Goal: Task Accomplishment & Management: Manage account settings

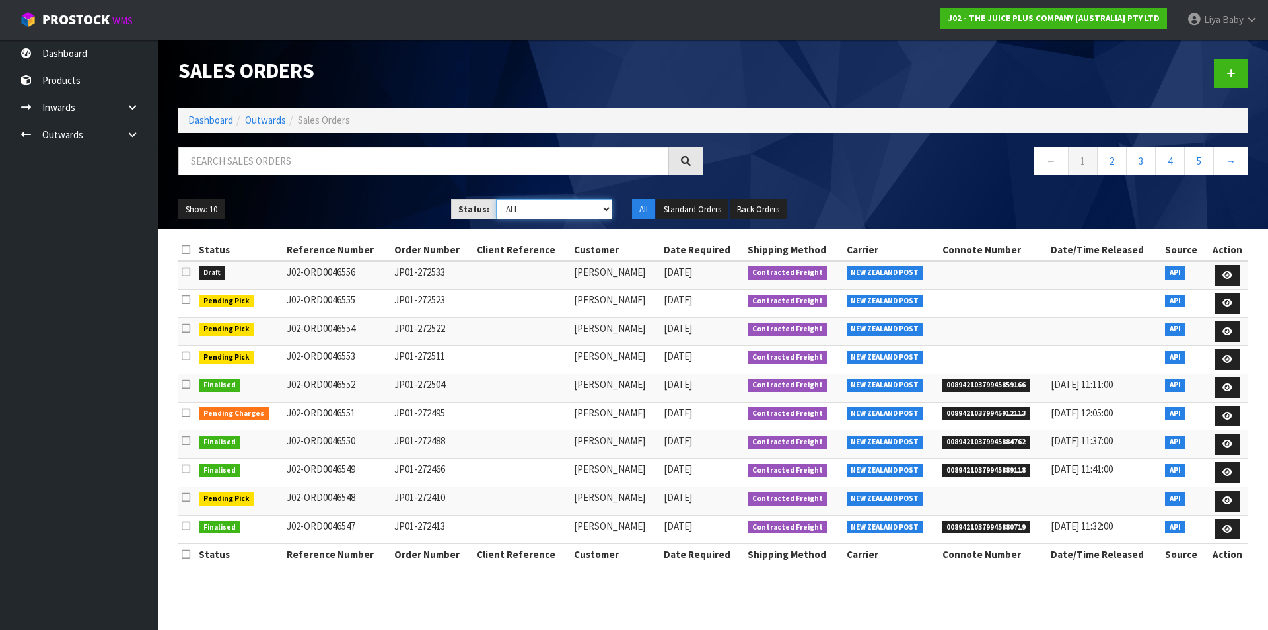
click at [514, 214] on select "Draft Pending Allocated Pending Pick Goods Picked Goods Packed Pending Charges …" at bounding box center [554, 209] width 117 height 20
select select "string:-1"
click at [496, 199] on select "Draft Pending Allocated Pending Pick Goods Picked Goods Packed Pending Charges …" at bounding box center [554, 209] width 117 height 20
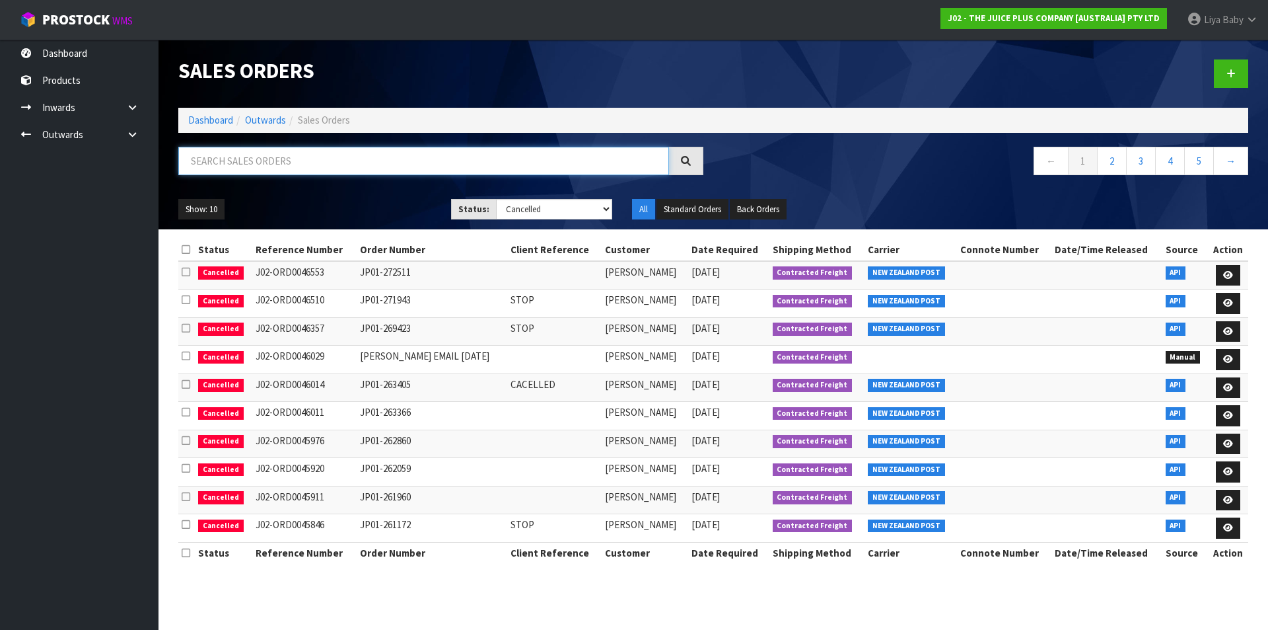
click at [223, 151] on input "text" at bounding box center [423, 161] width 491 height 28
click at [227, 170] on input "text" at bounding box center [423, 161] width 491 height 28
click at [231, 161] on input "text" at bounding box center [423, 161] width 491 height 28
click at [210, 159] on input "text" at bounding box center [423, 161] width 491 height 28
click at [1223, 270] on link at bounding box center [1228, 275] width 24 height 21
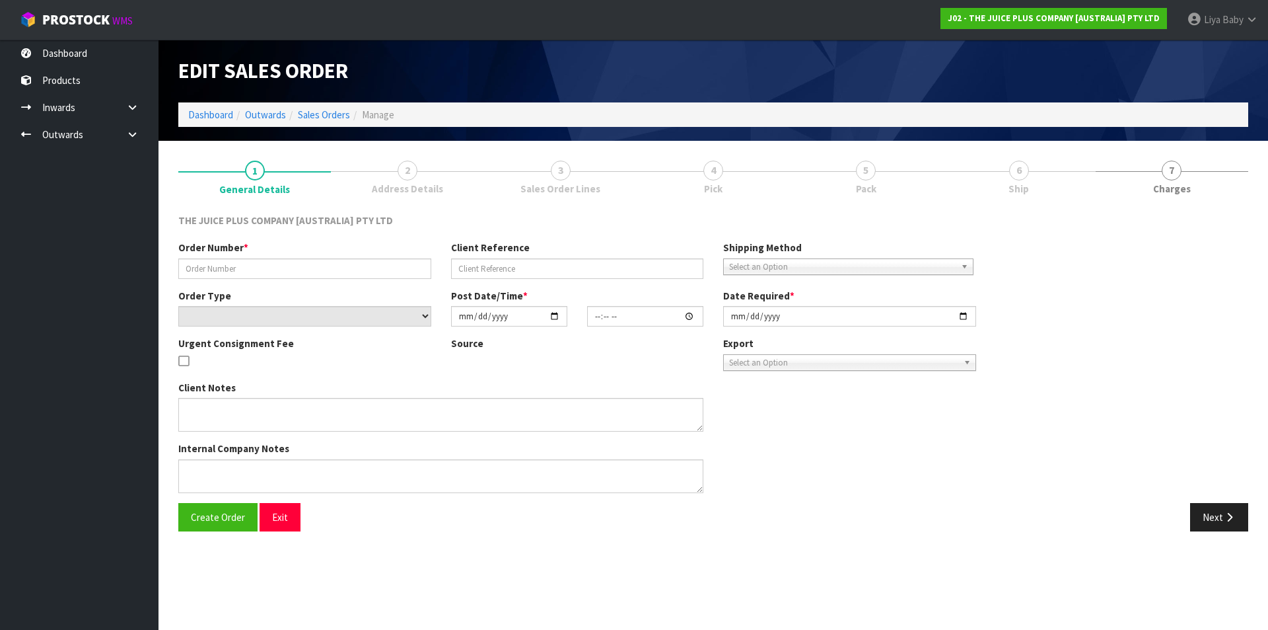
type input "JP01-272511"
select select "number:0"
type input "[DATE]"
type input "03:21:17.000"
type input "[DATE]"
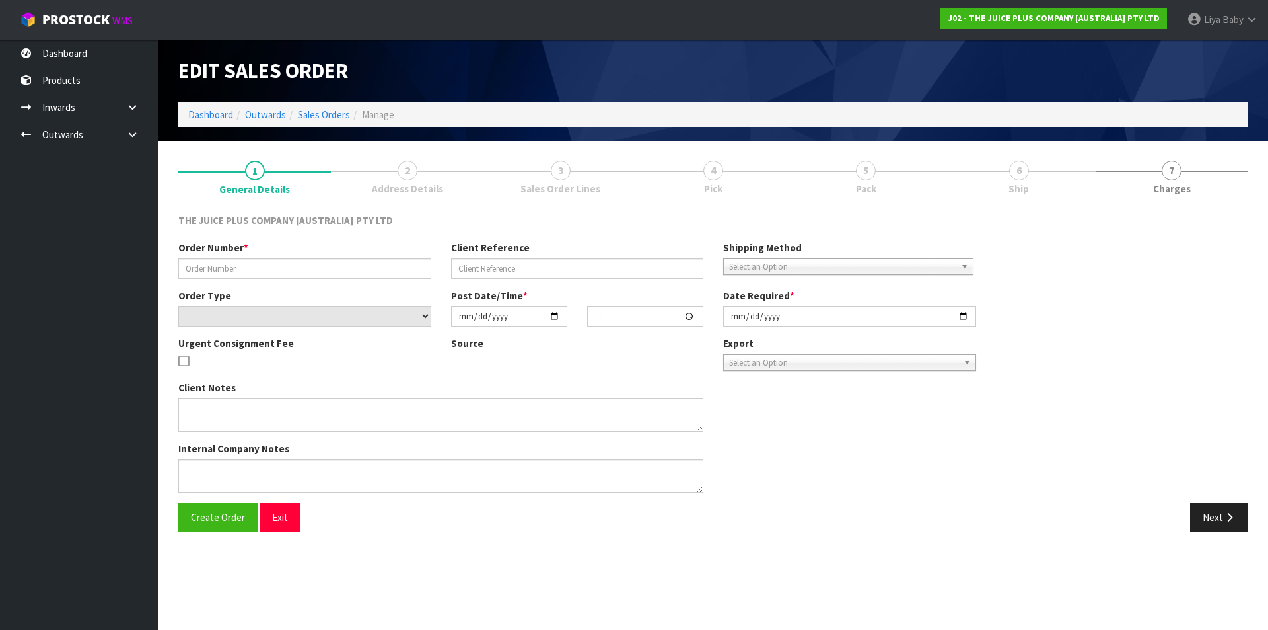
type textarea "CANCELLATION REASON: CAN WE PLEASE STOP THIS ONE JP01-272511"
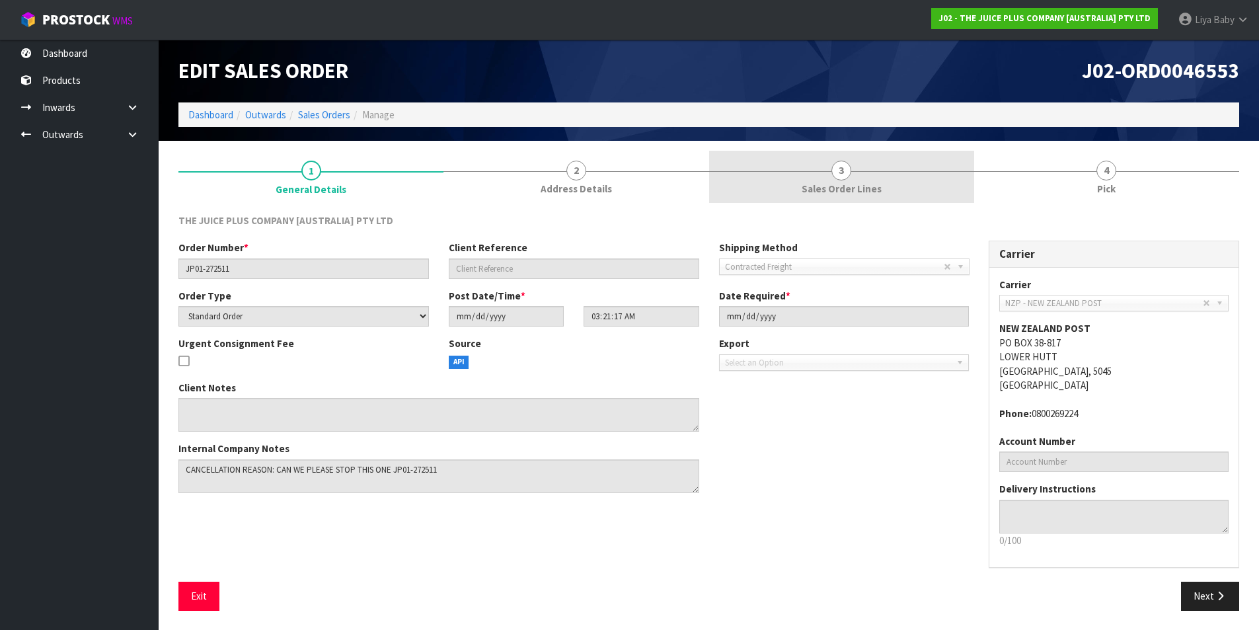
click at [770, 192] on link "3 Sales Order Lines" at bounding box center [841, 177] width 265 height 52
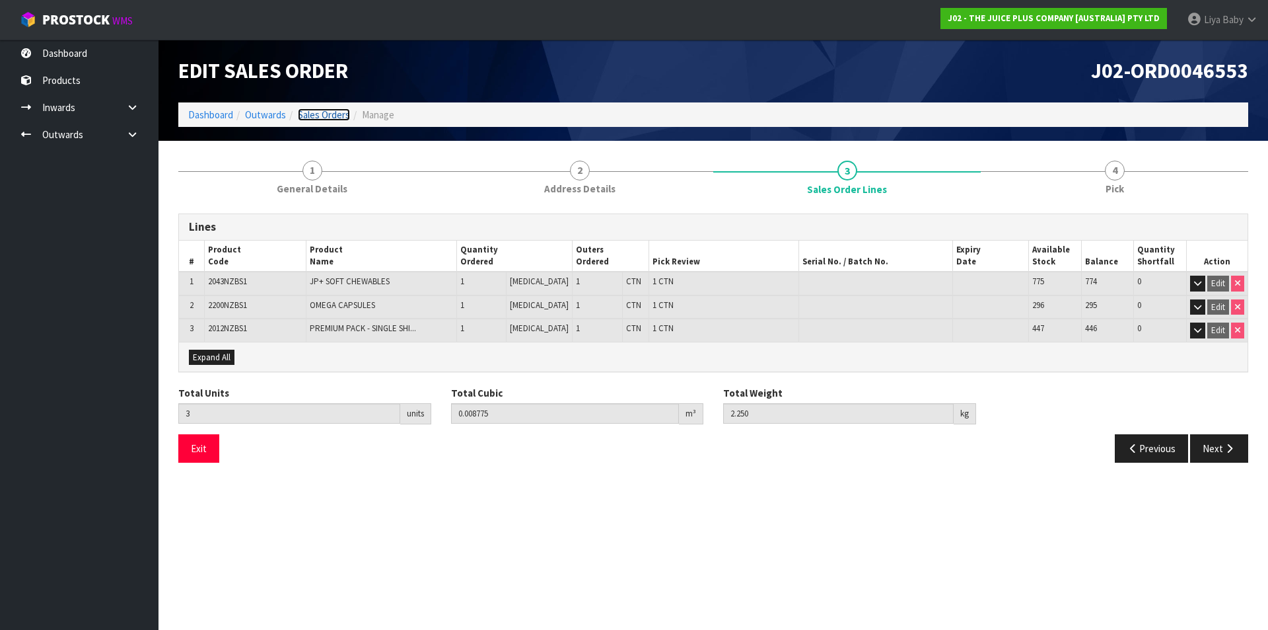
click at [333, 118] on link "Sales Orders" at bounding box center [324, 114] width 52 height 13
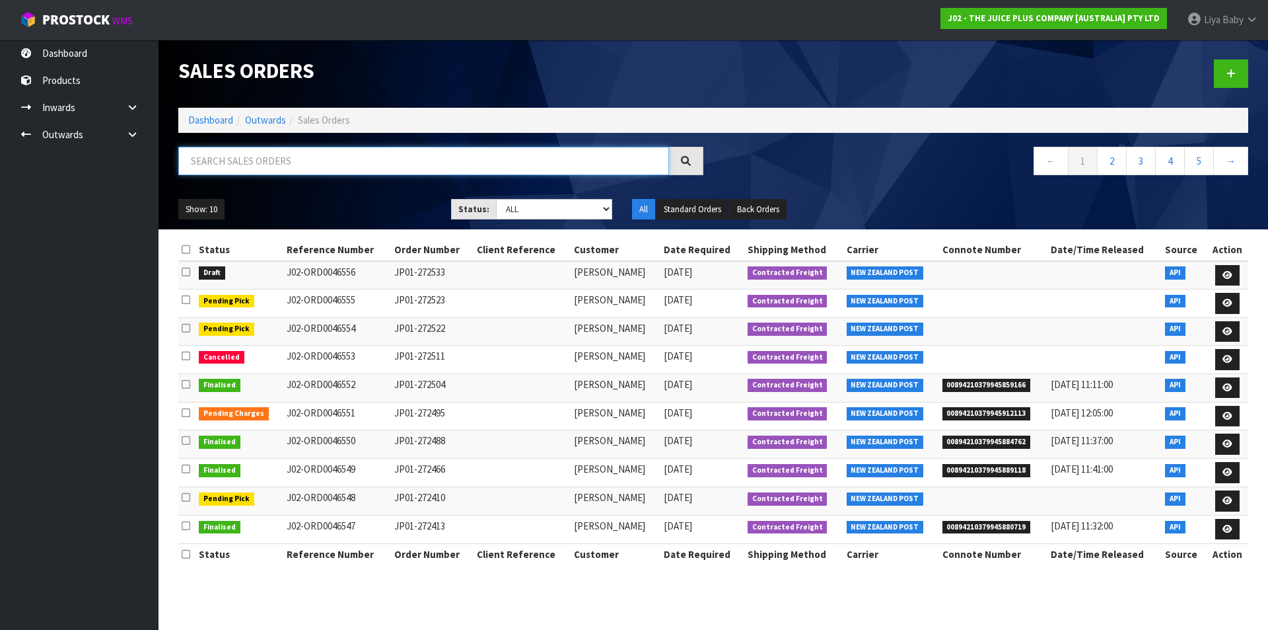
click at [264, 159] on input "text" at bounding box center [423, 161] width 491 height 28
type input "JOB-0410444"
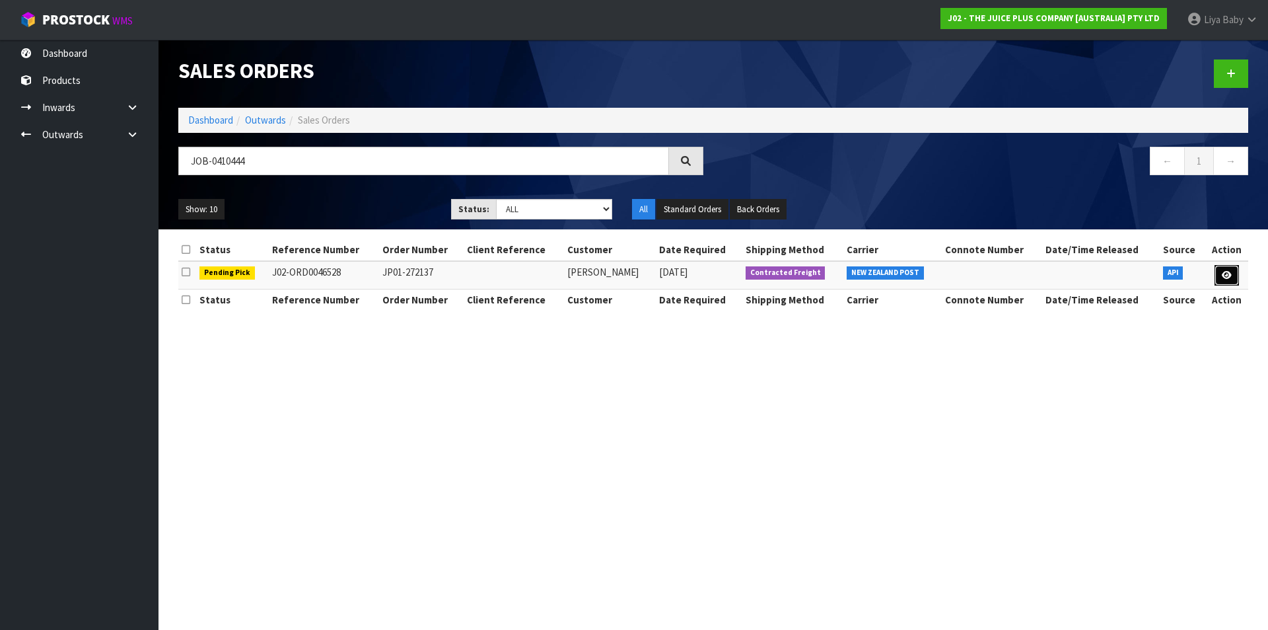
click at [1229, 273] on icon at bounding box center [1227, 275] width 10 height 9
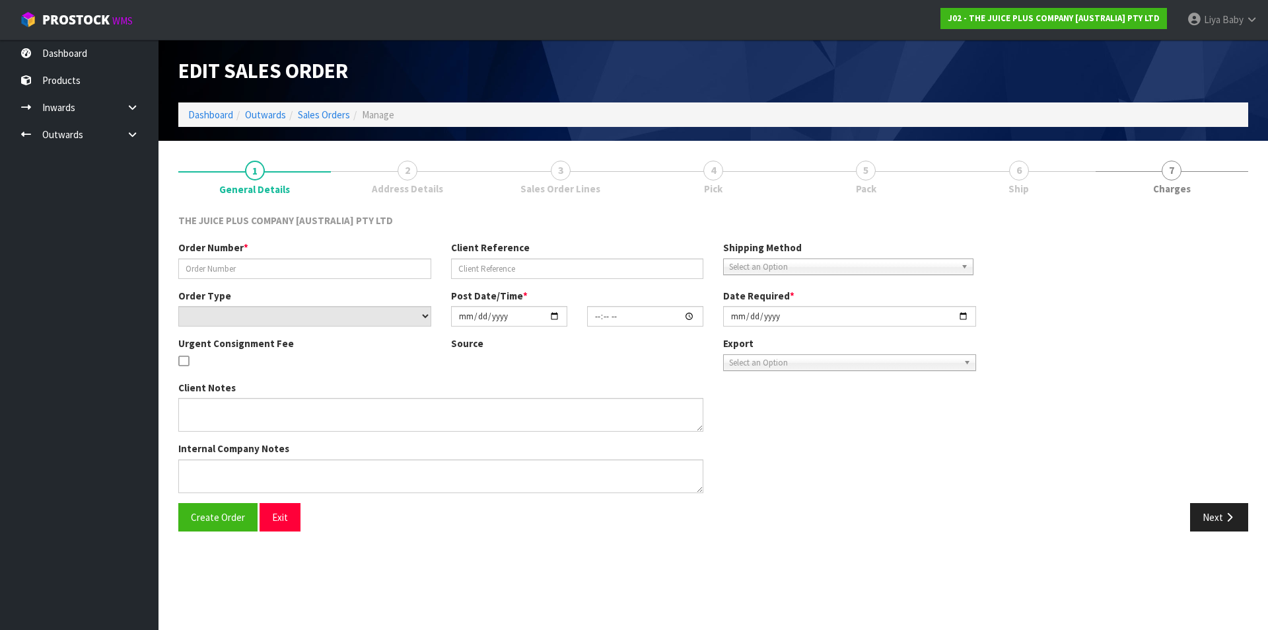
type input "JP01-272137"
select select "number:0"
type input "[DATE]"
type input "15:21:56.000"
type input "[DATE]"
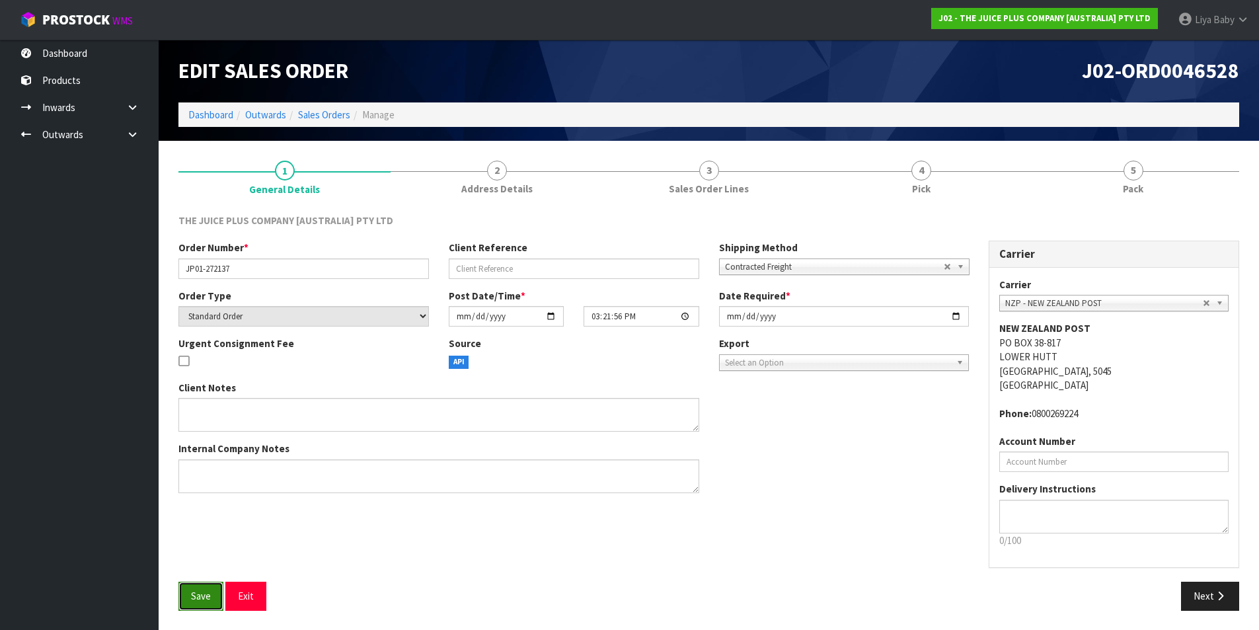
click at [190, 599] on button "Save" at bounding box center [200, 595] width 45 height 28
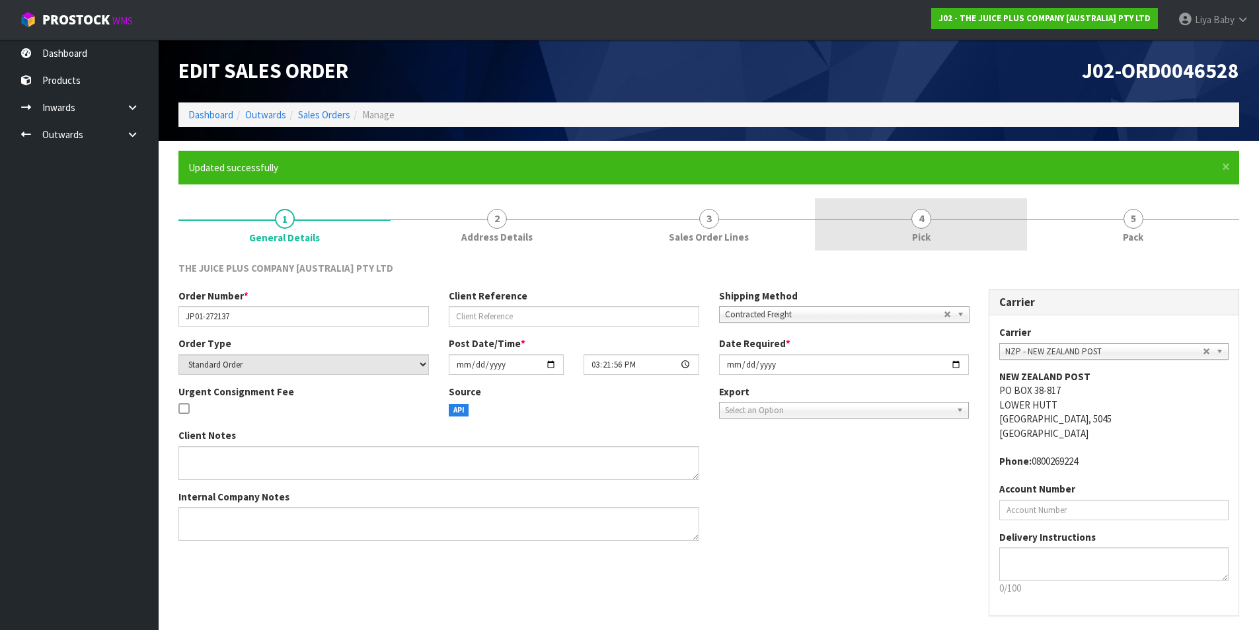
click at [926, 240] on span "Pick" at bounding box center [921, 237] width 18 height 14
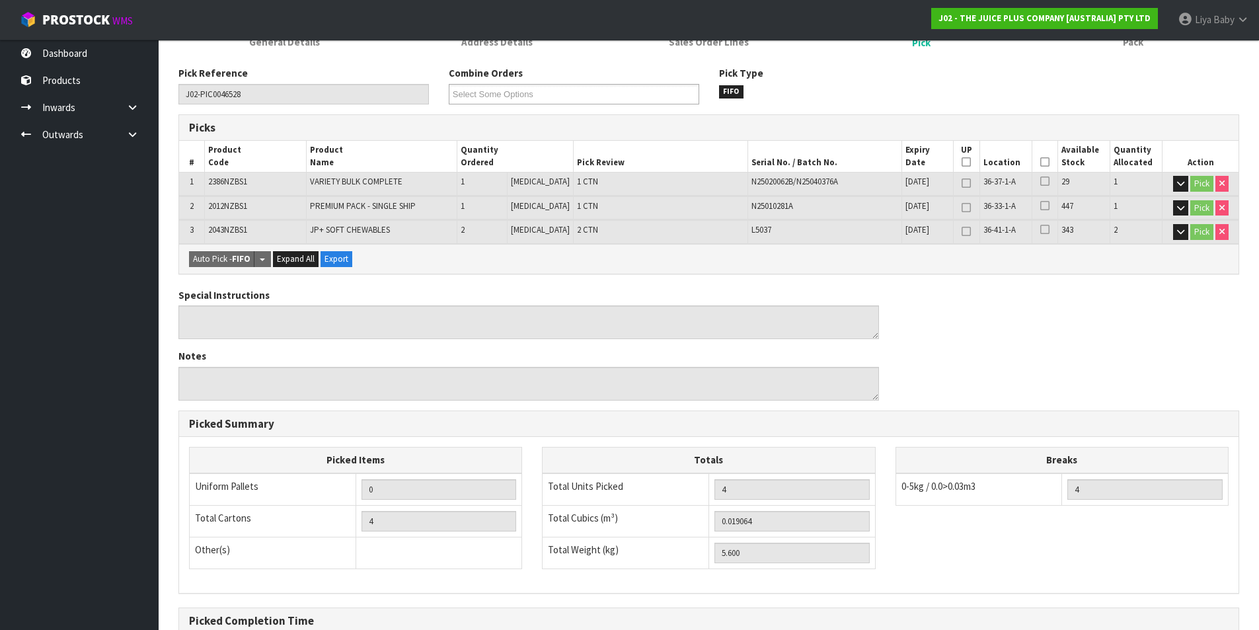
scroll to position [198, 0]
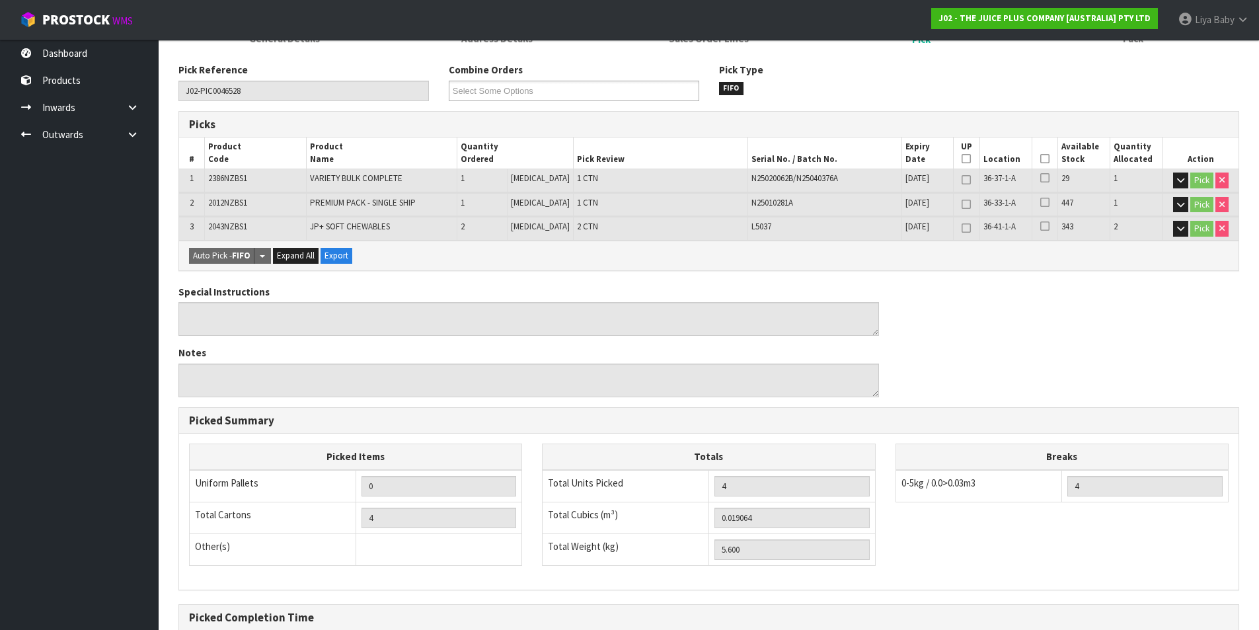
click at [1044, 155] on th "Picked" at bounding box center [1044, 152] width 26 height 31
click at [1040, 159] on icon at bounding box center [1044, 159] width 9 height 1
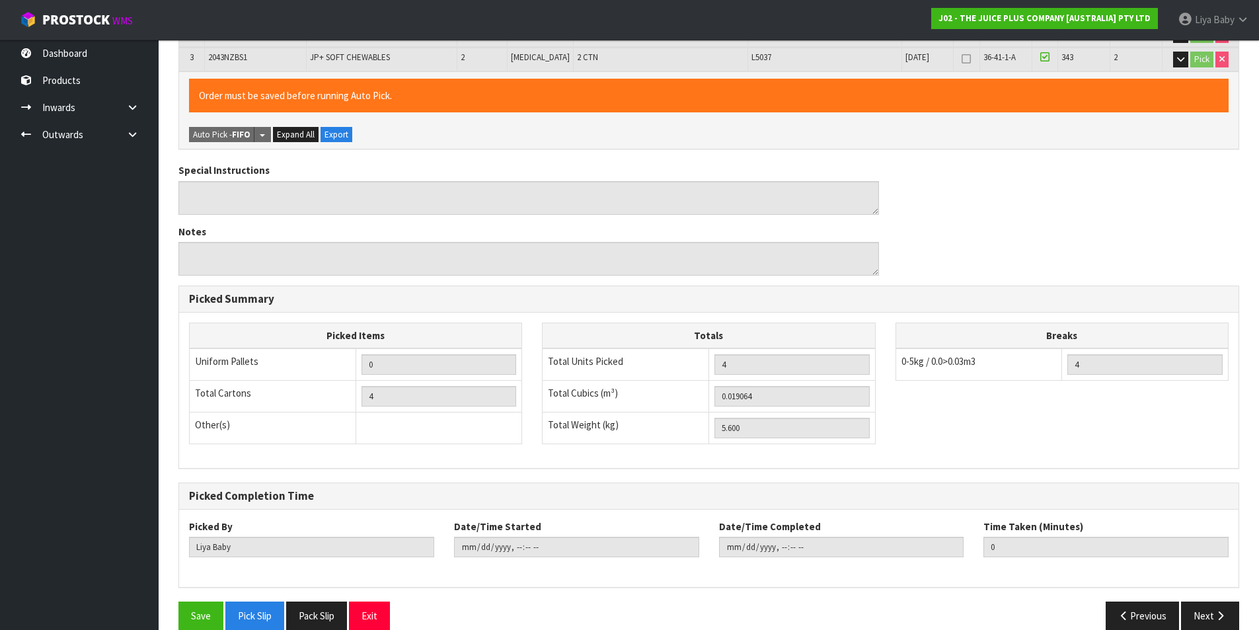
scroll to position [388, 0]
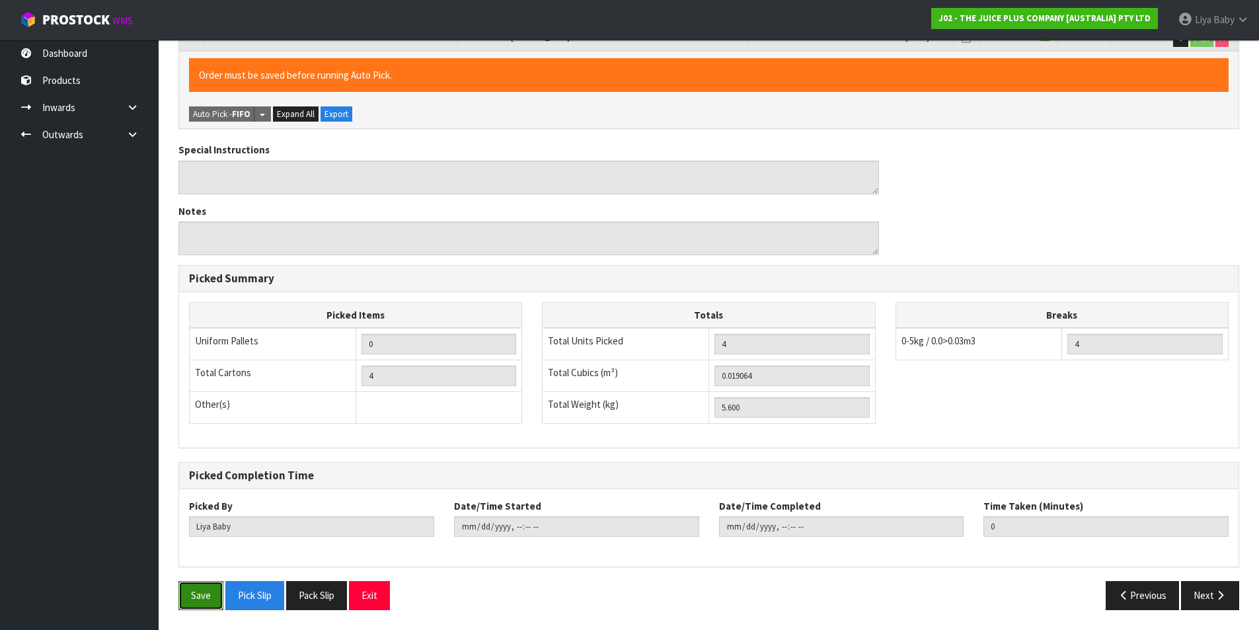
click at [198, 595] on button "Save" at bounding box center [200, 595] width 45 height 28
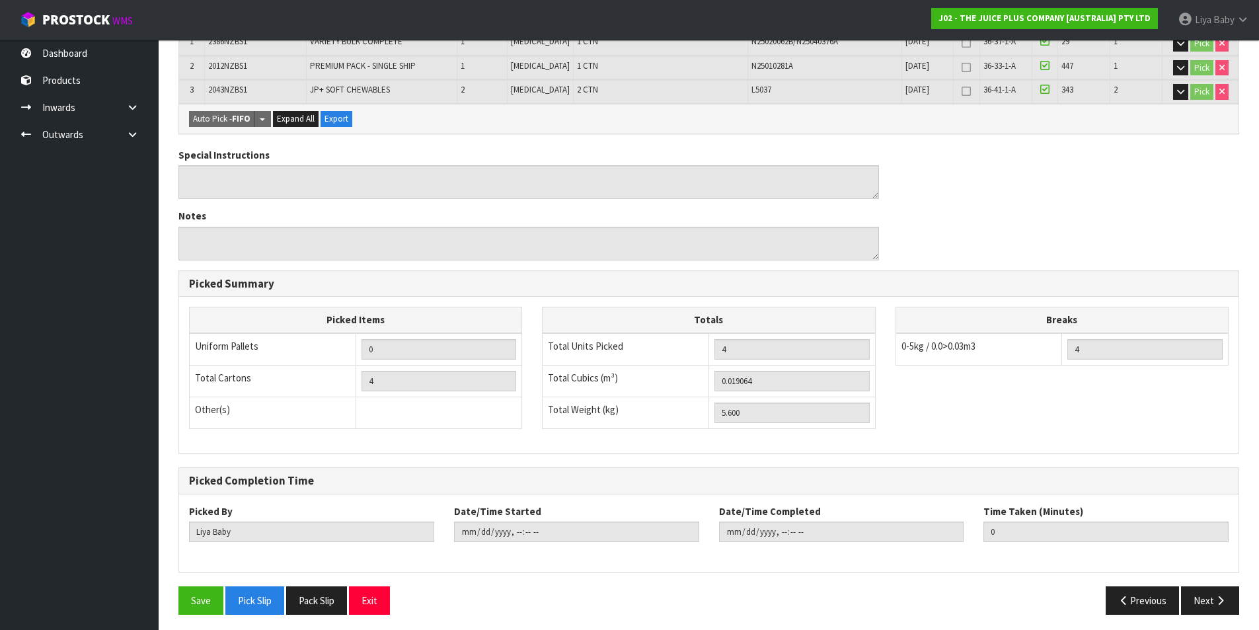
scroll to position [340, 0]
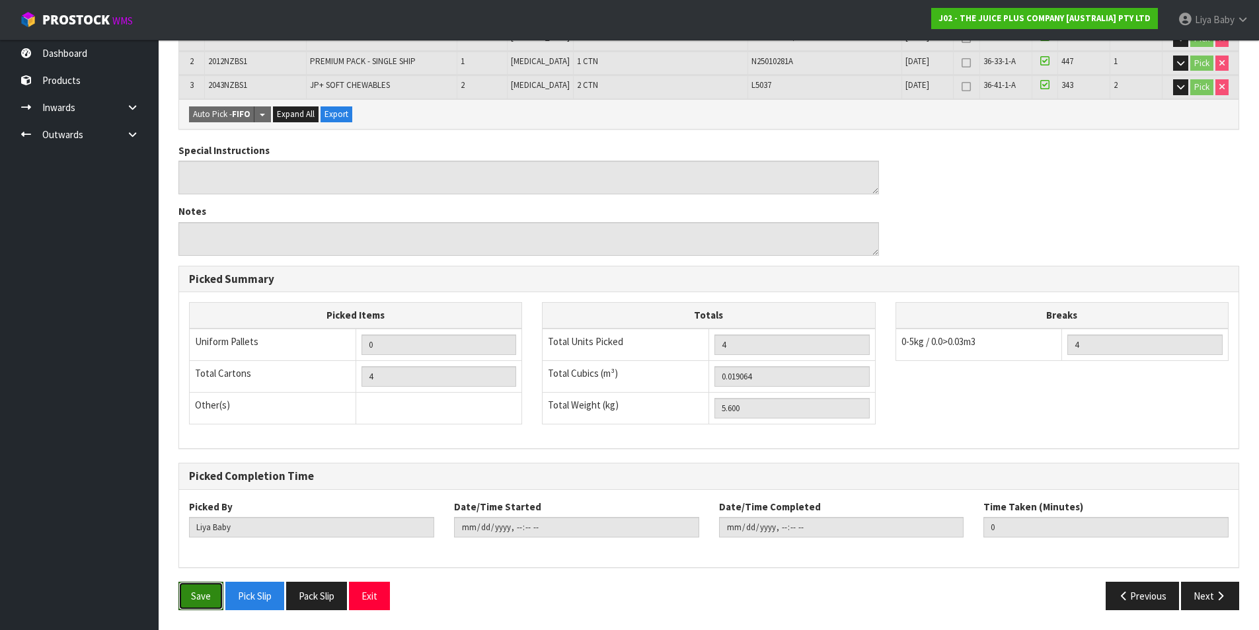
drag, startPoint x: 205, startPoint y: 587, endPoint x: 207, endPoint y: 575, distance: 11.3
click at [205, 583] on button "Save" at bounding box center [200, 595] width 45 height 28
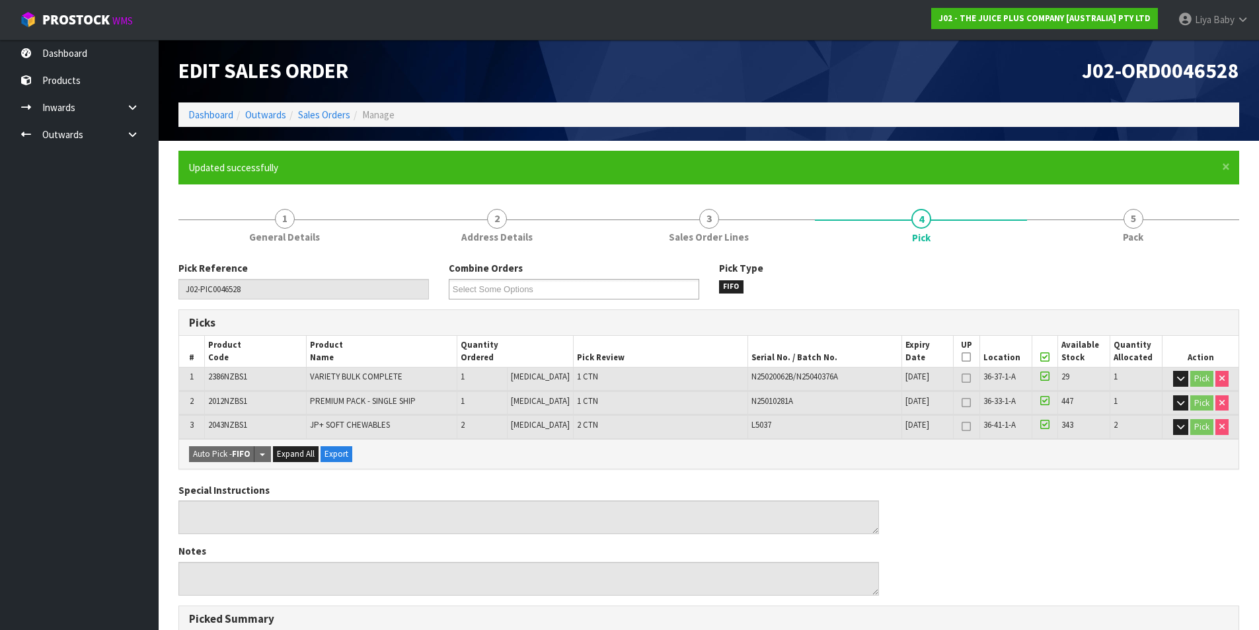
type input "[DATE]T12:55:48"
click at [1150, 233] on link "5 Pack" at bounding box center [1133, 224] width 212 height 52
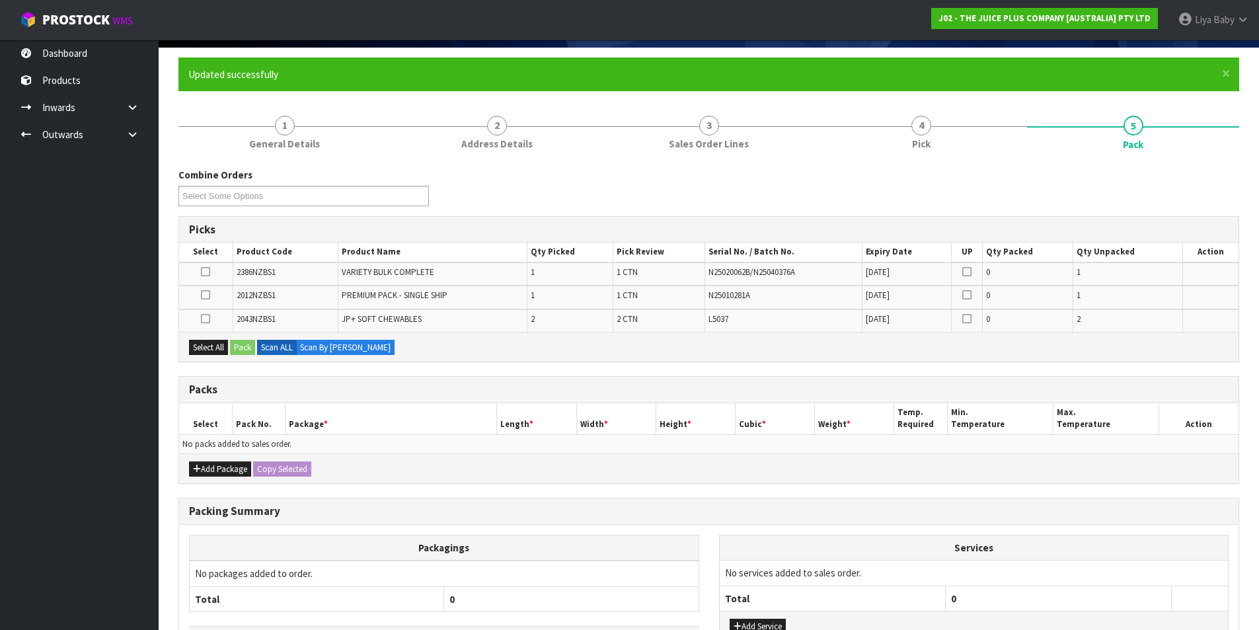
scroll to position [192, 0]
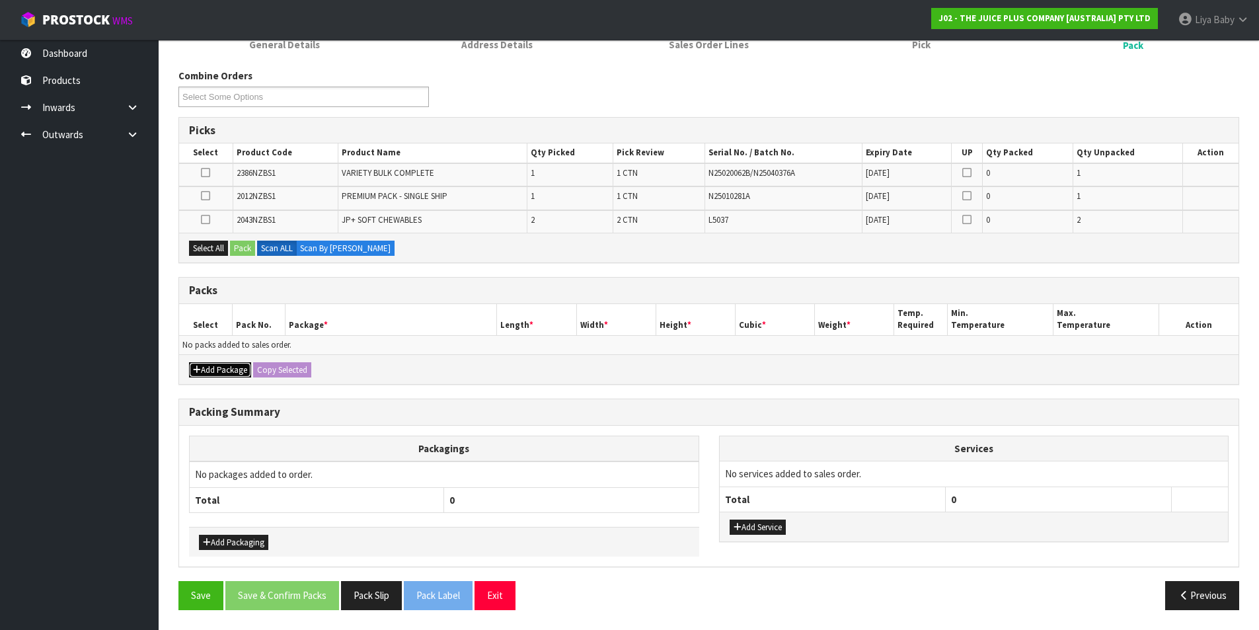
click at [229, 363] on button "Add Package" at bounding box center [220, 370] width 62 height 16
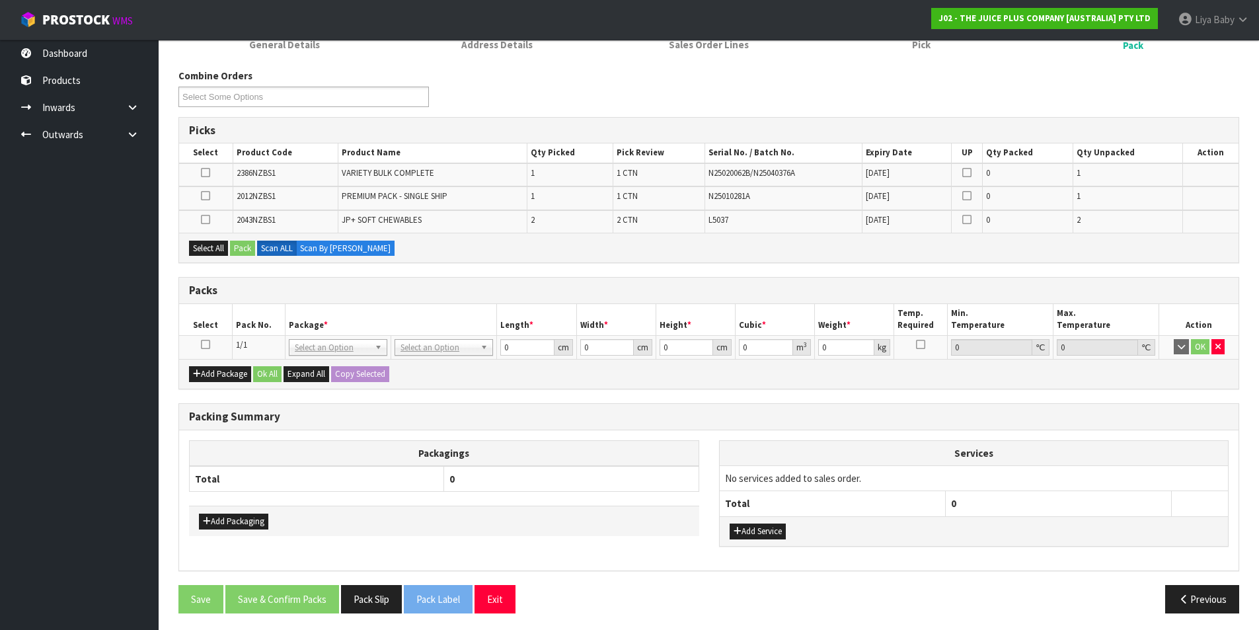
click at [210, 346] on td at bounding box center [205, 347] width 53 height 24
click at [207, 345] on icon at bounding box center [205, 344] width 9 height 1
click at [214, 245] on button "Select All" at bounding box center [208, 248] width 39 height 16
click at [237, 246] on button "Pack" at bounding box center [242, 248] width 25 height 16
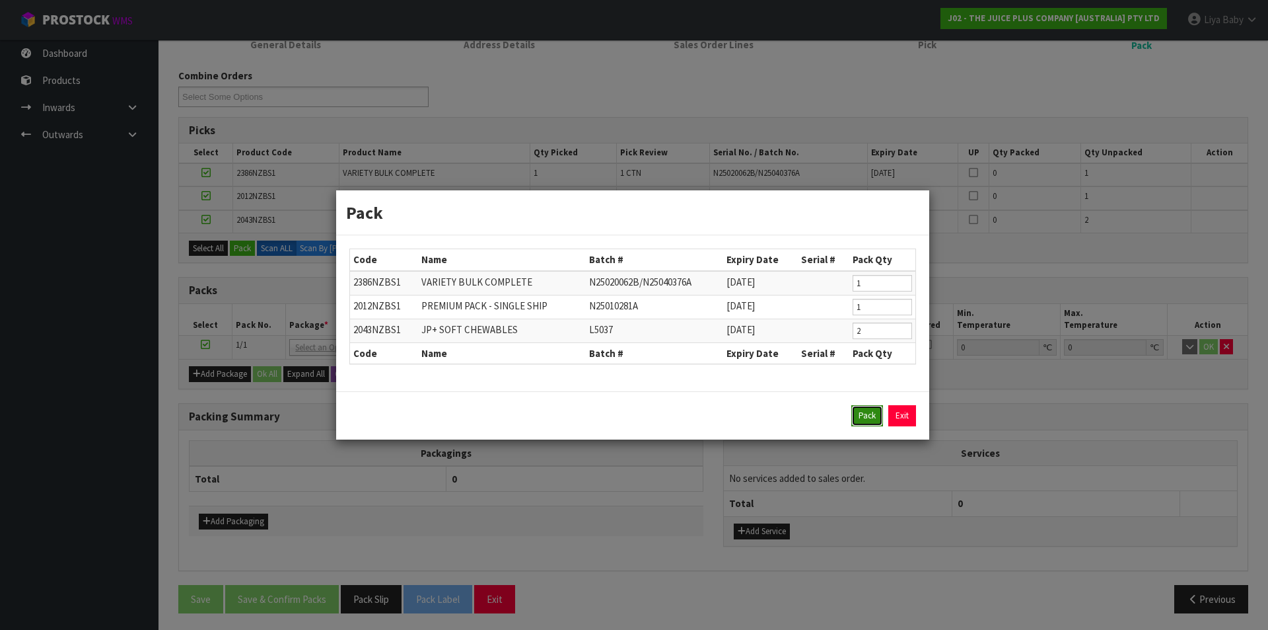
click at [873, 414] on button "Pack" at bounding box center [868, 415] width 32 height 21
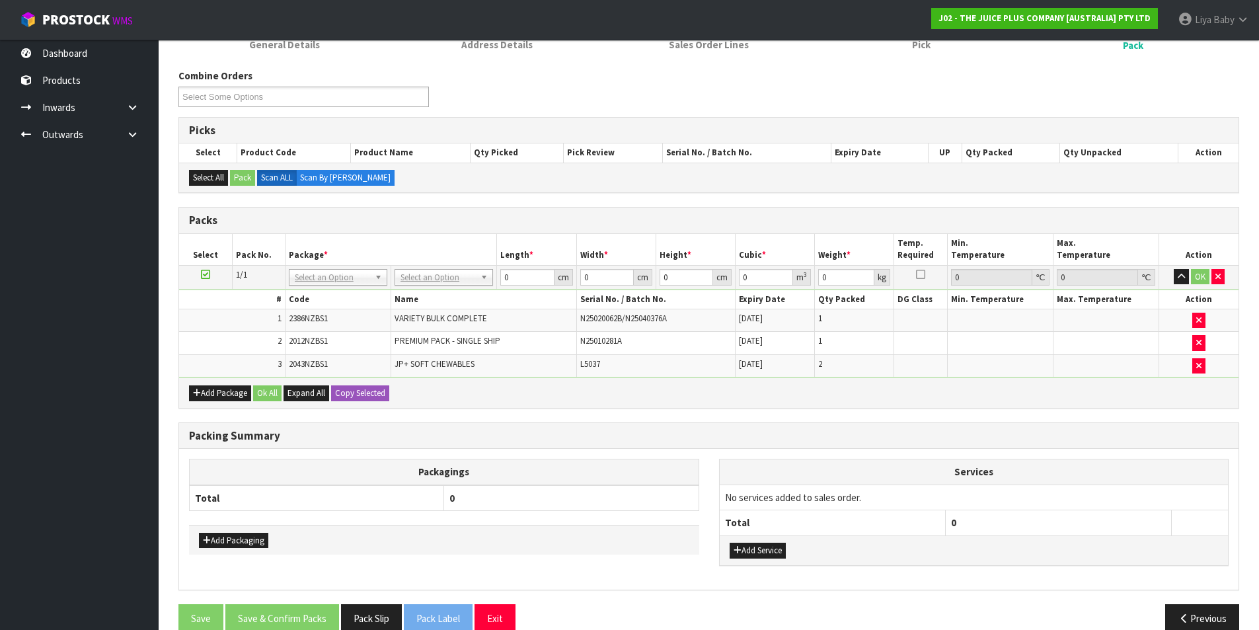
scroll to position [215, 0]
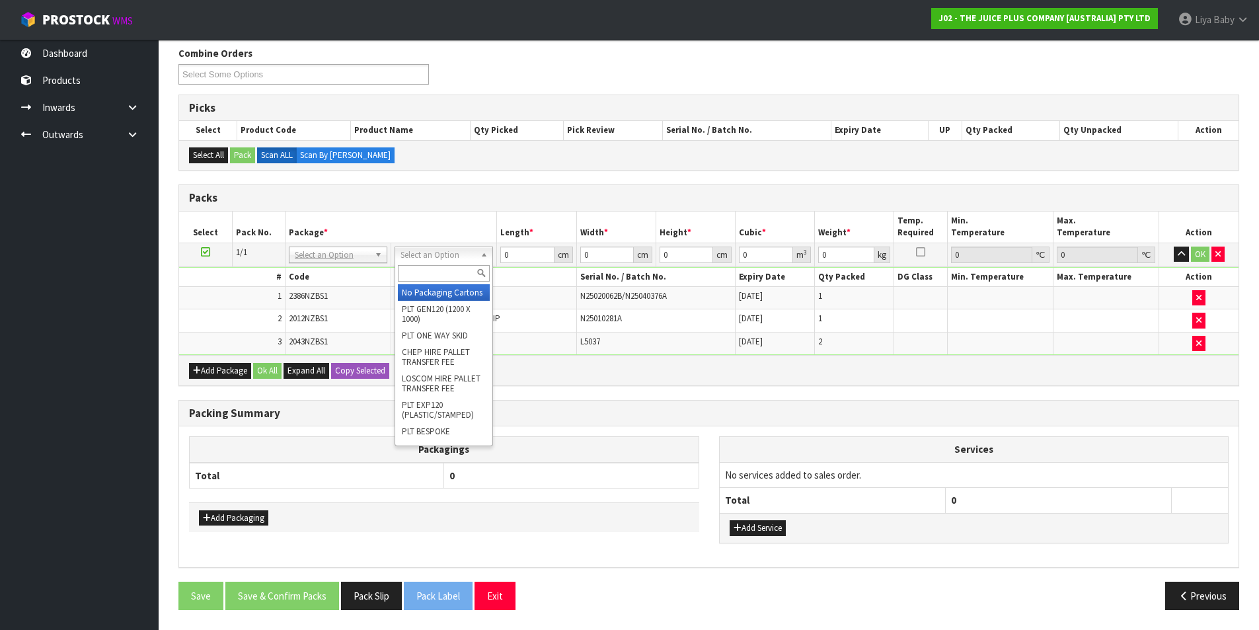
click at [431, 273] on input "text" at bounding box center [444, 273] width 92 height 17
type input "CTN5"
type input "43"
type input "33"
type input "25.5"
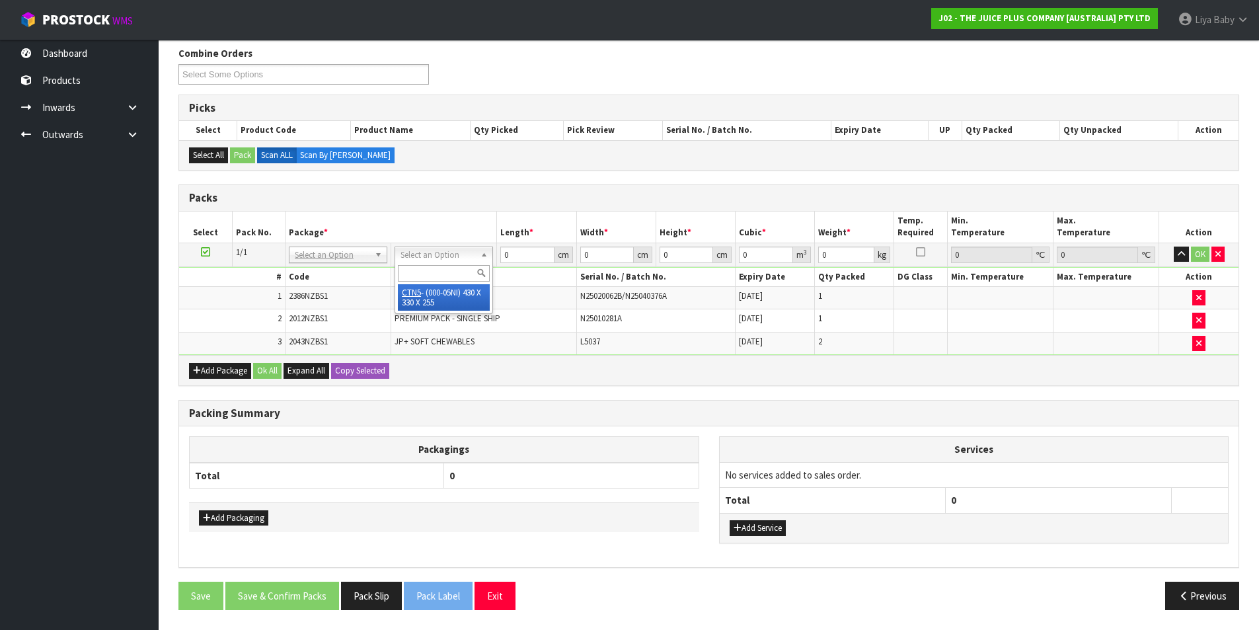
type input "0.036185"
type input "5.8"
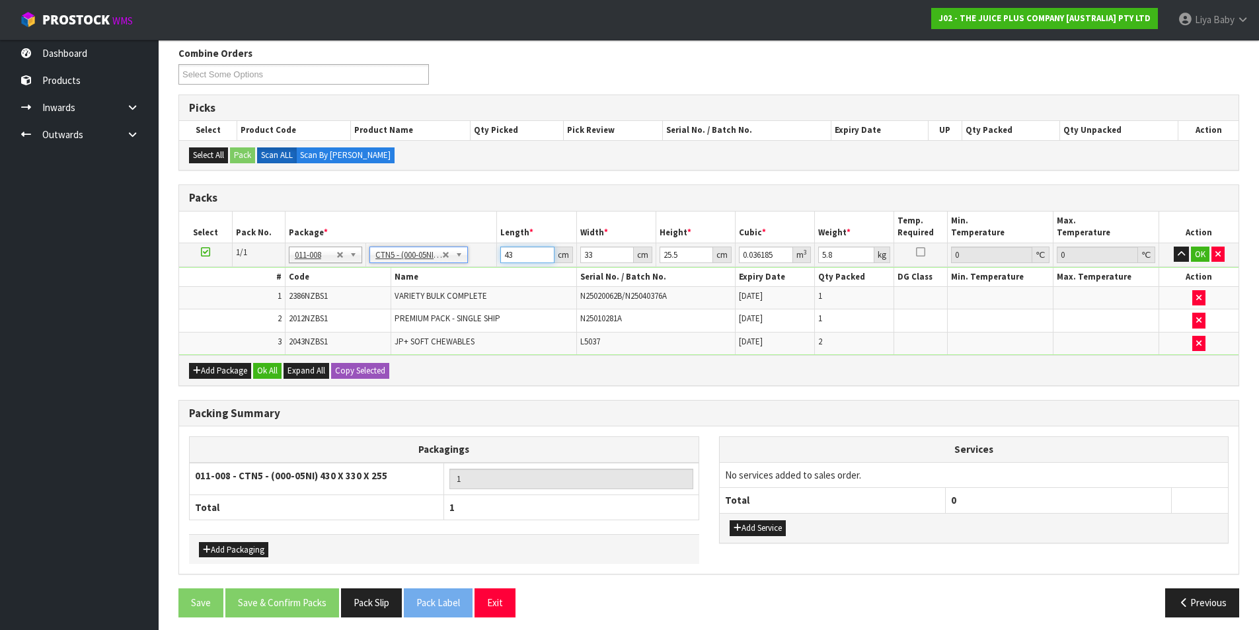
click at [513, 258] on input "43" at bounding box center [527, 254] width 54 height 17
type input "4"
type input "0.003366"
type input "45"
type input "0.037868"
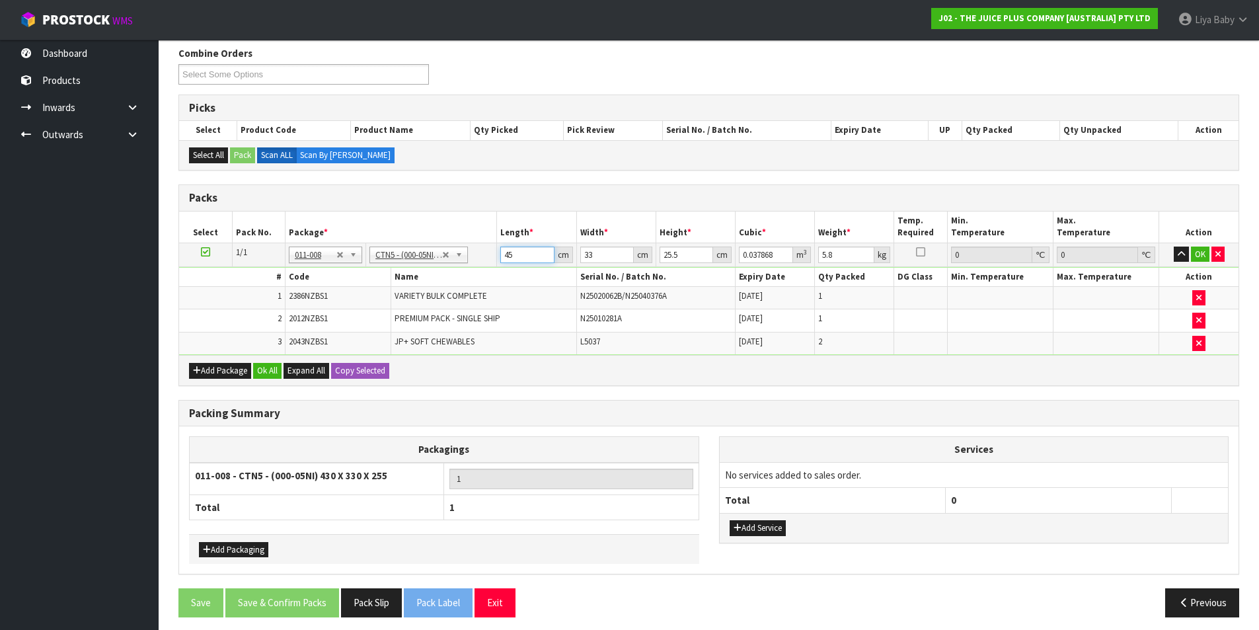
type input "45"
click at [608, 259] on input "33" at bounding box center [607, 254] width 54 height 17
type input "3"
type input "0.003442"
type input "34"
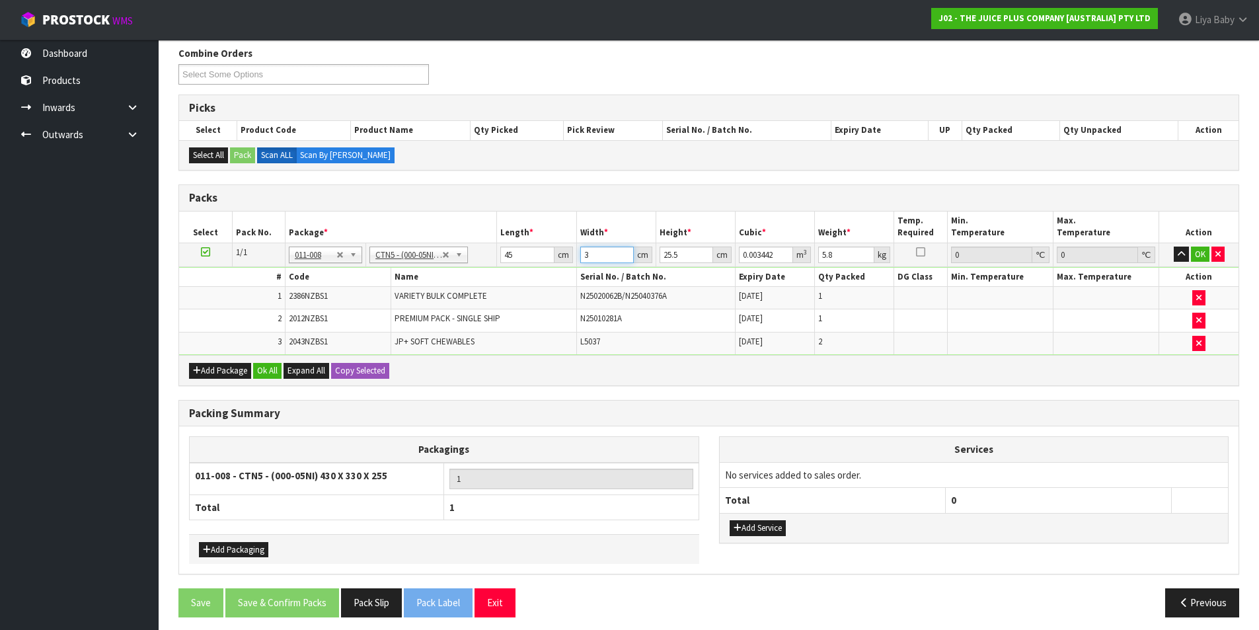
type input "0.039015"
type input "34"
click at [686, 261] on input "25.5" at bounding box center [686, 254] width 54 height 17
type input "25"
type input "0.03825"
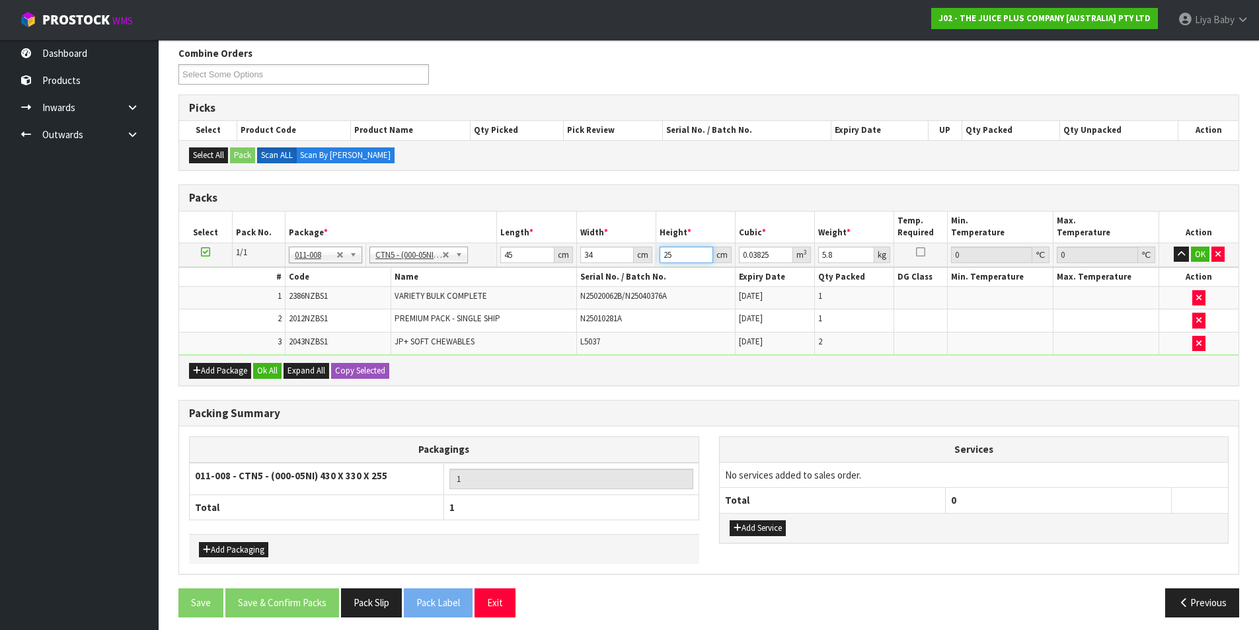
type input "2"
type input "0.00306"
type input "28"
type input "0.04284"
type input "28"
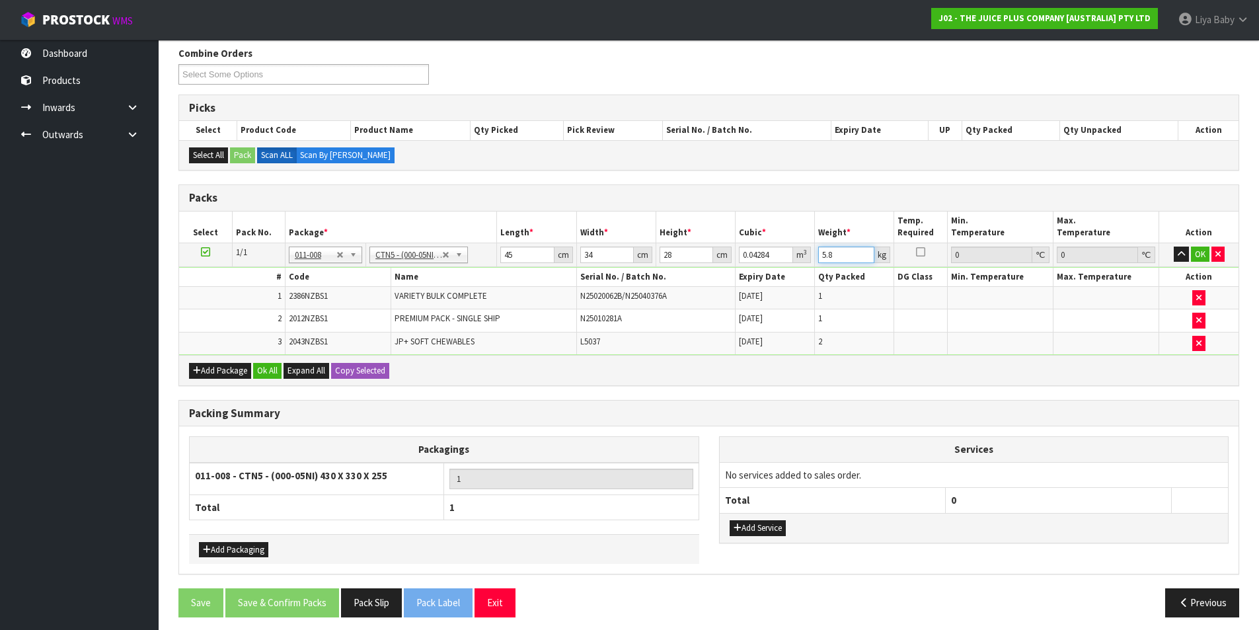
click at [837, 254] on input "5.8" at bounding box center [846, 254] width 56 height 17
type input "5"
type input "7"
click at [262, 373] on button "Ok All" at bounding box center [267, 371] width 28 height 16
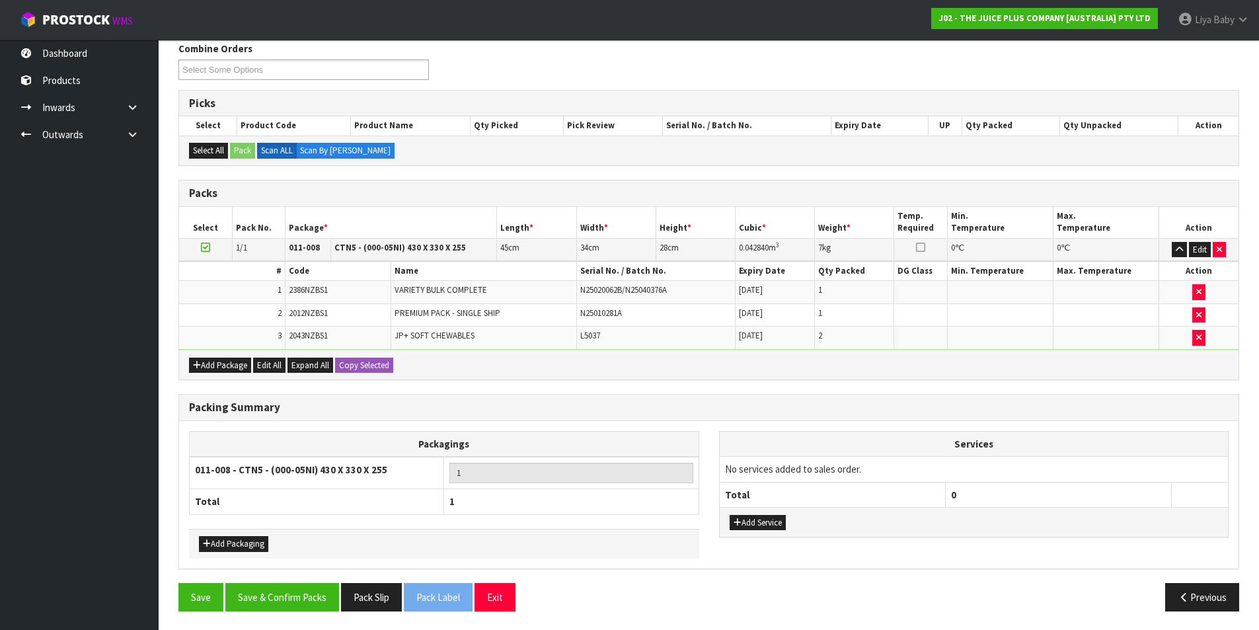
scroll to position [221, 0]
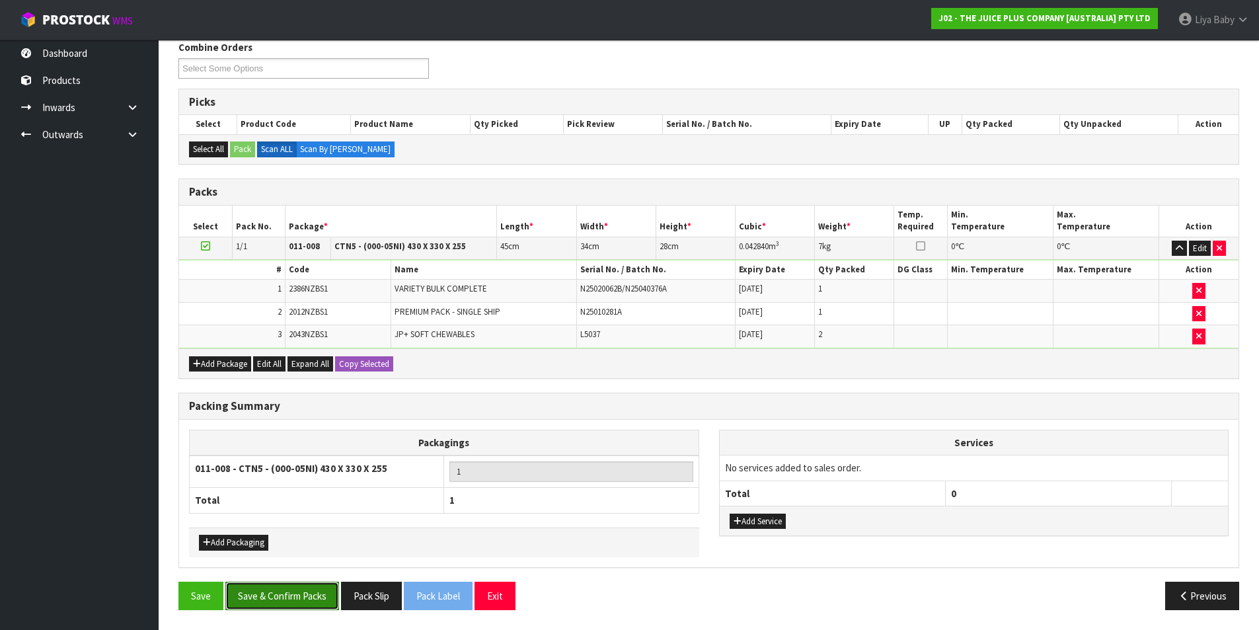
click at [278, 599] on button "Save & Confirm Packs" at bounding box center [282, 595] width 114 height 28
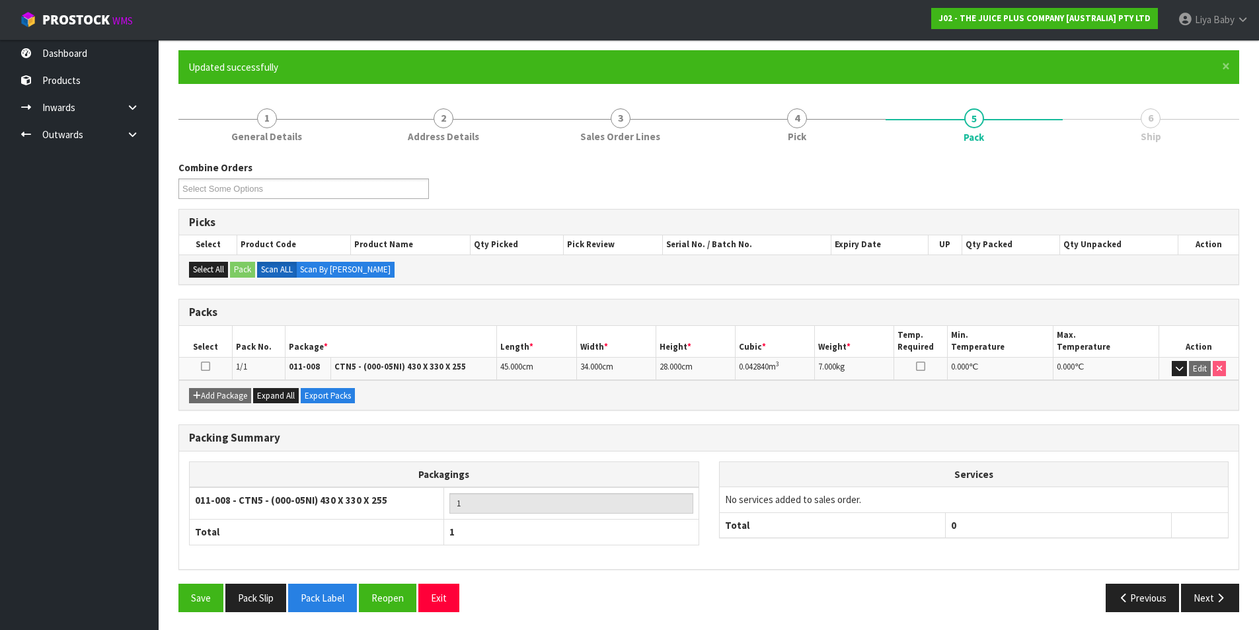
scroll to position [102, 0]
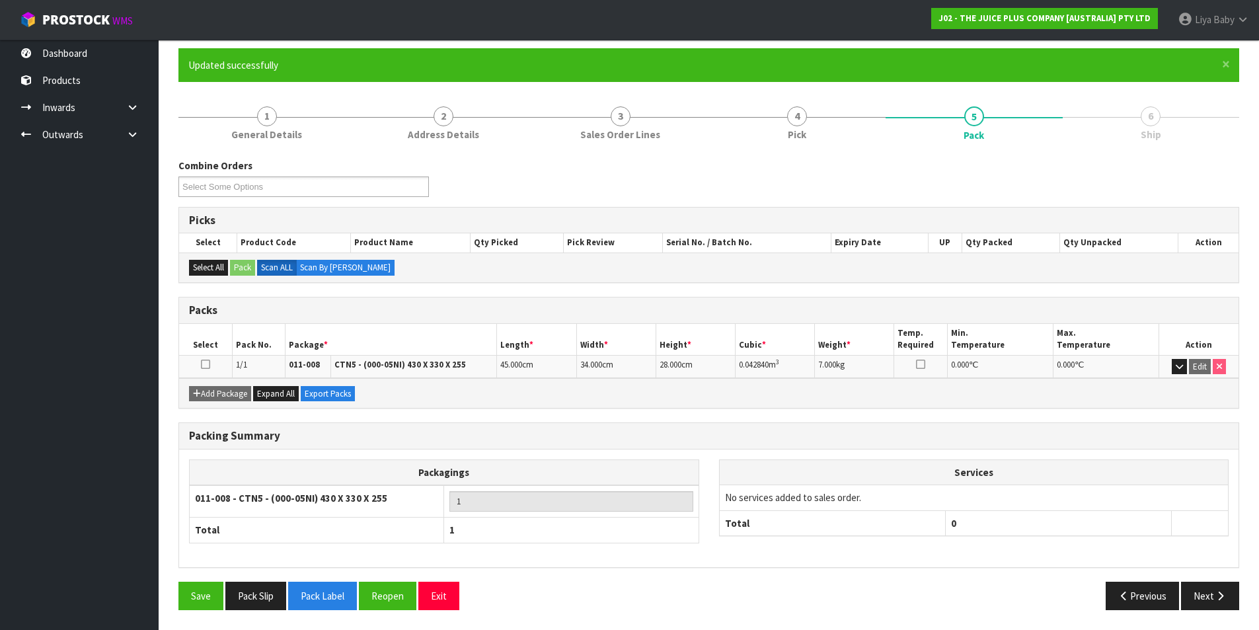
click at [206, 364] on icon at bounding box center [205, 364] width 9 height 1
click at [1224, 599] on icon "button" at bounding box center [1220, 596] width 13 height 10
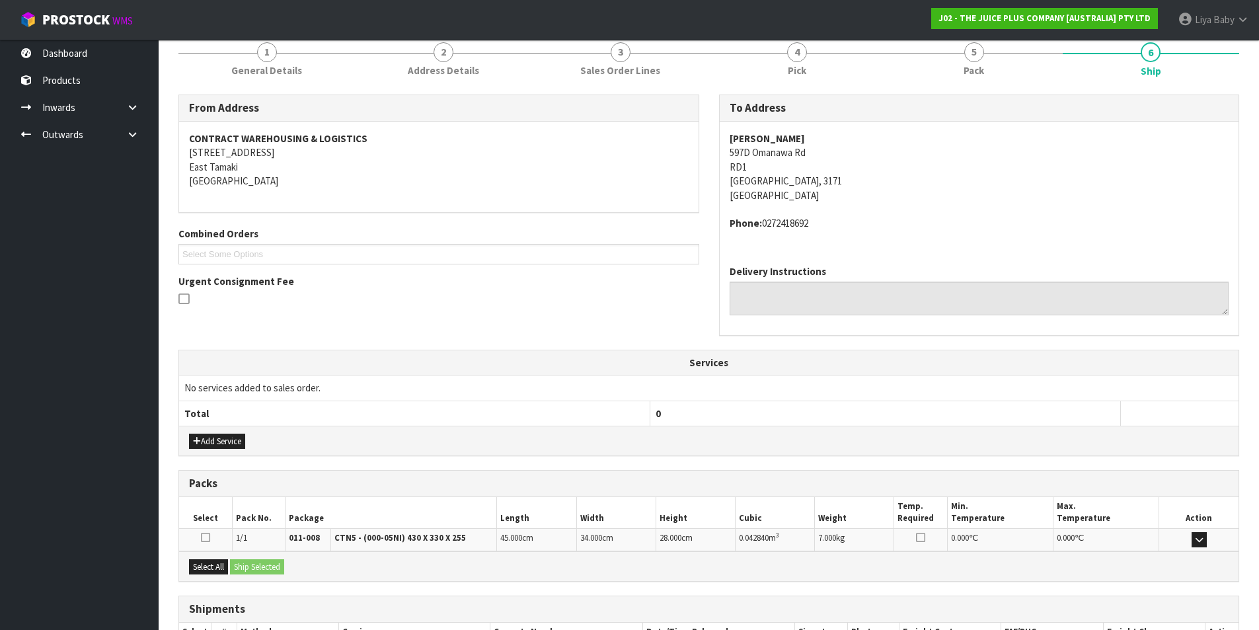
scroll to position [260, 0]
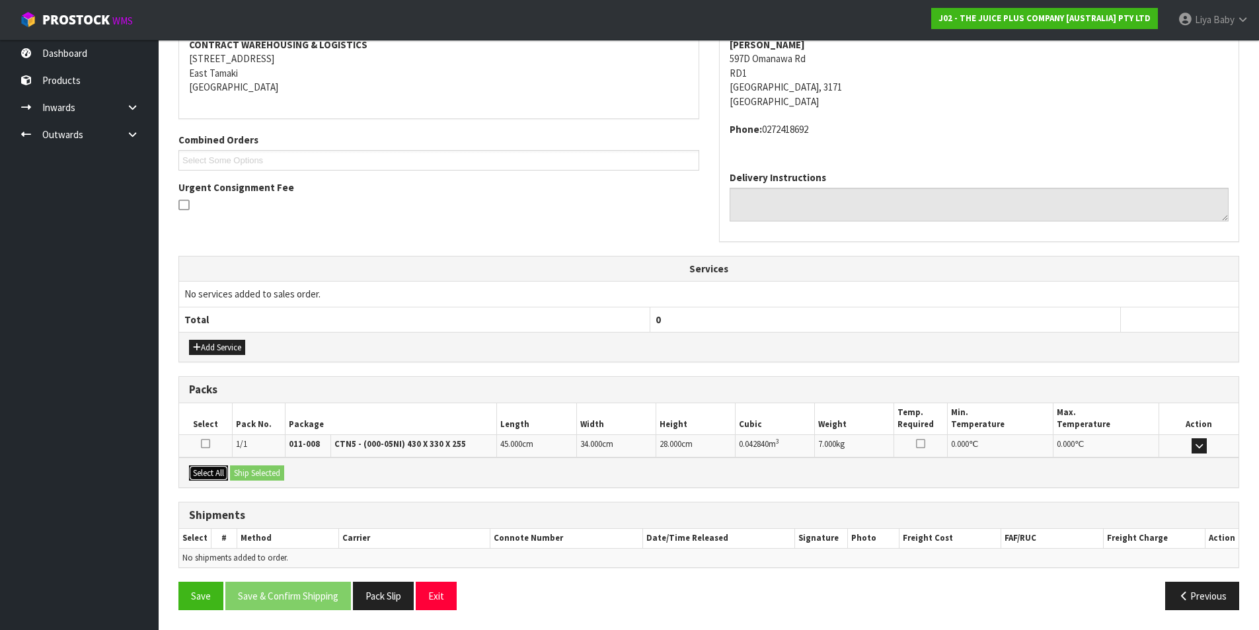
click at [219, 478] on button "Select All" at bounding box center [208, 473] width 39 height 16
click at [254, 470] on button "Ship Selected" at bounding box center [257, 473] width 54 height 16
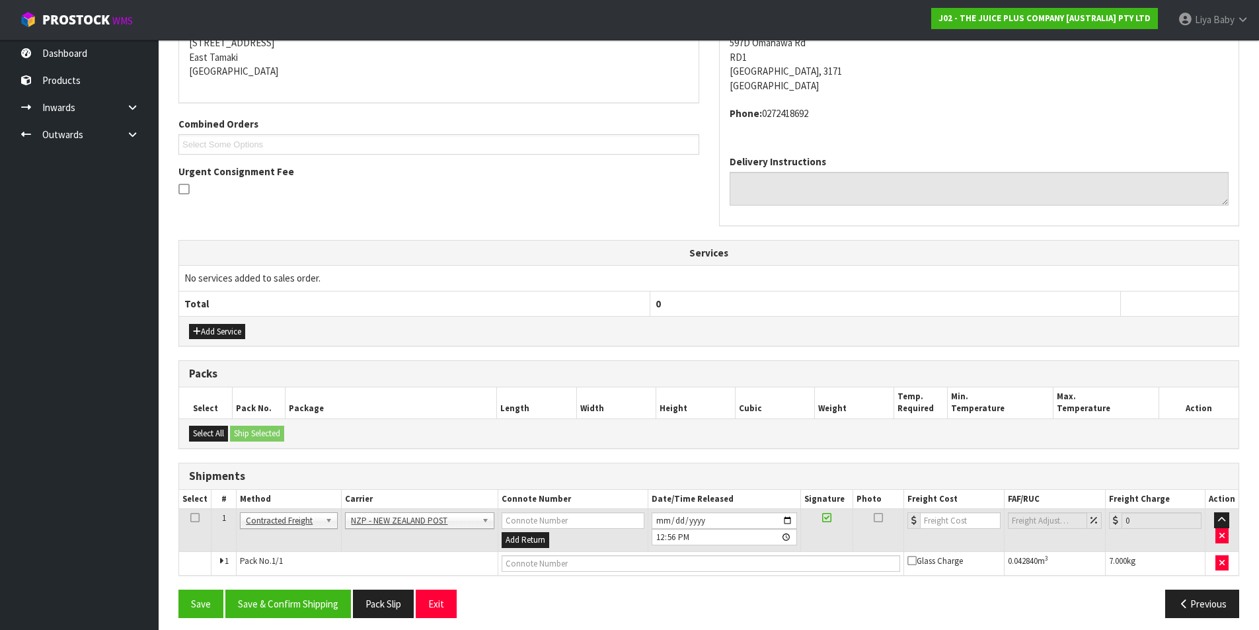
scroll to position [284, 0]
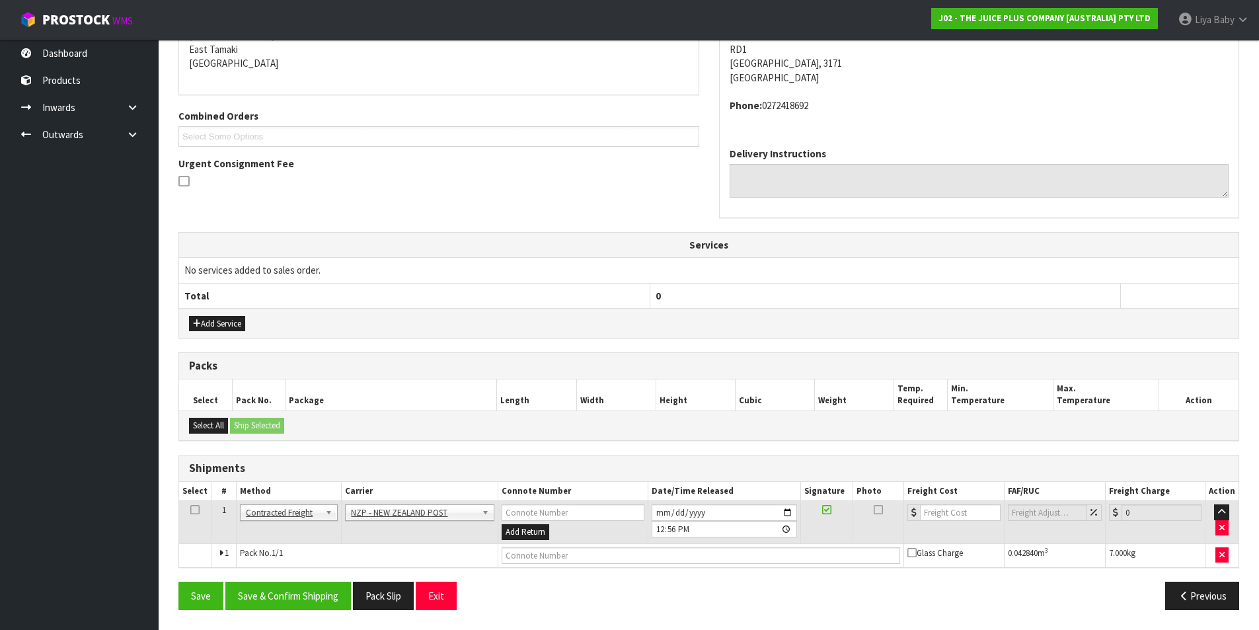
click at [198, 509] on icon at bounding box center [194, 509] width 9 height 1
click at [289, 600] on button "Save & Confirm Shipping" at bounding box center [288, 595] width 126 height 28
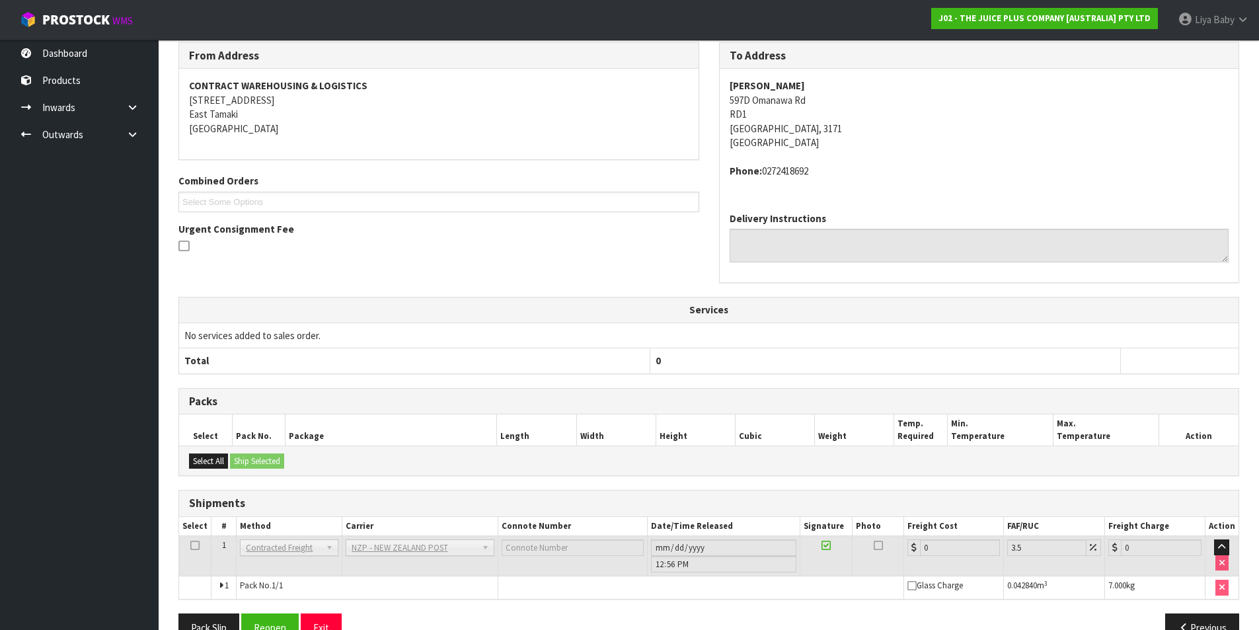
scroll to position [265, 0]
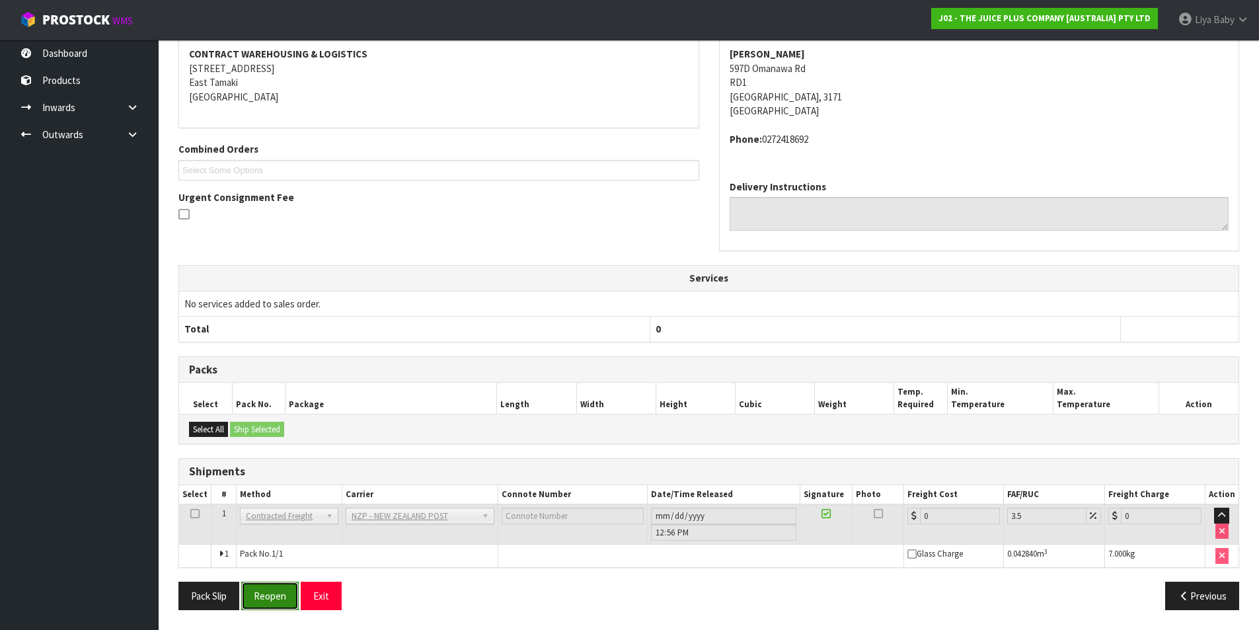
click at [278, 599] on button "Reopen" at bounding box center [269, 595] width 57 height 28
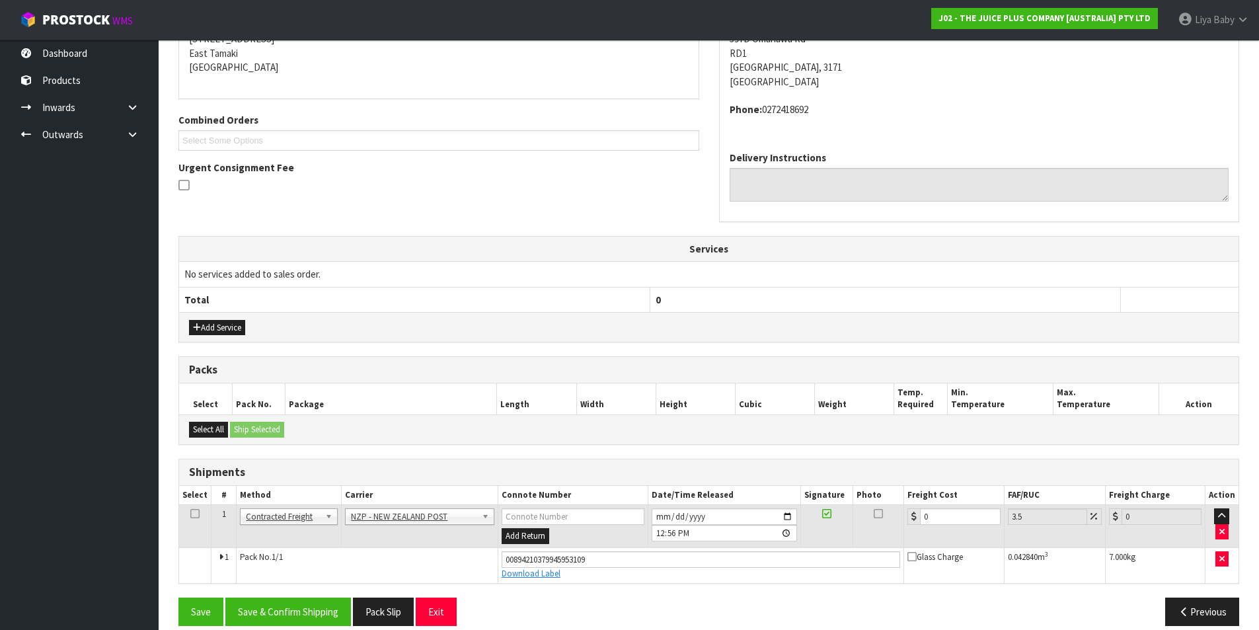
scroll to position [296, 0]
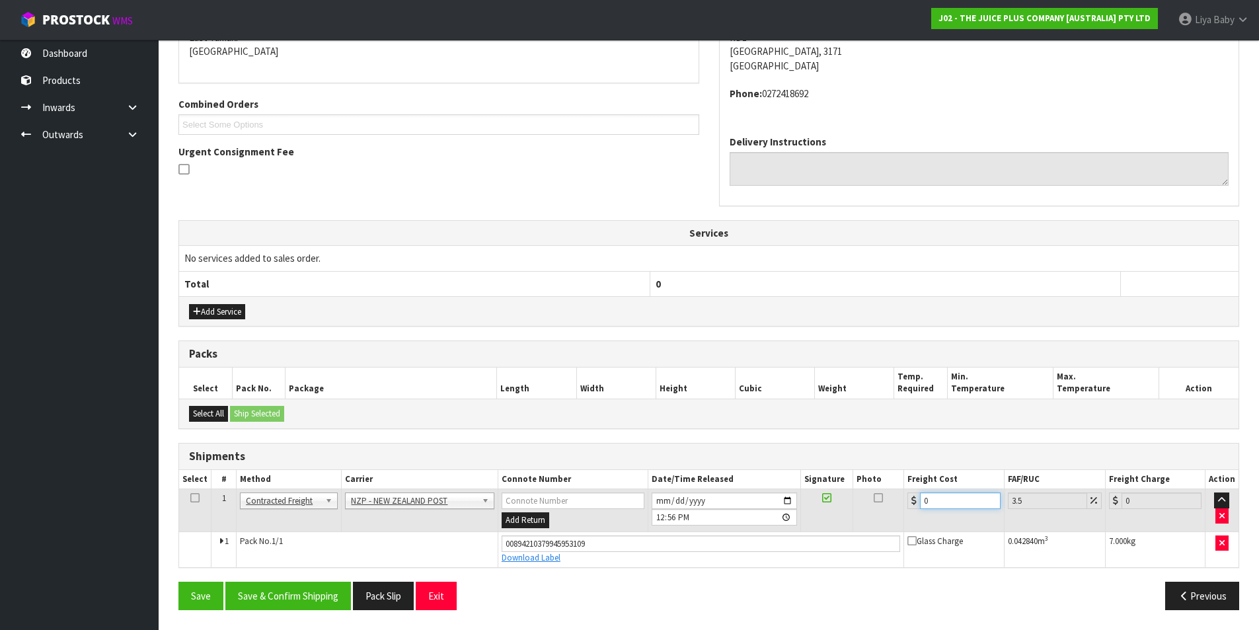
click at [940, 499] on input "0" at bounding box center [960, 500] width 80 height 17
type input "1"
type input "1.03"
type input "13"
type input "13.45"
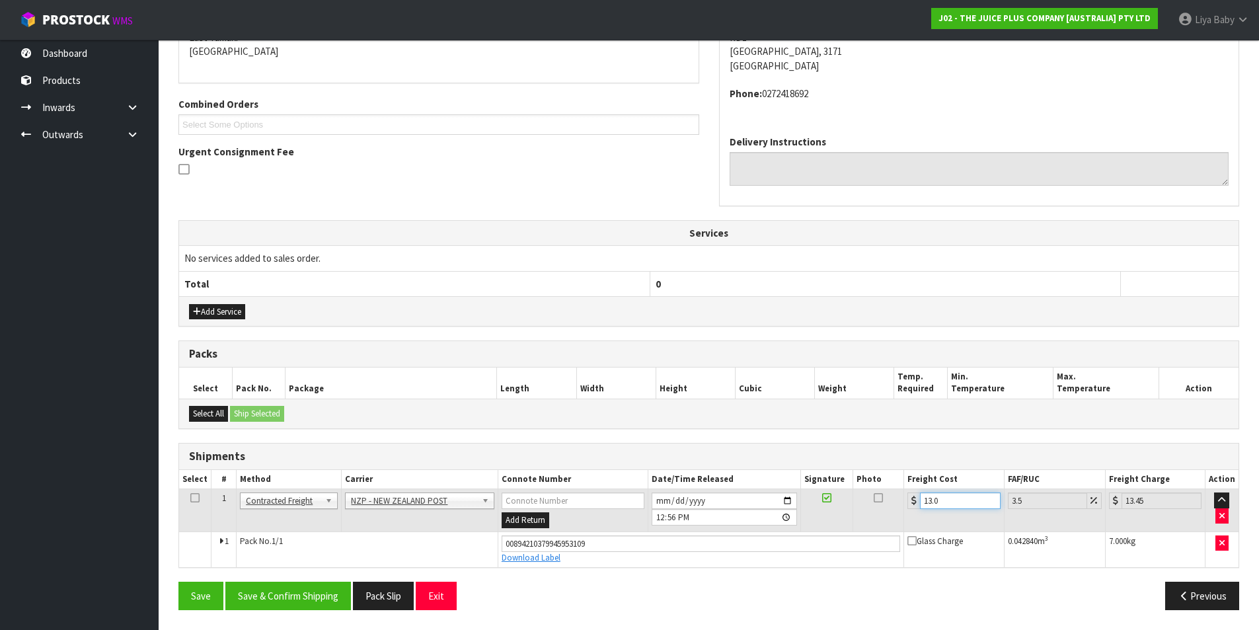
type input "13.04"
type input "13.5"
type input "13.04"
click at [194, 498] on icon at bounding box center [194, 497] width 9 height 1
click at [286, 600] on button "Save & Confirm Shipping" at bounding box center [288, 595] width 126 height 28
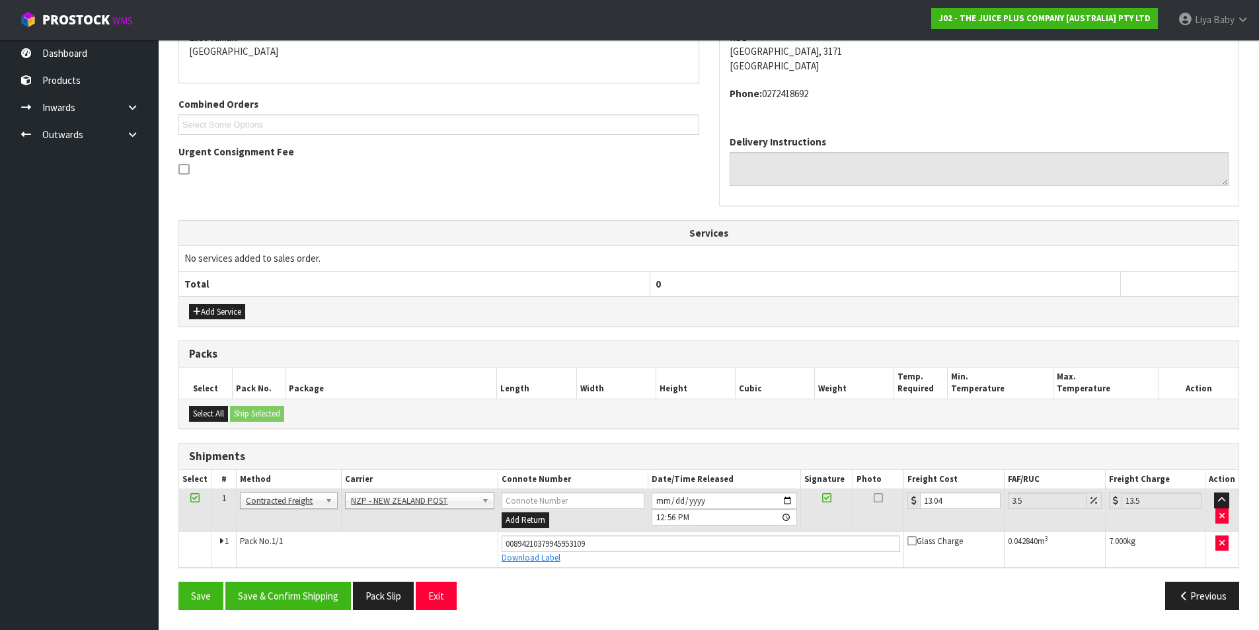
scroll to position [0, 0]
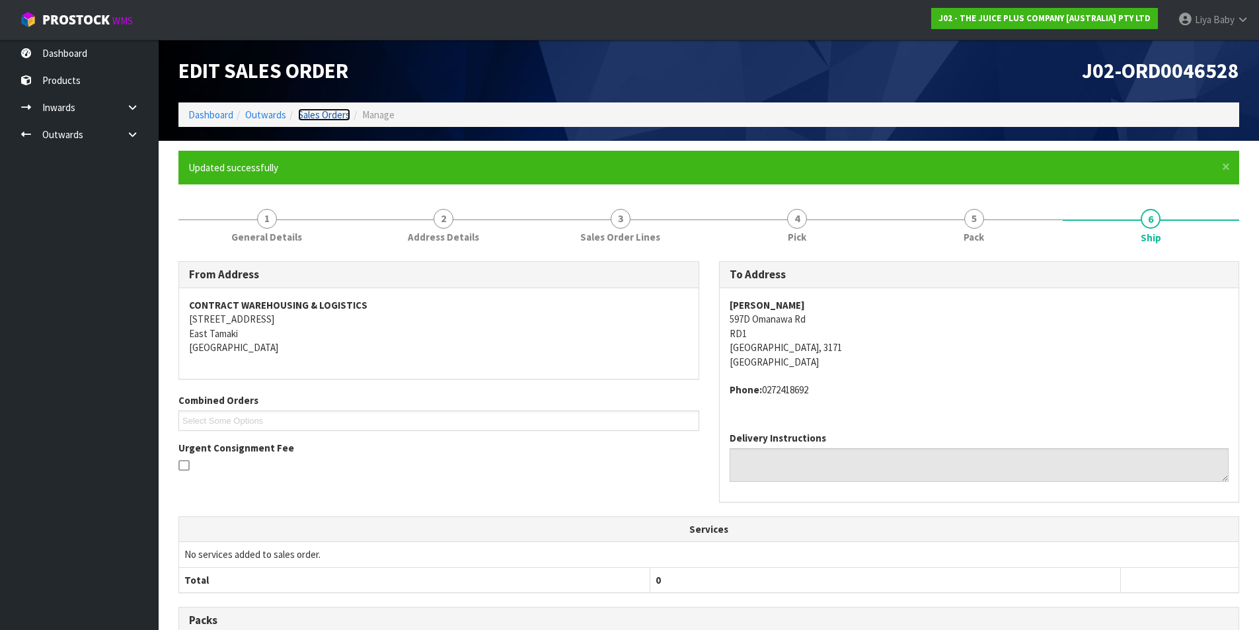
click at [326, 113] on link "Sales Orders" at bounding box center [324, 114] width 52 height 13
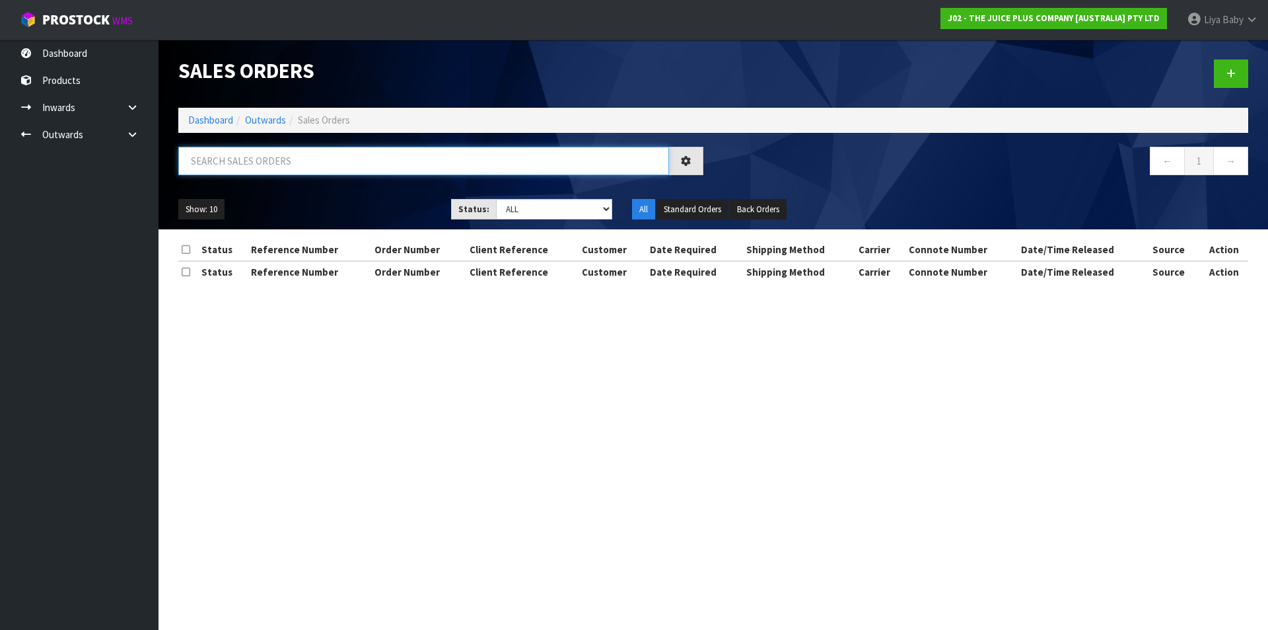
click at [301, 158] on input "text" at bounding box center [423, 161] width 491 height 28
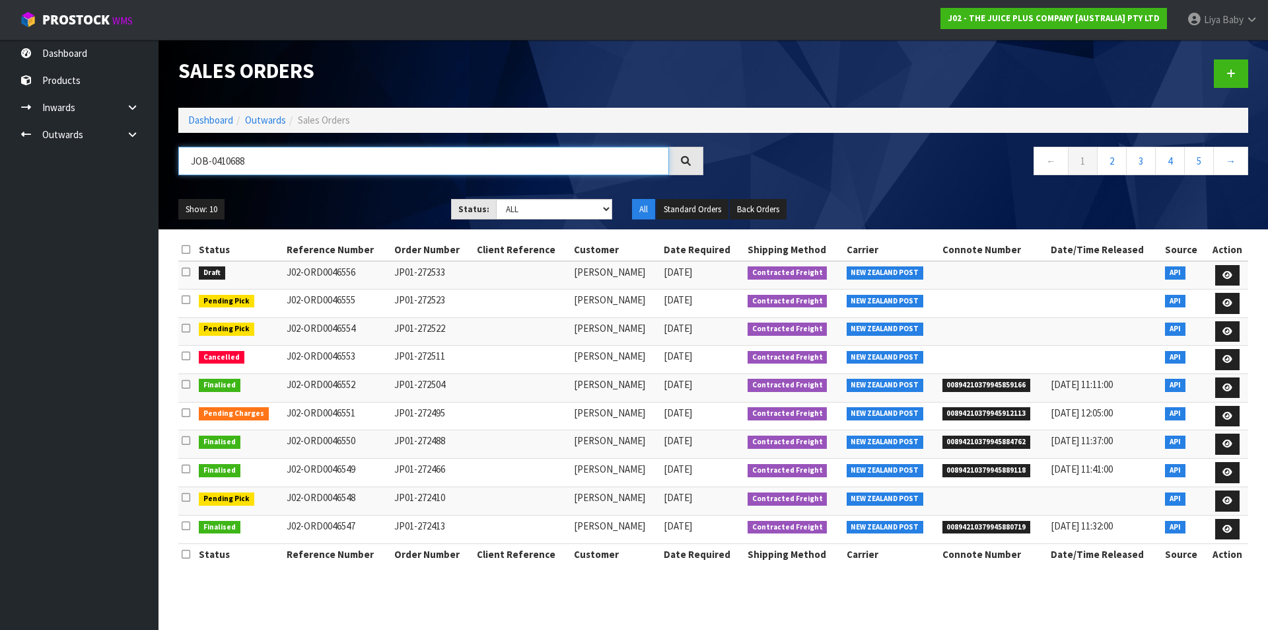
type input "JOB-0410688"
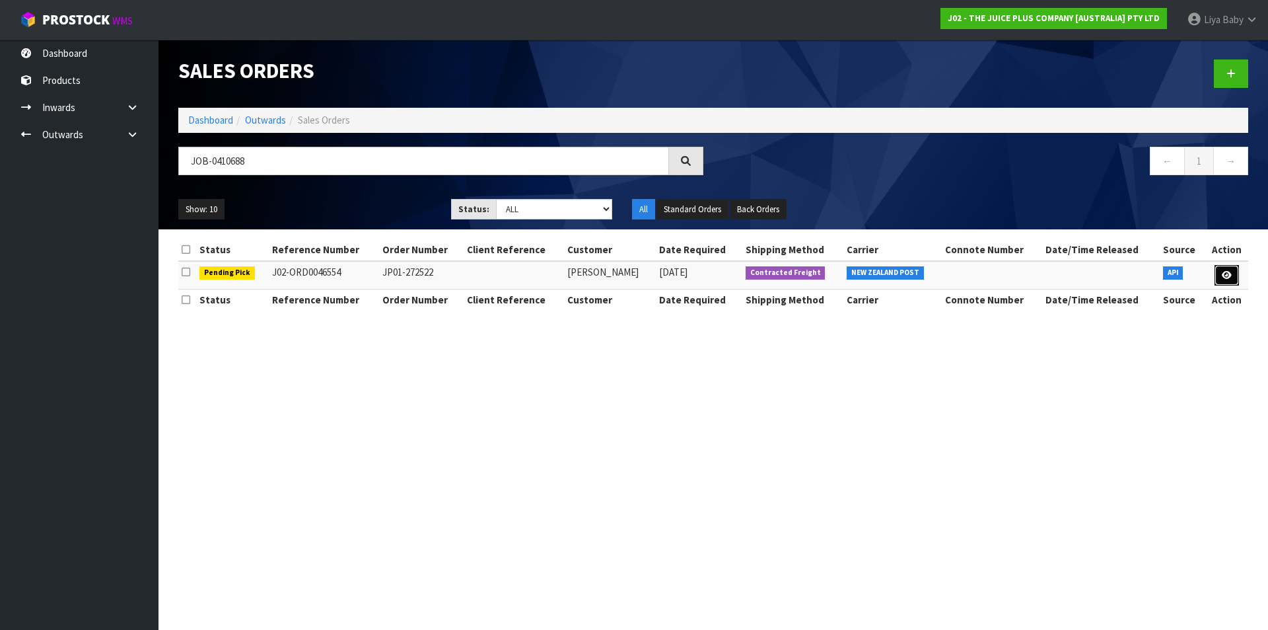
click at [1219, 269] on link at bounding box center [1227, 275] width 24 height 21
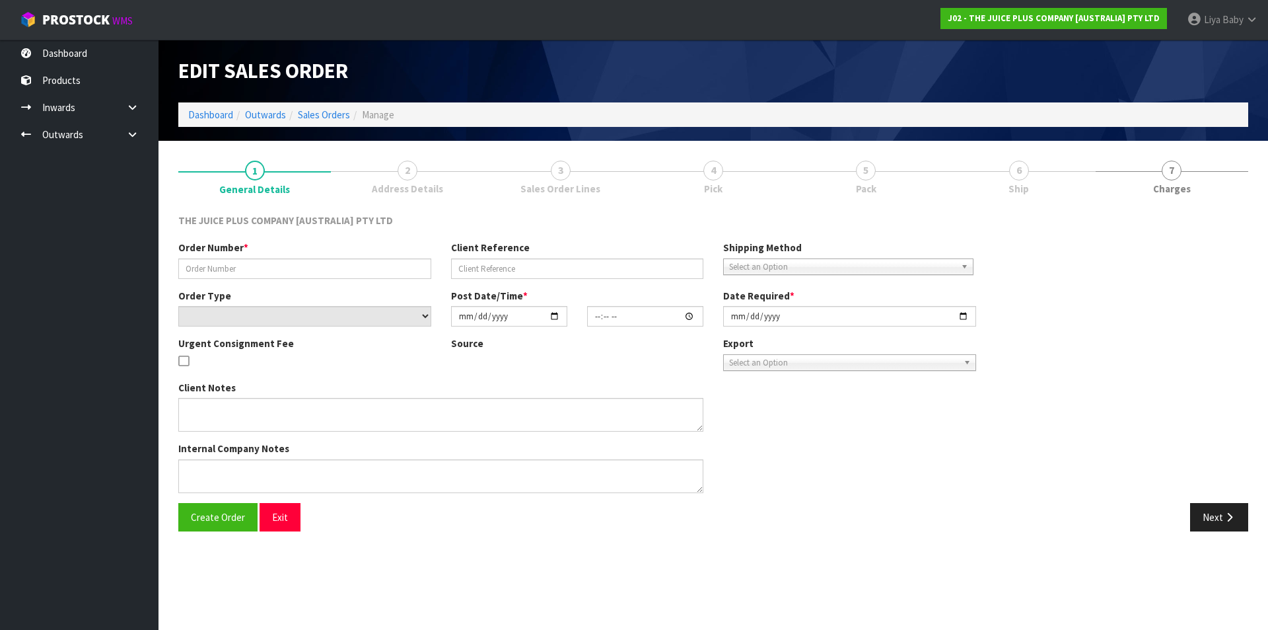
type input "JP01-272522"
select select "number:0"
type input "[DATE]"
type input "03:21:34.000"
type input "[DATE]"
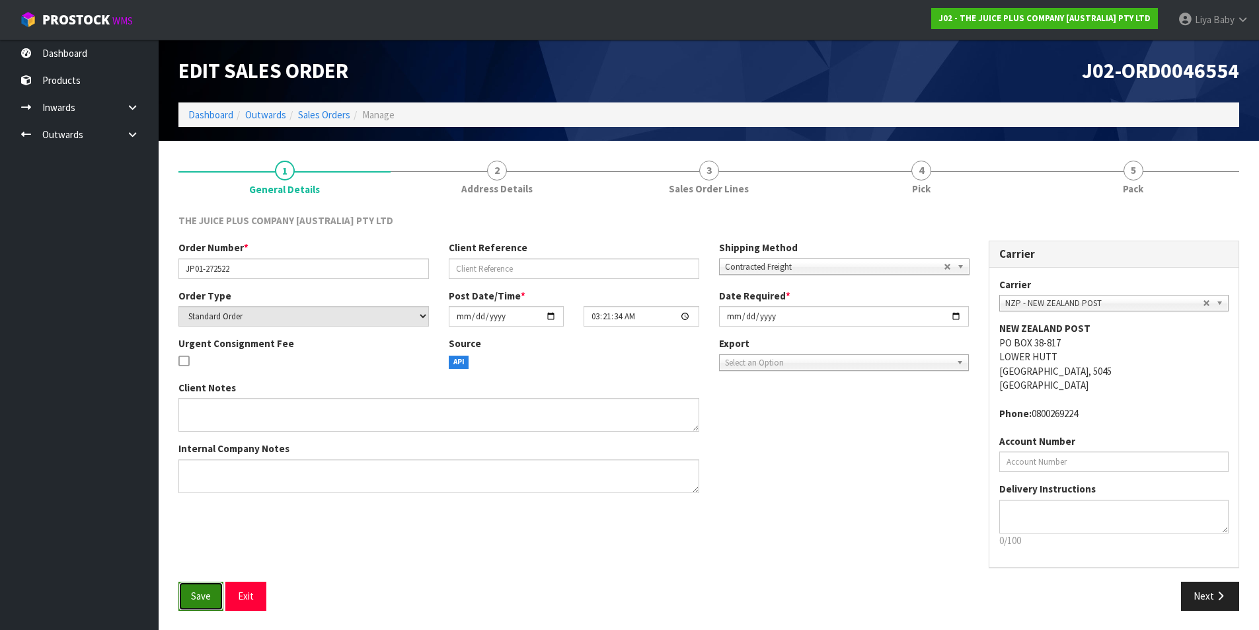
click at [210, 584] on button "Save" at bounding box center [200, 595] width 45 height 28
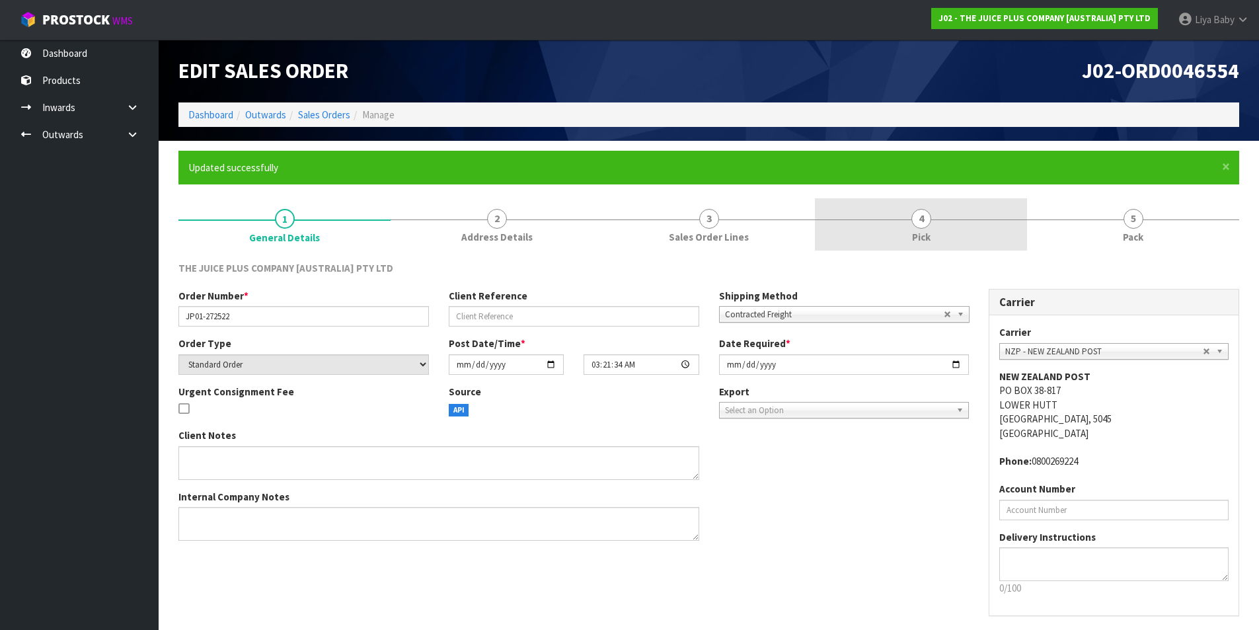
click at [866, 221] on link "4 Pick" at bounding box center [921, 224] width 212 height 52
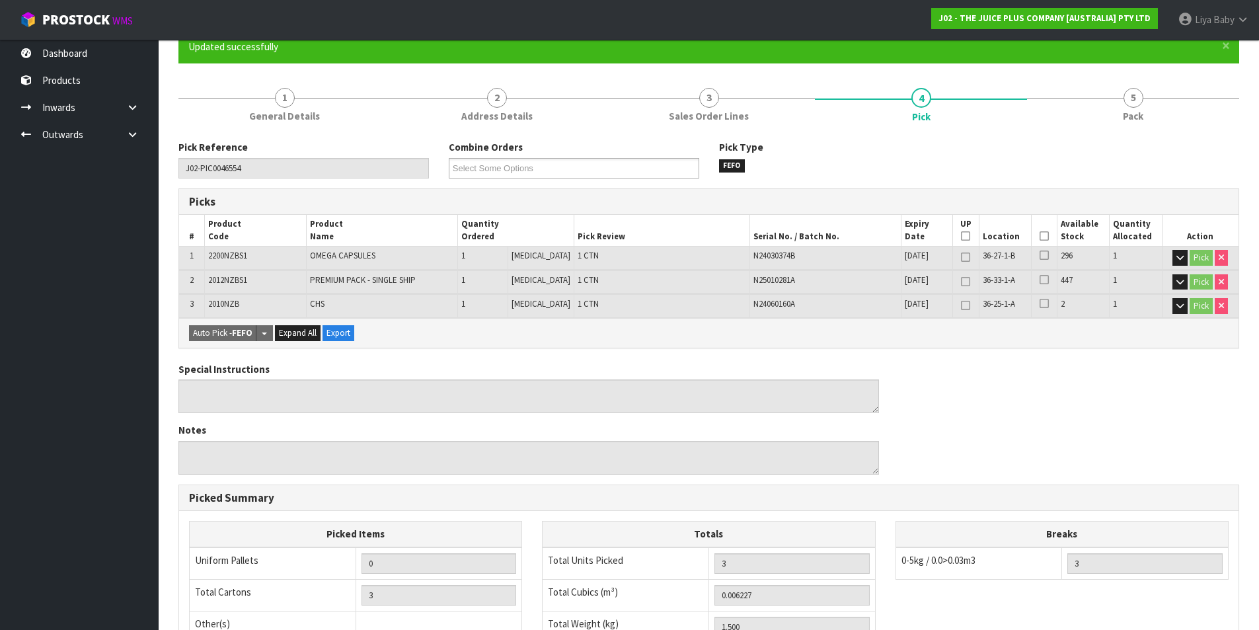
scroll to position [132, 0]
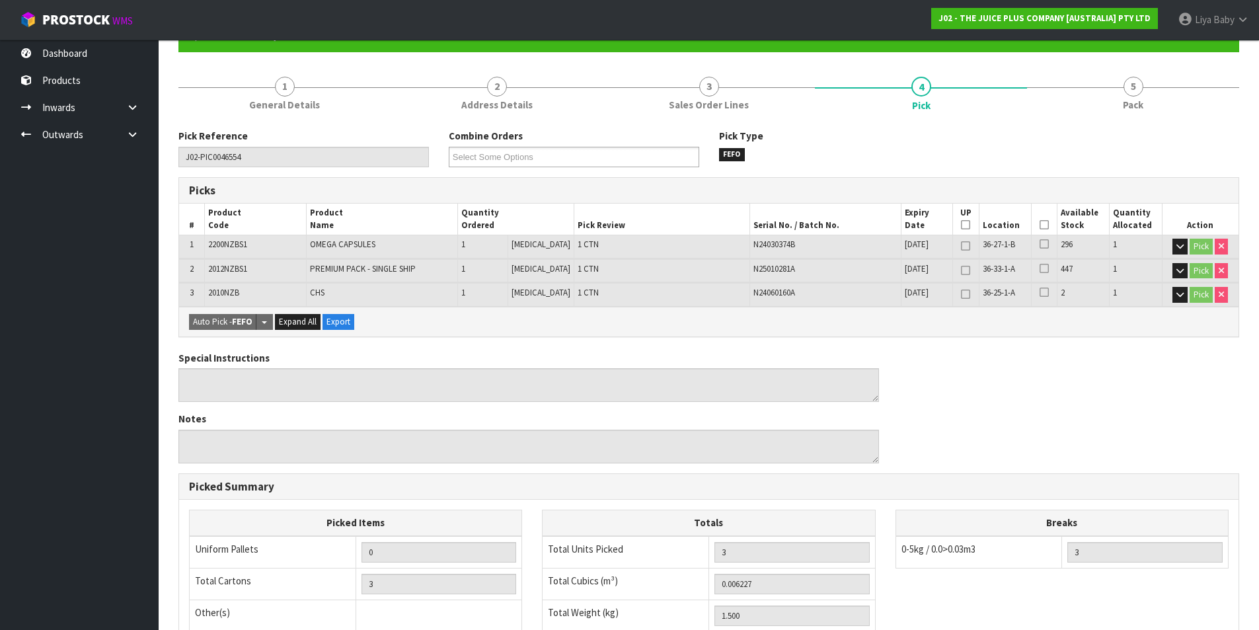
click at [1039, 225] on icon at bounding box center [1043, 225] width 9 height 1
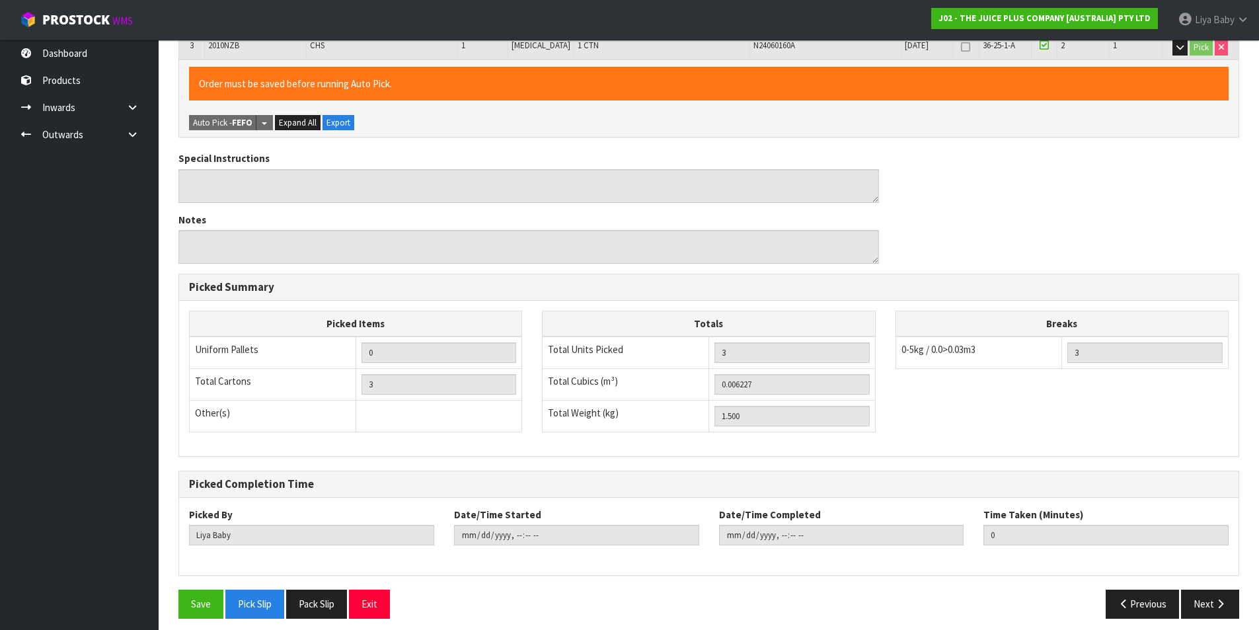
scroll to position [388, 0]
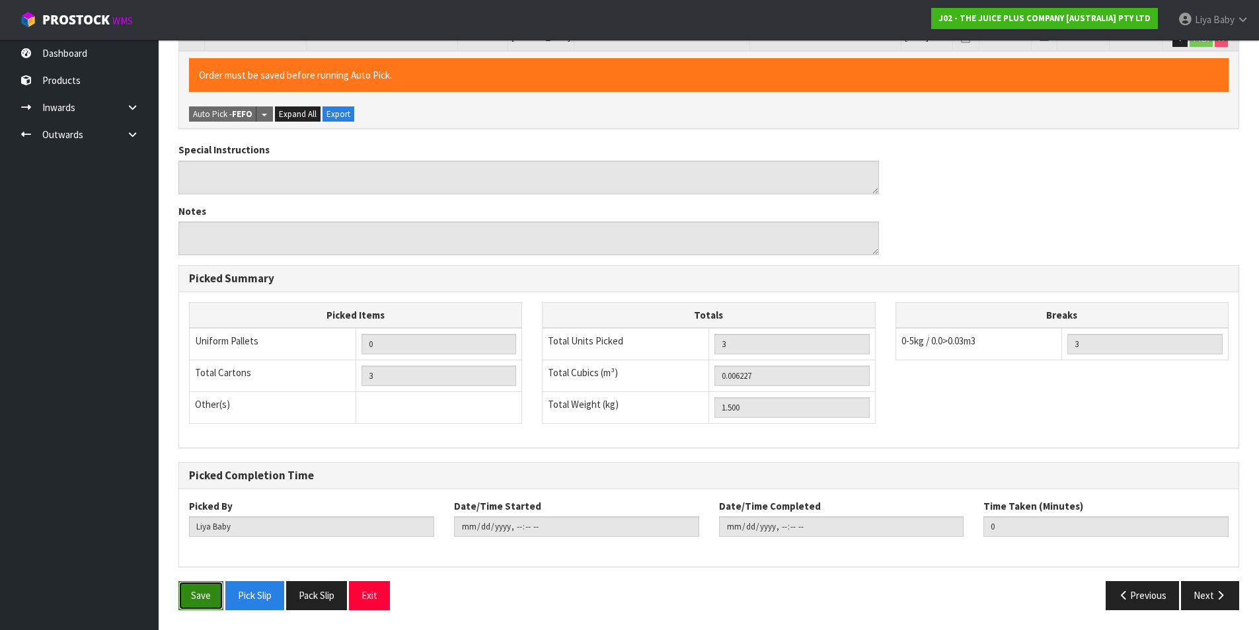
click at [208, 590] on button "Save" at bounding box center [200, 595] width 45 height 28
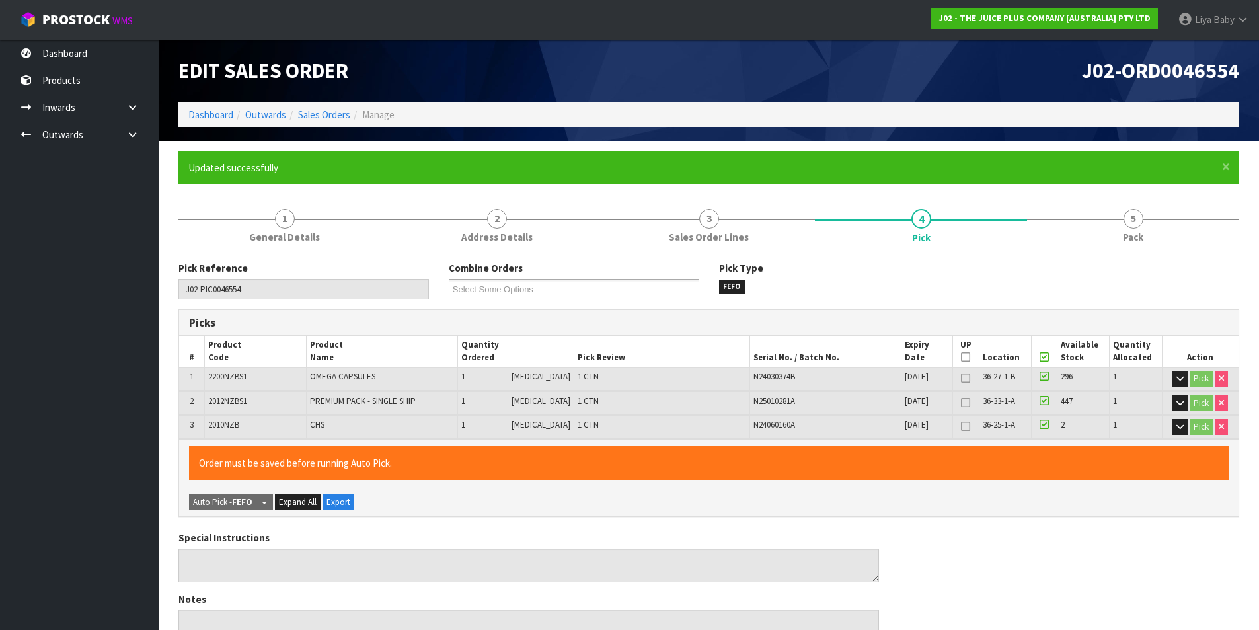
type input "[DATE]T13:01:57"
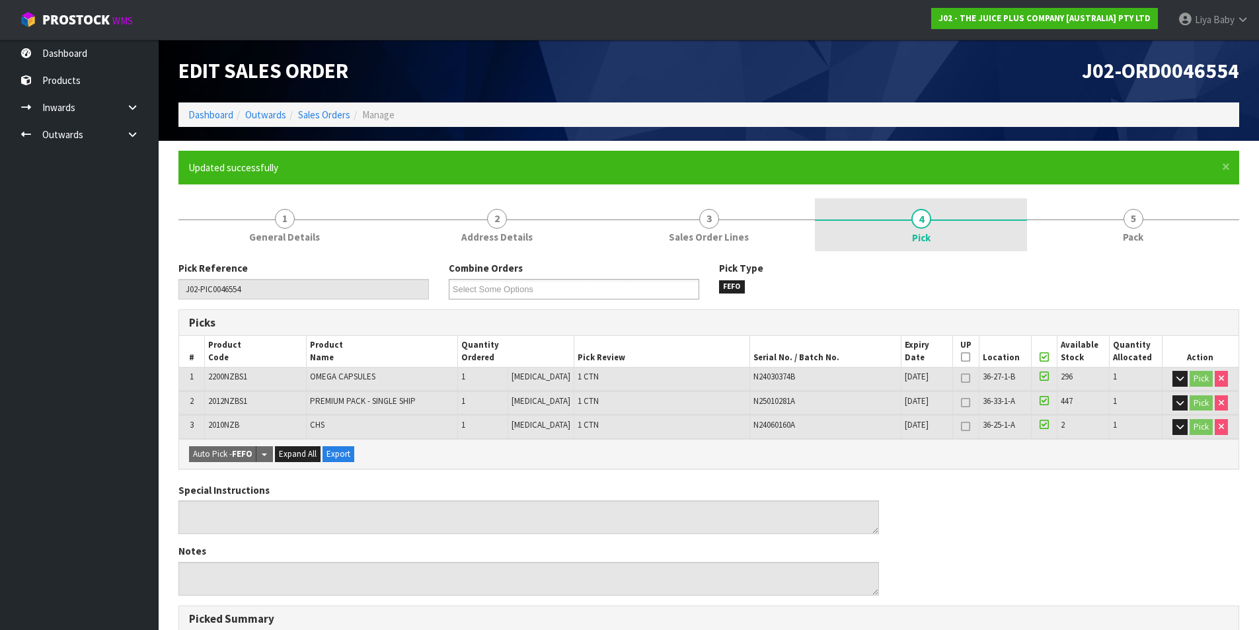
drag, startPoint x: 1099, startPoint y: 219, endPoint x: 1007, endPoint y: 245, distance: 95.4
click at [1099, 219] on link "5 Pack" at bounding box center [1133, 224] width 212 height 52
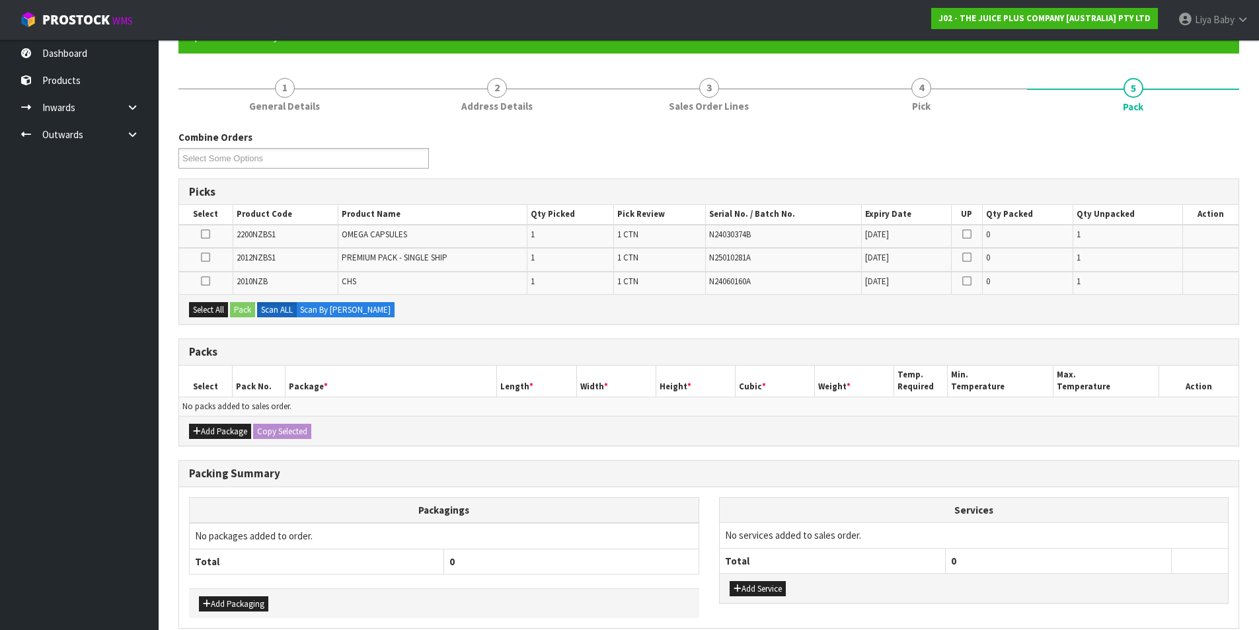
scroll to position [132, 0]
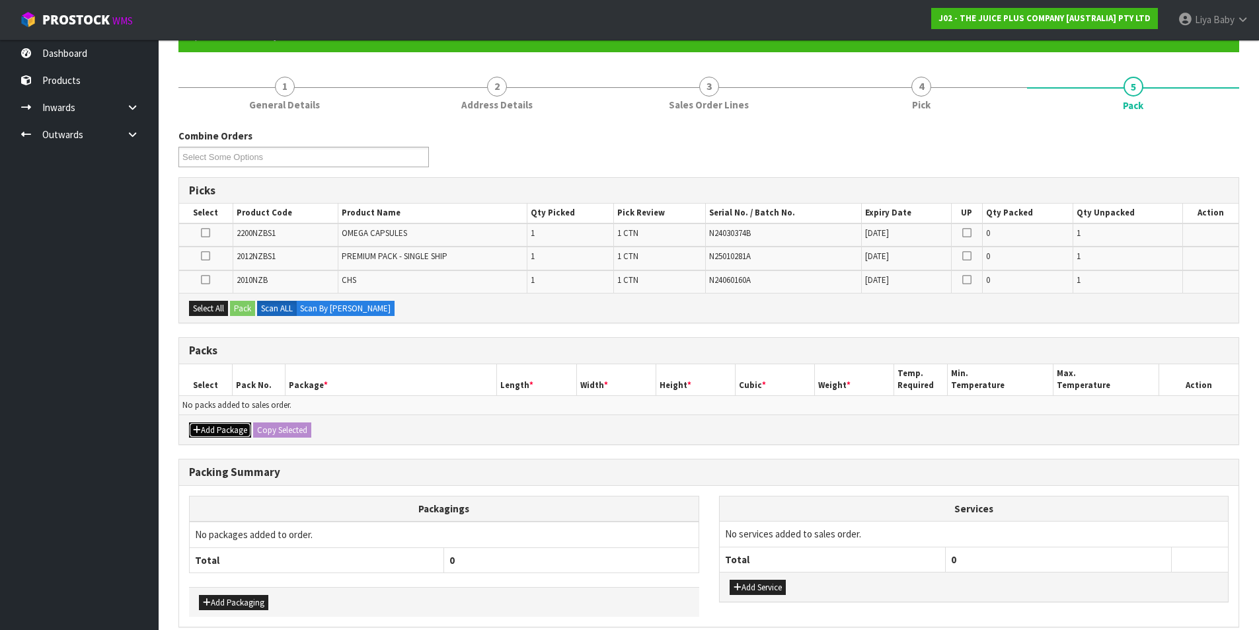
click at [203, 426] on button "Add Package" at bounding box center [220, 430] width 62 height 16
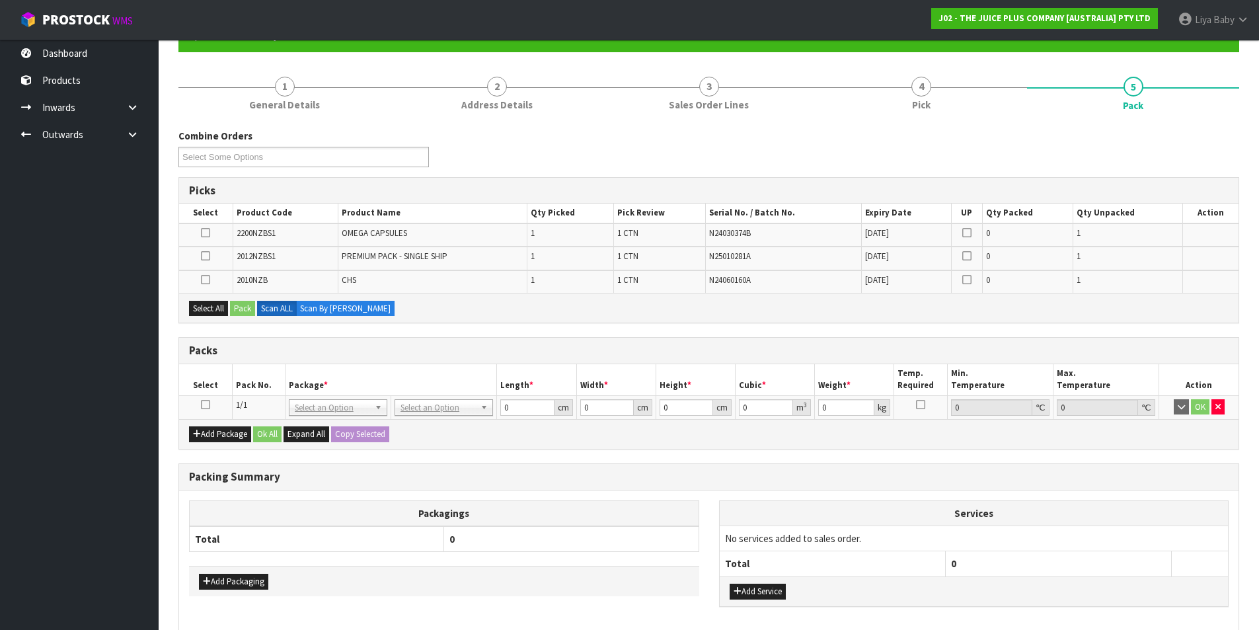
click at [207, 404] on icon at bounding box center [205, 404] width 9 height 1
drag, startPoint x: 199, startPoint y: 307, endPoint x: 215, endPoint y: 312, distance: 16.9
click at [203, 307] on button "Select All" at bounding box center [208, 309] width 39 height 16
click at [243, 305] on button "Pack" at bounding box center [242, 309] width 25 height 16
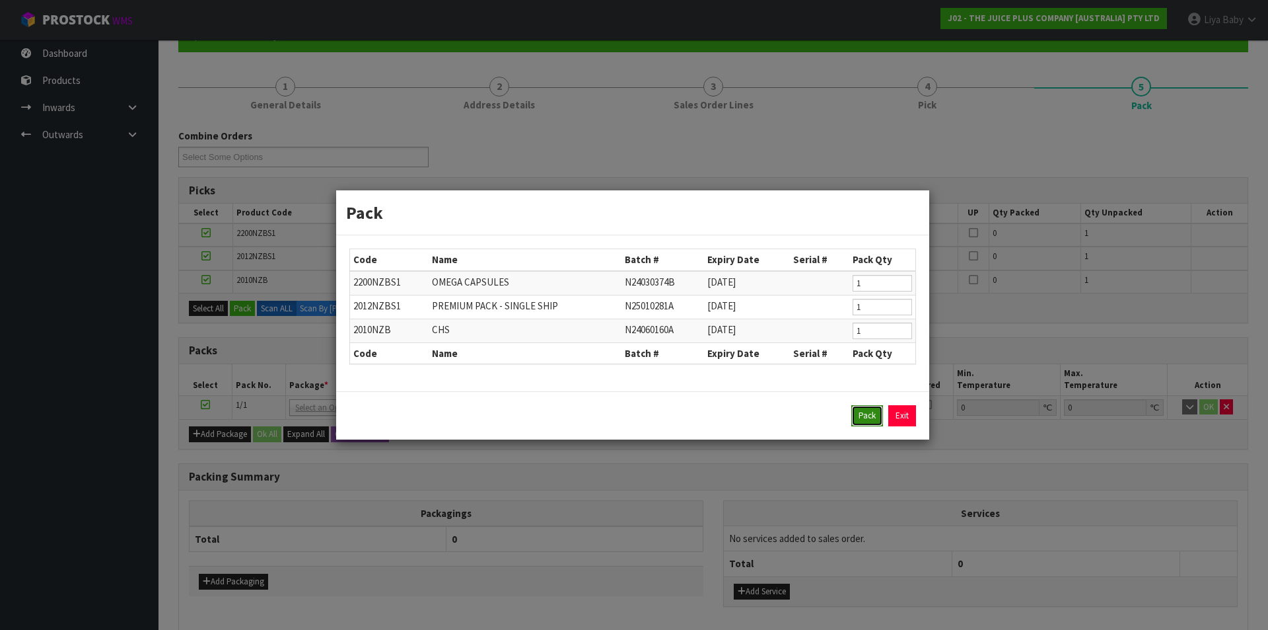
click at [876, 412] on button "Pack" at bounding box center [868, 415] width 32 height 21
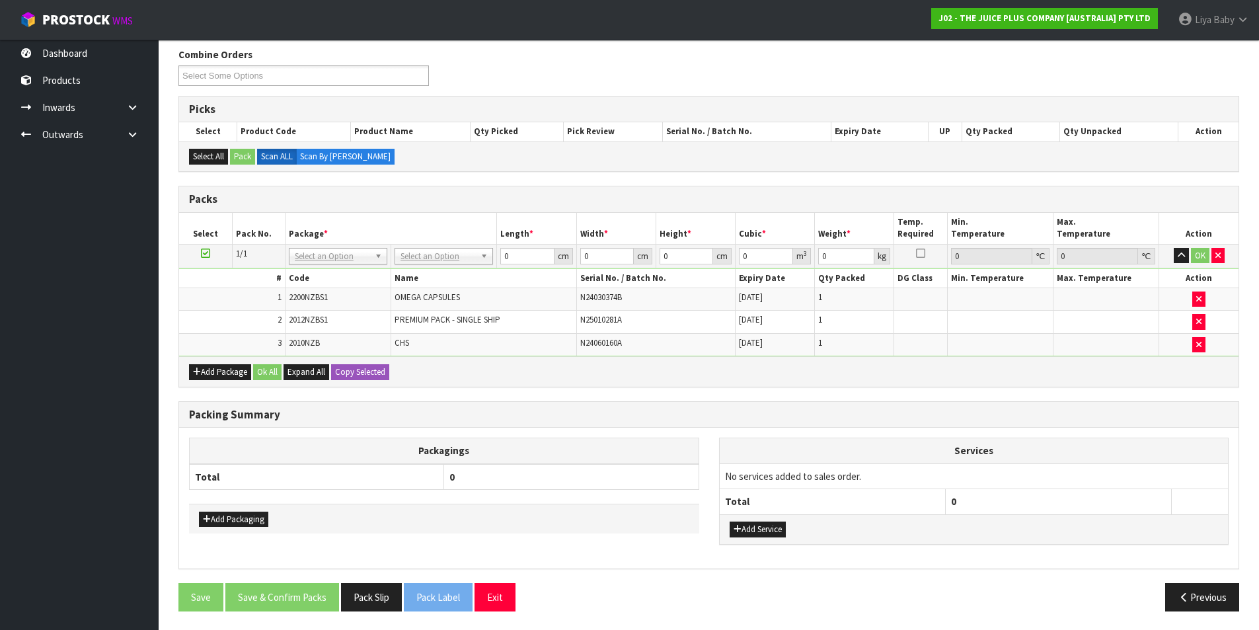
scroll to position [215, 0]
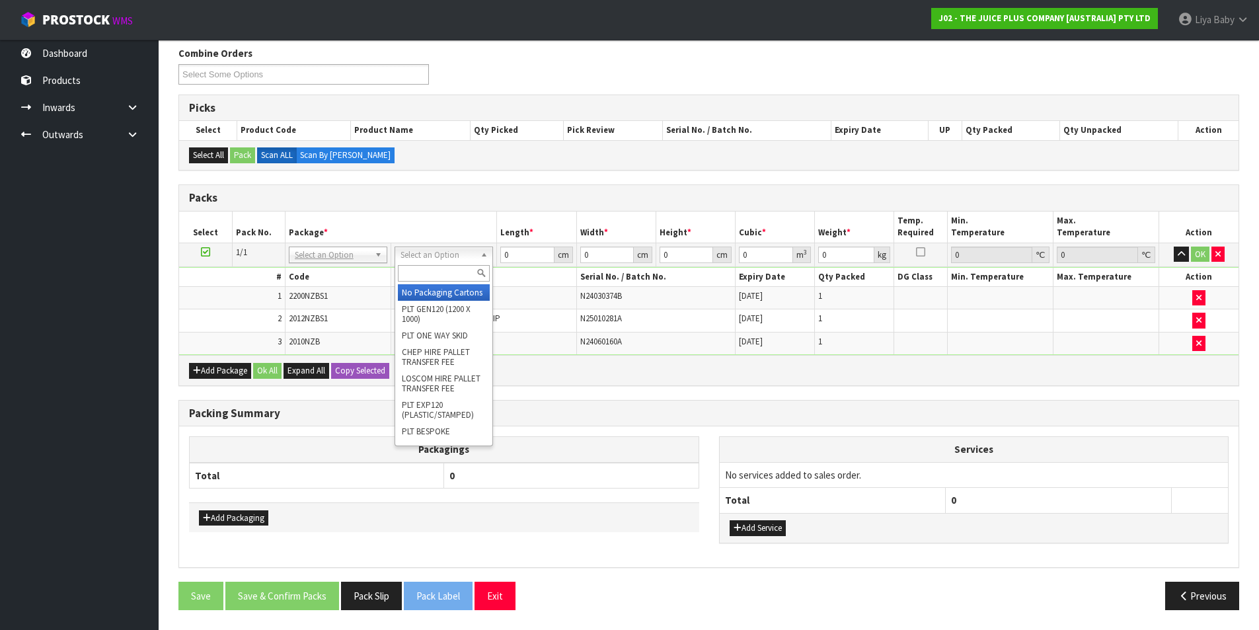
click at [448, 276] on input "text" at bounding box center [444, 273] width 92 height 17
type input "115"
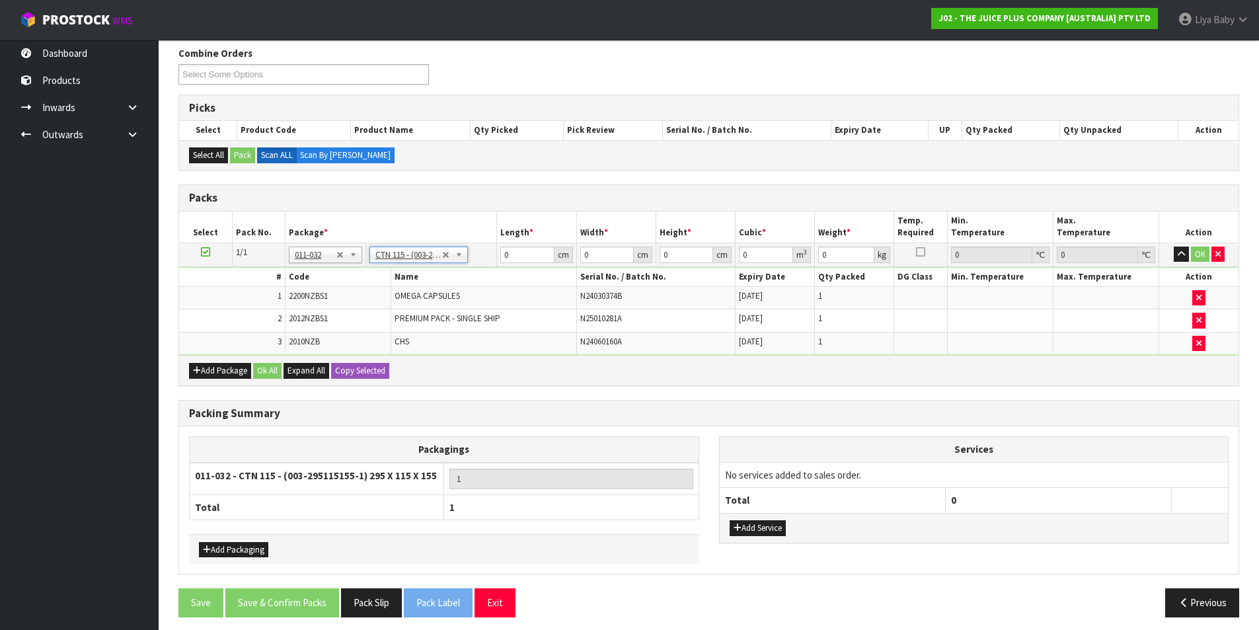
type input "29.5"
type input "11.5"
type input "15.5"
type input "0.005258"
type input "1.7"
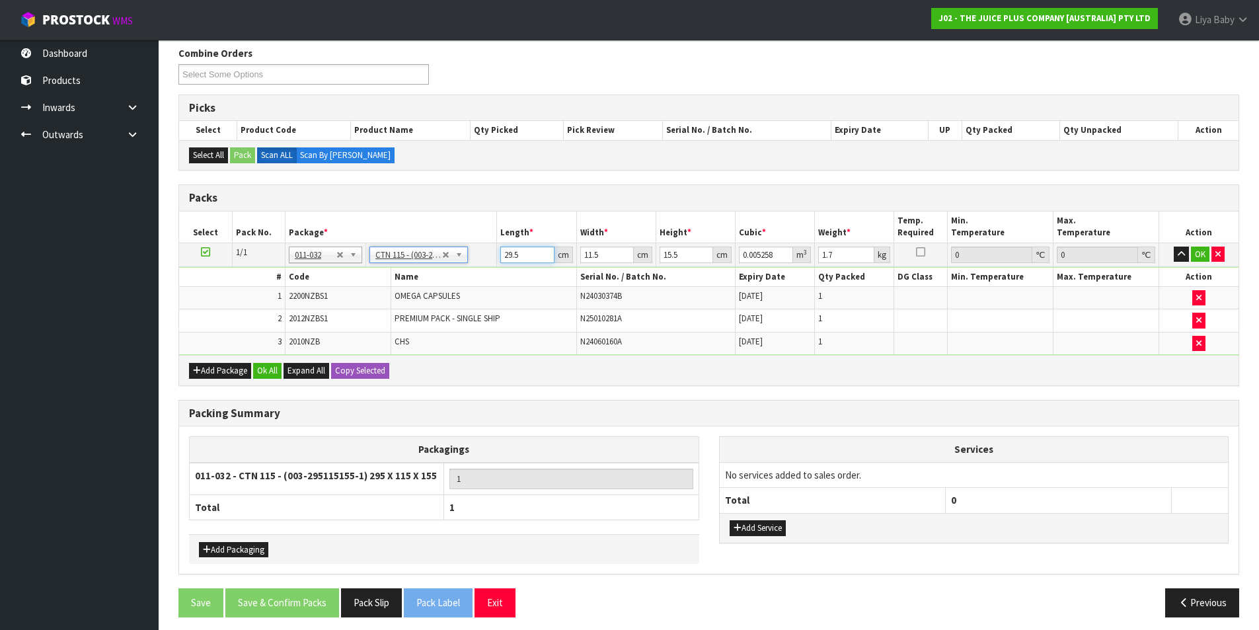
click at [532, 253] on input "29.5" at bounding box center [527, 254] width 54 height 17
type input "29"
type input "0.005169"
type input "2"
type input "0.000356"
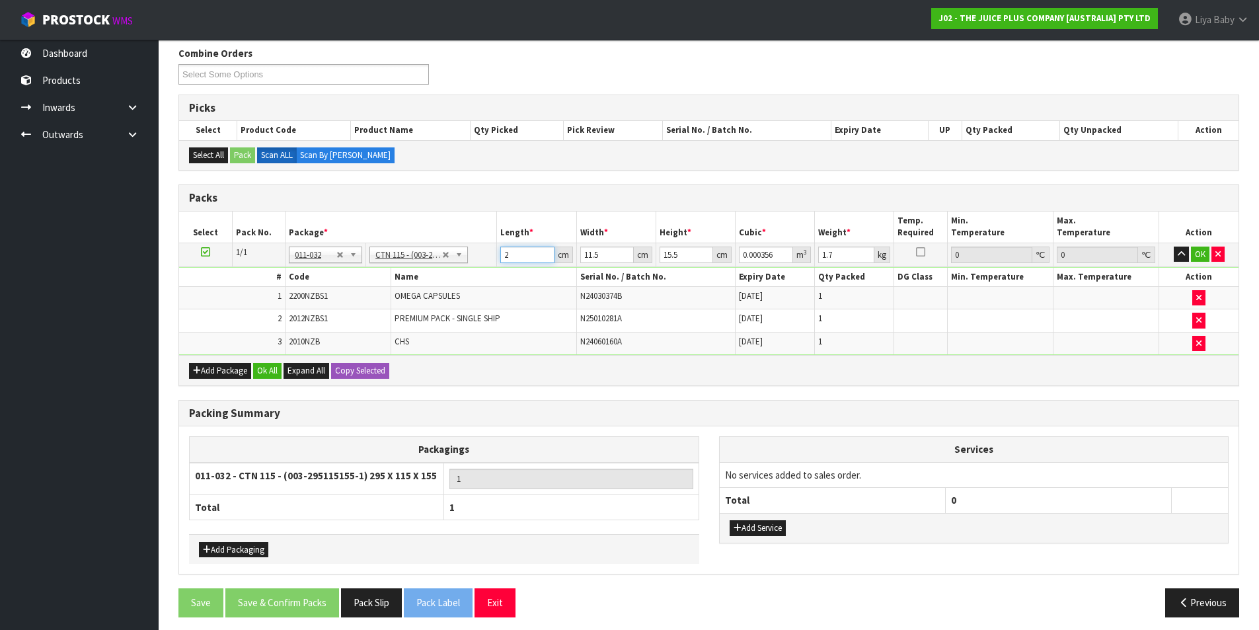
type input "0"
type input "3"
type input "0.000535"
type input "32"
type input "0.005704"
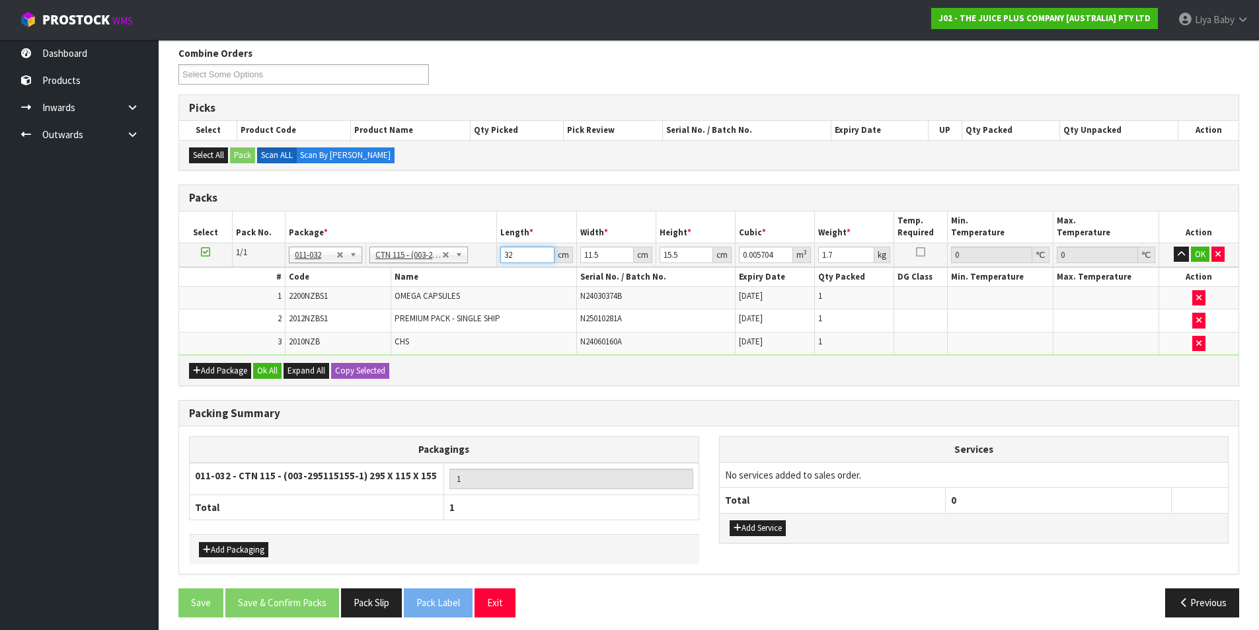
type input "32"
click at [608, 260] on input "11.5" at bounding box center [607, 254] width 54 height 17
type input "11"
type input "0.005456"
type input "1"
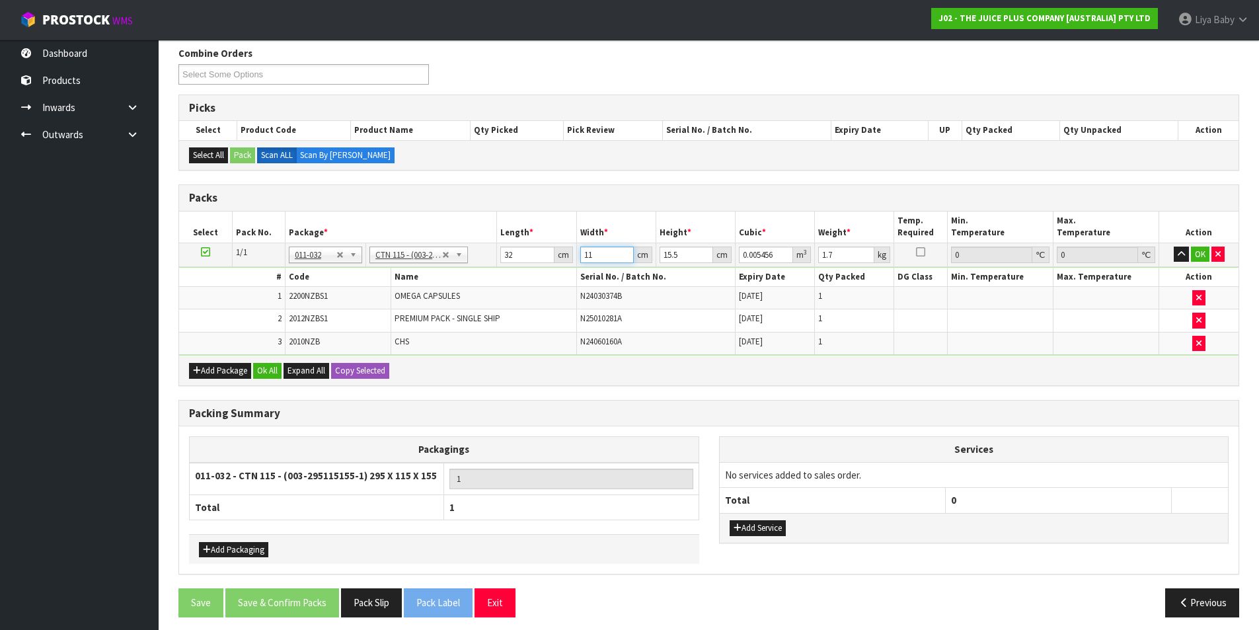
type input "0.000496"
type input "0"
type input "2"
type input "0.000992"
type input "22"
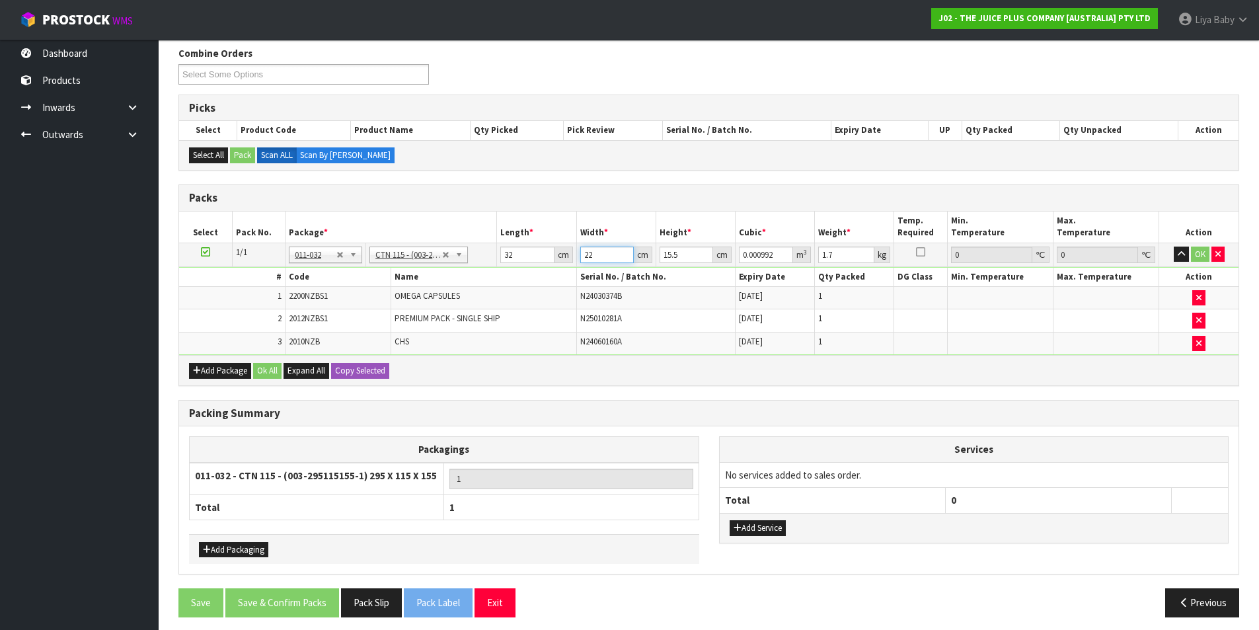
type input "0.010912"
type input "22"
click at [694, 257] on input "15.5" at bounding box center [686, 254] width 54 height 17
type input "15"
type input "0.01056"
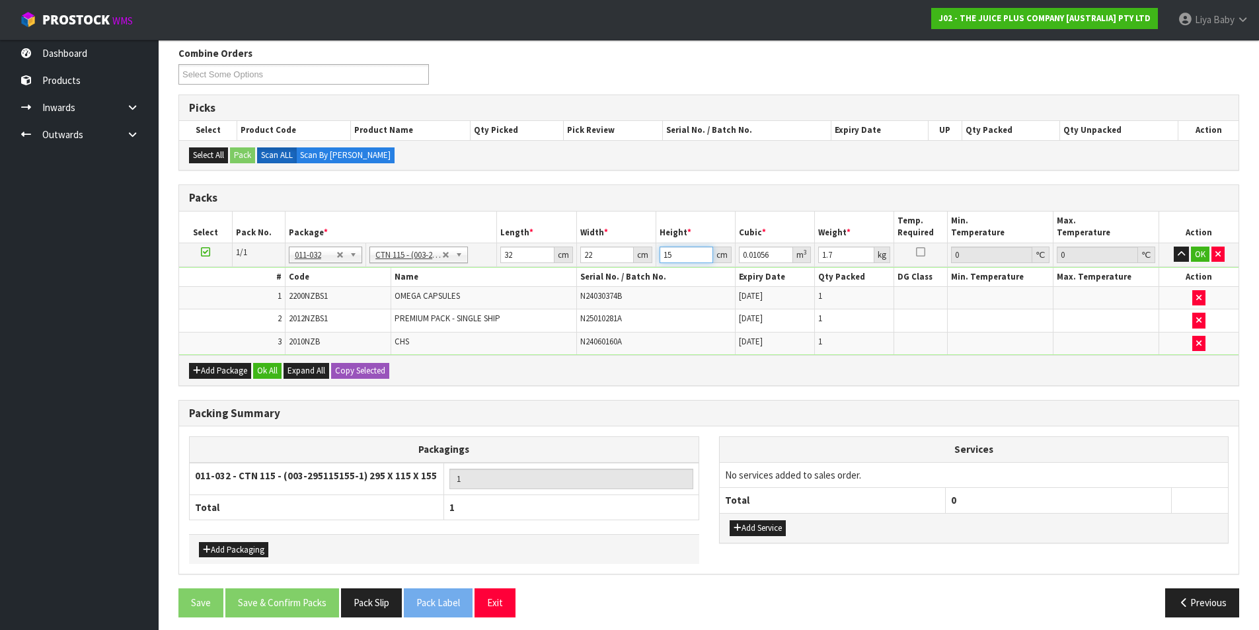
type input "1"
type input "0.000704"
type input "0"
type input "1"
type input "0.000704"
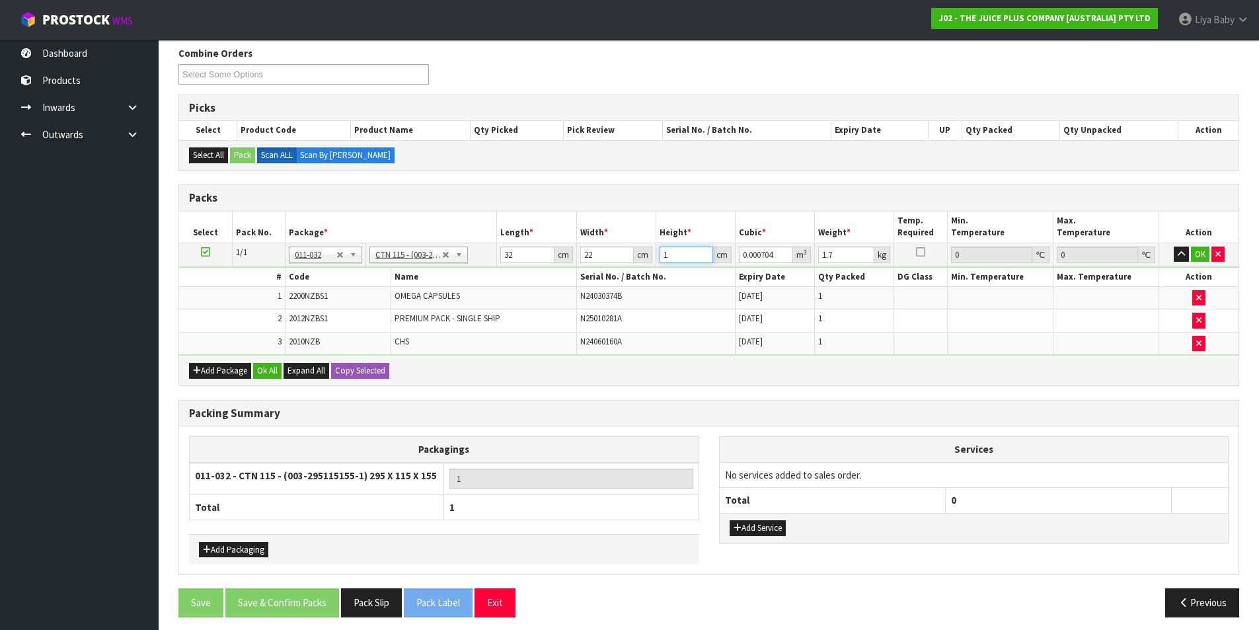
type input "15"
type input "0.01056"
type input "15"
click at [842, 256] on input "1.7" at bounding box center [846, 254] width 56 height 17
type input "1"
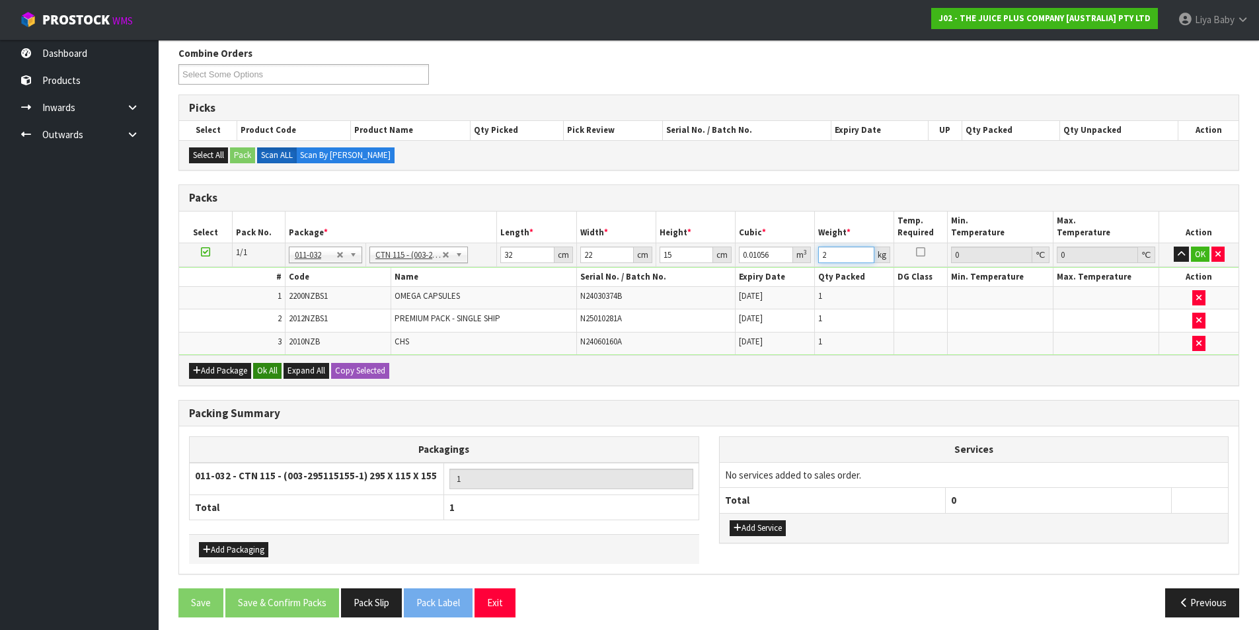
type input "2"
click at [276, 375] on button "Ok All" at bounding box center [267, 371] width 28 height 16
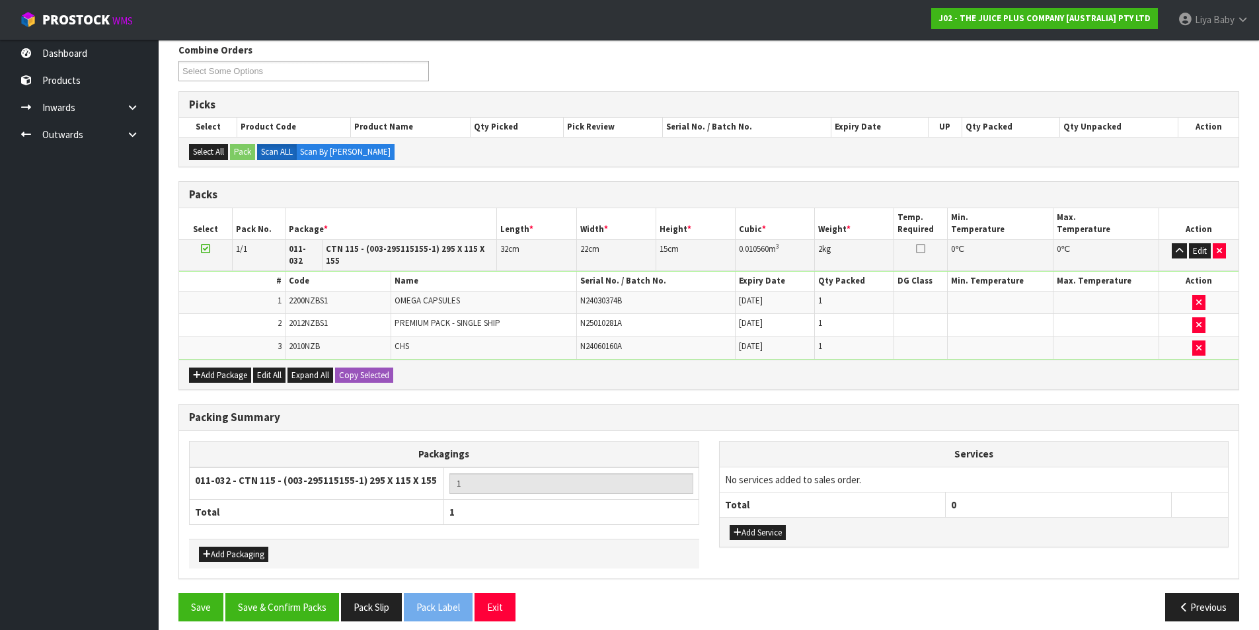
scroll to position [221, 0]
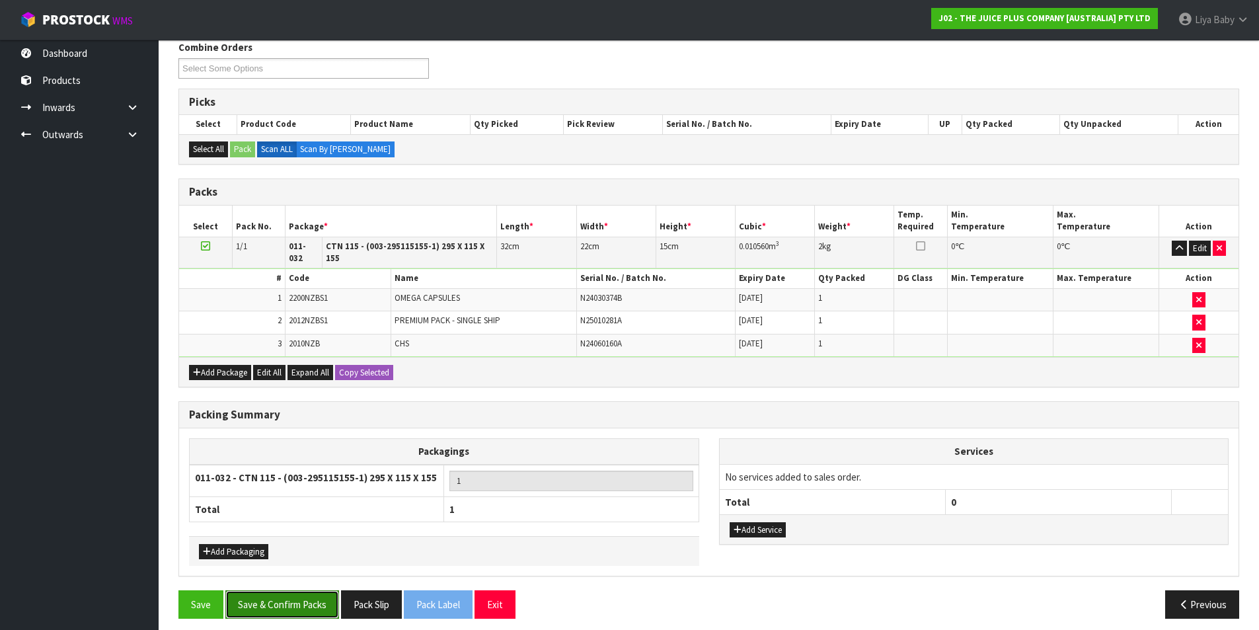
click at [295, 594] on button "Save & Confirm Packs" at bounding box center [282, 604] width 114 height 28
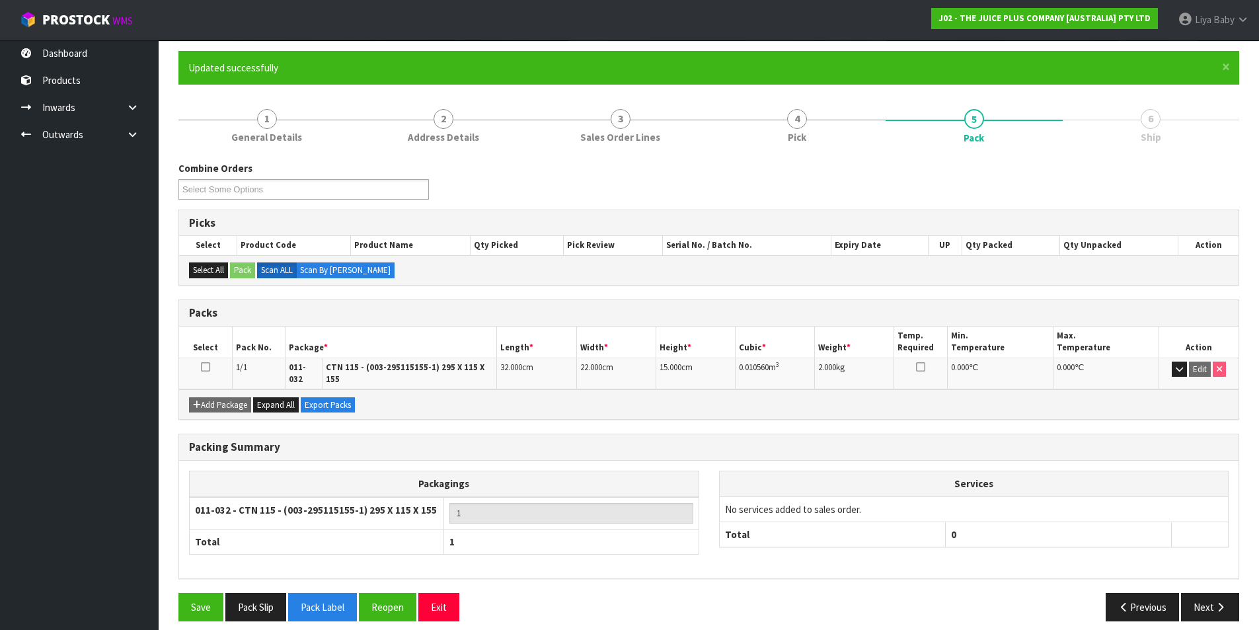
scroll to position [102, 0]
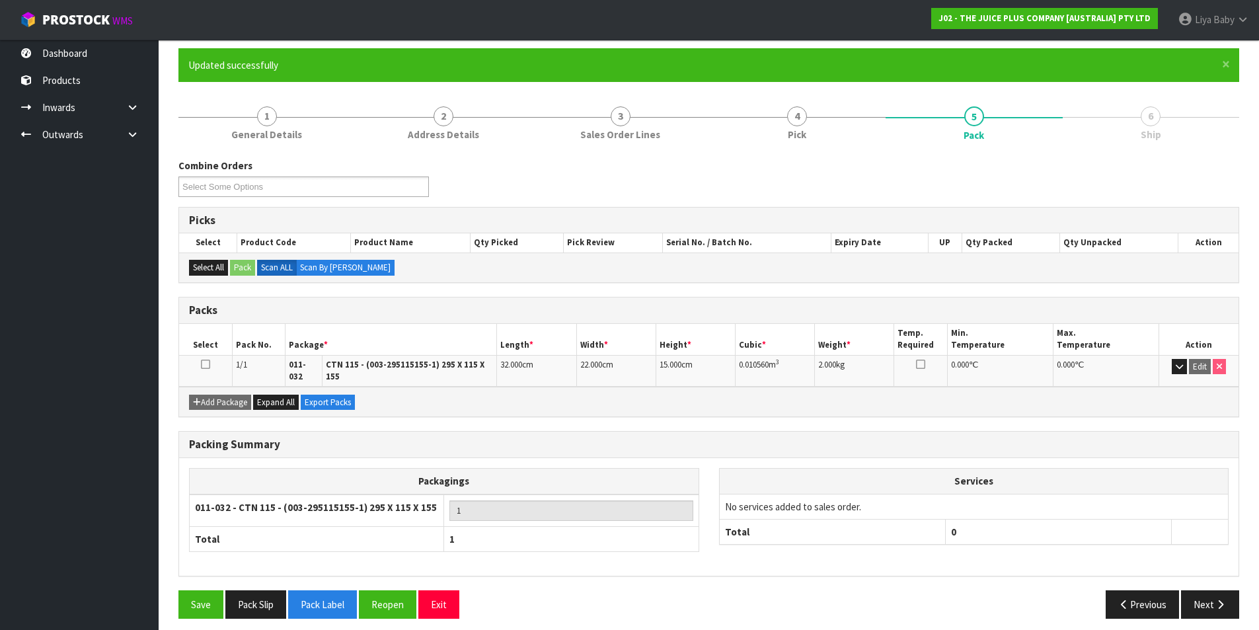
click at [200, 366] on td at bounding box center [205, 371] width 53 height 32
click at [205, 365] on icon at bounding box center [205, 364] width 9 height 1
click at [1183, 597] on button "Next" at bounding box center [1210, 604] width 58 height 28
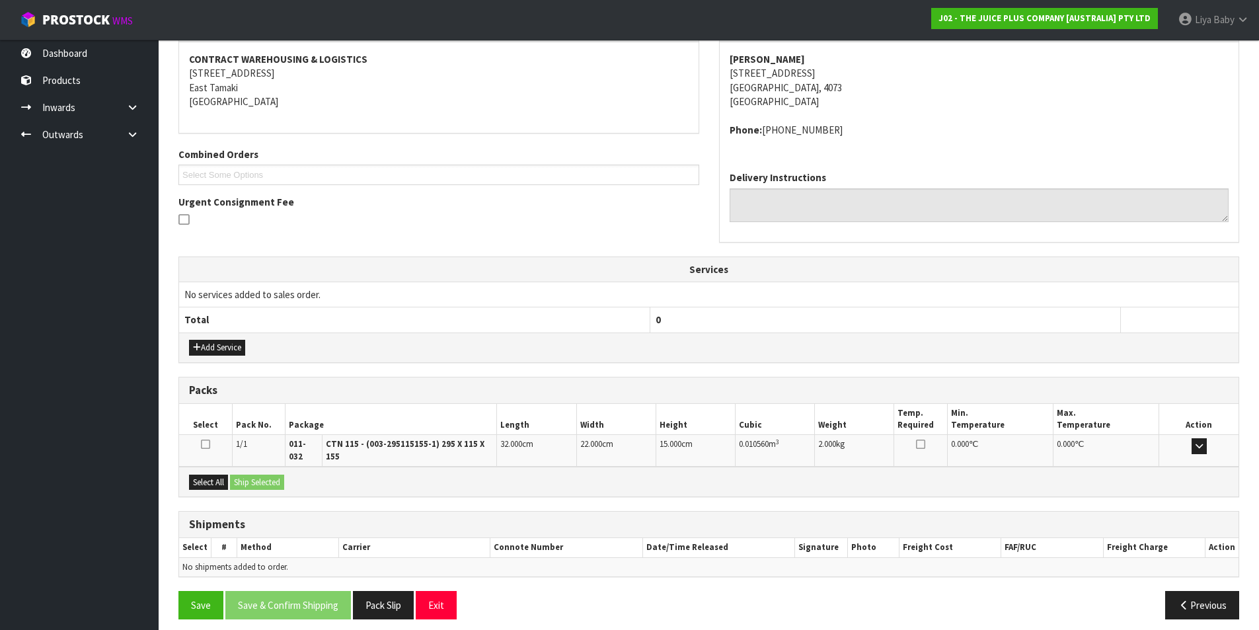
scroll to position [246, 0]
click at [213, 478] on button "Select All" at bounding box center [208, 482] width 39 height 16
click at [250, 474] on button "Ship Selected" at bounding box center [257, 482] width 54 height 16
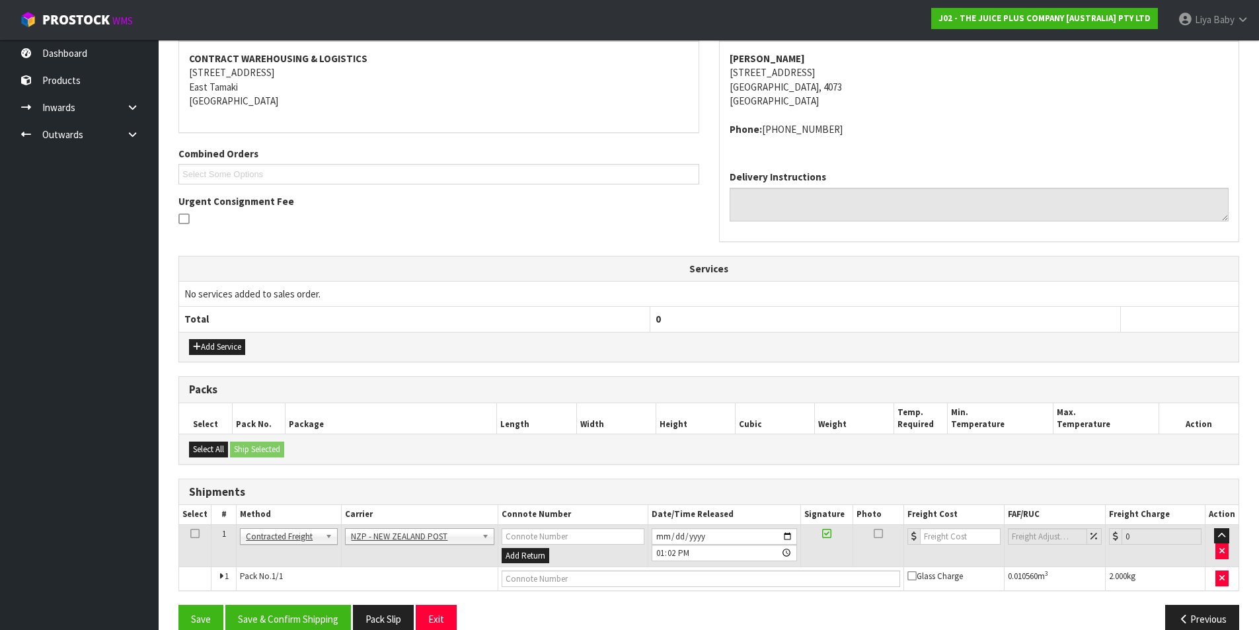
click at [191, 534] on icon at bounding box center [194, 533] width 9 height 1
click at [297, 624] on button "Save & Confirm Shipping" at bounding box center [288, 618] width 126 height 28
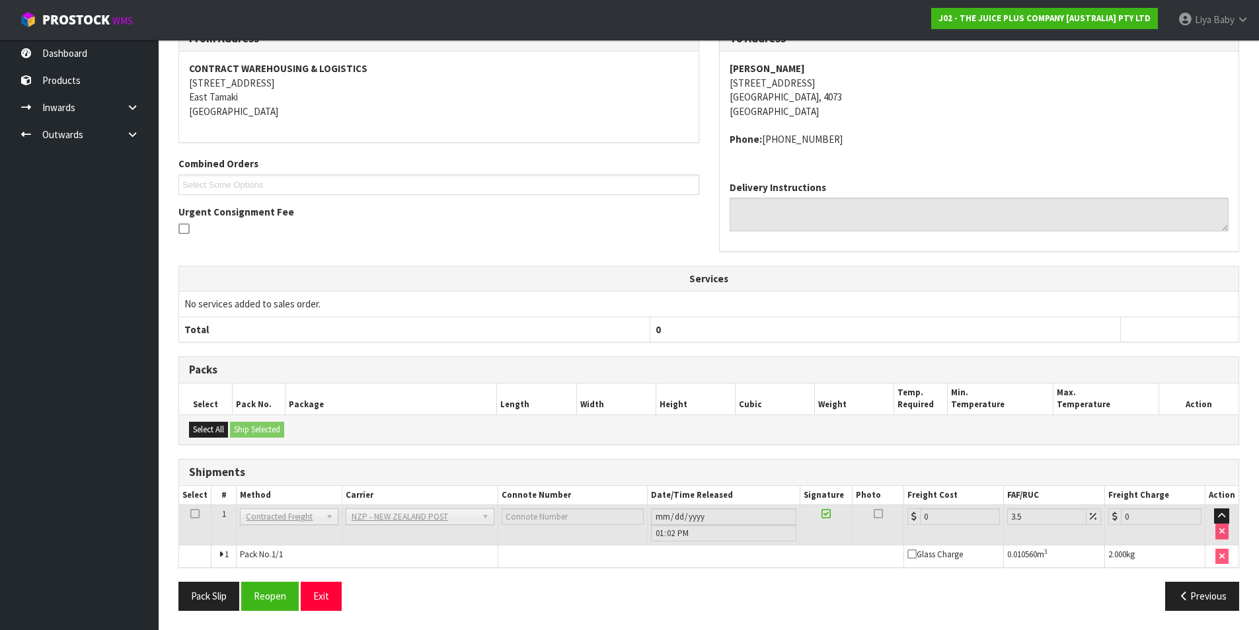
scroll to position [251, 0]
click at [266, 592] on button "Reopen" at bounding box center [269, 595] width 57 height 28
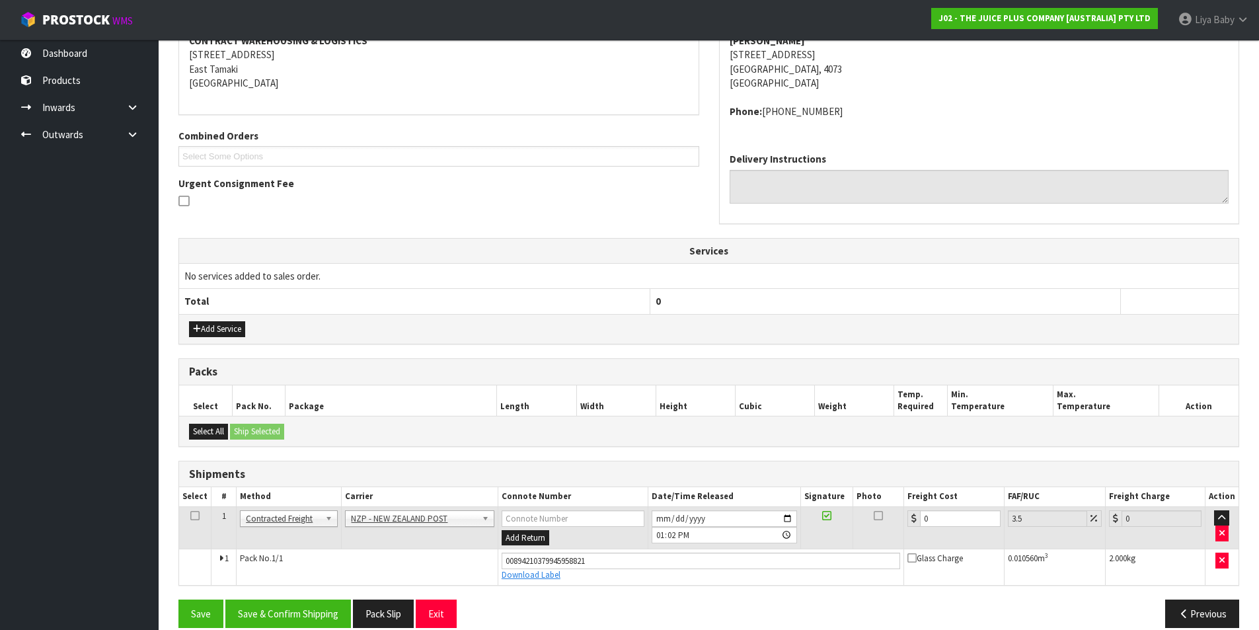
scroll to position [282, 0]
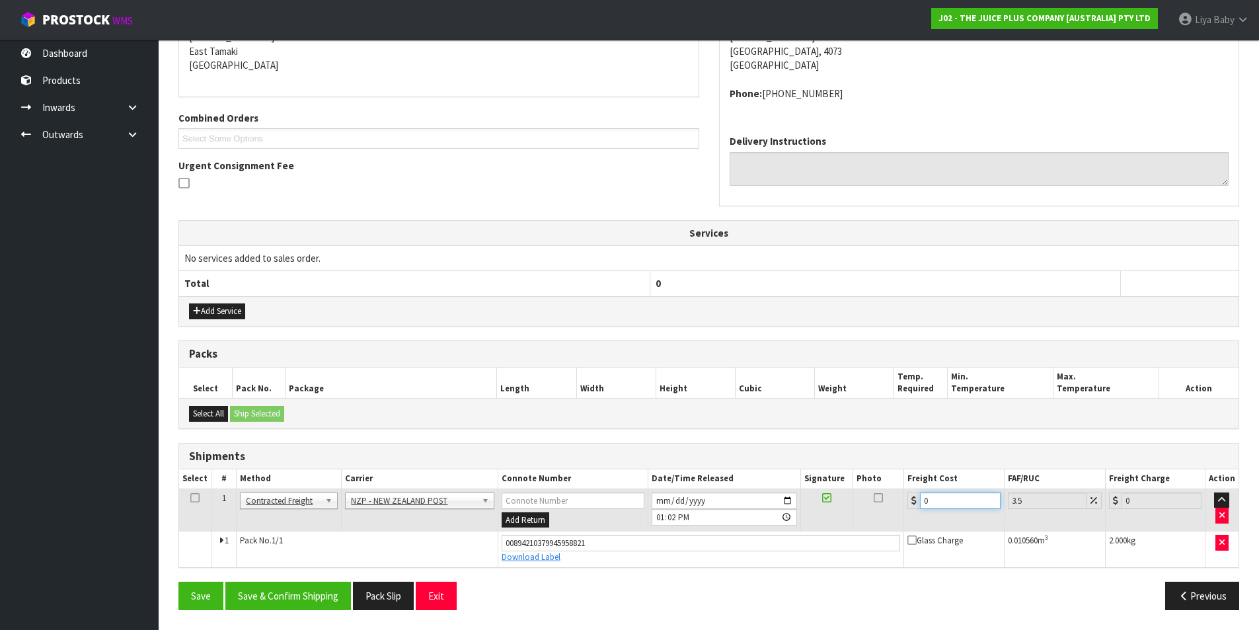
click at [948, 505] on input "0" at bounding box center [960, 500] width 80 height 17
type input "8"
type input "8.28"
type input "8.4"
type input "8.69"
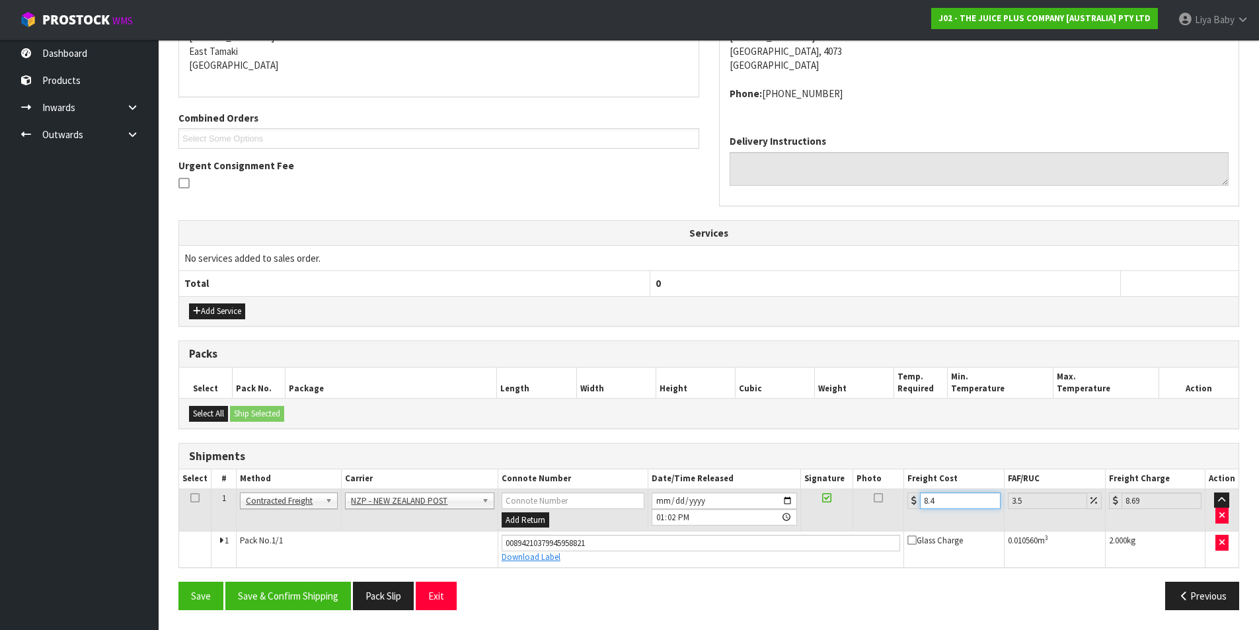
type input "8.45"
type input "8.75"
type input "8.45"
click at [190, 497] on icon at bounding box center [194, 497] width 9 height 1
click at [287, 593] on button "Save & Confirm Shipping" at bounding box center [288, 595] width 126 height 28
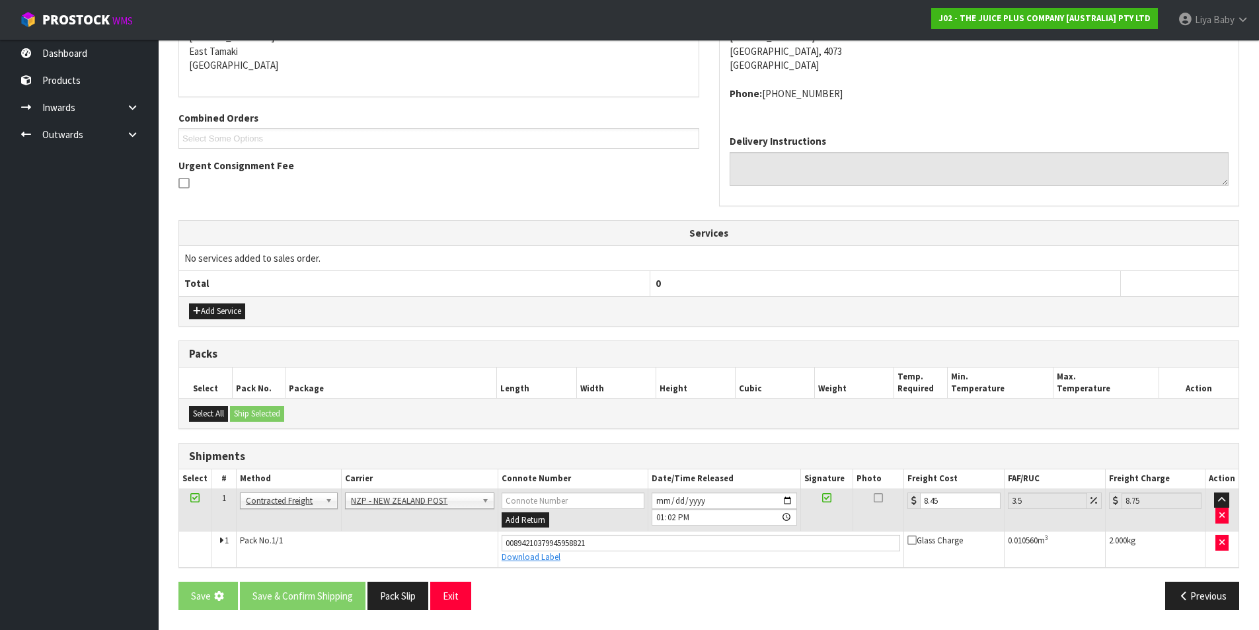
scroll to position [0, 0]
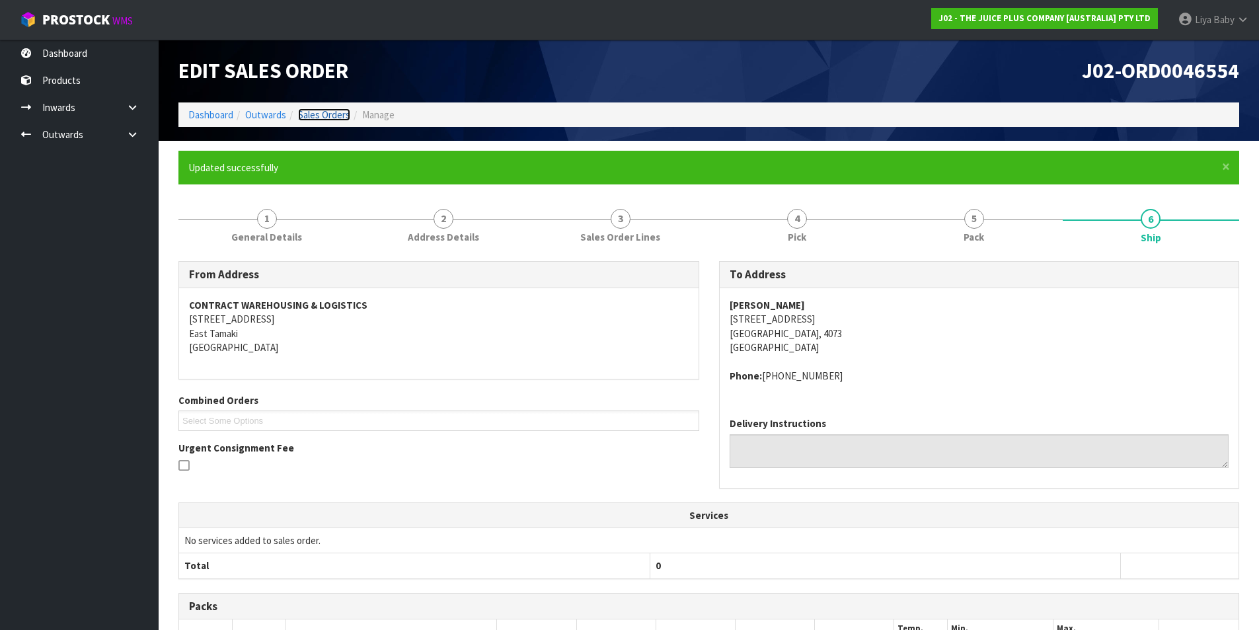
click at [335, 112] on link "Sales Orders" at bounding box center [324, 114] width 52 height 13
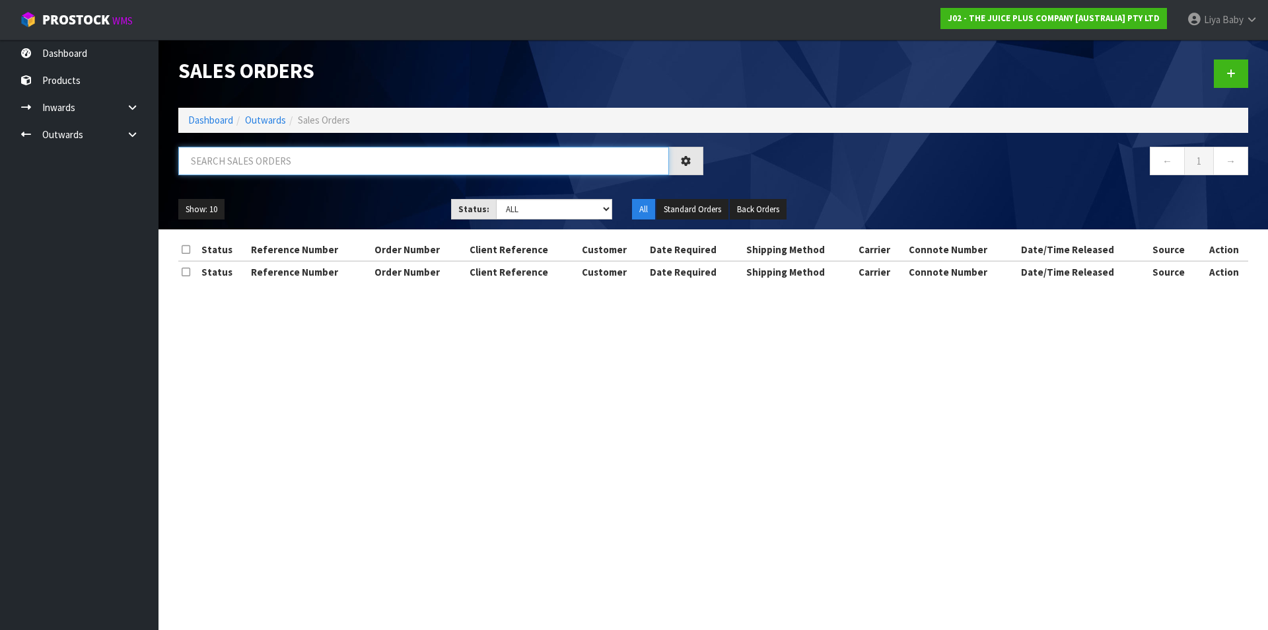
click at [316, 161] on input "text" at bounding box center [423, 161] width 491 height 28
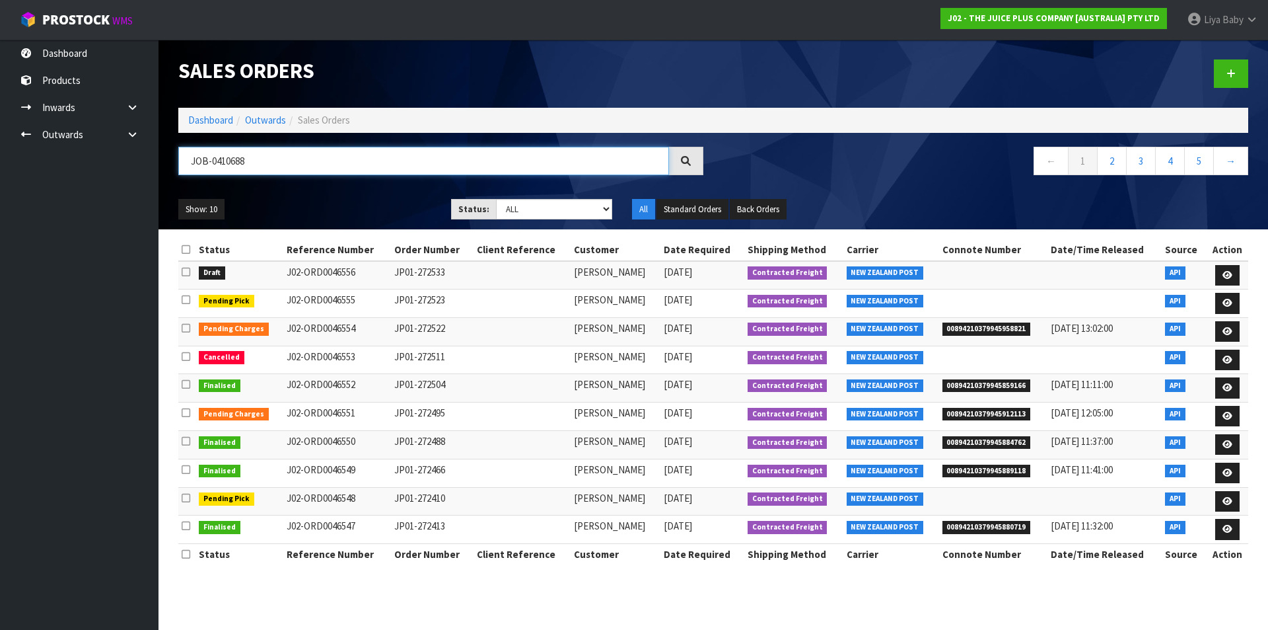
type input "JOB-0410688"
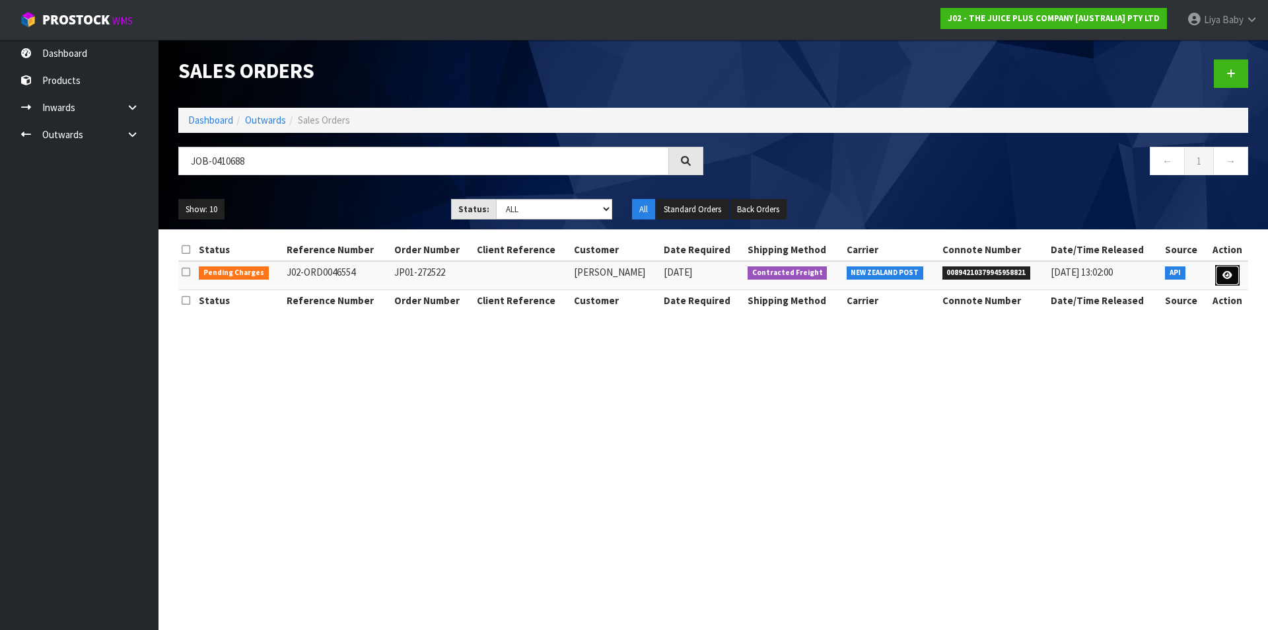
click at [1221, 274] on link at bounding box center [1228, 275] width 24 height 21
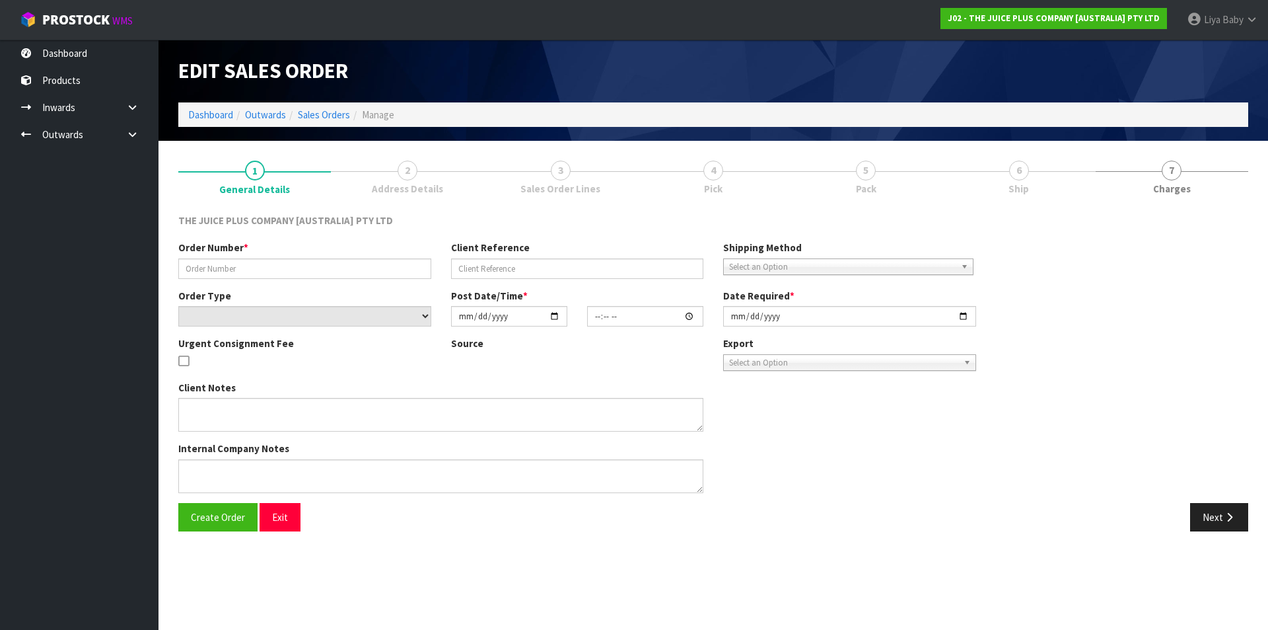
type input "JP01-272522"
select select "number:0"
type input "[DATE]"
type input "03:21:34.000"
type input "[DATE]"
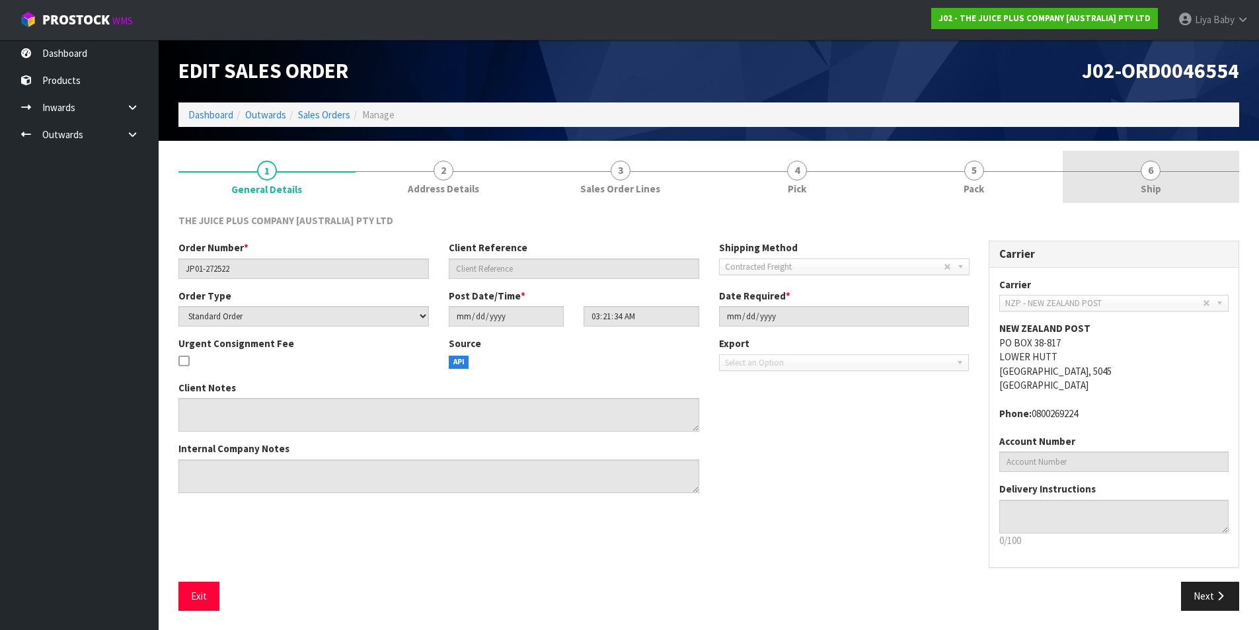
click at [1157, 179] on link "6 Ship" at bounding box center [1150, 177] width 177 height 52
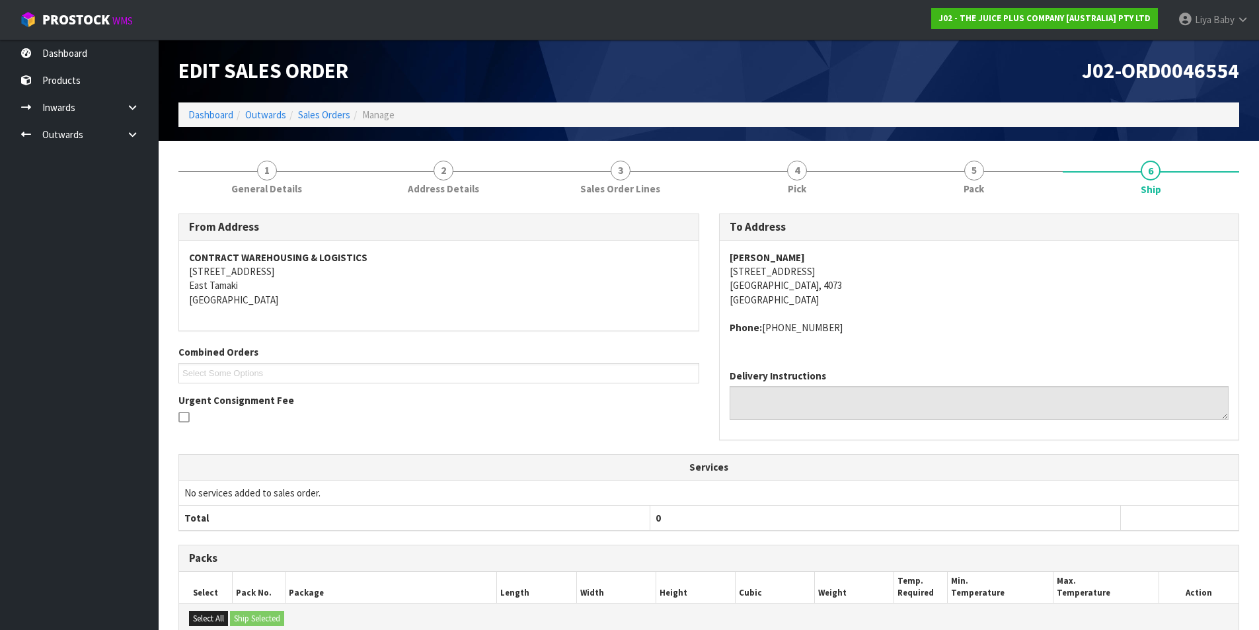
scroll to position [198, 0]
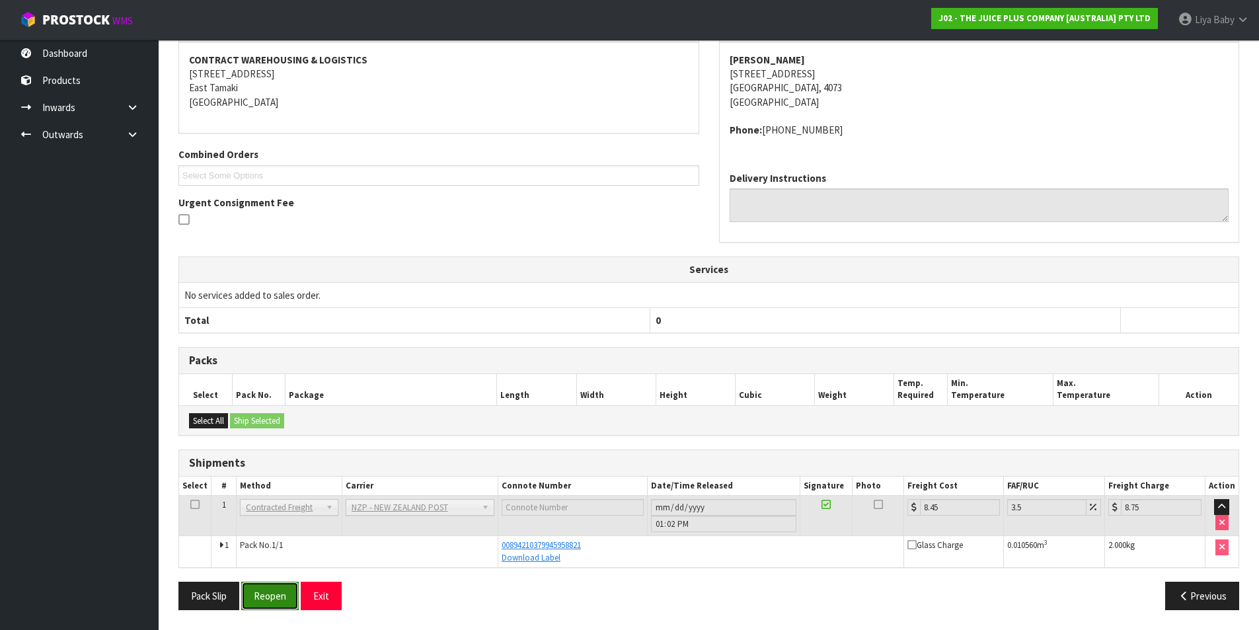
click at [250, 593] on button "Reopen" at bounding box center [269, 595] width 57 height 28
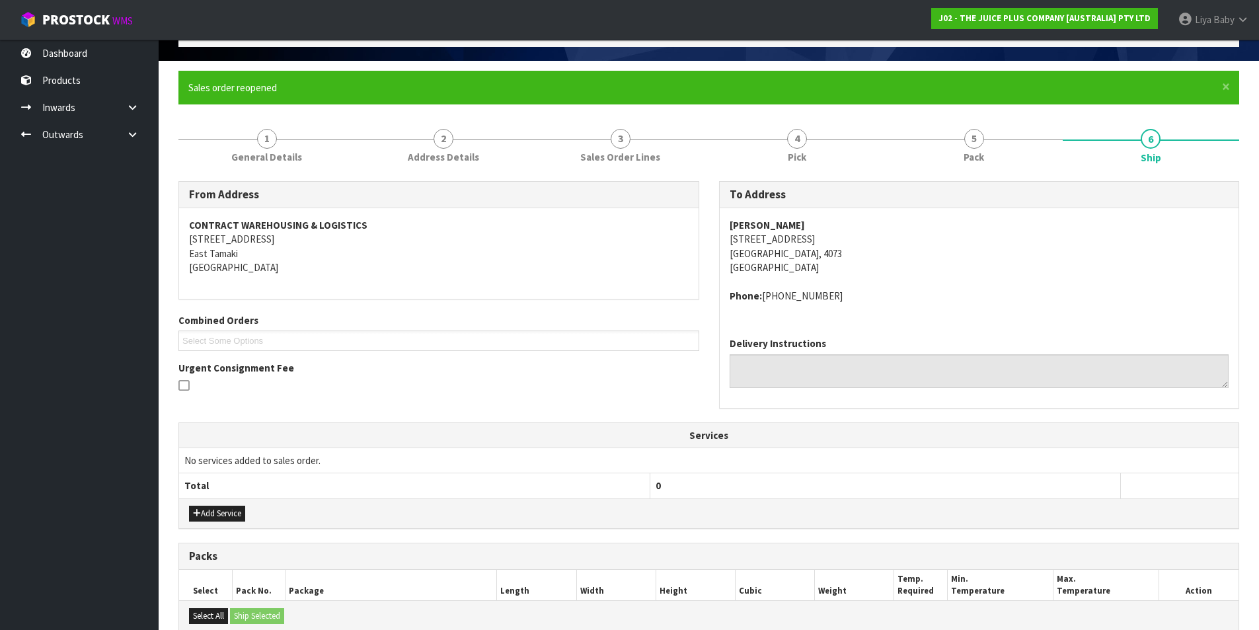
scroll to position [264, 0]
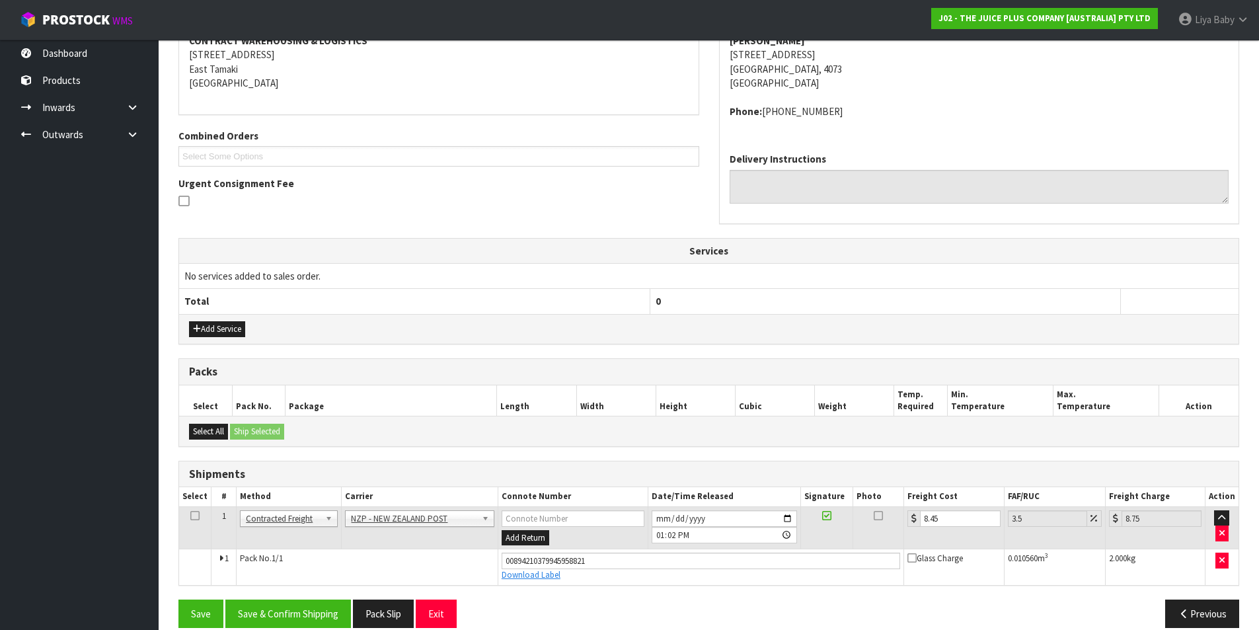
click at [196, 515] on icon at bounding box center [194, 515] width 9 height 1
click at [274, 614] on button "Save & Confirm Shipping" at bounding box center [288, 613] width 126 height 28
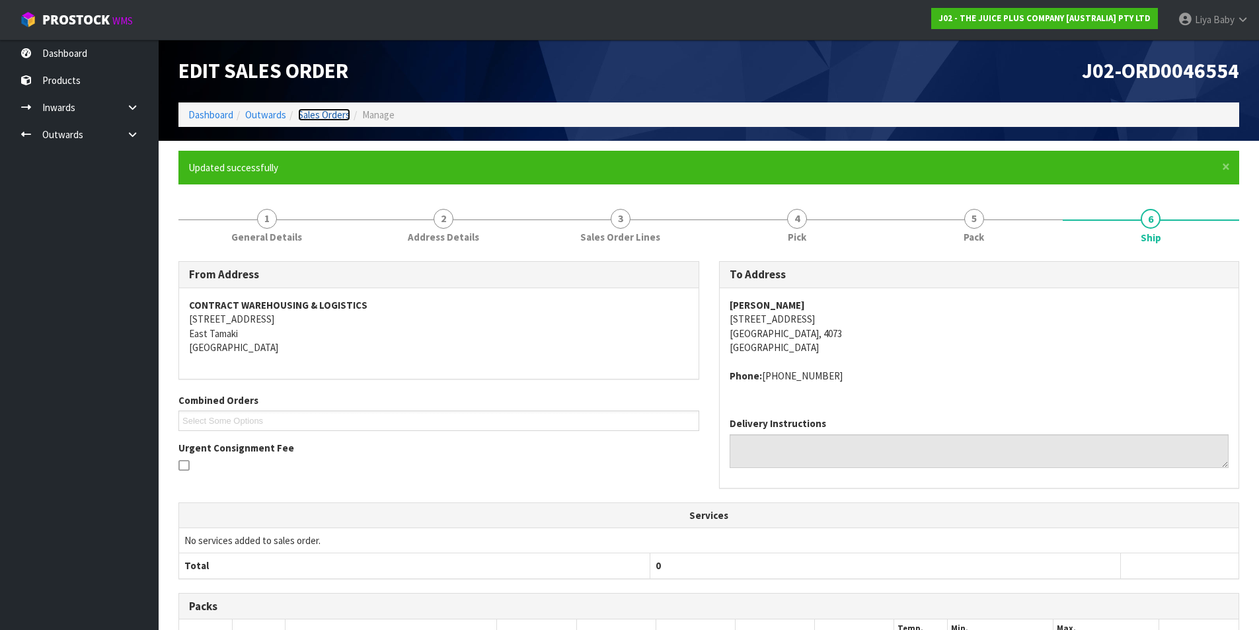
click at [322, 115] on link "Sales Orders" at bounding box center [324, 114] width 52 height 13
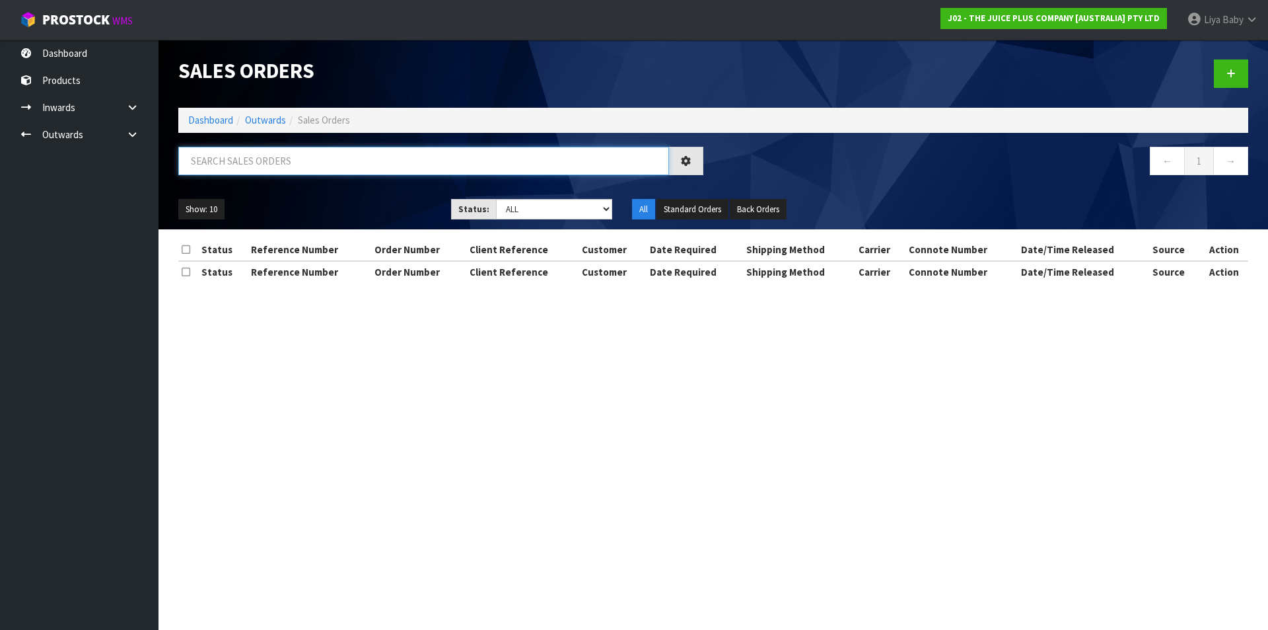
click at [277, 166] on input "text" at bounding box center [423, 161] width 491 height 28
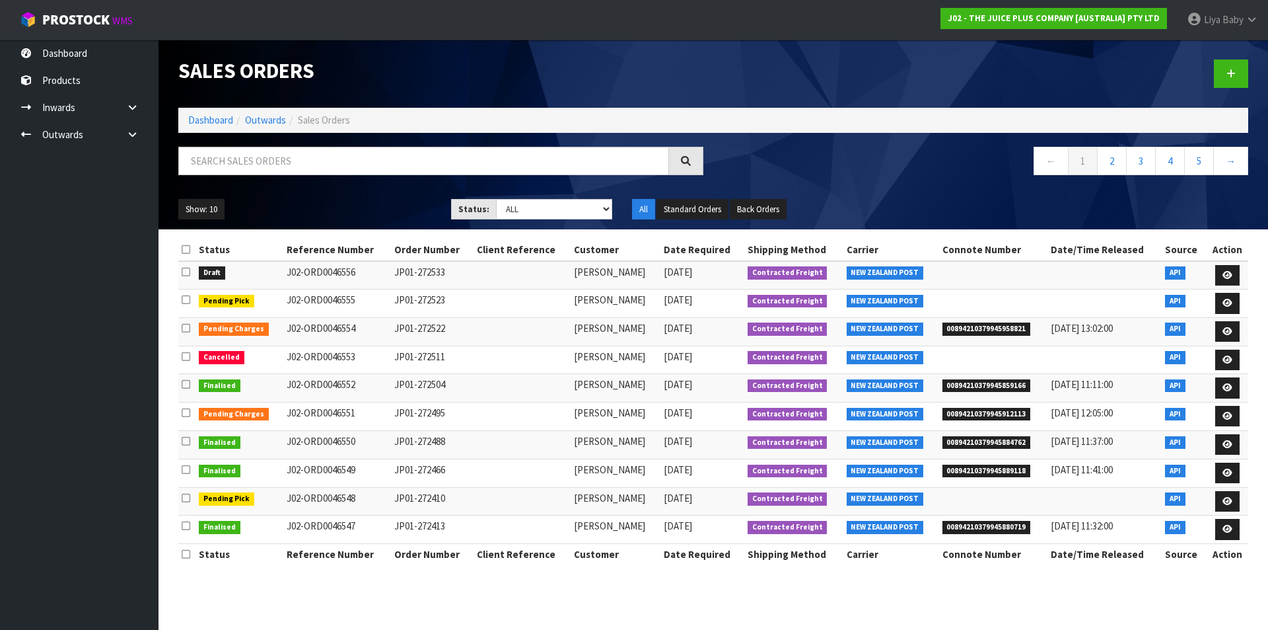
click at [449, 105] on div "Sales Orders" at bounding box center [713, 74] width 1090 height 68
drag, startPoint x: 449, startPoint y: 105, endPoint x: 296, endPoint y: 165, distance: 164.4
click at [296, 165] on input "text" at bounding box center [423, 161] width 491 height 28
type input "JOB-0410654"
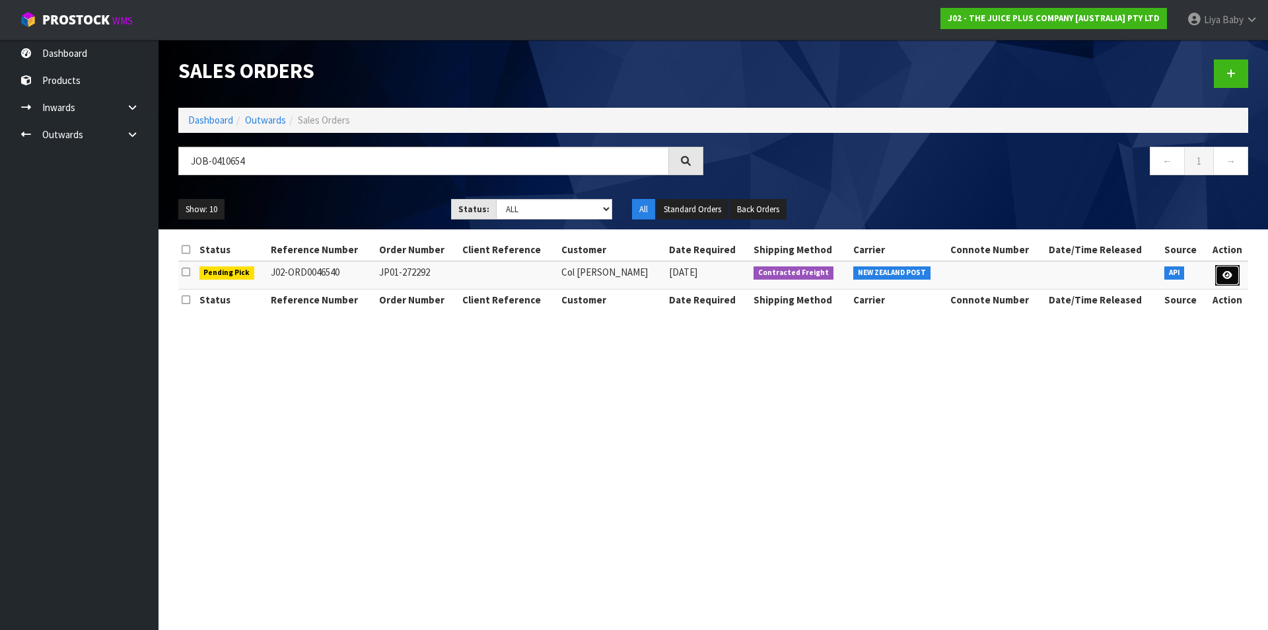
click at [1225, 281] on link at bounding box center [1228, 275] width 24 height 21
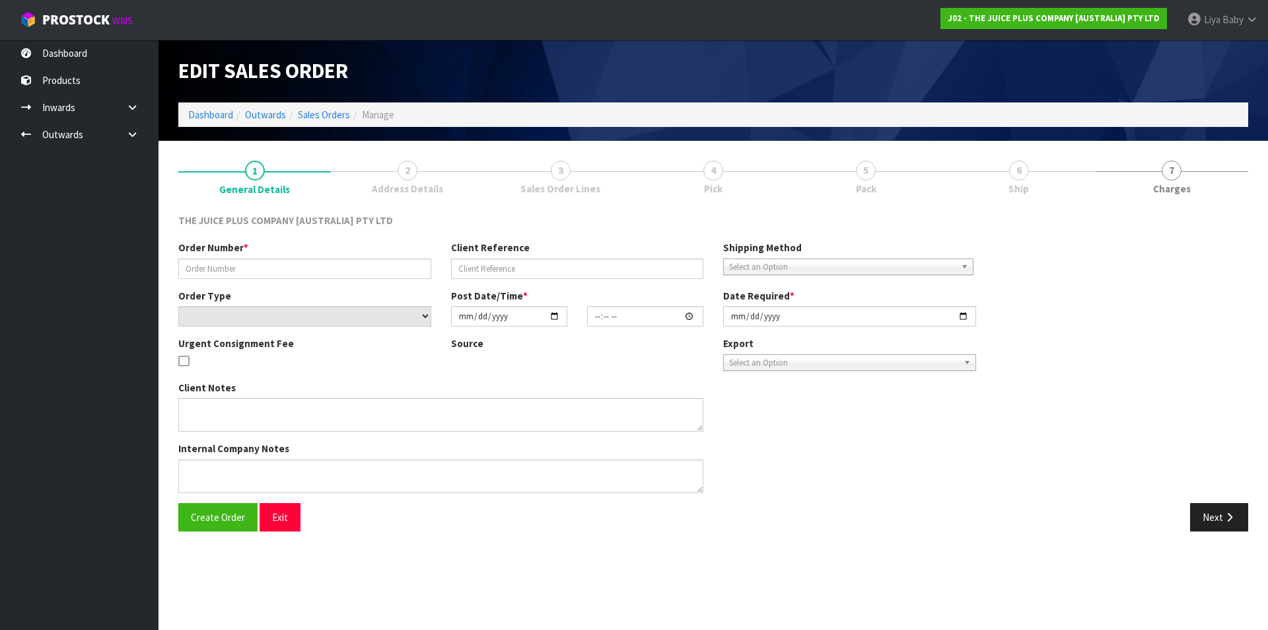
type input "JP01-272292"
select select "number:0"
type input "[DATE]"
type input "18:44:38.000"
type input "[DATE]"
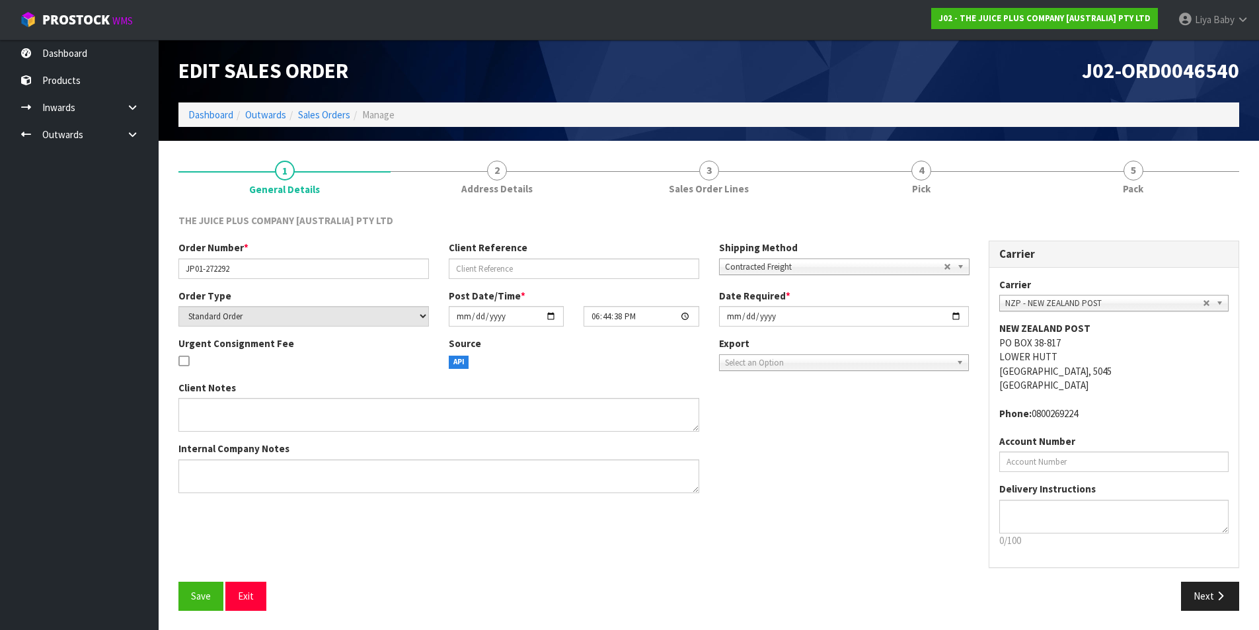
scroll to position [1, 0]
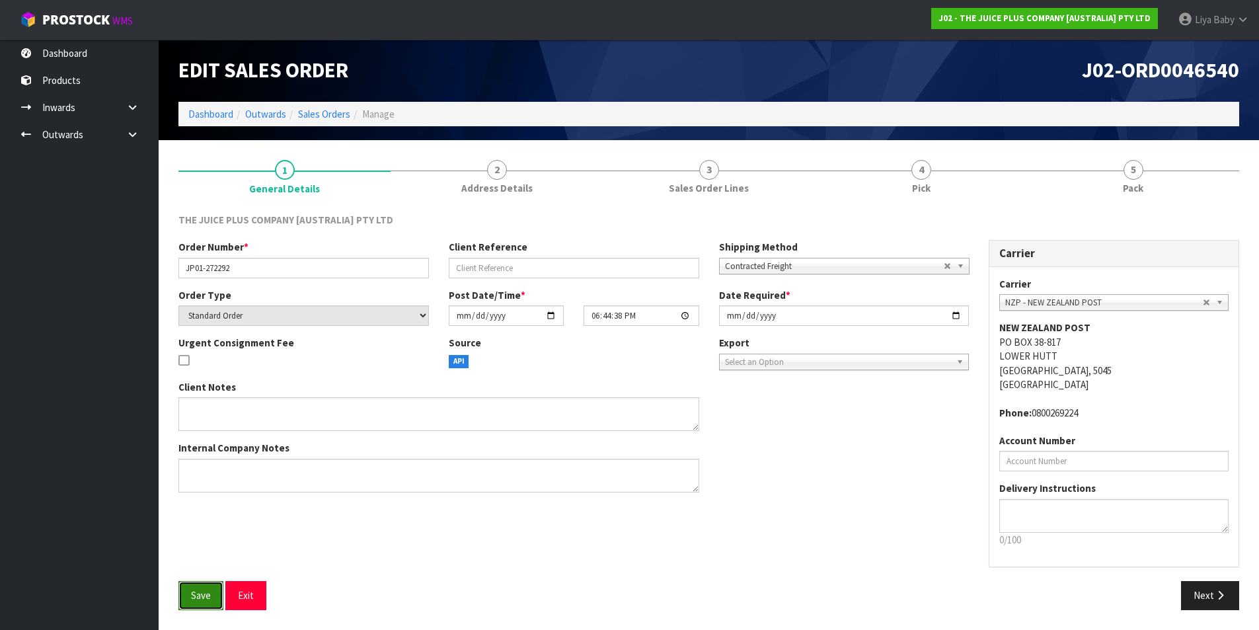
click at [203, 582] on button "Save" at bounding box center [200, 595] width 45 height 28
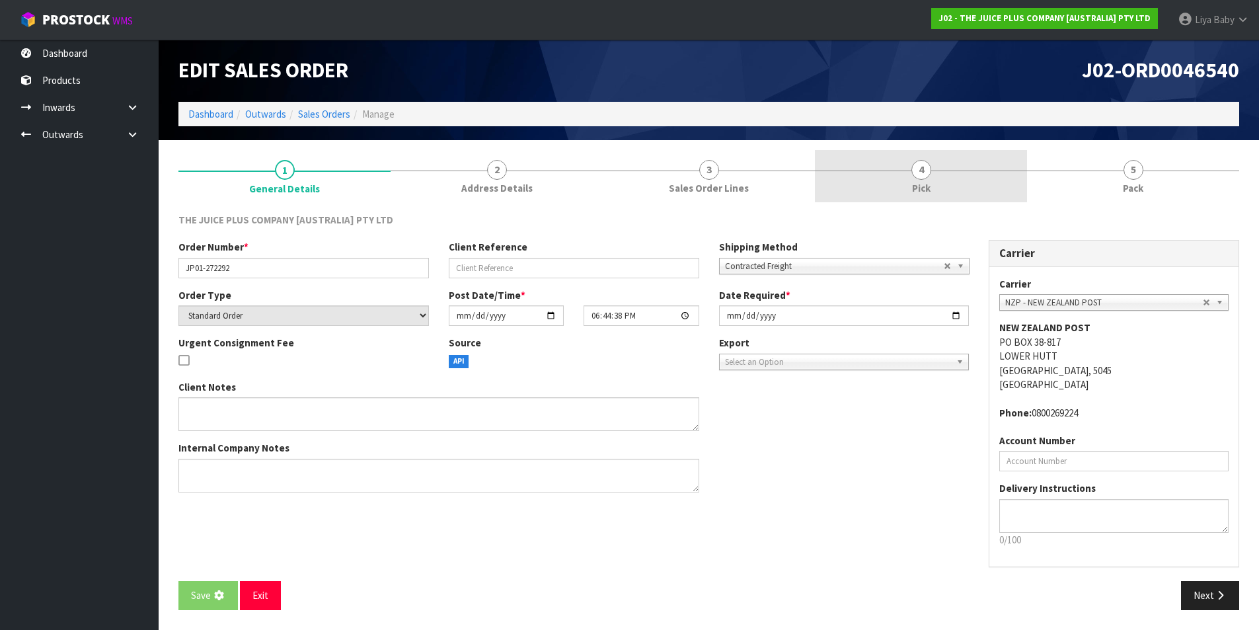
scroll to position [0, 0]
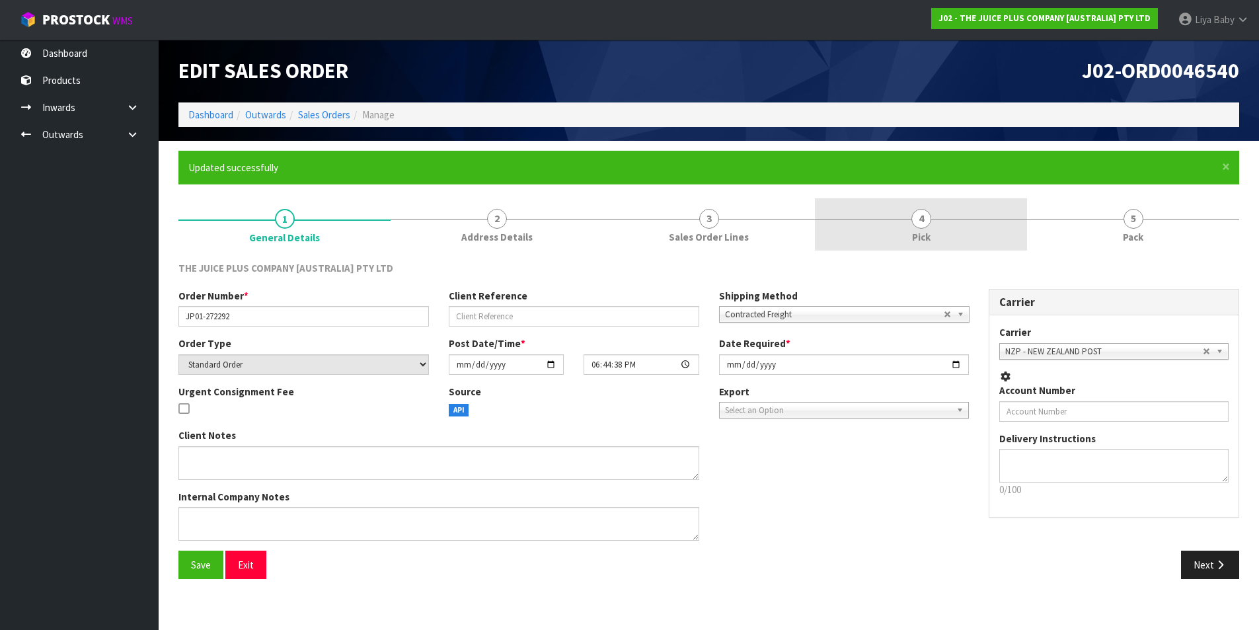
click at [956, 240] on link "4 Pick" at bounding box center [921, 224] width 212 height 52
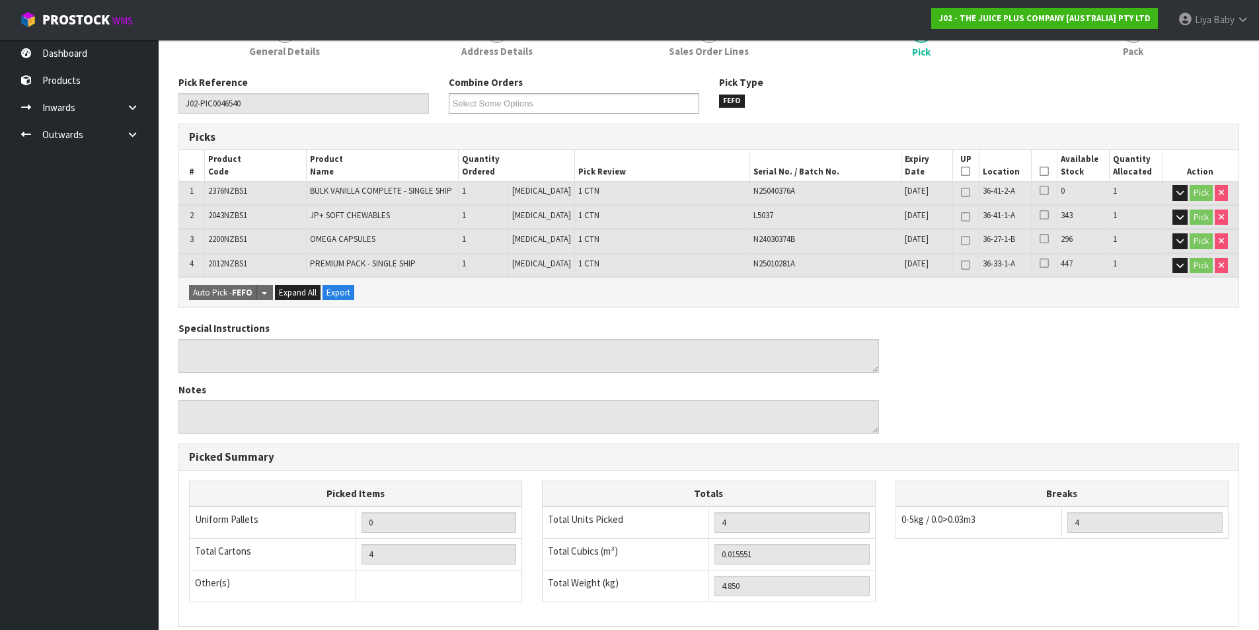
scroll to position [198, 0]
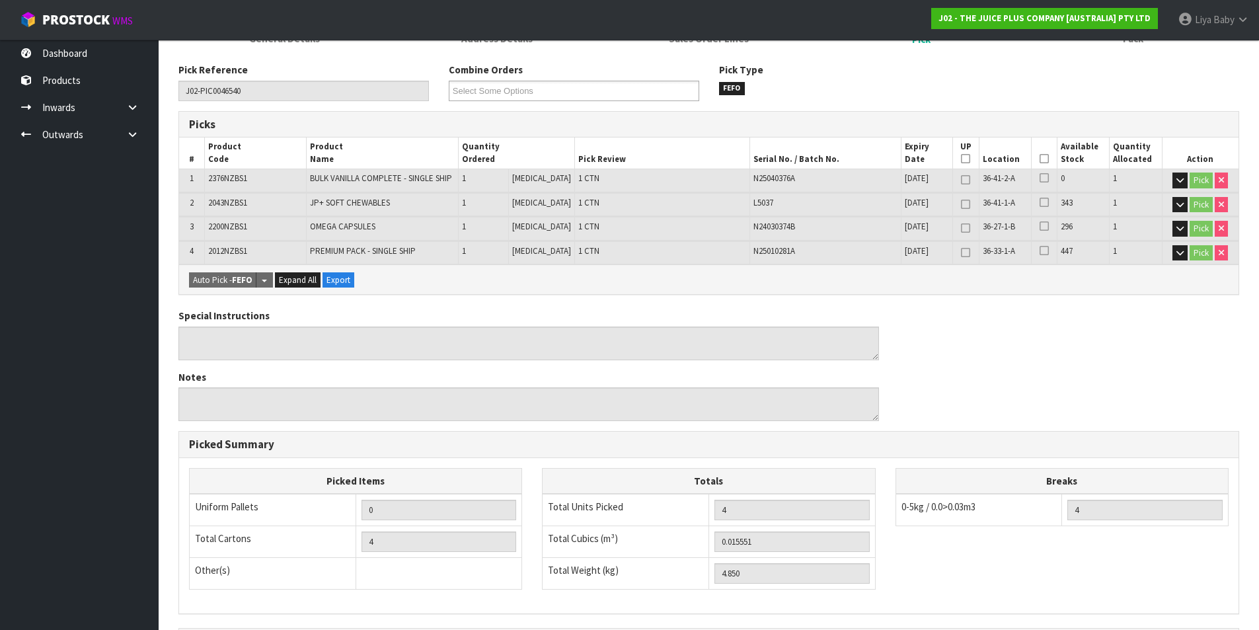
click at [1039, 159] on icon at bounding box center [1043, 159] width 9 height 1
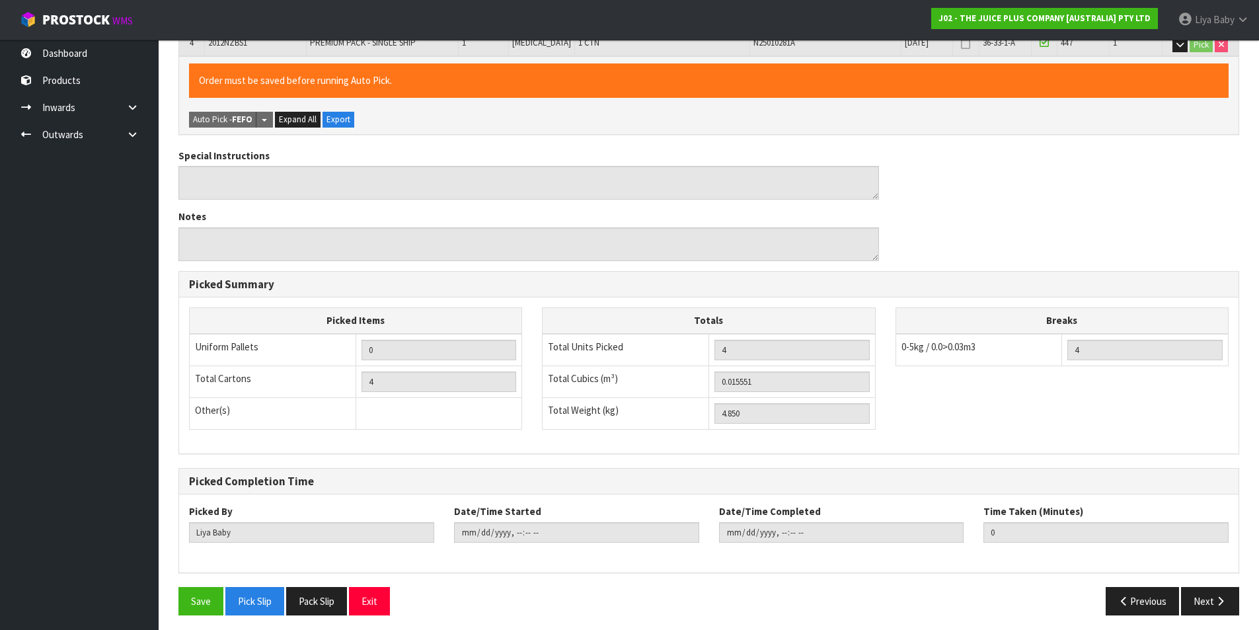
scroll to position [412, 0]
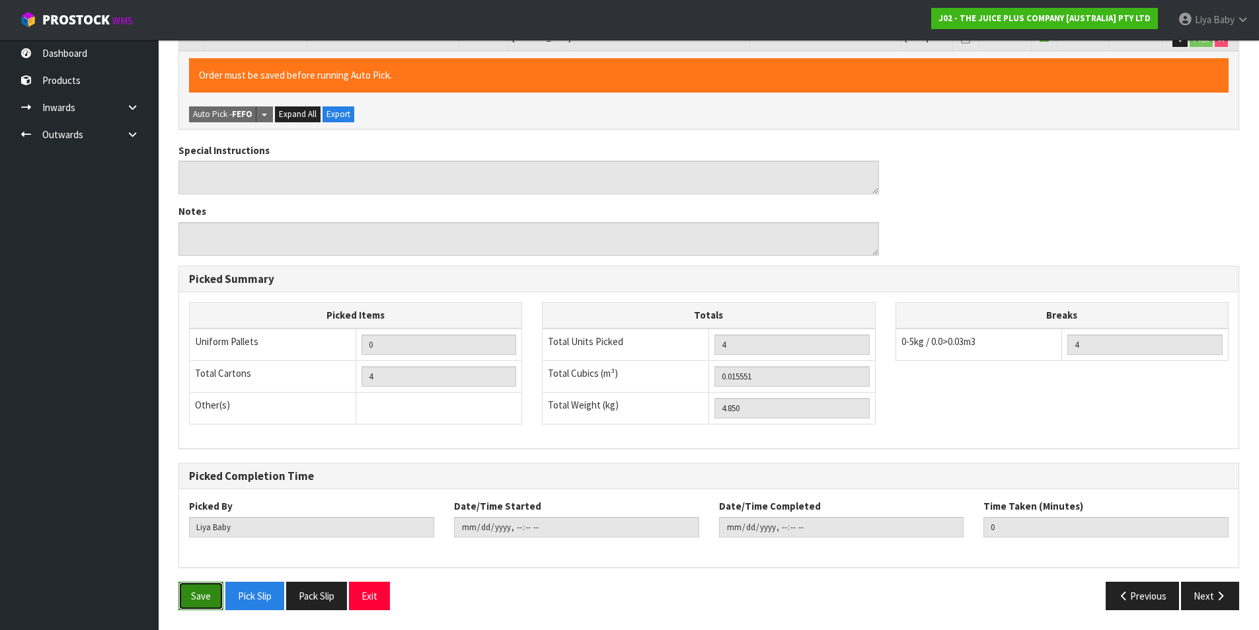
click at [186, 586] on button "Save" at bounding box center [200, 595] width 45 height 28
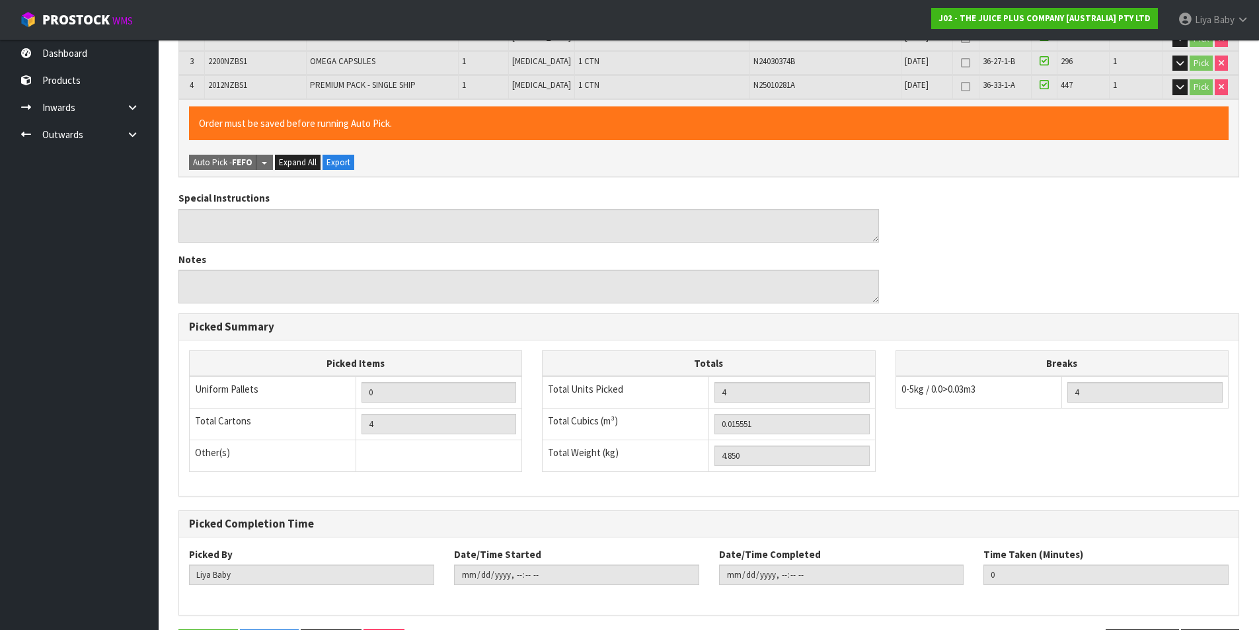
scroll to position [0, 0]
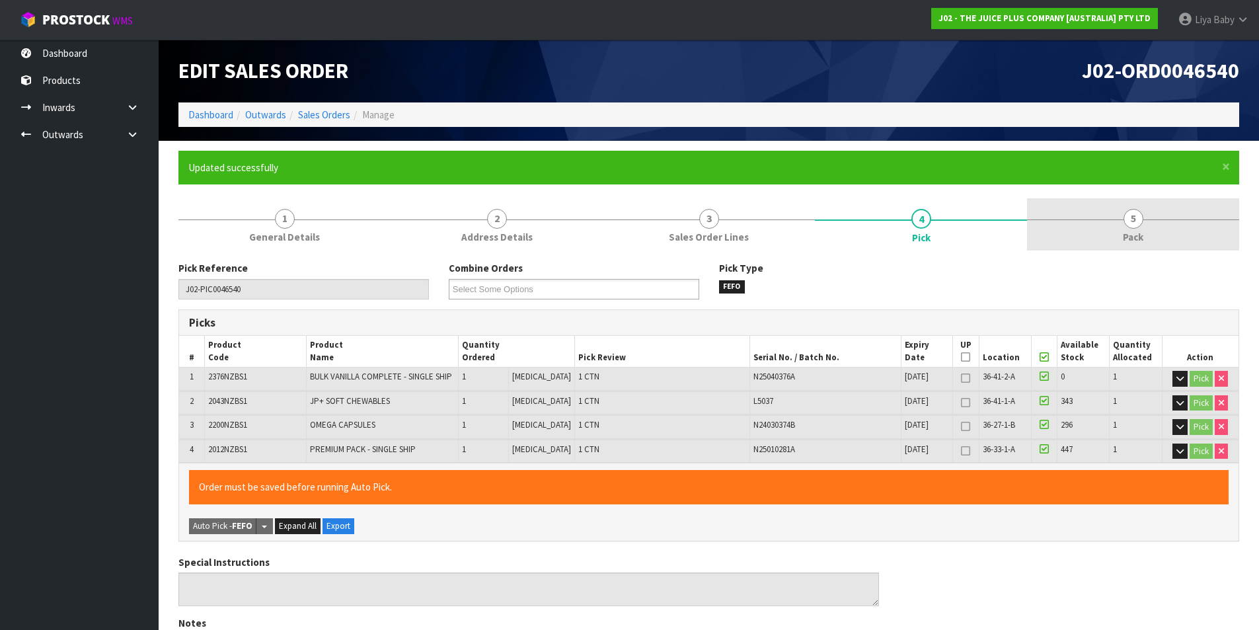
type input "[DATE]T13:14:43"
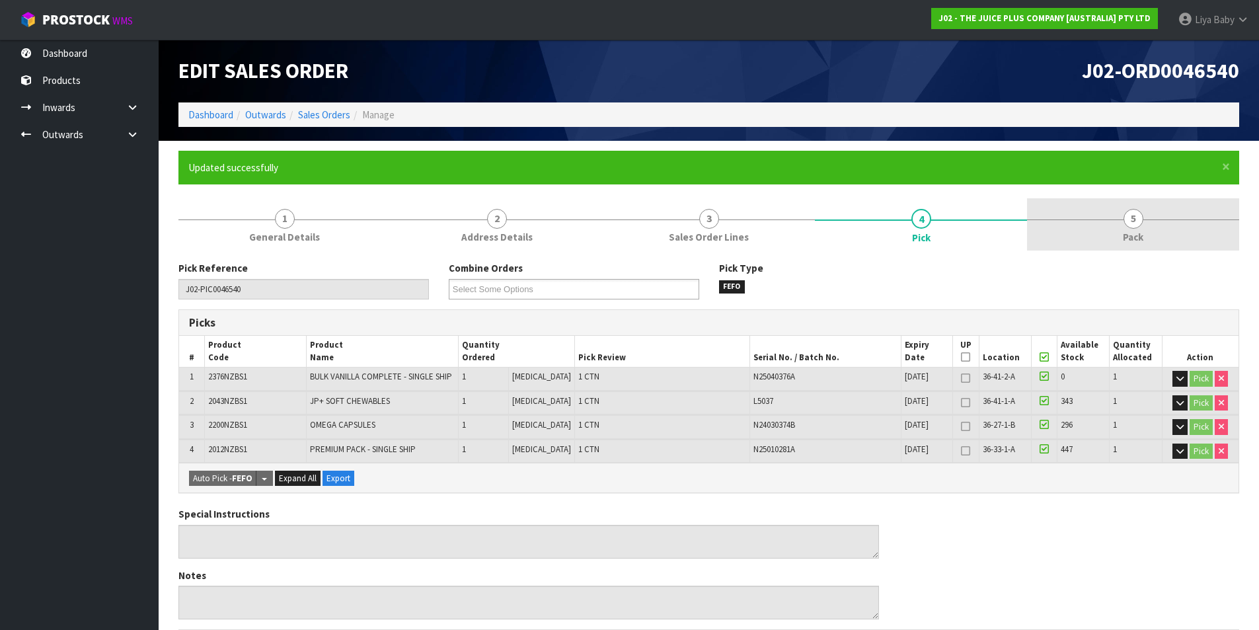
click at [1128, 225] on span "5" at bounding box center [1133, 219] width 20 height 20
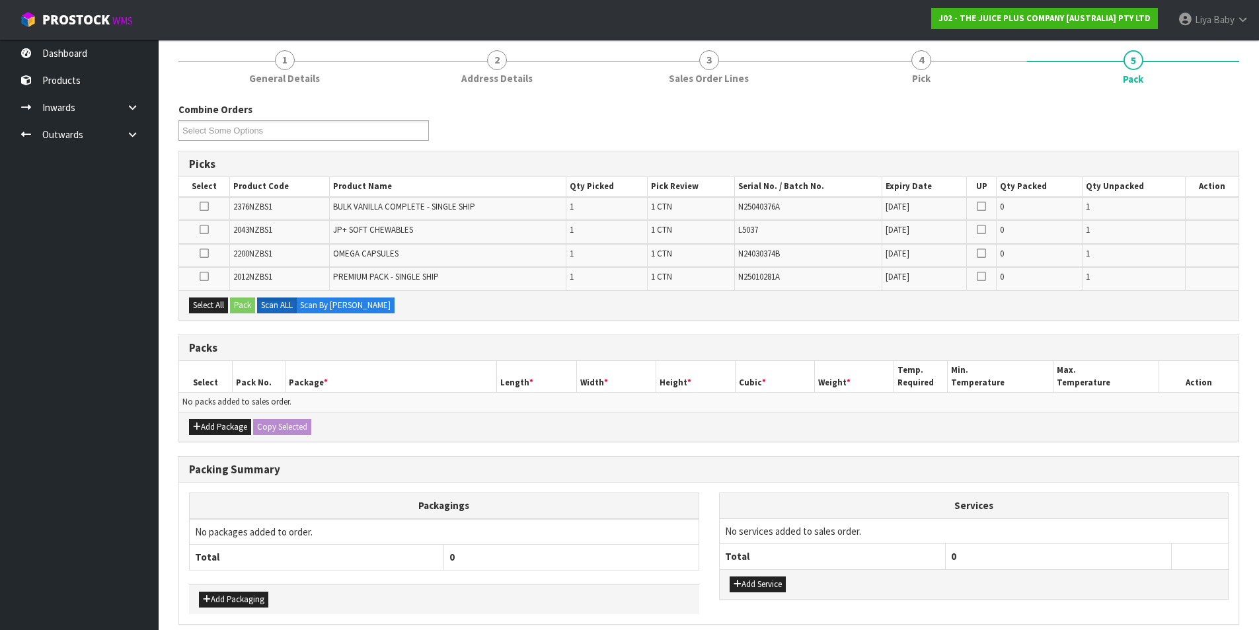
scroll to position [198, 0]
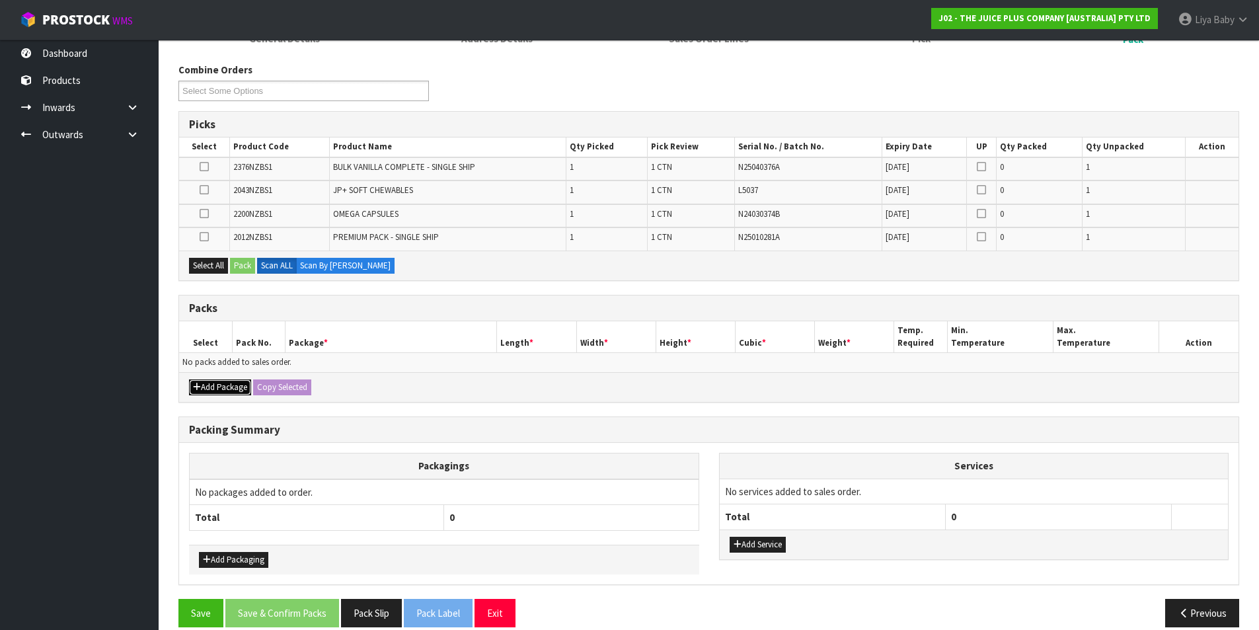
click at [235, 386] on button "Add Package" at bounding box center [220, 387] width 62 height 16
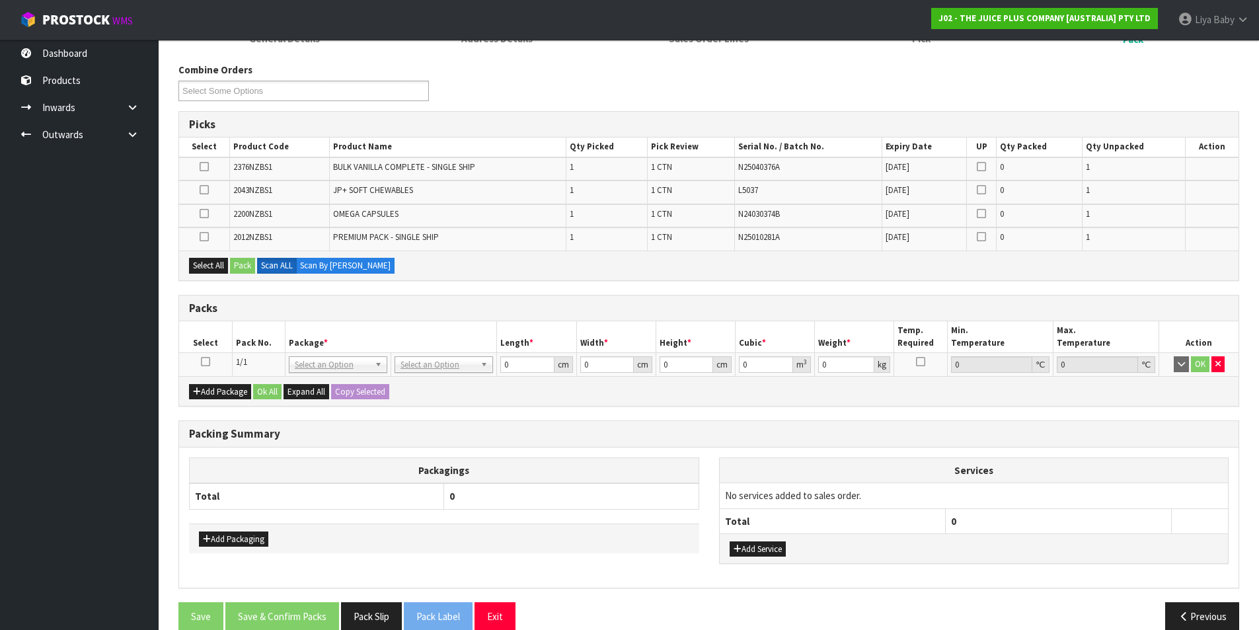
click at [209, 362] on icon at bounding box center [205, 361] width 9 height 1
click at [222, 268] on button "Select All" at bounding box center [208, 266] width 39 height 16
click at [238, 269] on button "Pack" at bounding box center [242, 266] width 25 height 16
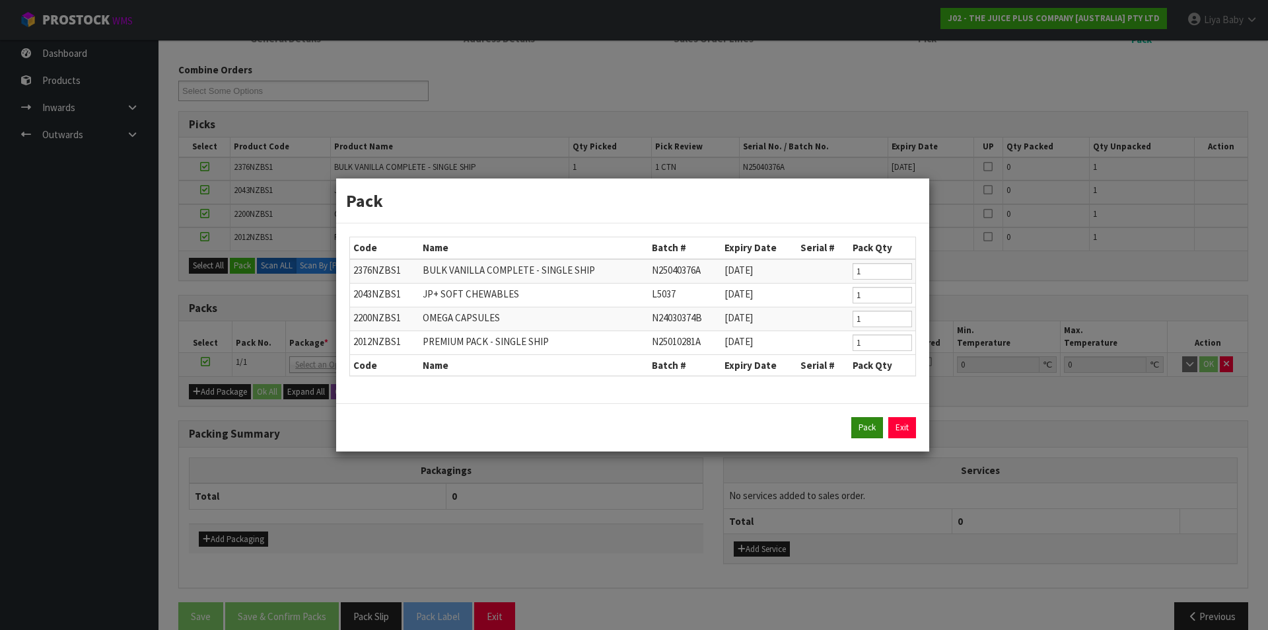
click at [862, 416] on div "Pack Exit" at bounding box center [632, 427] width 593 height 48
click at [861, 429] on button "Pack" at bounding box center [868, 427] width 32 height 21
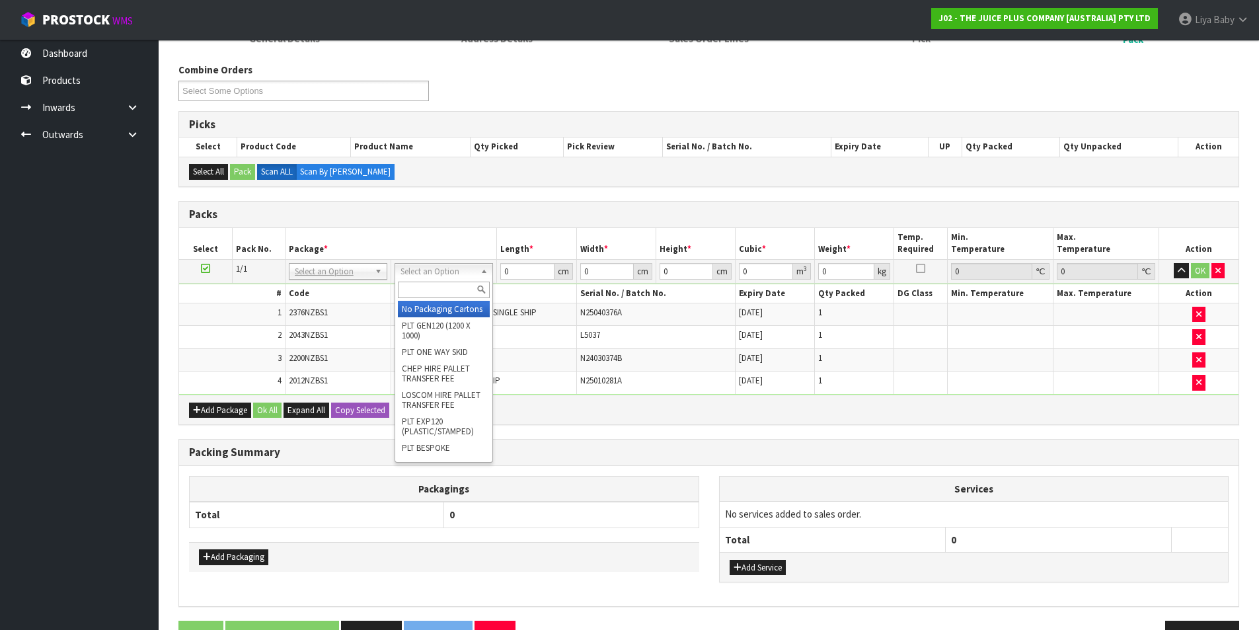
click at [467, 285] on input "text" at bounding box center [444, 289] width 92 height 17
type input "CTN5"
drag, startPoint x: 462, startPoint y: 303, endPoint x: 451, endPoint y: 300, distance: 11.7
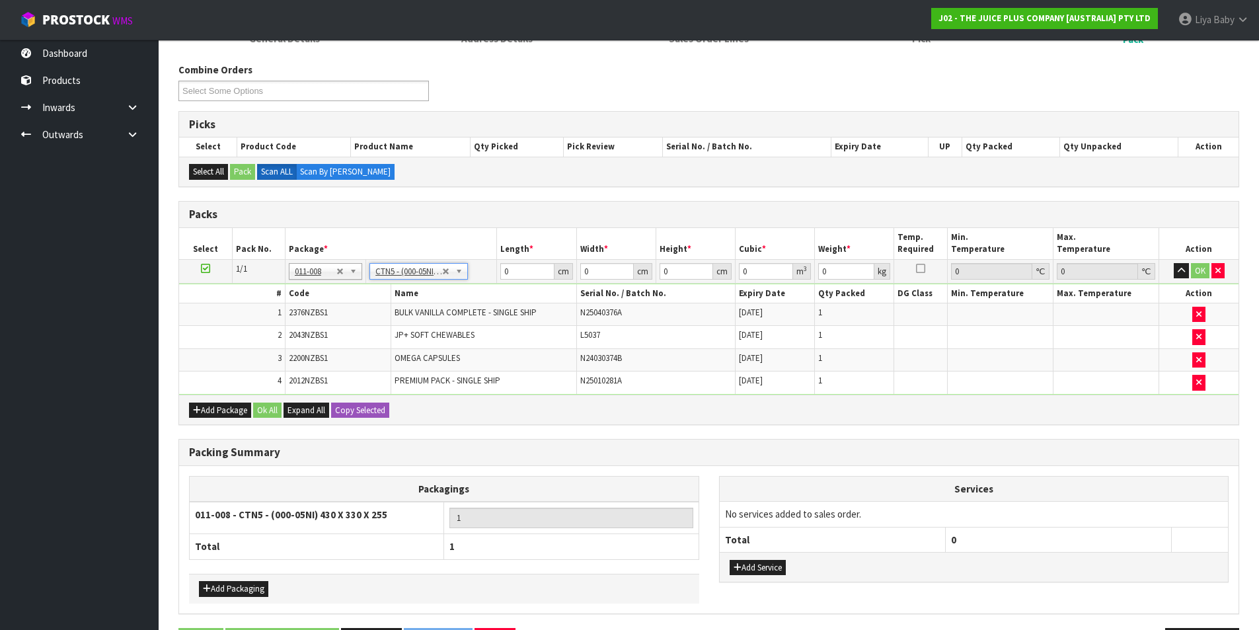
type input "43"
type input "33"
type input "25.5"
type input "0.036185"
type input "5.05"
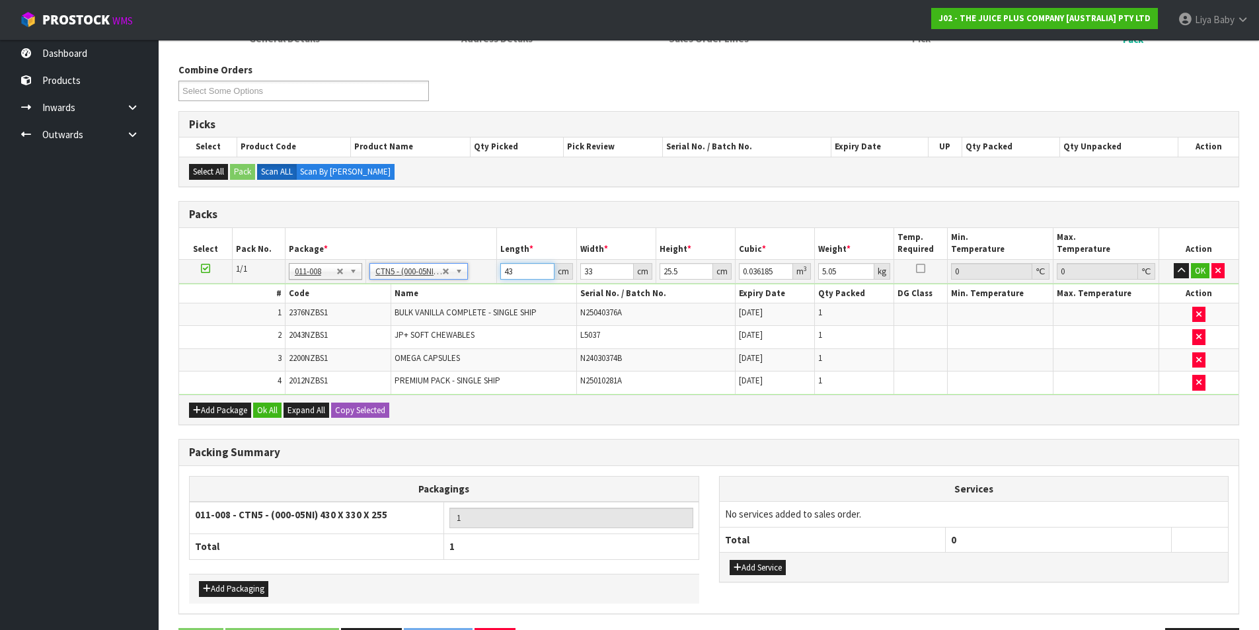
click at [527, 272] on input "43" at bounding box center [527, 271] width 54 height 17
type input "4"
type input "0.003366"
type input "44"
type input "0.037026"
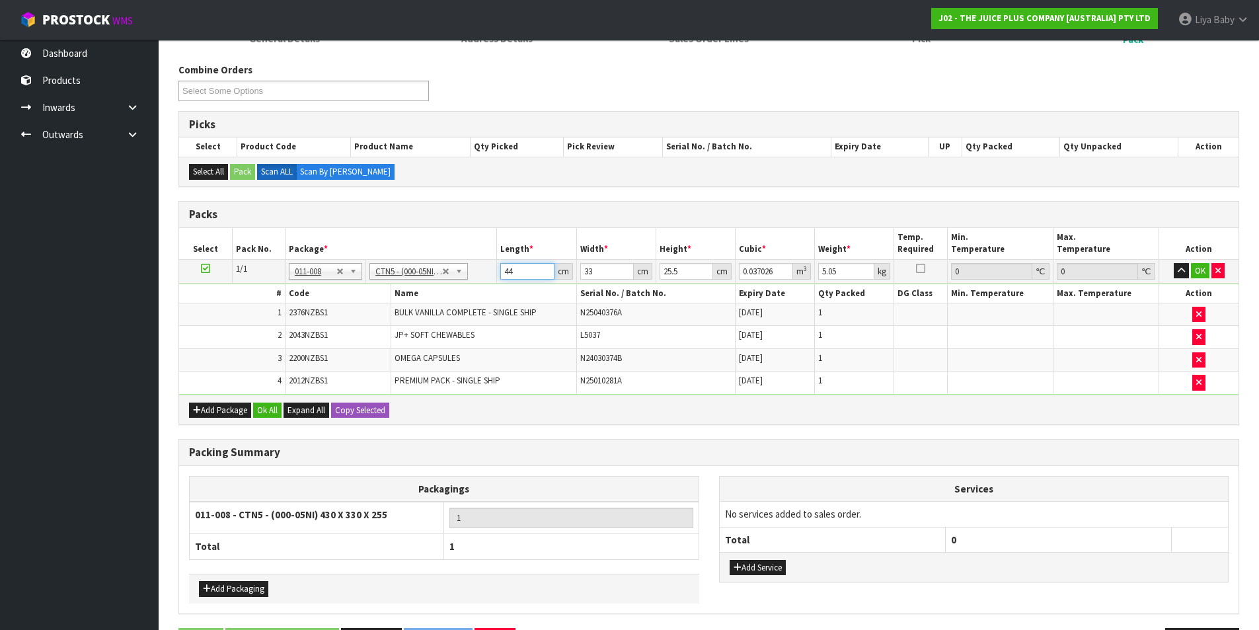
type input "44"
click at [605, 274] on input "33" at bounding box center [607, 271] width 54 height 17
type input "3"
type input "0.003366"
type input "34"
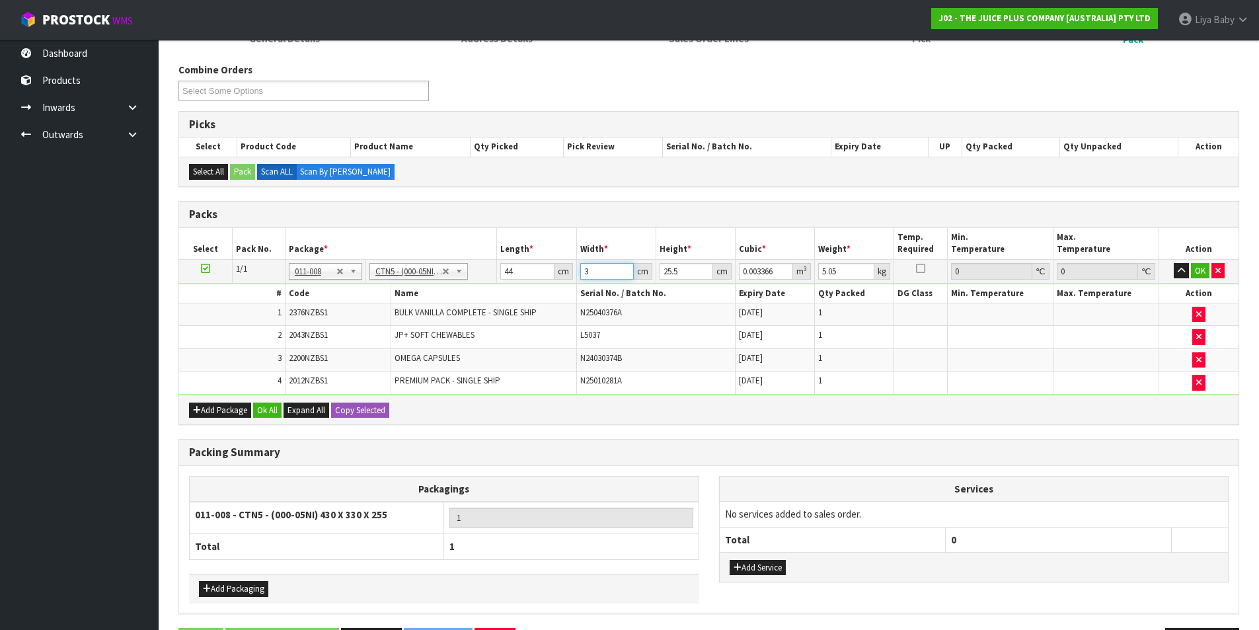
type input "0.038148"
type input "34"
click at [696, 274] on input "25.5" at bounding box center [686, 271] width 54 height 17
type input "25"
type input "0.0374"
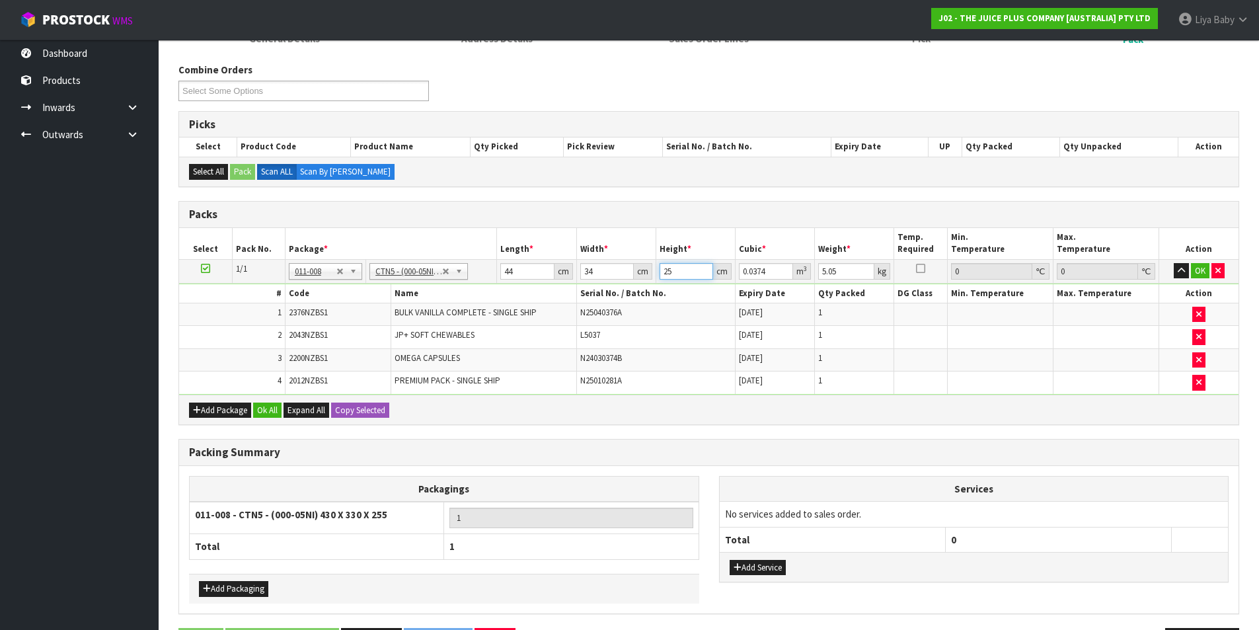
type input "2"
type input "0.002992"
type input "28"
type input "0.041888"
type input "28"
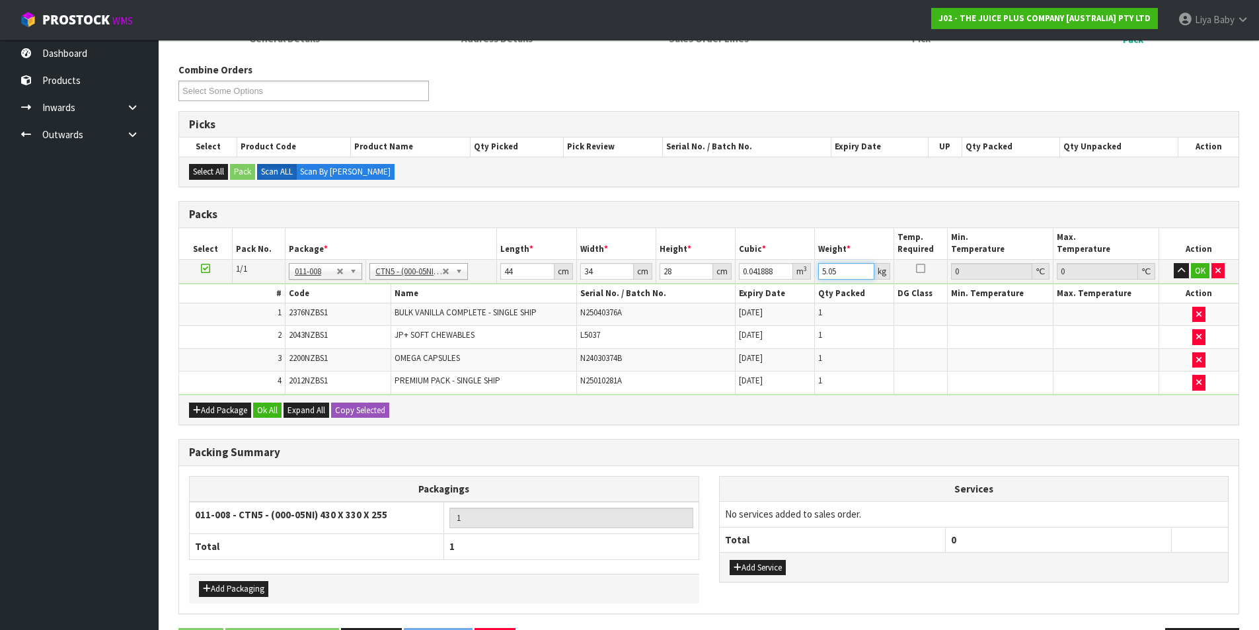
click at [844, 274] on input "5.05" at bounding box center [846, 271] width 56 height 17
type input "5"
type input "6"
click at [273, 402] on button "Ok All" at bounding box center [267, 410] width 28 height 16
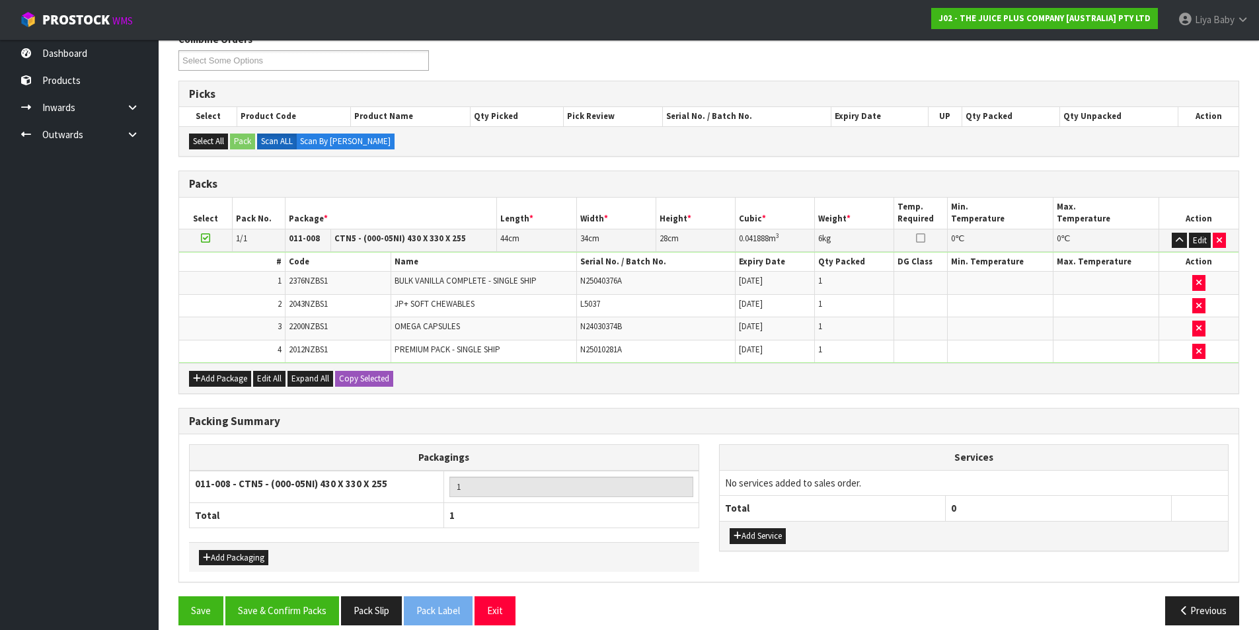
scroll to position [244, 0]
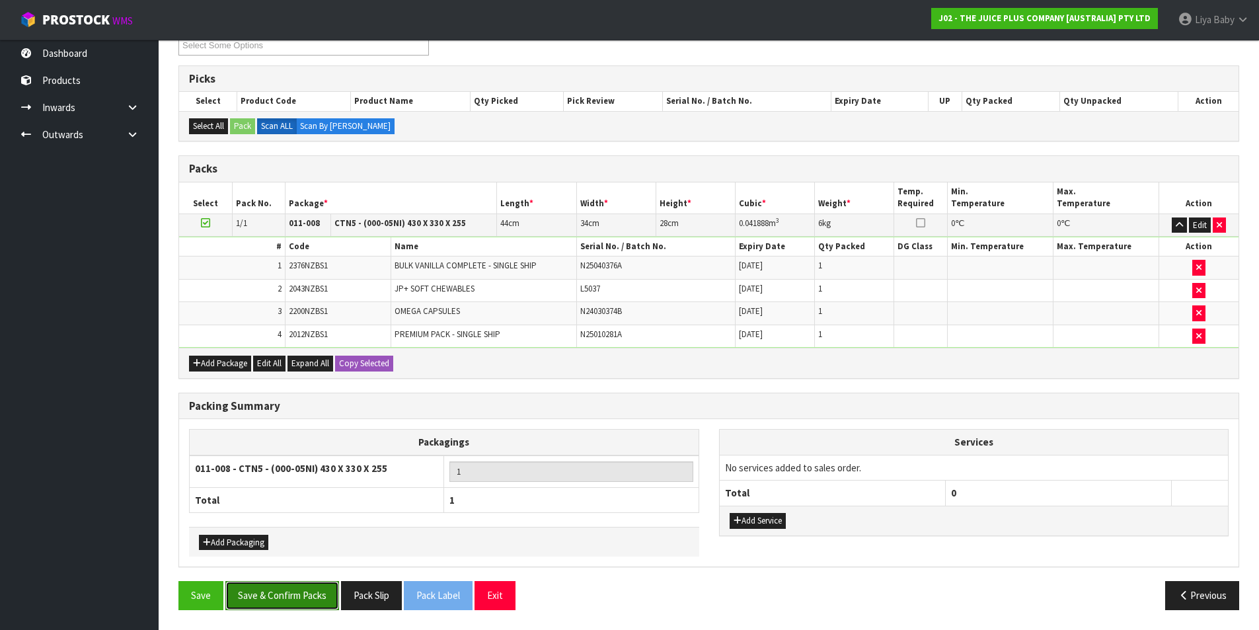
click at [275, 601] on button "Save & Confirm Packs" at bounding box center [282, 595] width 114 height 28
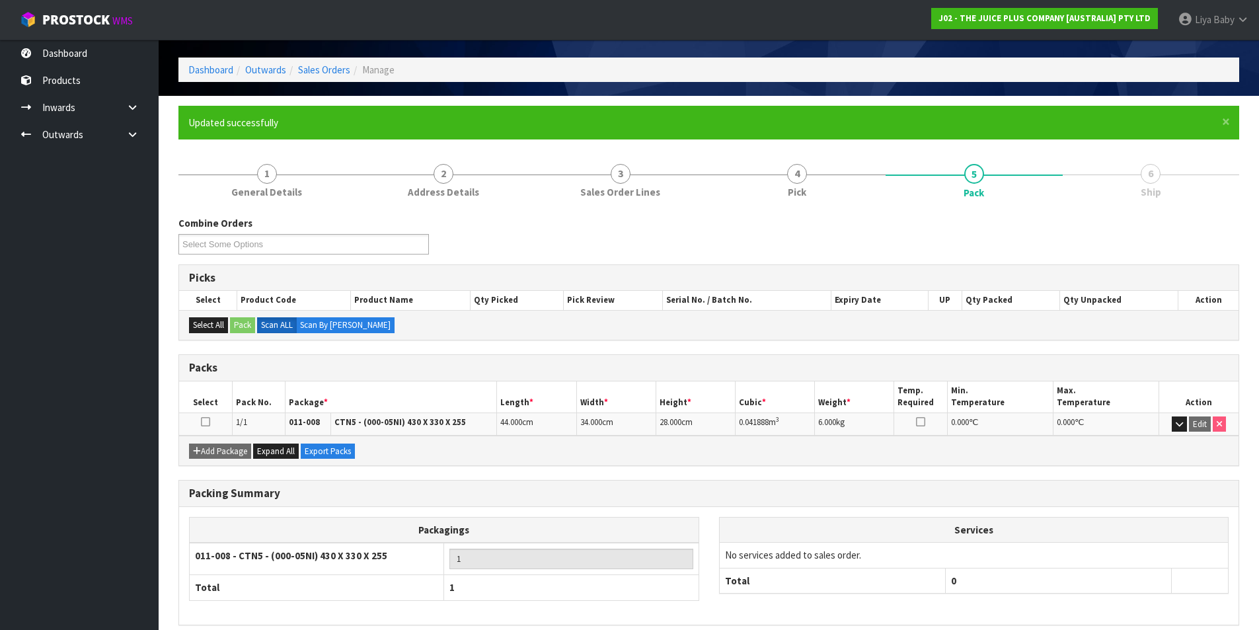
scroll to position [102, 0]
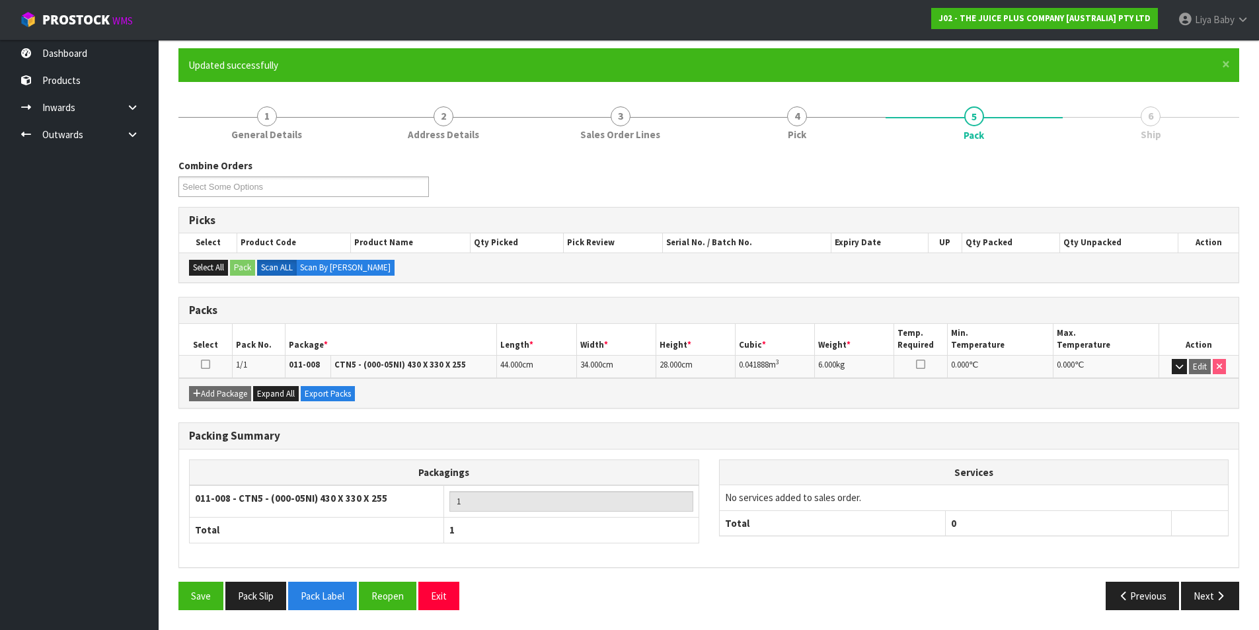
click at [207, 369] on link at bounding box center [205, 364] width 9 height 11
click at [1208, 602] on button "Next" at bounding box center [1210, 595] width 58 height 28
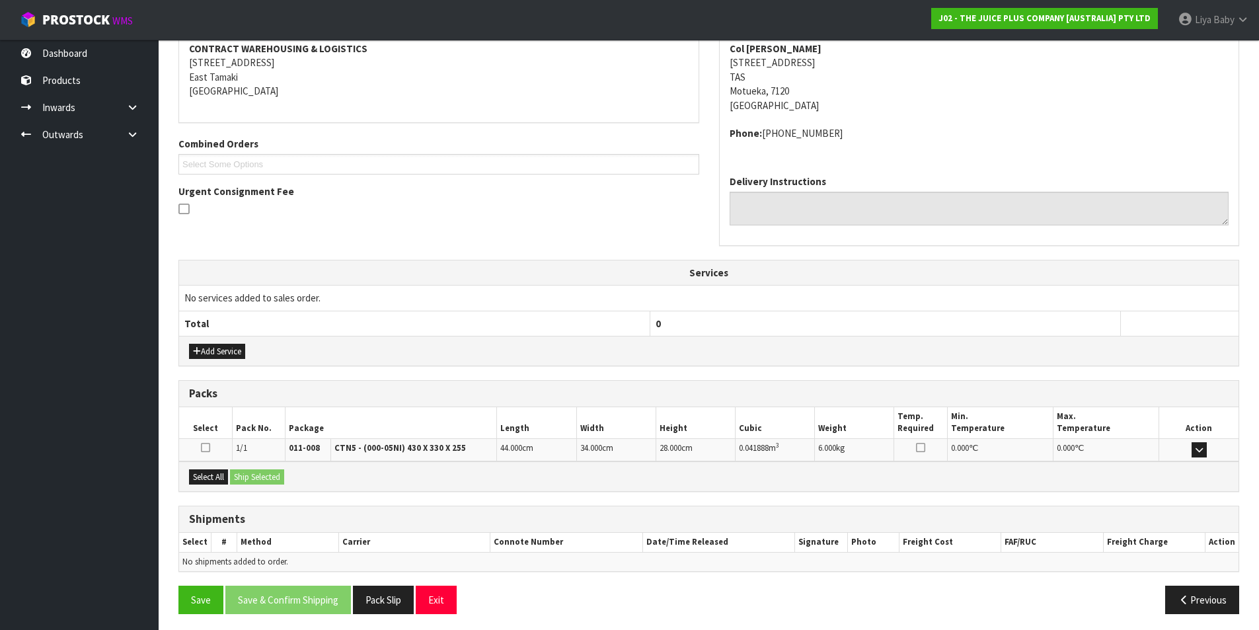
scroll to position [260, 0]
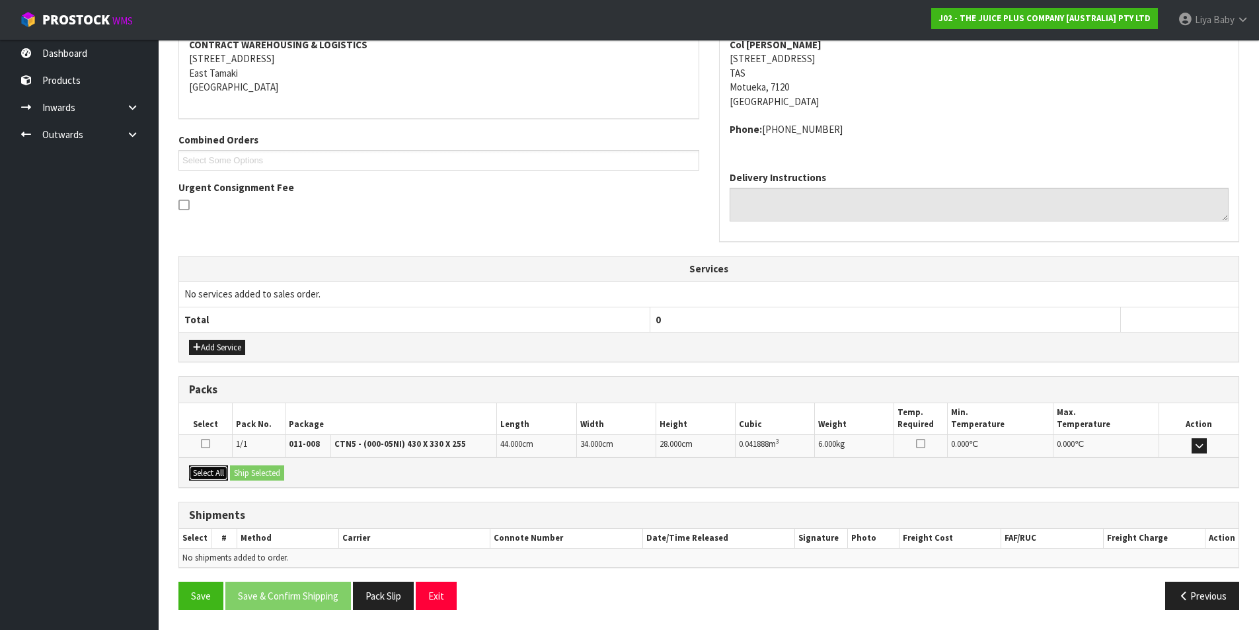
click at [215, 467] on button "Select All" at bounding box center [208, 473] width 39 height 16
click at [237, 468] on button "Ship Selected" at bounding box center [257, 473] width 54 height 16
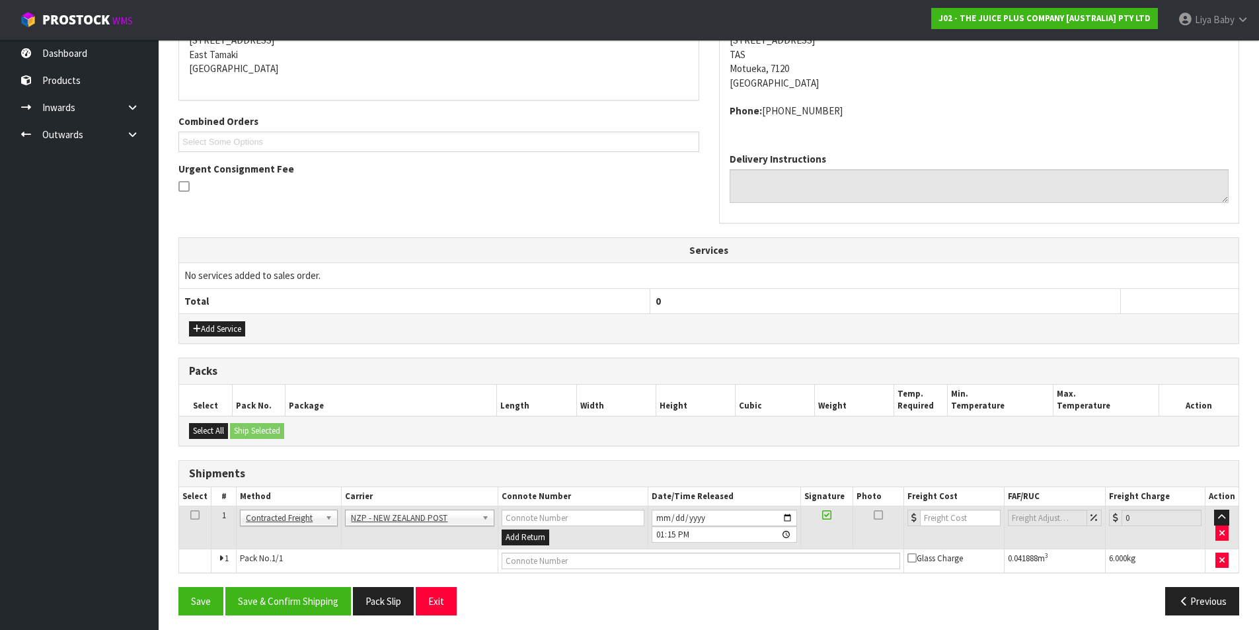
scroll to position [284, 0]
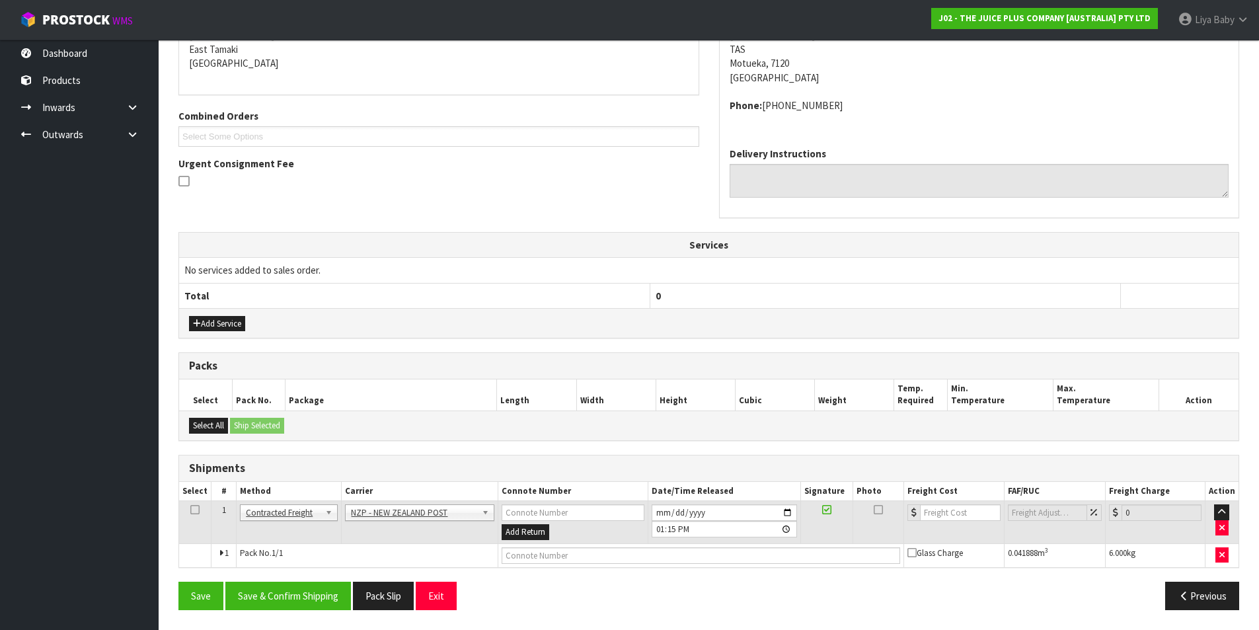
click at [198, 509] on icon at bounding box center [194, 509] width 9 height 1
click at [287, 594] on button "Save & Confirm Shipping" at bounding box center [288, 595] width 126 height 28
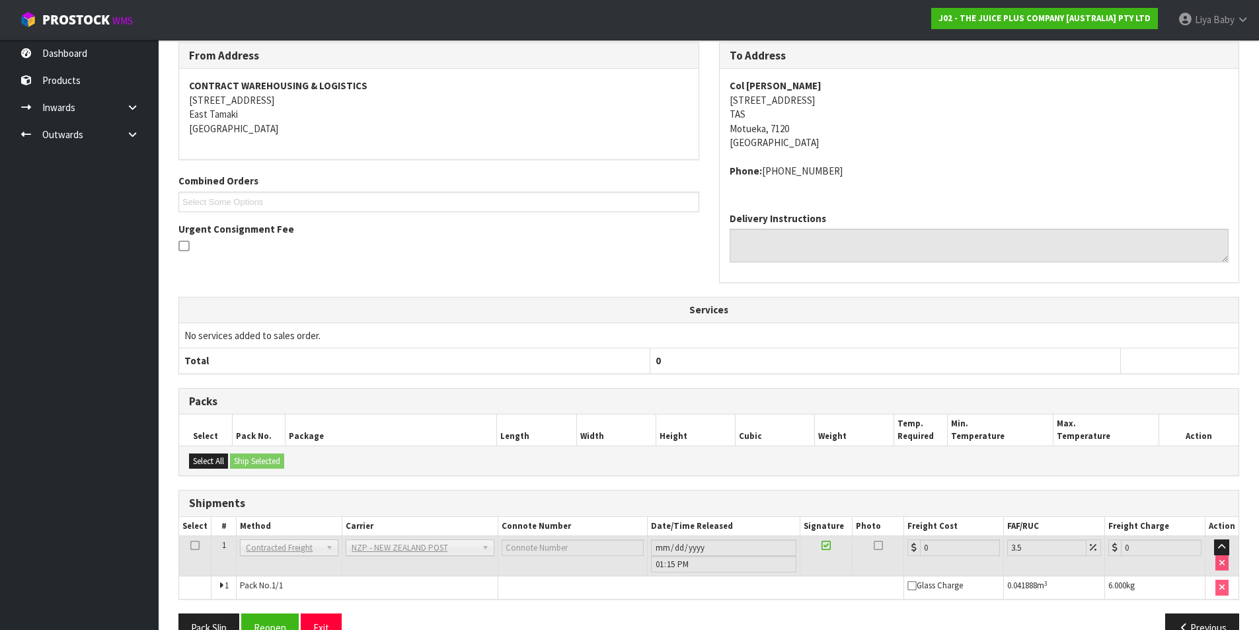
scroll to position [265, 0]
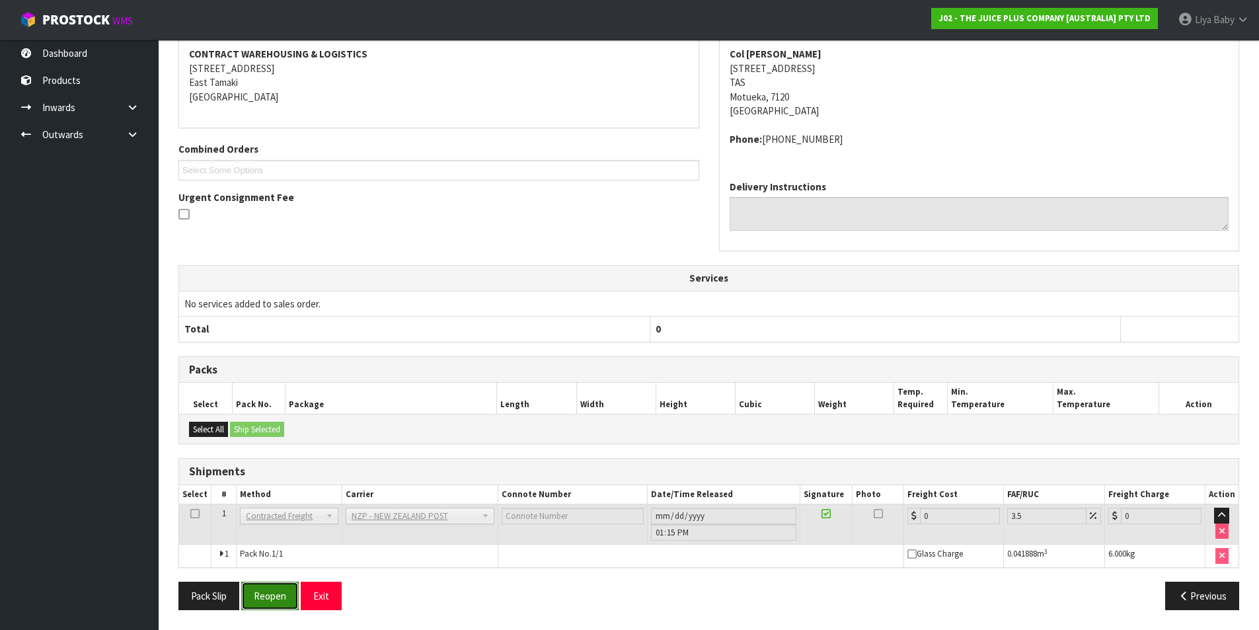
click at [279, 599] on button "Reopen" at bounding box center [269, 595] width 57 height 28
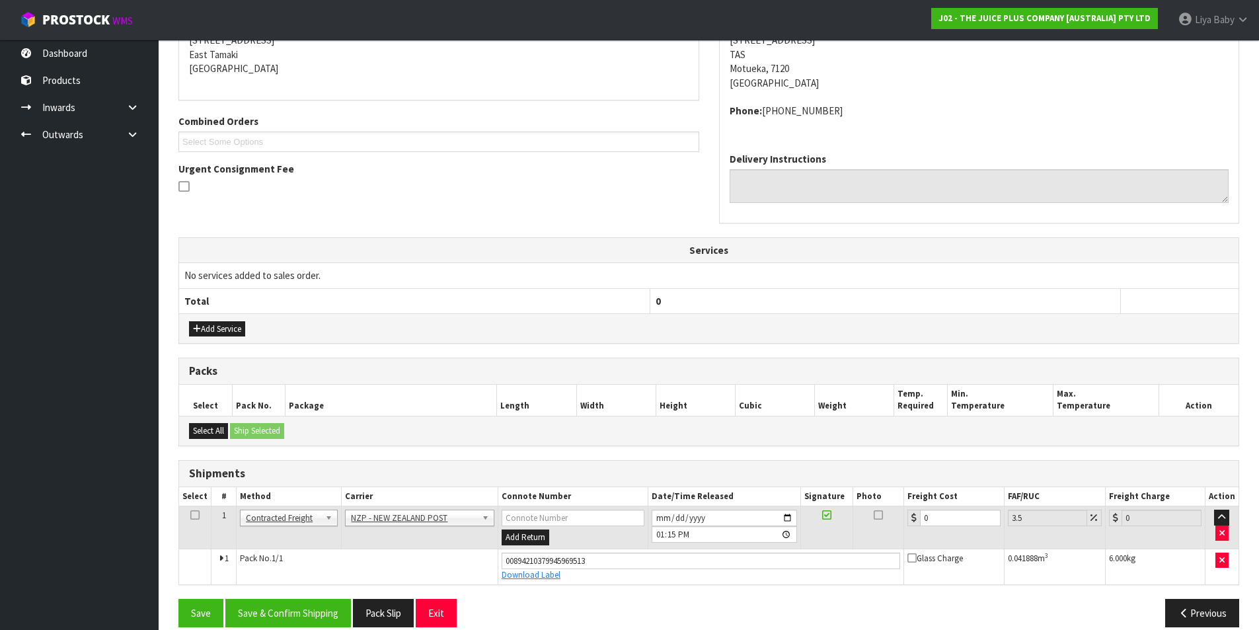
scroll to position [296, 0]
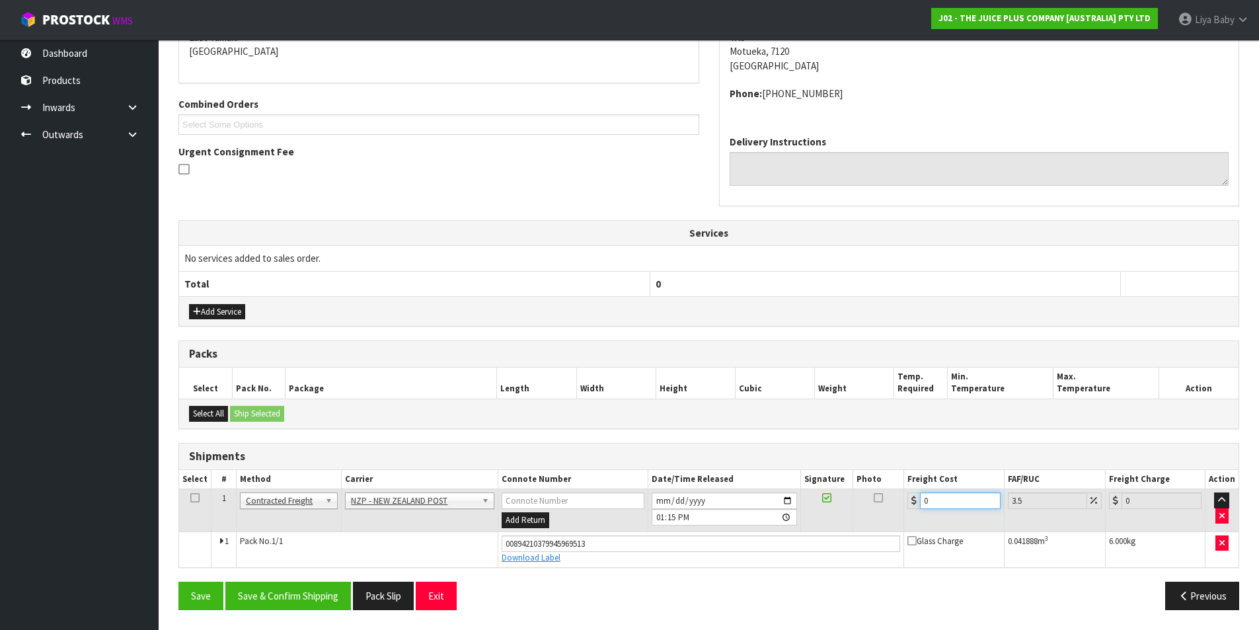
click at [930, 499] on input "0" at bounding box center [960, 500] width 80 height 17
type input "1"
type input "1.03"
type input "11"
type input "11.38"
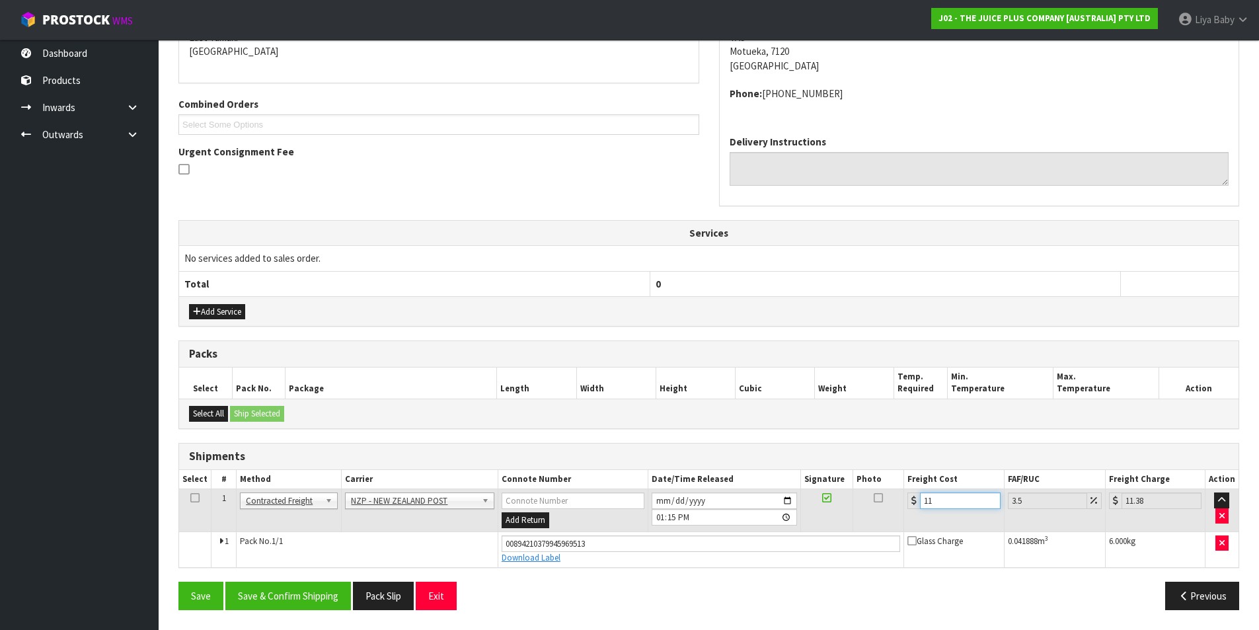
type input "11.6"
type input "12.01"
type input "11.61"
type input "12.02"
type input "11.61"
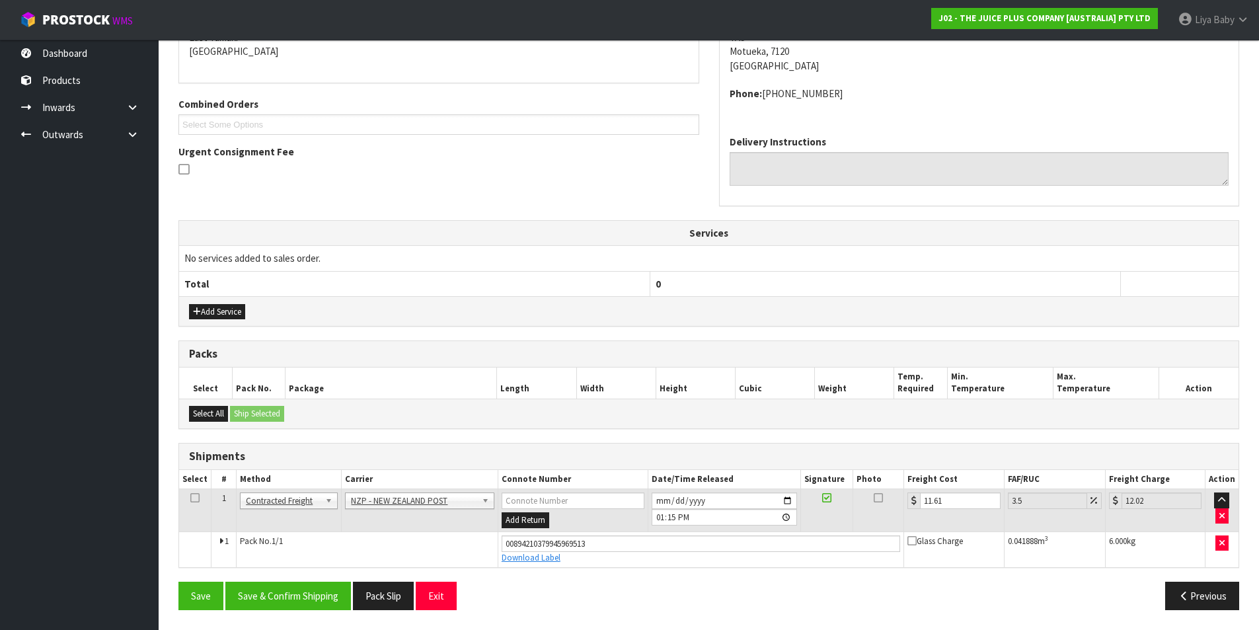
click at [197, 498] on icon at bounding box center [194, 497] width 9 height 1
click at [314, 604] on button "Save & Confirm Shipping" at bounding box center [288, 595] width 126 height 28
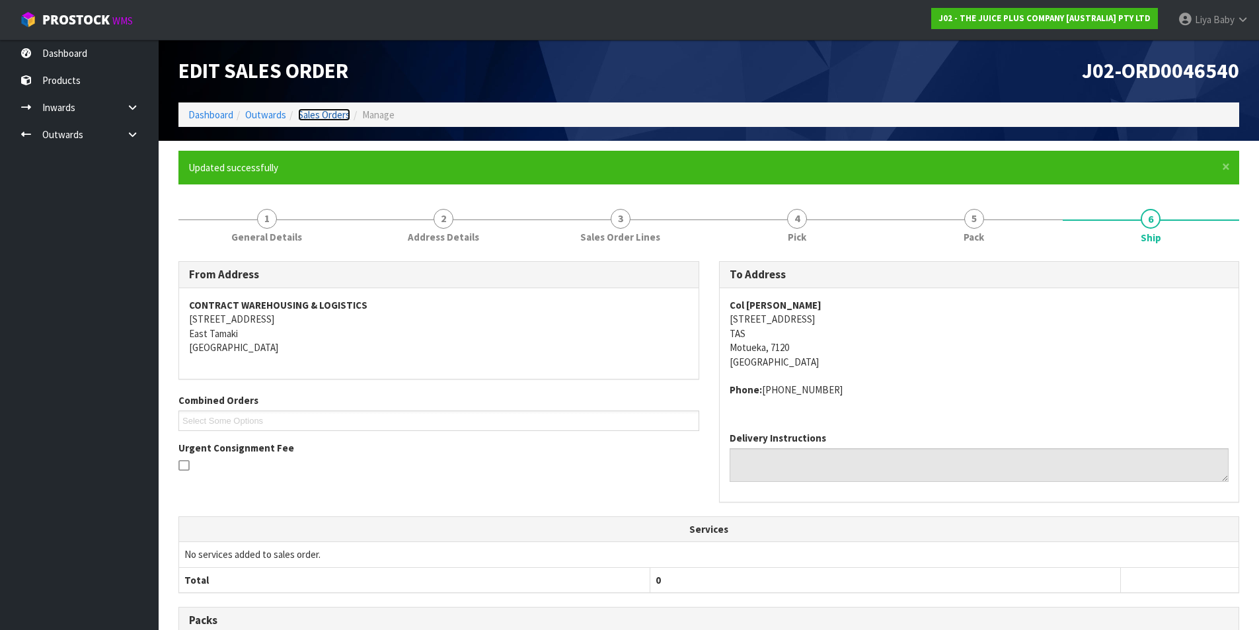
click at [338, 114] on link "Sales Orders" at bounding box center [324, 114] width 52 height 13
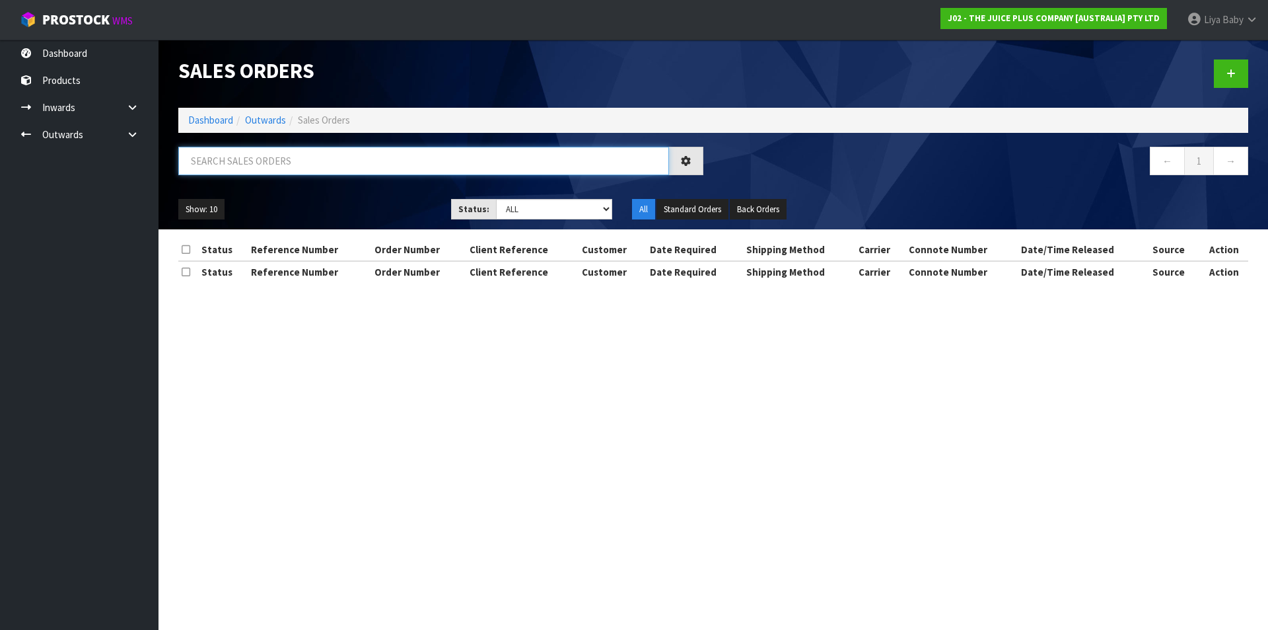
click at [254, 171] on input "text" at bounding box center [423, 161] width 491 height 28
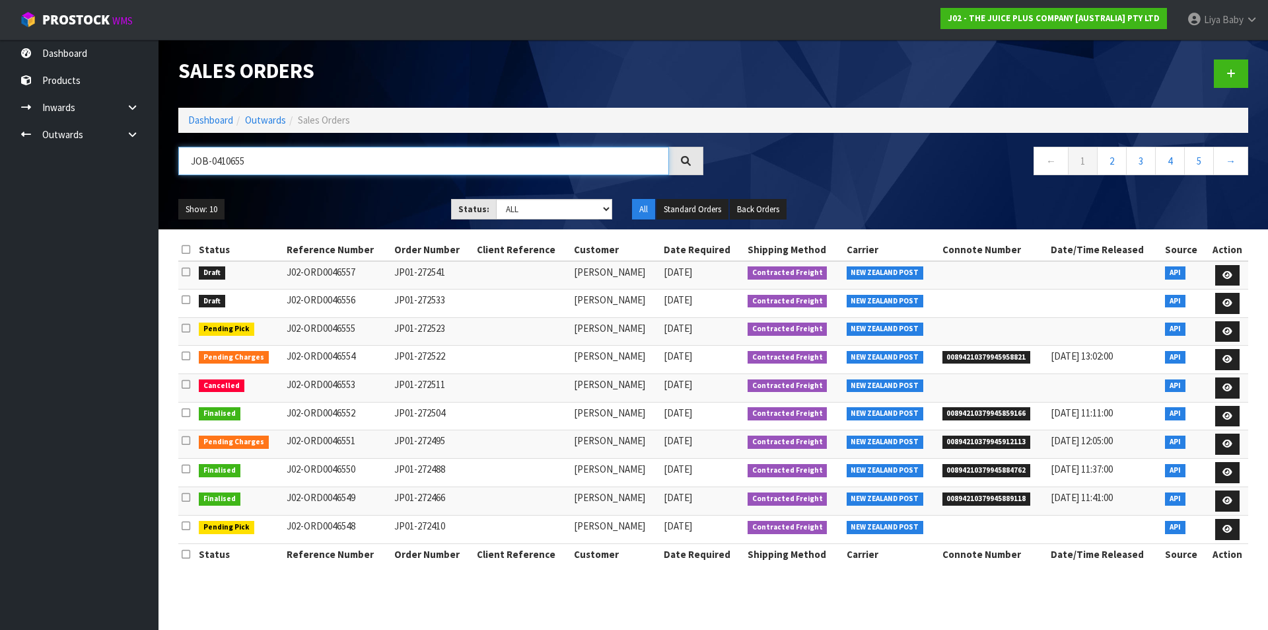
type input "JOB-0410655"
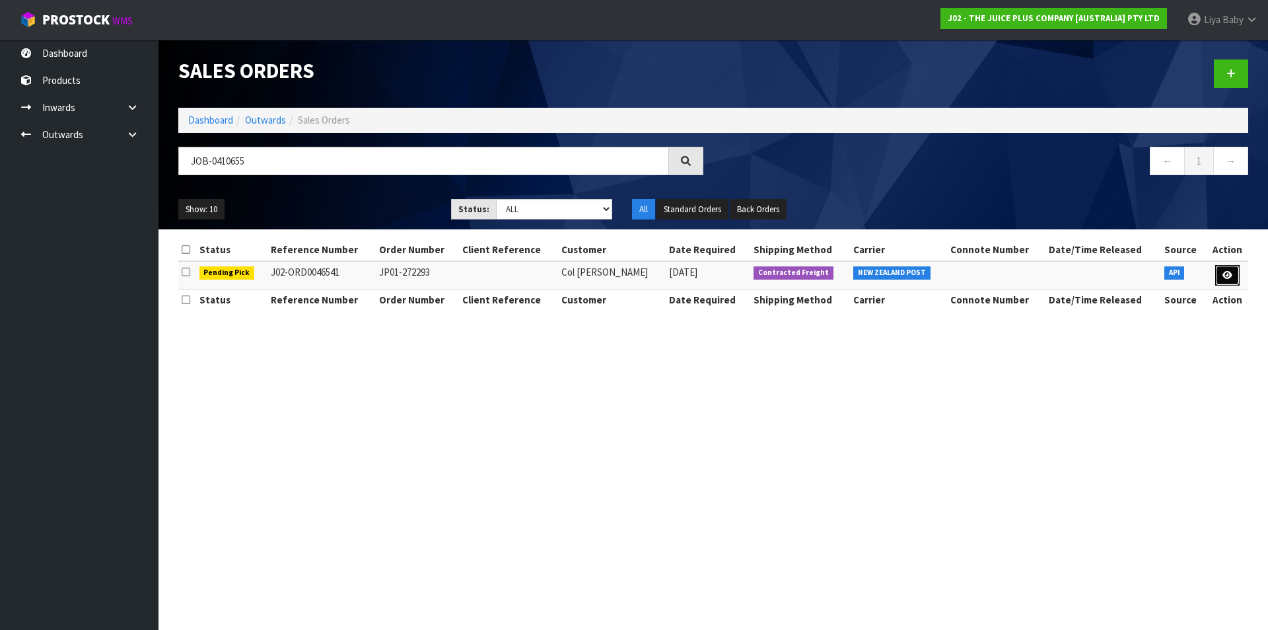
click at [1223, 277] on icon at bounding box center [1228, 275] width 10 height 9
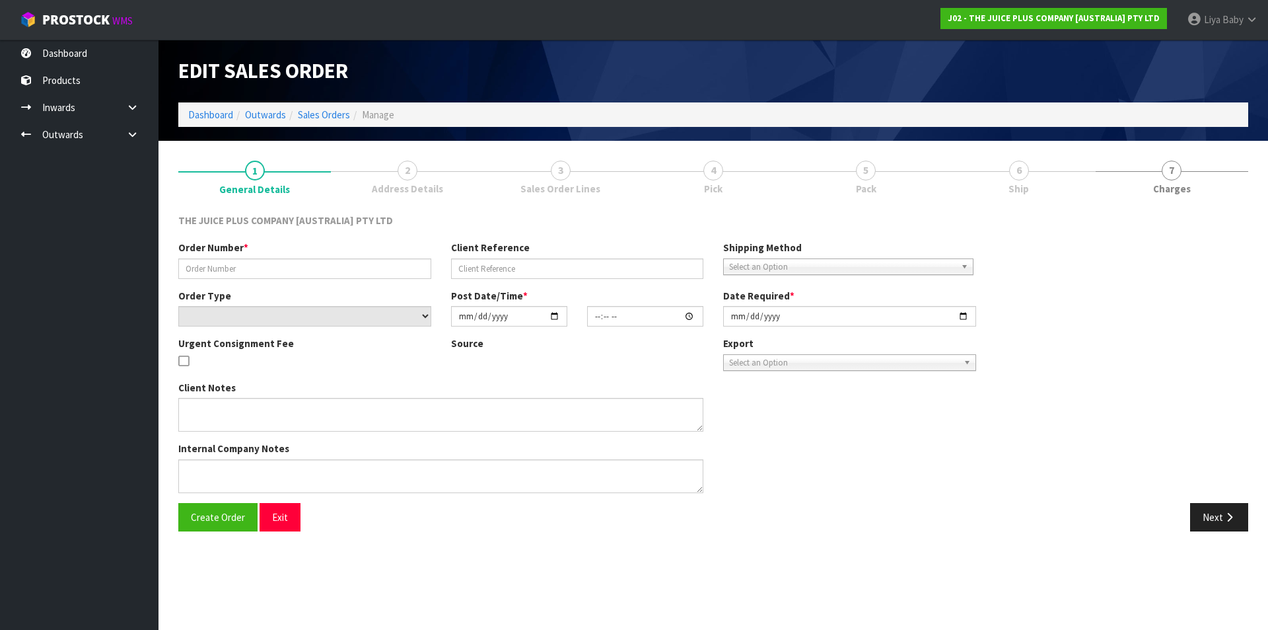
type input "JP01-272293"
select select "number:0"
type input "[DATE]"
type input "18:47:42.000"
type input "[DATE]"
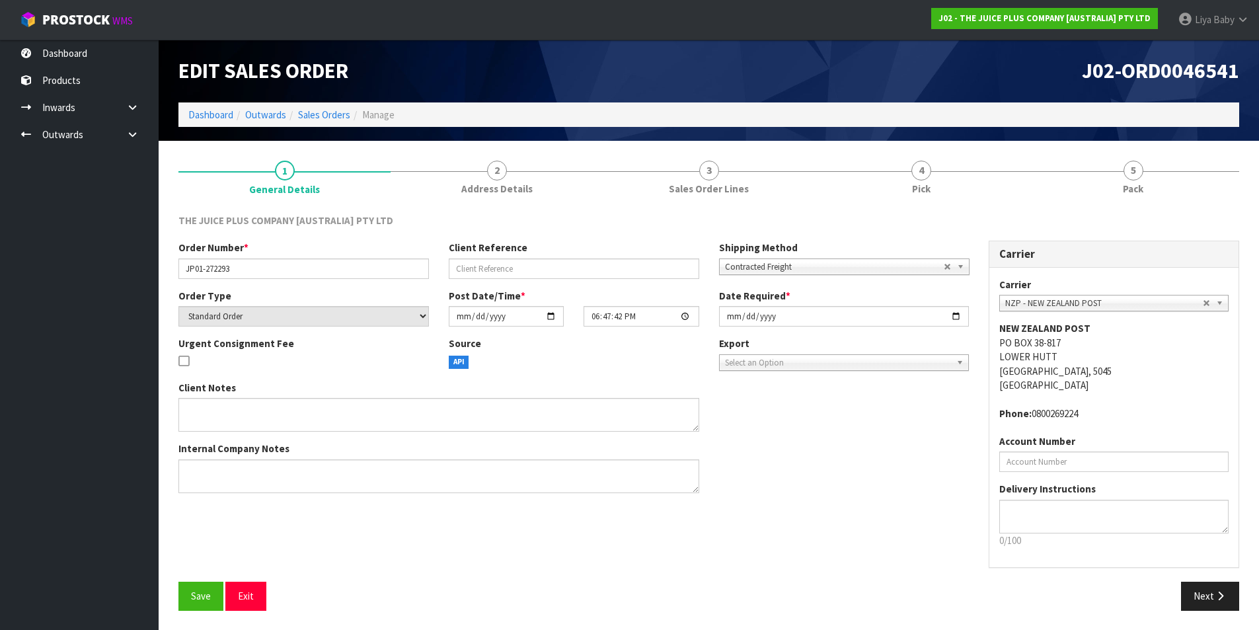
scroll to position [1, 0]
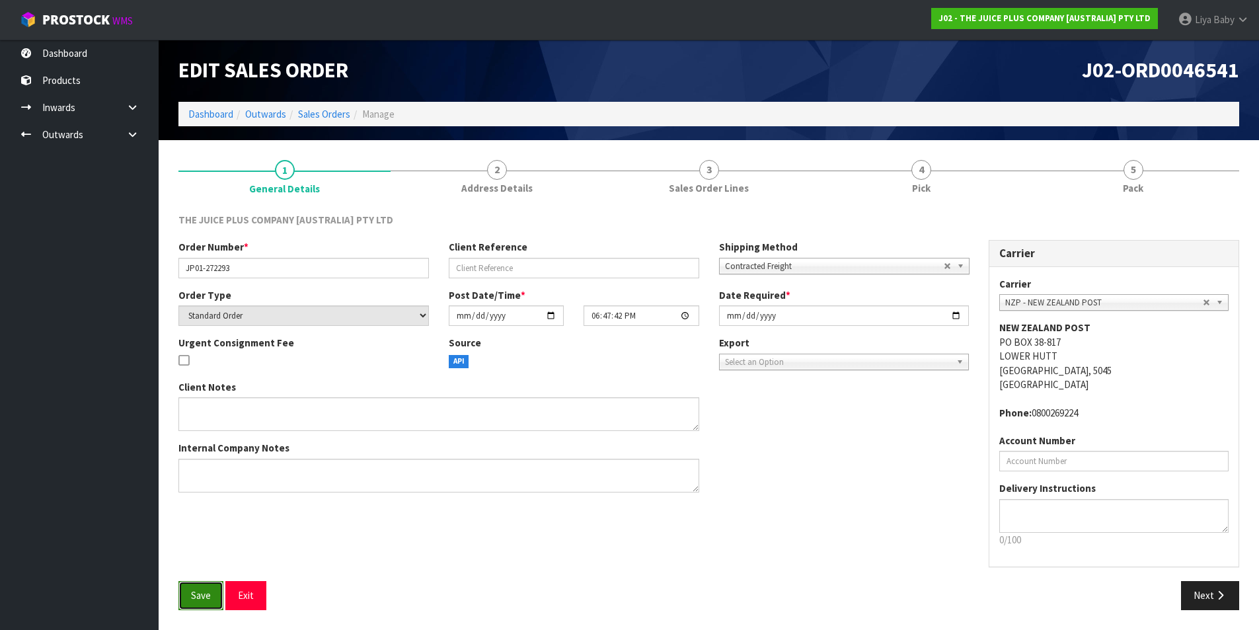
click at [204, 599] on span "Save" at bounding box center [201, 595] width 20 height 13
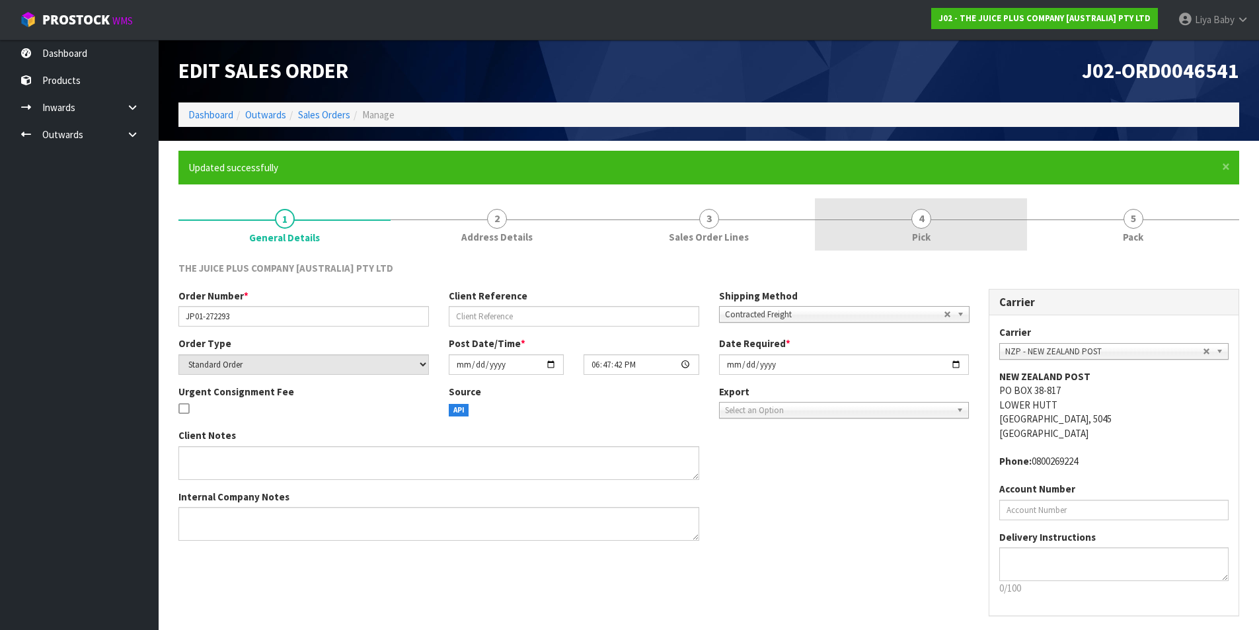
click at [880, 229] on link "4 Pick" at bounding box center [921, 224] width 212 height 52
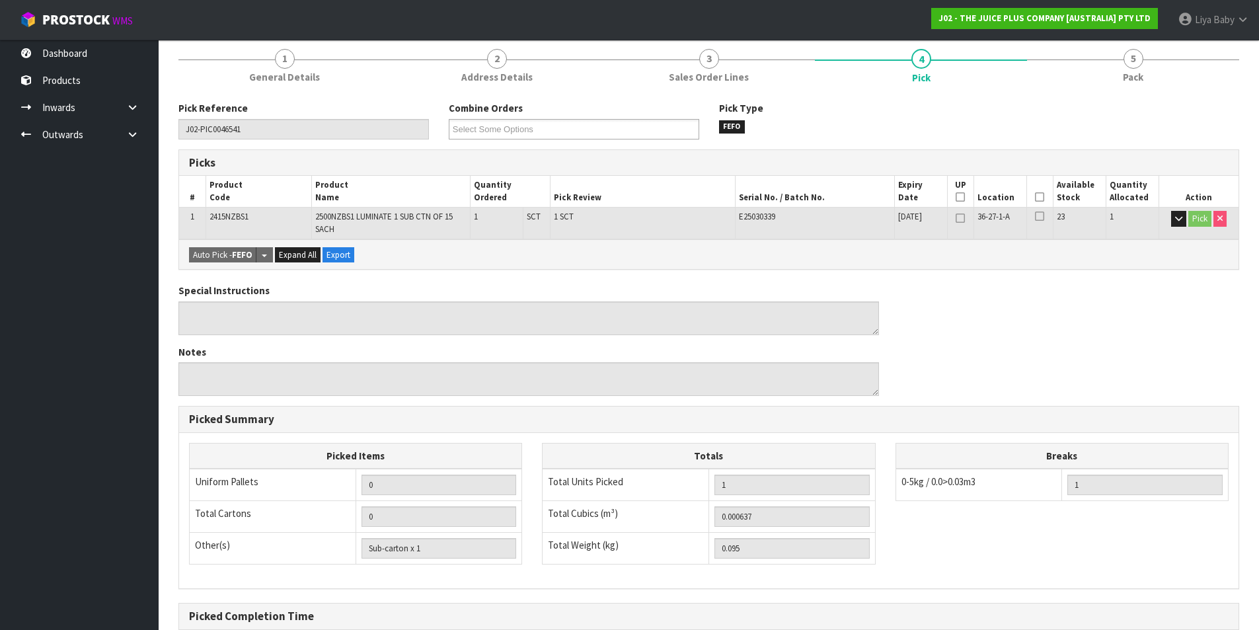
scroll to position [198, 0]
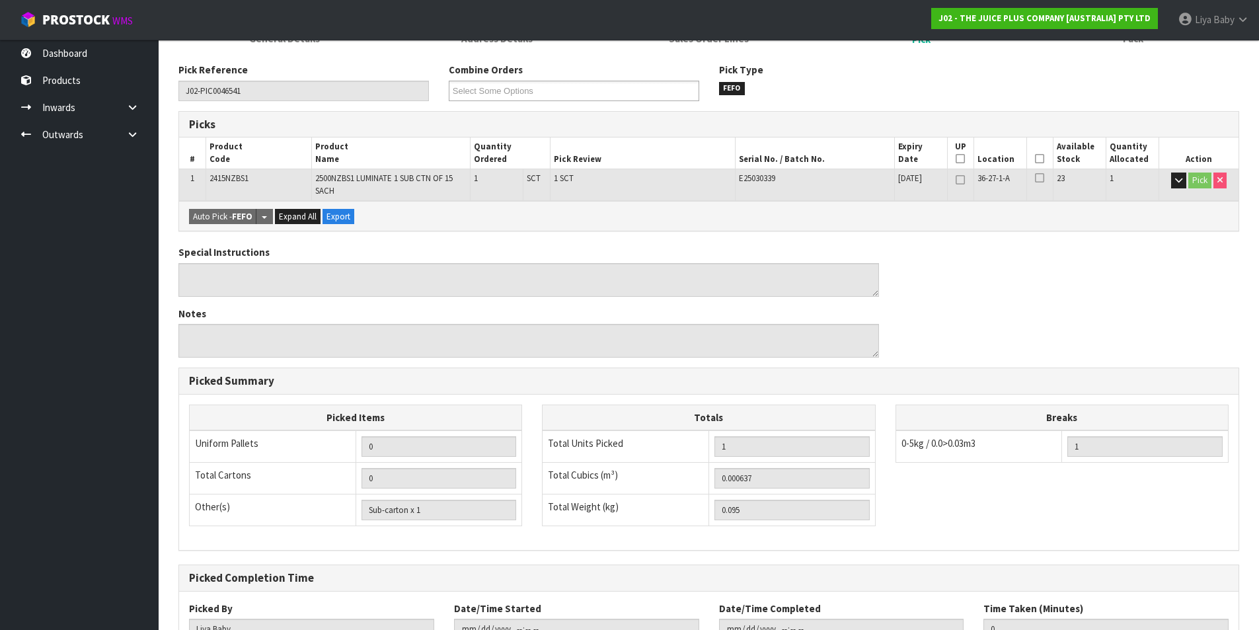
drag, startPoint x: 1039, startPoint y: 157, endPoint x: 1029, endPoint y: 166, distance: 14.0
click at [1038, 159] on icon at bounding box center [1039, 159] width 9 height 1
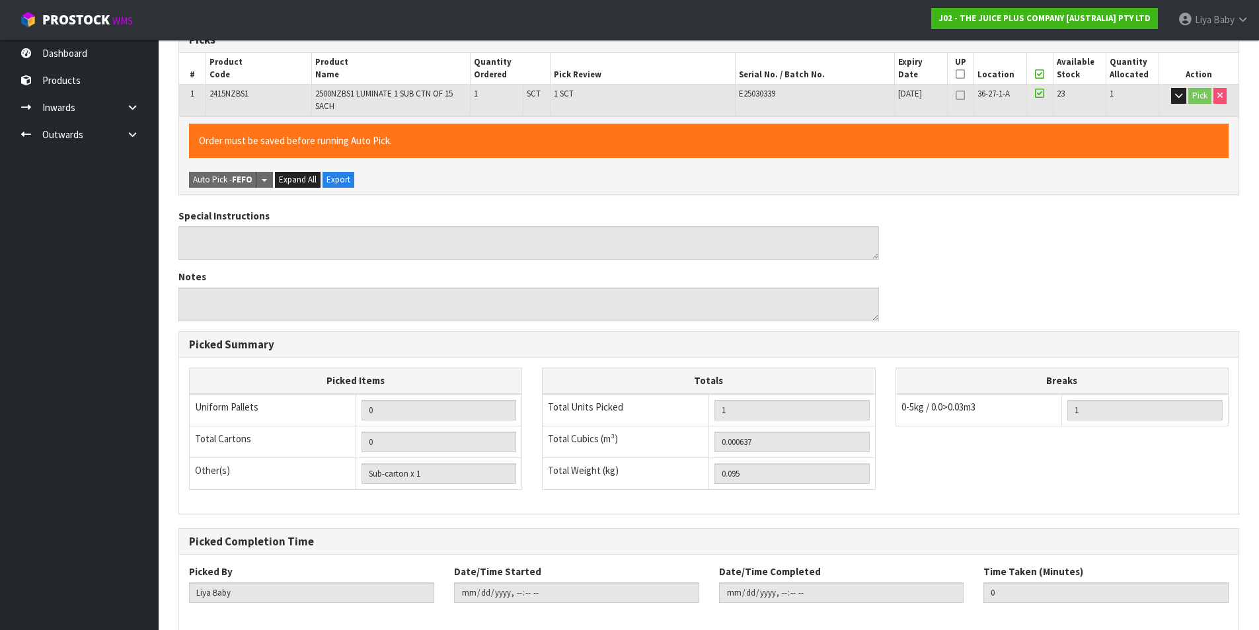
scroll to position [348, 0]
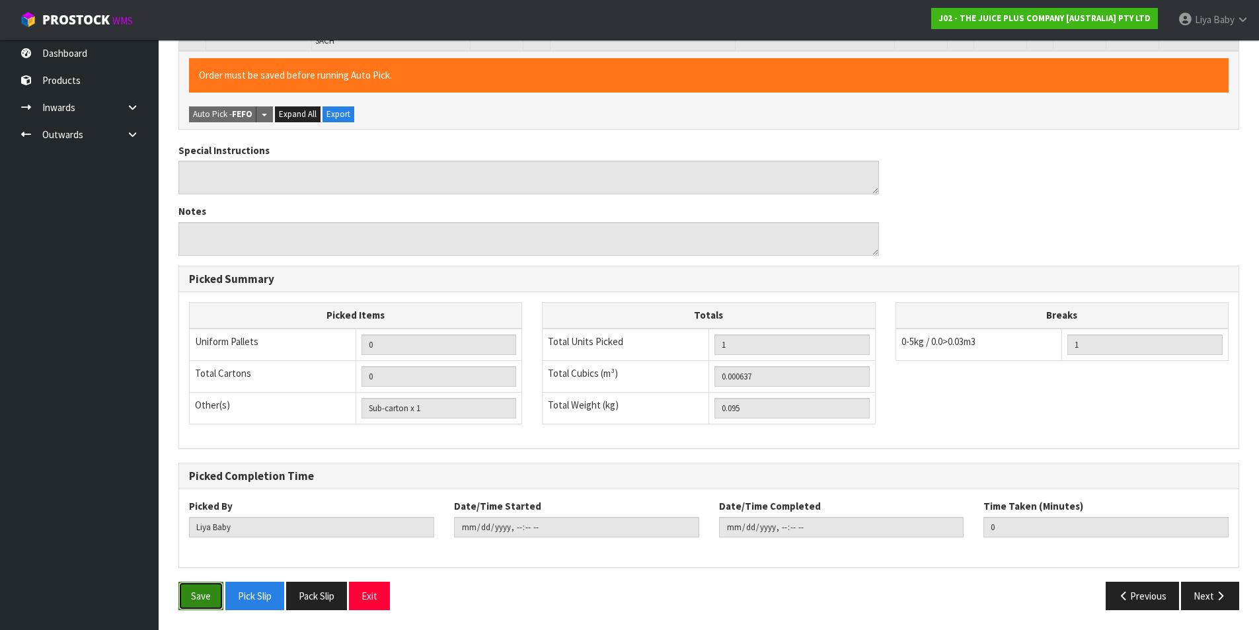
click at [204, 595] on button "Save" at bounding box center [200, 595] width 45 height 28
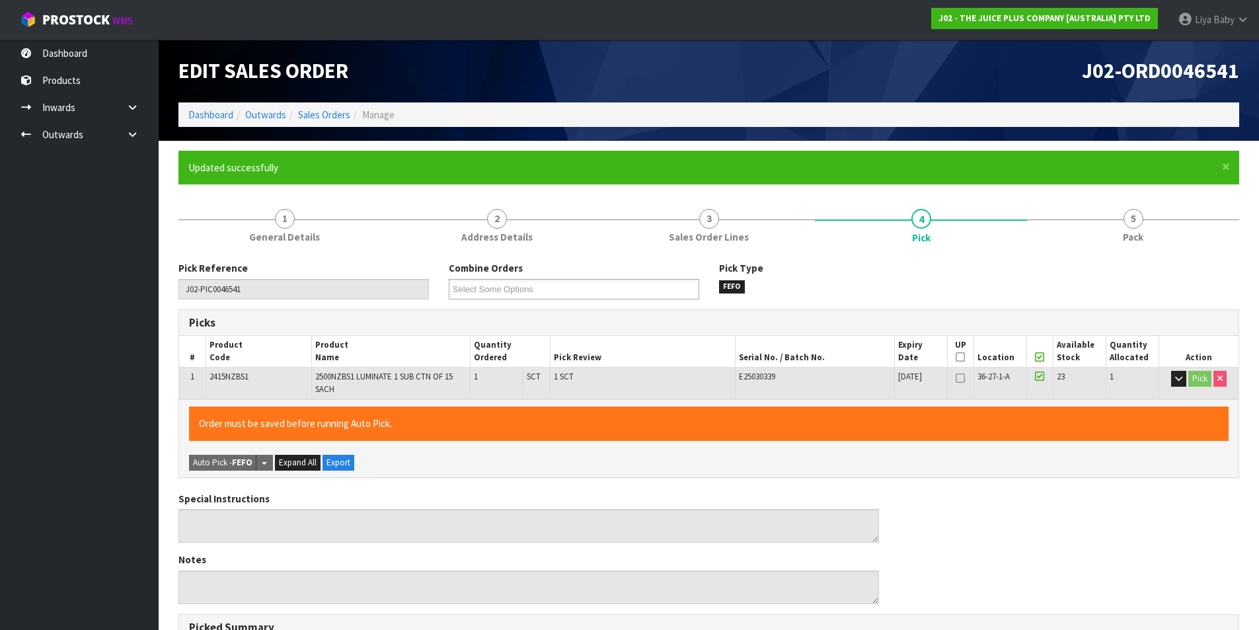
type input "[DATE]T13:17:36"
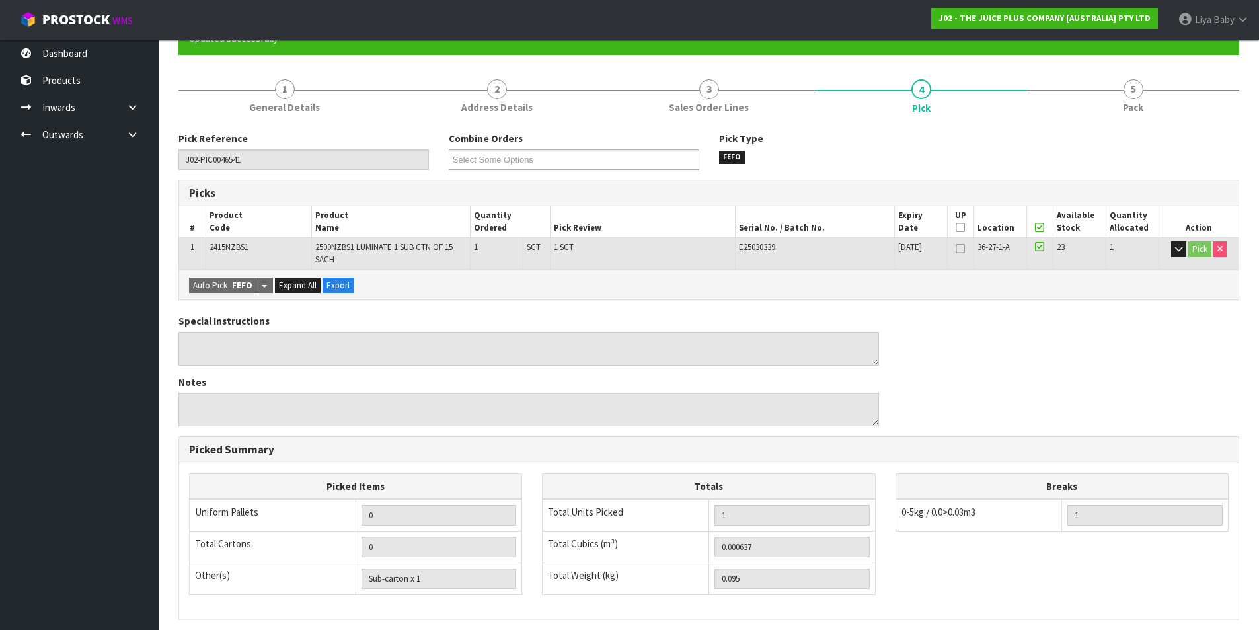
scroll to position [36, 0]
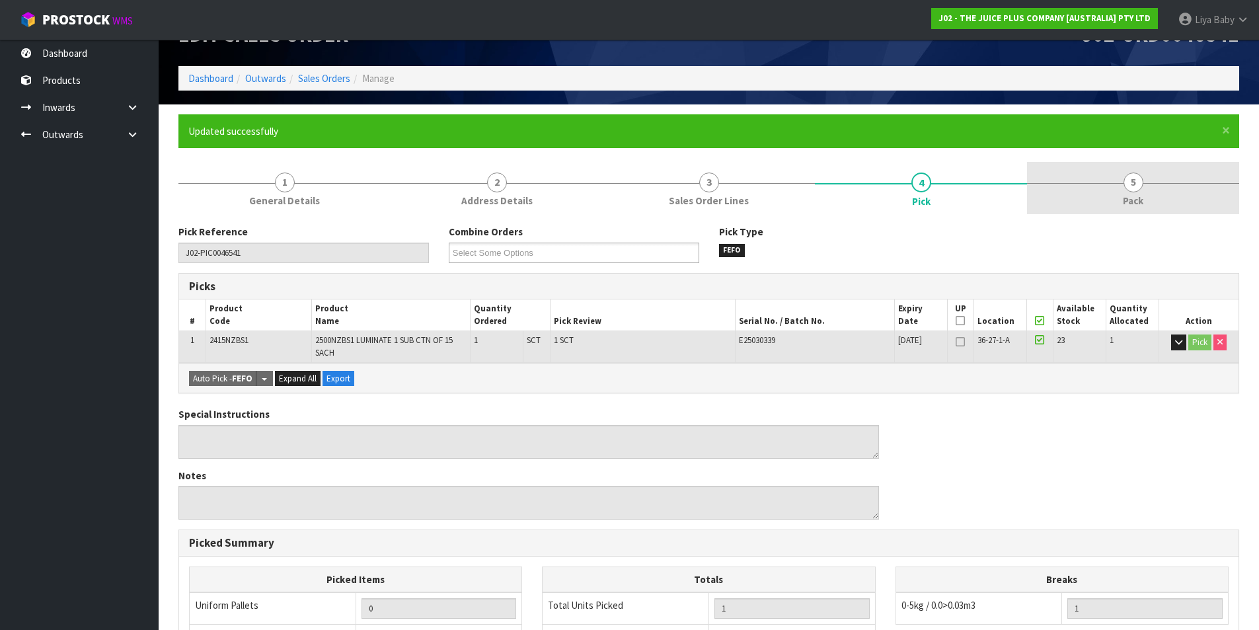
click at [1105, 186] on link "5 Pack" at bounding box center [1133, 188] width 212 height 52
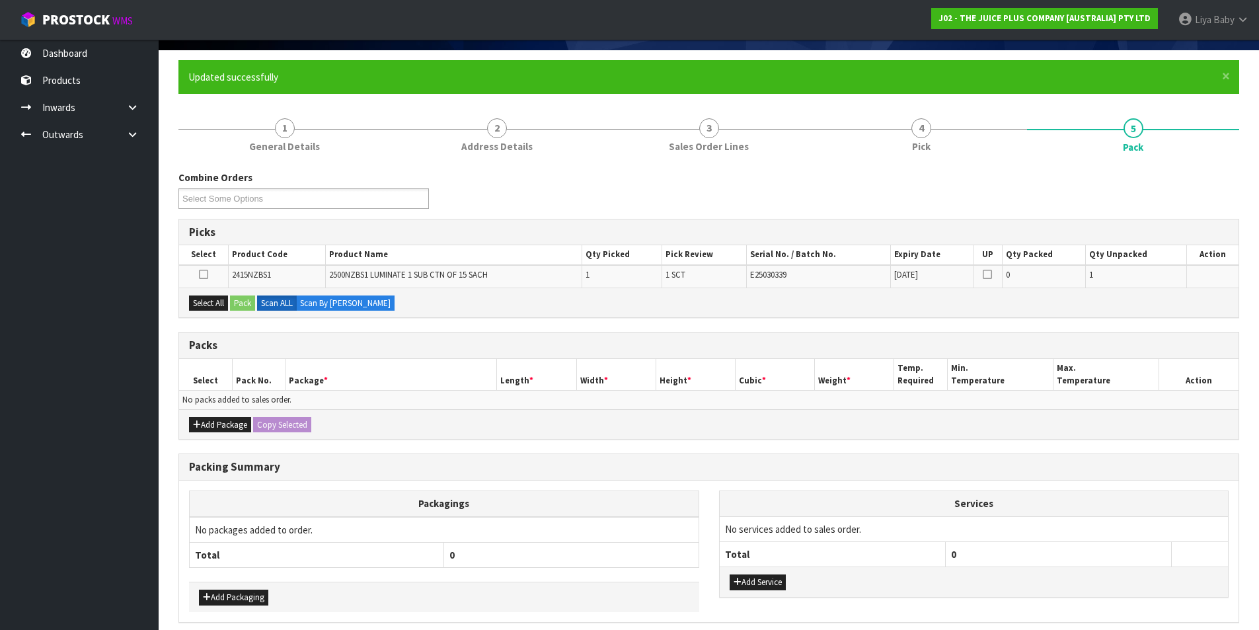
scroll to position [145, 0]
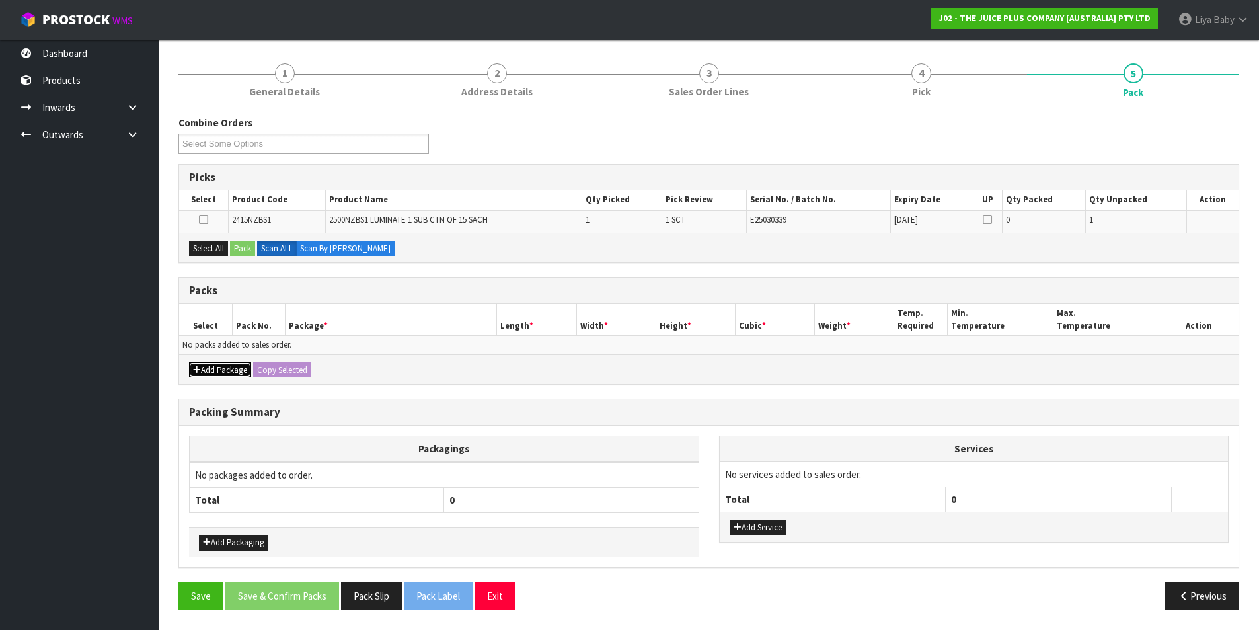
drag, startPoint x: 226, startPoint y: 373, endPoint x: 219, endPoint y: 359, distance: 15.4
click at [226, 371] on button "Add Package" at bounding box center [220, 370] width 62 height 16
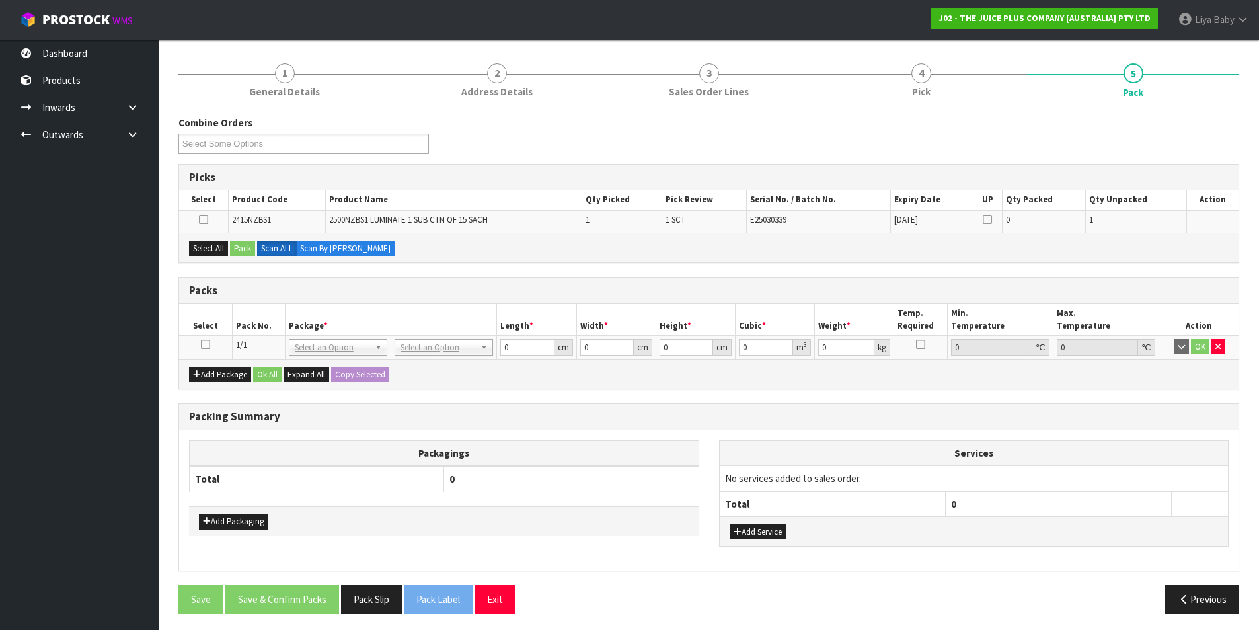
click at [203, 344] on icon at bounding box center [205, 344] width 9 height 1
click at [207, 252] on button "Select All" at bounding box center [208, 248] width 39 height 16
click at [237, 246] on button "Pack" at bounding box center [242, 248] width 25 height 16
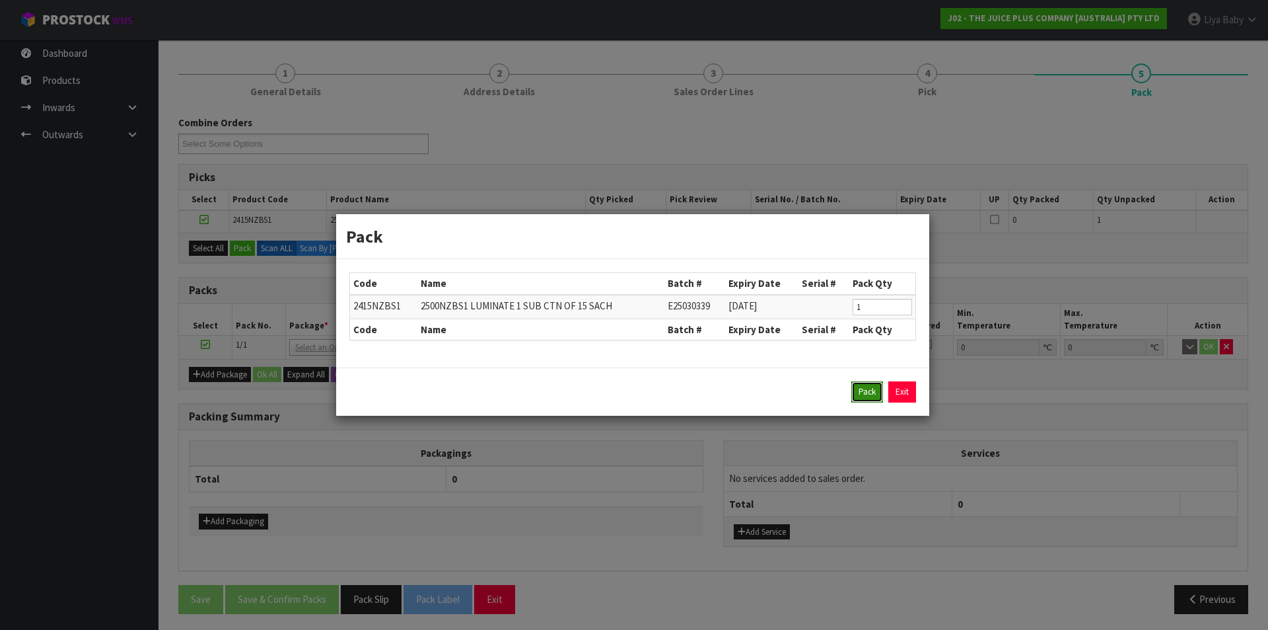
click at [854, 384] on button "Pack" at bounding box center [868, 391] width 32 height 21
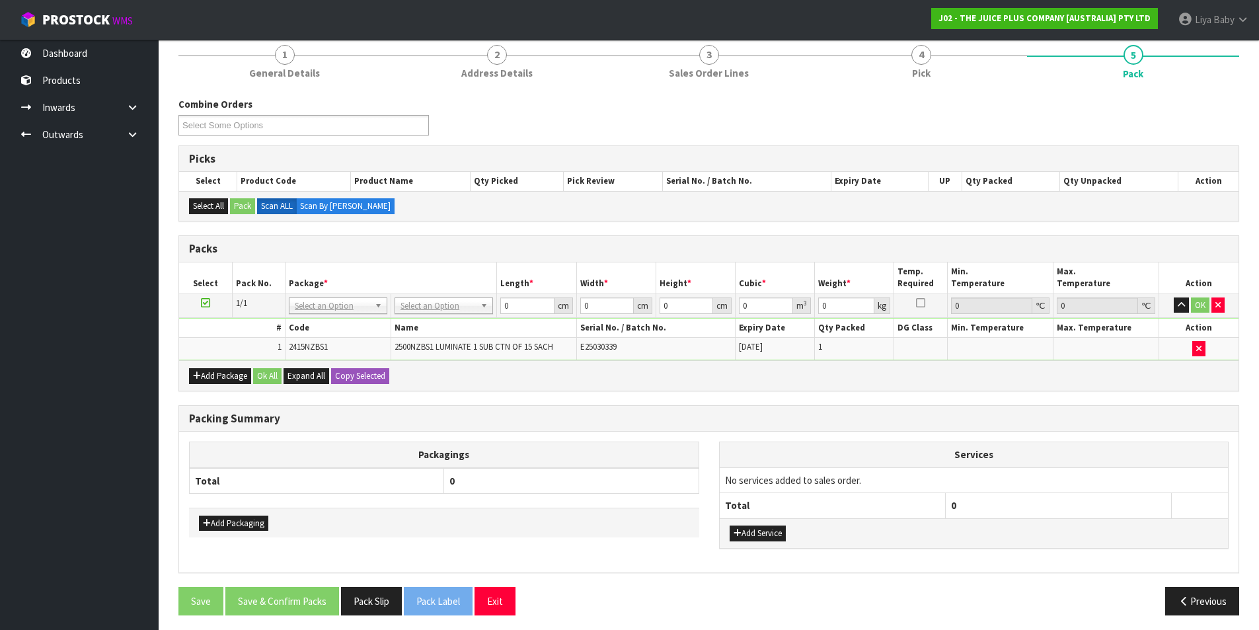
scroll to position [169, 0]
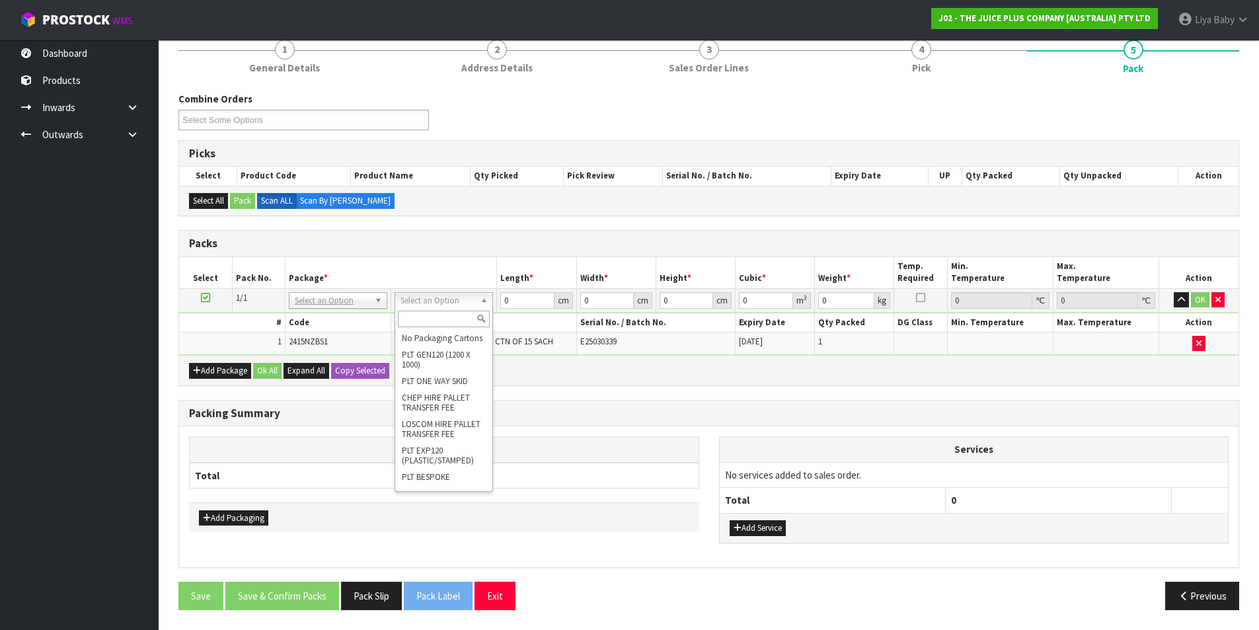
click at [435, 322] on input "text" at bounding box center [444, 319] width 92 height 17
type input "200"
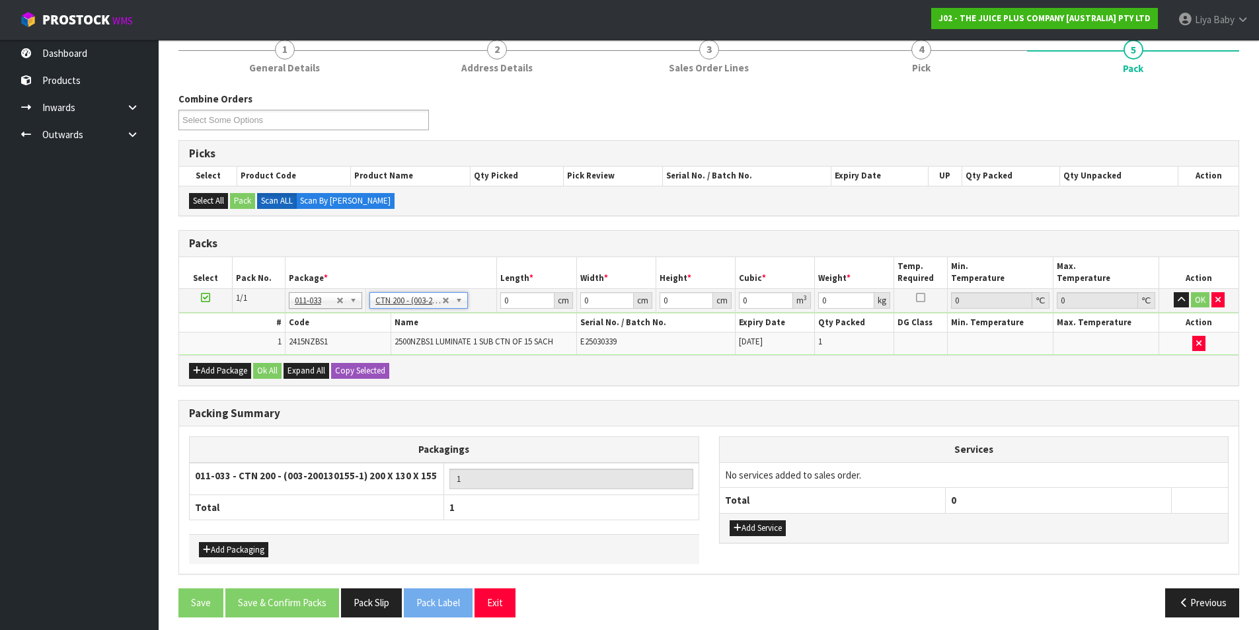
type input "20"
type input "13"
type input "15.5"
type input "0.00403"
type input "0.295"
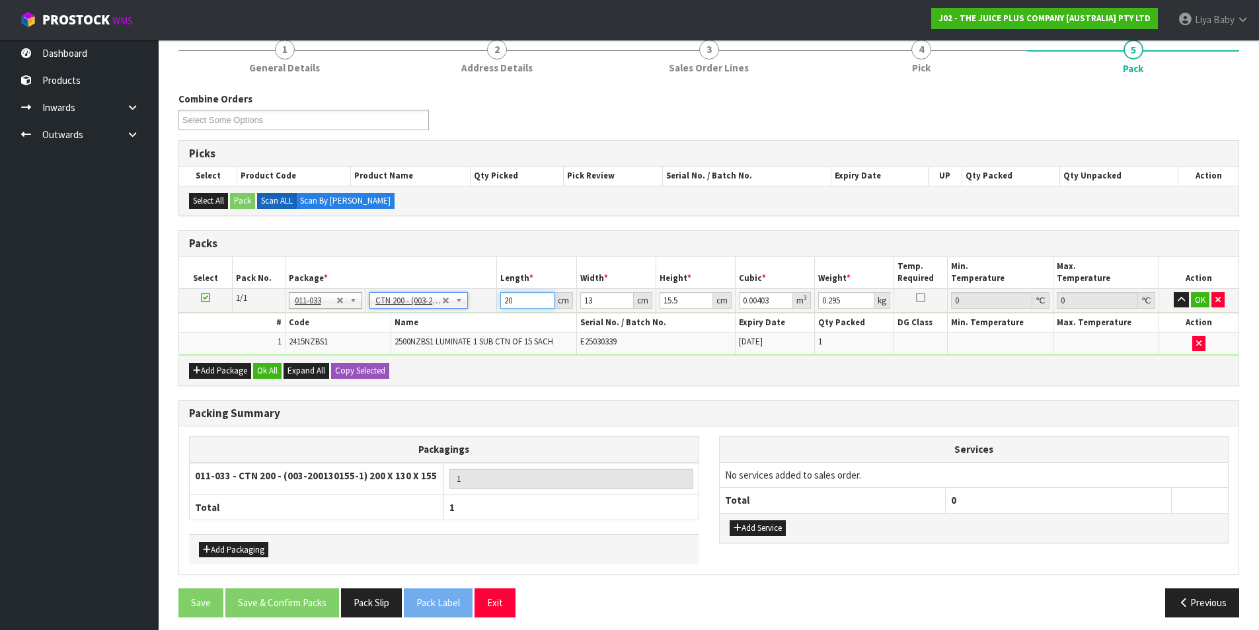
click at [529, 292] on input "20" at bounding box center [527, 300] width 54 height 17
type input "2"
type input "0.000403"
type input "21"
type input "0.004232"
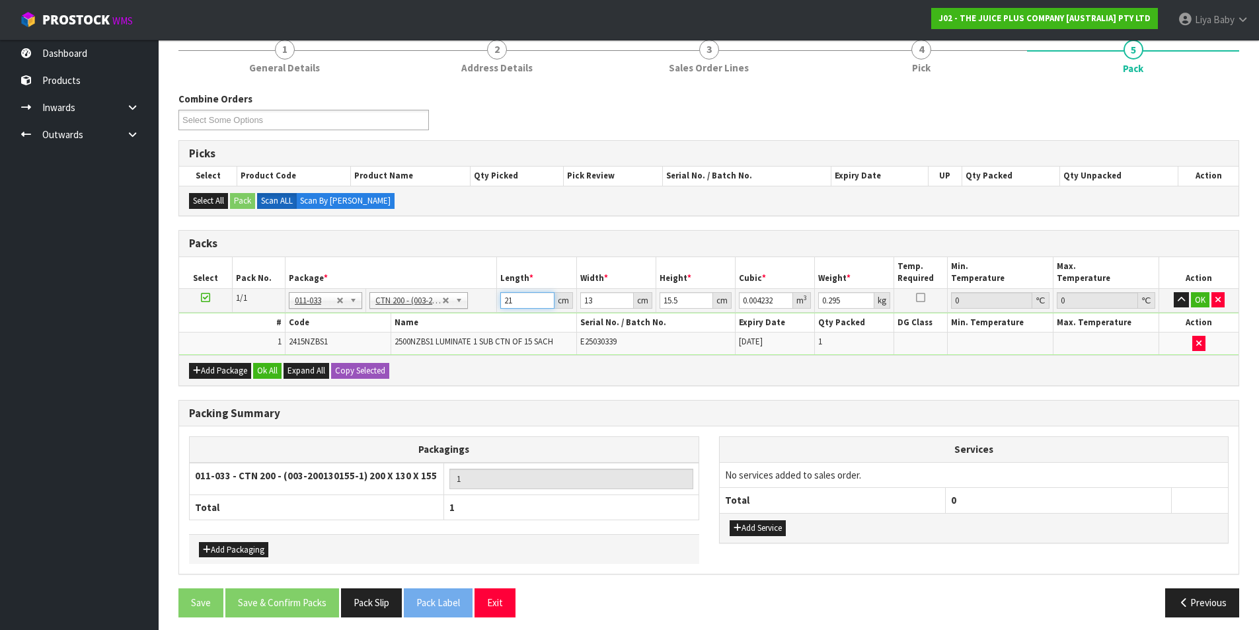
type input "21"
click at [605, 303] on input "13" at bounding box center [607, 300] width 54 height 17
type input "1"
type input "0.000325"
type input "14"
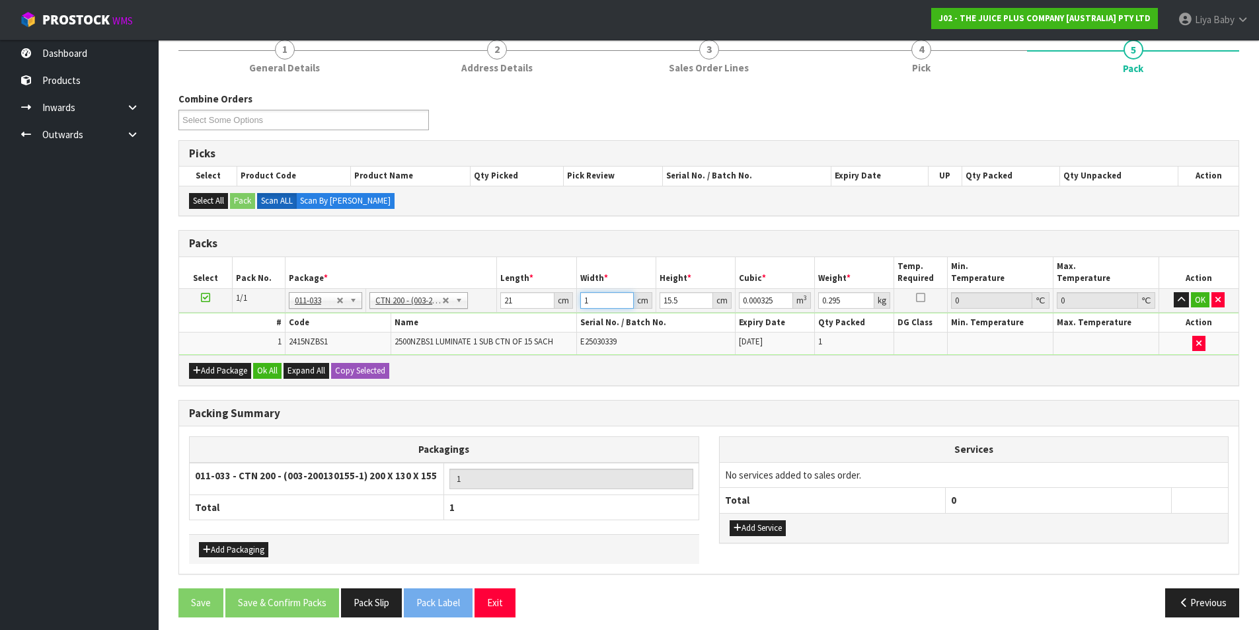
type input "0.004557"
type input "14"
click at [692, 300] on input "15.5" at bounding box center [686, 300] width 54 height 17
type input "15"
type input "0.00441"
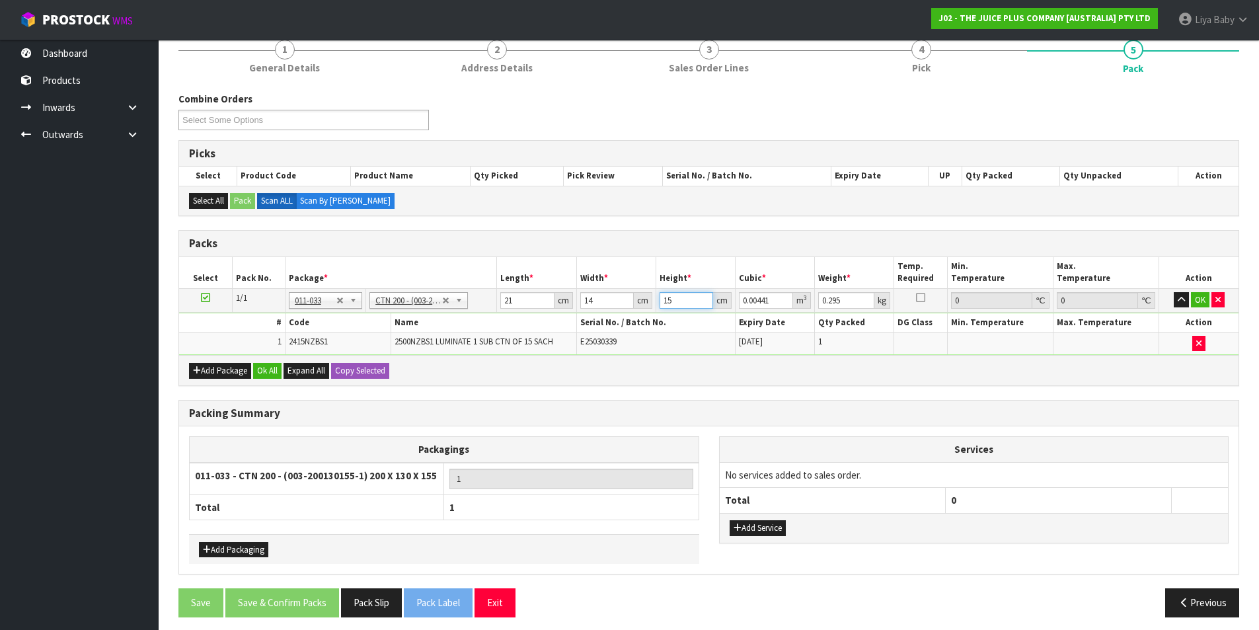
type input "1"
type input "0.000294"
type input "17"
type input "0.004998"
type input "17"
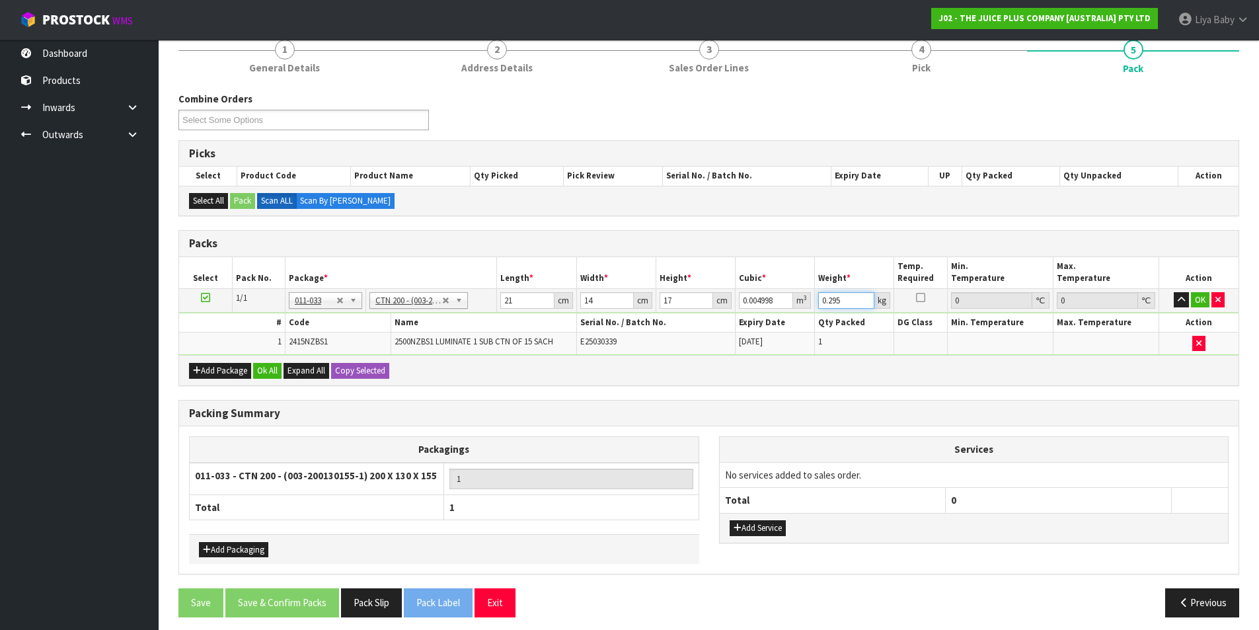
click at [841, 300] on input "0.295" at bounding box center [846, 300] width 56 height 17
type input "0"
type input "1"
click at [262, 367] on button "Ok All" at bounding box center [267, 371] width 28 height 16
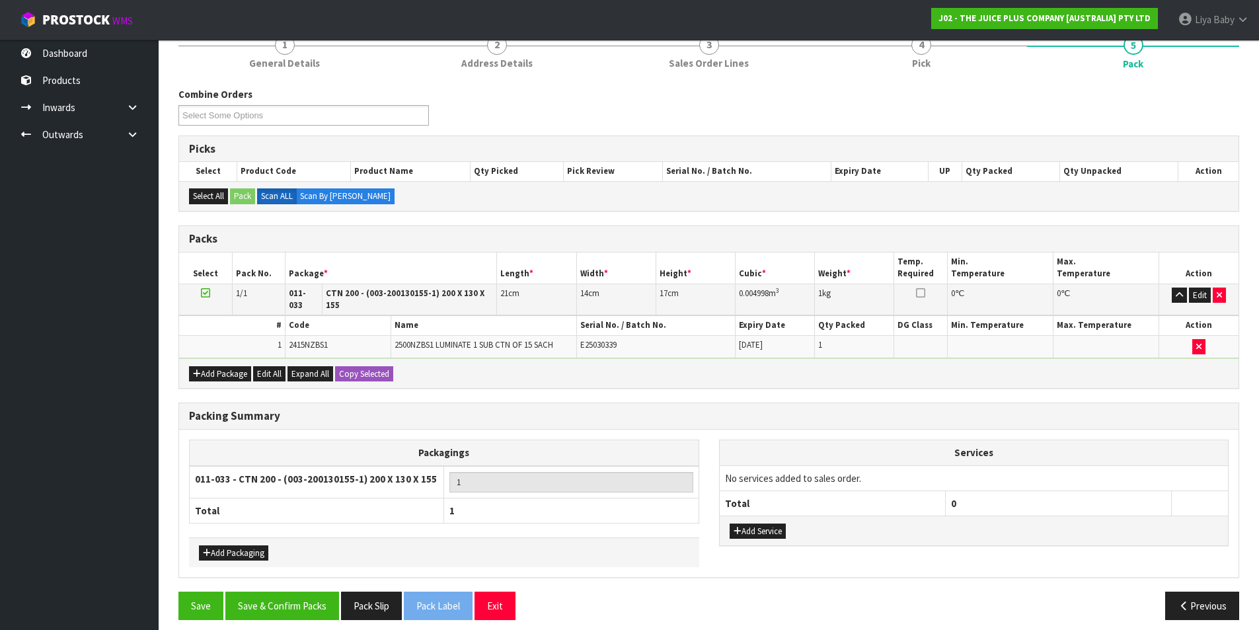
scroll to position [175, 0]
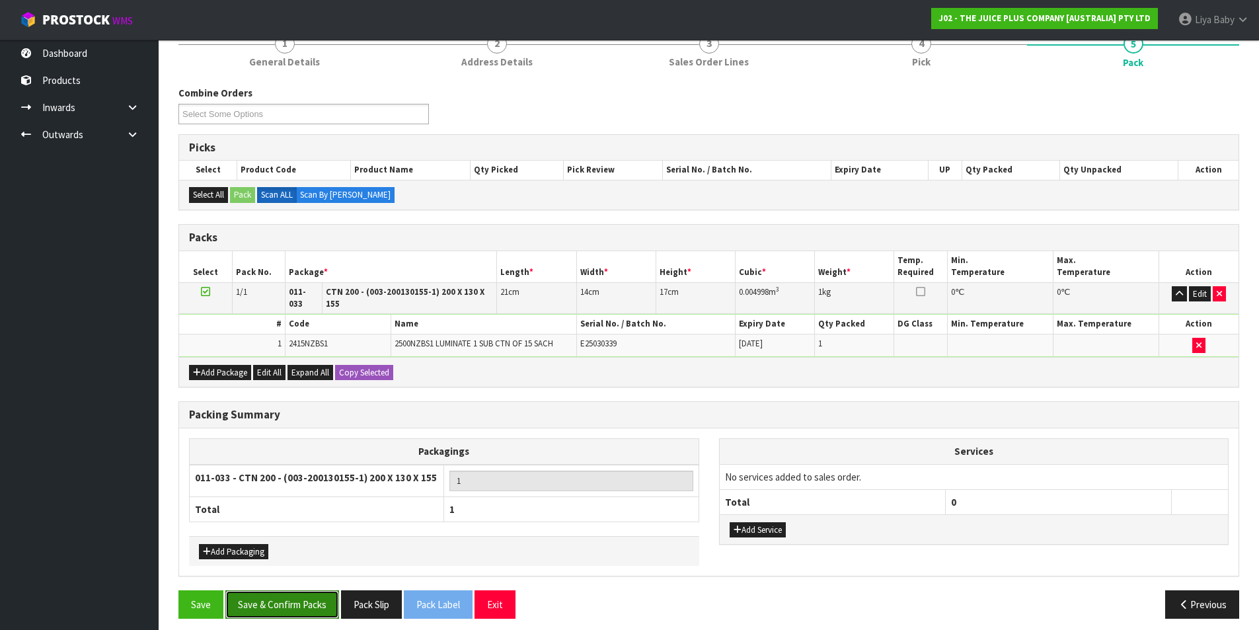
click at [318, 594] on button "Save & Confirm Packs" at bounding box center [282, 604] width 114 height 28
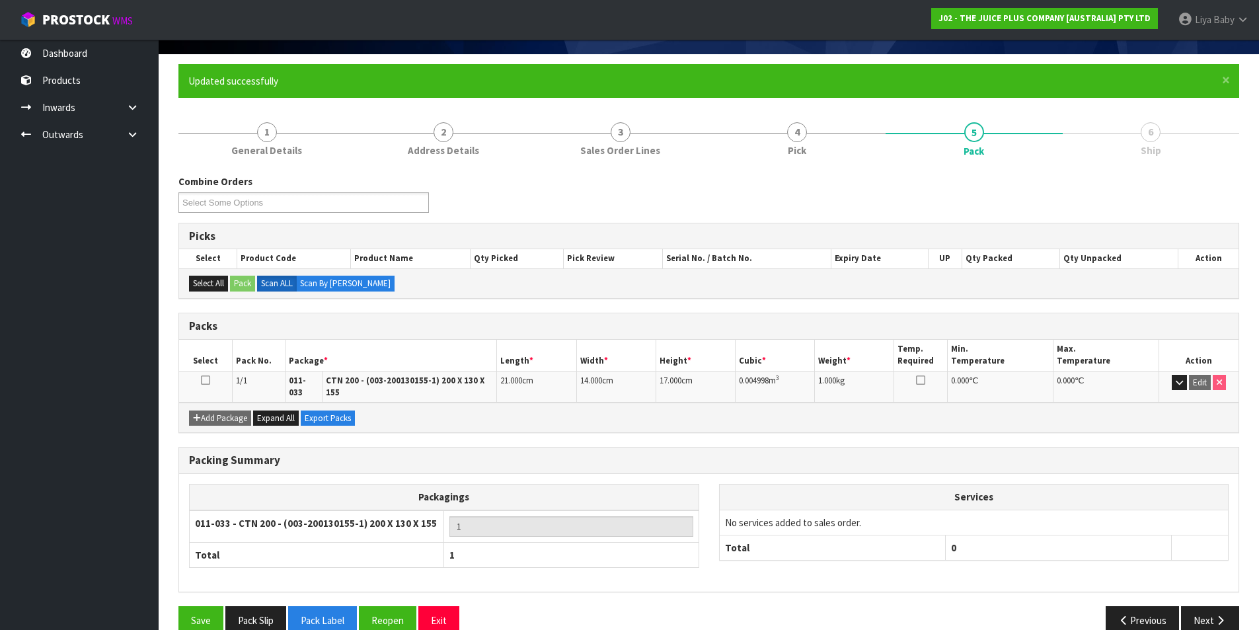
scroll to position [102, 0]
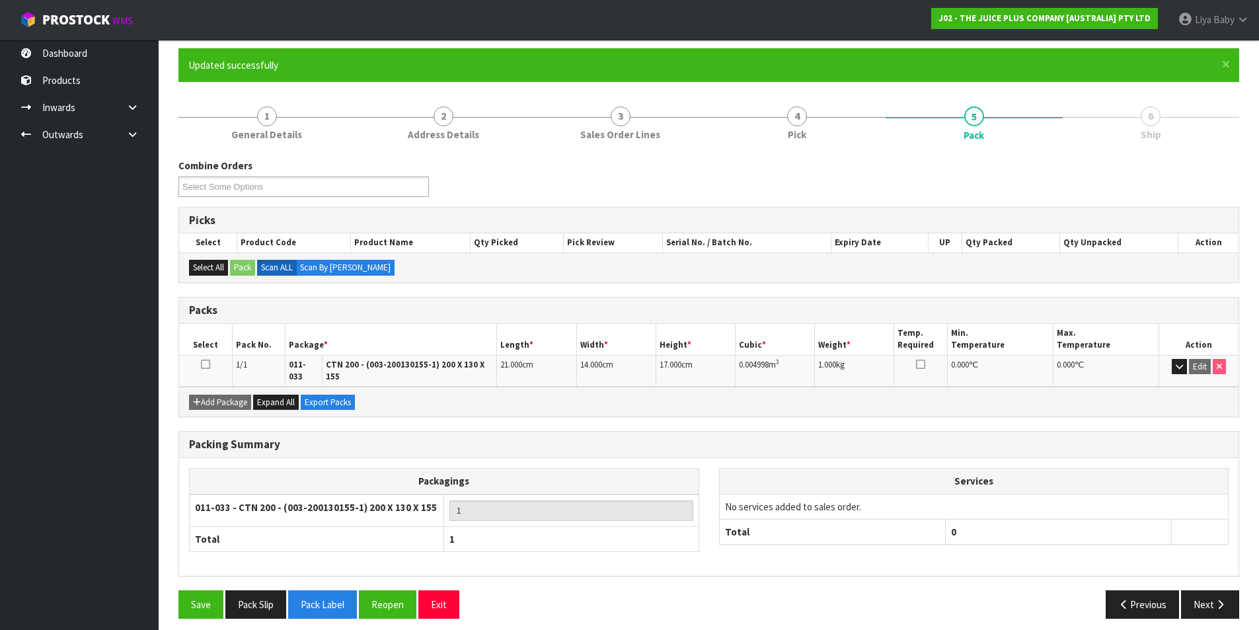
click at [207, 365] on icon at bounding box center [205, 364] width 9 height 1
click at [1229, 595] on button "Next" at bounding box center [1210, 604] width 58 height 28
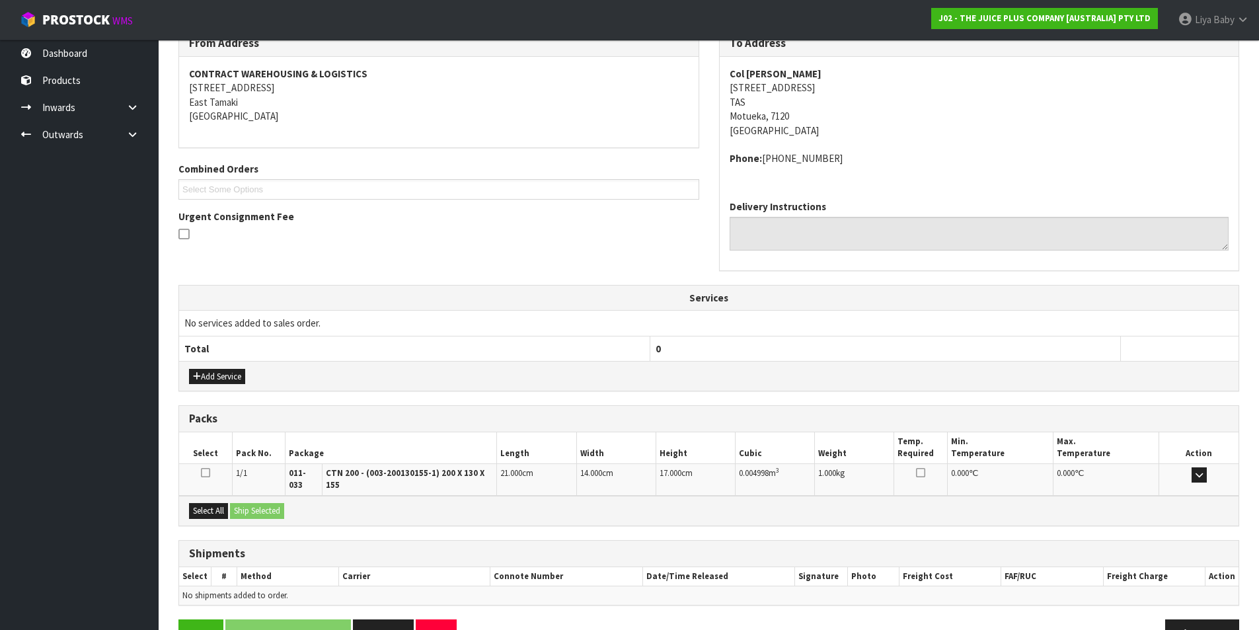
scroll to position [235, 0]
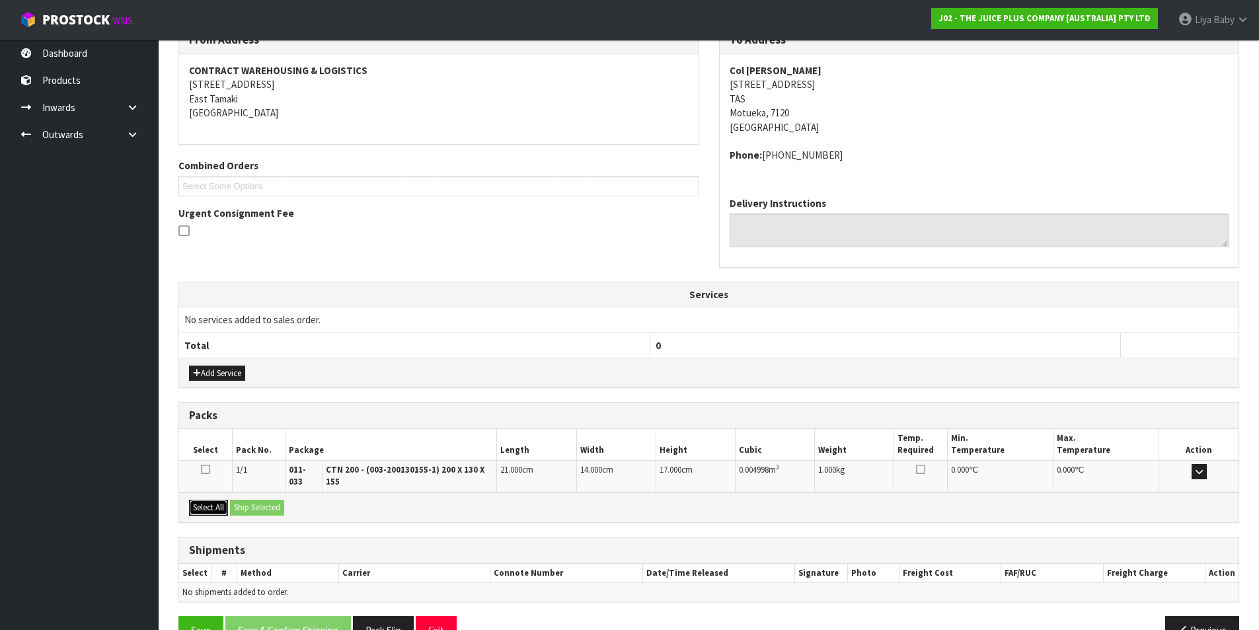
drag, startPoint x: 209, startPoint y: 495, endPoint x: 264, endPoint y: 495, distance: 54.2
click at [211, 499] on button "Select All" at bounding box center [208, 507] width 39 height 16
click at [280, 499] on button "Ship Selected" at bounding box center [257, 507] width 54 height 16
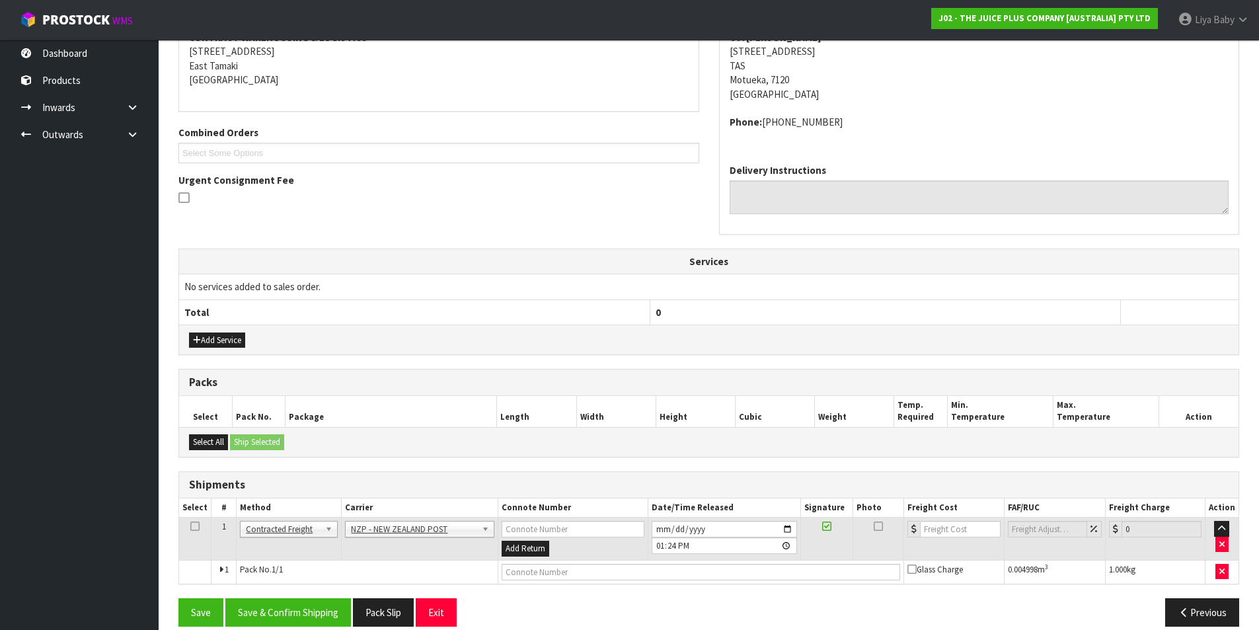
scroll to position [284, 0]
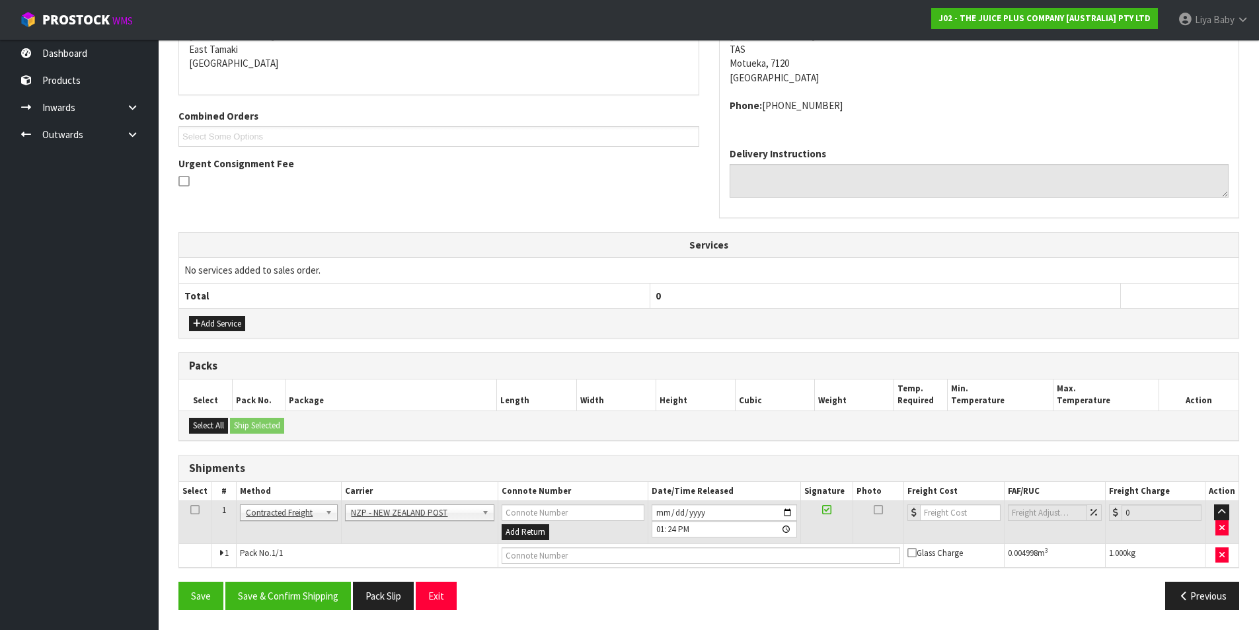
click at [193, 509] on icon at bounding box center [194, 509] width 9 height 1
drag, startPoint x: 295, startPoint y: 600, endPoint x: 342, endPoint y: 577, distance: 51.7
click at [296, 600] on button "Save & Confirm Shipping" at bounding box center [288, 595] width 126 height 28
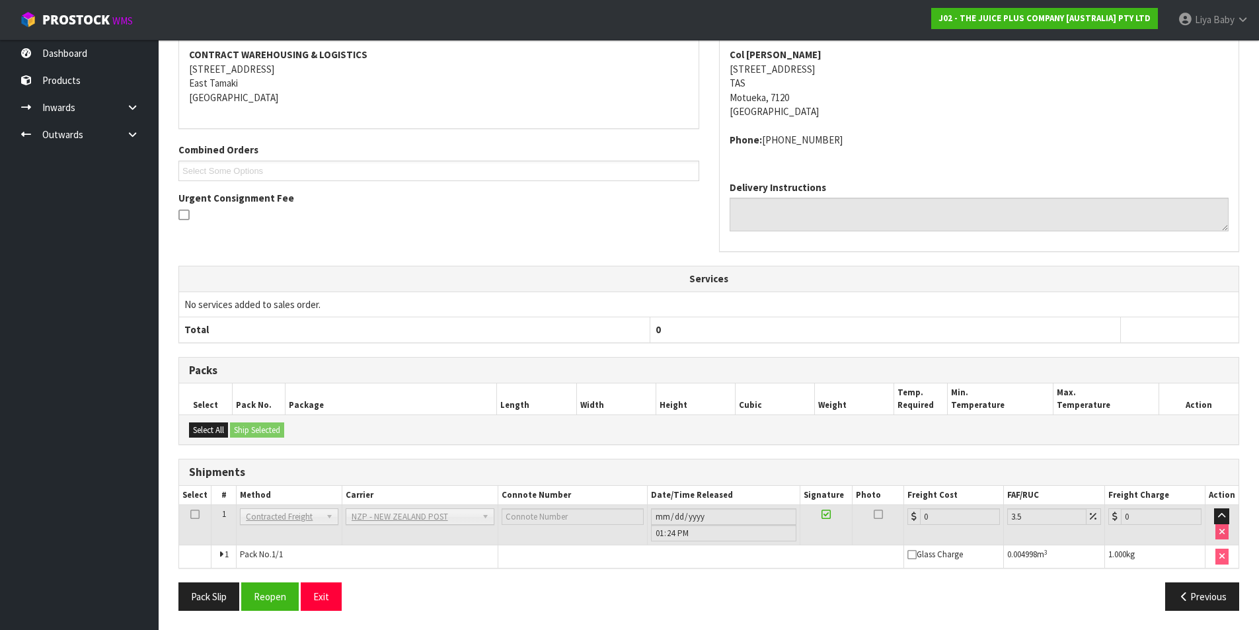
scroll to position [265, 0]
click at [274, 586] on button "Reopen" at bounding box center [269, 595] width 57 height 28
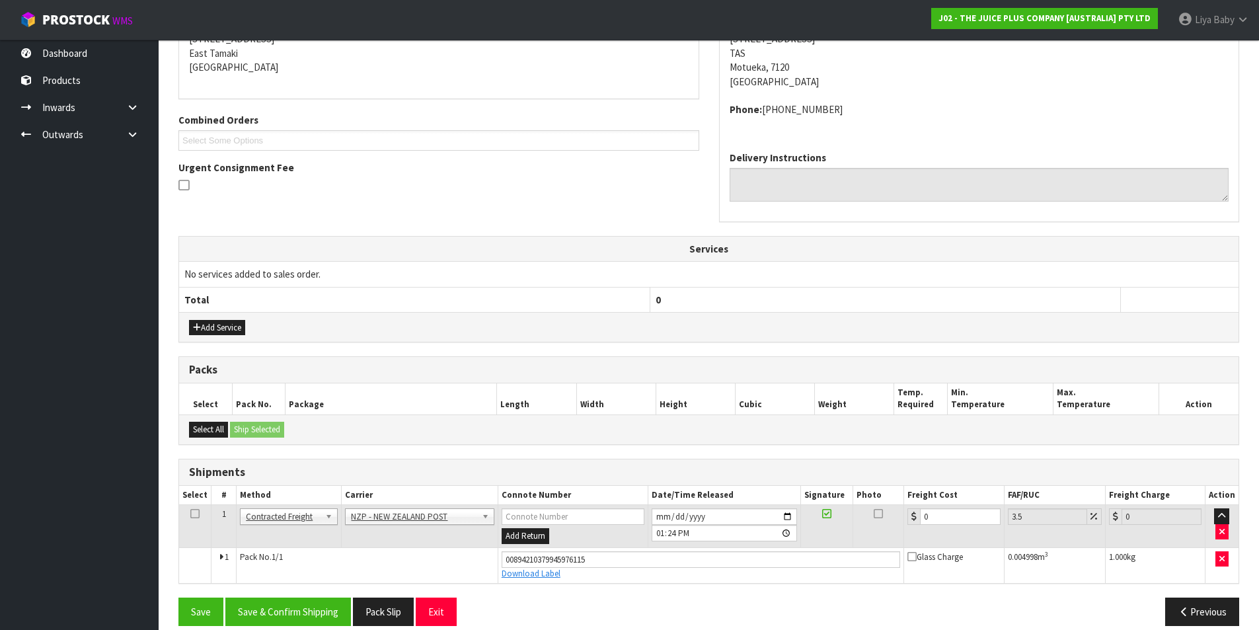
scroll to position [296, 0]
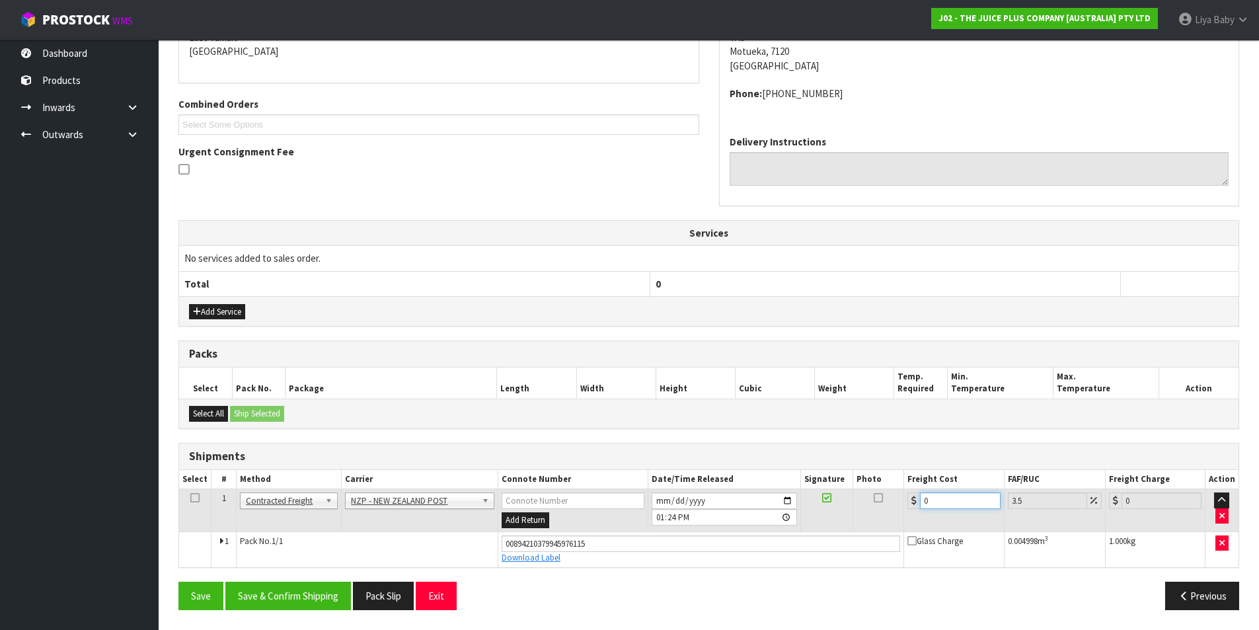
click at [950, 501] on input "0" at bounding box center [960, 500] width 80 height 17
type input "1"
type input "1.03"
type input "11"
type input "11.38"
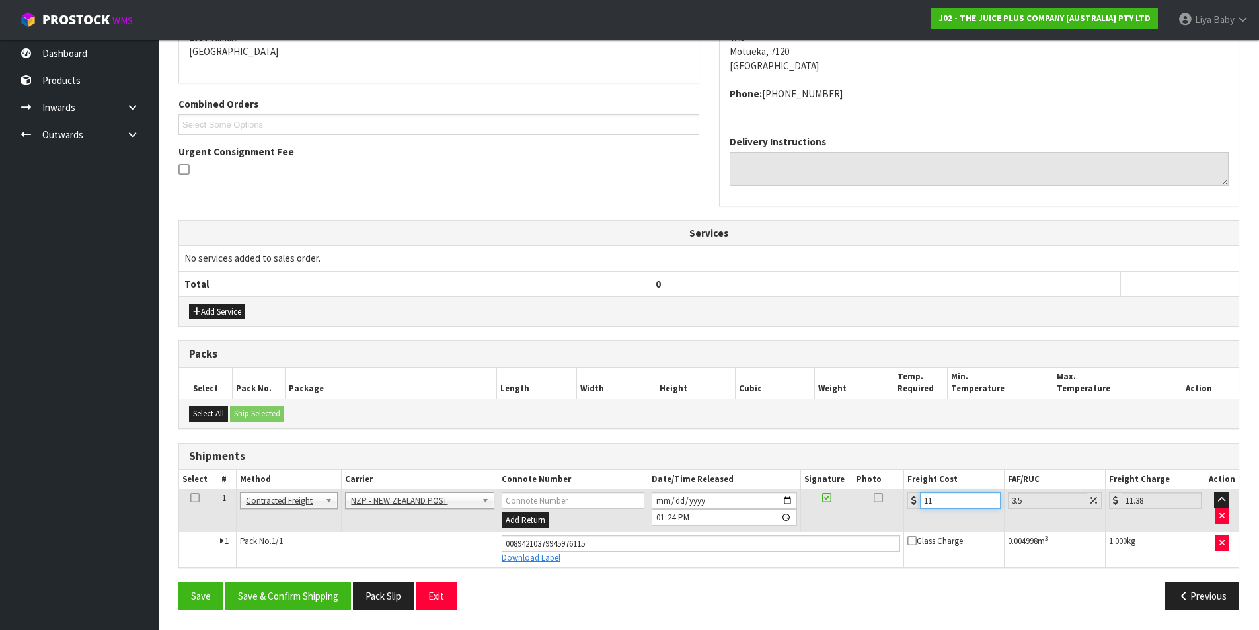
type input "11.6"
type input "12.01"
type input "11.61"
type input "12.02"
type input "11.61"
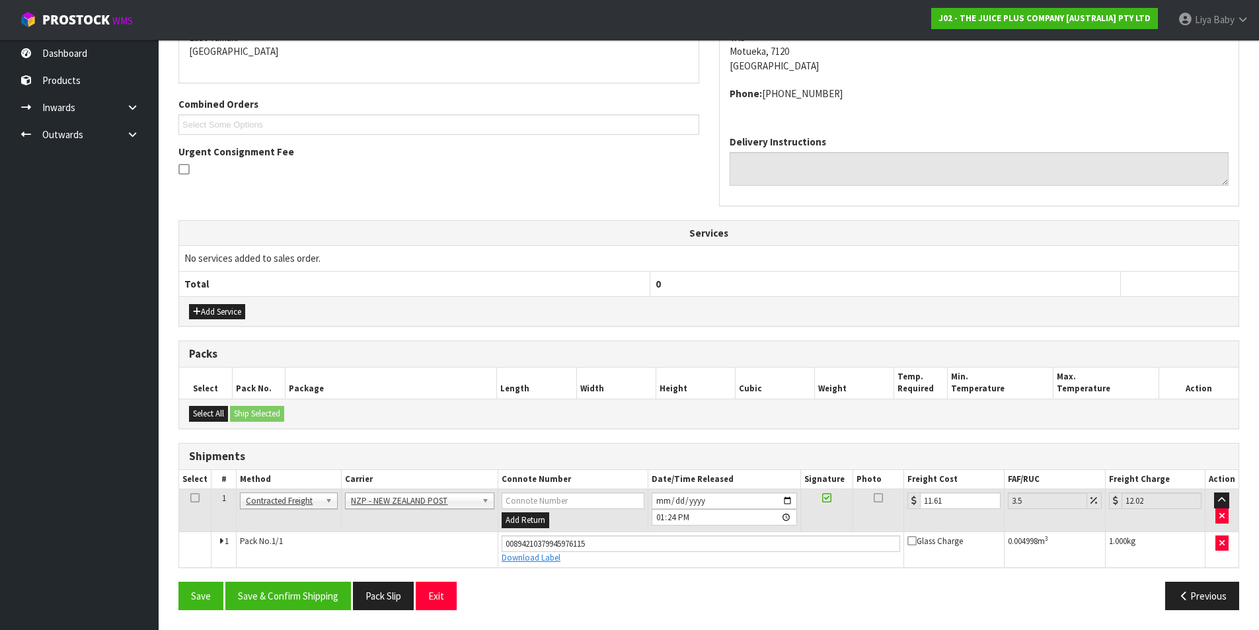
click at [200, 495] on td at bounding box center [195, 510] width 32 height 43
click at [196, 498] on icon at bounding box center [194, 497] width 9 height 1
click at [305, 606] on button "Save & Confirm Shipping" at bounding box center [288, 595] width 126 height 28
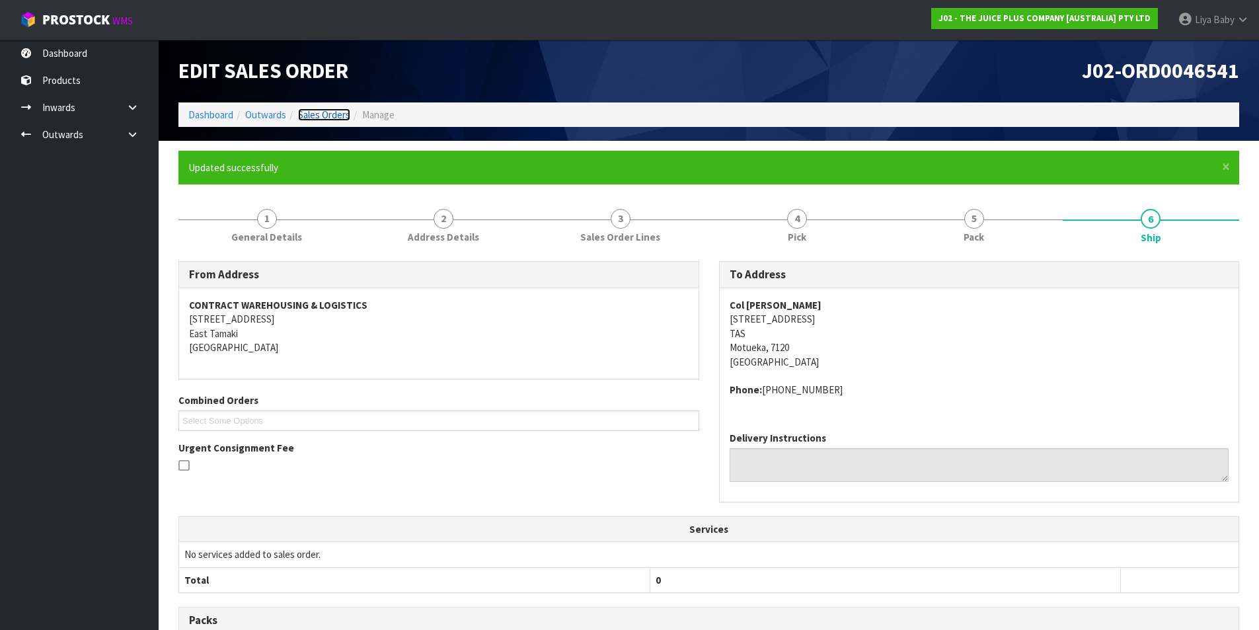
click at [334, 116] on link "Sales Orders" at bounding box center [324, 114] width 52 height 13
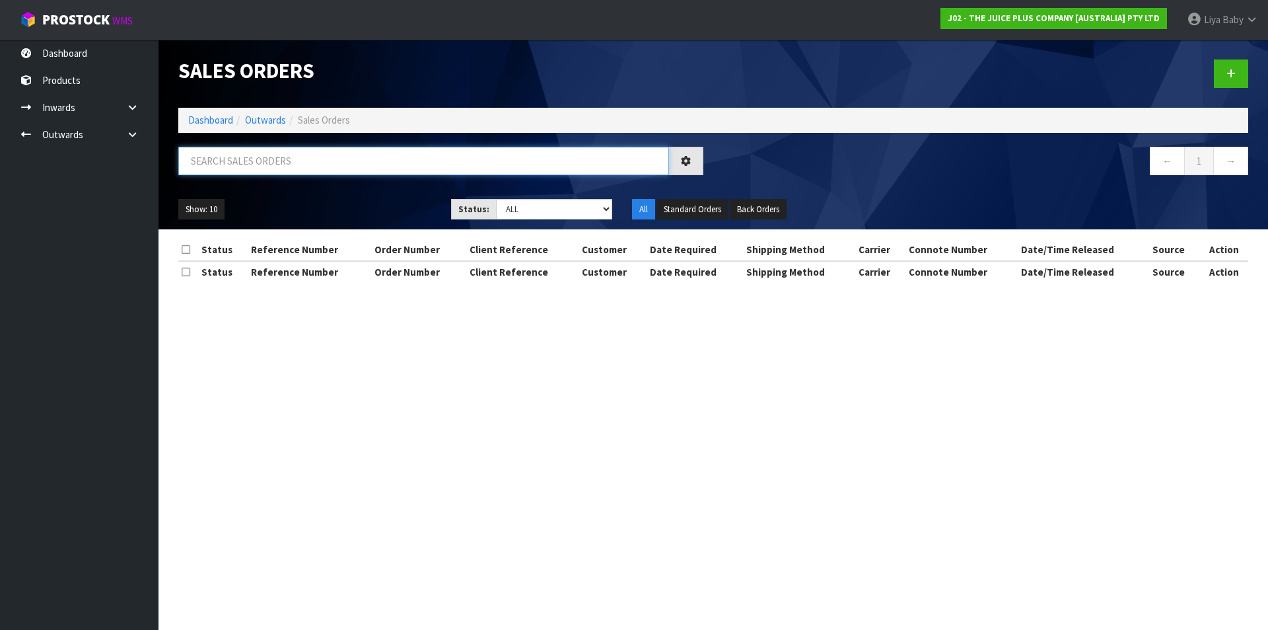
click at [301, 157] on input "text" at bounding box center [423, 161] width 491 height 28
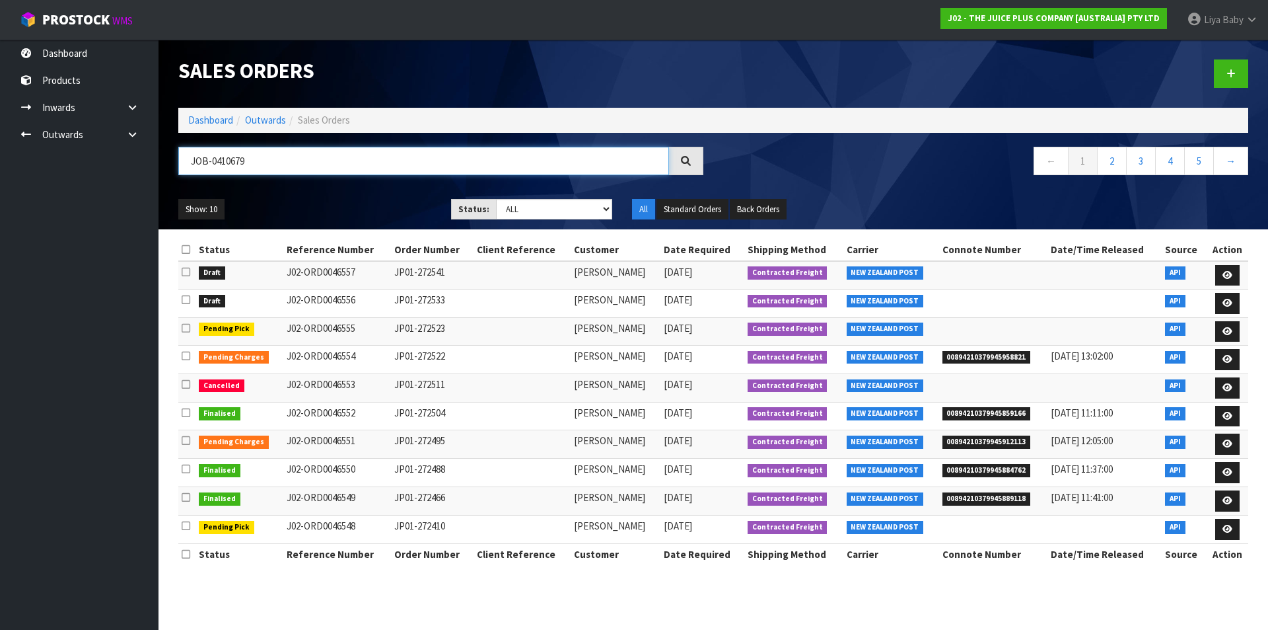
type input "JOB-0410679"
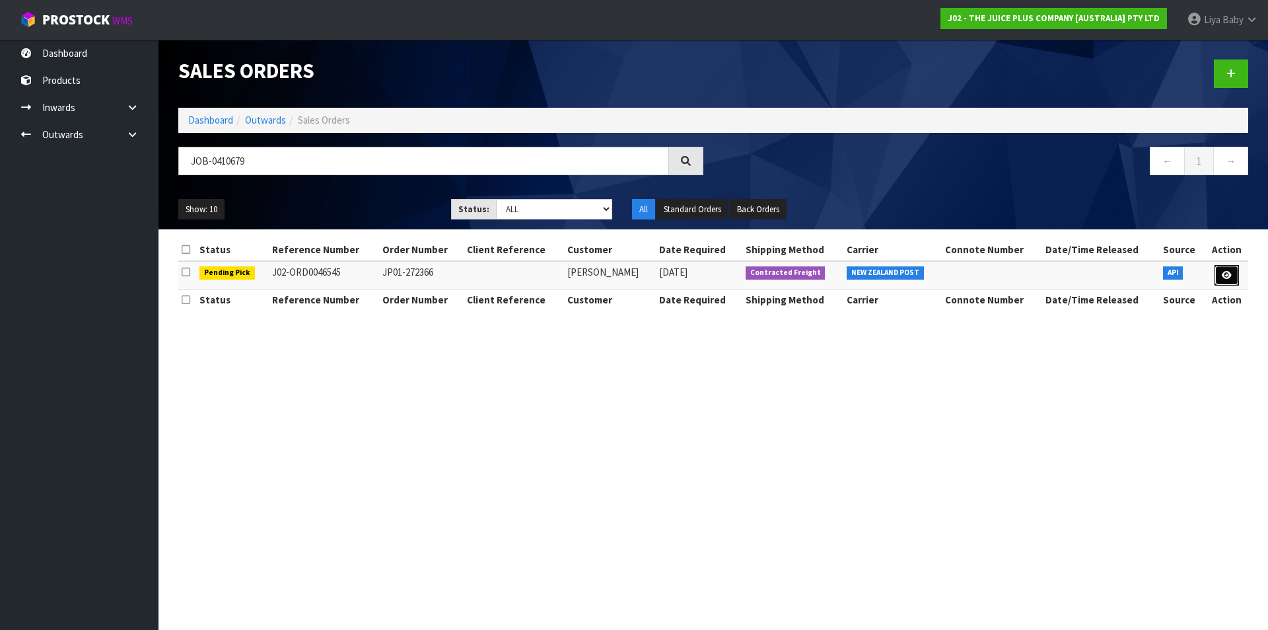
click at [1227, 277] on icon at bounding box center [1227, 275] width 10 height 9
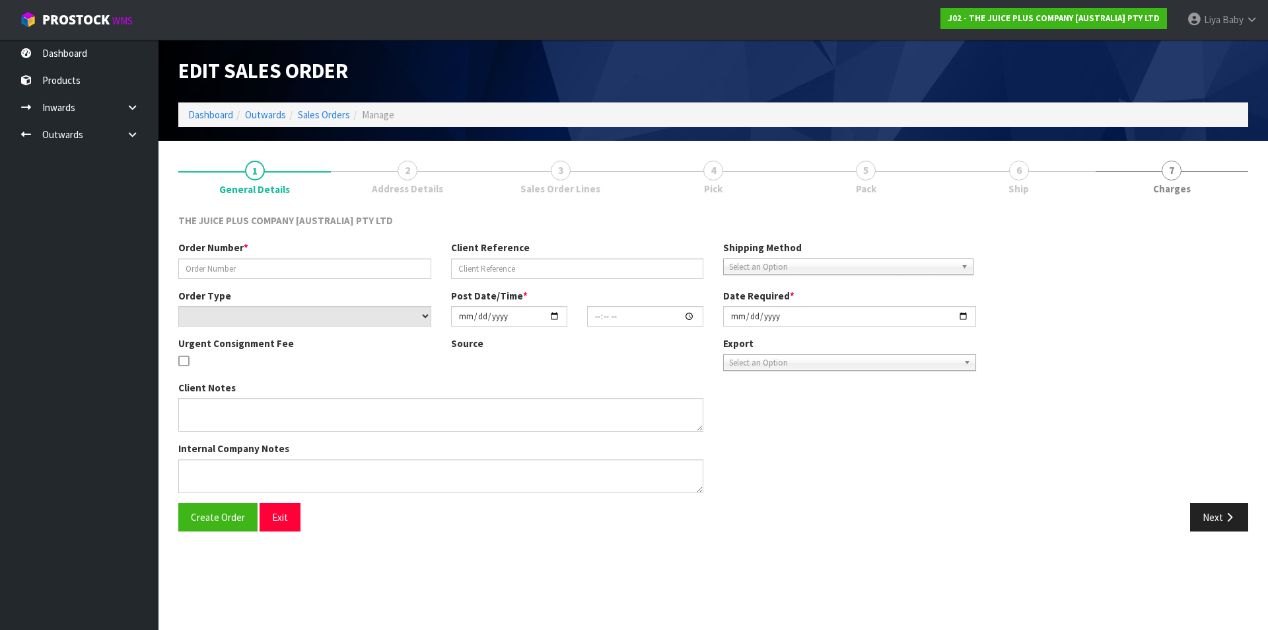
type input "JP01-272366"
select select "number:0"
type input "[DATE]"
type input "03:02:09.000"
type input "[DATE]"
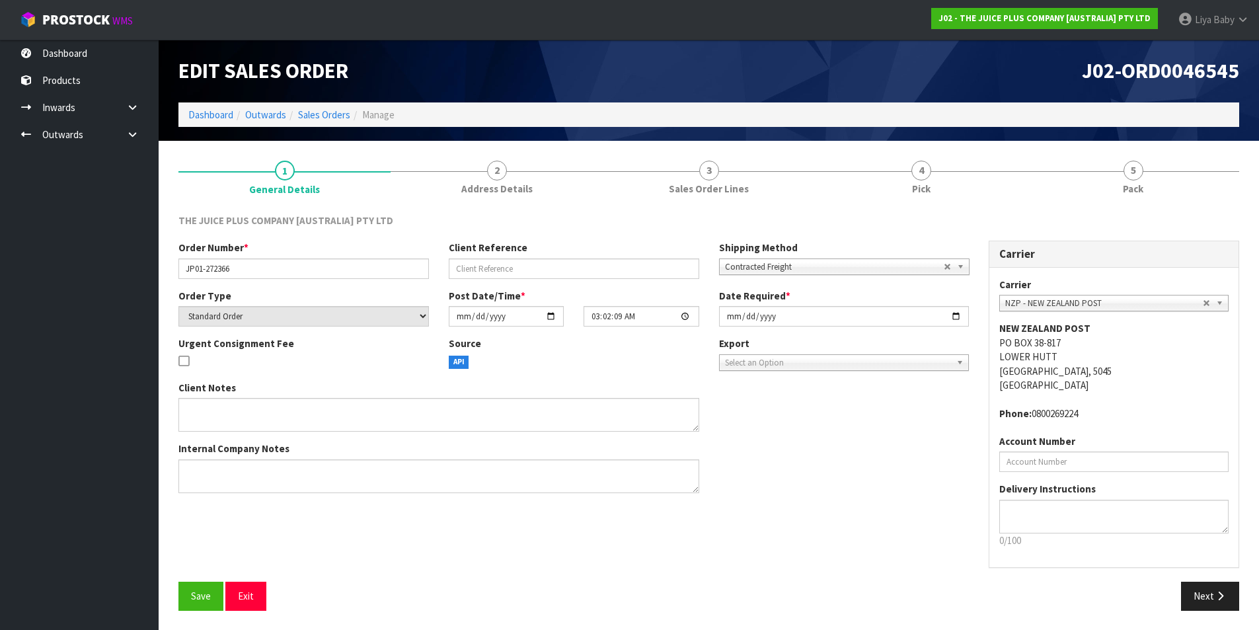
scroll to position [1, 0]
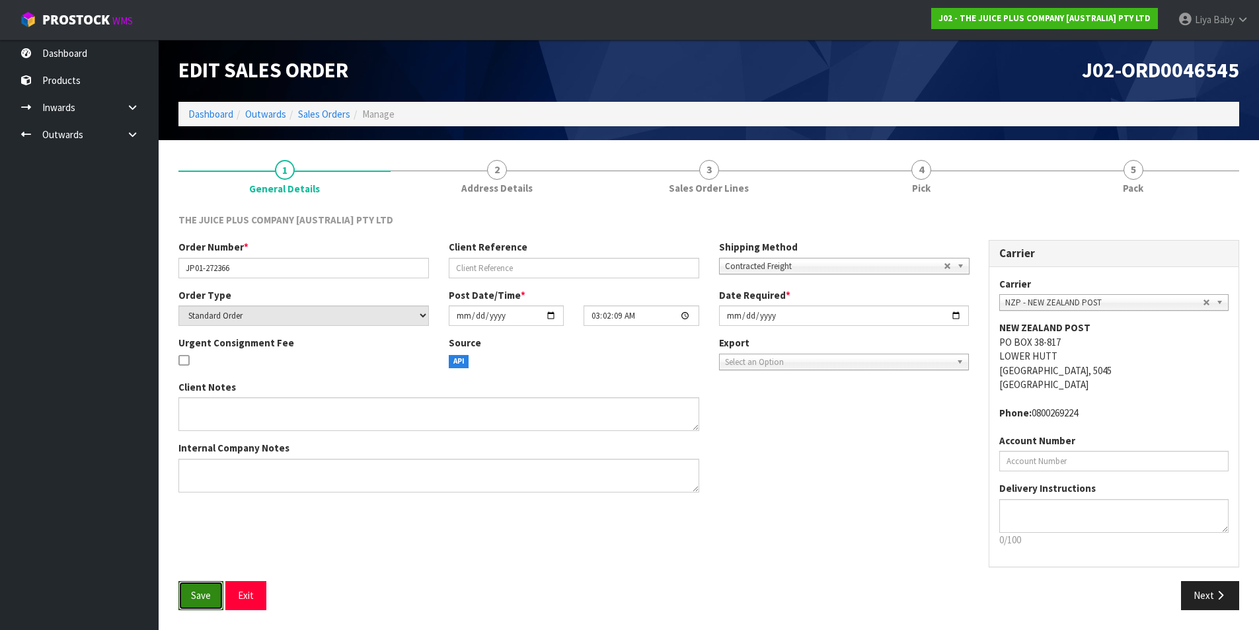
drag, startPoint x: 200, startPoint y: 593, endPoint x: 211, endPoint y: 577, distance: 19.1
click at [202, 588] on button "Save" at bounding box center [200, 595] width 45 height 28
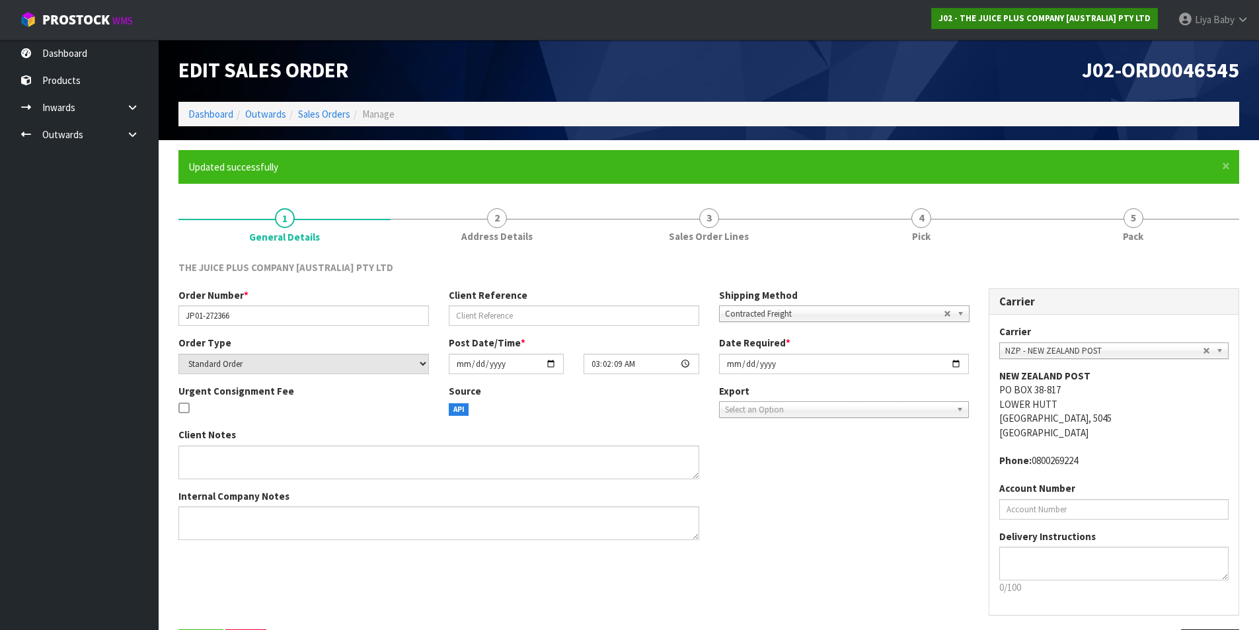
scroll to position [0, 0]
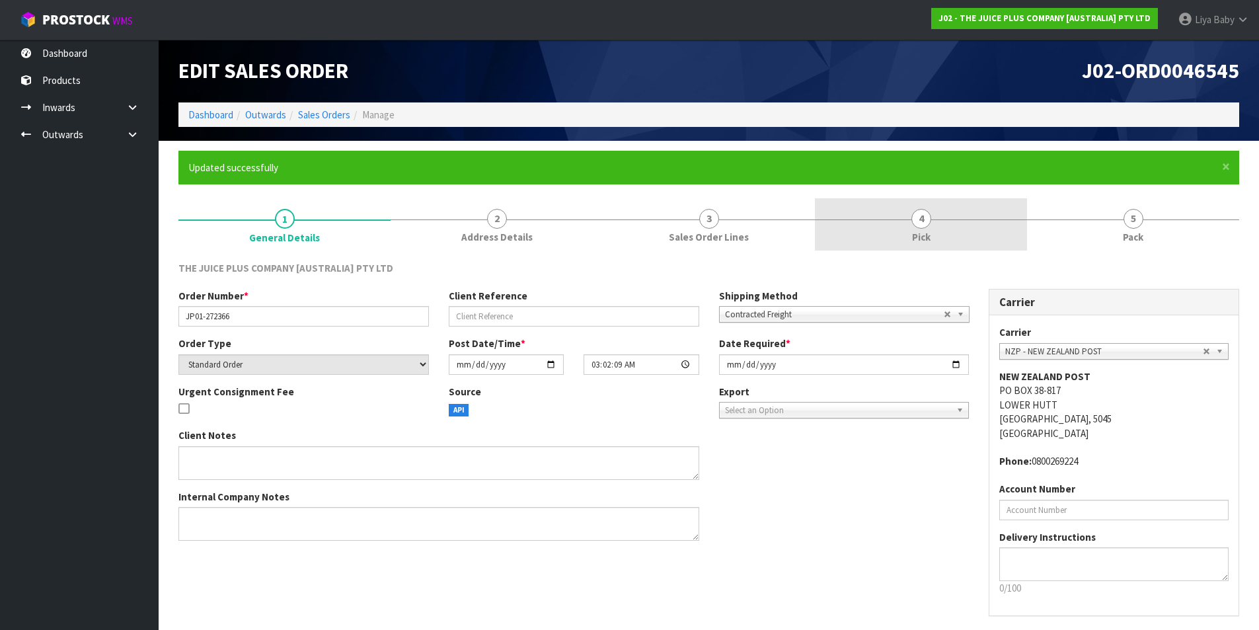
click at [926, 209] on link "4 Pick" at bounding box center [921, 224] width 212 height 52
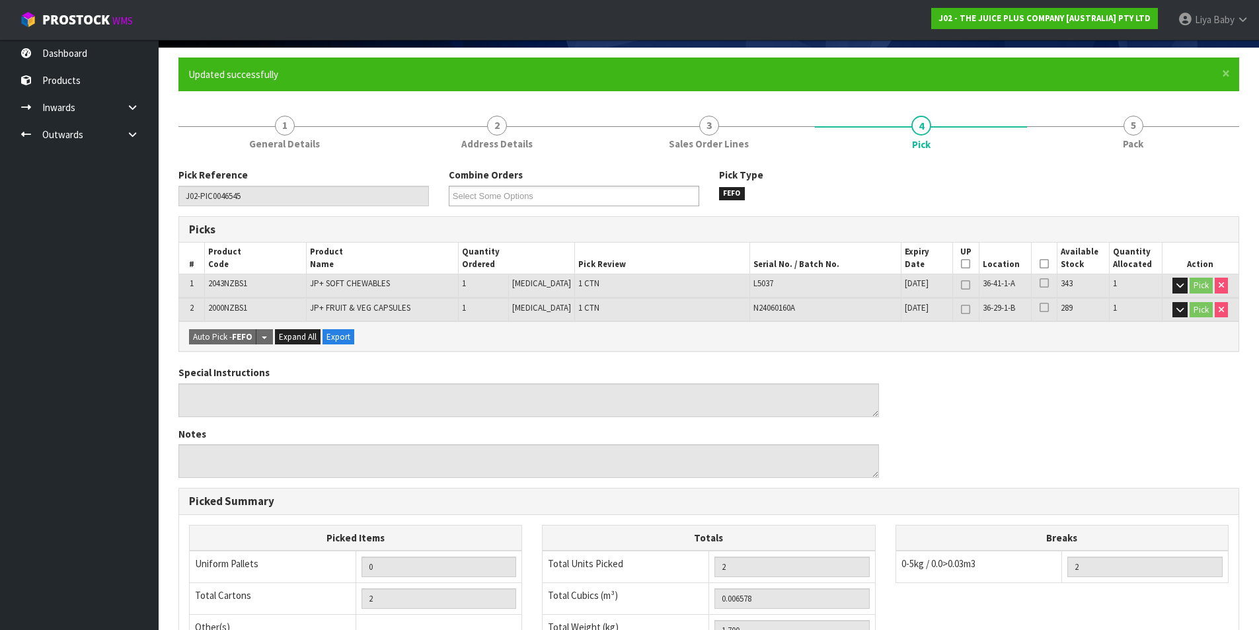
scroll to position [264, 0]
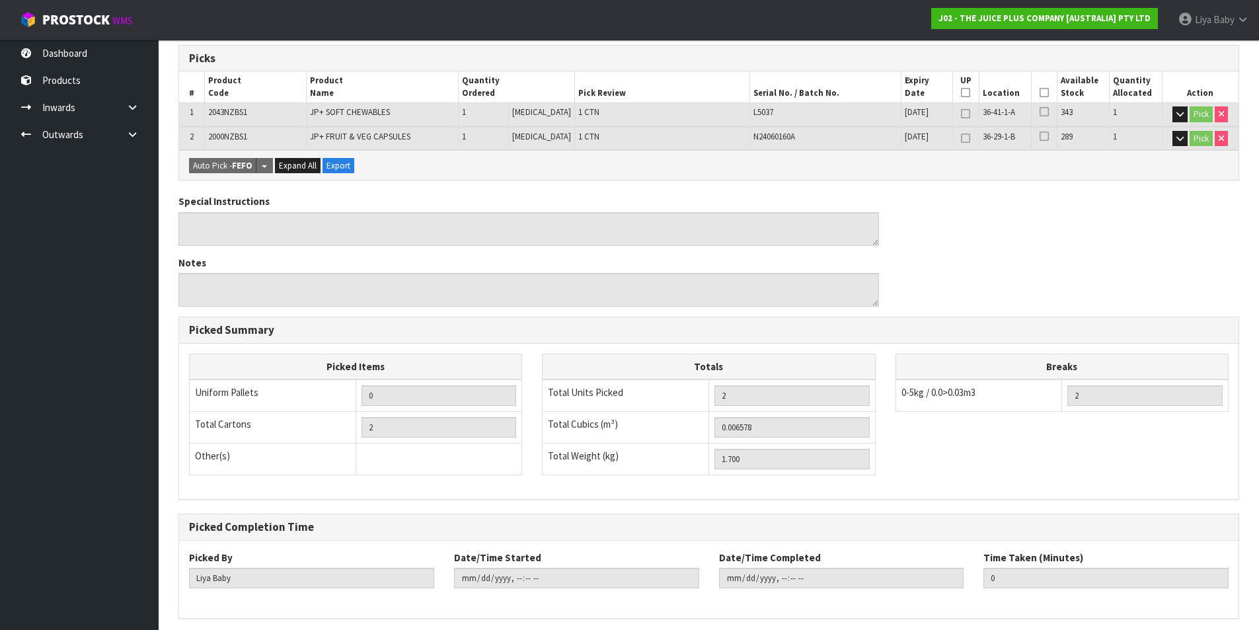
click at [1039, 92] on icon at bounding box center [1043, 92] width 9 height 1
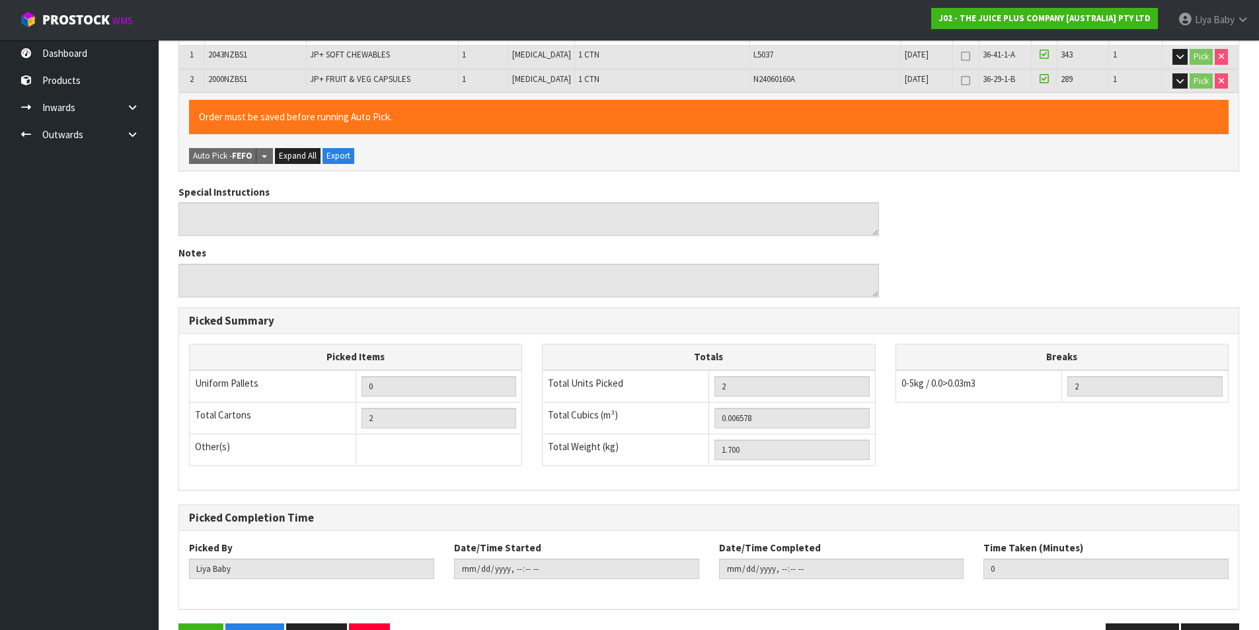
scroll to position [363, 0]
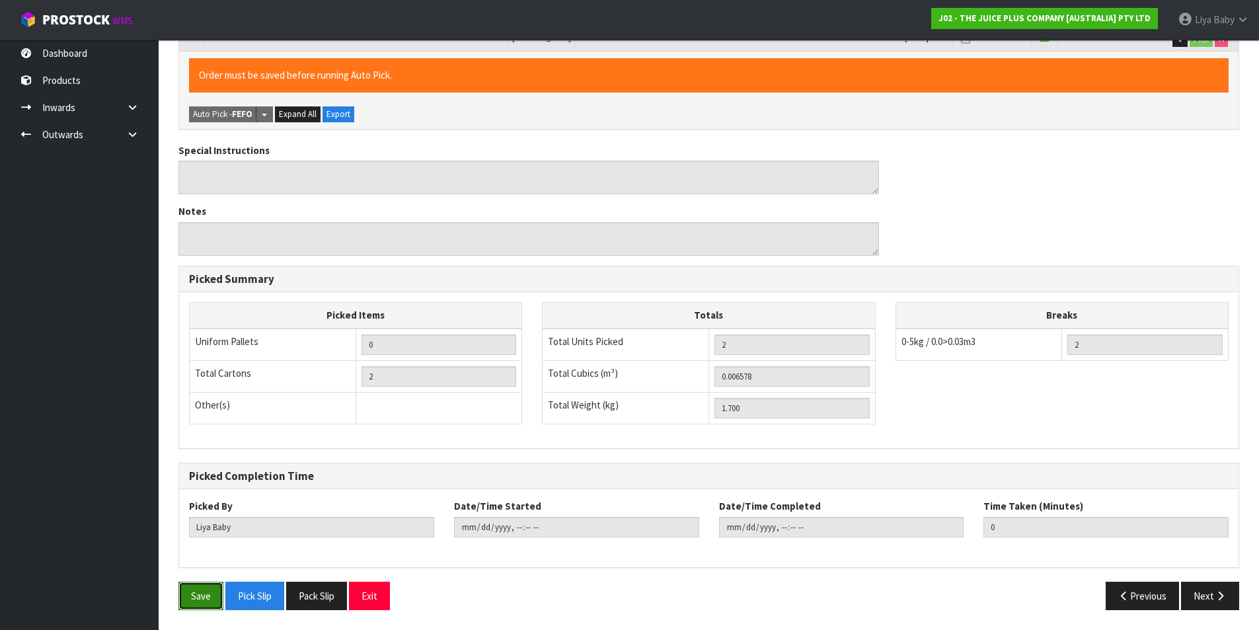
click at [211, 587] on button "Save" at bounding box center [200, 595] width 45 height 28
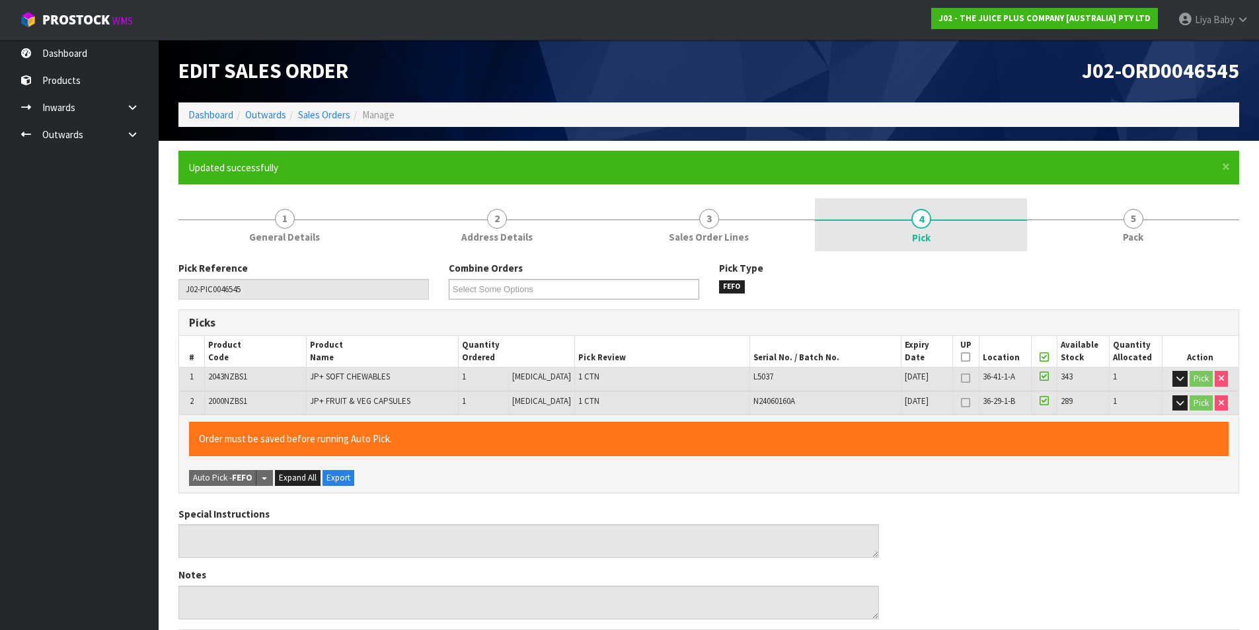
type input "[DATE]T13:29:53"
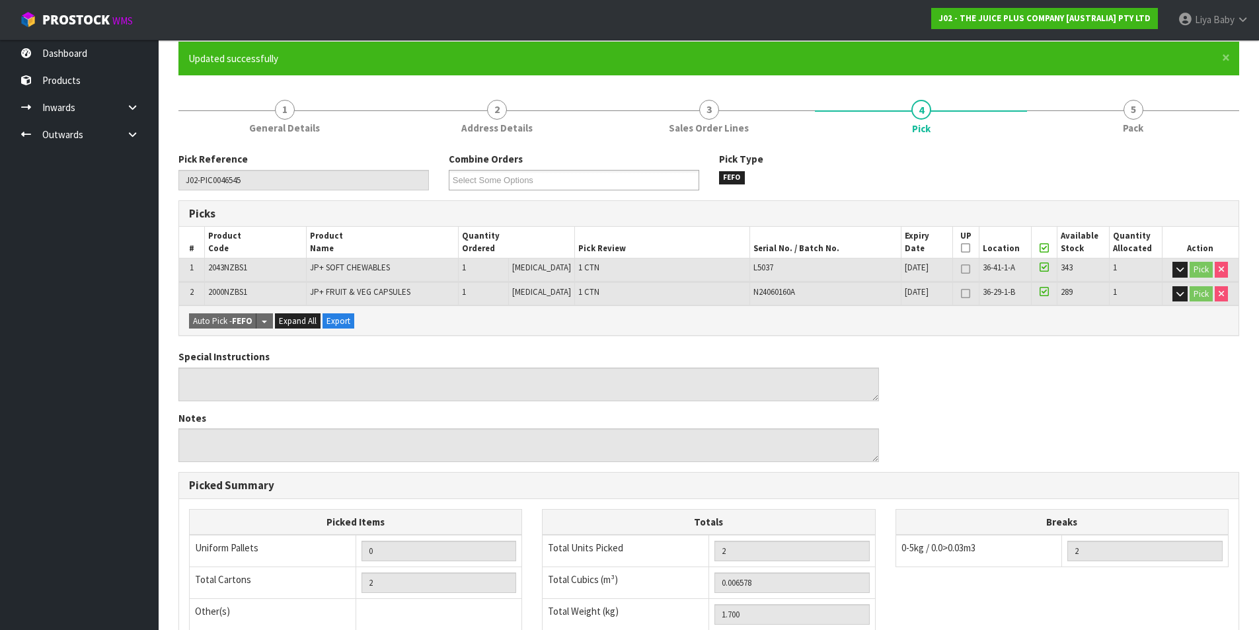
scroll to position [66, 0]
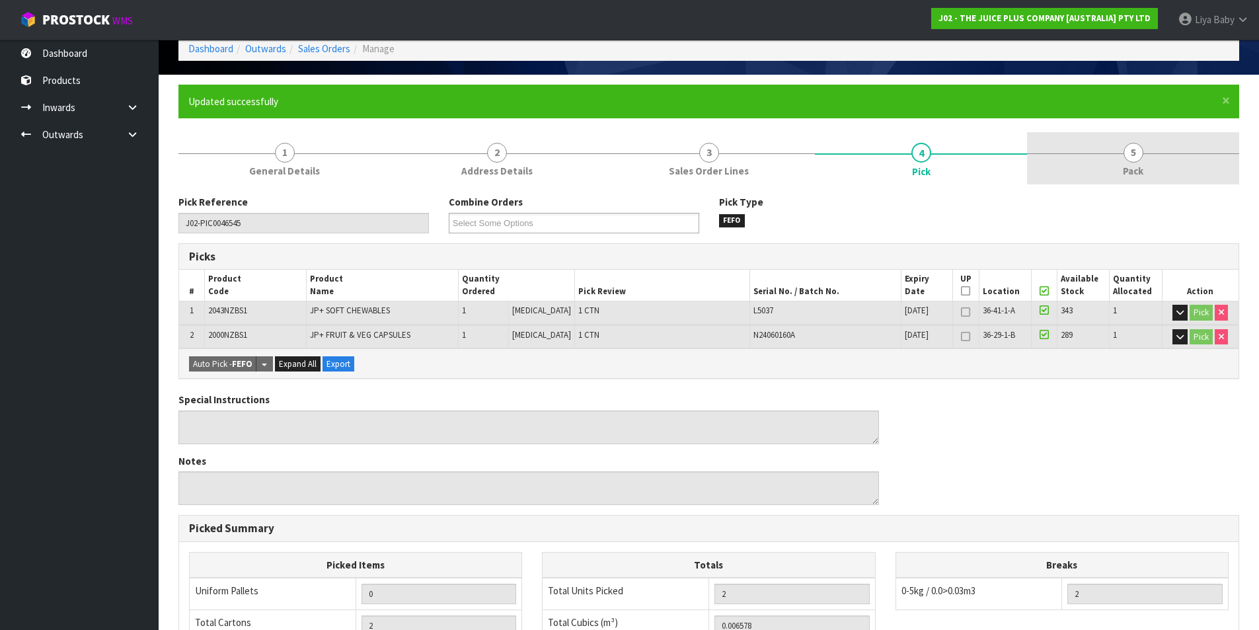
click at [1112, 138] on link "5 Pack" at bounding box center [1133, 158] width 212 height 52
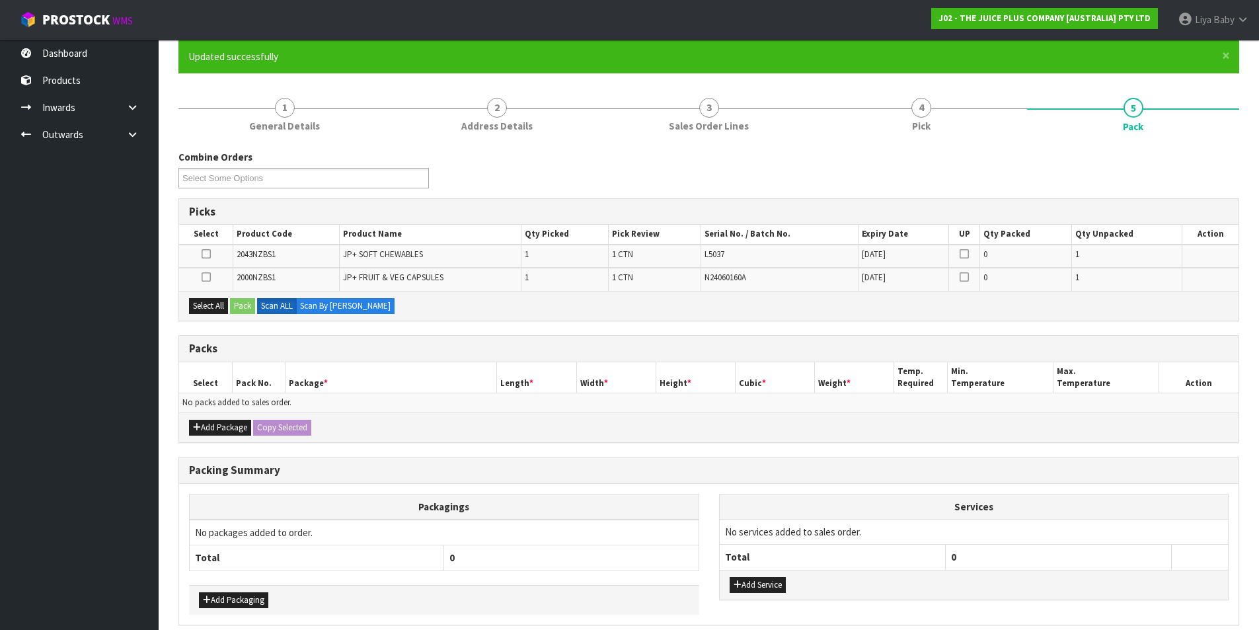
scroll to position [168, 0]
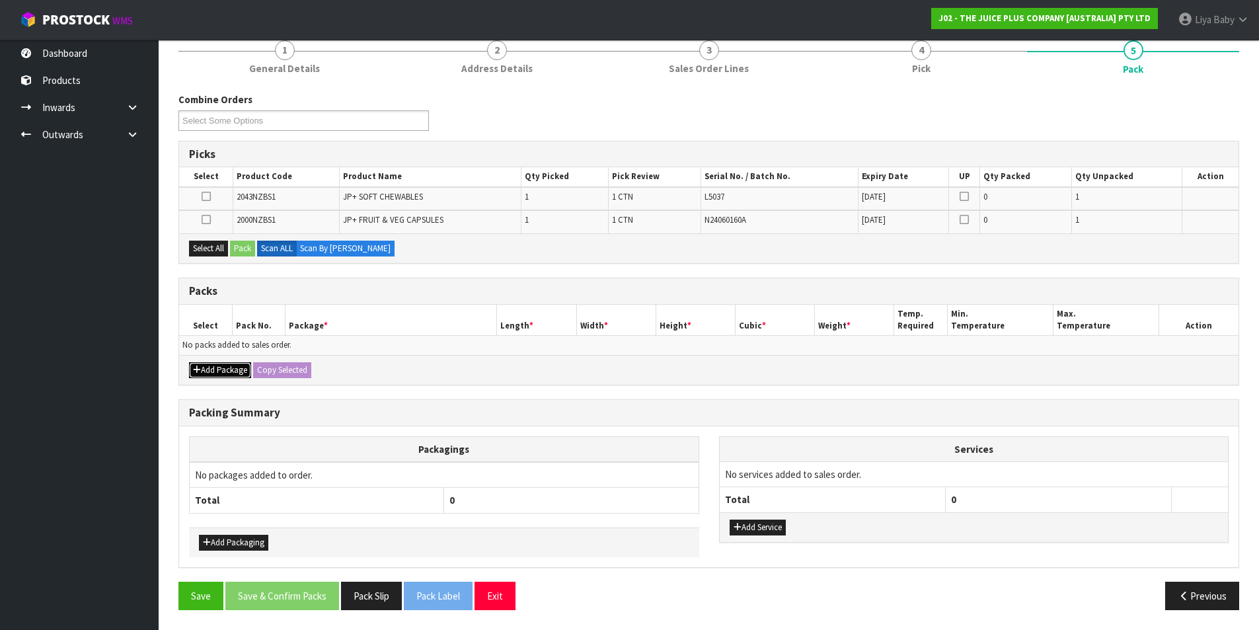
click at [231, 365] on button "Add Package" at bounding box center [220, 370] width 62 height 16
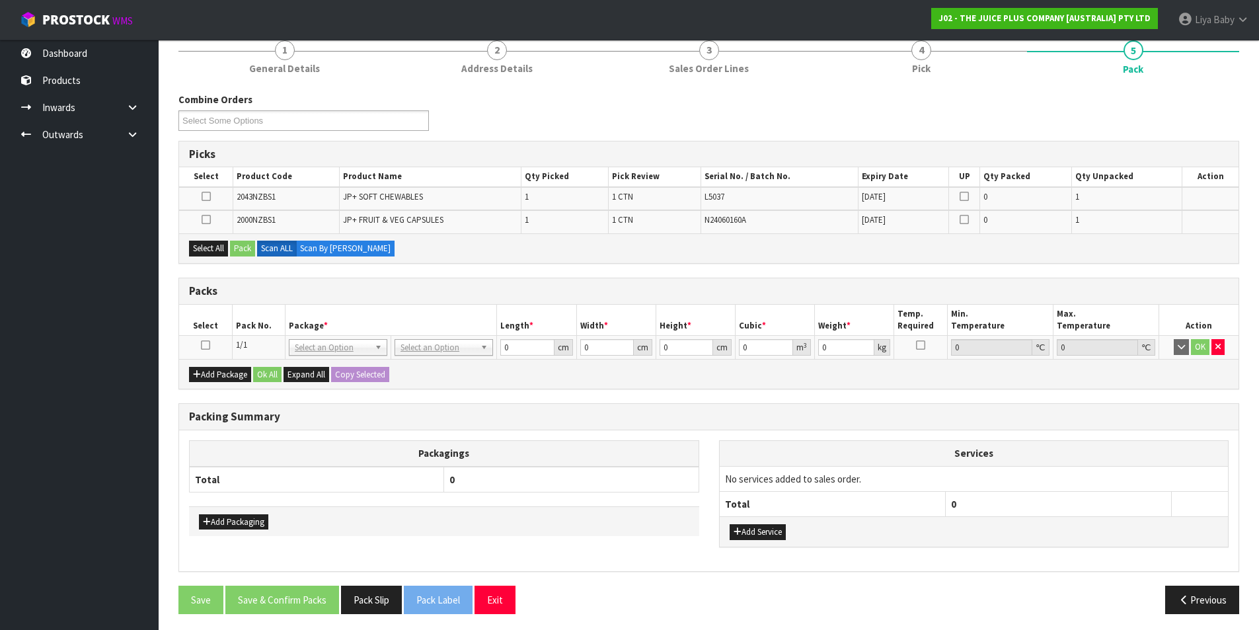
drag, startPoint x: 204, startPoint y: 344, endPoint x: 210, endPoint y: 334, distance: 12.1
click at [204, 345] on icon at bounding box center [205, 345] width 9 height 1
click at [217, 248] on button "Select All" at bounding box center [208, 248] width 39 height 16
click at [240, 248] on button "Pack" at bounding box center [242, 248] width 25 height 16
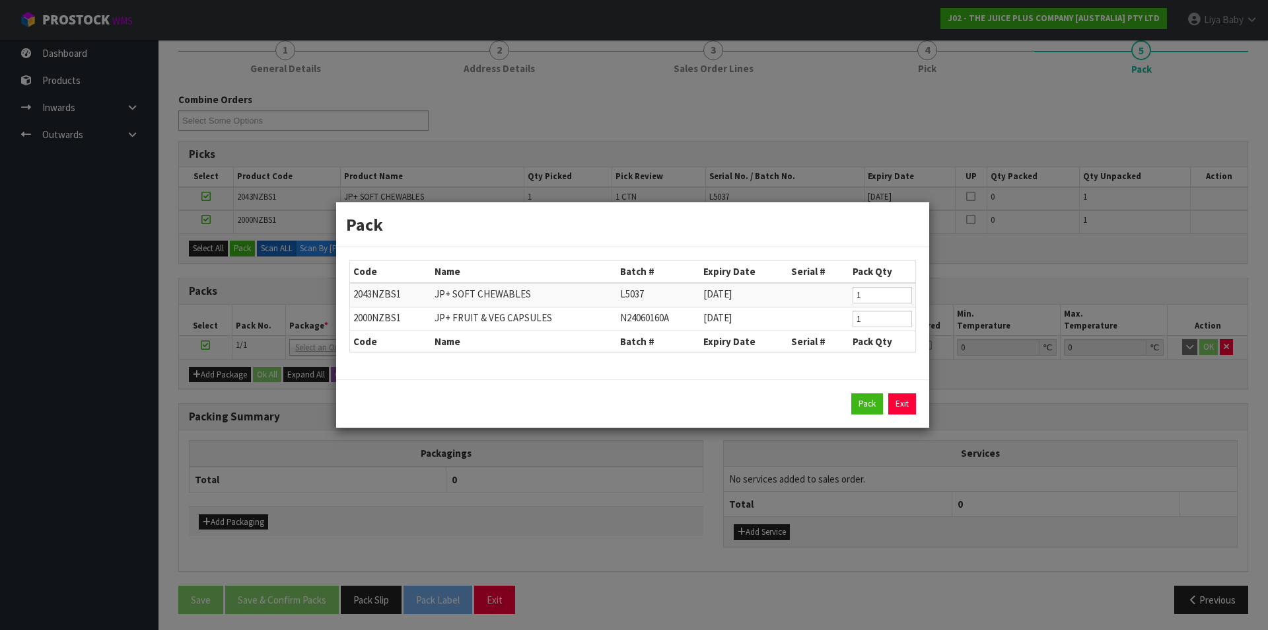
click at [850, 402] on div "Pack Exit" at bounding box center [632, 403] width 567 height 21
click at [860, 407] on button "Pack" at bounding box center [868, 403] width 32 height 21
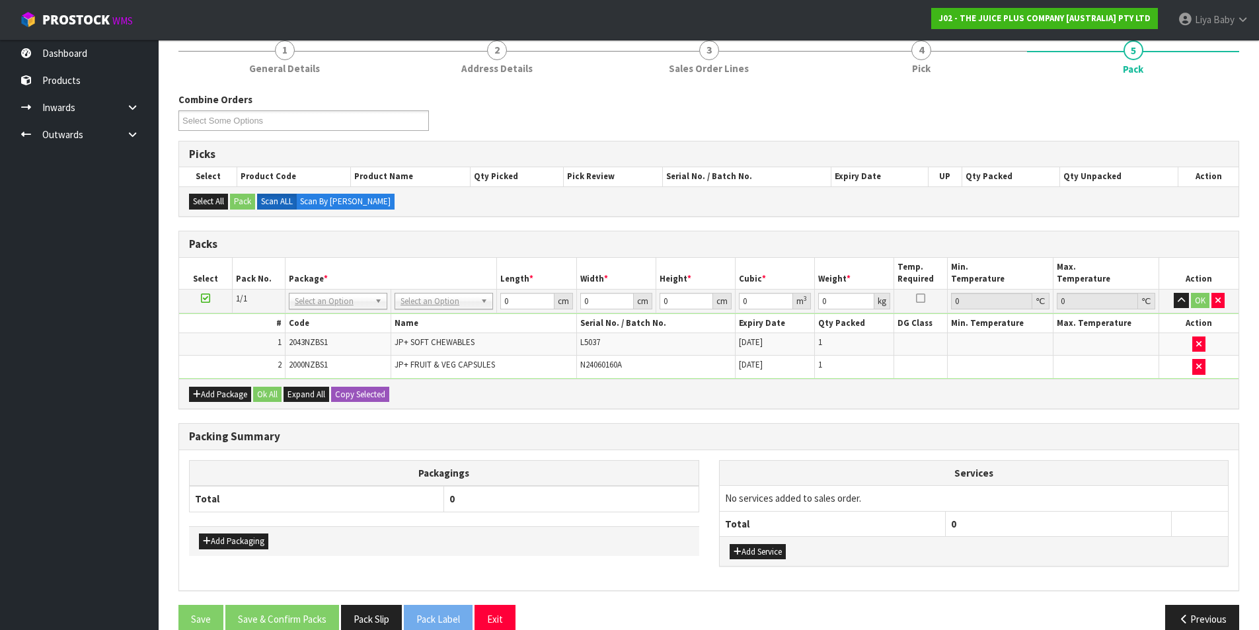
scroll to position [192, 0]
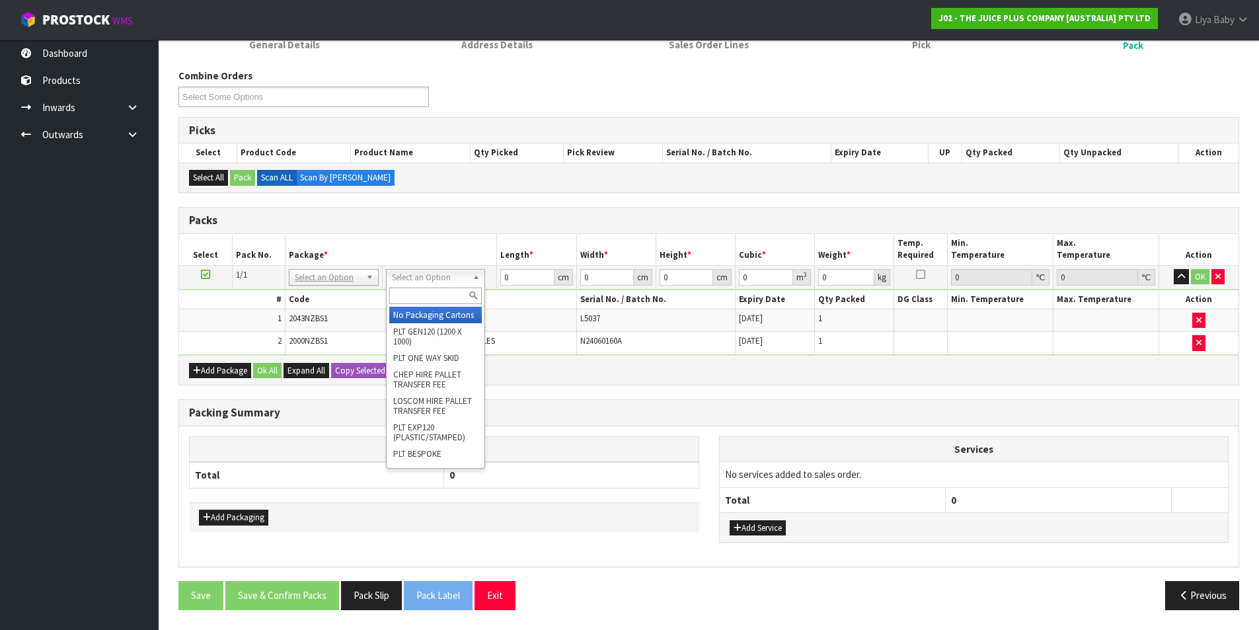
click at [423, 293] on input "text" at bounding box center [435, 295] width 92 height 17
type input "115"
type input "29.5"
type input "11.5"
type input "15.5"
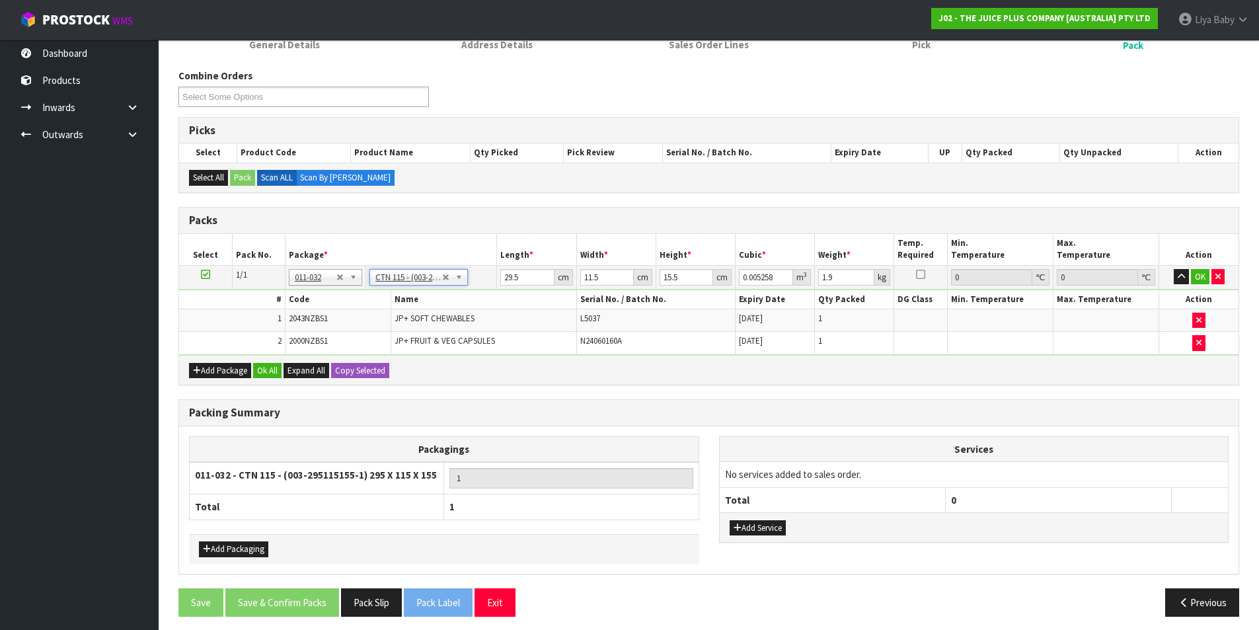
click at [530, 266] on td "29.5 cm" at bounding box center [536, 277] width 79 height 24
click at [525, 276] on input "29.5" at bounding box center [527, 277] width 54 height 17
click at [610, 277] on input "11.5" at bounding box center [607, 277] width 54 height 17
click at [678, 273] on input "15.5" at bounding box center [686, 277] width 54 height 17
click at [837, 273] on input "1.9" at bounding box center [846, 277] width 56 height 17
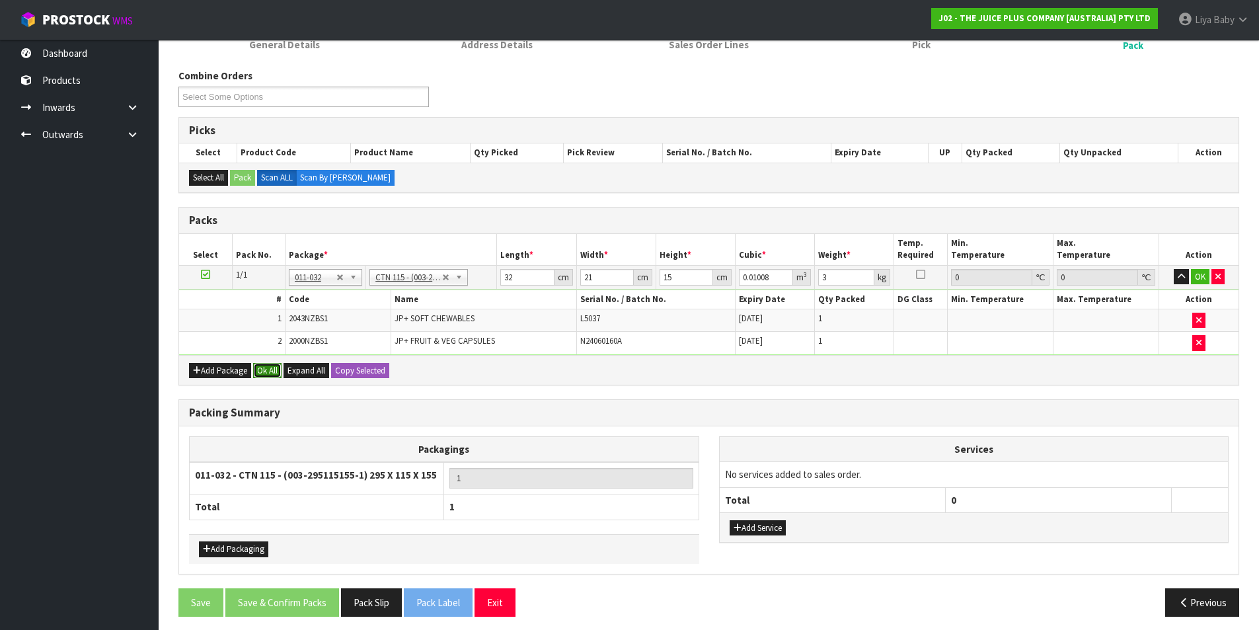
click at [277, 370] on button "Ok All" at bounding box center [267, 371] width 28 height 16
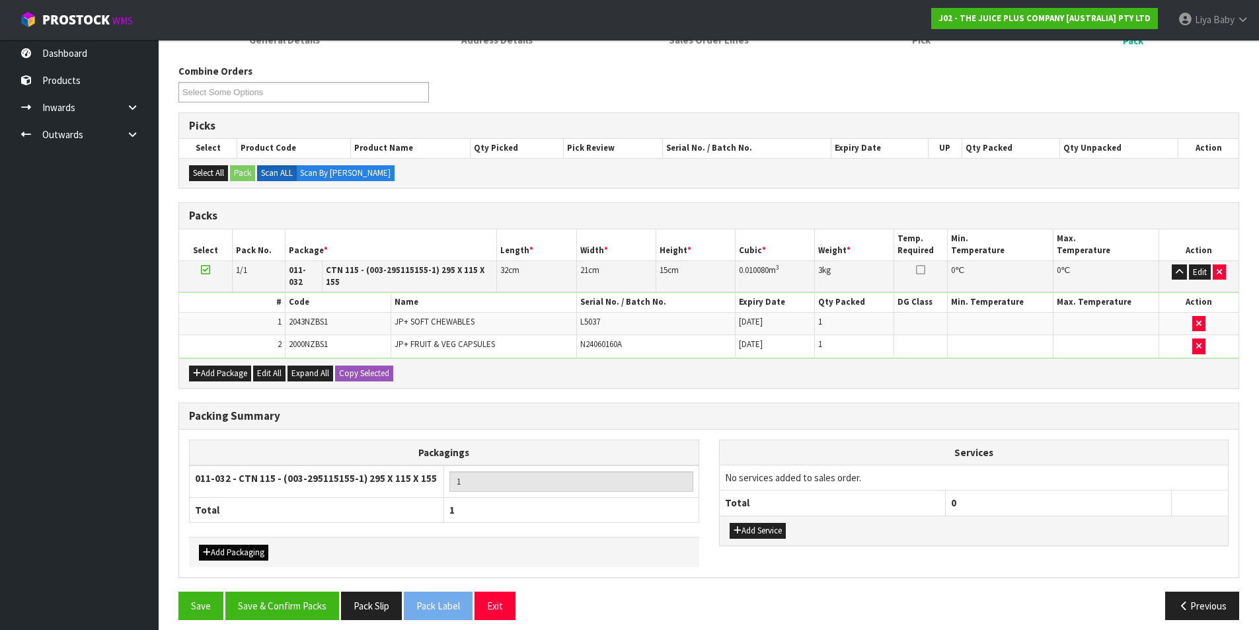
scroll to position [198, 0]
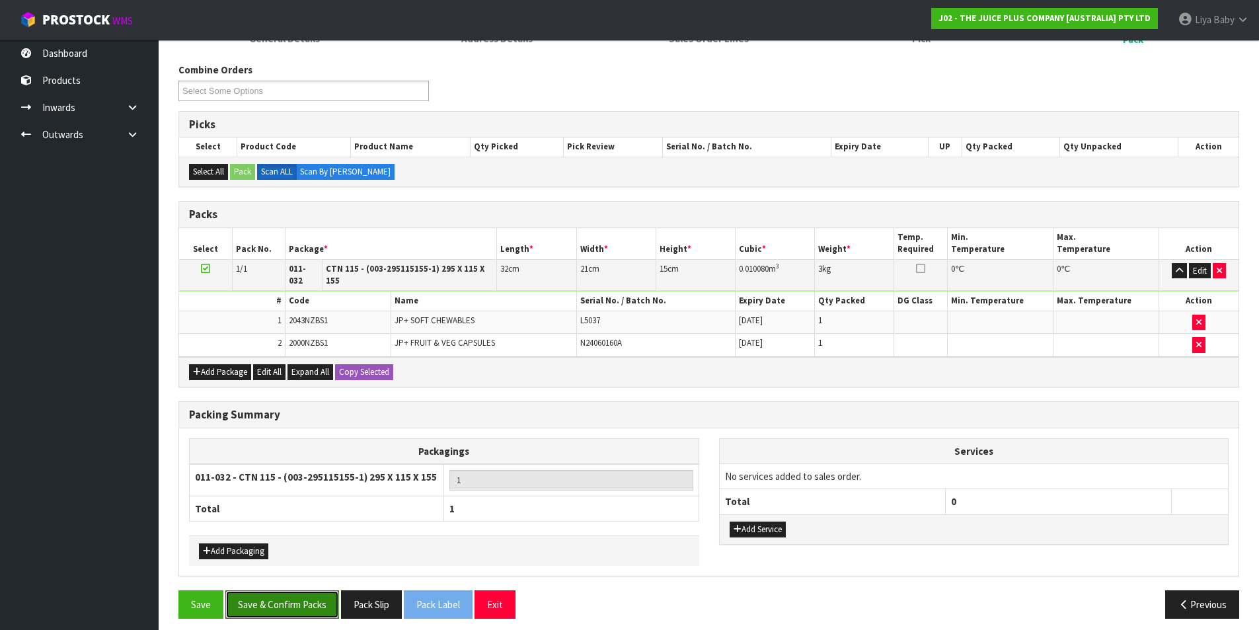
click at [249, 604] on button "Save & Confirm Packs" at bounding box center [282, 604] width 114 height 28
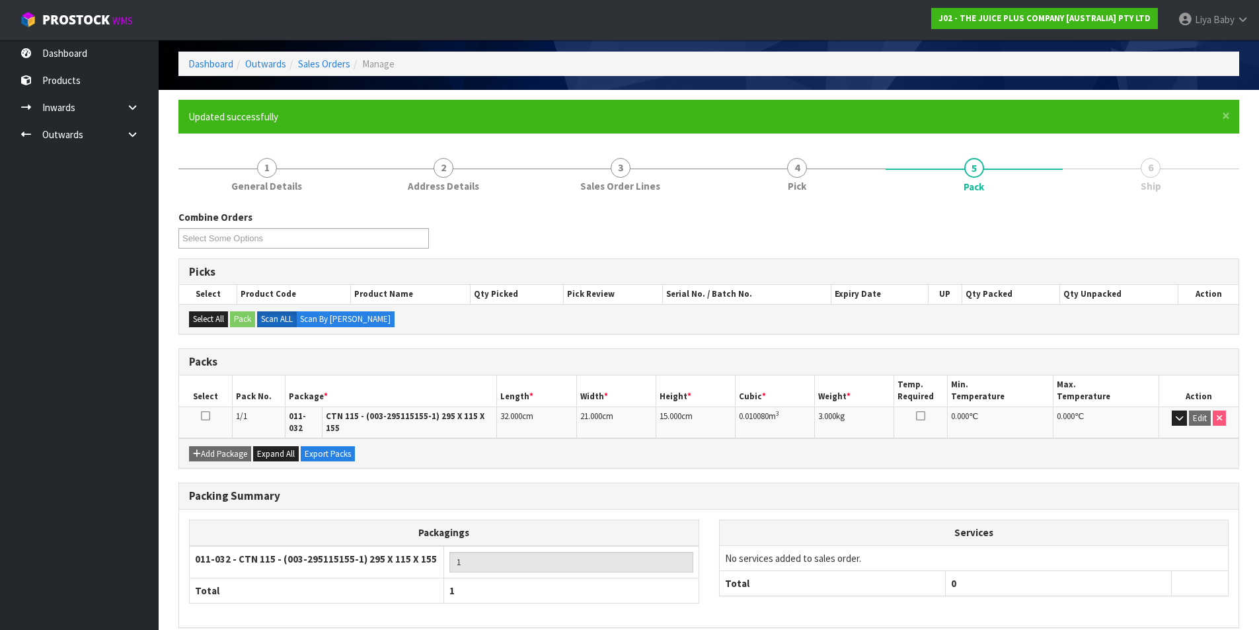
scroll to position [102, 0]
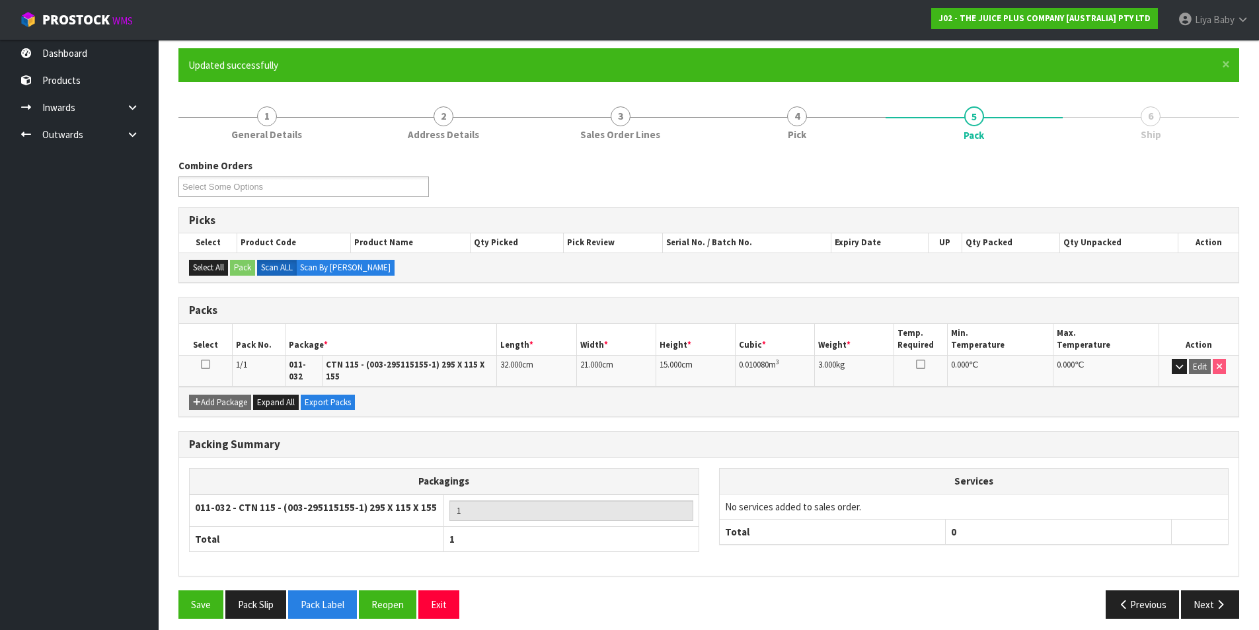
drag, startPoint x: 204, startPoint y: 362, endPoint x: 214, endPoint y: 363, distance: 9.9
click at [211, 362] on td at bounding box center [205, 371] width 53 height 32
drag, startPoint x: 203, startPoint y: 363, endPoint x: 218, endPoint y: 365, distance: 15.4
click at [203, 364] on icon at bounding box center [205, 364] width 9 height 1
click at [1210, 594] on button "Next" at bounding box center [1210, 604] width 58 height 28
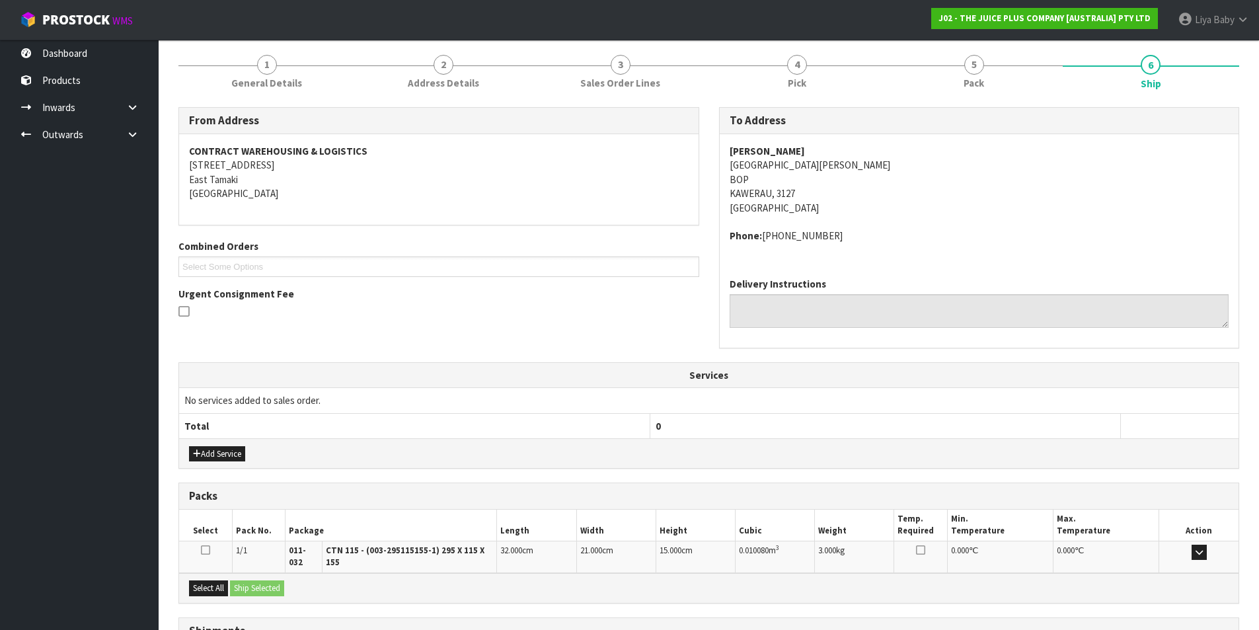
scroll to position [260, 0]
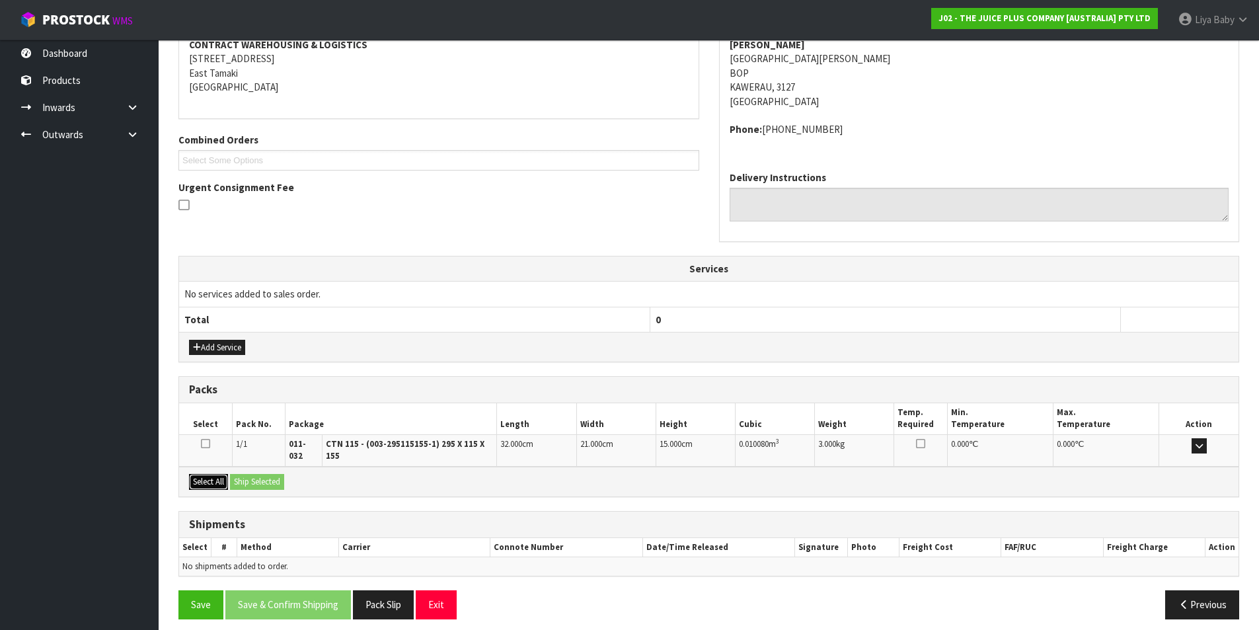
click at [194, 474] on button "Select All" at bounding box center [208, 482] width 39 height 16
click at [213, 474] on button "Select All" at bounding box center [208, 482] width 39 height 16
click at [246, 474] on button "Ship Selected" at bounding box center [257, 482] width 54 height 16
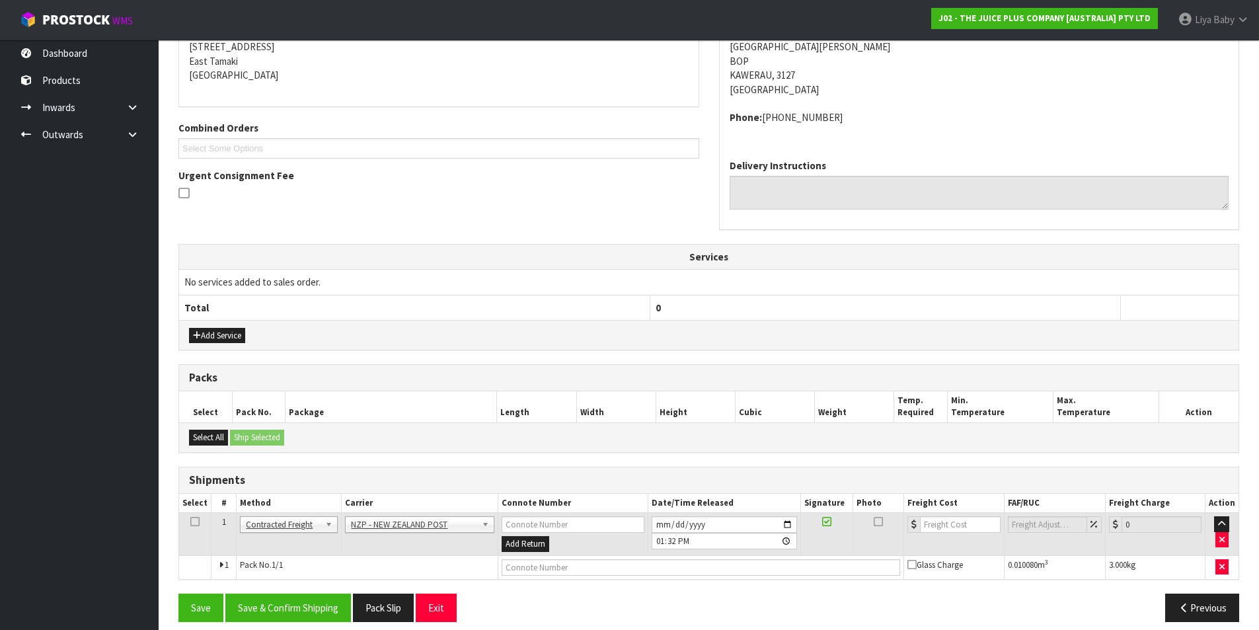
scroll to position [284, 0]
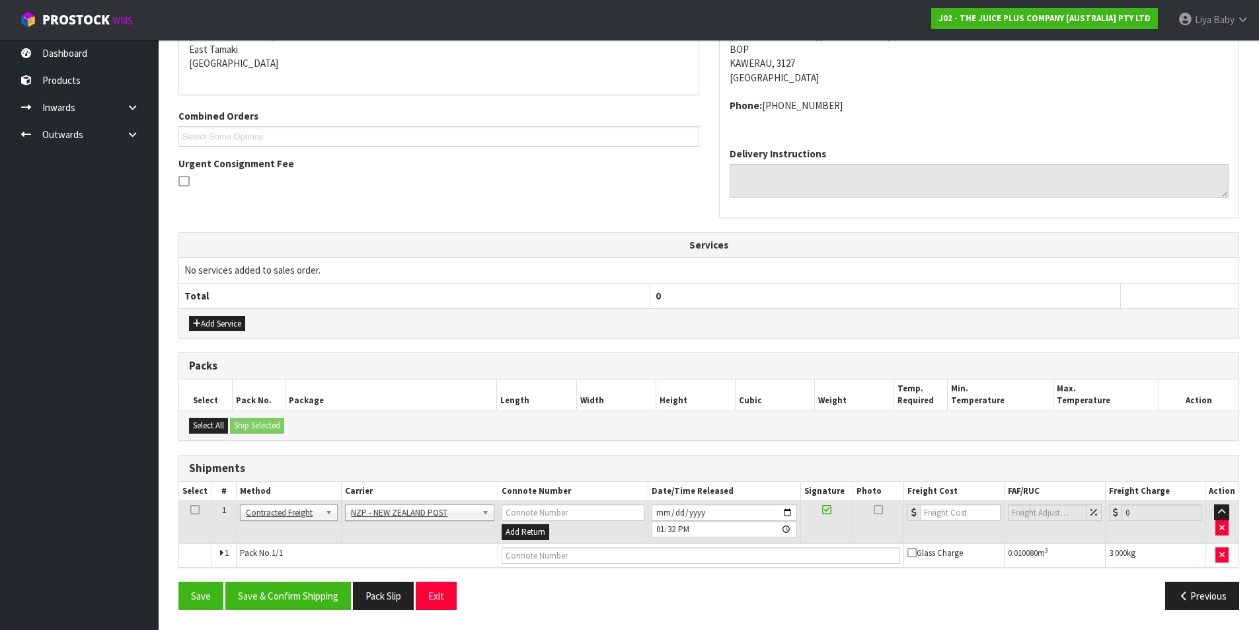
click at [194, 509] on icon at bounding box center [194, 509] width 9 height 1
click at [250, 592] on button "Save & Confirm Shipping" at bounding box center [288, 595] width 126 height 28
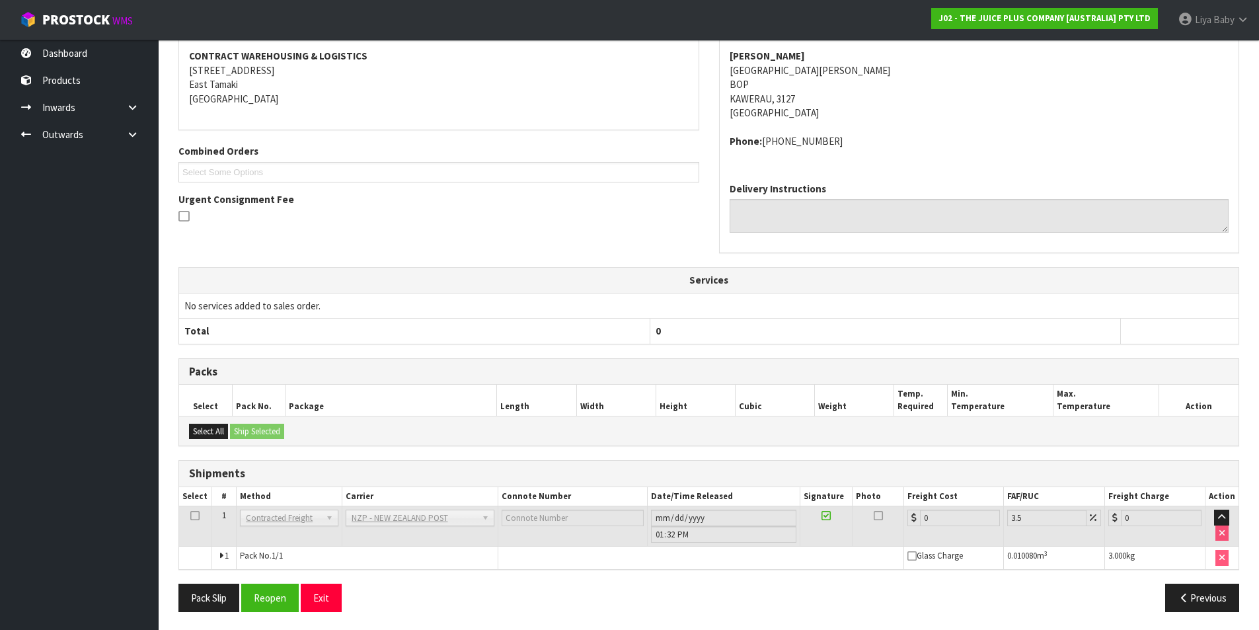
scroll to position [265, 0]
click at [248, 599] on button "Reopen" at bounding box center [269, 595] width 57 height 28
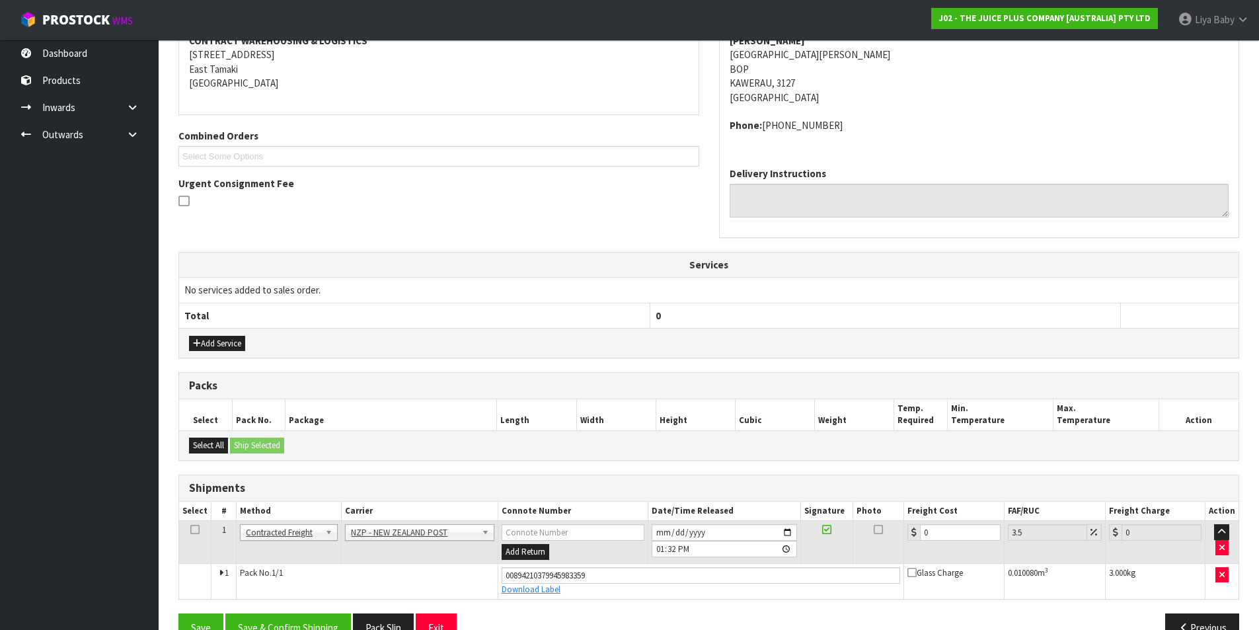
scroll to position [296, 0]
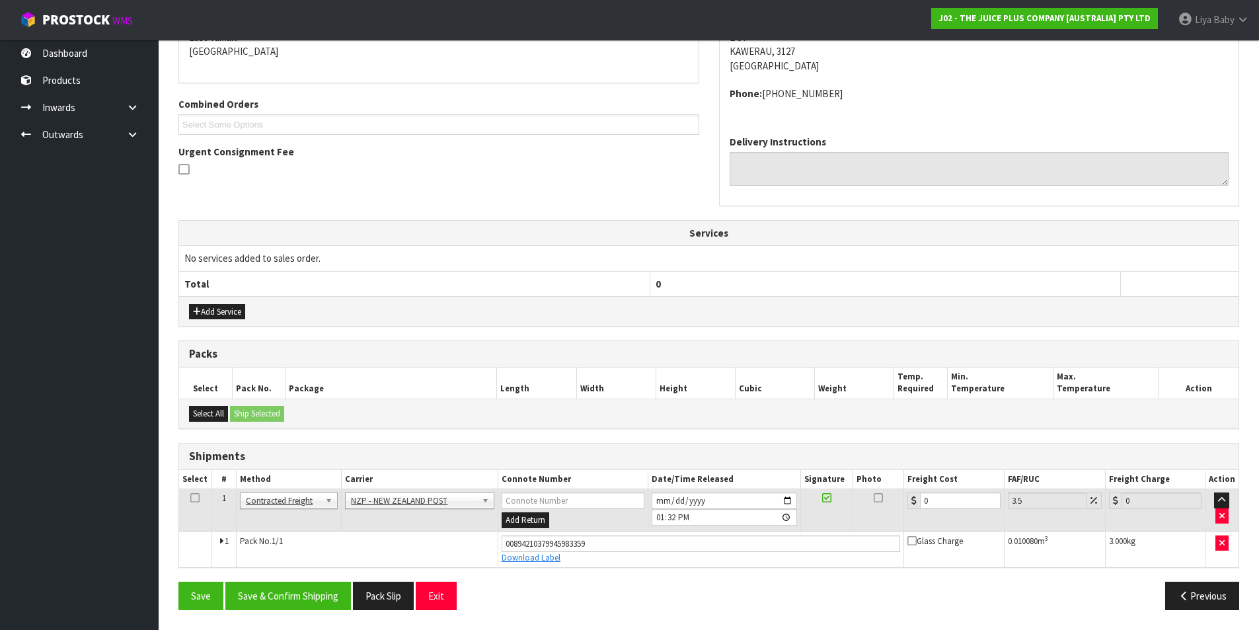
click at [194, 498] on icon at bounding box center [194, 497] width 9 height 1
click at [937, 503] on input "0" at bounding box center [960, 500] width 80 height 17
click at [283, 586] on button "Save & Confirm Shipping" at bounding box center [288, 595] width 126 height 28
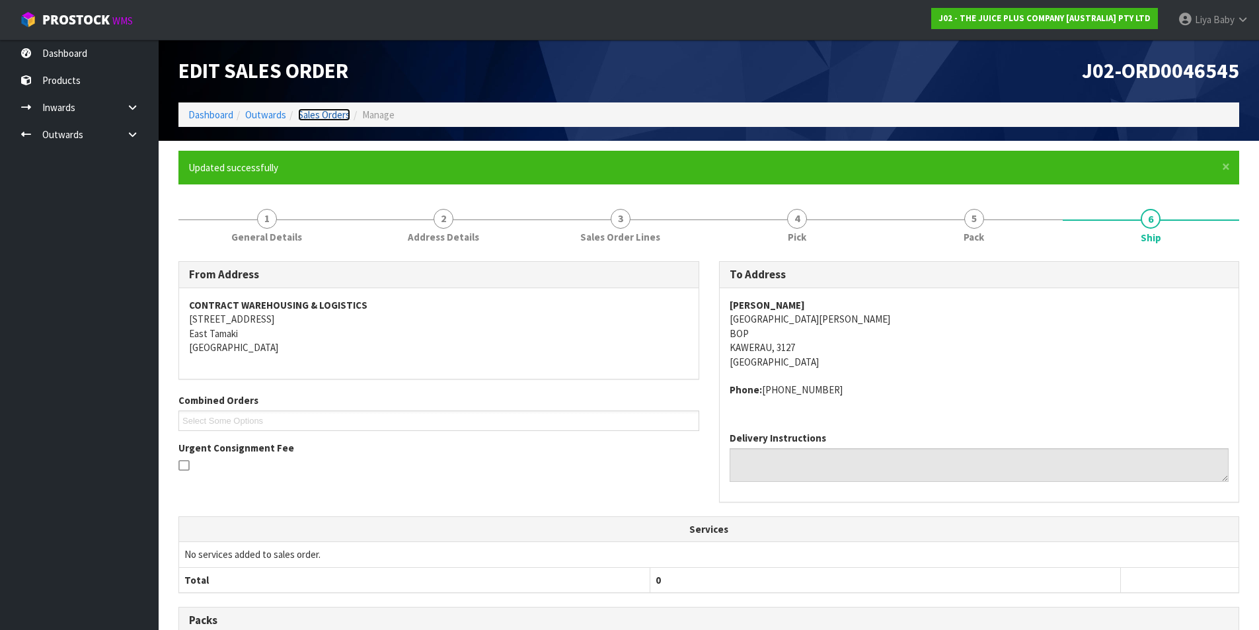
click at [309, 110] on link "Sales Orders" at bounding box center [324, 114] width 52 height 13
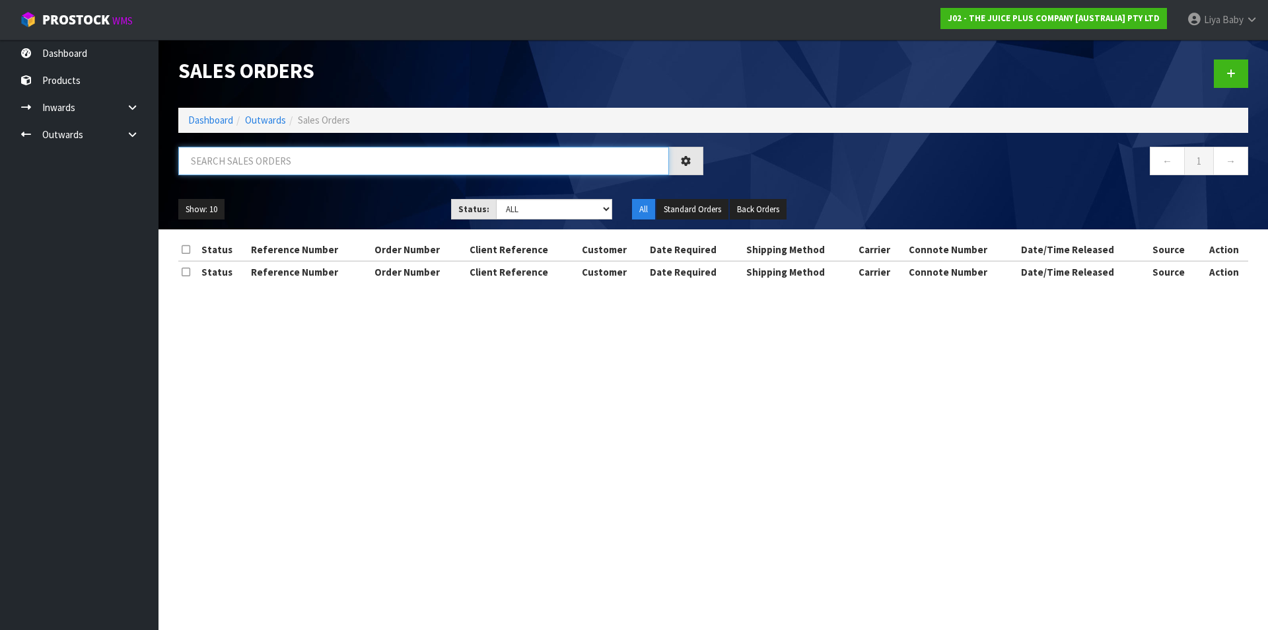
click at [285, 155] on input "text" at bounding box center [423, 161] width 491 height 28
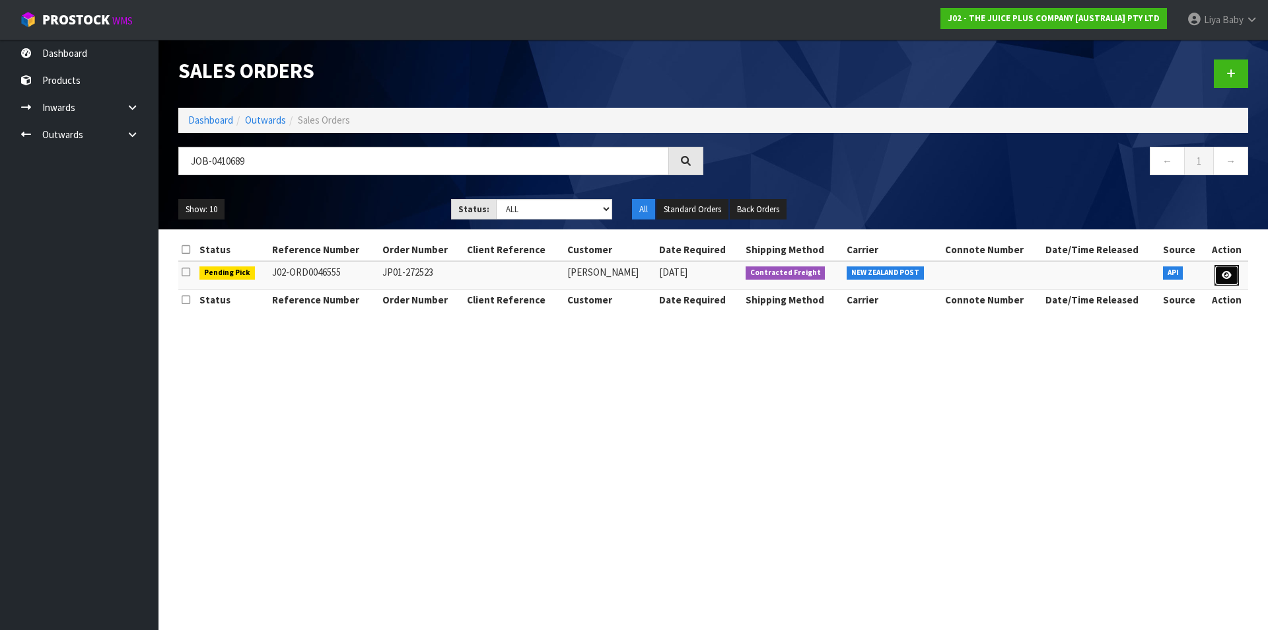
click at [1231, 279] on link at bounding box center [1227, 275] width 24 height 21
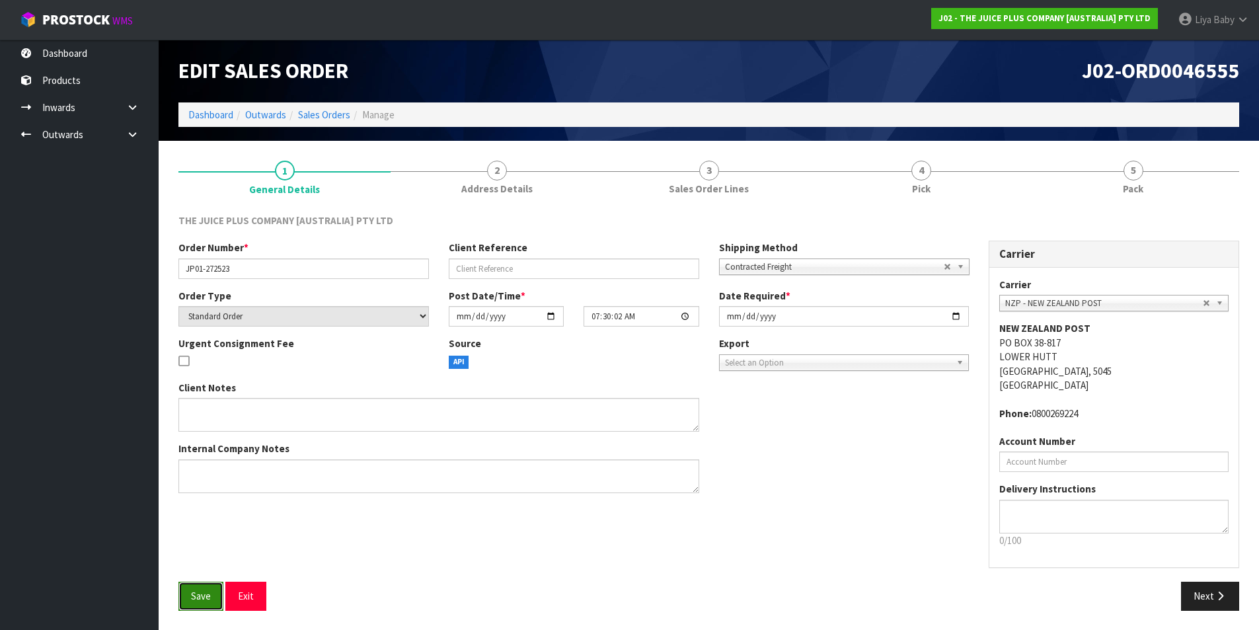
click at [196, 602] on span "Save" at bounding box center [201, 595] width 20 height 13
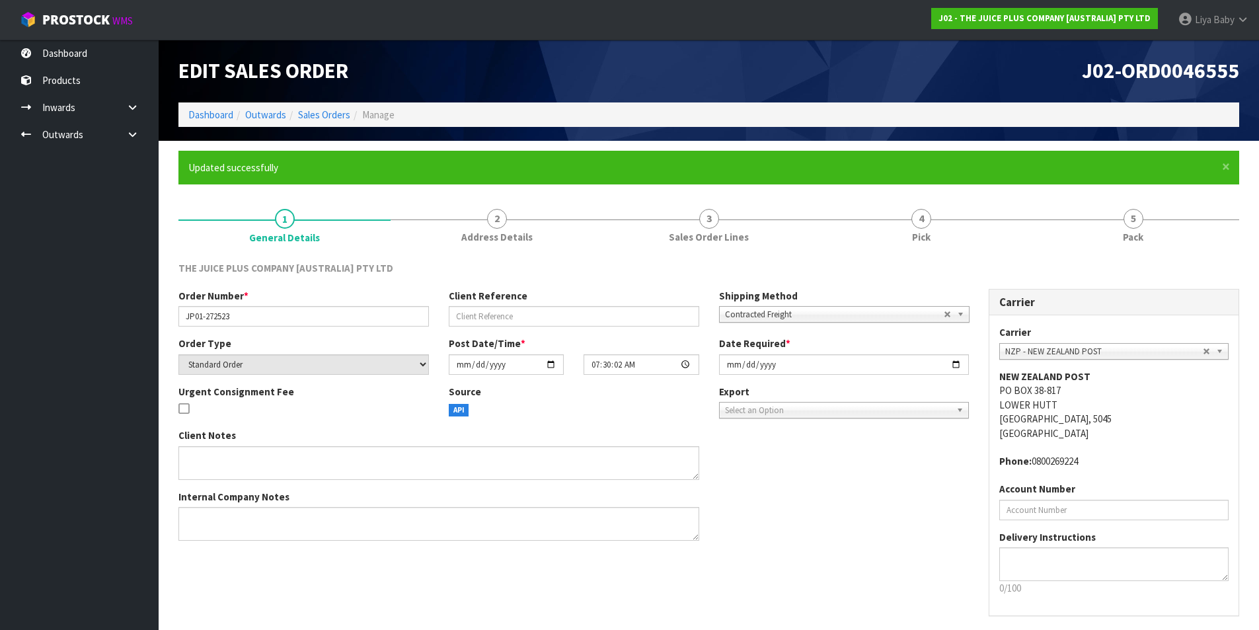
click at [920, 254] on div "THE JUICE PLUS COMPANY [AUSTRALIA] PTY LTD Order Number * JP01-272523 Client Re…" at bounding box center [708, 459] width 1060 height 417
drag, startPoint x: 930, startPoint y: 225, endPoint x: 929, endPoint y: 245, distance: 19.9
click at [930, 227] on link "4 Pick" at bounding box center [921, 224] width 212 height 52
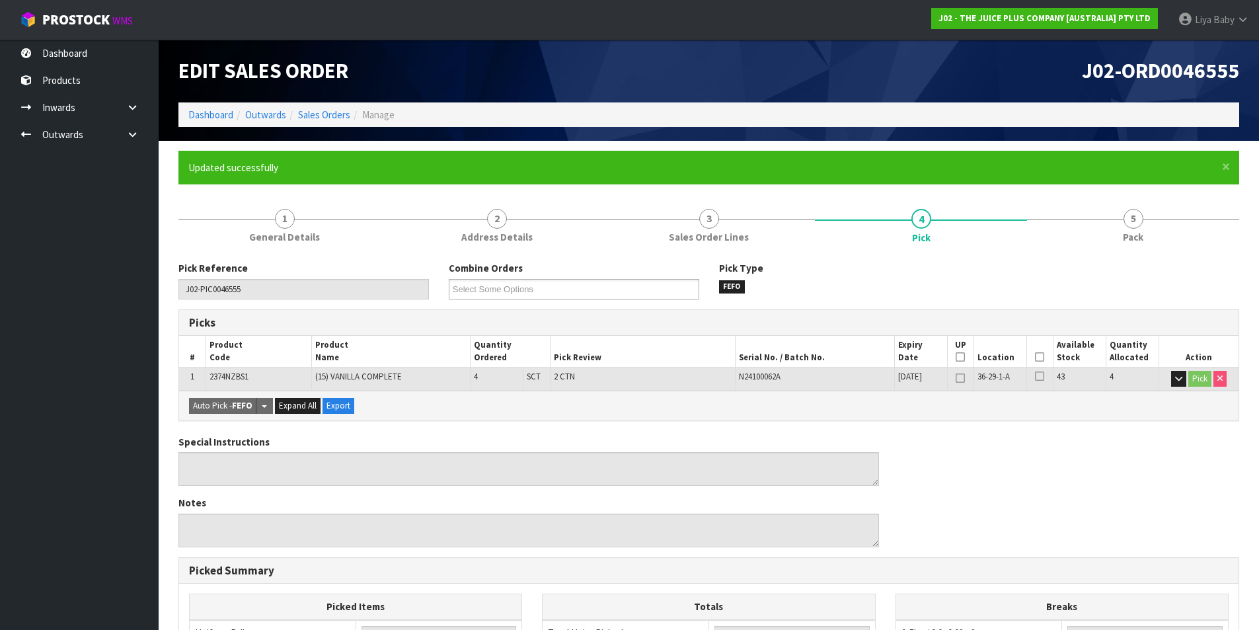
click at [1039, 357] on icon at bounding box center [1039, 357] width 9 height 1
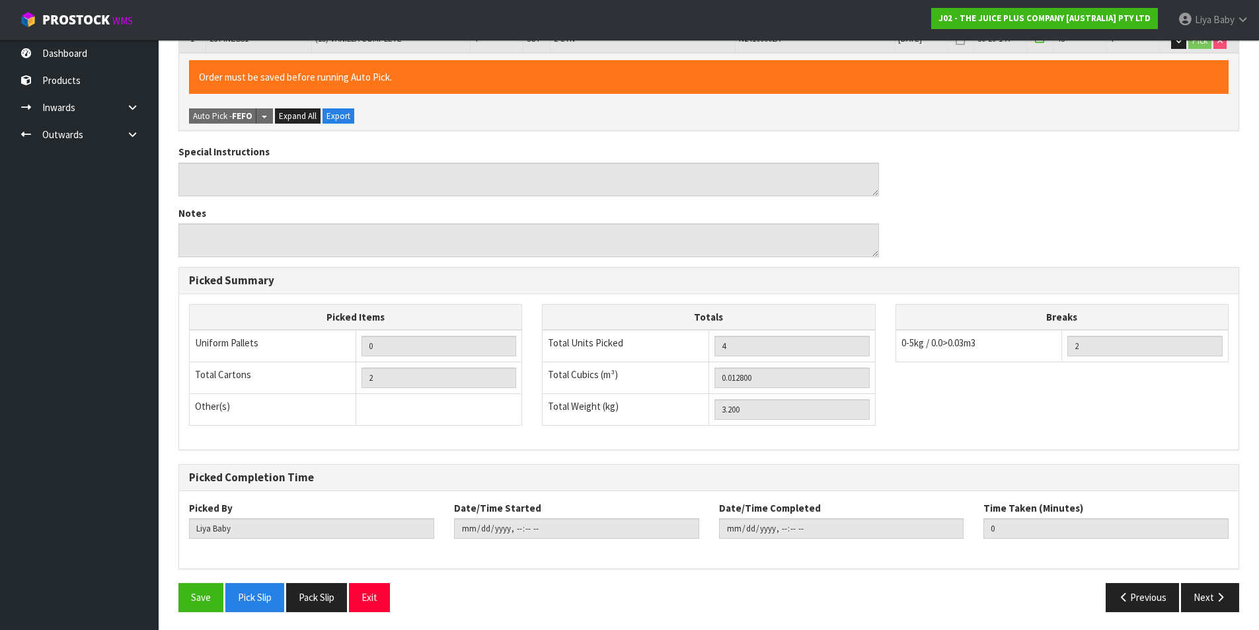
scroll to position [340, 0]
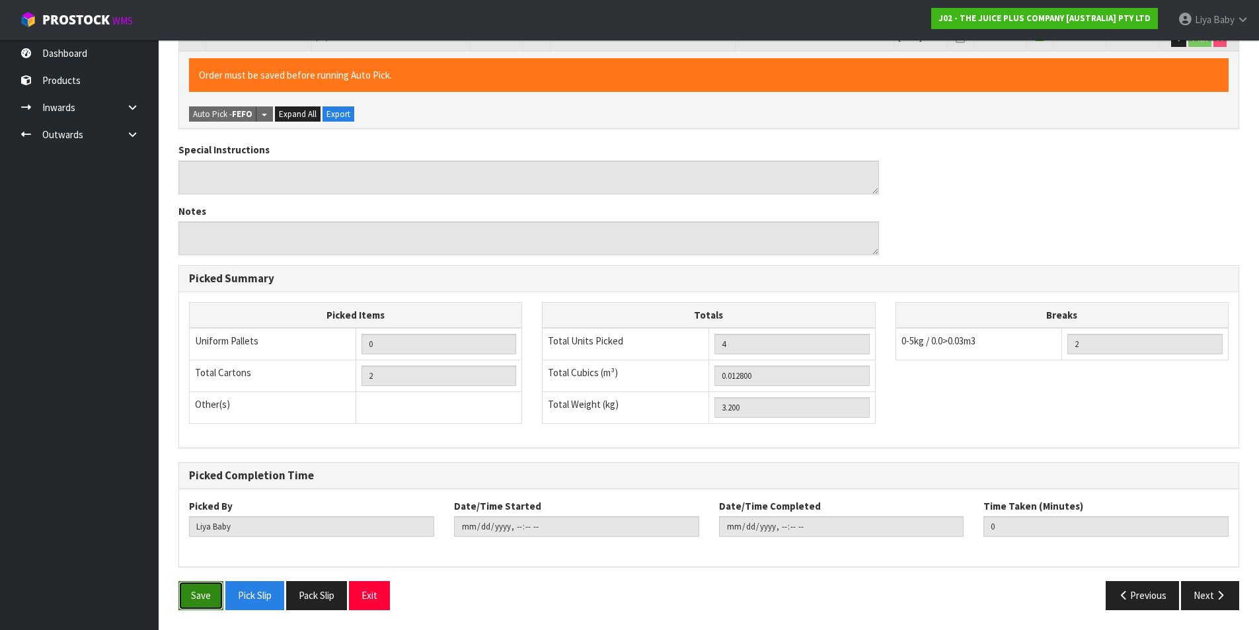
click at [211, 600] on button "Save" at bounding box center [200, 595] width 45 height 28
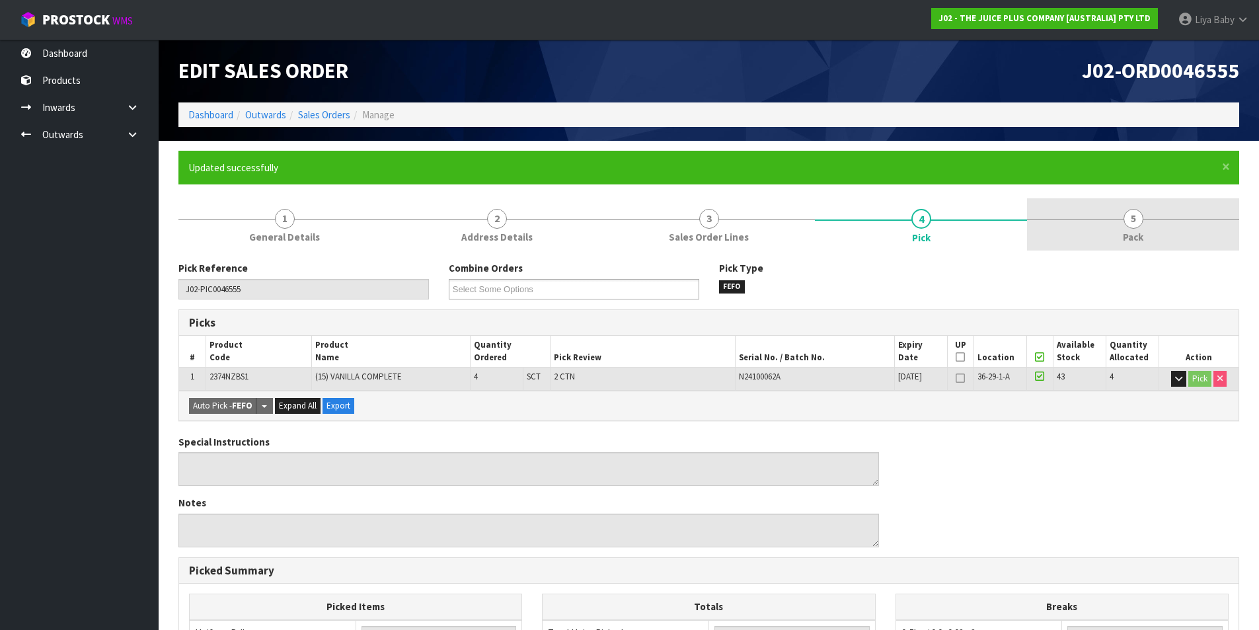
drag, startPoint x: 1144, startPoint y: 225, endPoint x: 1136, endPoint y: 230, distance: 9.2
click at [1142, 227] on link "5 Pack" at bounding box center [1133, 224] width 212 height 52
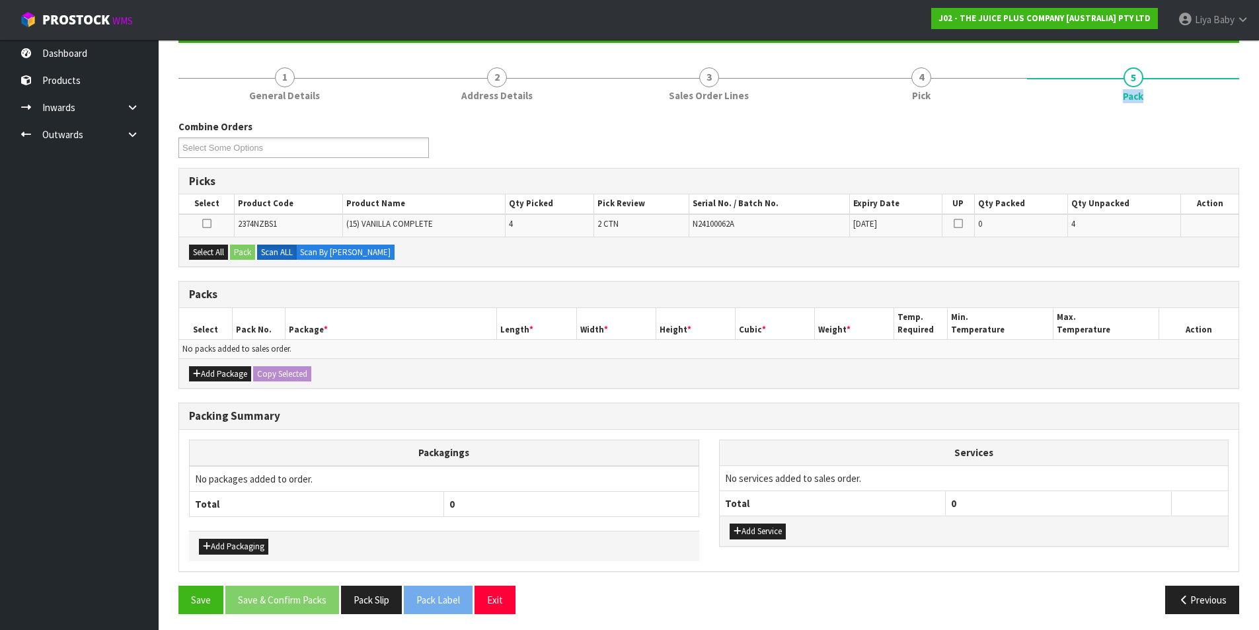
scroll to position [145, 0]
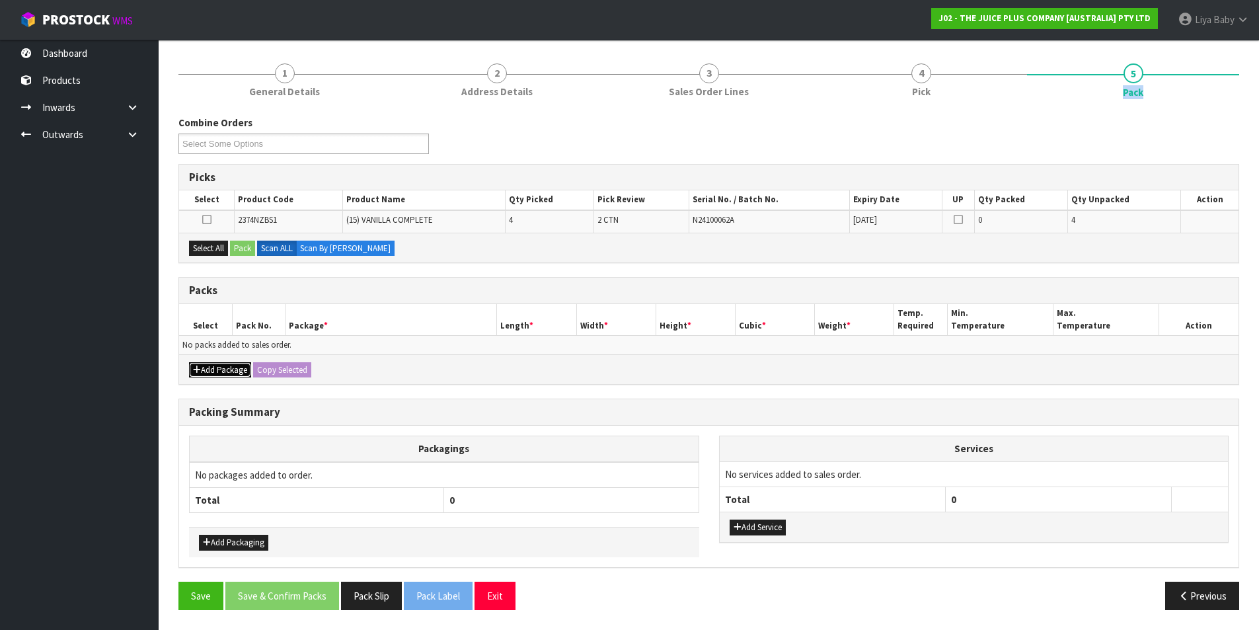
click at [238, 371] on button "Add Package" at bounding box center [220, 370] width 62 height 16
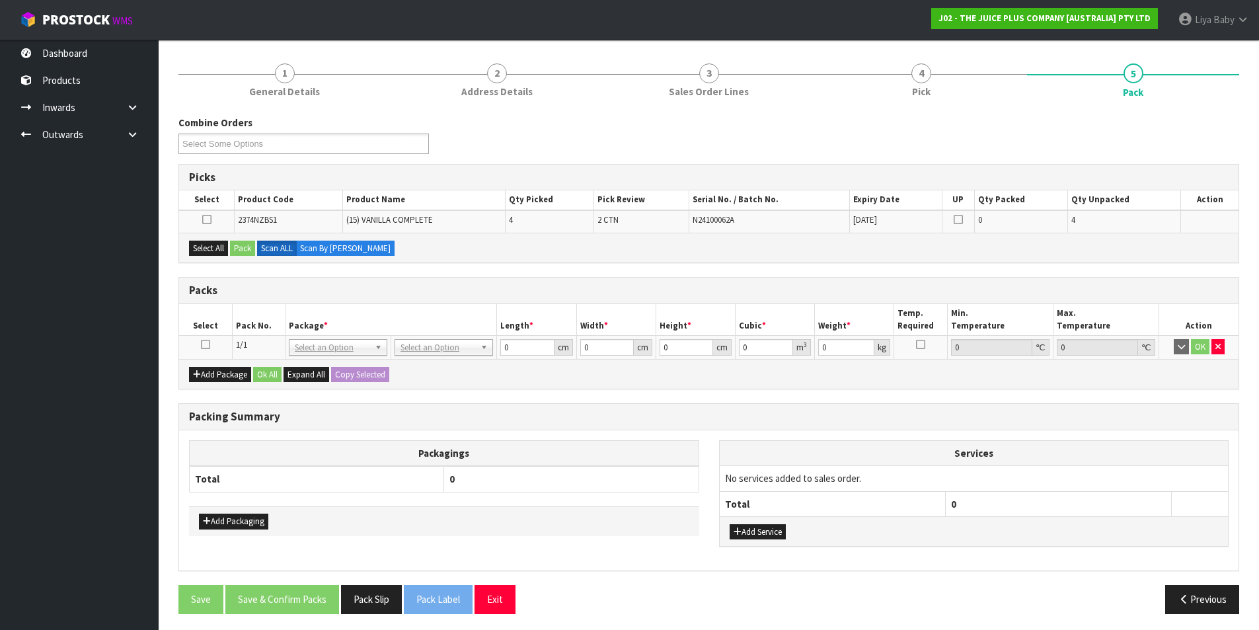
click at [204, 344] on icon at bounding box center [205, 344] width 9 height 1
click at [216, 250] on button "Select All" at bounding box center [208, 248] width 39 height 16
click at [240, 250] on button "Pack" at bounding box center [242, 248] width 25 height 16
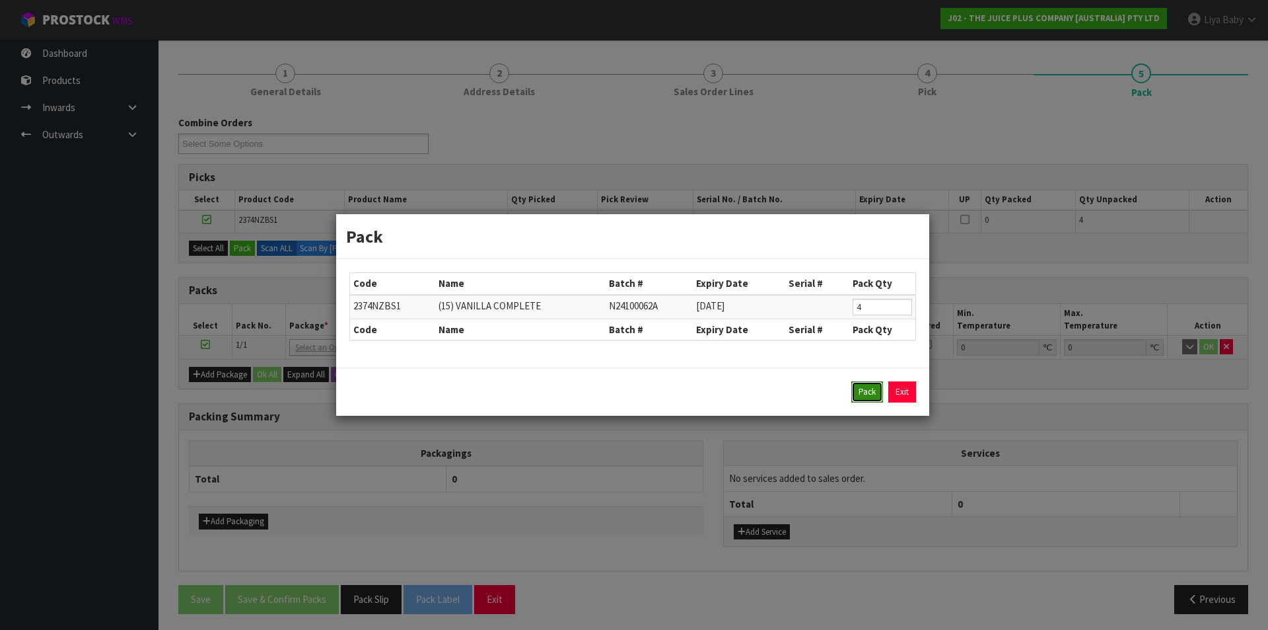
click at [863, 395] on button "Pack" at bounding box center [868, 391] width 32 height 21
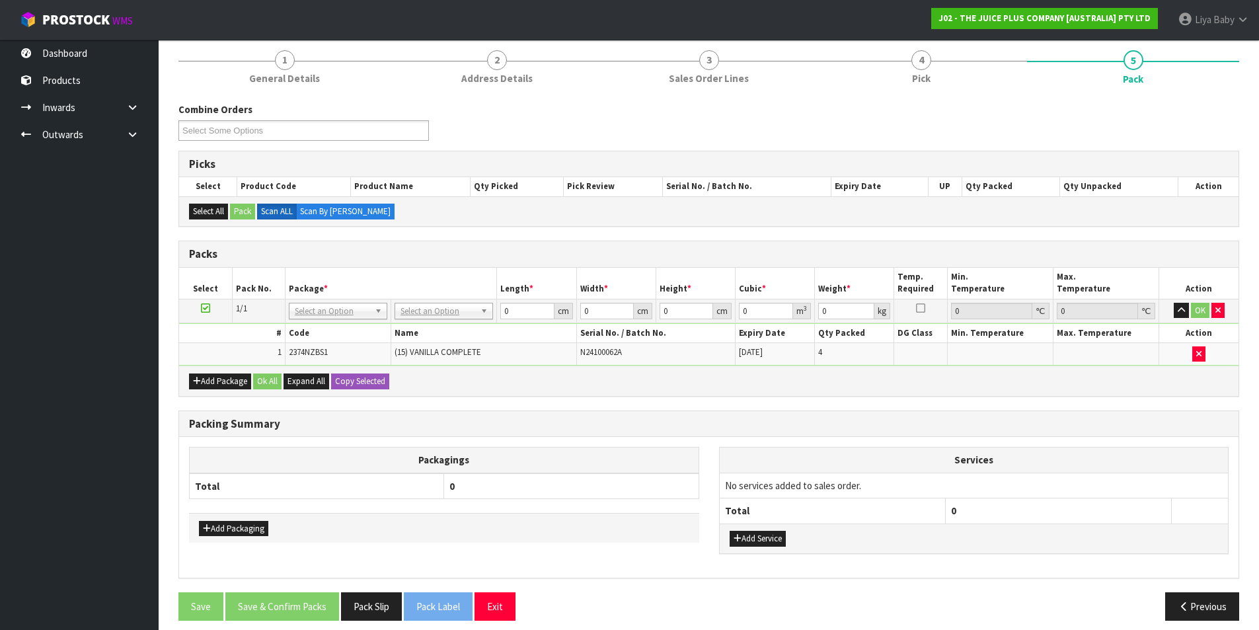
scroll to position [169, 0]
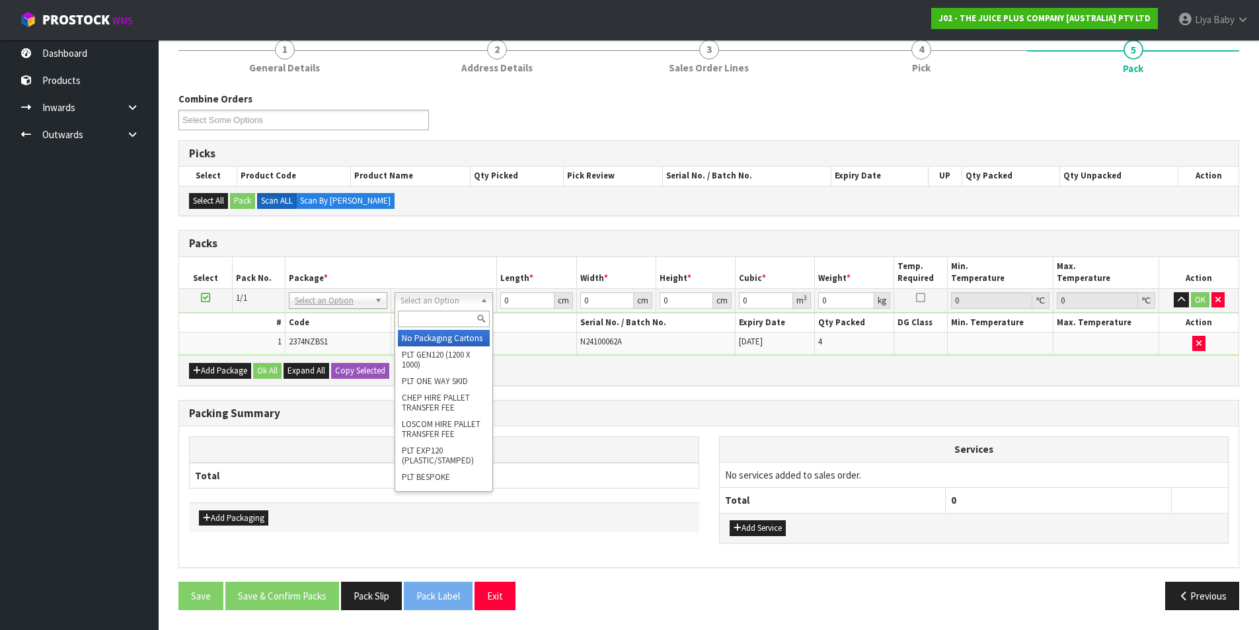
click at [429, 324] on input "text" at bounding box center [444, 319] width 92 height 17
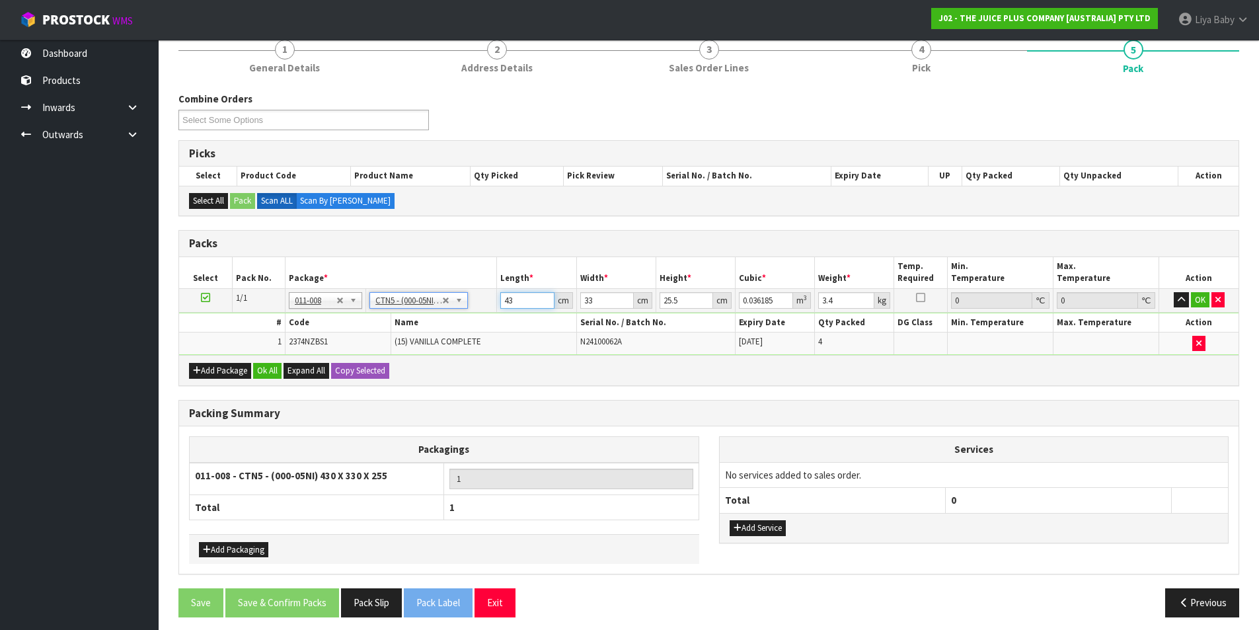
click at [523, 301] on input "43" at bounding box center [527, 300] width 54 height 17
click at [596, 305] on input "33" at bounding box center [607, 300] width 54 height 17
click at [680, 301] on input "25.5" at bounding box center [686, 300] width 54 height 17
click at [842, 305] on input "3.4" at bounding box center [846, 300] width 56 height 17
click at [265, 372] on button "Ok All" at bounding box center [267, 371] width 28 height 16
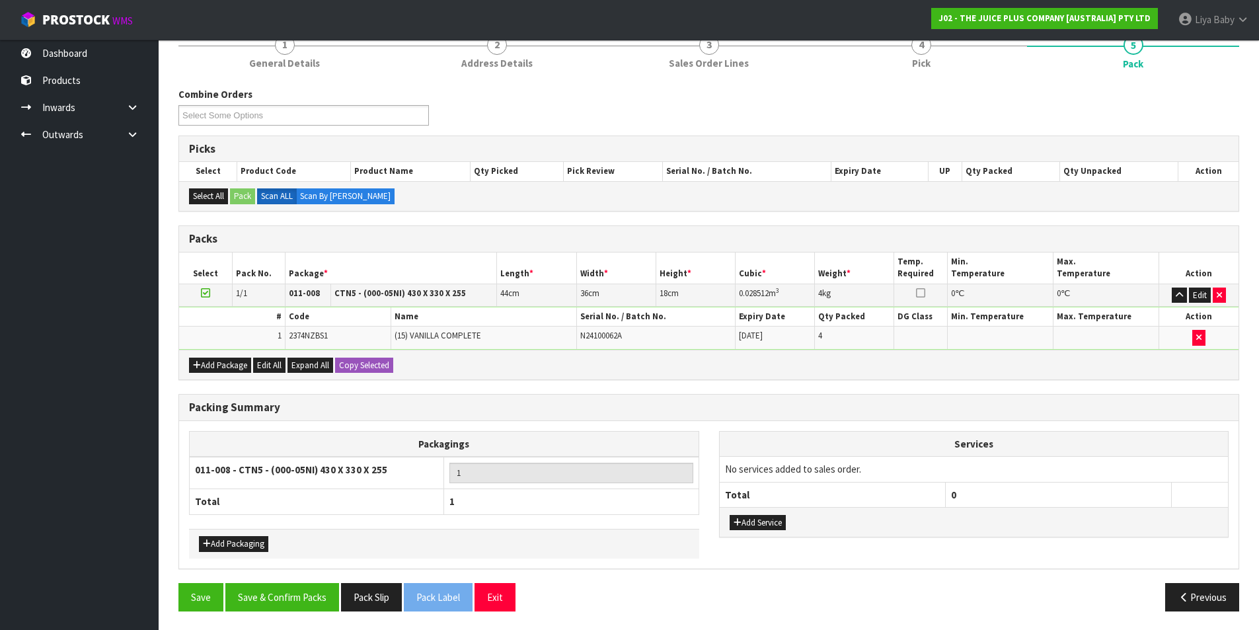
scroll to position [175, 0]
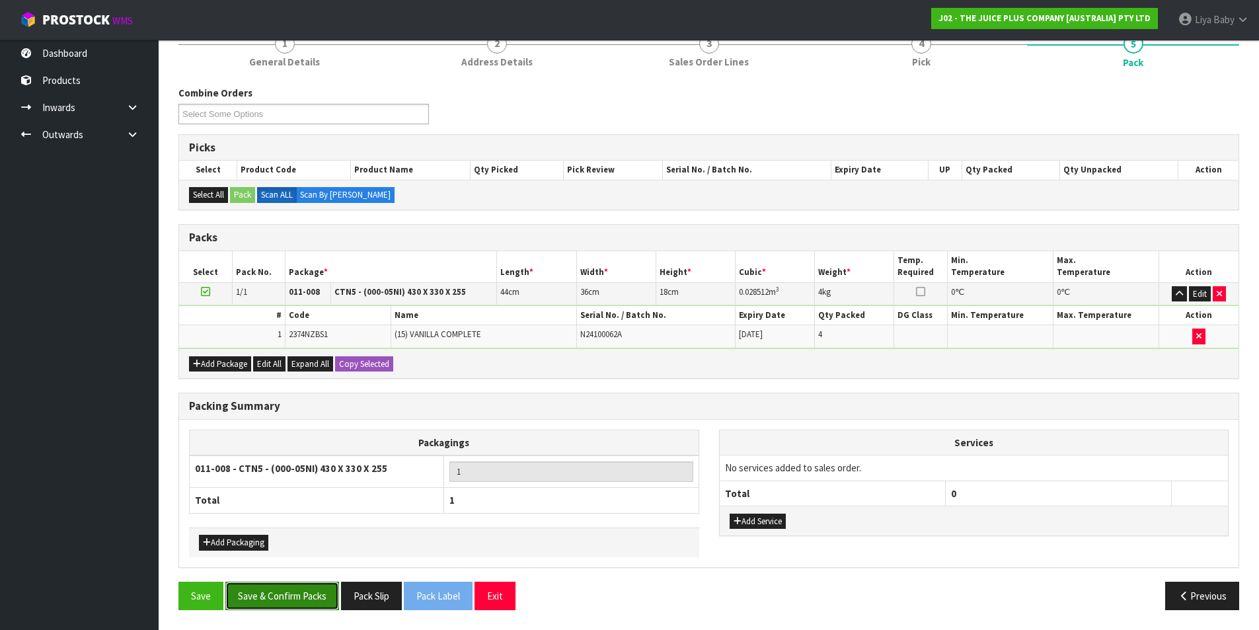
click at [299, 594] on button "Save & Confirm Packs" at bounding box center [282, 595] width 114 height 28
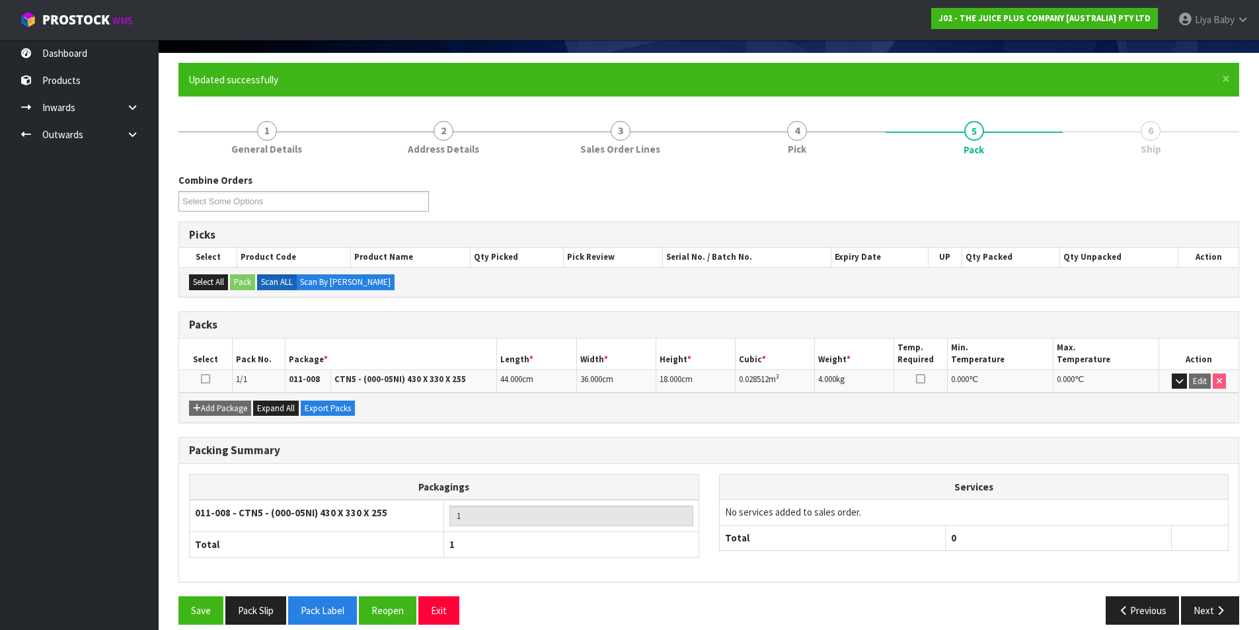
scroll to position [102, 0]
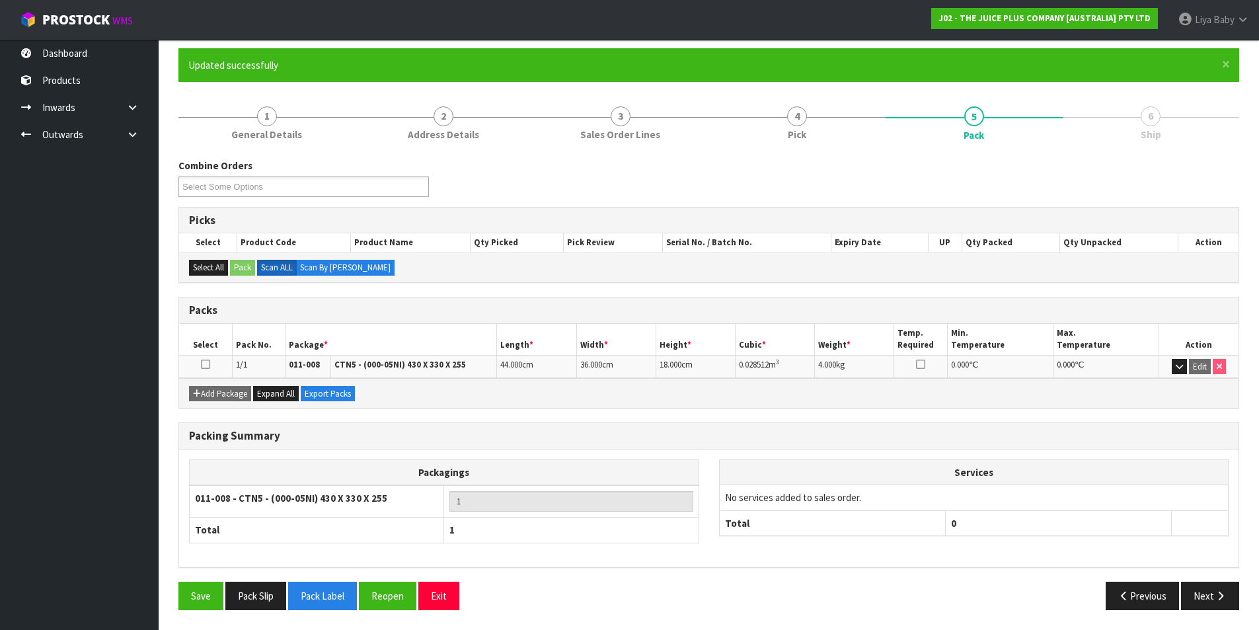
click at [206, 364] on icon at bounding box center [205, 364] width 9 height 1
click at [1199, 606] on button "Next" at bounding box center [1210, 595] width 58 height 28
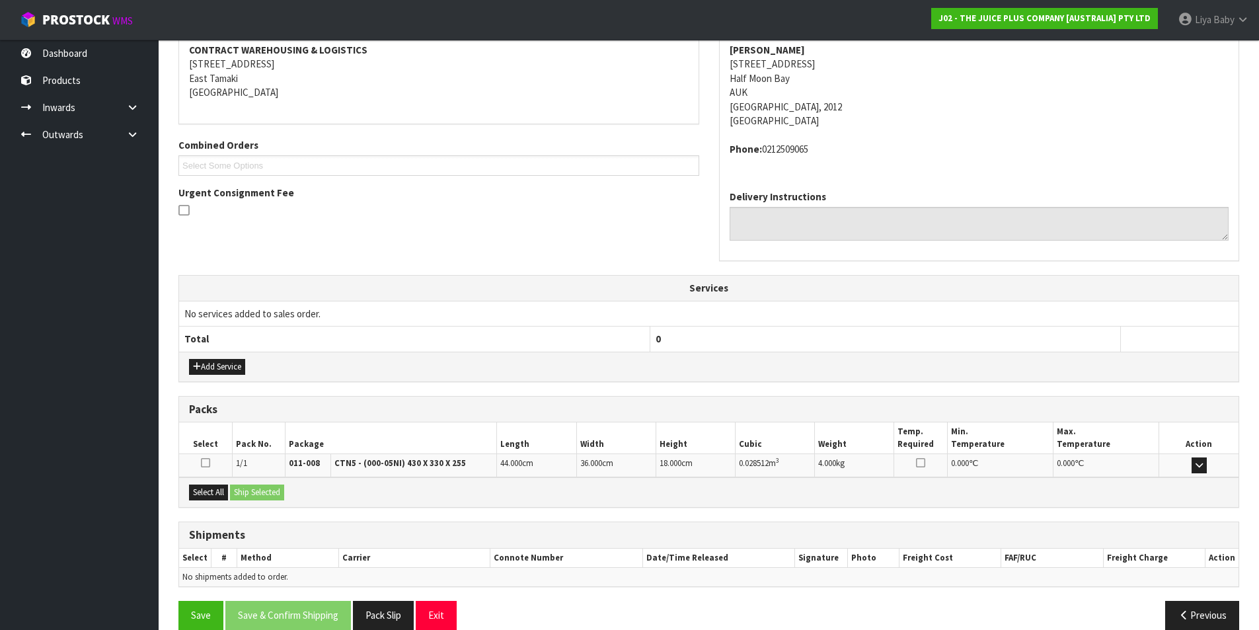
scroll to position [275, 0]
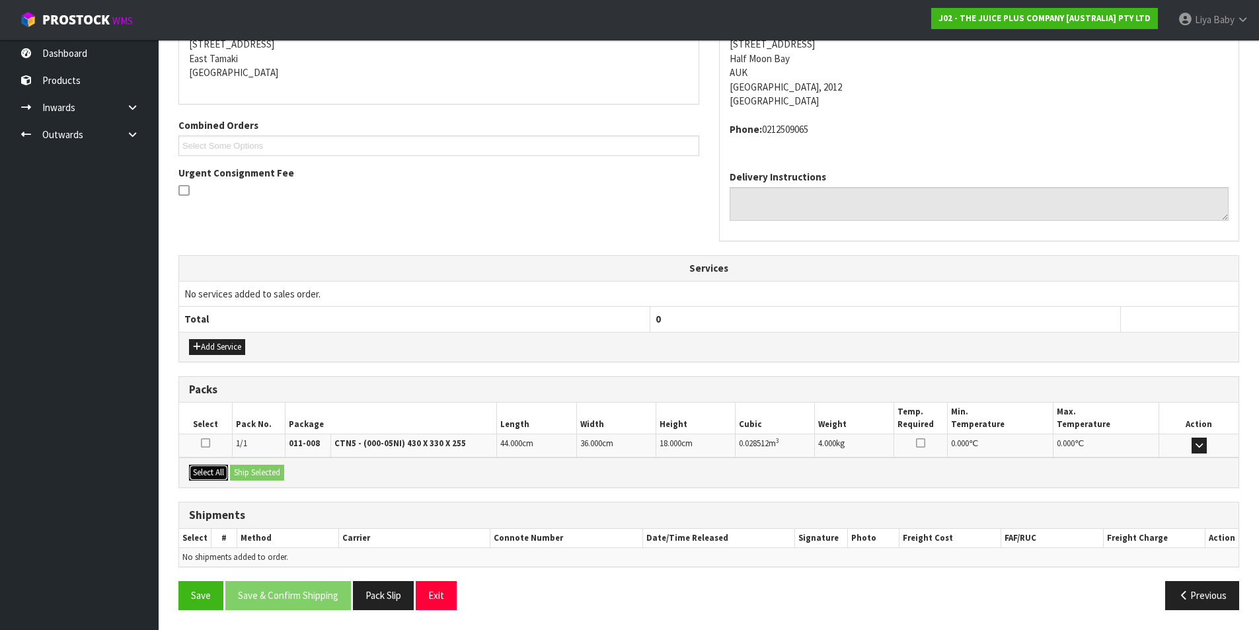
click at [223, 474] on button "Select All" at bounding box center [208, 472] width 39 height 16
click at [264, 472] on button "Ship Selected" at bounding box center [257, 472] width 54 height 16
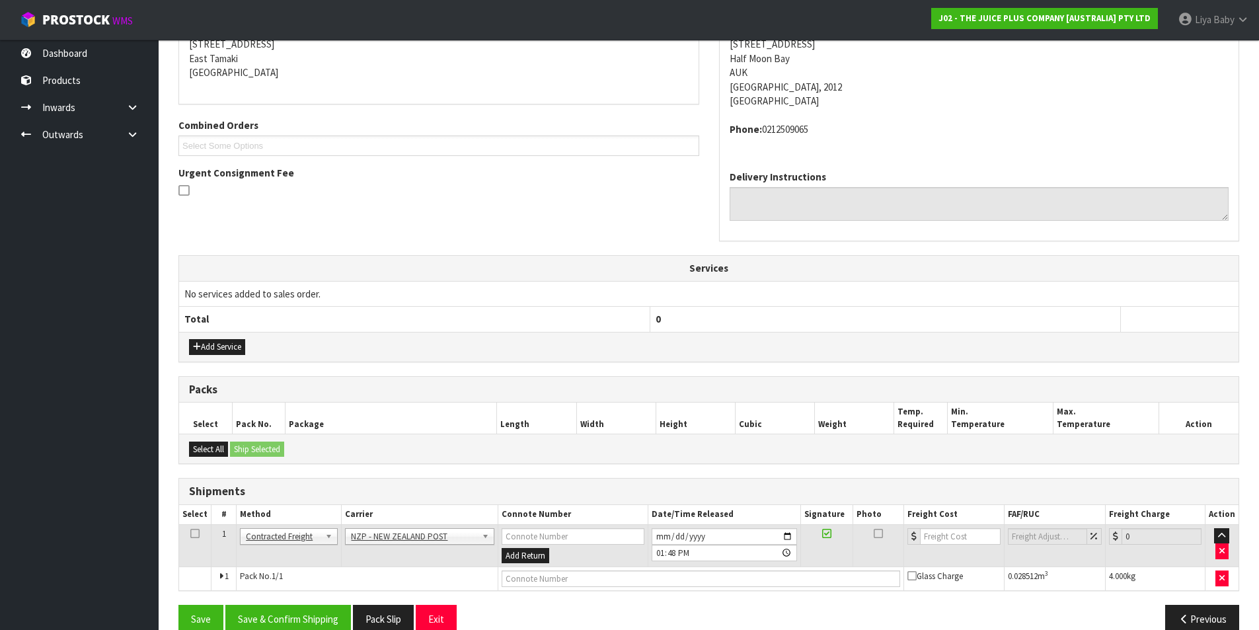
click at [201, 532] on td at bounding box center [195, 545] width 32 height 43
click at [196, 533] on icon at bounding box center [194, 533] width 9 height 1
click at [275, 617] on button "Save & Confirm Shipping" at bounding box center [288, 618] width 126 height 28
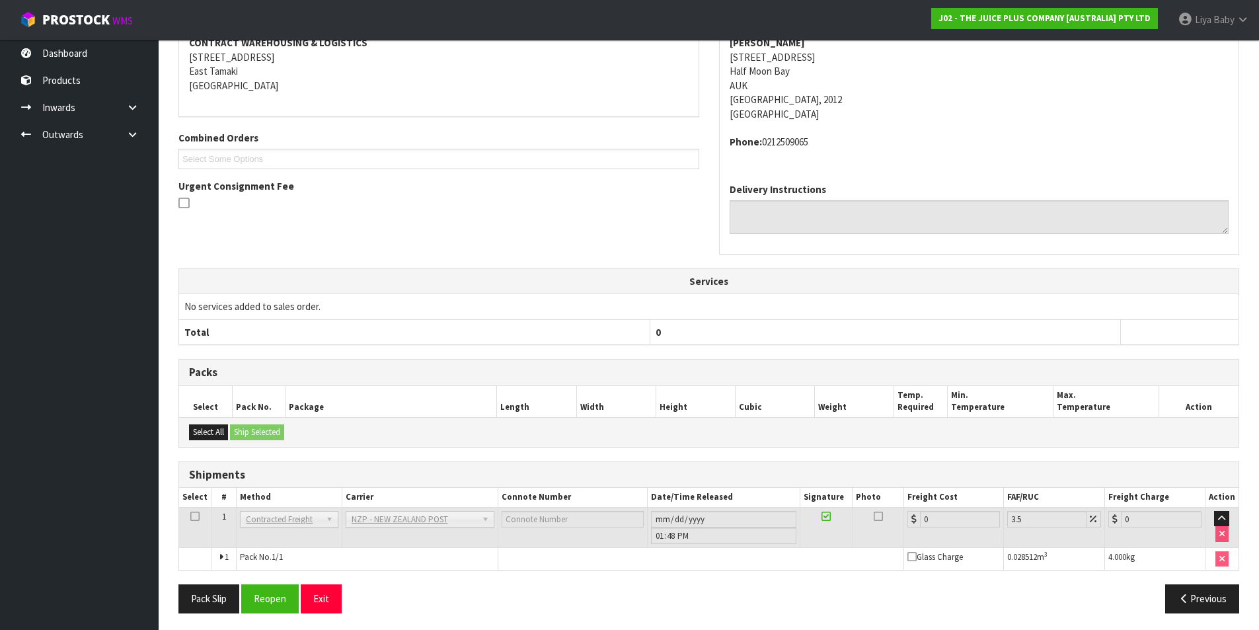
scroll to position [279, 0]
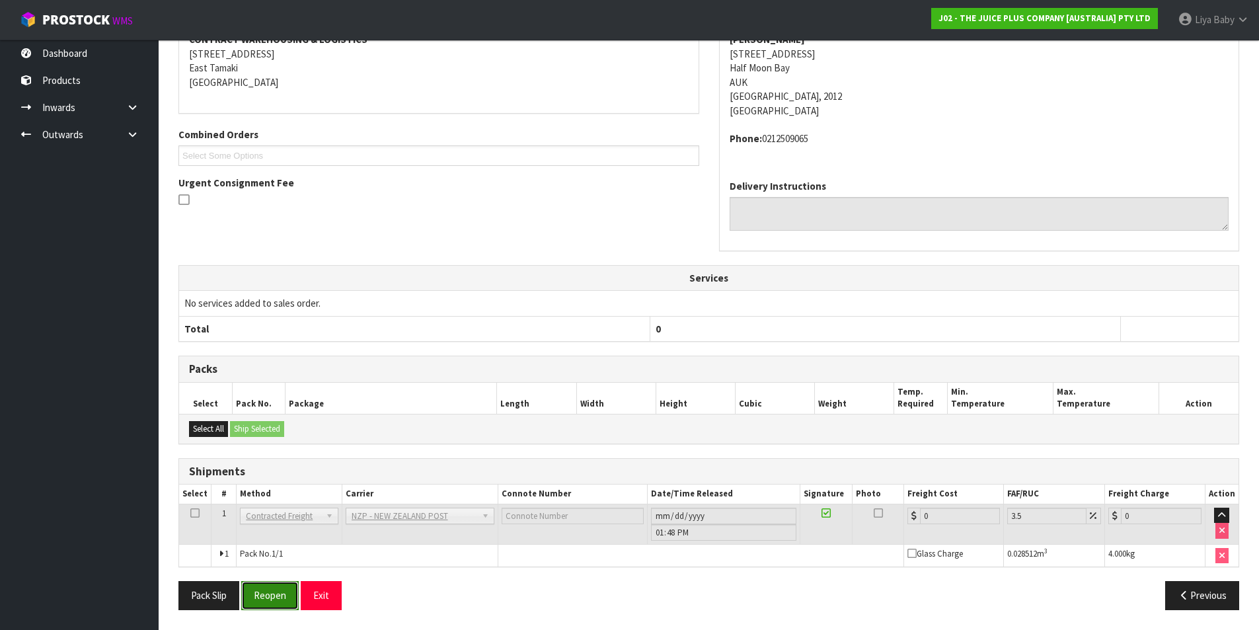
click at [261, 586] on button "Reopen" at bounding box center [269, 595] width 57 height 28
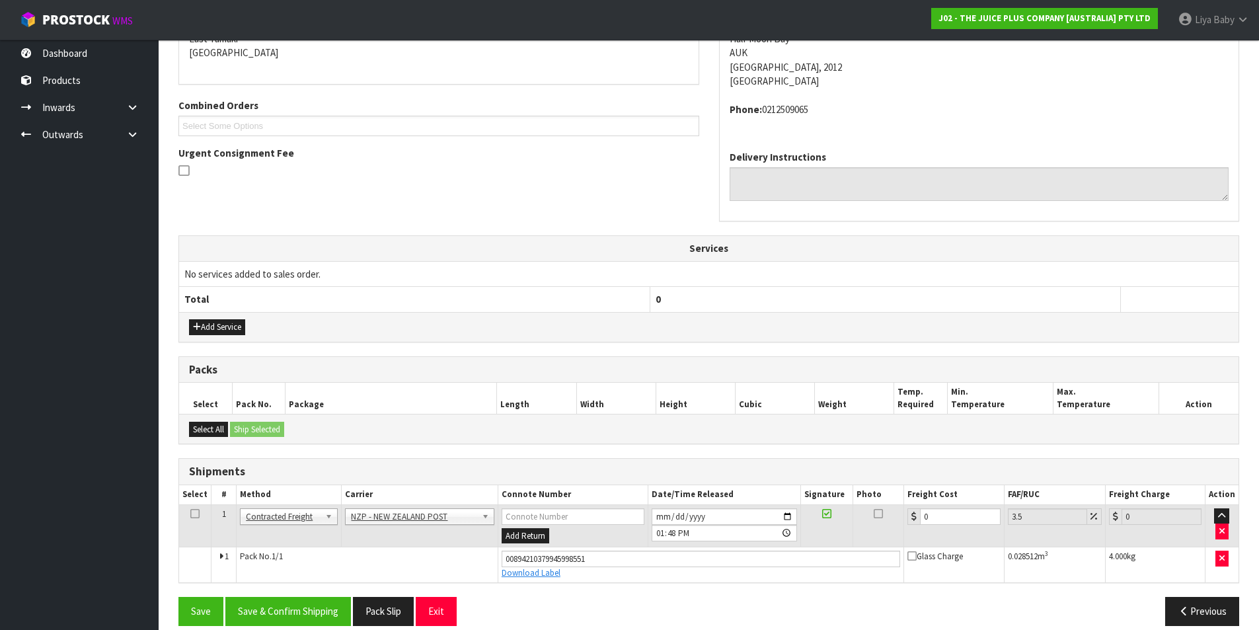
scroll to position [311, 0]
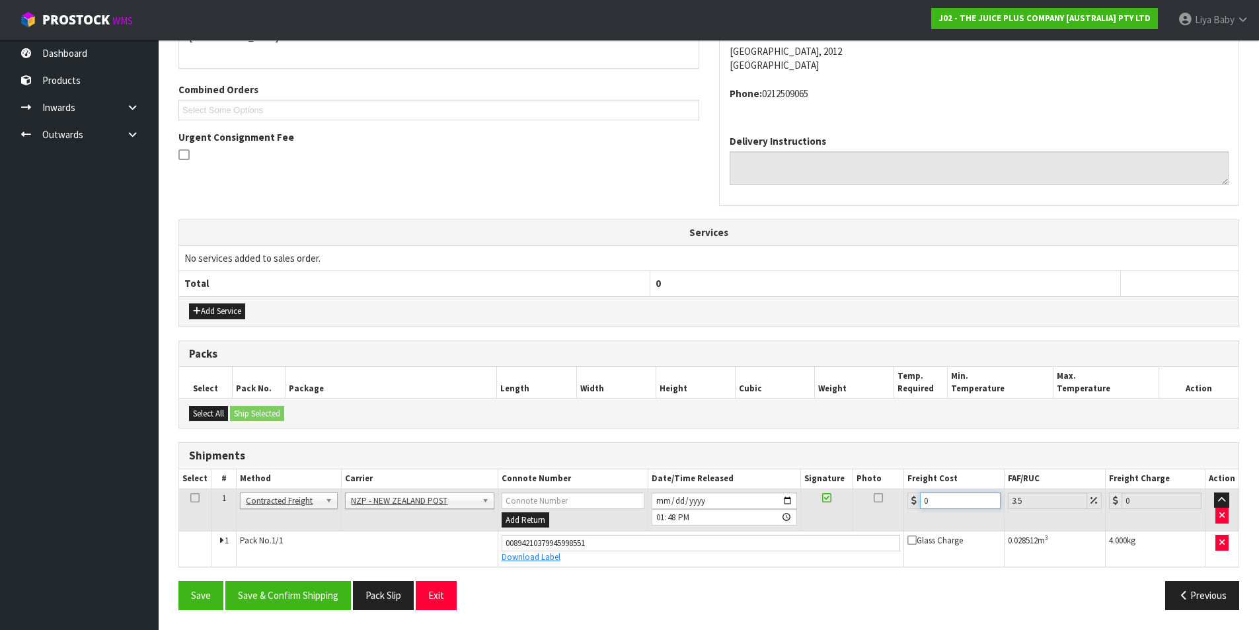
drag, startPoint x: 937, startPoint y: 503, endPoint x: 970, endPoint y: 480, distance: 40.3
click at [937, 501] on input "0" at bounding box center [960, 500] width 80 height 17
click at [198, 498] on icon at bounding box center [194, 497] width 9 height 1
click at [303, 589] on button "Save & Confirm Shipping" at bounding box center [288, 595] width 126 height 28
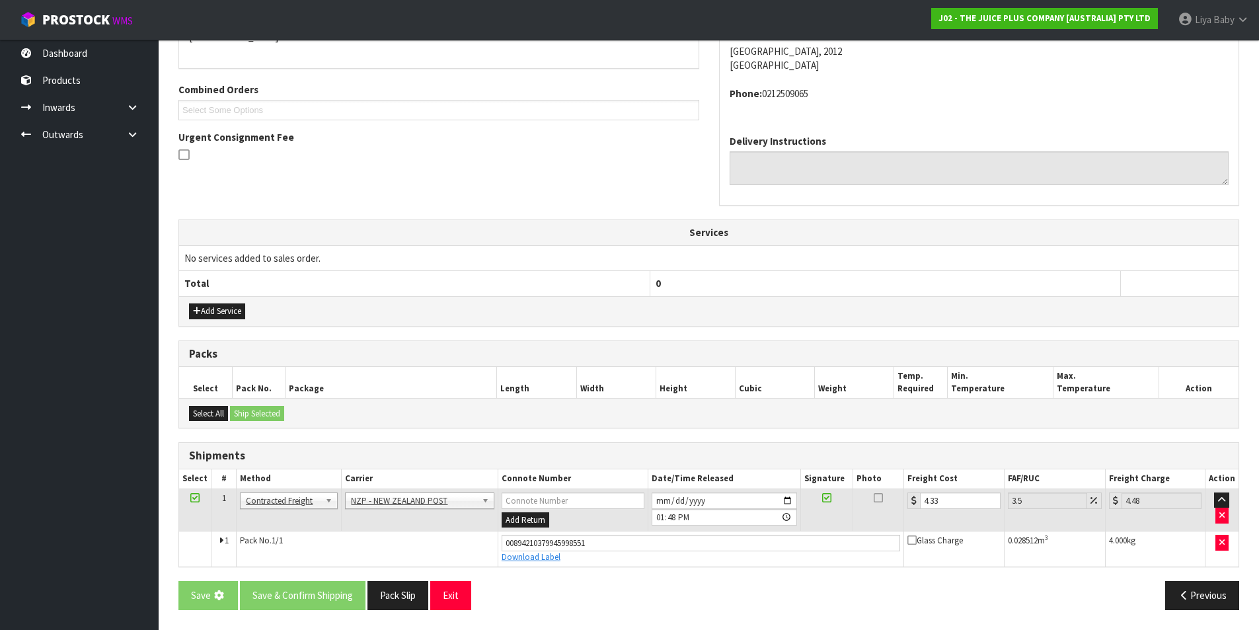
scroll to position [0, 0]
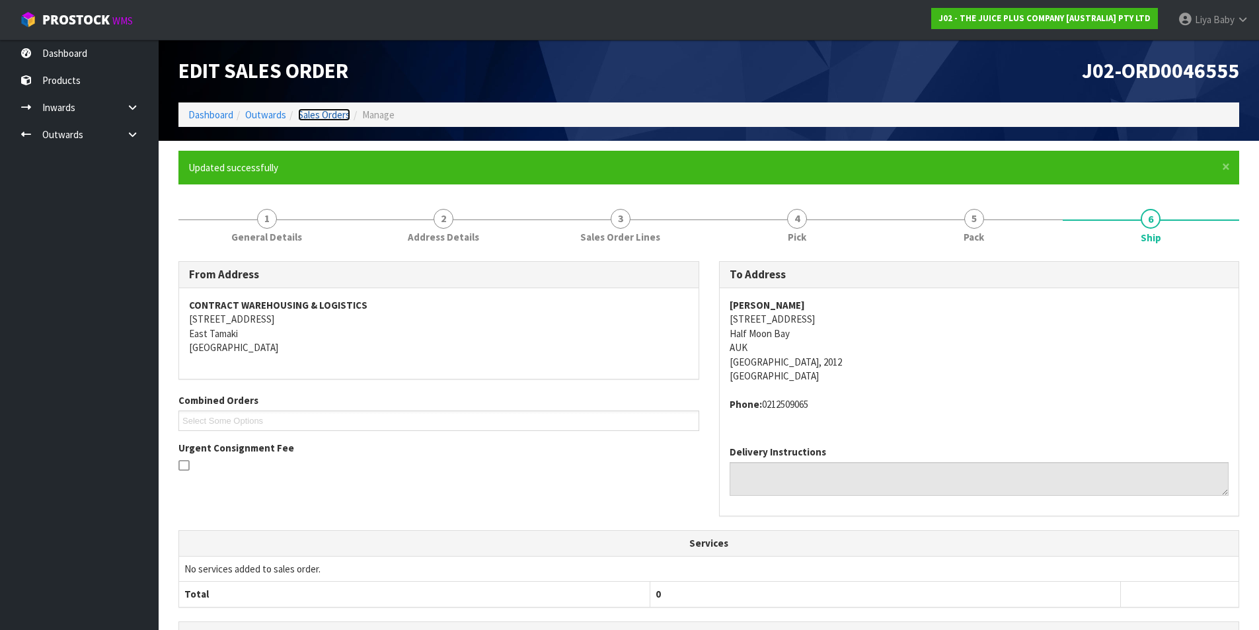
click at [342, 115] on link "Sales Orders" at bounding box center [324, 114] width 52 height 13
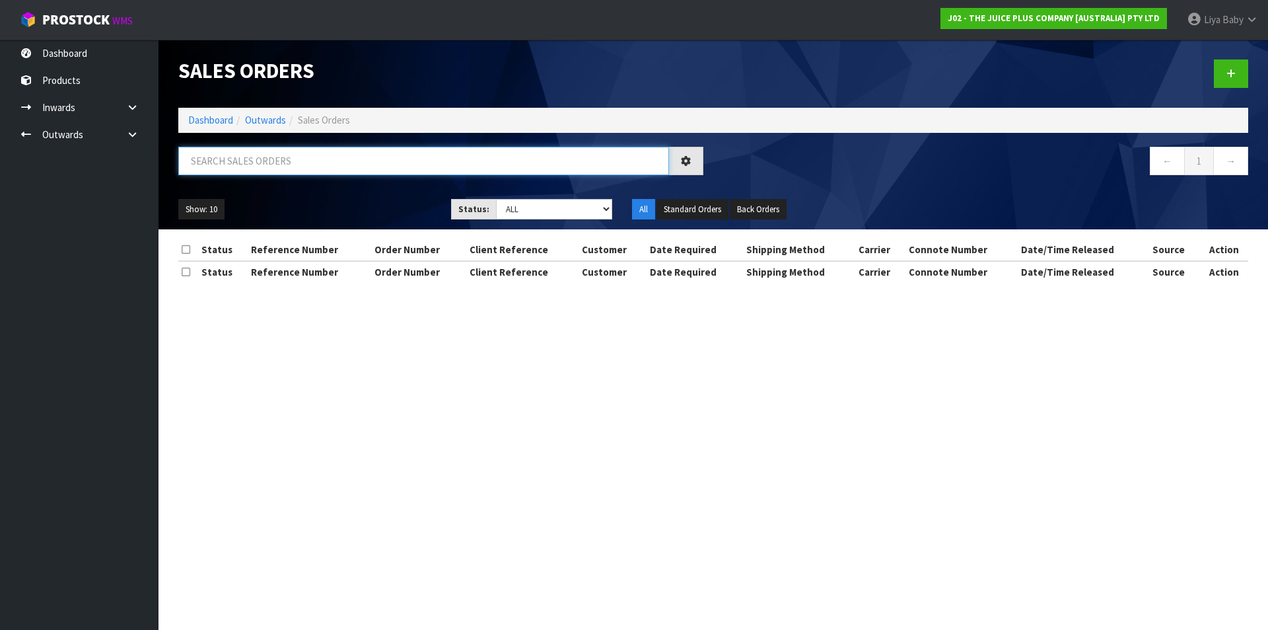
click at [271, 165] on input "text" at bounding box center [423, 161] width 491 height 28
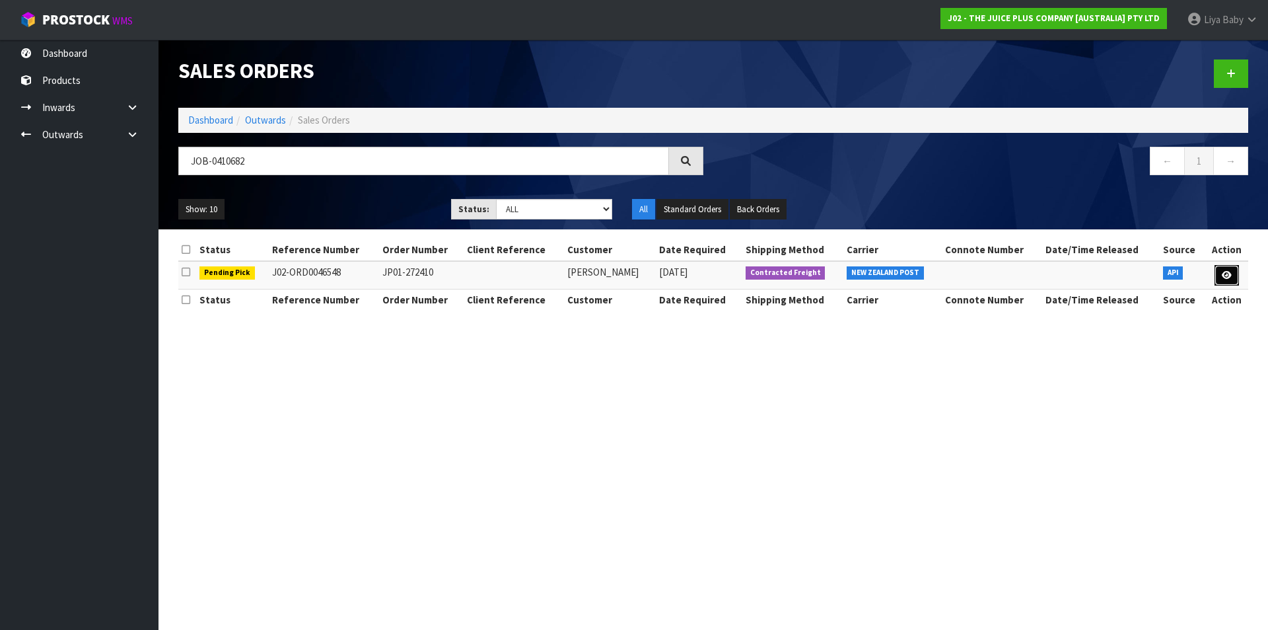
click at [1232, 273] on link at bounding box center [1227, 275] width 24 height 21
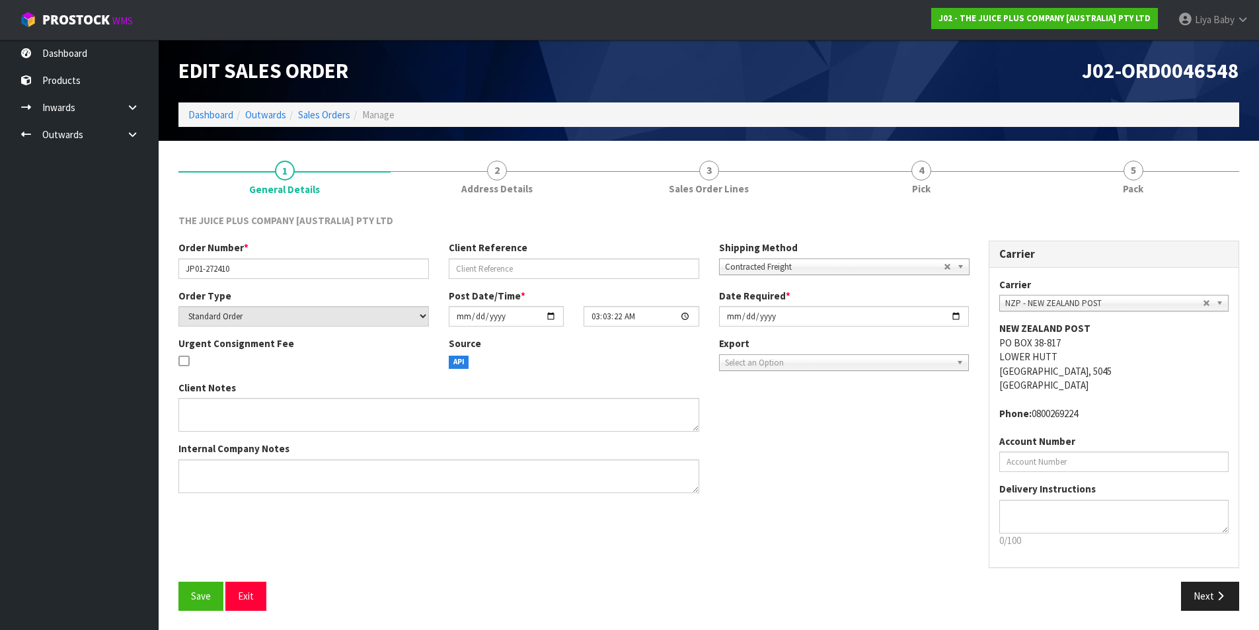
scroll to position [1, 0]
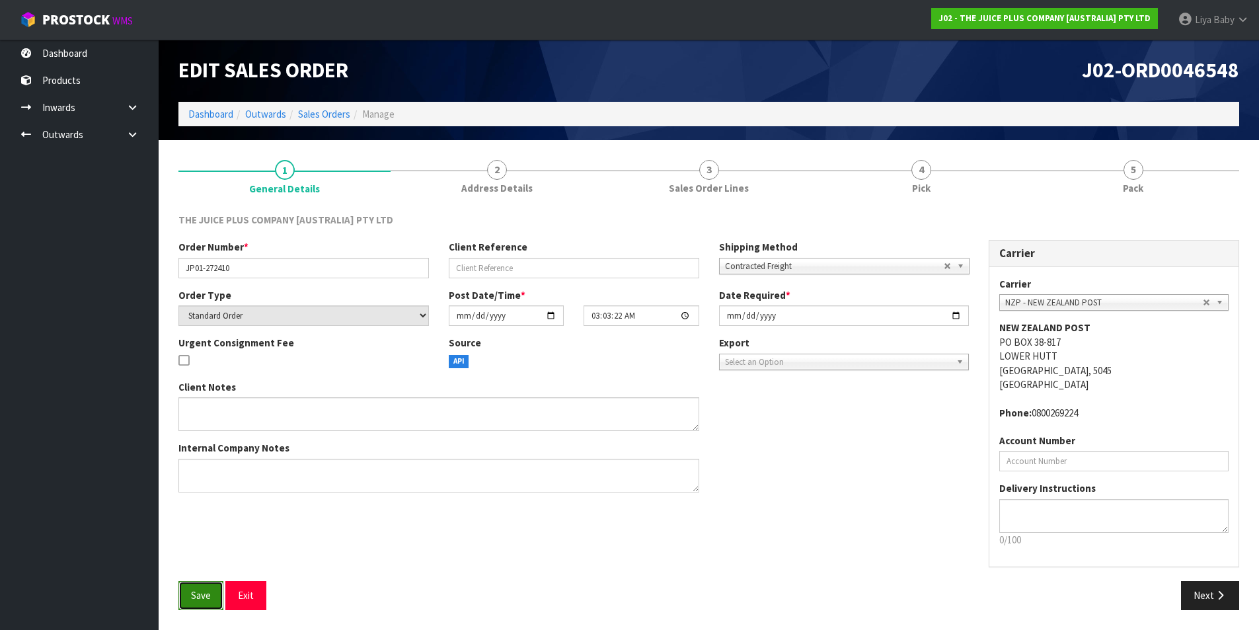
click at [197, 600] on span "Save" at bounding box center [201, 595] width 20 height 13
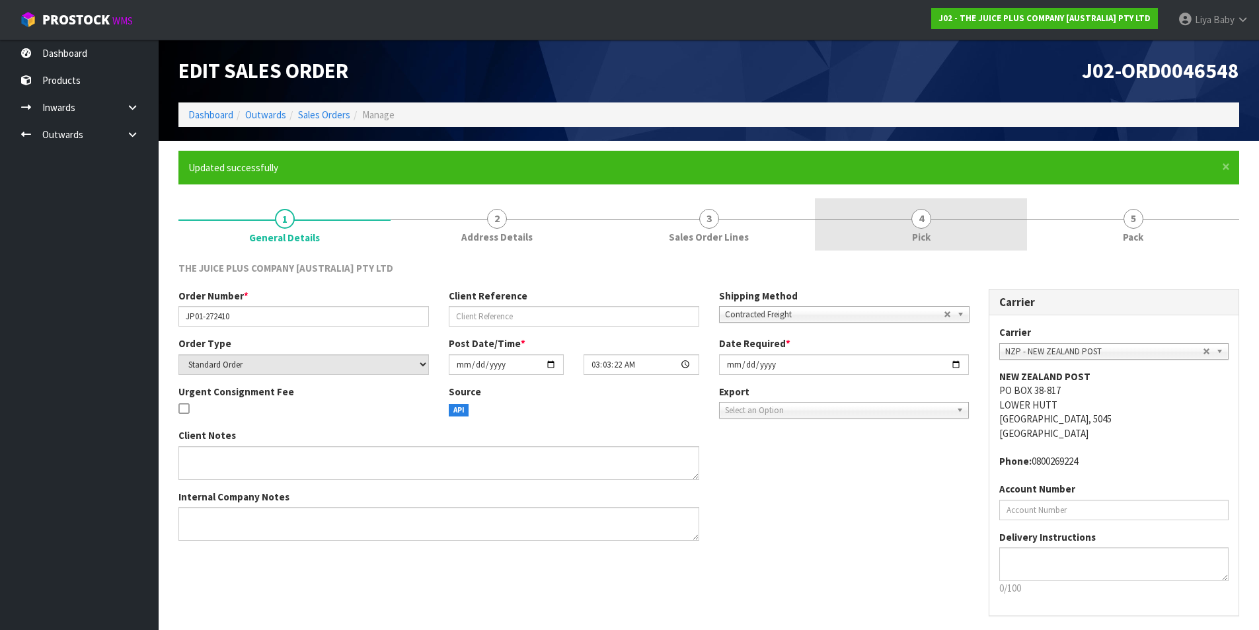
click at [916, 232] on span "Pick" at bounding box center [921, 237] width 18 height 14
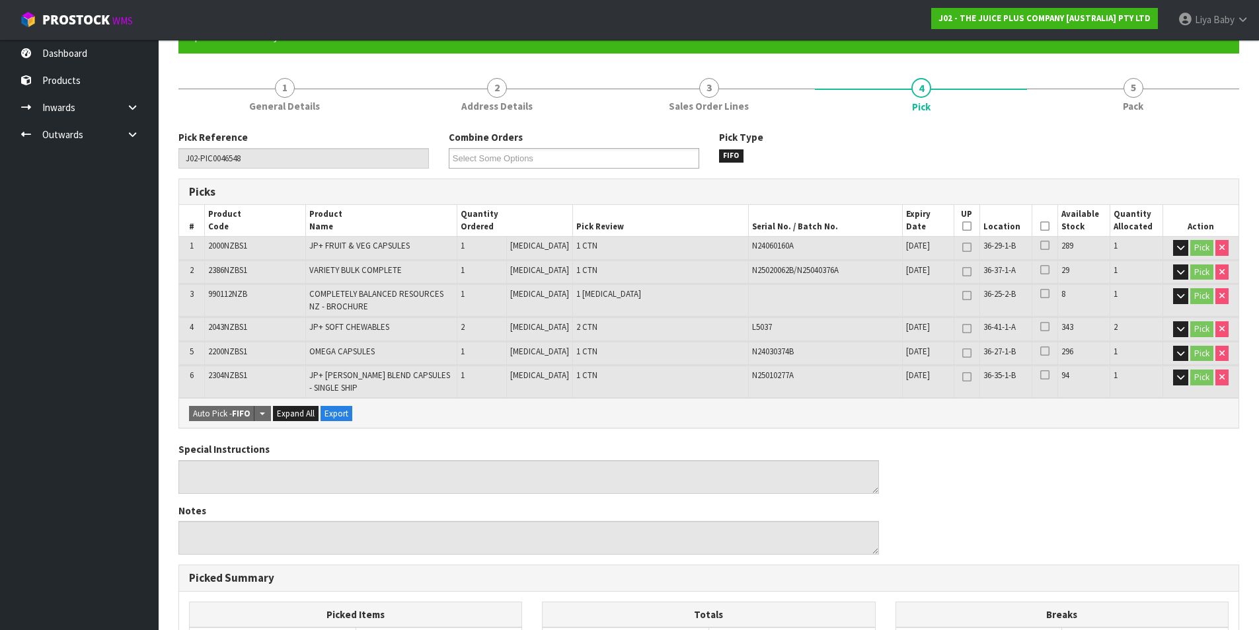
scroll to position [132, 0]
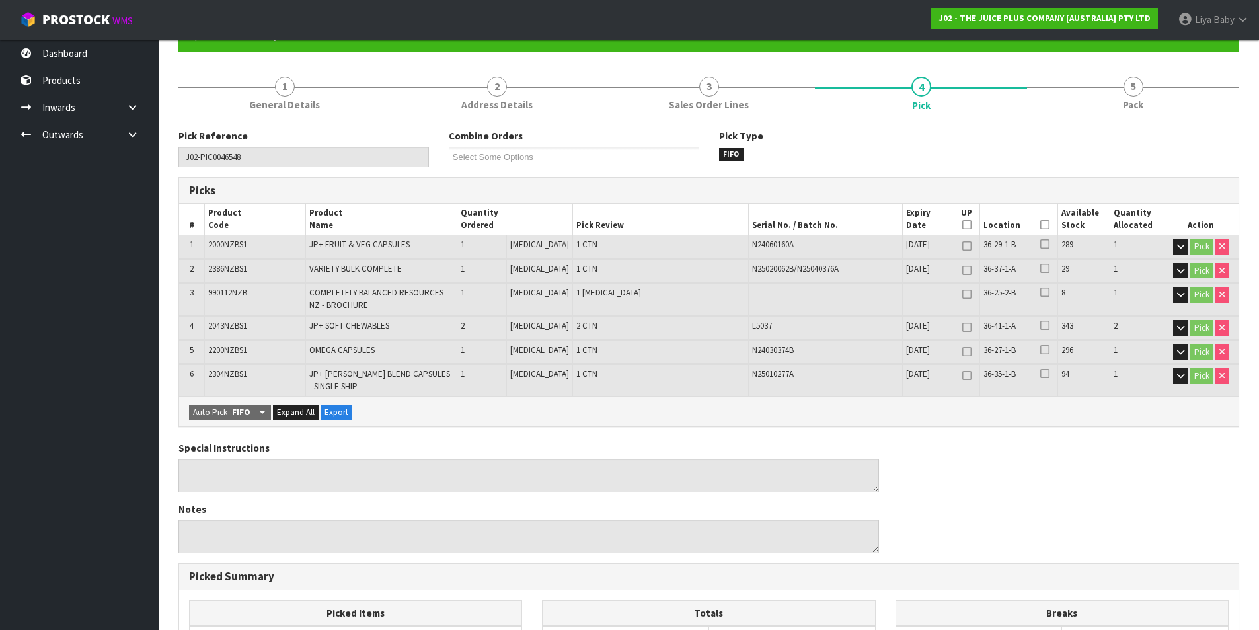
click at [1040, 225] on icon at bounding box center [1044, 225] width 9 height 1
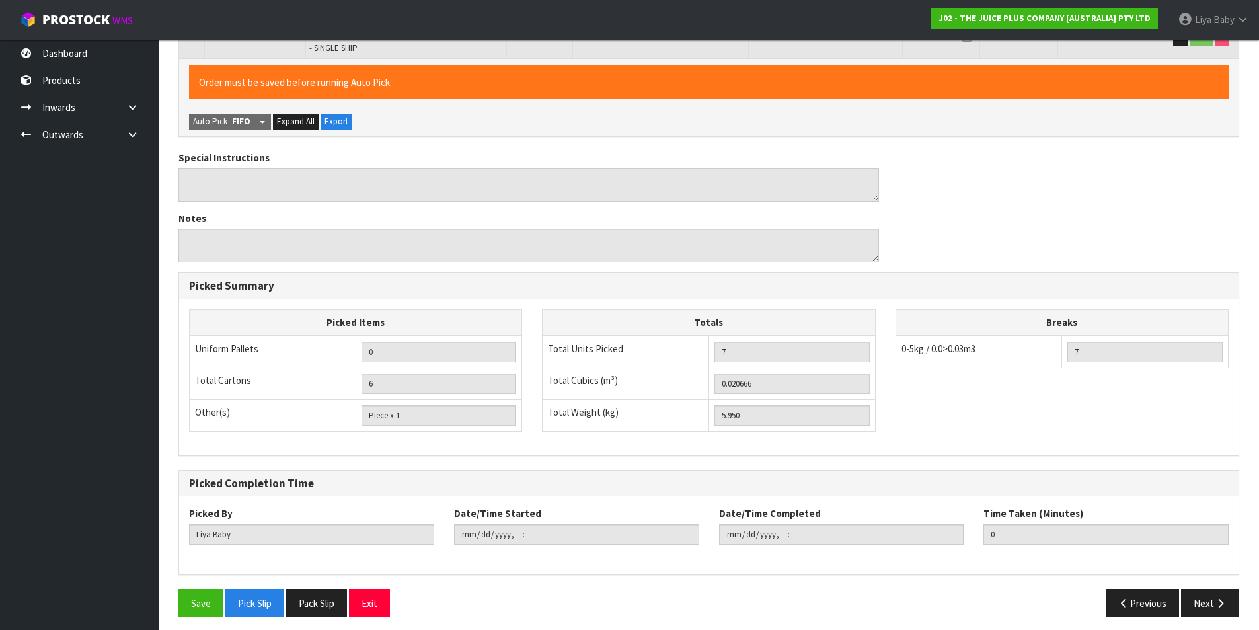
scroll to position [478, 0]
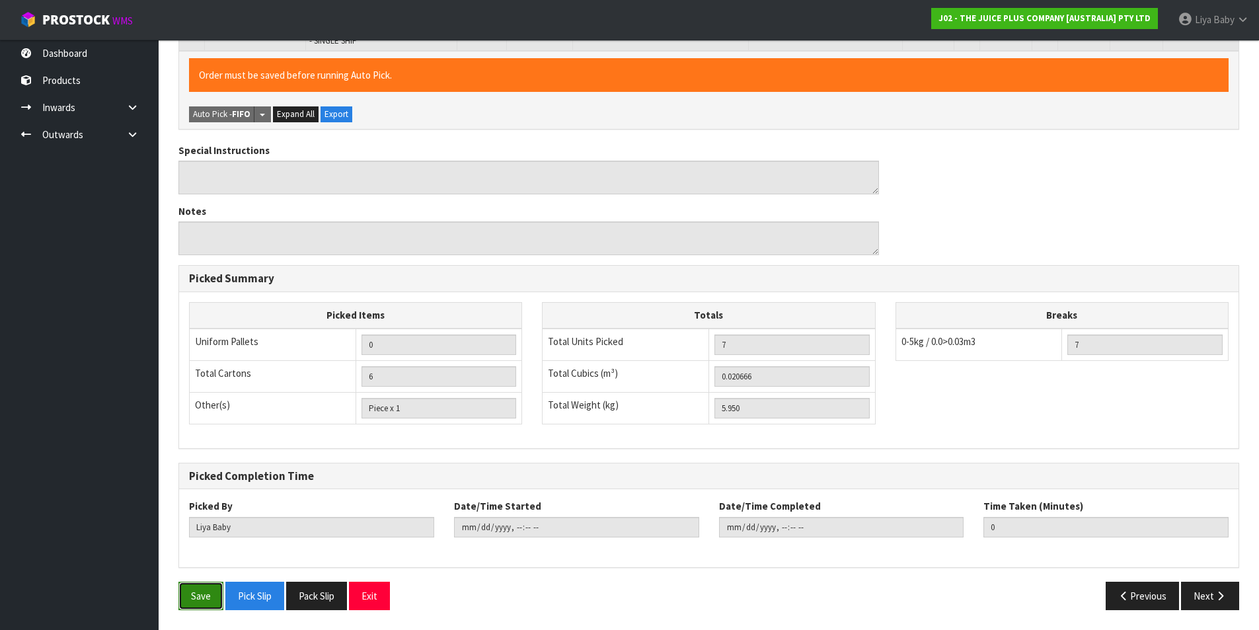
click at [201, 604] on button "Save" at bounding box center [200, 595] width 45 height 28
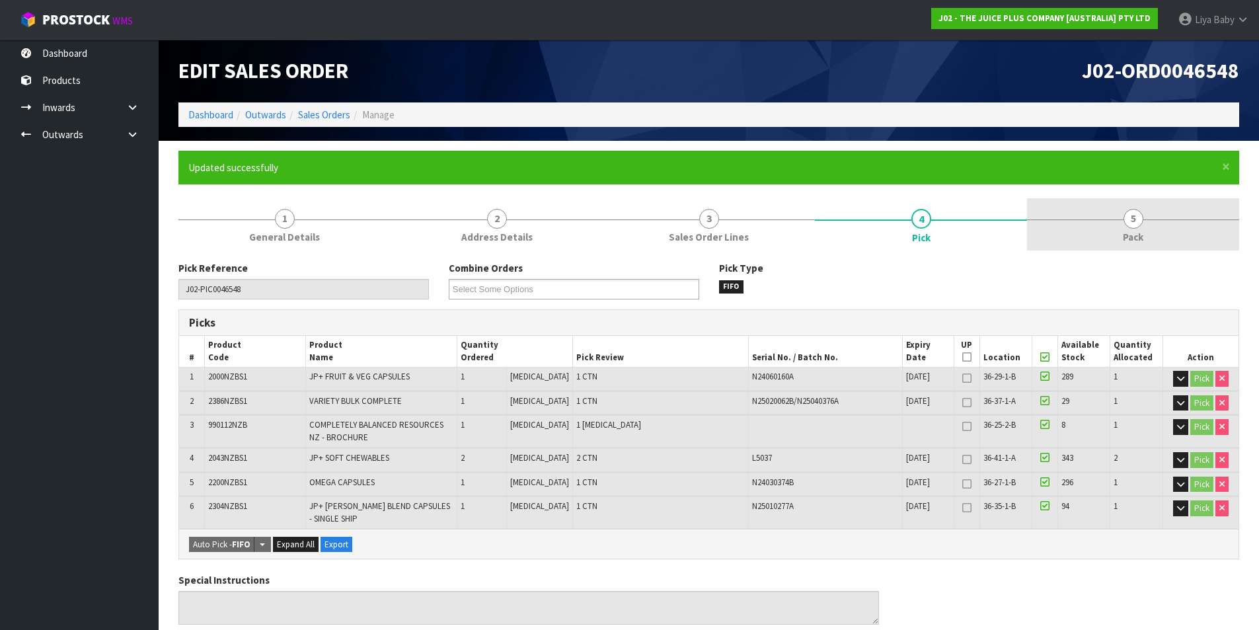
click at [1174, 213] on link "5 Pack" at bounding box center [1133, 224] width 212 height 52
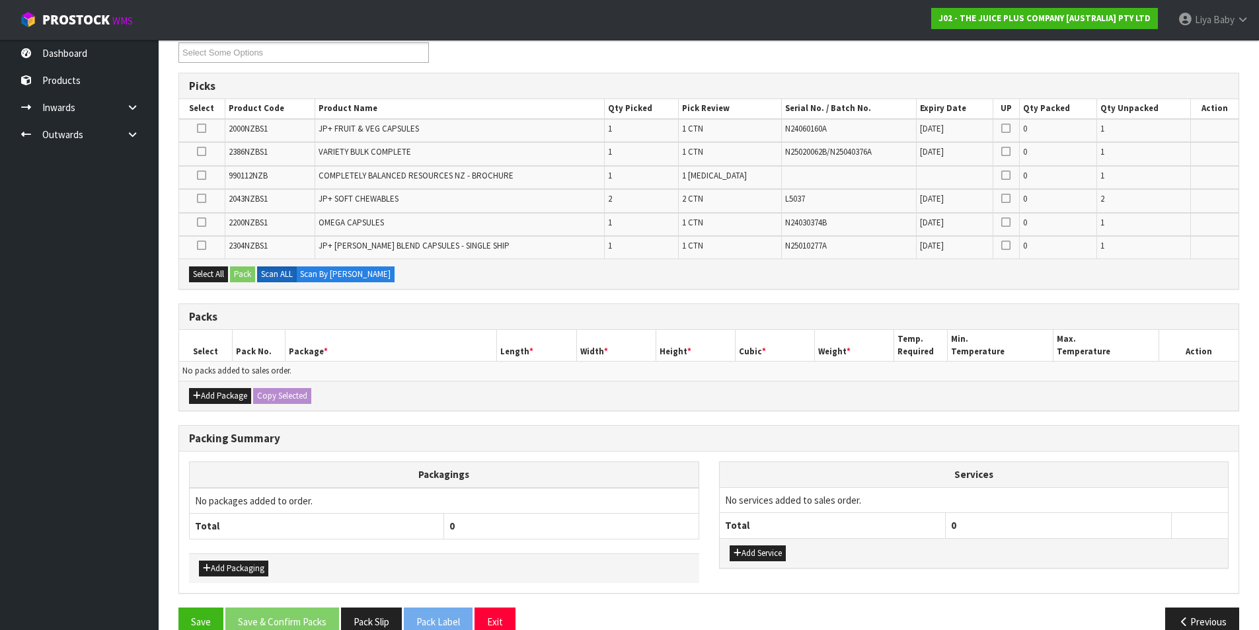
scroll to position [262, 0]
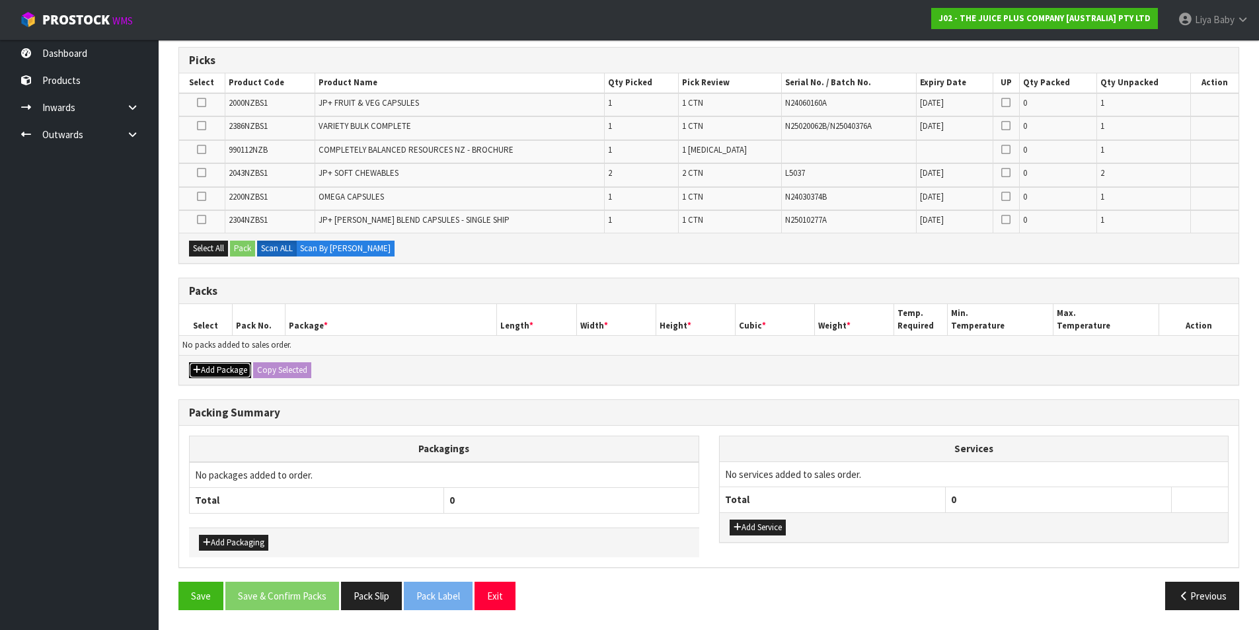
click at [194, 371] on icon "button" at bounding box center [197, 369] width 8 height 9
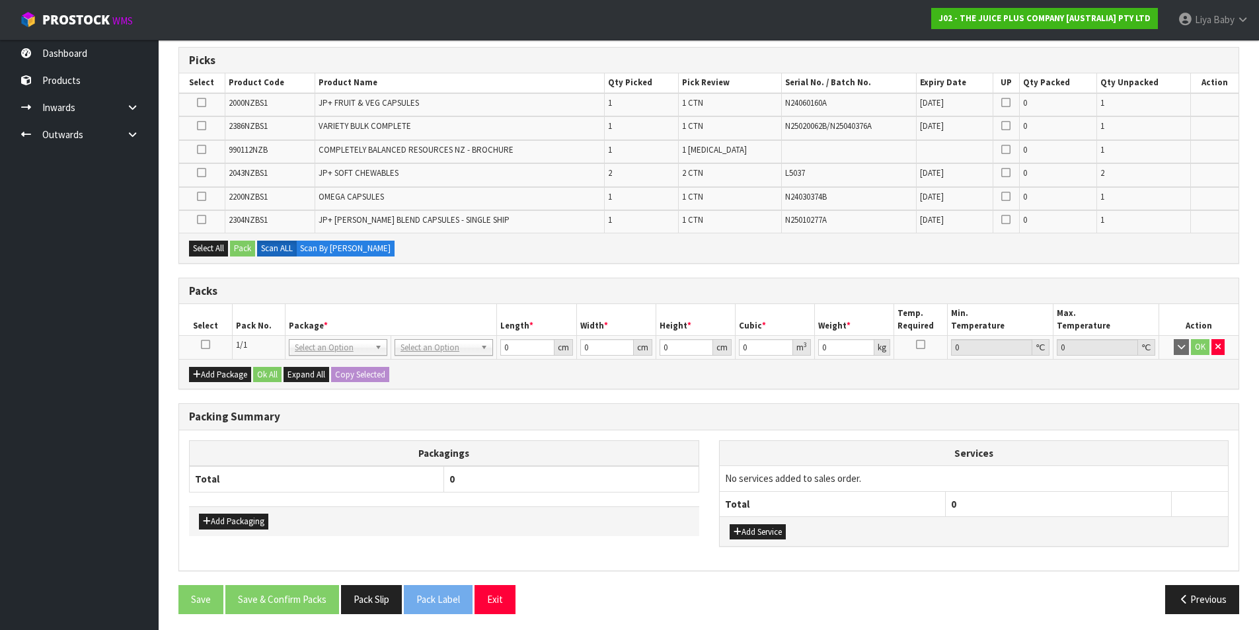
drag, startPoint x: 203, startPoint y: 346, endPoint x: 205, endPoint y: 305, distance: 40.3
click at [203, 345] on icon at bounding box center [205, 344] width 9 height 1
drag, startPoint x: 211, startPoint y: 244, endPoint x: 223, endPoint y: 244, distance: 11.2
click at [213, 244] on button "Select All" at bounding box center [208, 248] width 39 height 16
click at [239, 244] on button "Pack" at bounding box center [242, 248] width 25 height 16
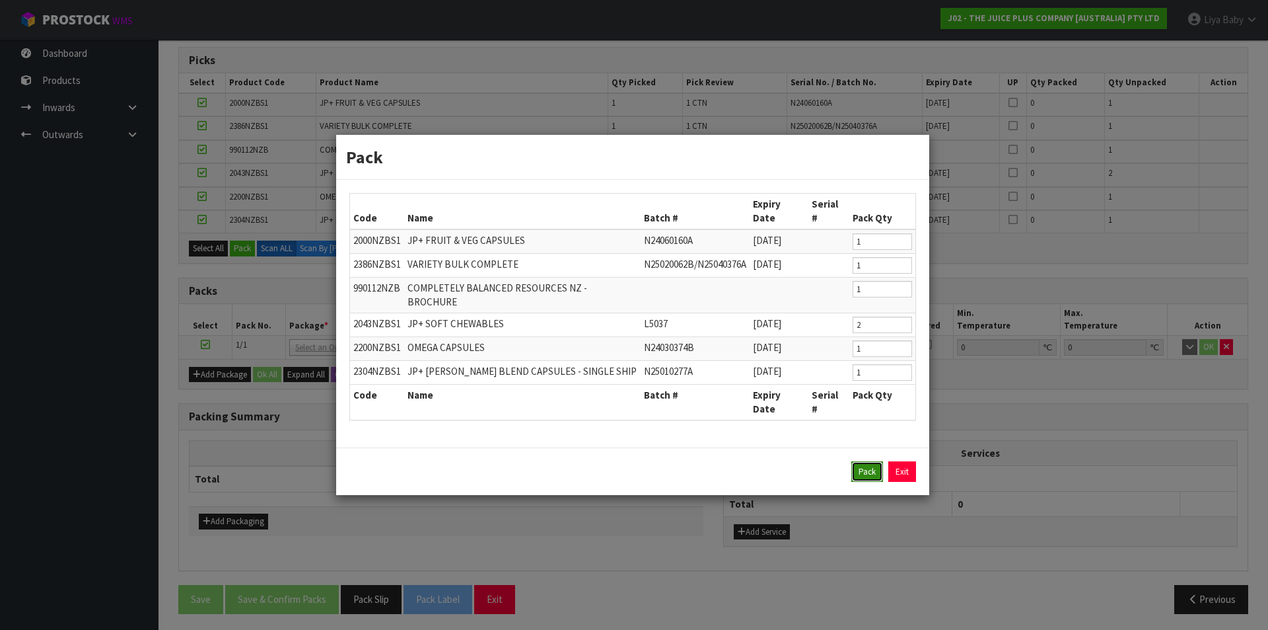
click at [871, 461] on button "Pack" at bounding box center [868, 471] width 32 height 21
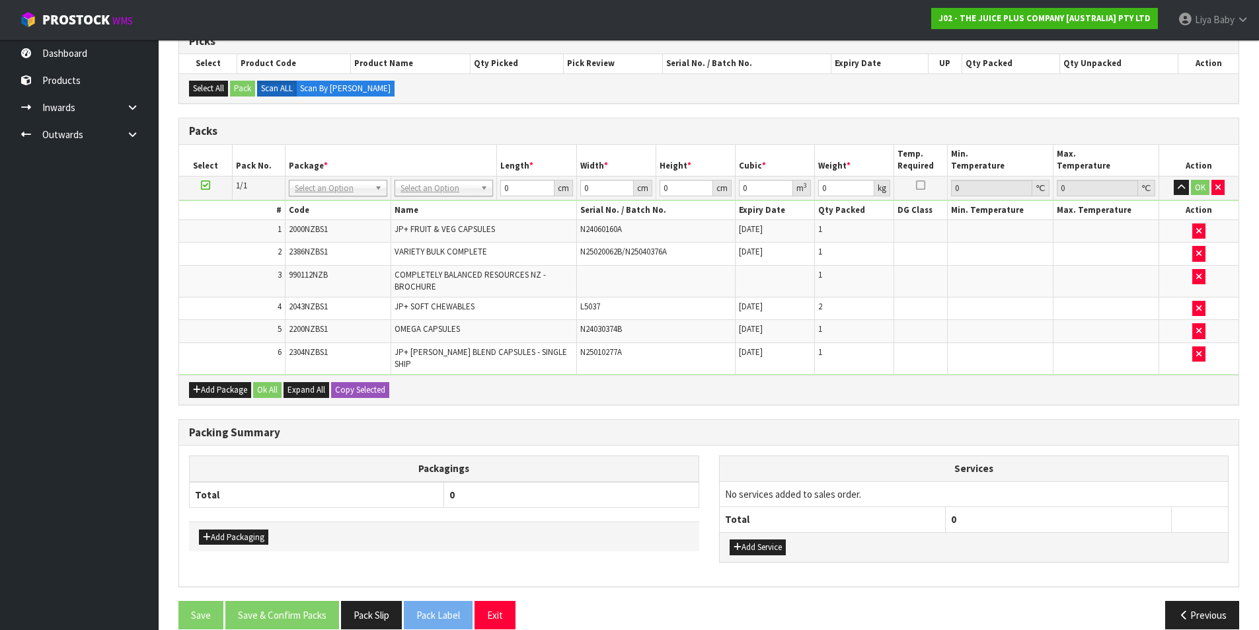
scroll to position [292, 0]
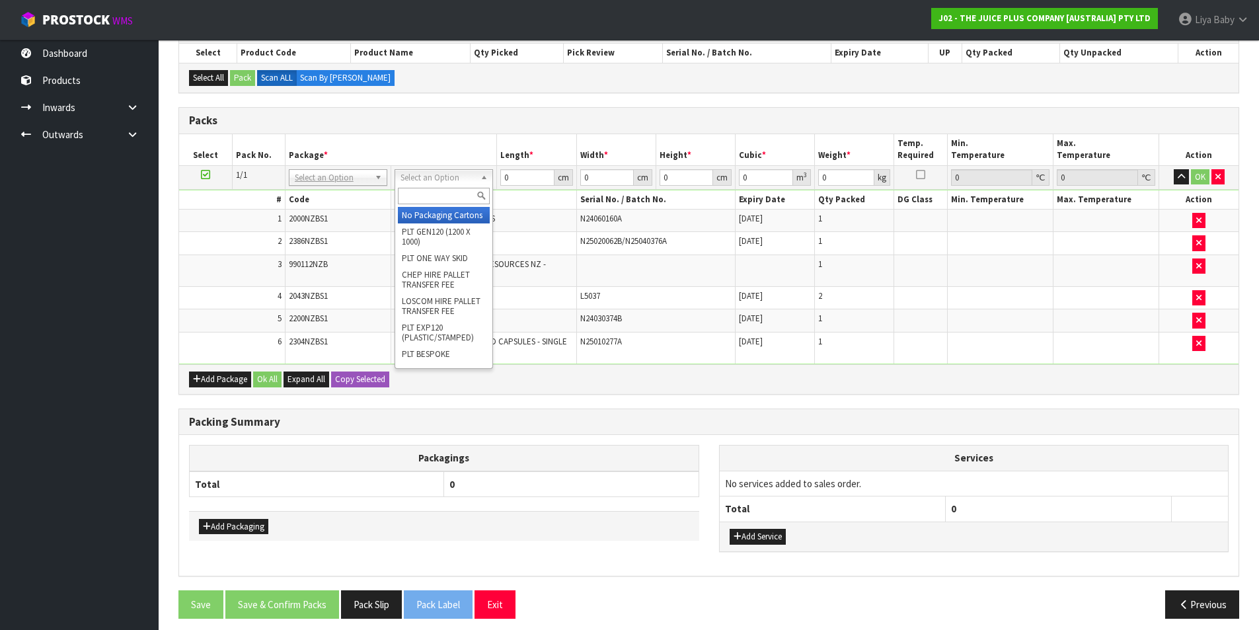
click at [428, 198] on input "text" at bounding box center [444, 196] width 92 height 17
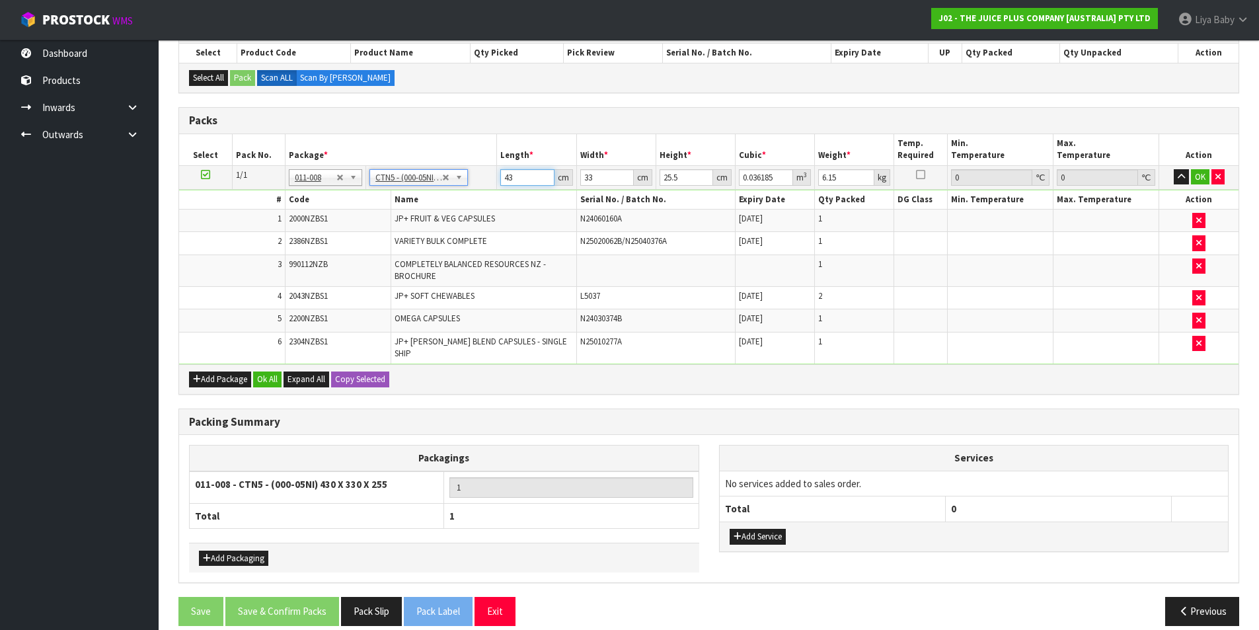
click at [515, 175] on input "43" at bounding box center [527, 177] width 54 height 17
click at [608, 178] on input "33" at bounding box center [607, 177] width 54 height 17
click at [679, 181] on input "25.5" at bounding box center [686, 177] width 54 height 17
click at [839, 178] on input "6.15" at bounding box center [846, 177] width 56 height 17
click at [260, 371] on button "Ok All" at bounding box center [267, 379] width 28 height 16
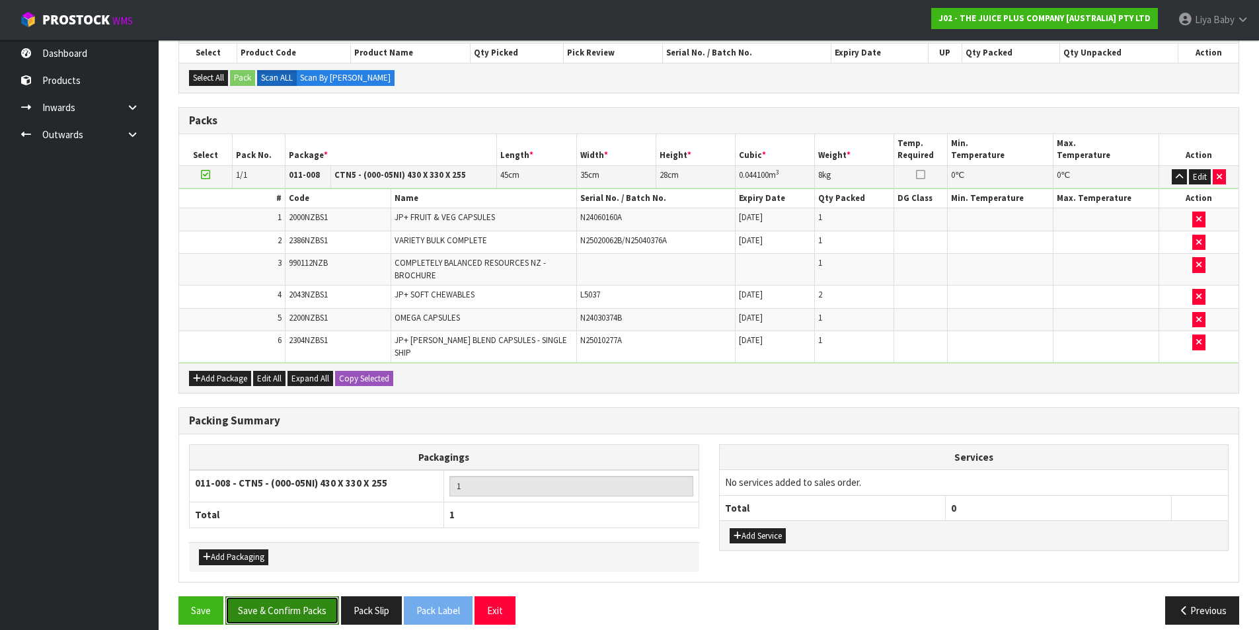
click at [290, 596] on button "Save & Confirm Packs" at bounding box center [282, 610] width 114 height 28
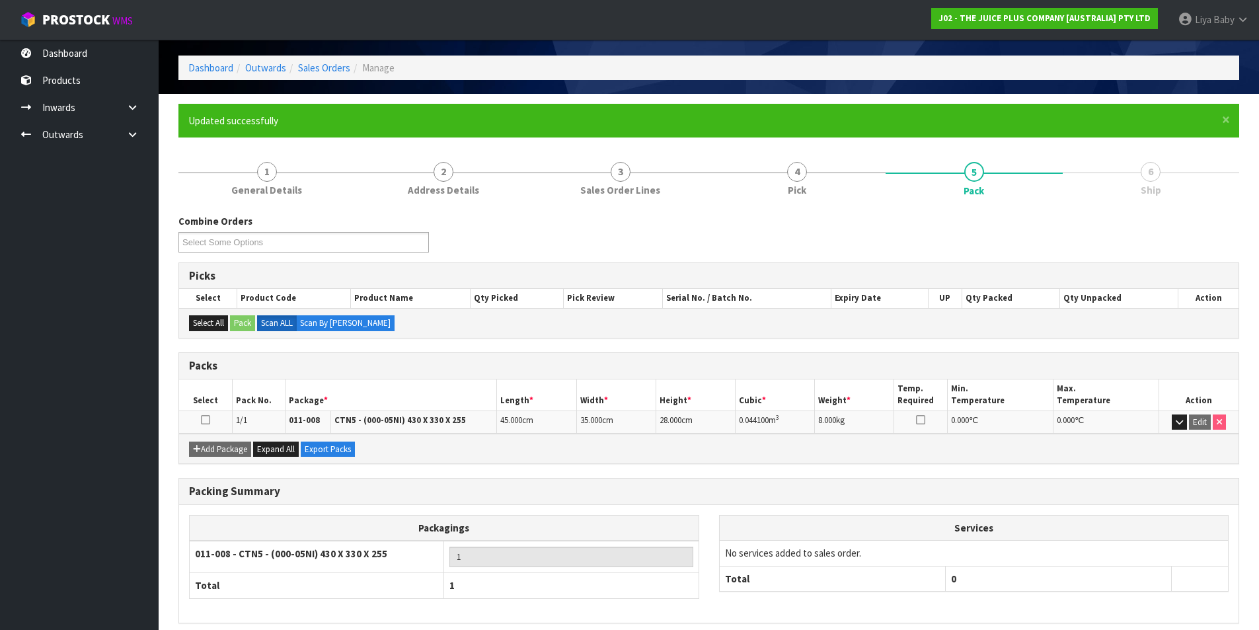
scroll to position [102, 0]
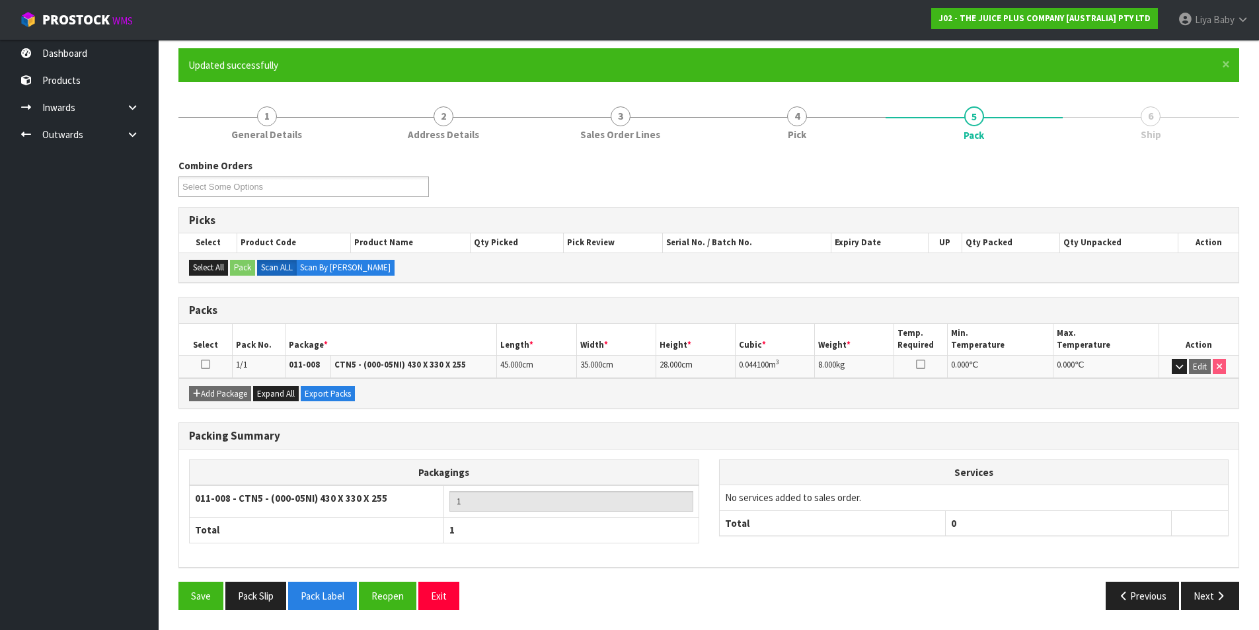
click at [202, 364] on icon at bounding box center [205, 364] width 9 height 1
click at [1198, 591] on button "Next" at bounding box center [1210, 595] width 58 height 28
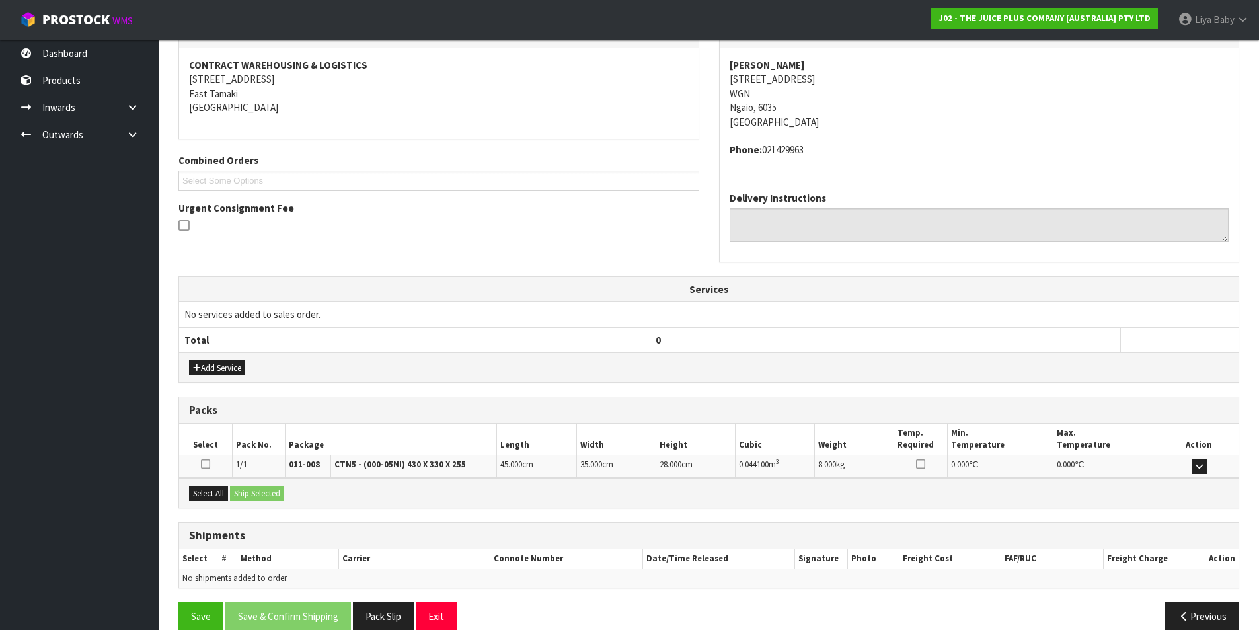
scroll to position [260, 0]
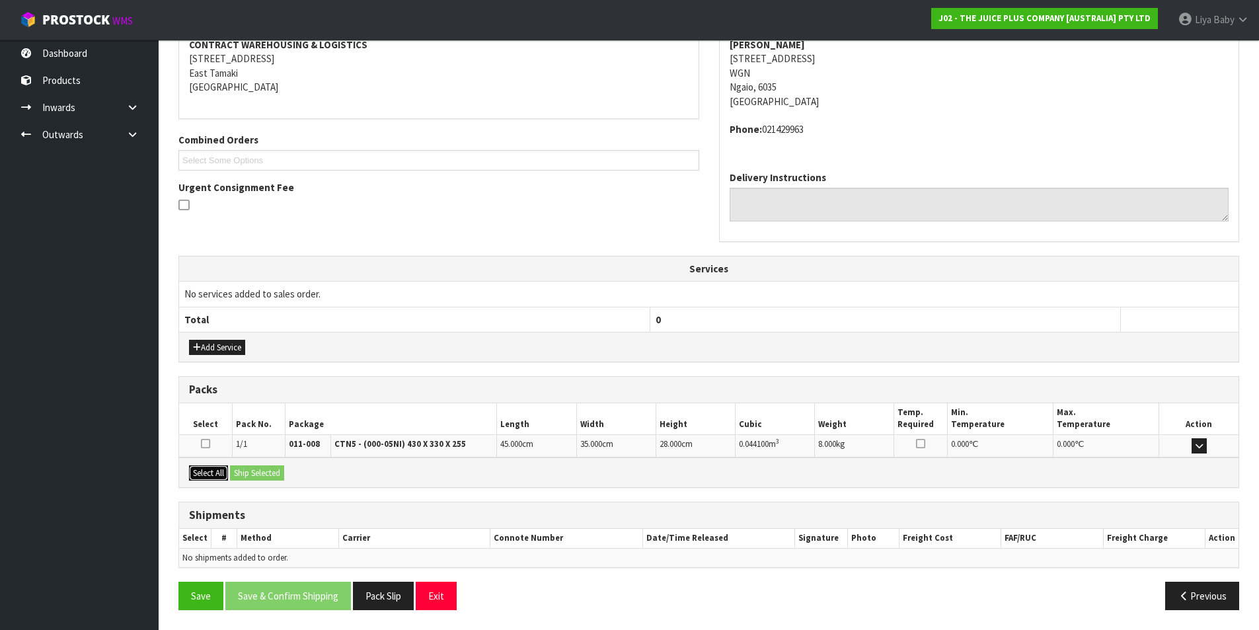
click at [214, 467] on button "Select All" at bounding box center [208, 473] width 39 height 16
click at [242, 472] on button "Ship Selected" at bounding box center [257, 473] width 54 height 16
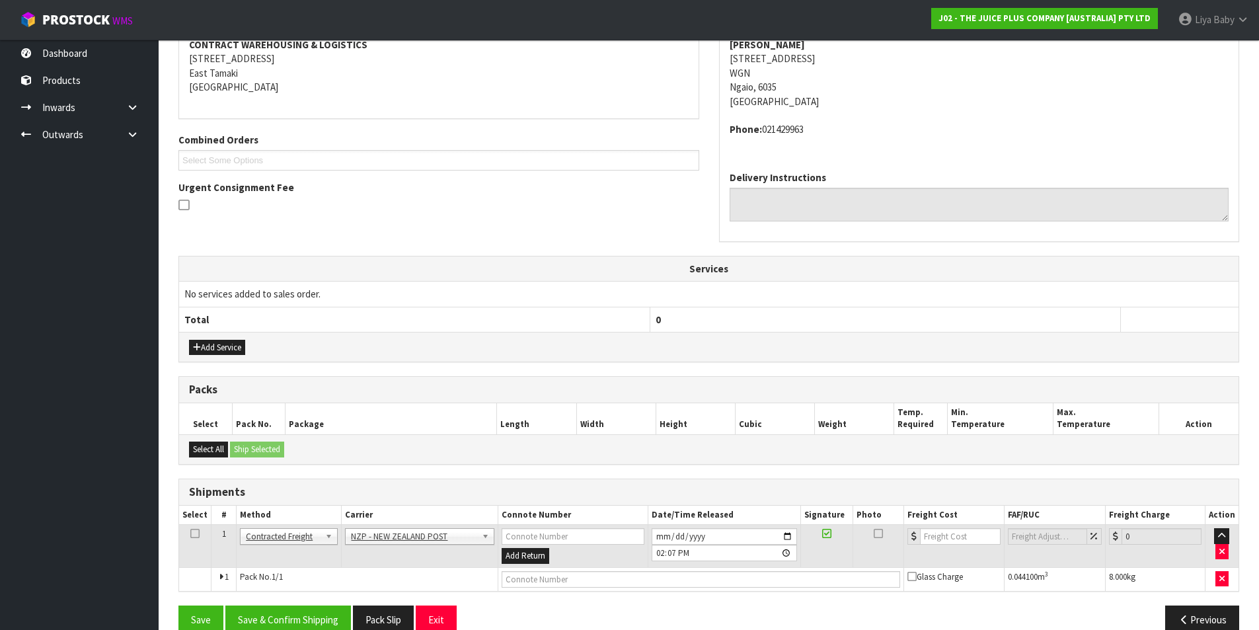
click at [192, 533] on icon at bounding box center [194, 533] width 9 height 1
click at [258, 623] on button "Save & Confirm Shipping" at bounding box center [288, 619] width 126 height 28
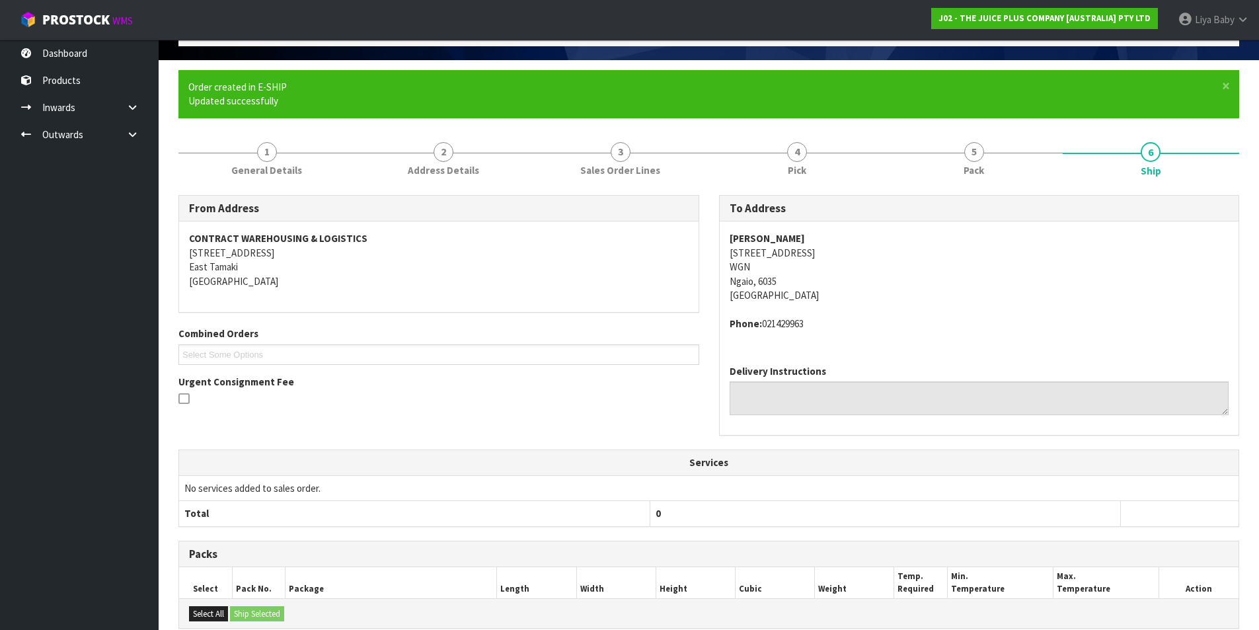
scroll to position [265, 0]
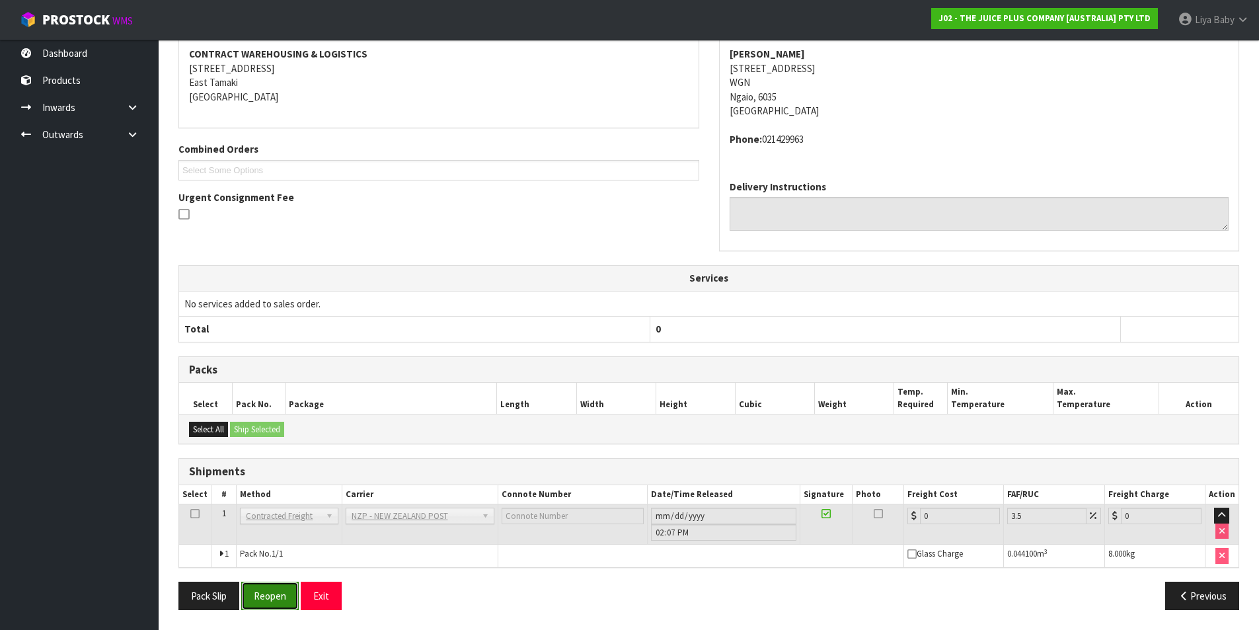
click at [277, 593] on button "Reopen" at bounding box center [269, 595] width 57 height 28
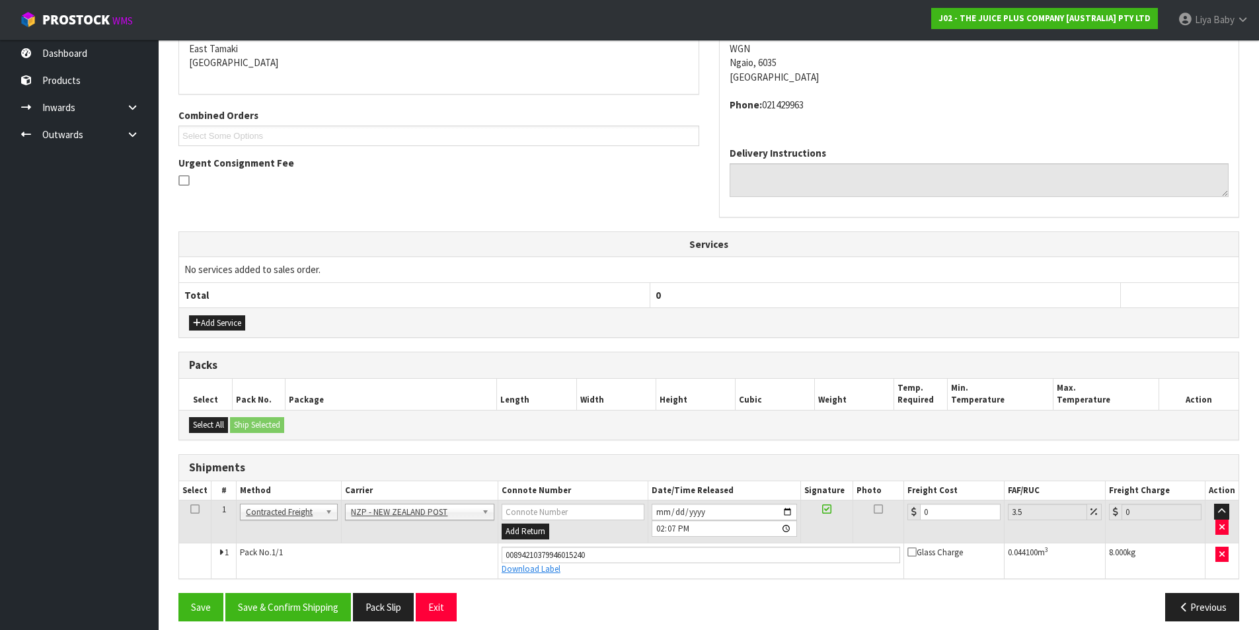
scroll to position [296, 0]
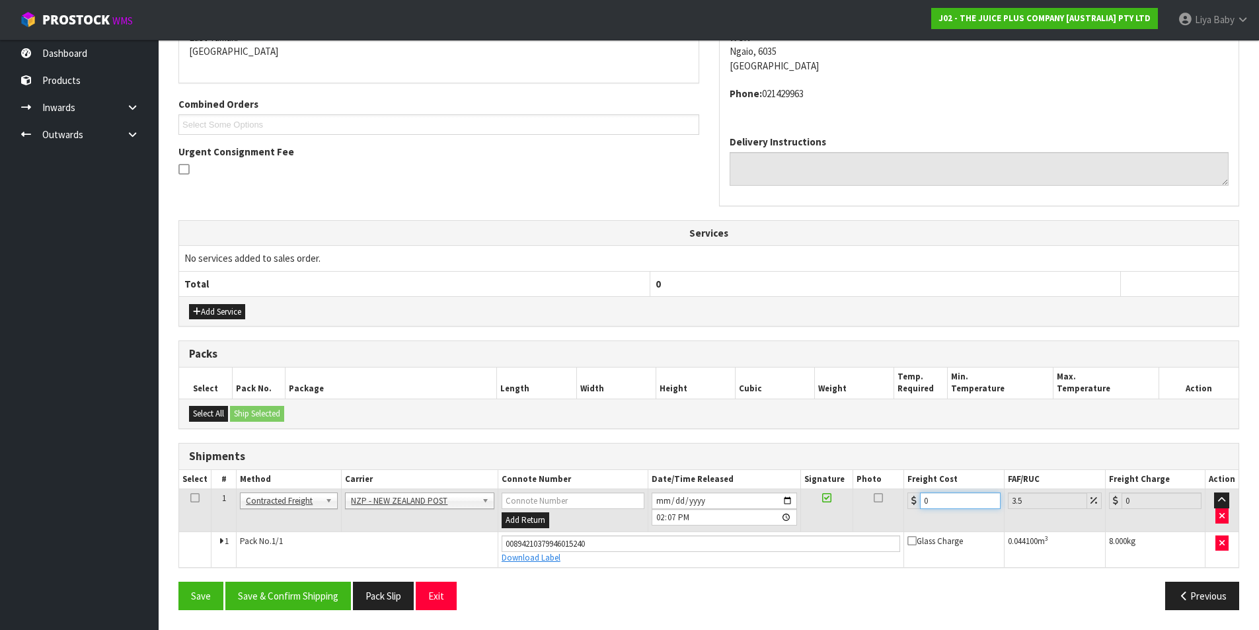
click at [940, 503] on input "0" at bounding box center [960, 500] width 80 height 17
click at [194, 498] on icon at bounding box center [194, 497] width 9 height 1
click at [297, 591] on button "Save & Confirm Shipping" at bounding box center [288, 595] width 126 height 28
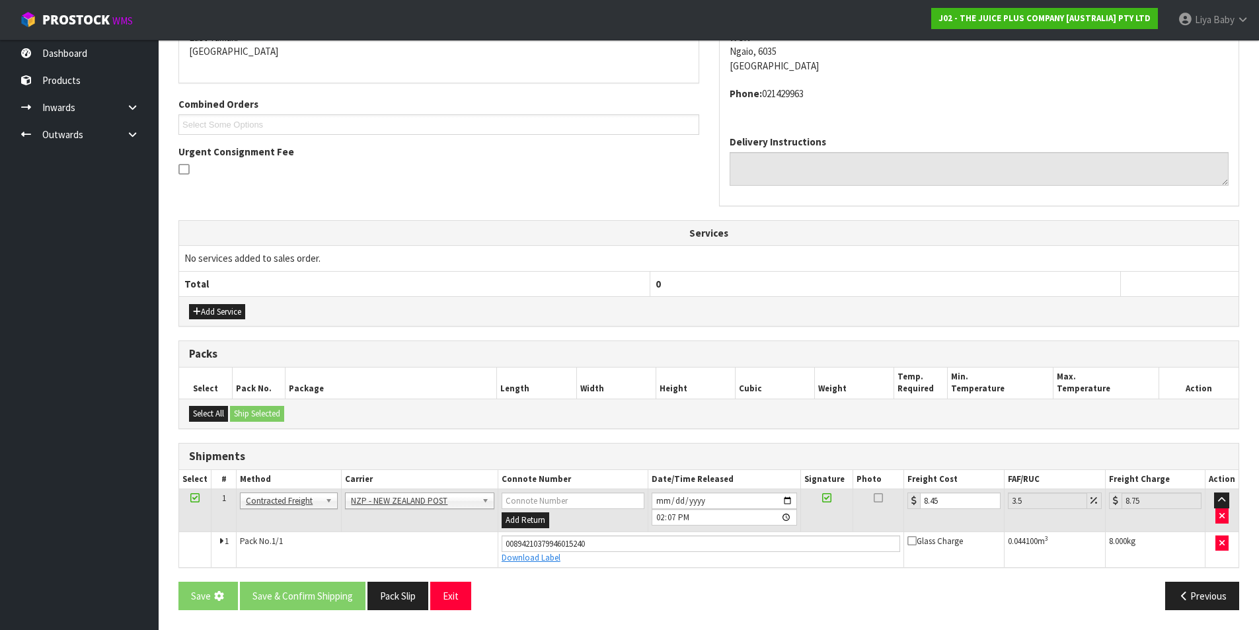
scroll to position [0, 0]
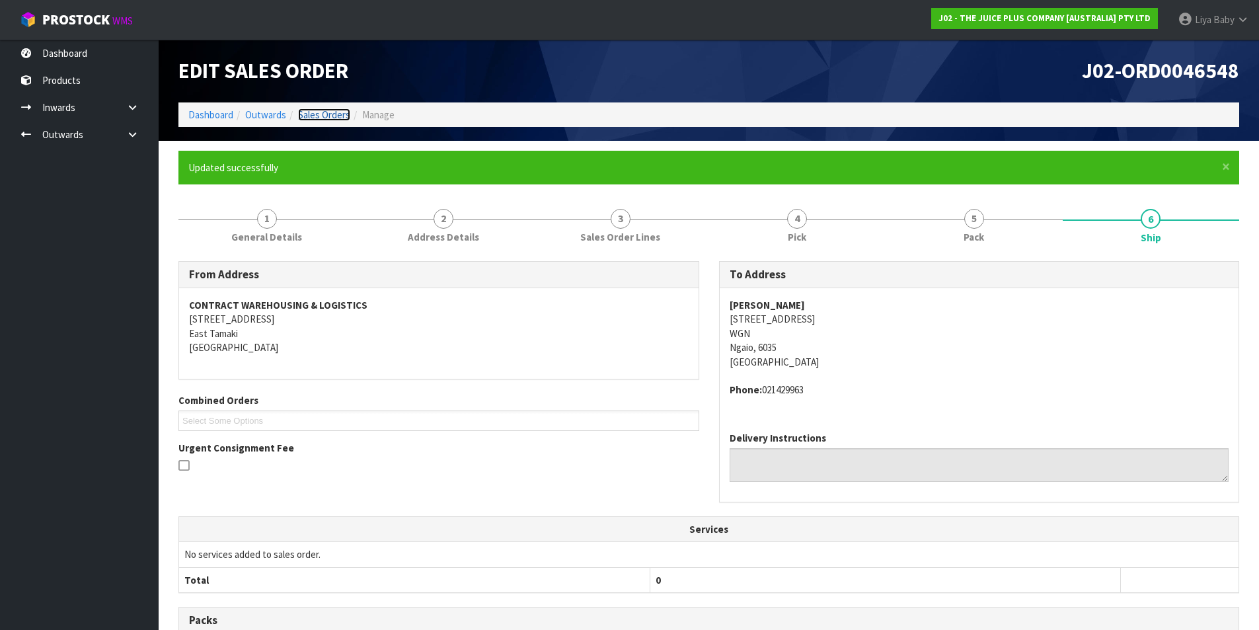
click at [336, 111] on link "Sales Orders" at bounding box center [324, 114] width 52 height 13
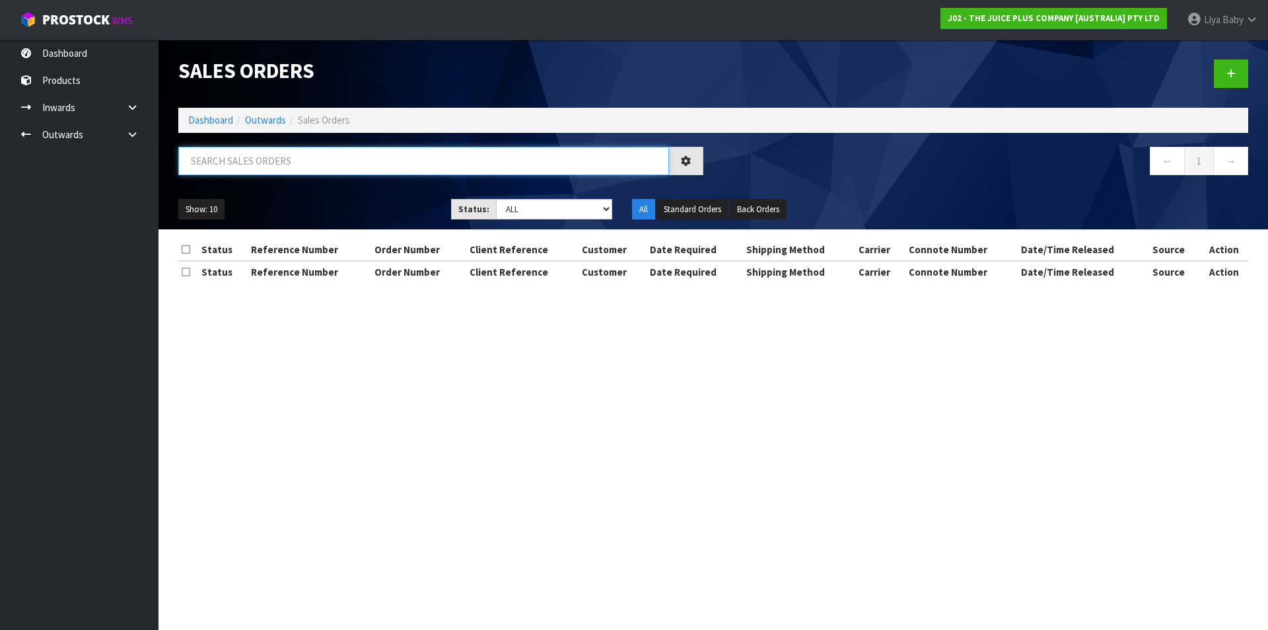
click at [231, 159] on input "text" at bounding box center [423, 161] width 491 height 28
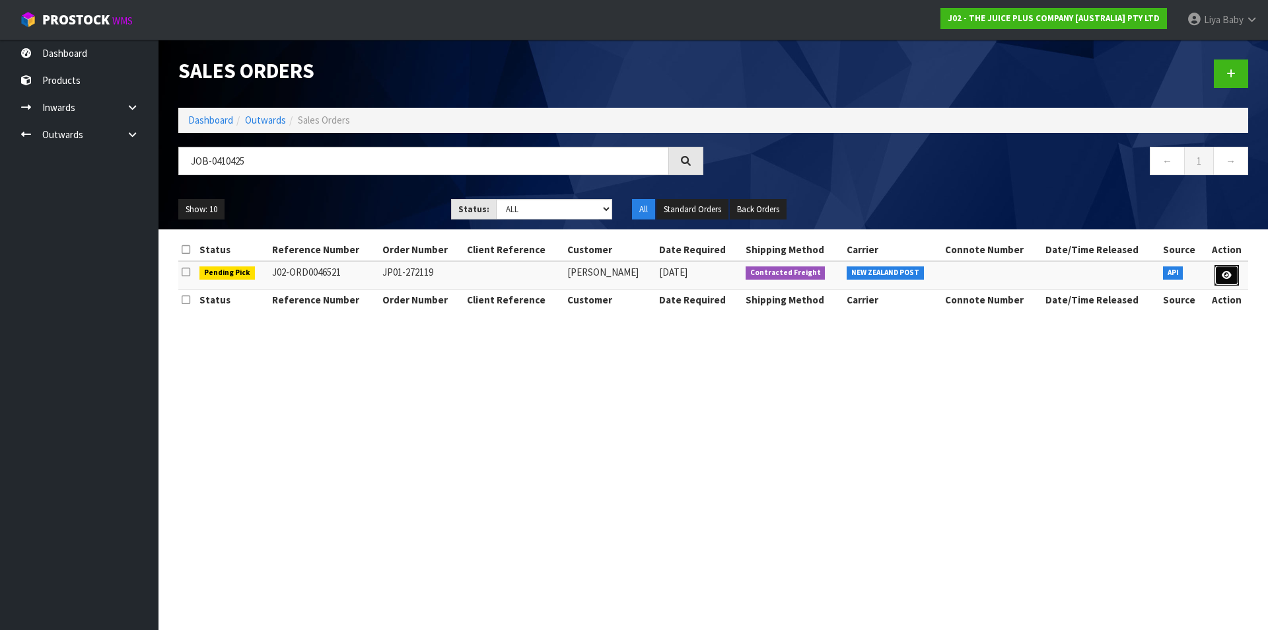
click at [1233, 279] on link at bounding box center [1227, 275] width 24 height 21
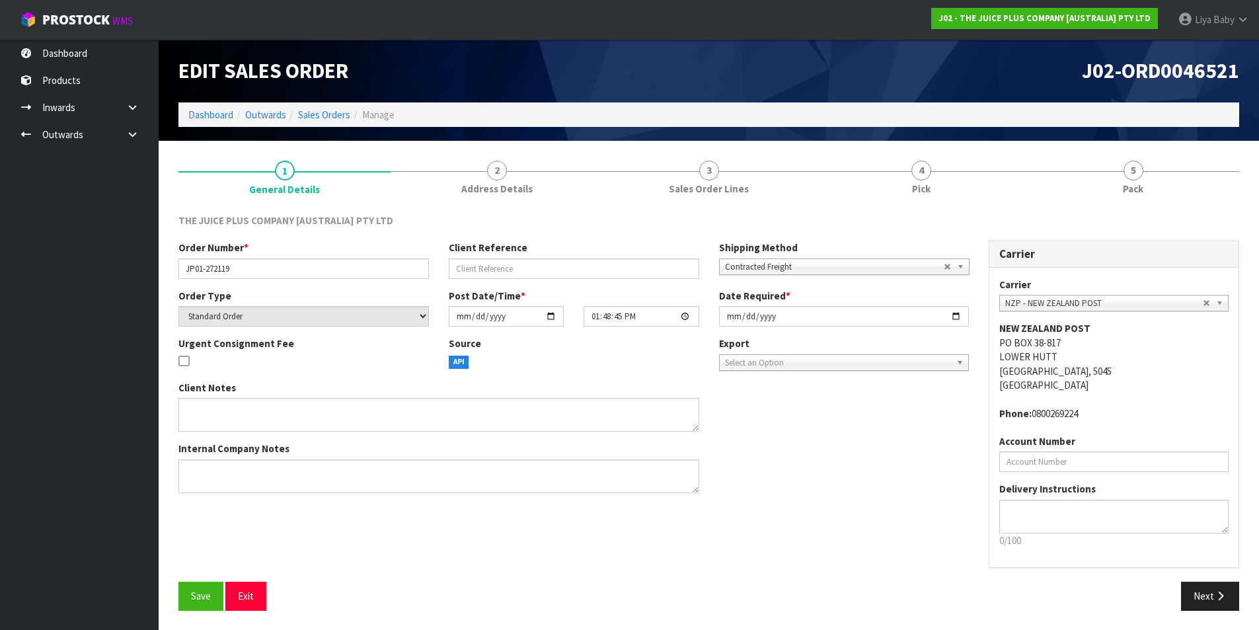
scroll to position [1, 0]
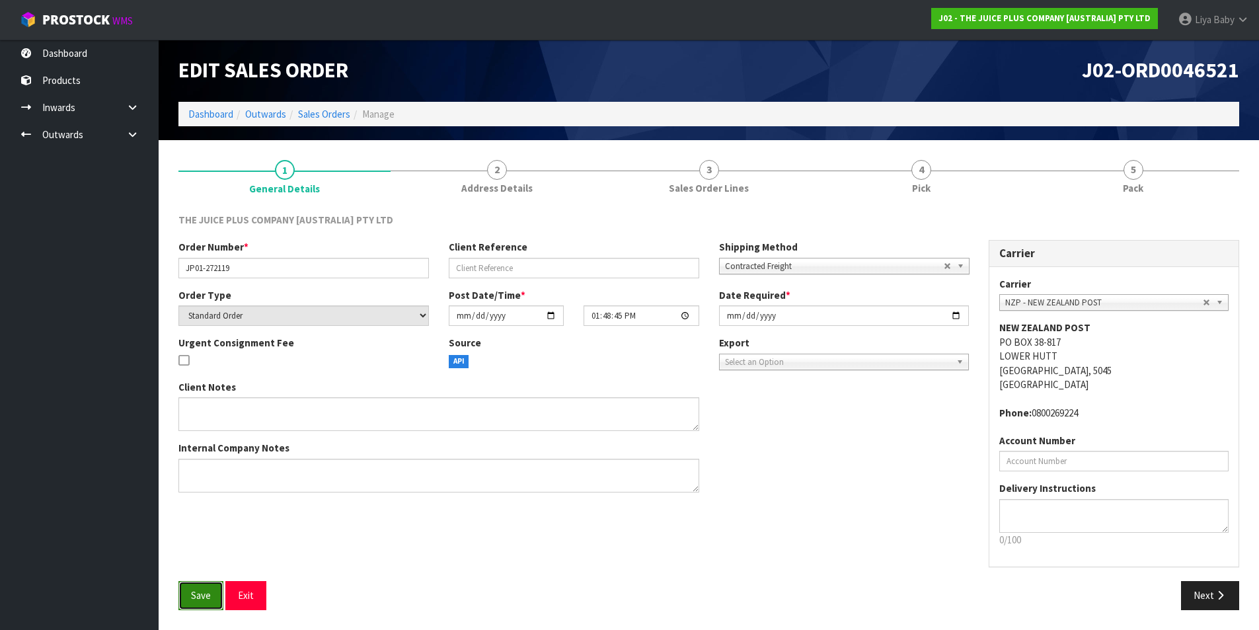
click at [192, 593] on span "Save" at bounding box center [201, 595] width 20 height 13
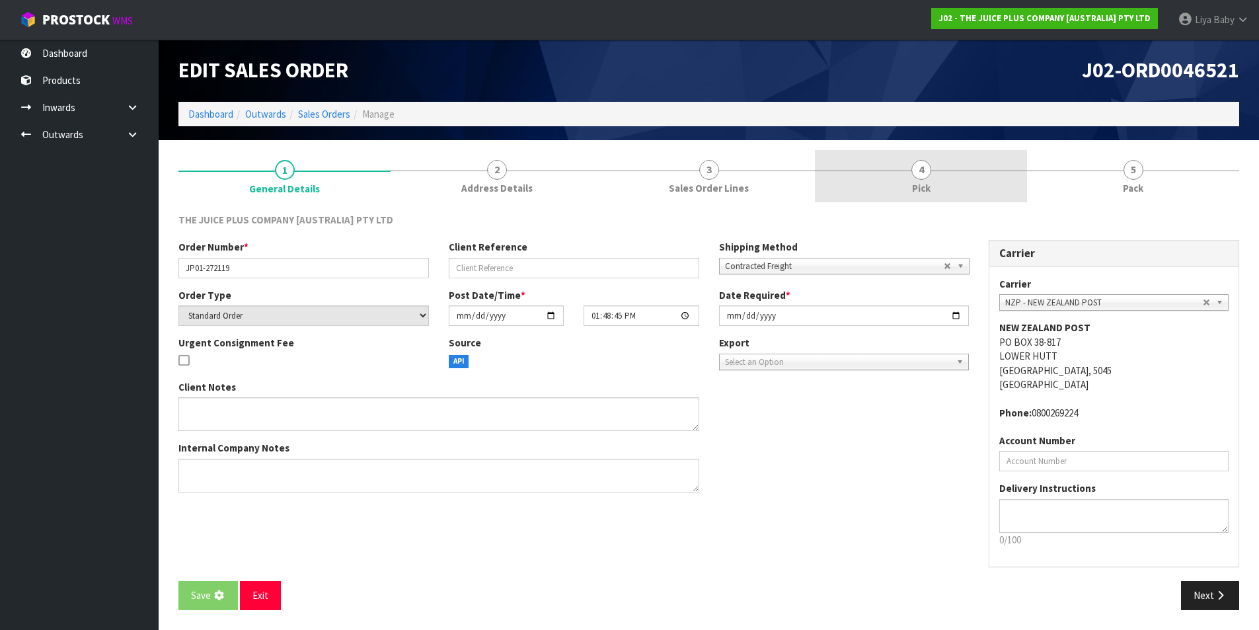
scroll to position [0, 0]
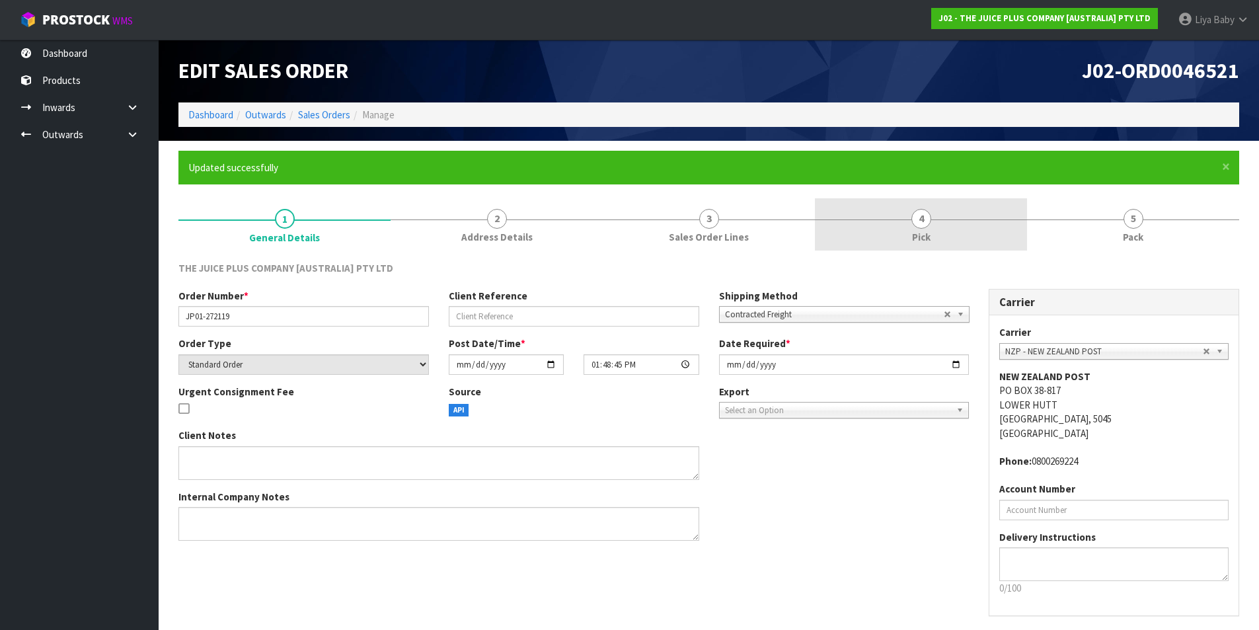
click at [937, 226] on link "4 Pick" at bounding box center [921, 224] width 212 height 52
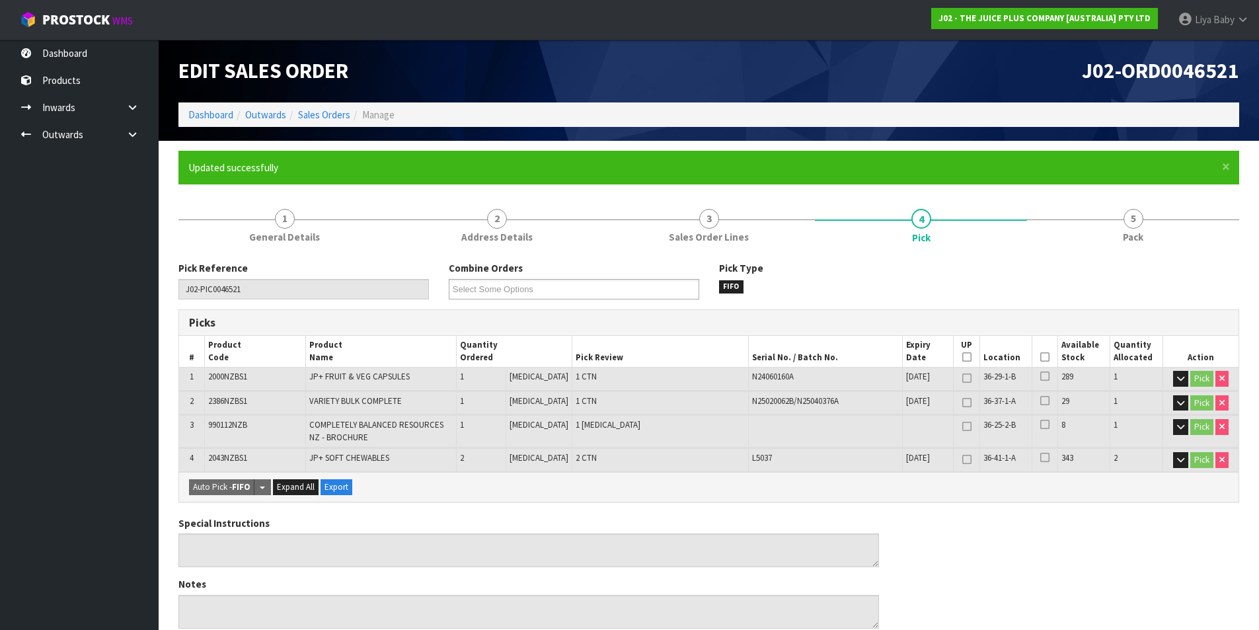
click at [1040, 357] on icon at bounding box center [1044, 357] width 9 height 1
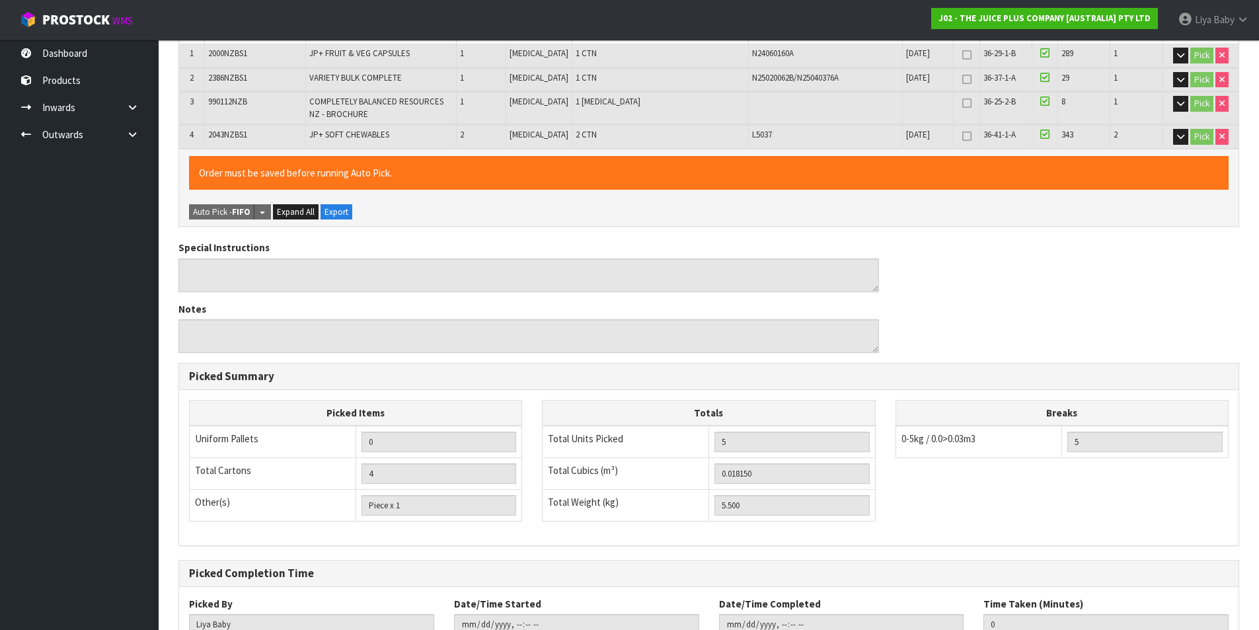
scroll to position [421, 0]
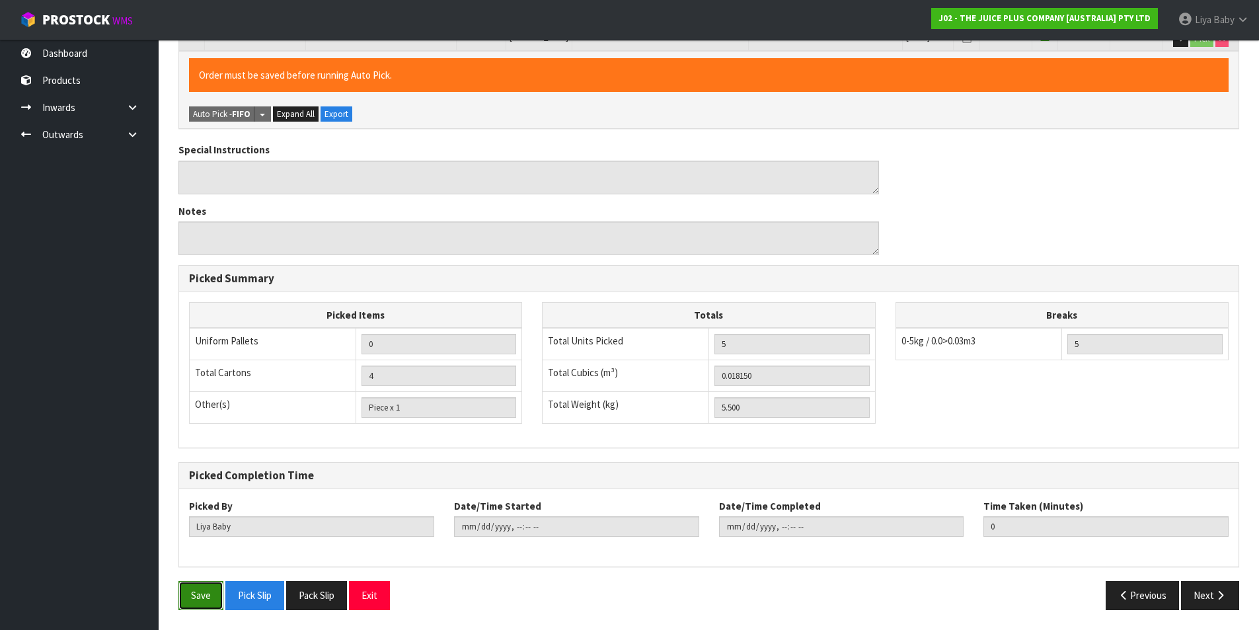
drag, startPoint x: 192, startPoint y: 606, endPoint x: 193, endPoint y: 599, distance: 6.6
click at [193, 603] on button "Save" at bounding box center [200, 595] width 45 height 28
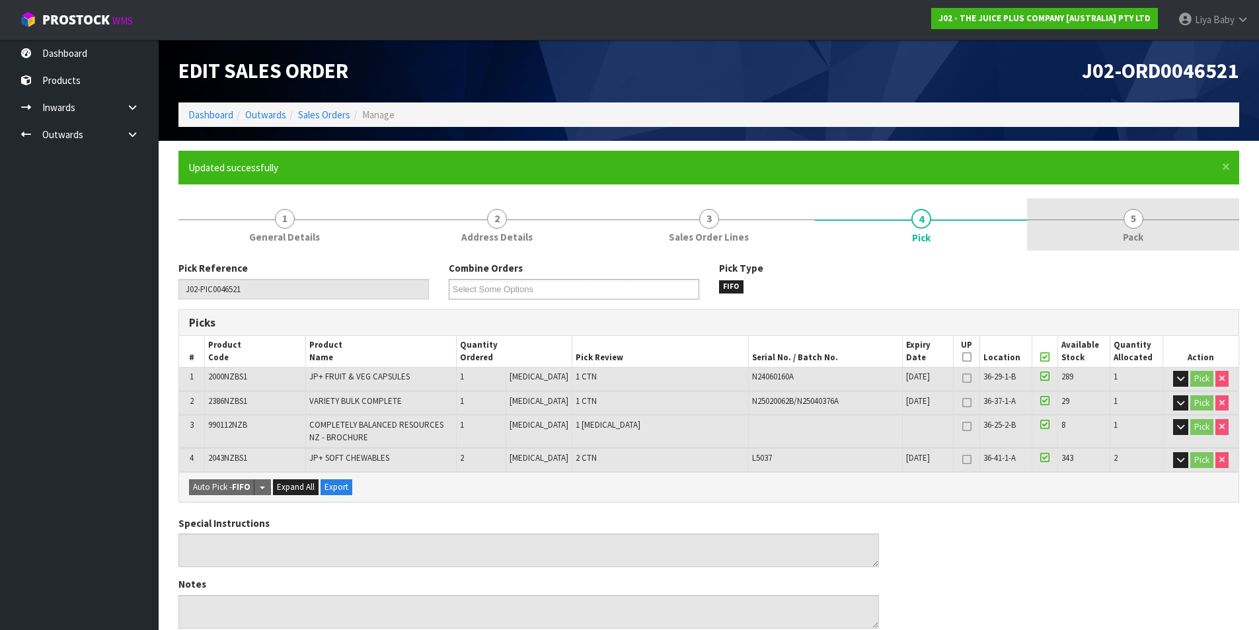
click at [1126, 223] on span "5" at bounding box center [1133, 219] width 20 height 20
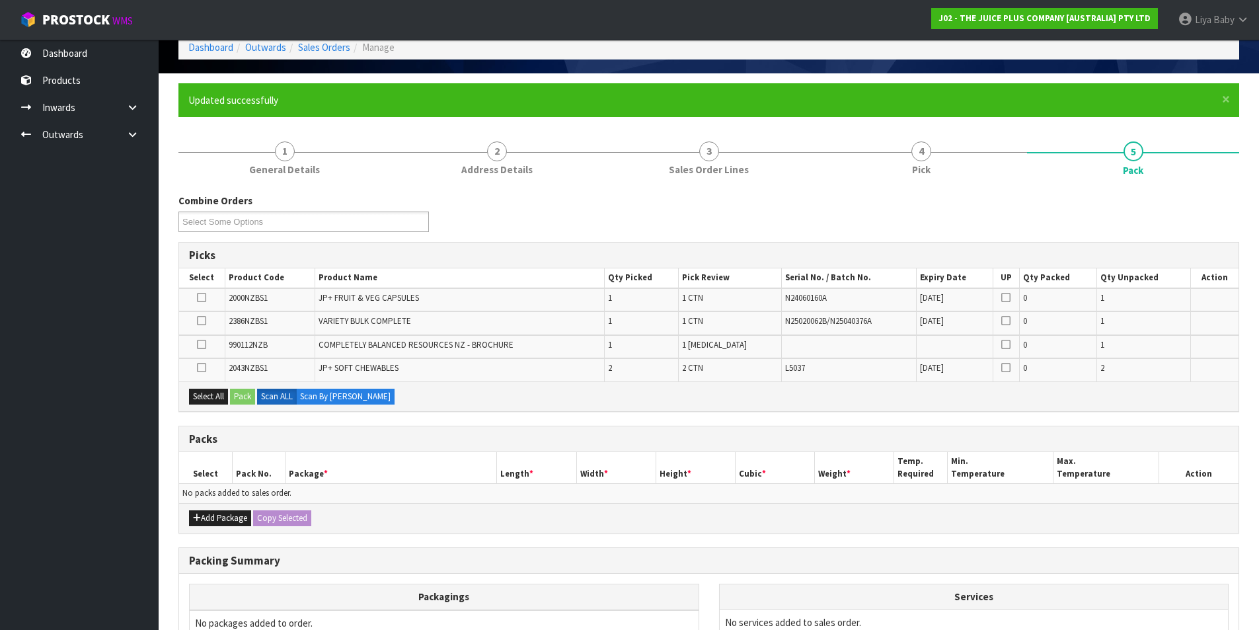
scroll to position [132, 0]
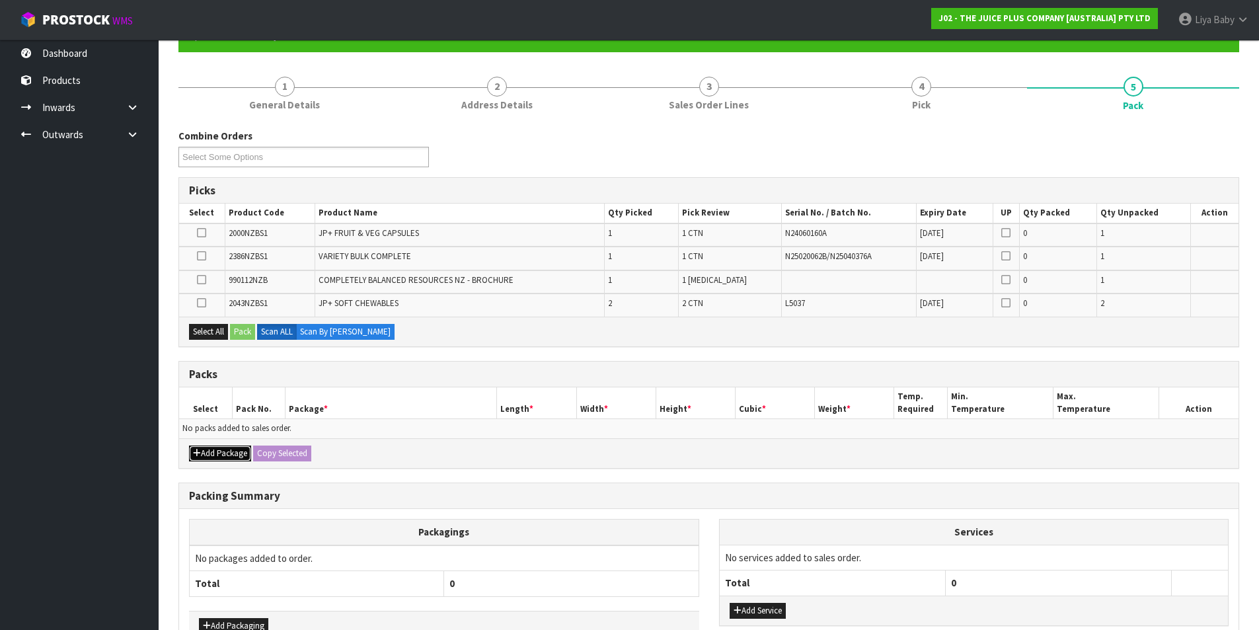
click at [224, 447] on button "Add Package" at bounding box center [220, 453] width 62 height 16
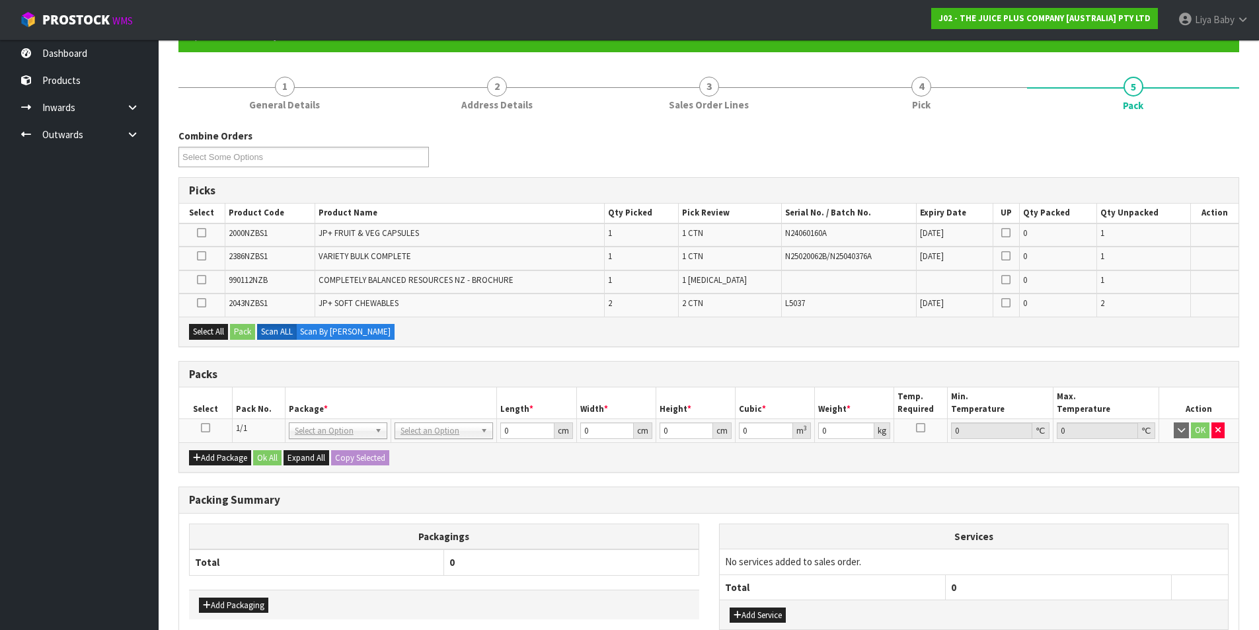
click at [207, 427] on icon at bounding box center [205, 427] width 9 height 1
click at [212, 321] on div "Select All Pack Scan ALL Scan By [PERSON_NAME]" at bounding box center [708, 331] width 1059 height 30
click at [212, 328] on button "Select All" at bounding box center [208, 332] width 39 height 16
click at [237, 328] on button "Pack" at bounding box center [242, 332] width 25 height 16
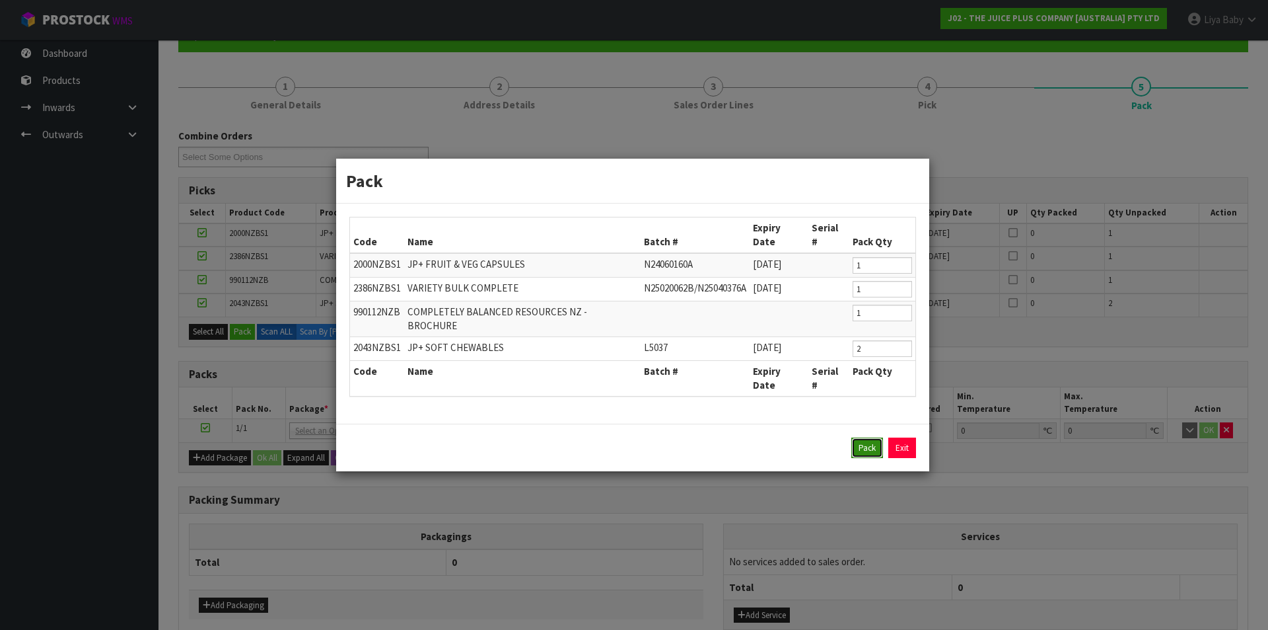
click at [854, 437] on button "Pack" at bounding box center [868, 447] width 32 height 21
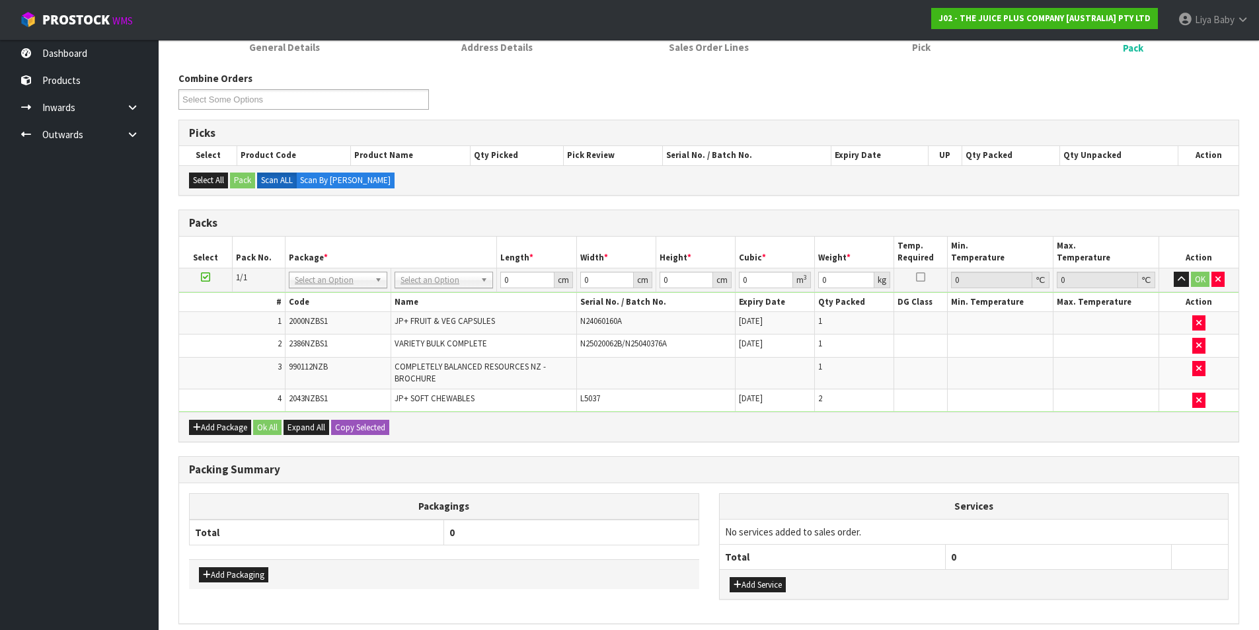
scroll to position [246, 0]
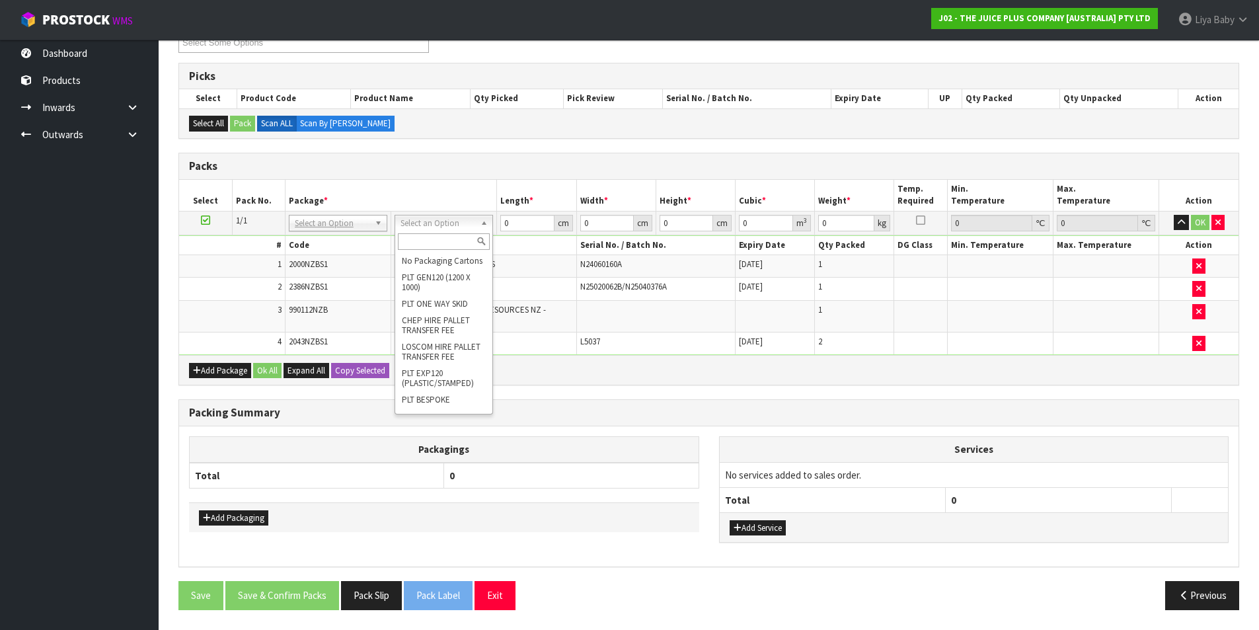
click at [450, 241] on input "text" at bounding box center [444, 241] width 92 height 17
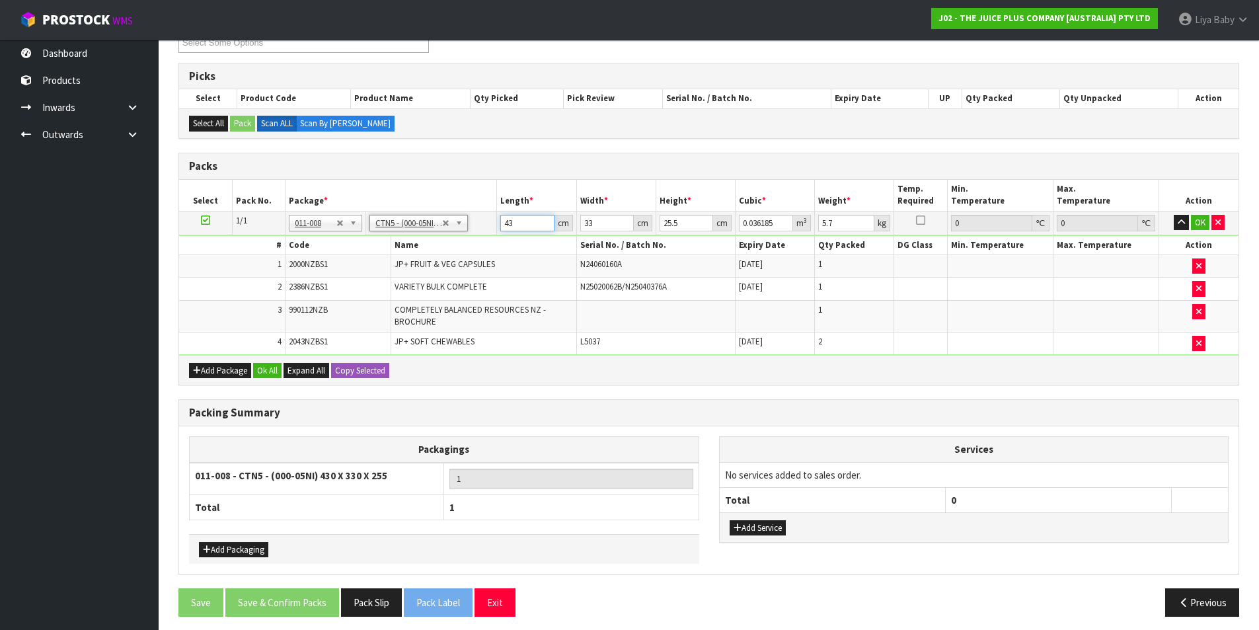
click at [519, 224] on input "43" at bounding box center [527, 223] width 54 height 17
click at [599, 219] on input "33" at bounding box center [607, 223] width 54 height 17
click at [691, 223] on input "25.5" at bounding box center [686, 223] width 54 height 17
click at [838, 225] on input "5.7" at bounding box center [846, 223] width 56 height 17
click at [268, 373] on button "Ok All" at bounding box center [267, 371] width 28 height 16
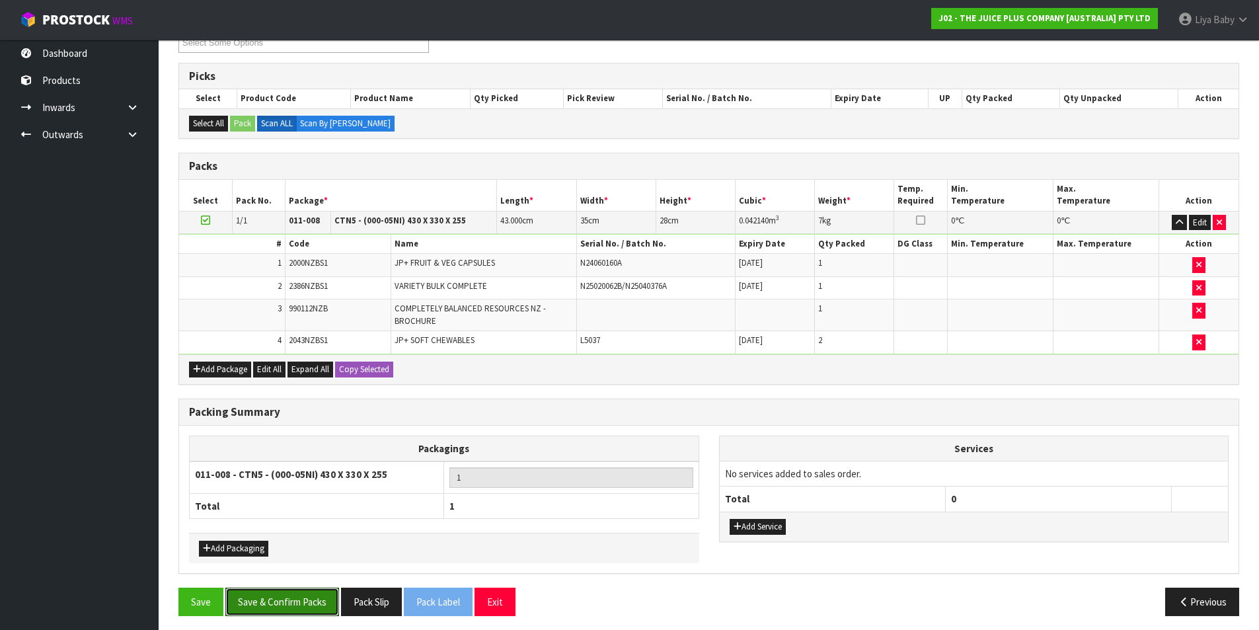
drag, startPoint x: 273, startPoint y: 594, endPoint x: 273, endPoint y: 581, distance: 13.2
click at [274, 583] on div "Combine Orders J02-ORD0046518 J02-ORD0046521 J02-ORD0046522 J02-ORD0046523 J02-…" at bounding box center [708, 320] width 1060 height 611
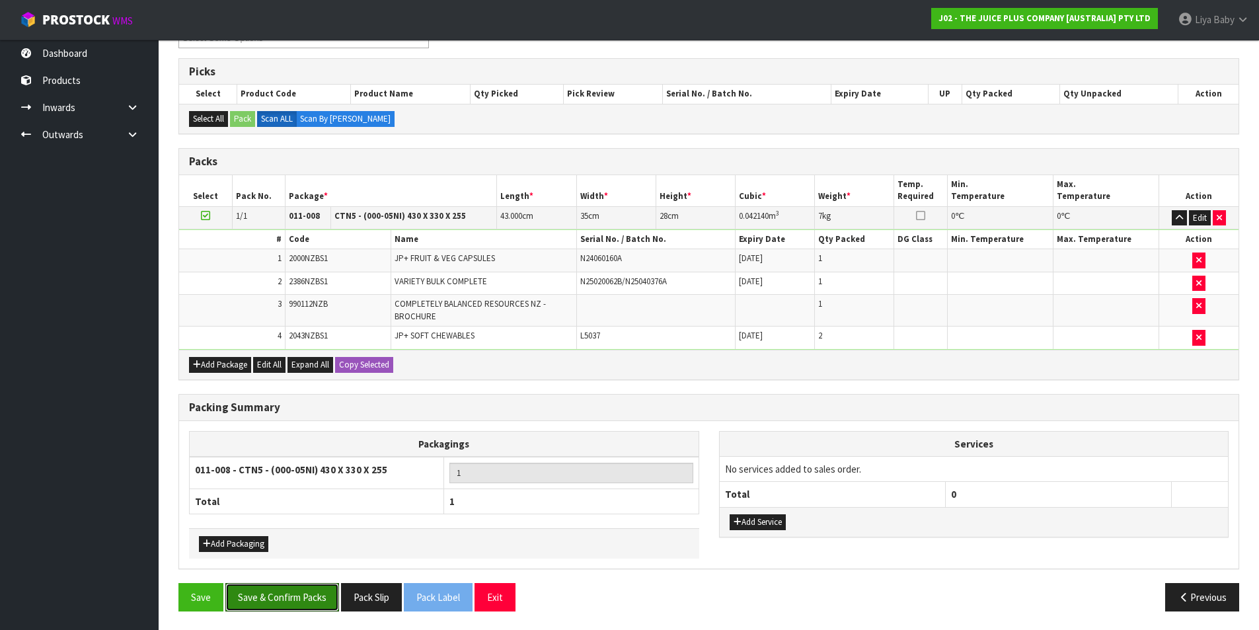
scroll to position [252, 0]
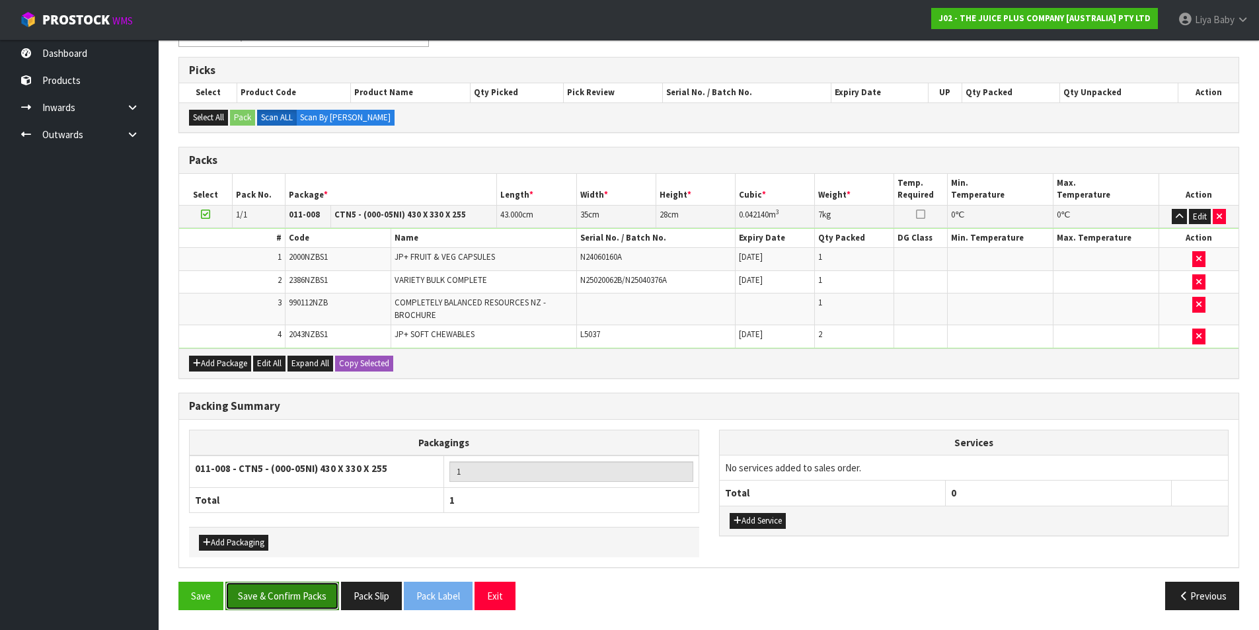
click at [301, 589] on button "Save & Confirm Packs" at bounding box center [282, 595] width 114 height 28
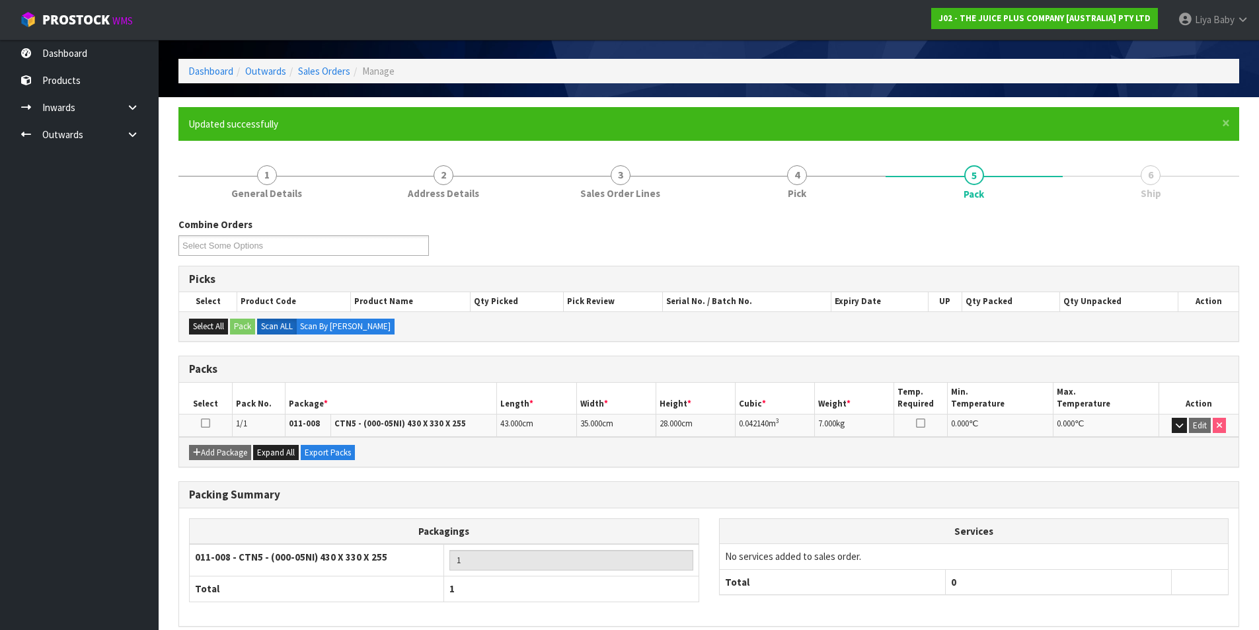
scroll to position [102, 0]
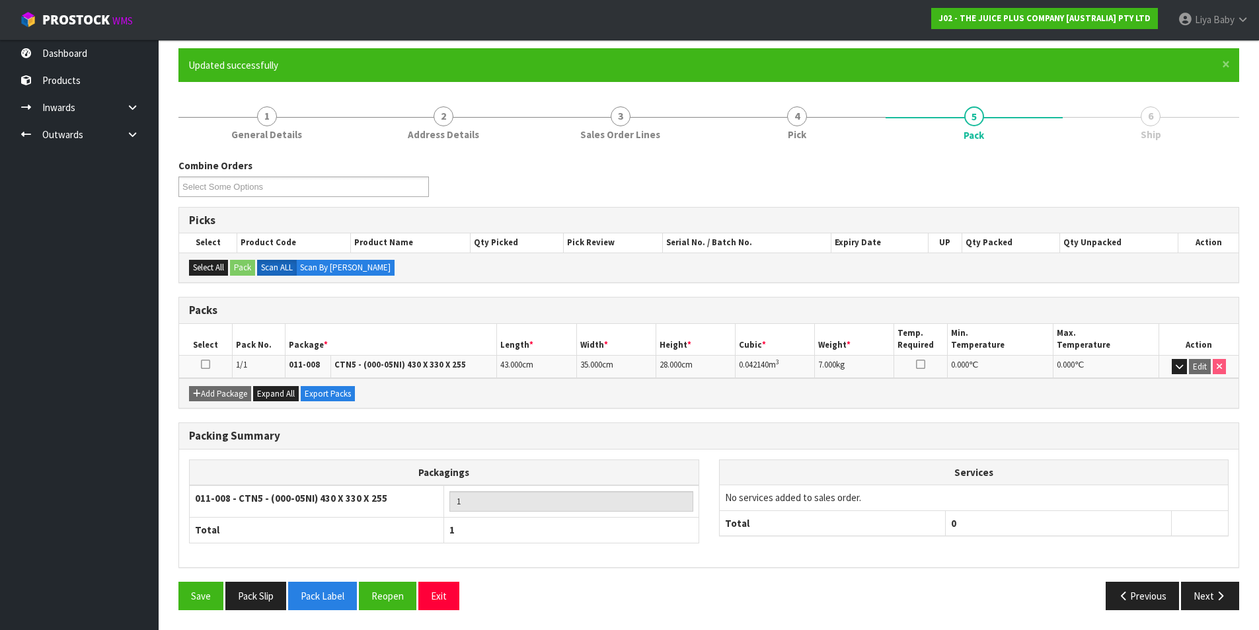
click at [207, 364] on icon at bounding box center [205, 364] width 9 height 1
click at [1202, 598] on button "Next" at bounding box center [1210, 595] width 58 height 28
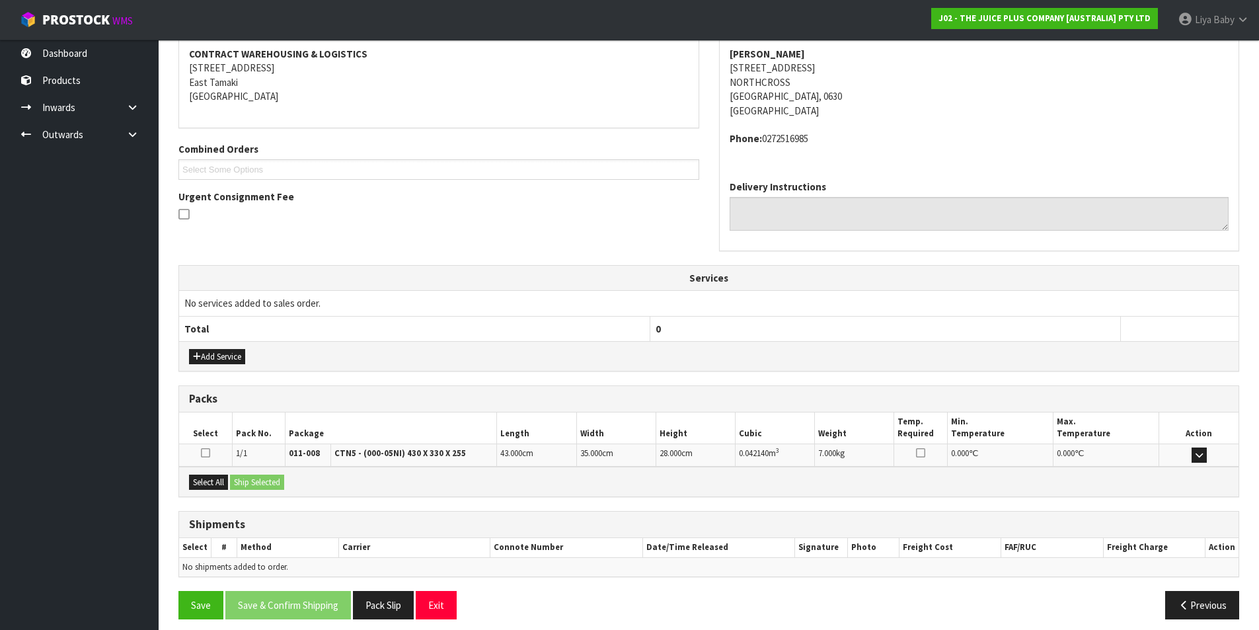
scroll to position [260, 0]
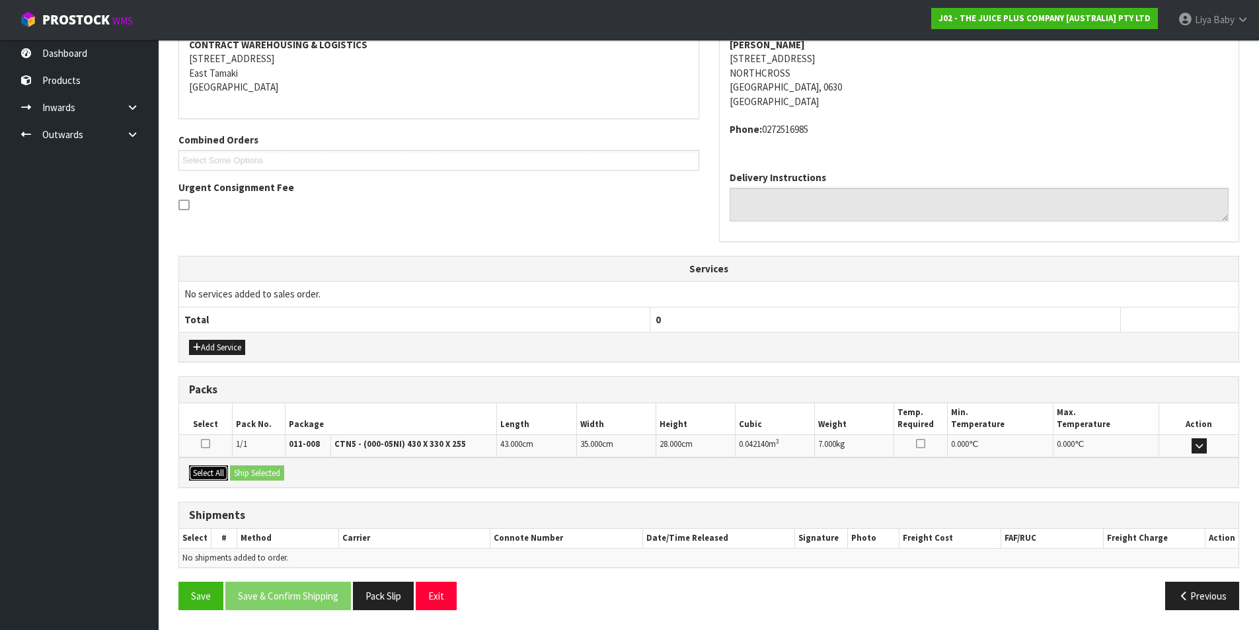
click at [205, 478] on button "Select All" at bounding box center [208, 473] width 39 height 16
click at [275, 476] on button "Ship Selected" at bounding box center [257, 473] width 54 height 16
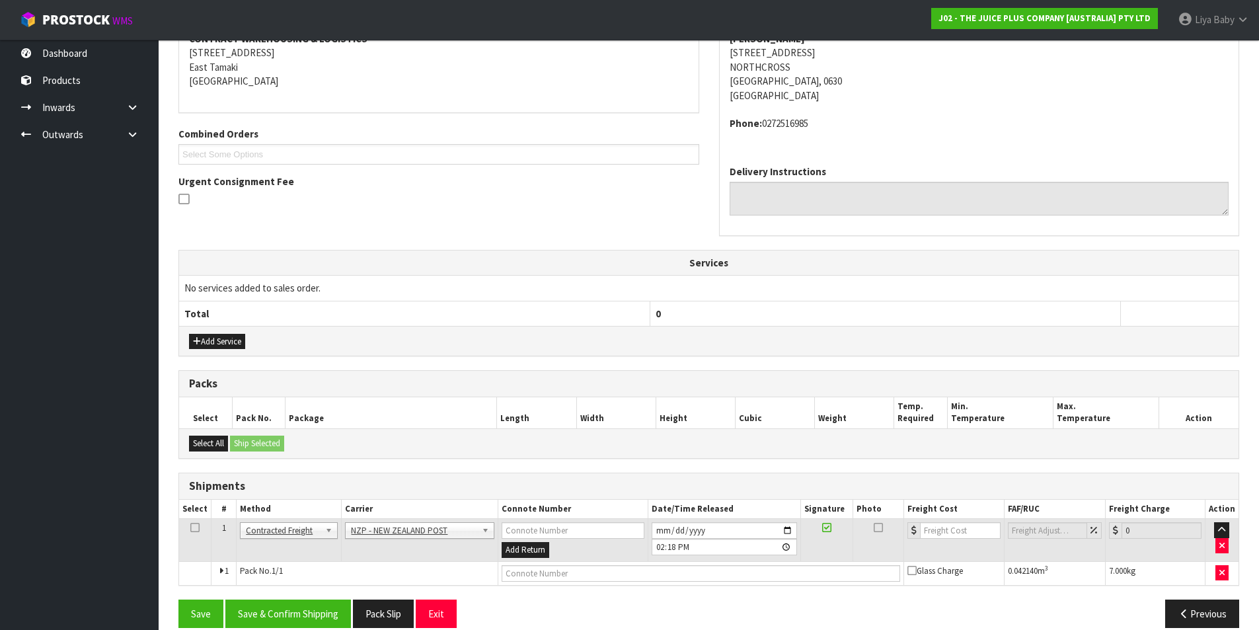
scroll to position [284, 0]
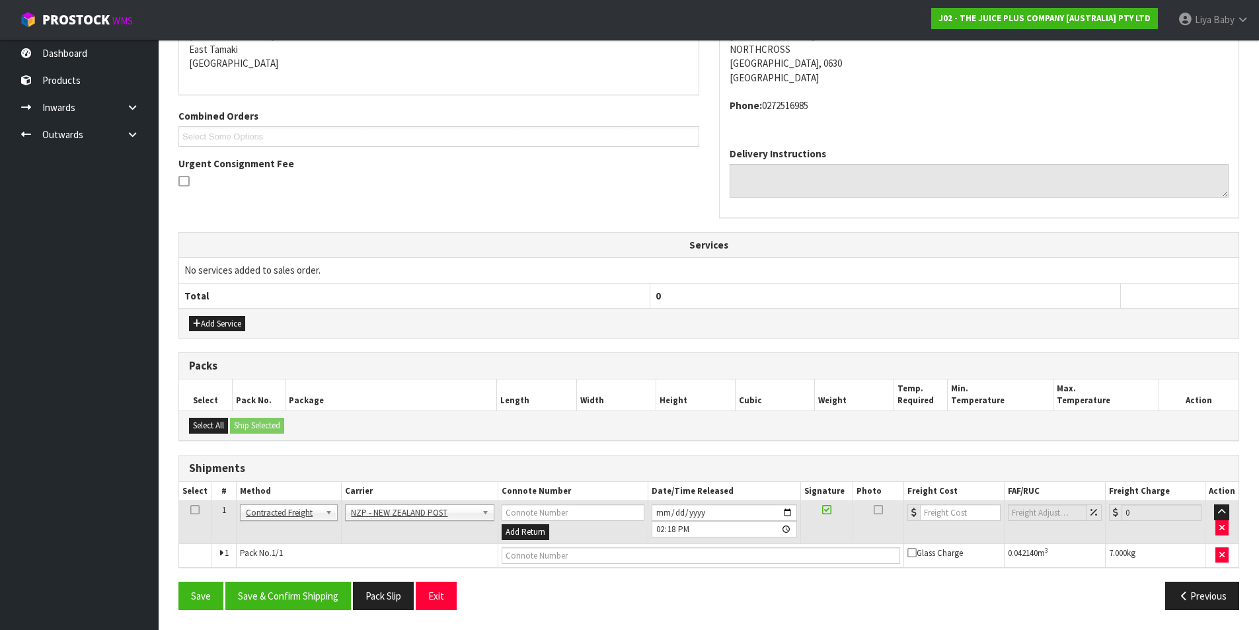
click at [198, 510] on icon at bounding box center [194, 509] width 9 height 1
click at [281, 587] on button "Save & Confirm Shipping" at bounding box center [288, 595] width 126 height 28
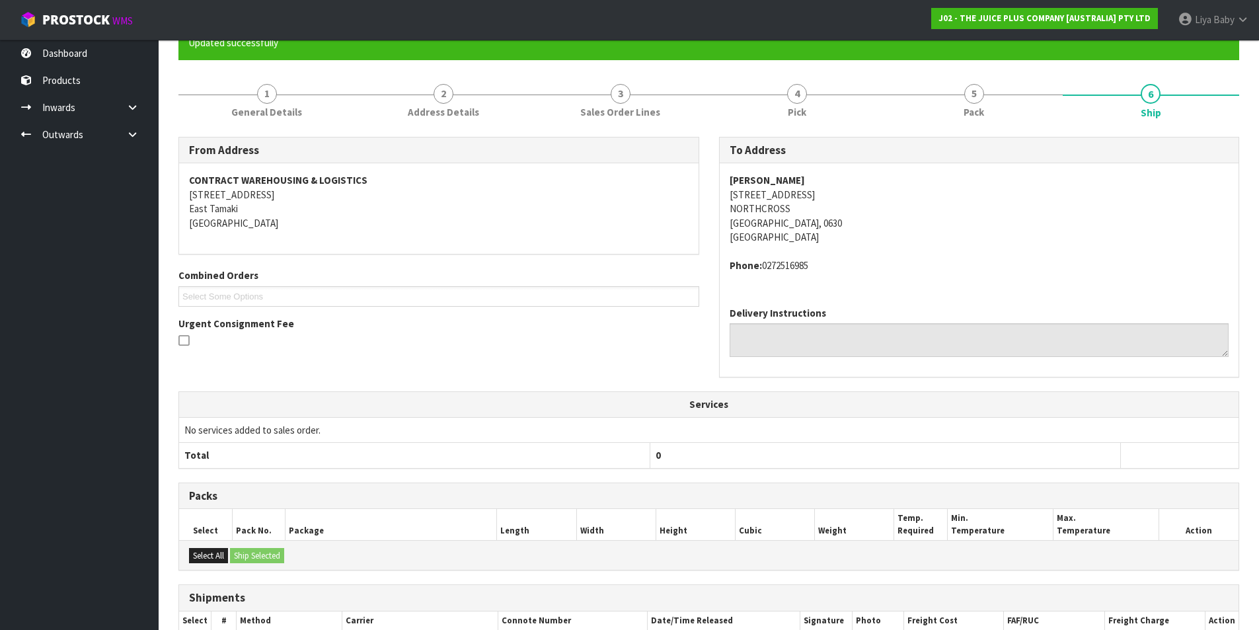
scroll to position [265, 0]
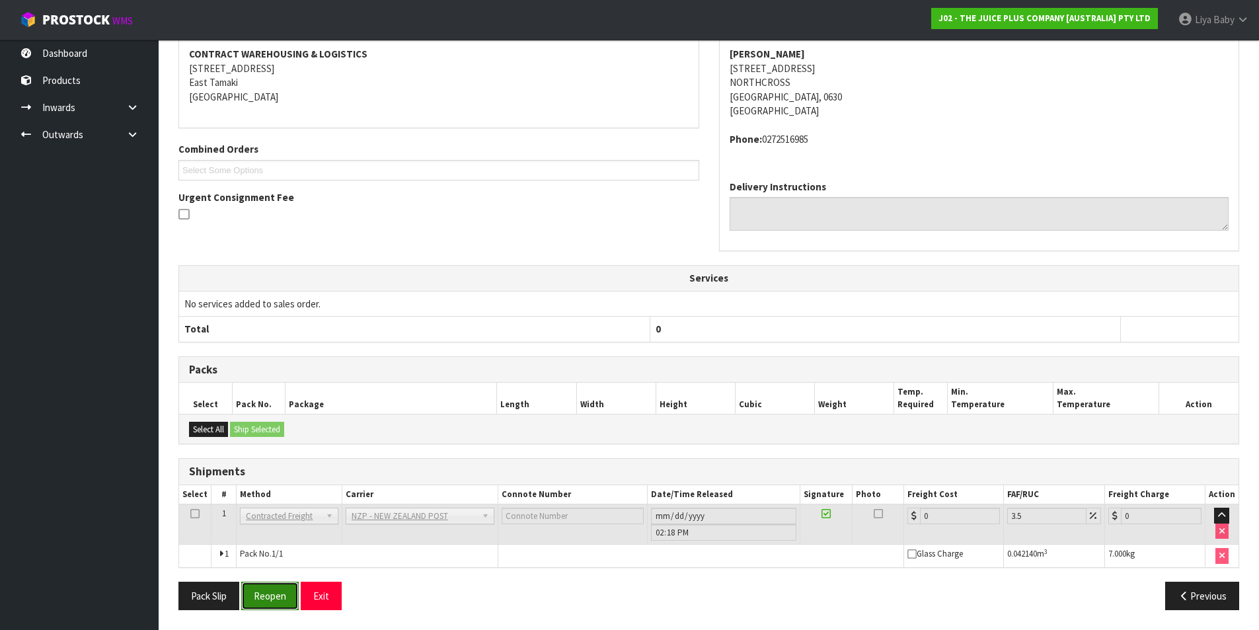
click at [268, 598] on button "Reopen" at bounding box center [269, 595] width 57 height 28
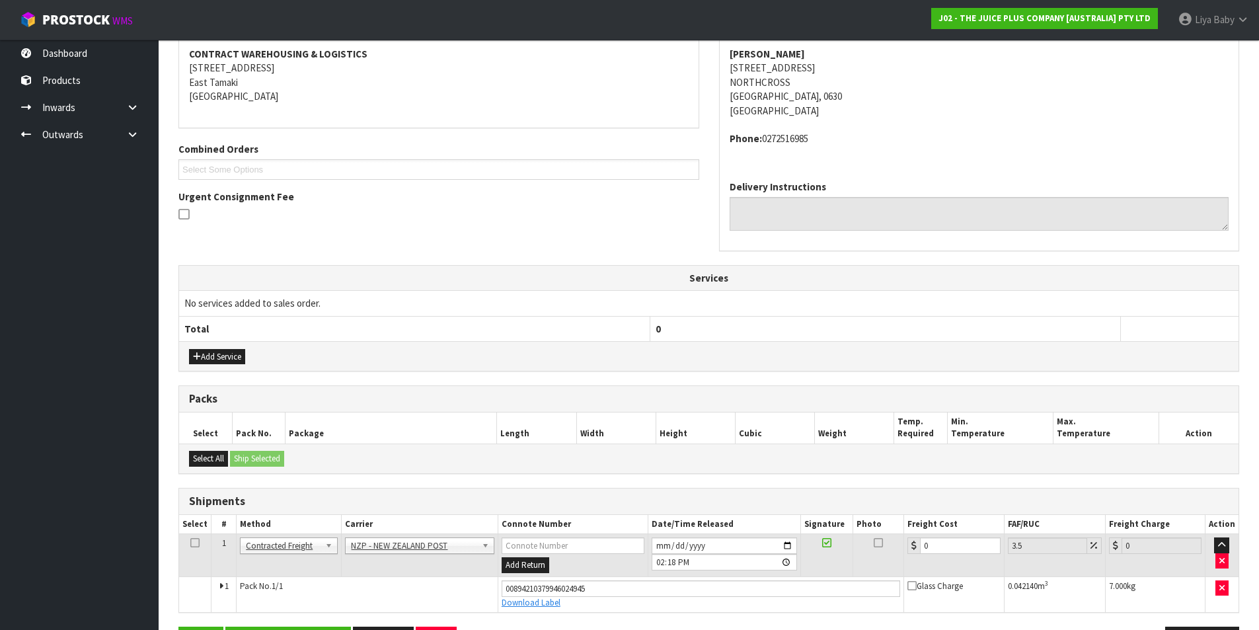
scroll to position [296, 0]
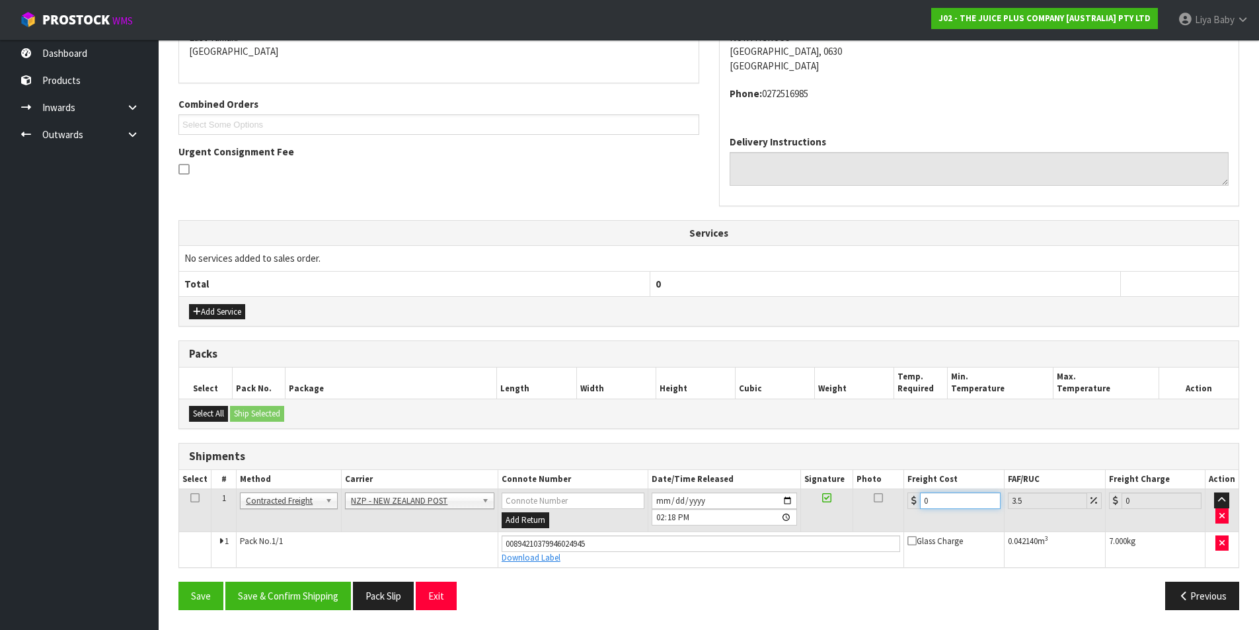
click at [946, 498] on input "0" at bounding box center [960, 500] width 80 height 17
click at [194, 498] on icon at bounding box center [194, 497] width 9 height 1
click at [294, 589] on button "Save & Confirm Shipping" at bounding box center [288, 595] width 126 height 28
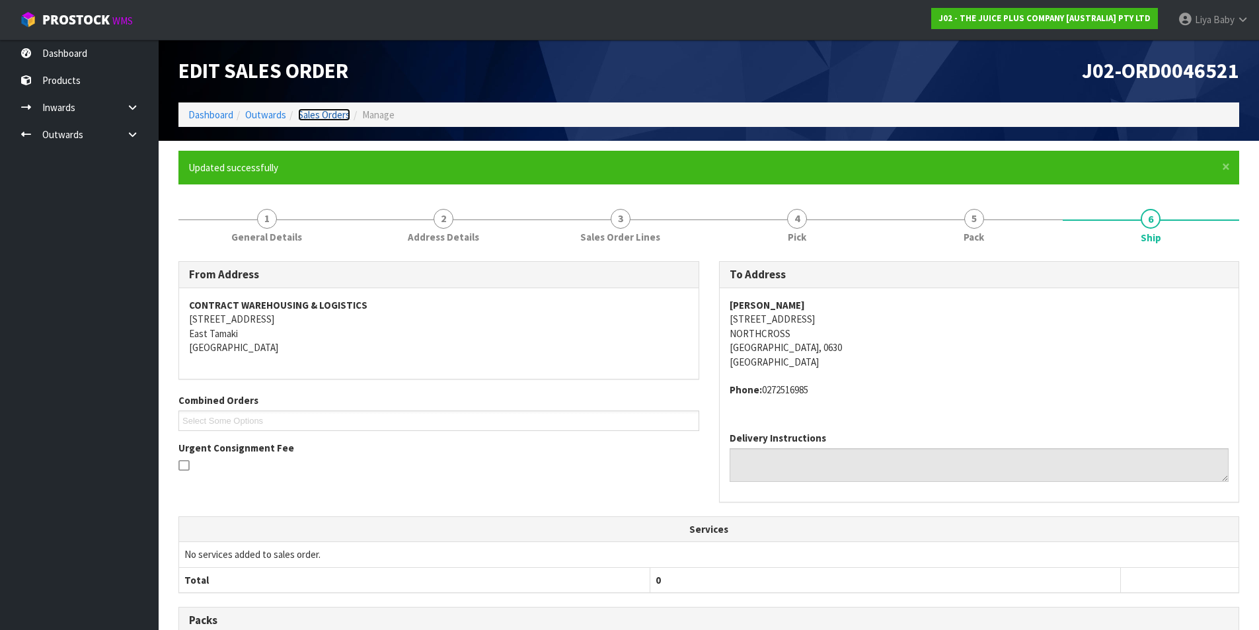
click at [323, 118] on link "Sales Orders" at bounding box center [324, 114] width 52 height 13
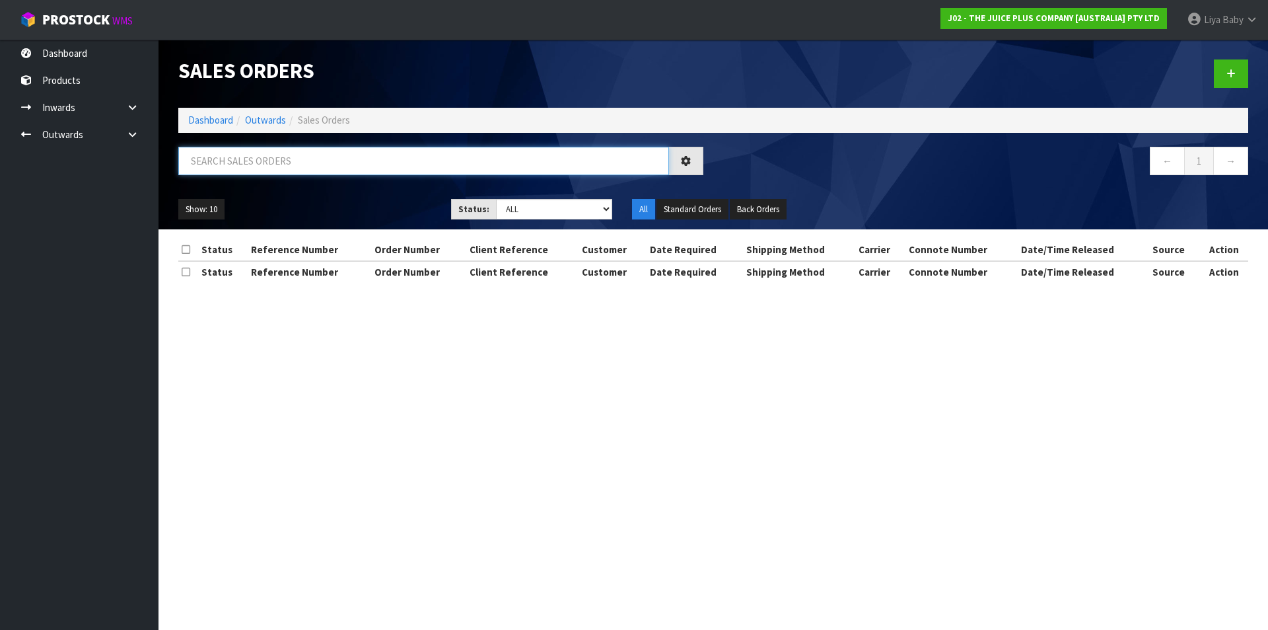
click at [252, 165] on input "text" at bounding box center [423, 161] width 491 height 28
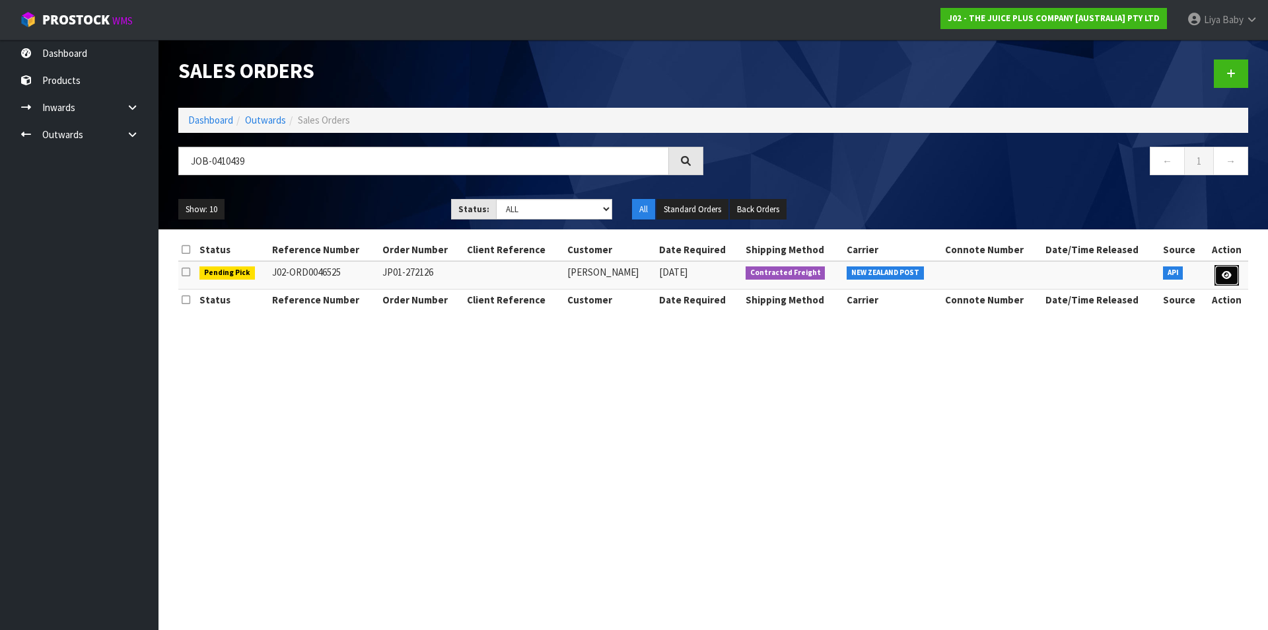
click at [1229, 271] on icon at bounding box center [1227, 275] width 10 height 9
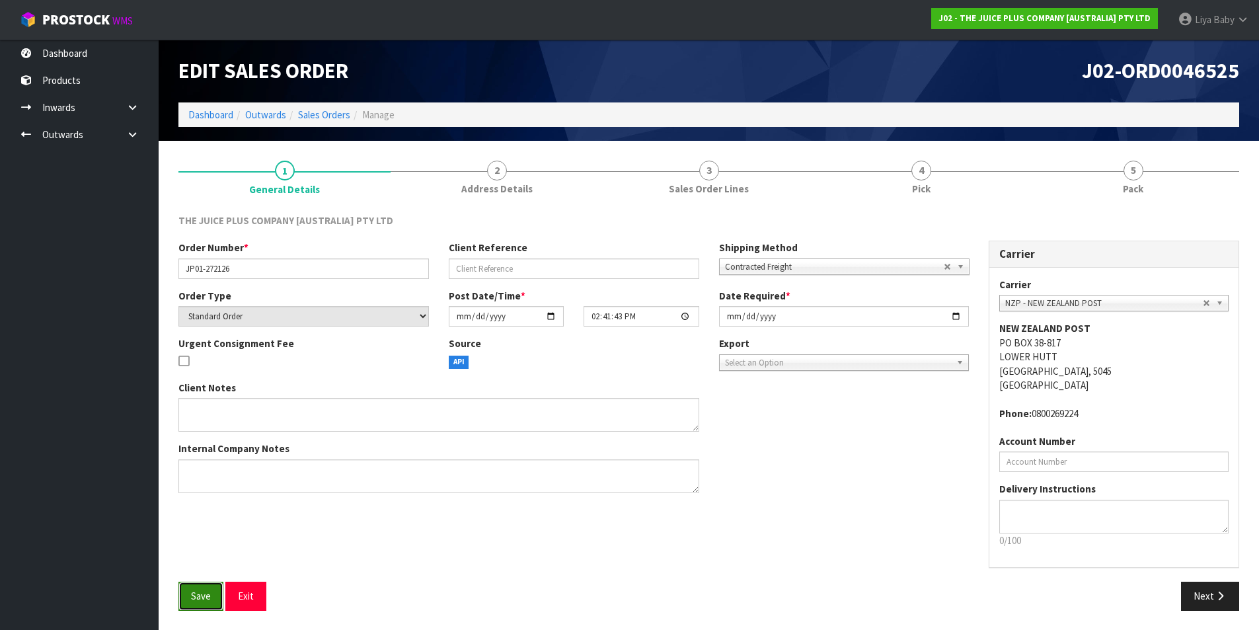
drag, startPoint x: 210, startPoint y: 591, endPoint x: 214, endPoint y: 584, distance: 7.7
click at [209, 591] on span "Save" at bounding box center [201, 595] width 20 height 13
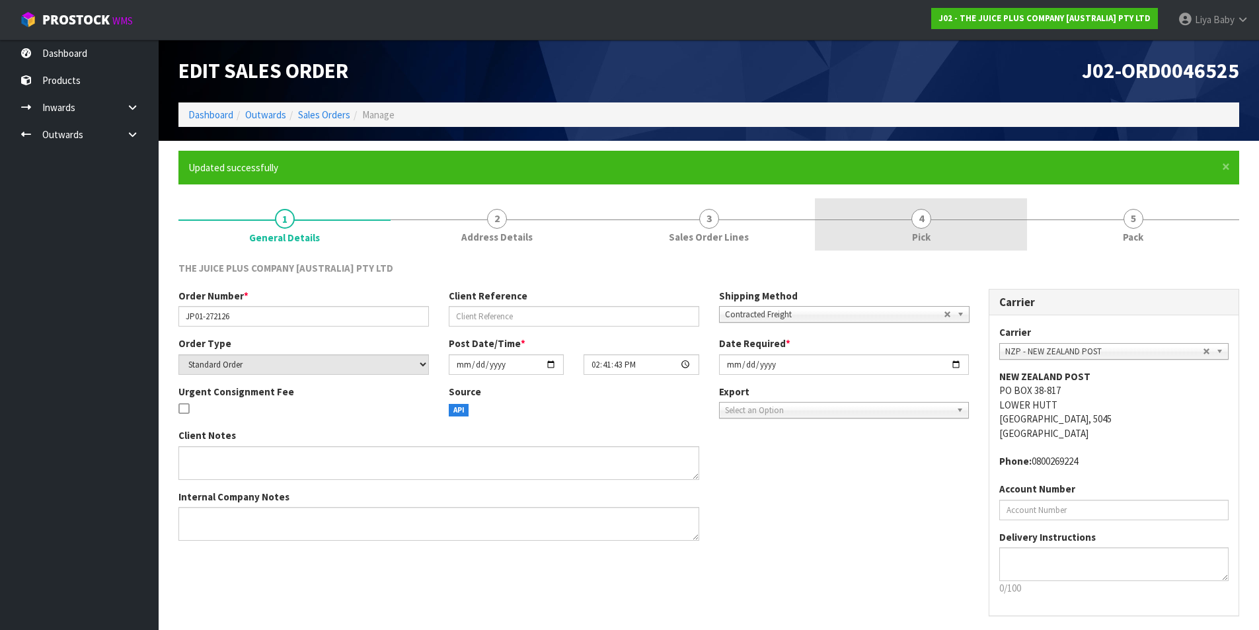
click at [915, 243] on span "Pick" at bounding box center [921, 237] width 18 height 14
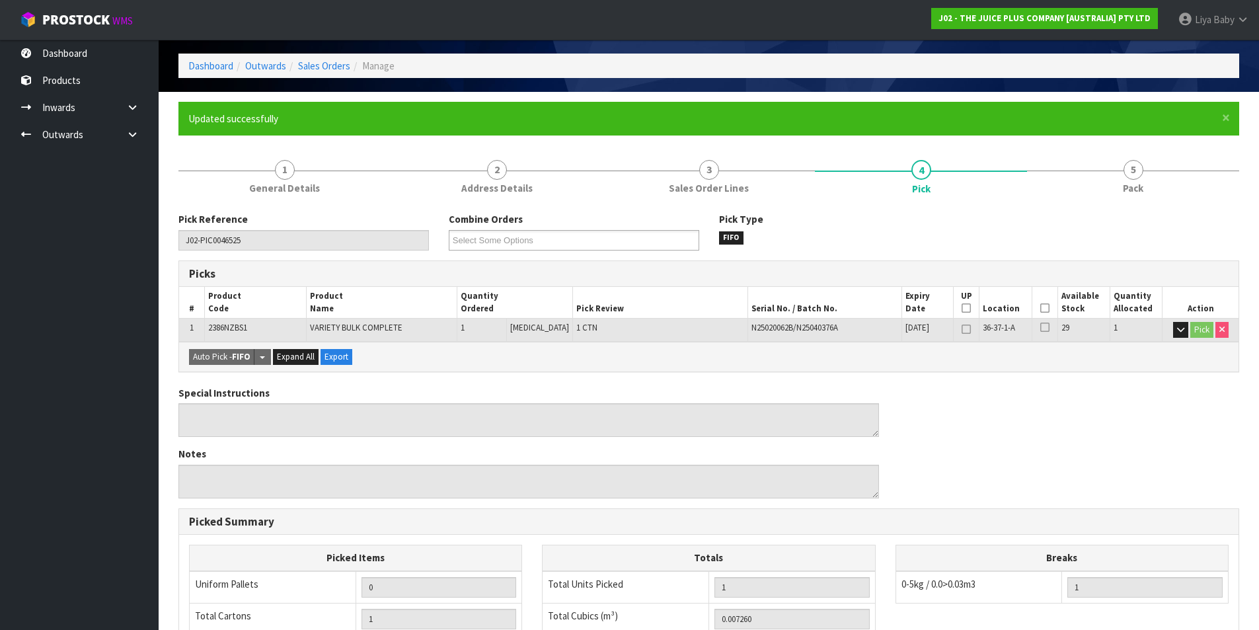
scroll to position [132, 0]
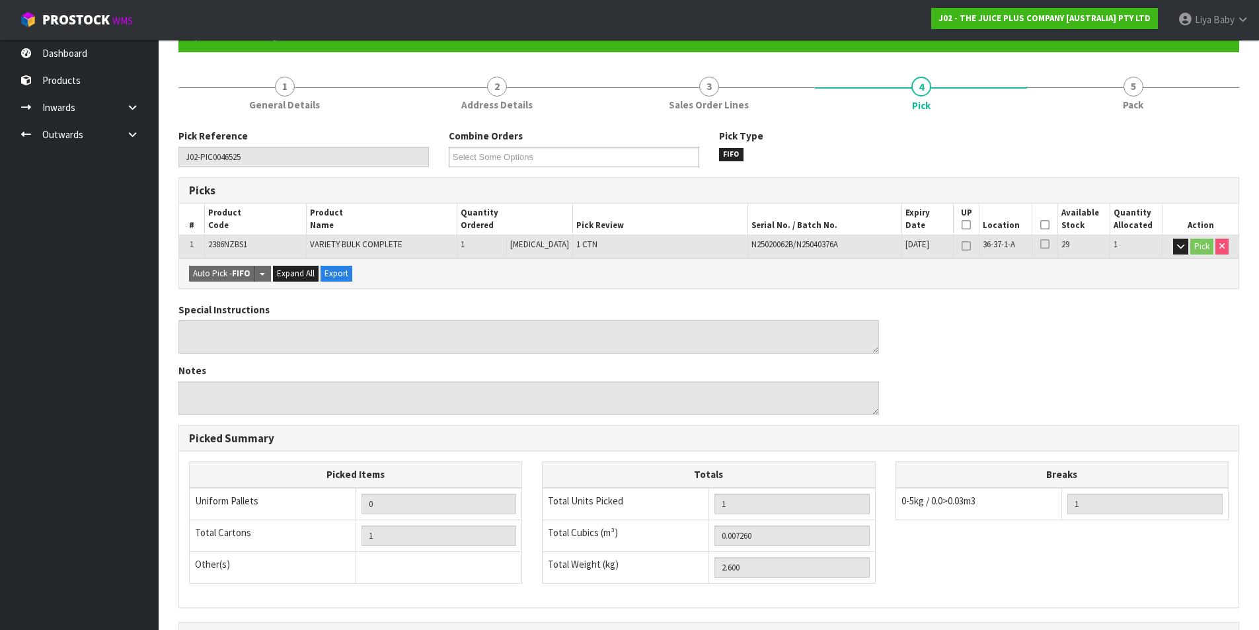
click at [1040, 225] on icon at bounding box center [1044, 225] width 9 height 1
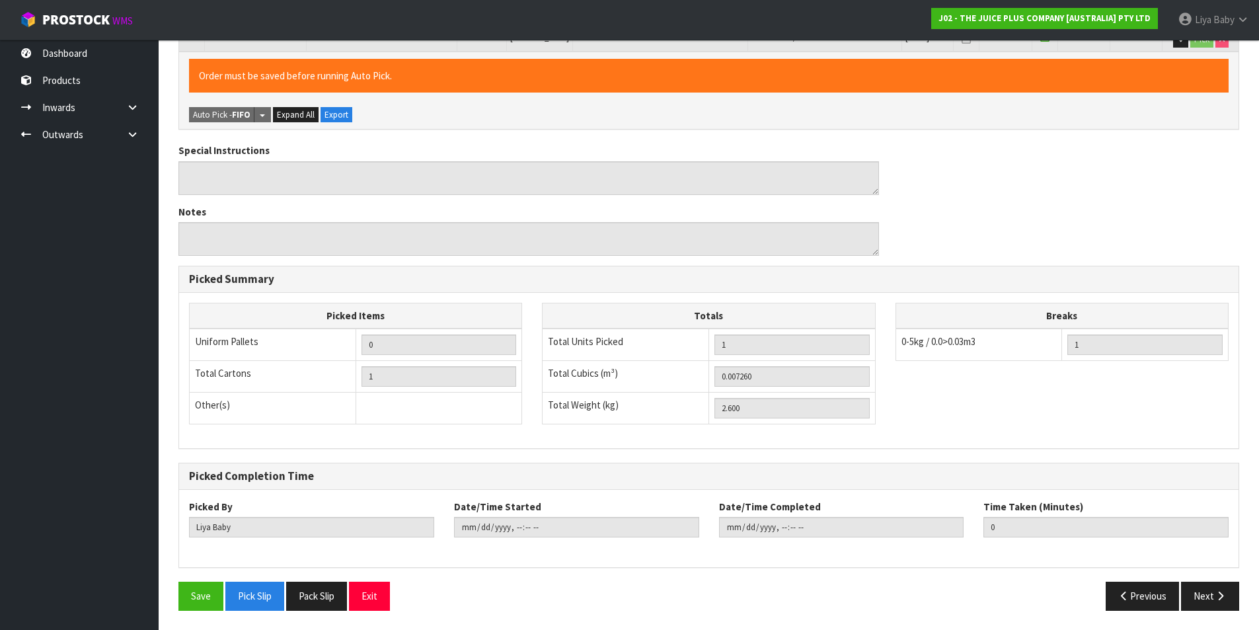
scroll to position [340, 0]
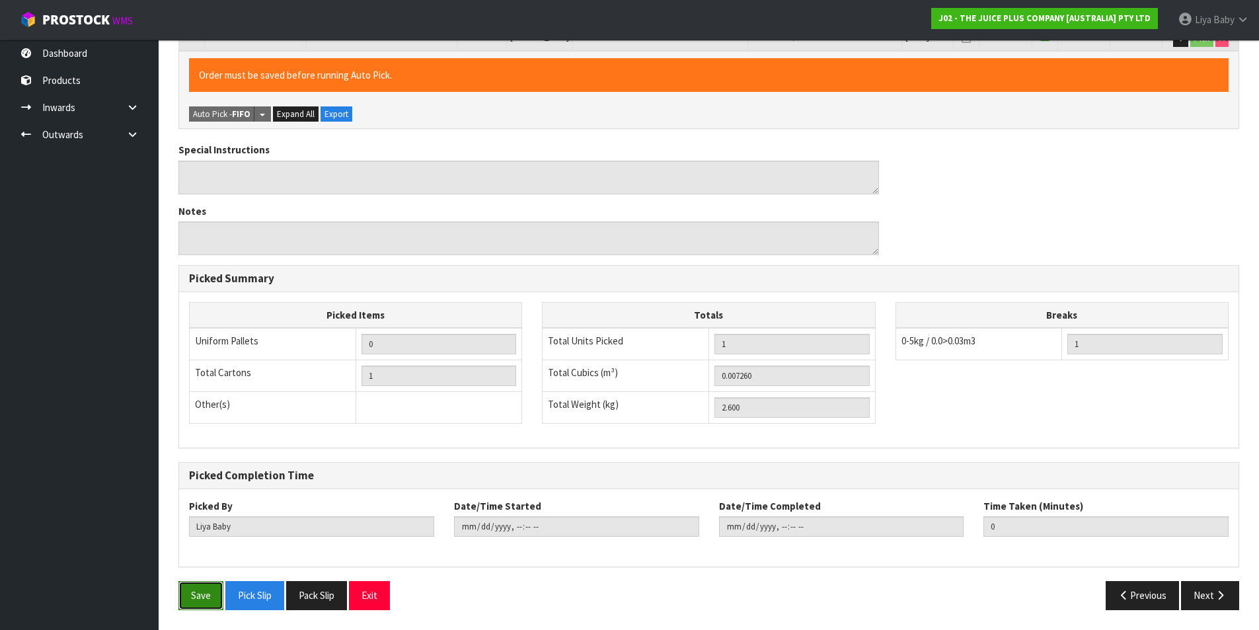
click at [180, 601] on button "Save" at bounding box center [200, 595] width 45 height 28
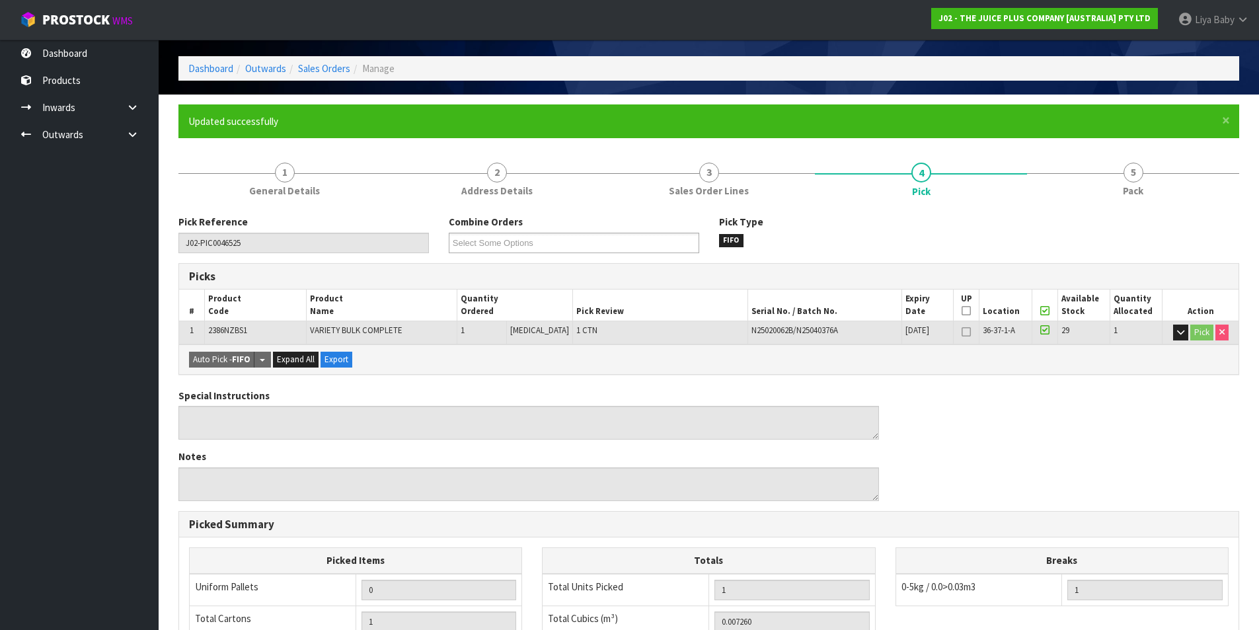
scroll to position [27, 0]
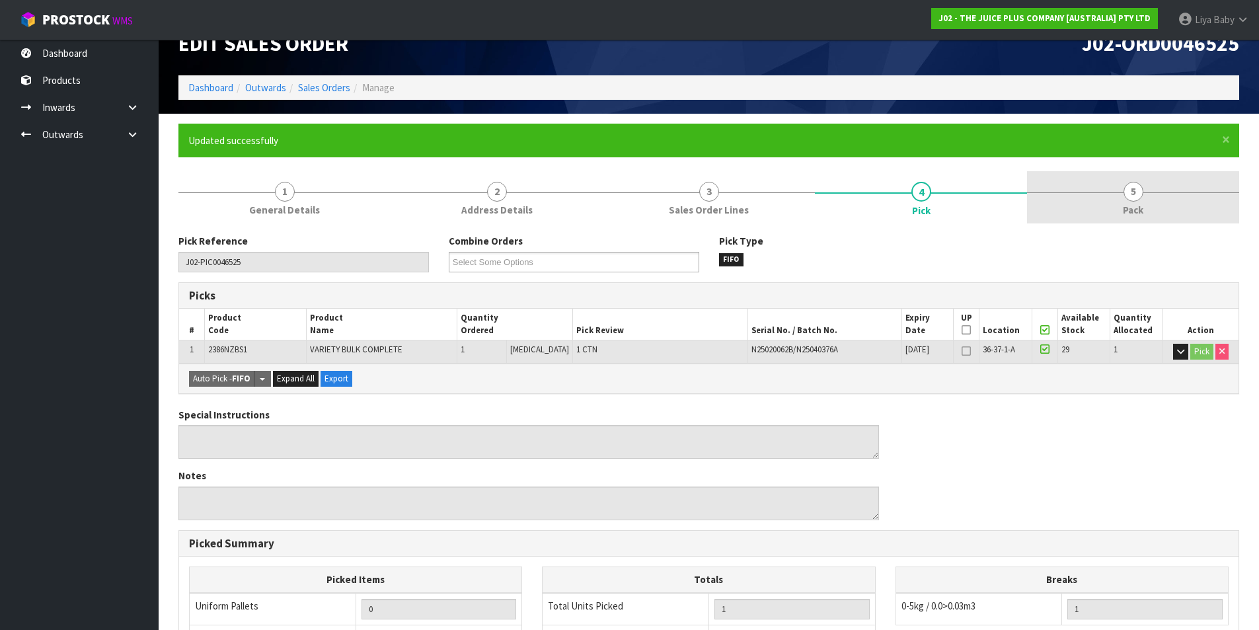
click at [1115, 202] on link "5 Pack" at bounding box center [1133, 197] width 212 height 52
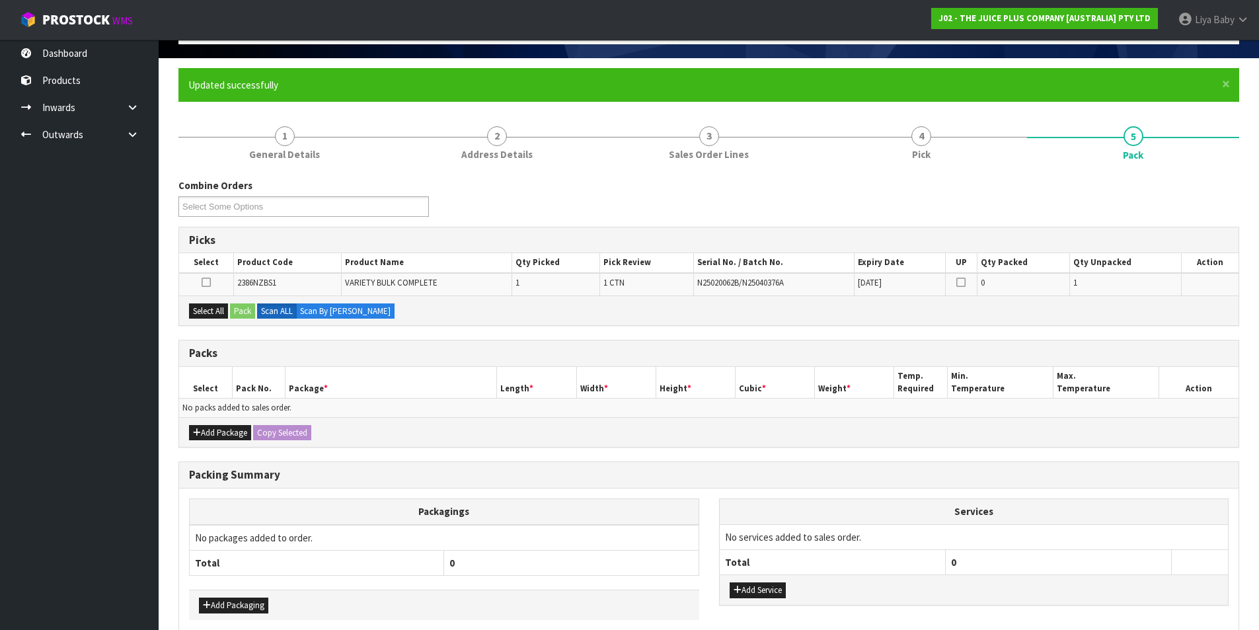
scroll to position [145, 0]
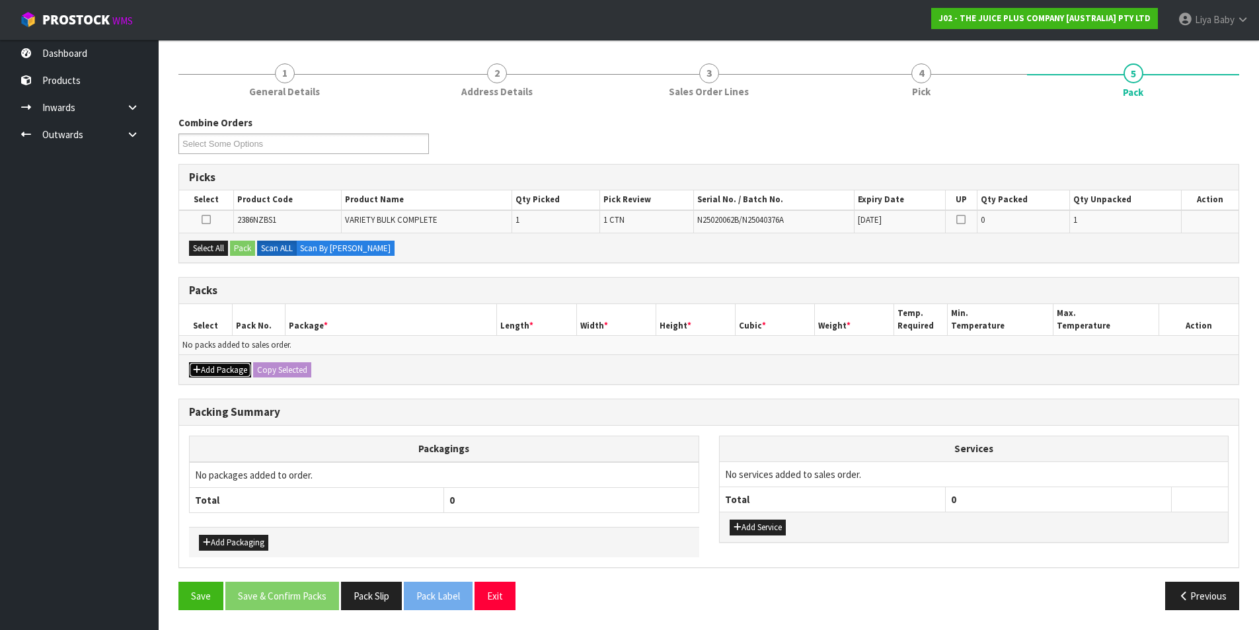
drag, startPoint x: 221, startPoint y: 367, endPoint x: 219, endPoint y: 359, distance: 8.2
click at [221, 367] on button "Add Package" at bounding box center [220, 370] width 62 height 16
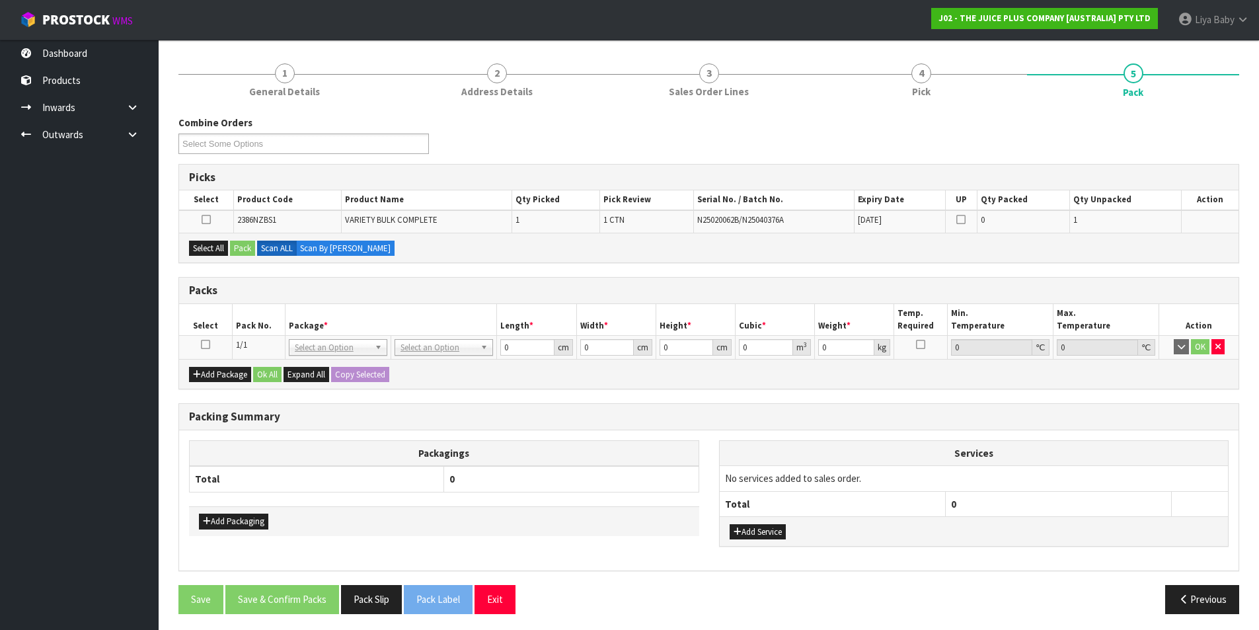
click at [205, 344] on icon at bounding box center [205, 344] width 9 height 1
click at [205, 240] on button "Select All" at bounding box center [208, 248] width 39 height 16
click at [237, 246] on button "Pack" at bounding box center [242, 248] width 25 height 16
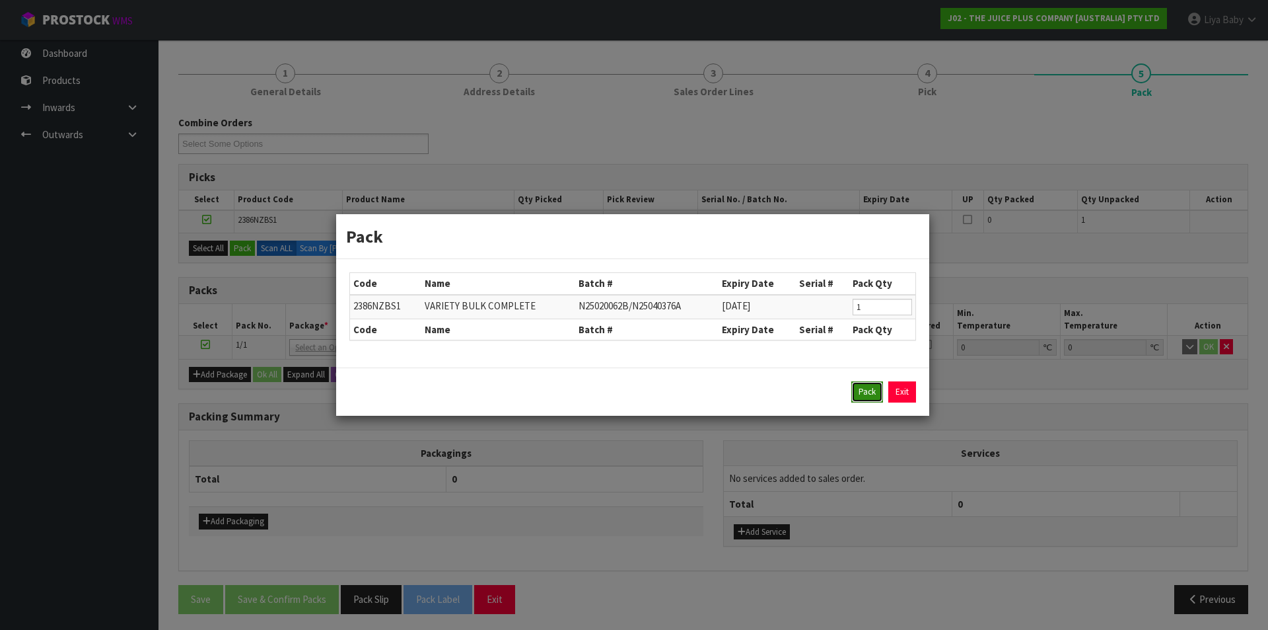
click at [853, 385] on button "Pack" at bounding box center [868, 391] width 32 height 21
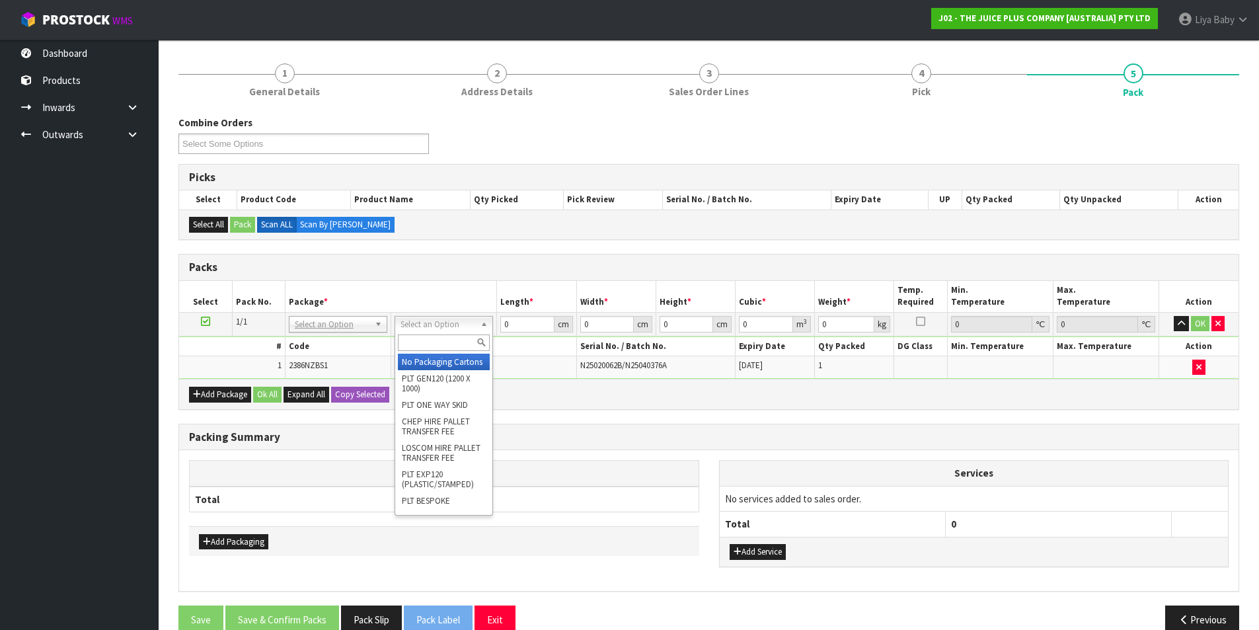
click at [451, 346] on input "text" at bounding box center [444, 342] width 92 height 17
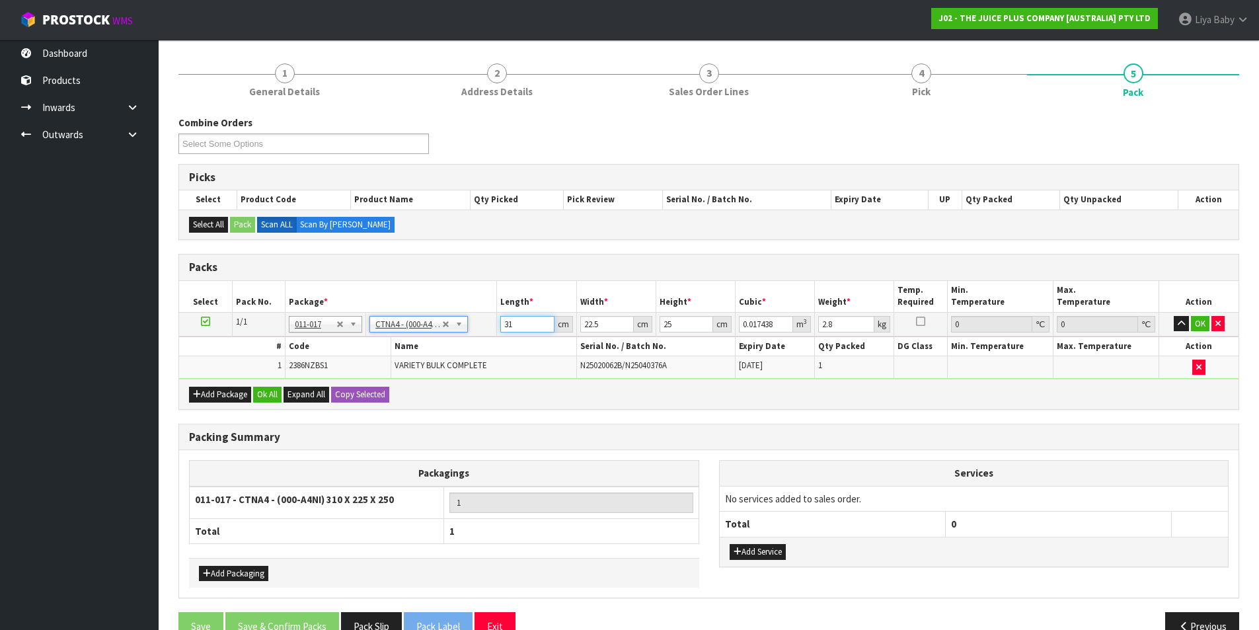
click at [512, 331] on input "31" at bounding box center [527, 324] width 54 height 17
click at [608, 327] on input "22.5" at bounding box center [607, 324] width 54 height 17
click at [678, 324] on input "25" at bounding box center [686, 324] width 54 height 17
click at [839, 330] on input "2.8" at bounding box center [846, 324] width 56 height 17
click at [274, 392] on button "Ok All" at bounding box center [267, 394] width 28 height 16
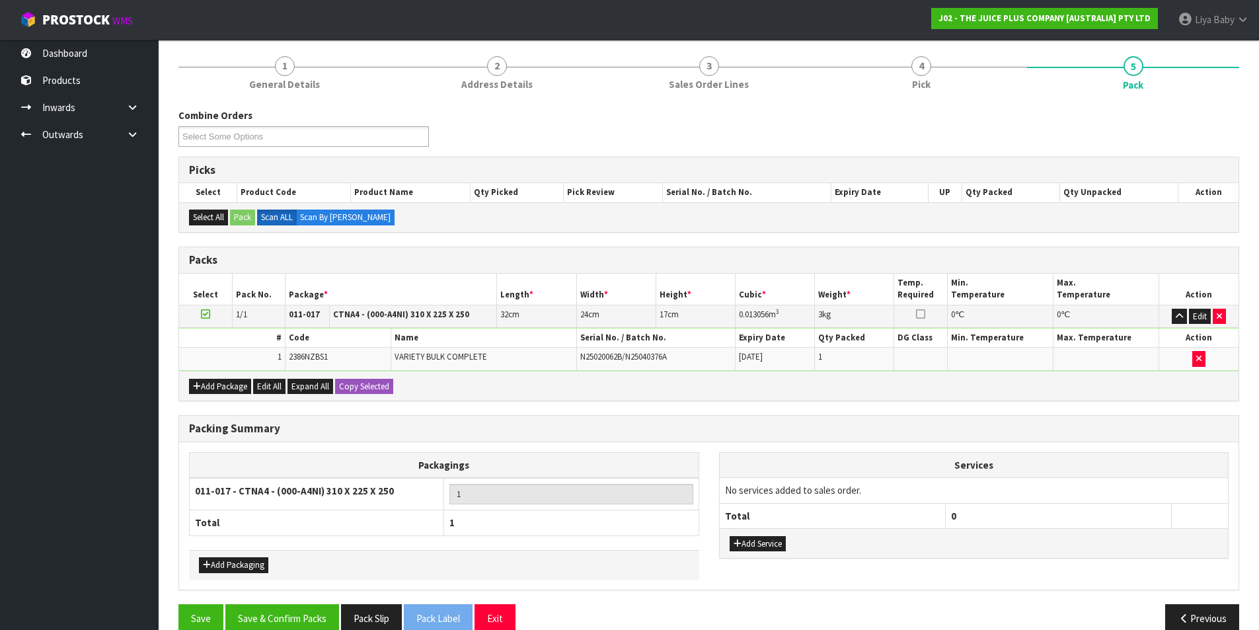
scroll to position [175, 0]
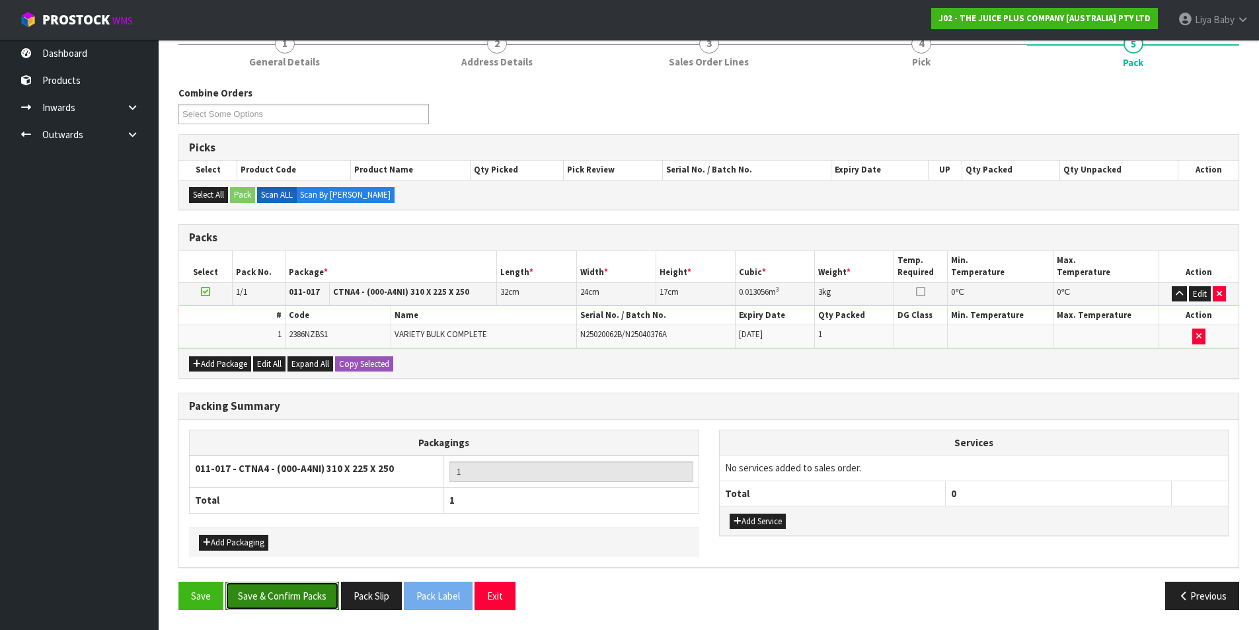
click at [265, 596] on button "Save & Confirm Packs" at bounding box center [282, 595] width 114 height 28
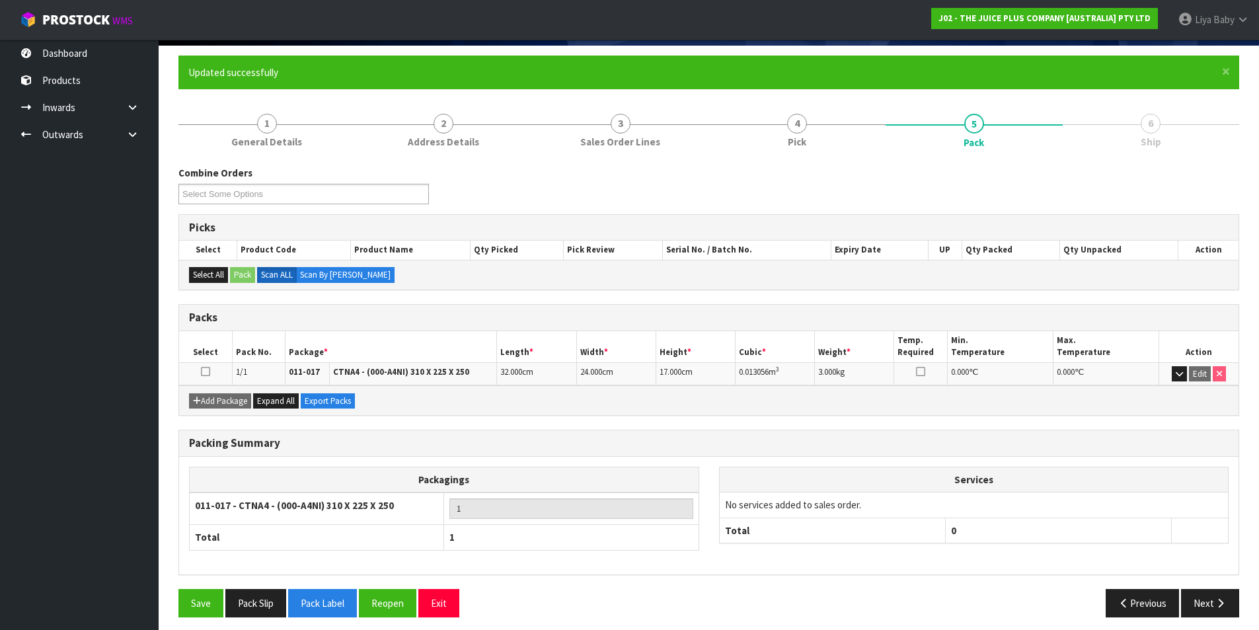
scroll to position [102, 0]
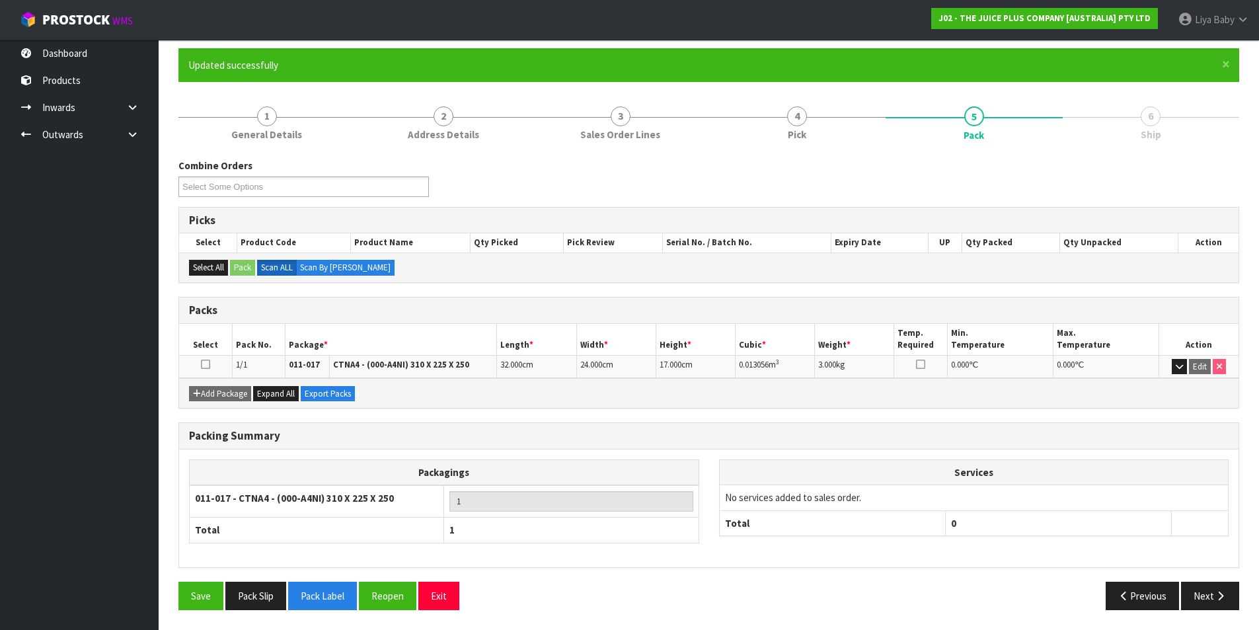
click at [203, 364] on icon at bounding box center [205, 364] width 9 height 1
click at [1196, 595] on button "Next" at bounding box center [1210, 595] width 58 height 28
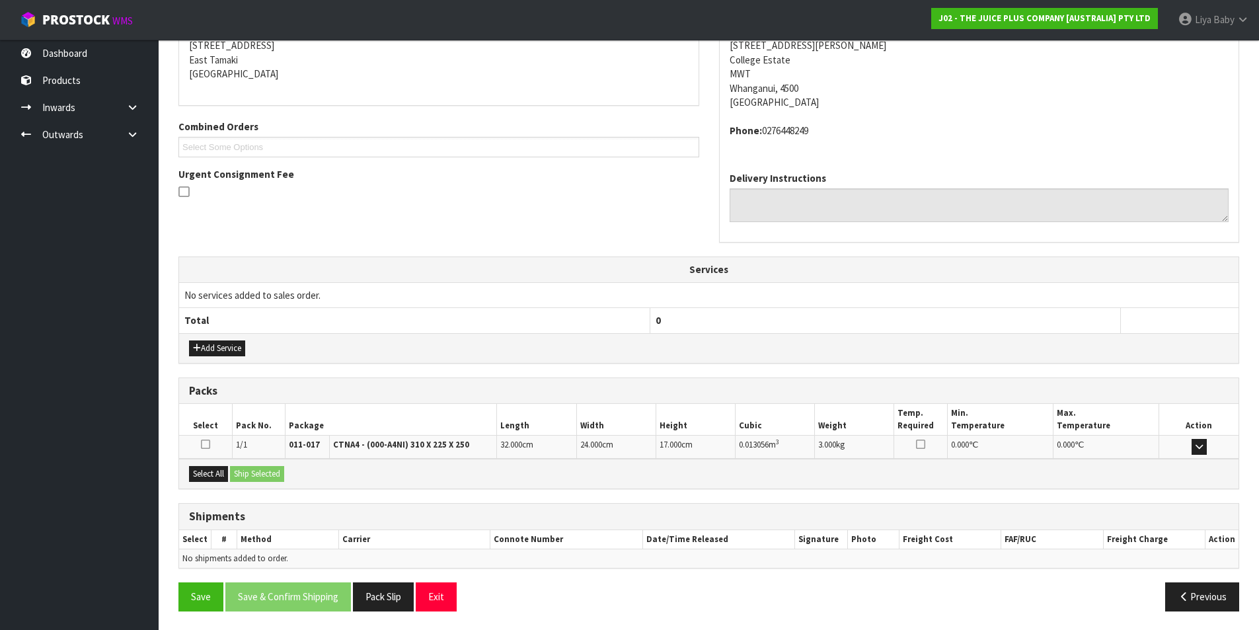
scroll to position [275, 0]
drag, startPoint x: 204, startPoint y: 480, endPoint x: 219, endPoint y: 476, distance: 14.9
click at [207, 478] on button "Select All" at bounding box center [208, 472] width 39 height 16
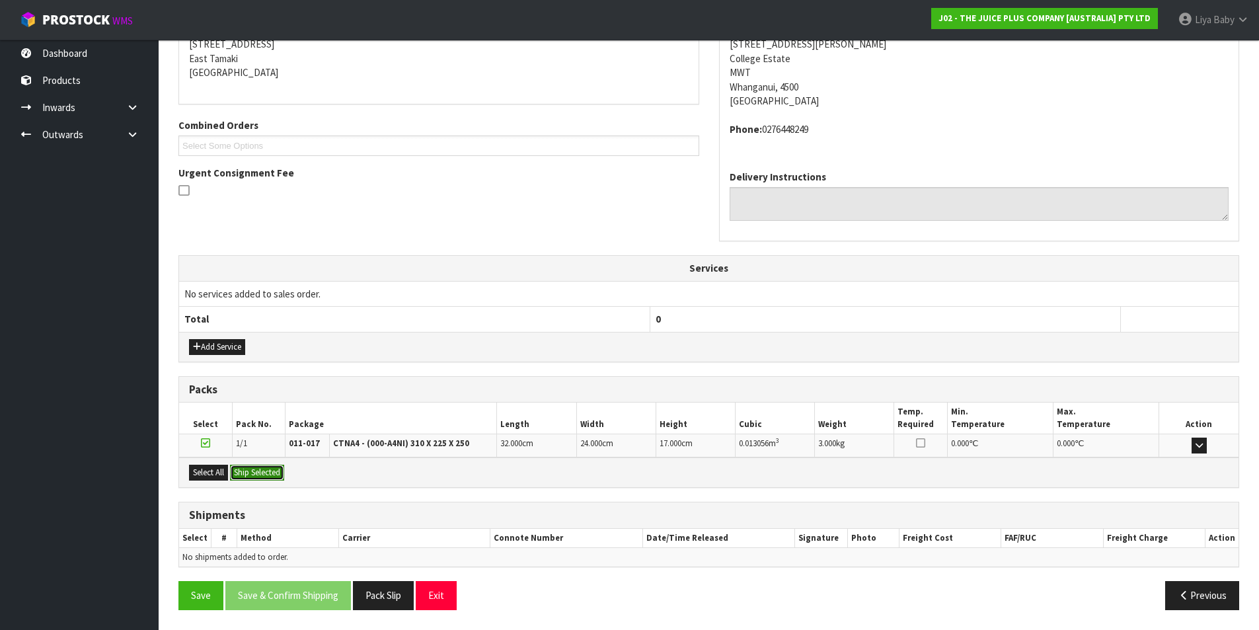
click at [242, 475] on button "Ship Selected" at bounding box center [257, 472] width 54 height 16
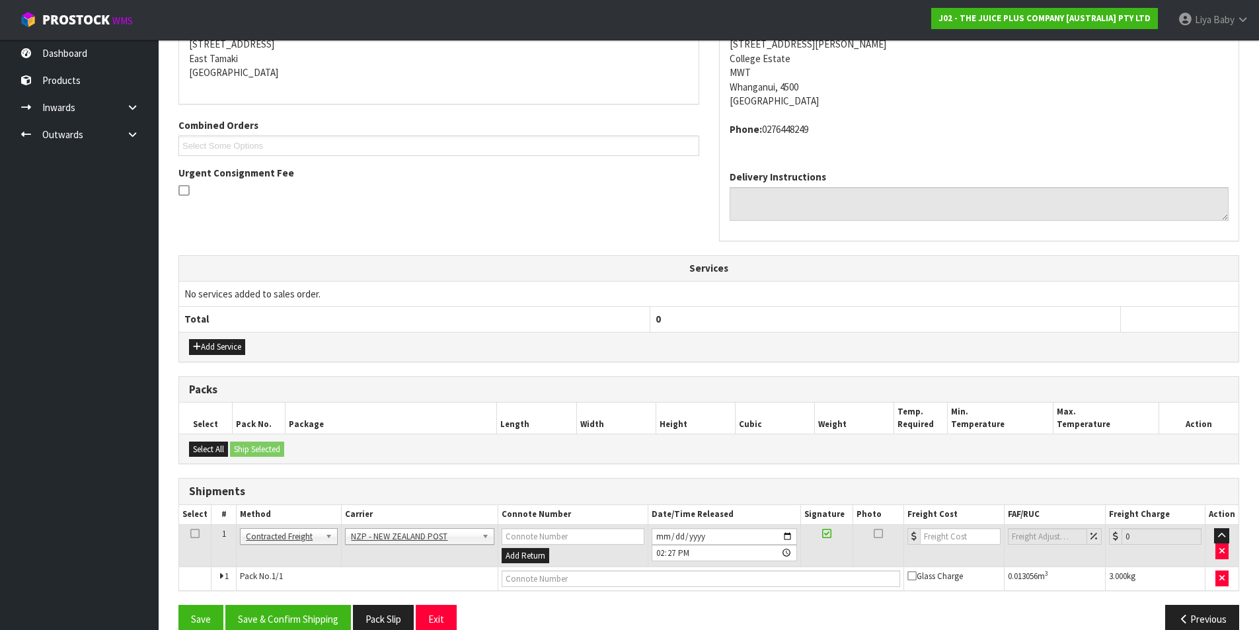
click at [200, 531] on td at bounding box center [195, 545] width 32 height 43
click at [196, 534] on icon at bounding box center [194, 533] width 9 height 1
click at [324, 624] on button "Save & Confirm Shipping" at bounding box center [288, 618] width 126 height 28
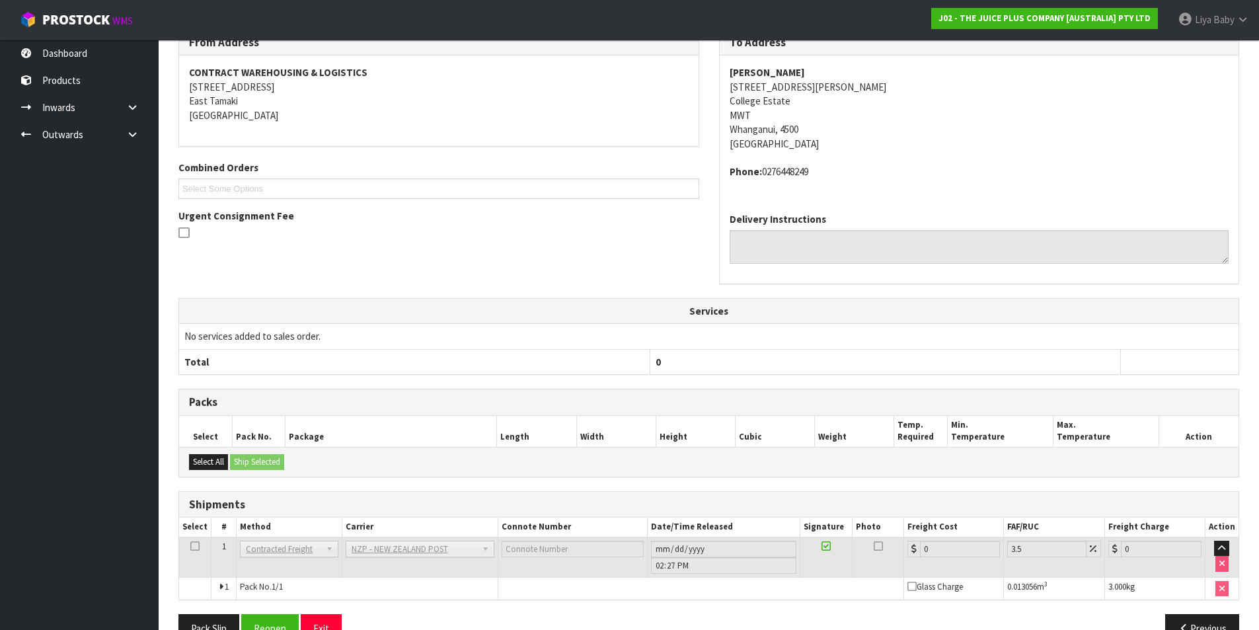
scroll to position [279, 0]
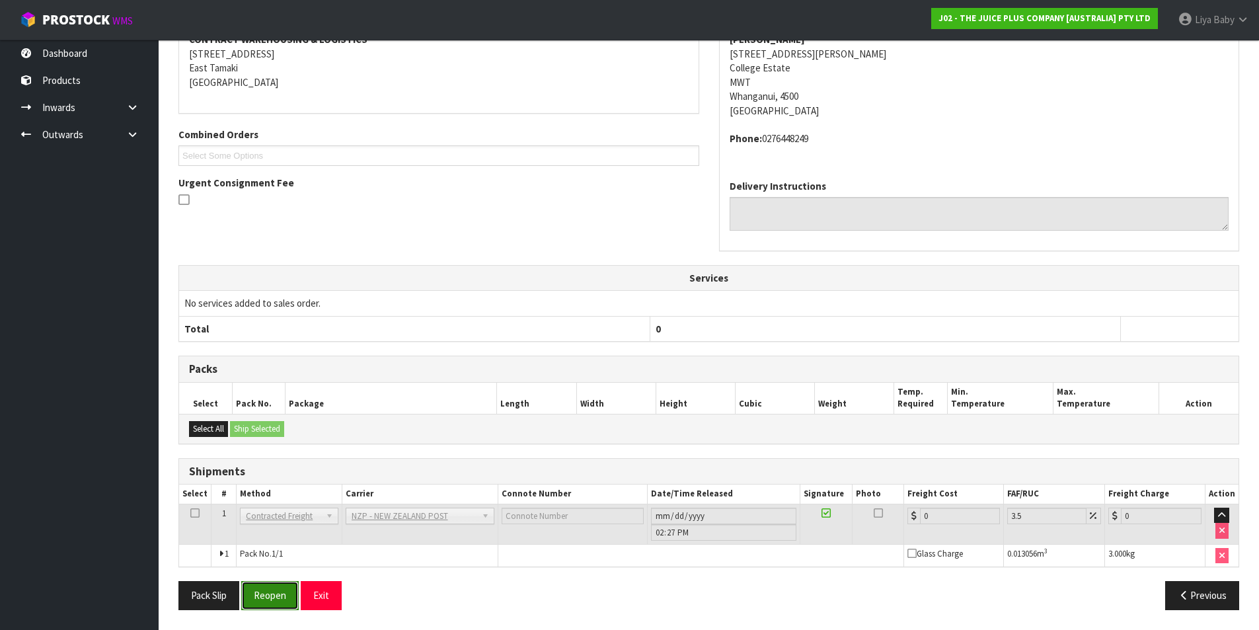
click at [279, 594] on button "Reopen" at bounding box center [269, 595] width 57 height 28
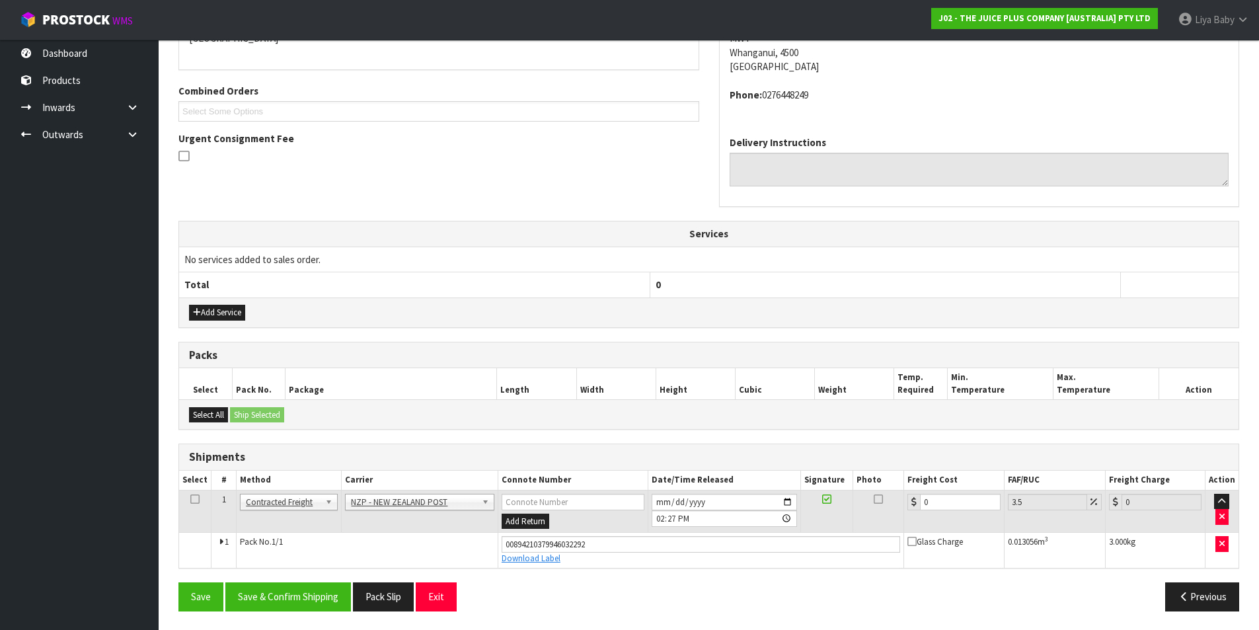
scroll to position [311, 0]
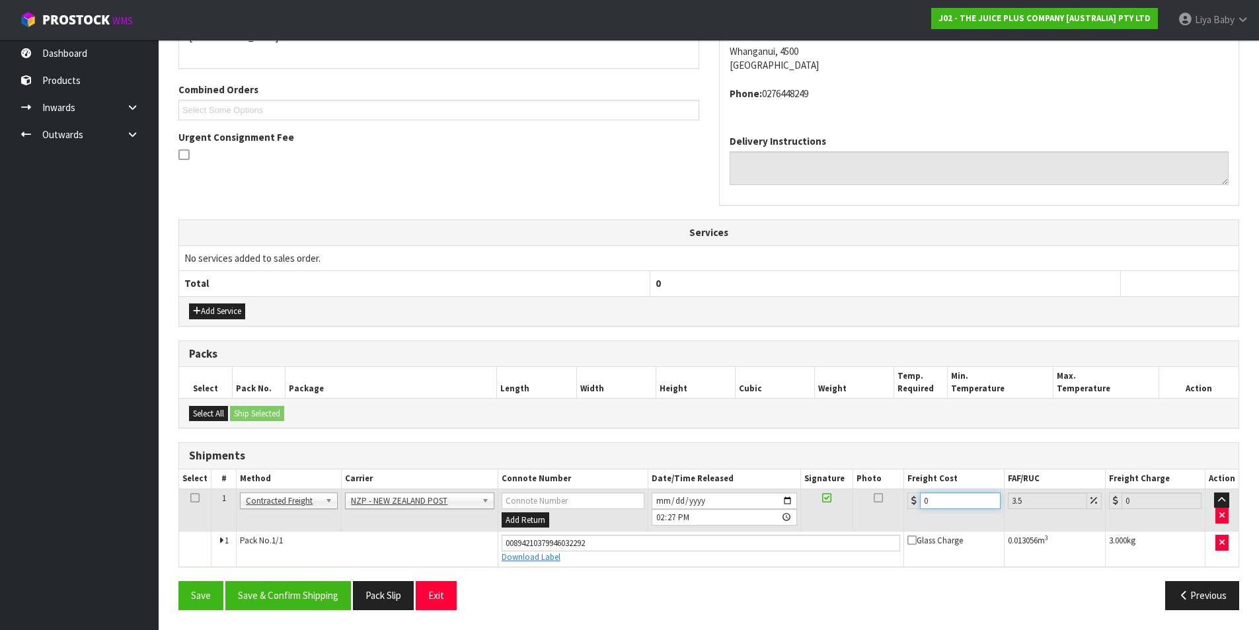
drag, startPoint x: 959, startPoint y: 501, endPoint x: 920, endPoint y: 475, distance: 46.2
click at [954, 499] on input "0" at bounding box center [960, 500] width 80 height 17
click at [190, 498] on icon at bounding box center [194, 497] width 9 height 1
click at [268, 602] on button "Save & Confirm Shipping" at bounding box center [288, 595] width 126 height 28
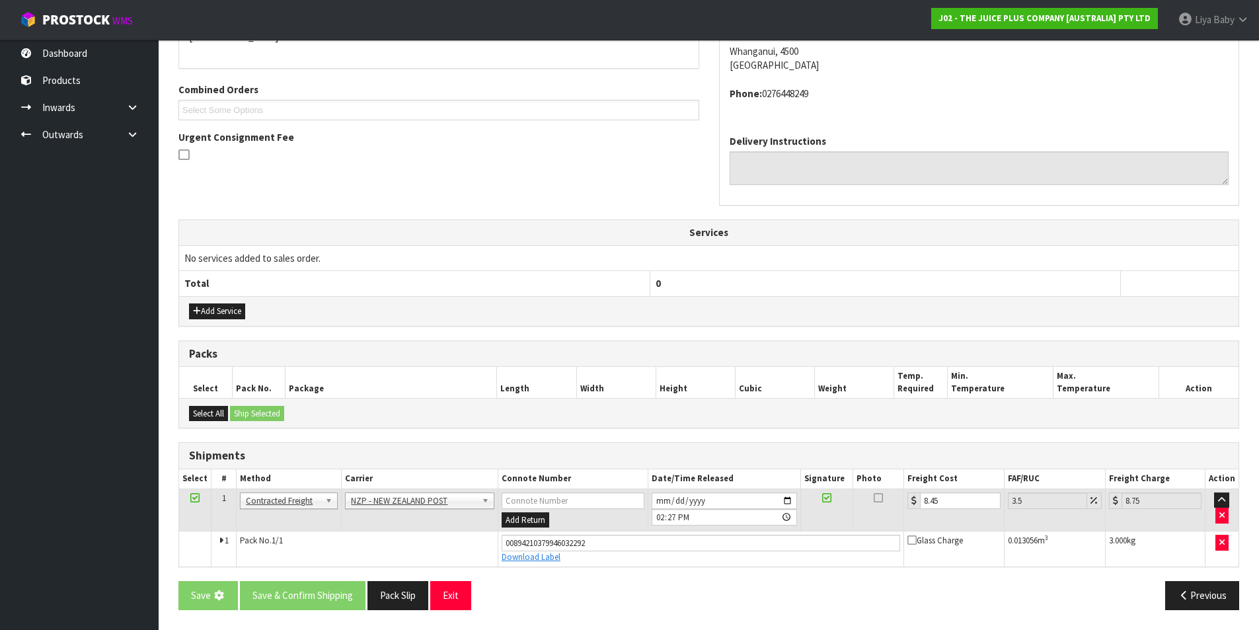
scroll to position [0, 0]
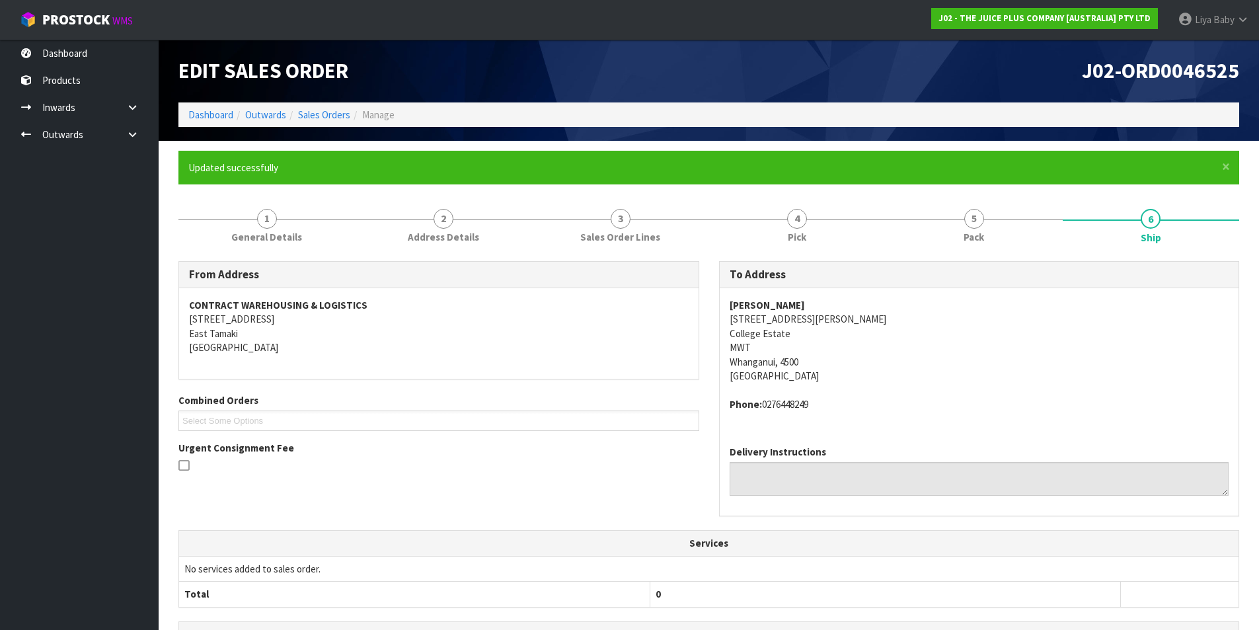
click at [245, 585] on th "Total" at bounding box center [414, 593] width 470 height 25
click at [315, 116] on link "Sales Orders" at bounding box center [324, 114] width 52 height 13
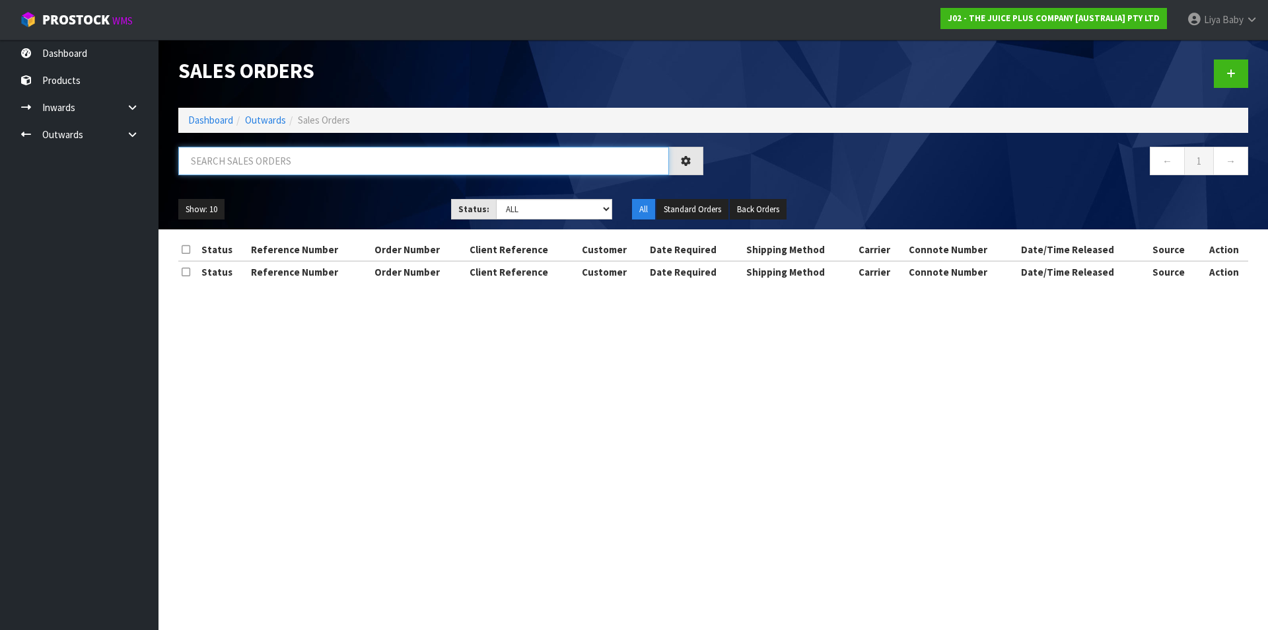
click at [297, 165] on input "text" at bounding box center [423, 161] width 491 height 28
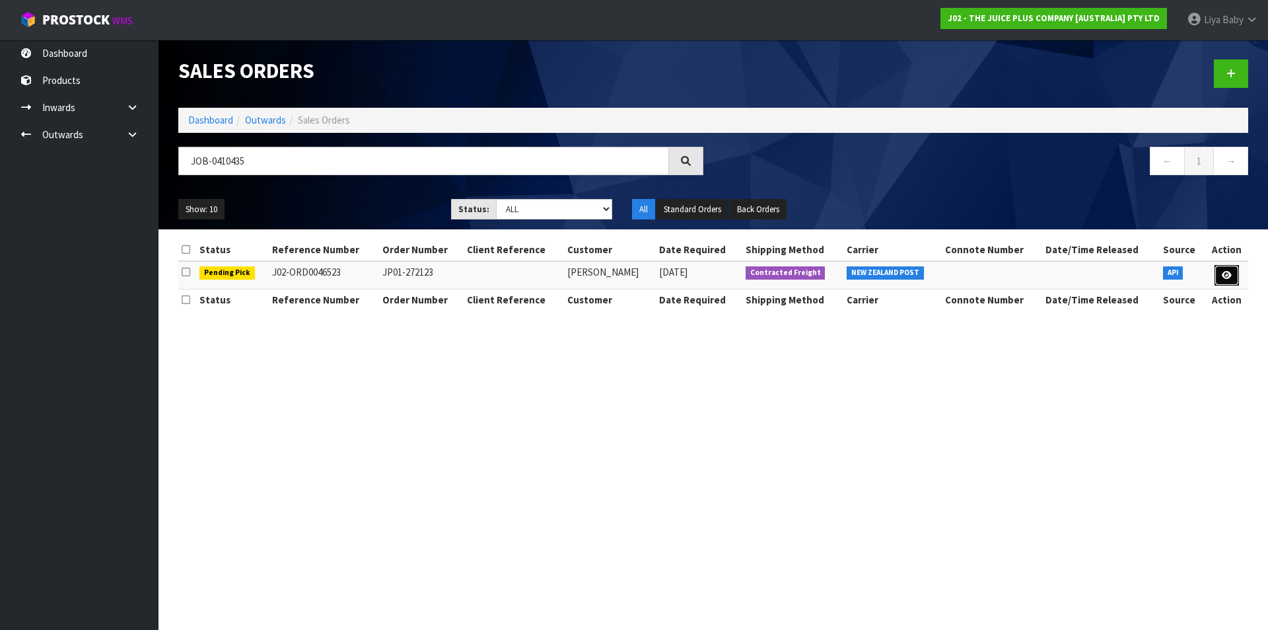
click at [1222, 274] on icon at bounding box center [1227, 275] width 10 height 9
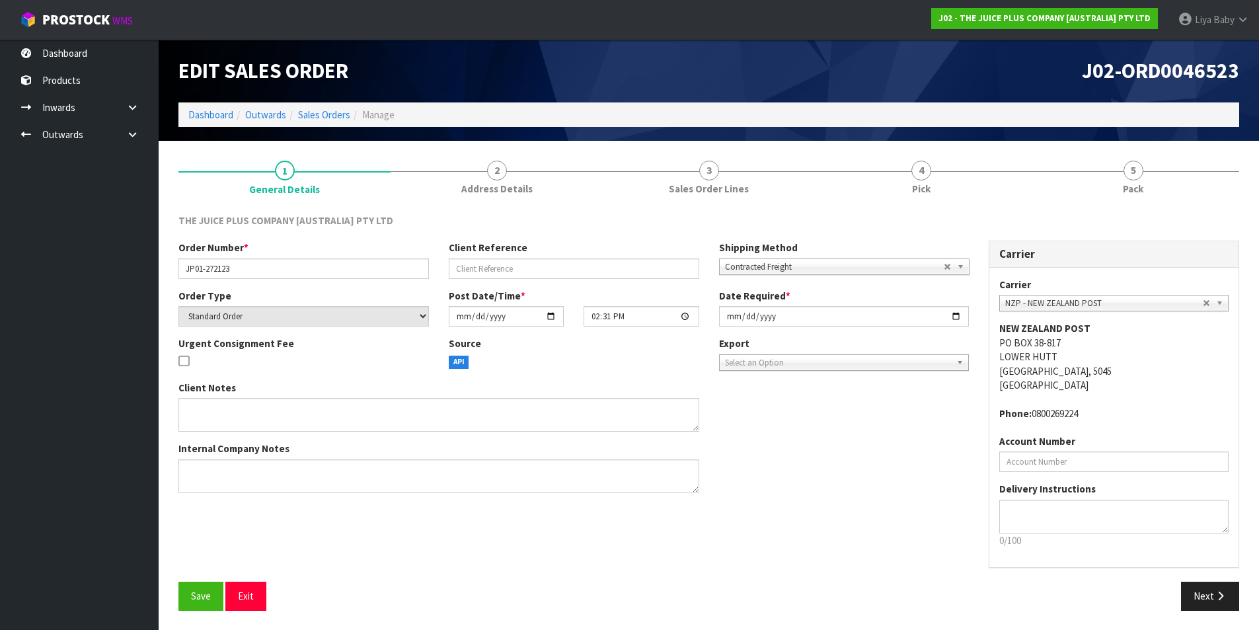
scroll to position [1, 0]
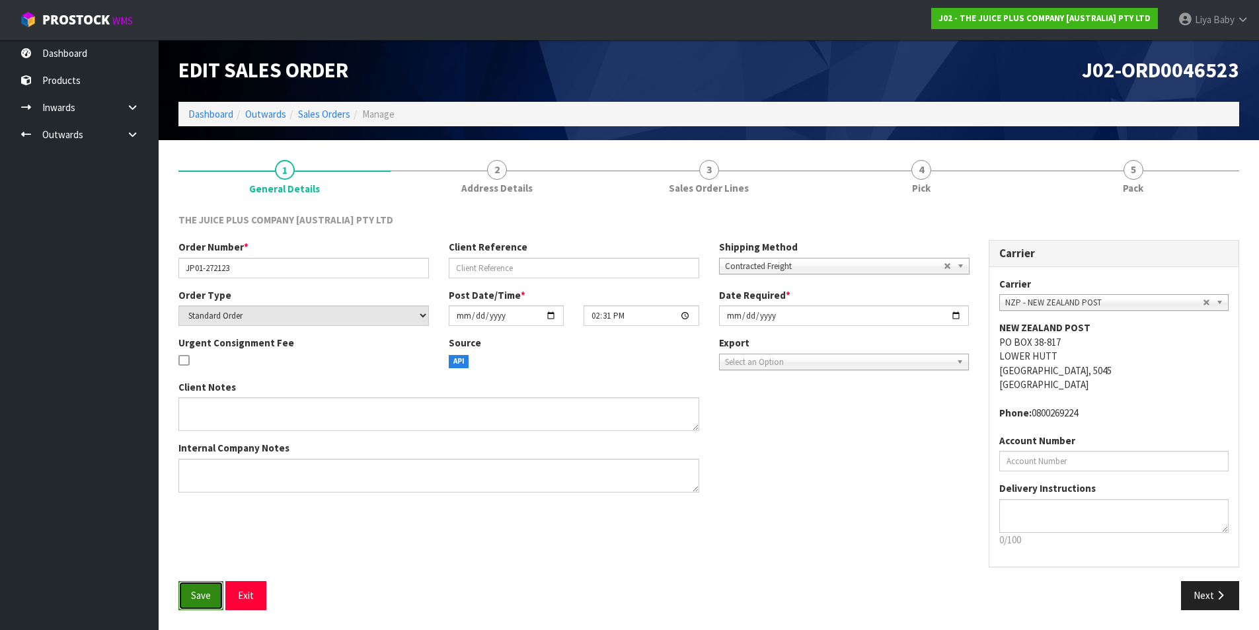
click at [186, 594] on button "Save" at bounding box center [200, 595] width 45 height 28
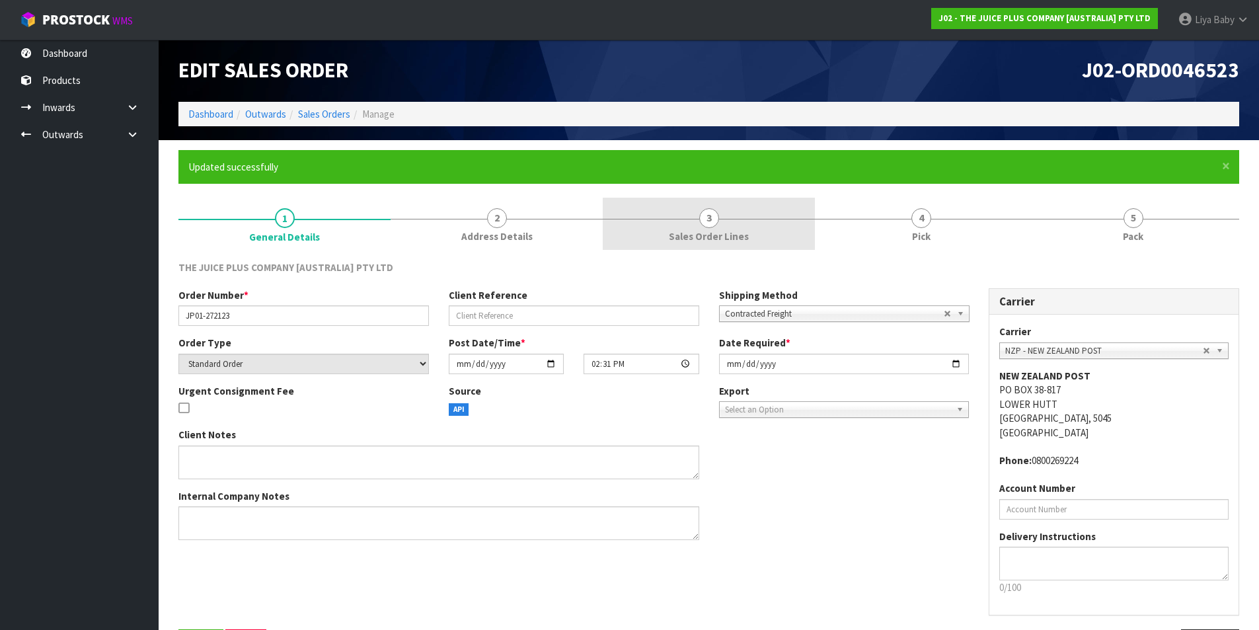
scroll to position [0, 0]
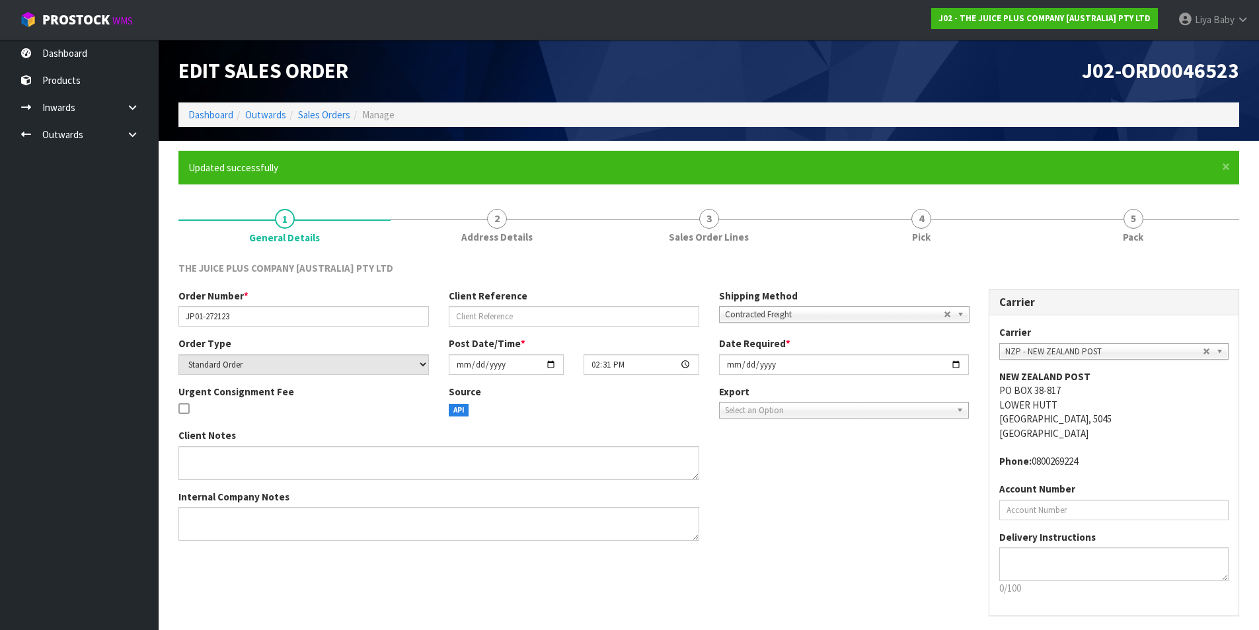
click at [934, 252] on div "THE JUICE PLUS COMPANY [AUSTRALIA] PTY LTD Order Number * JP01-272123 Client Re…" at bounding box center [708, 459] width 1060 height 417
click at [928, 235] on span "Pick" at bounding box center [921, 237] width 18 height 14
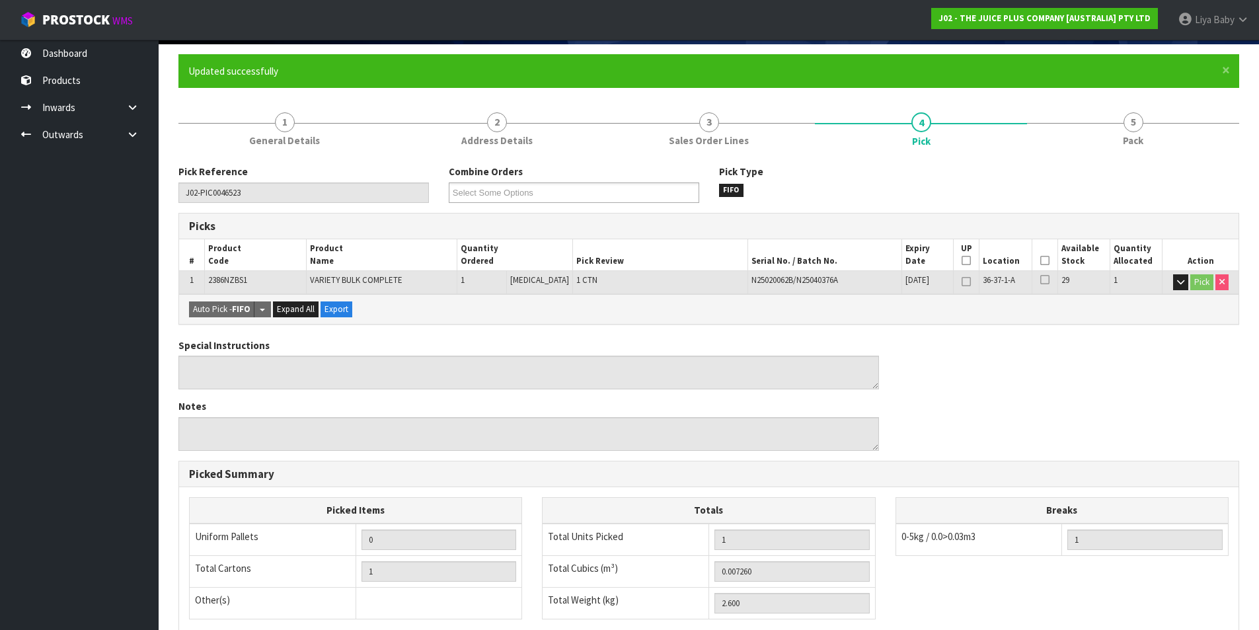
scroll to position [198, 0]
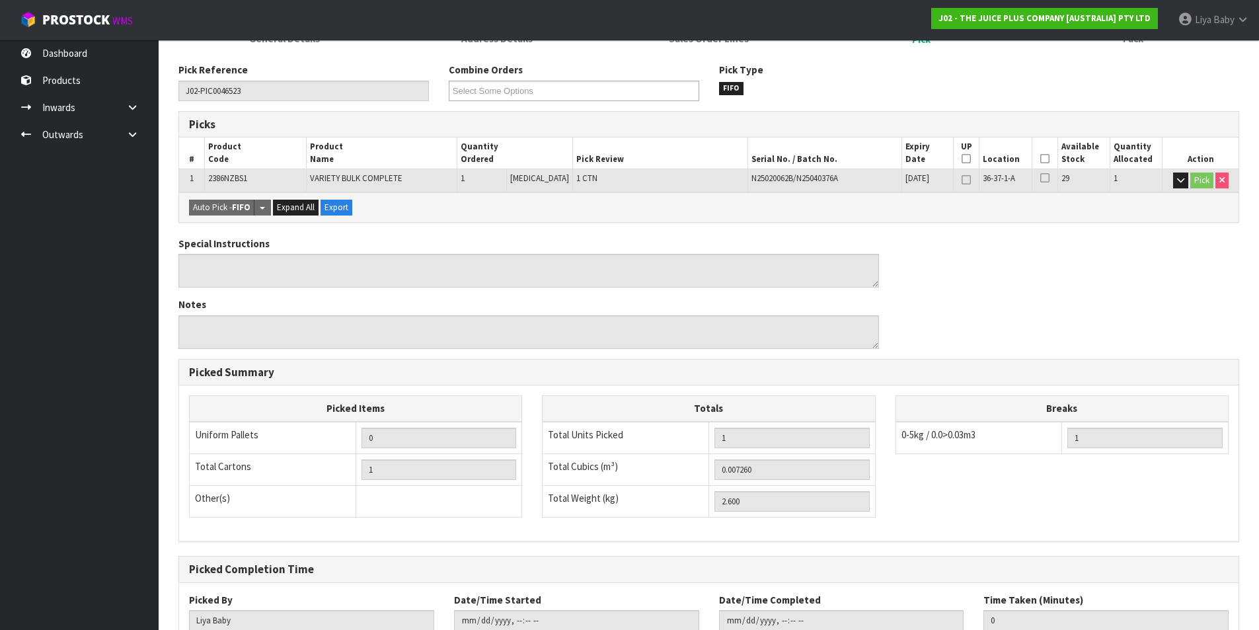
click at [1040, 159] on icon at bounding box center [1044, 159] width 9 height 1
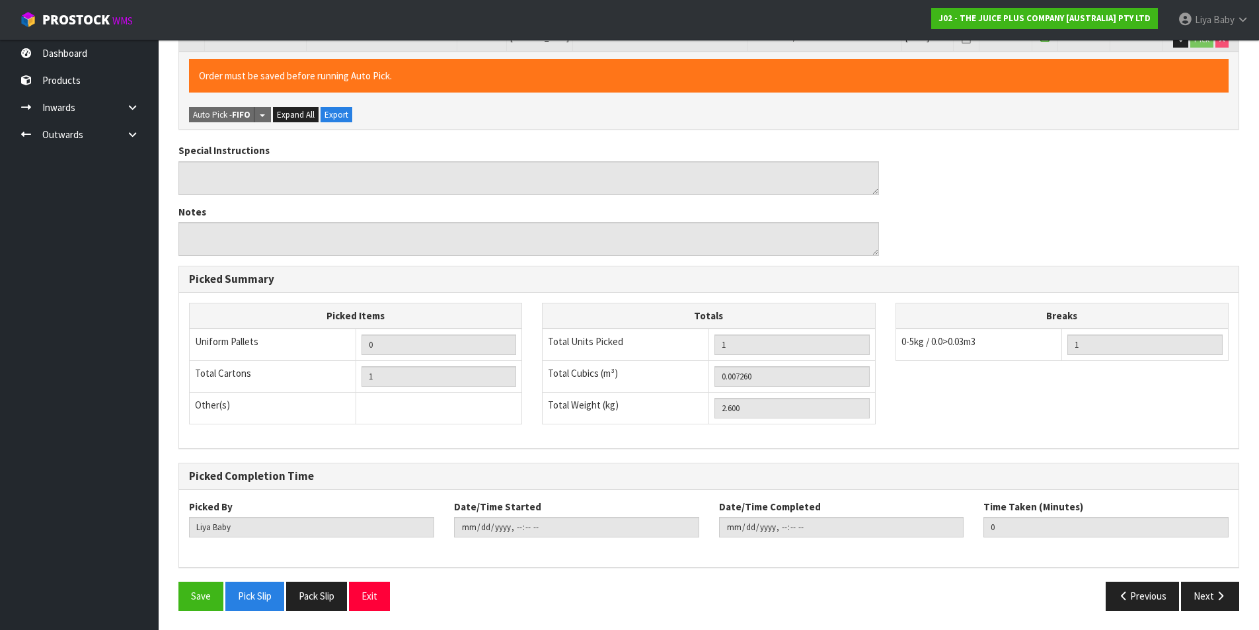
scroll to position [340, 0]
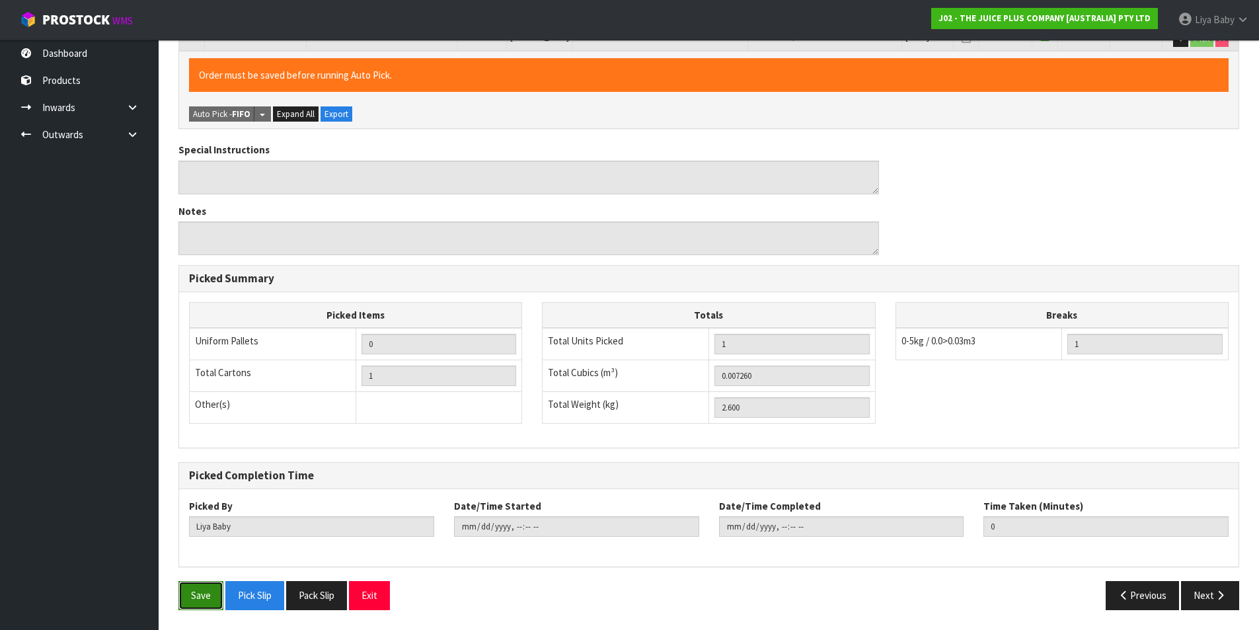
click at [184, 593] on button "Save" at bounding box center [200, 595] width 45 height 28
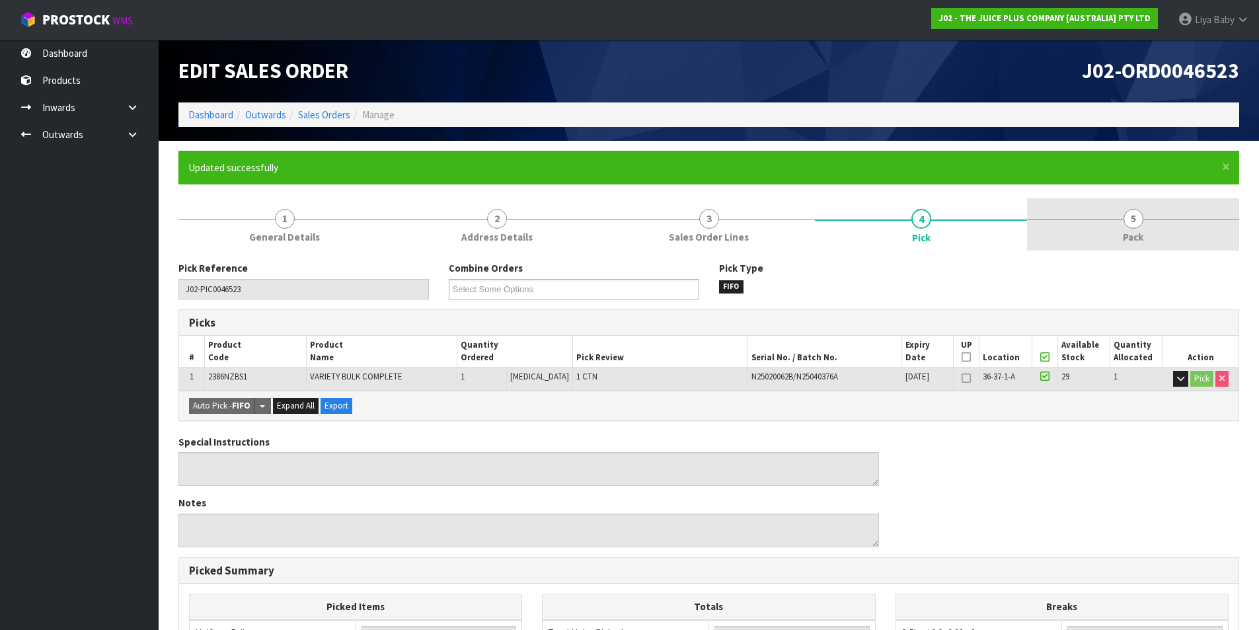
click at [1161, 211] on link "5 Pack" at bounding box center [1133, 224] width 212 height 52
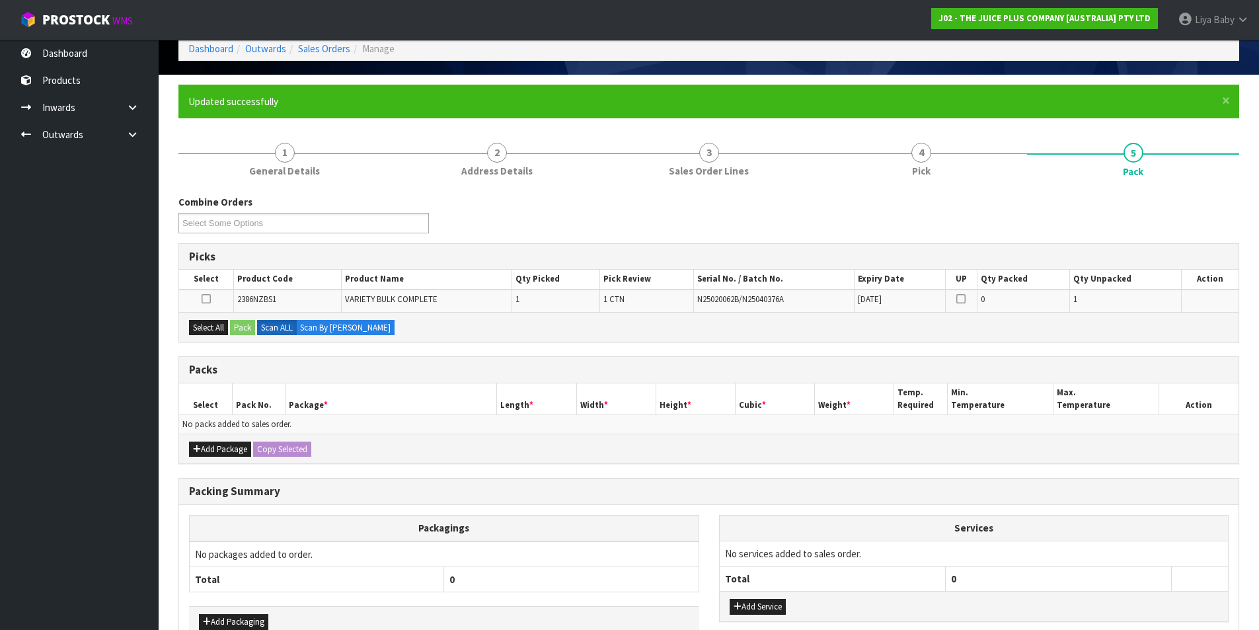
scroll to position [145, 0]
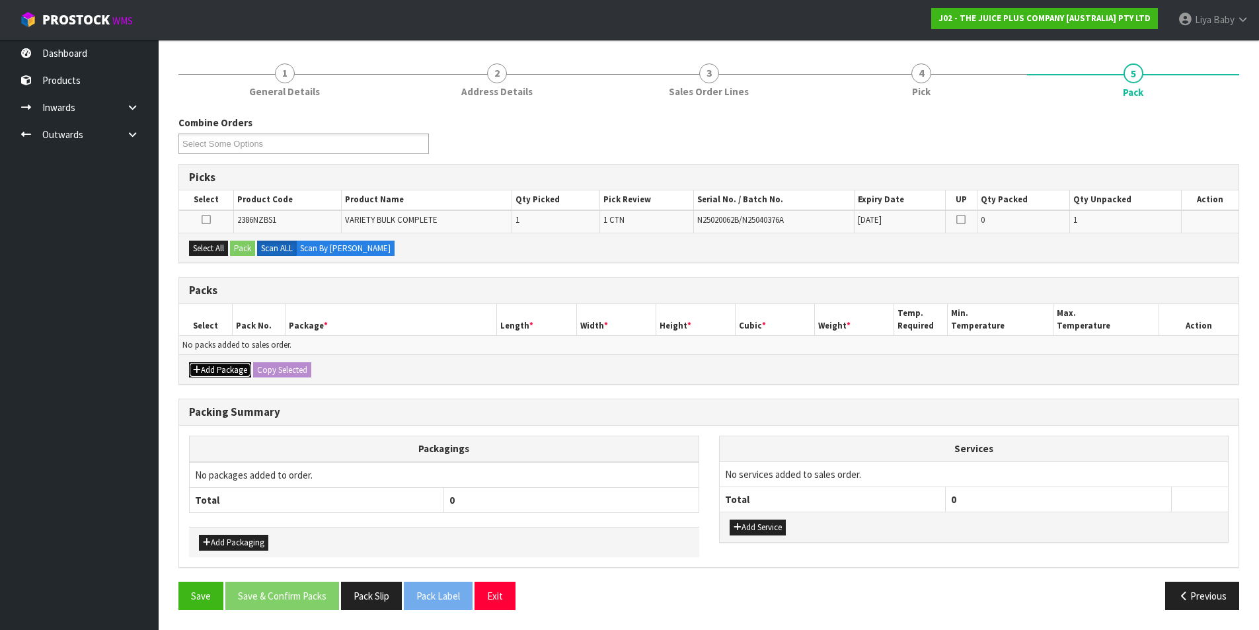
click at [204, 363] on button "Add Package" at bounding box center [220, 370] width 62 height 16
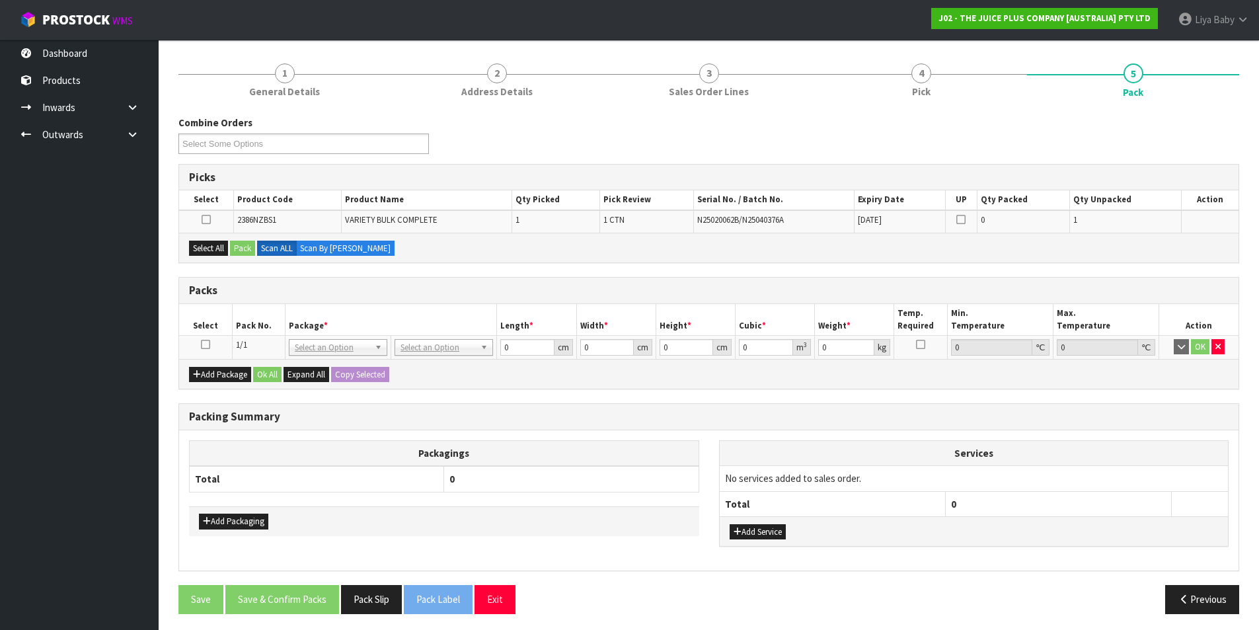
click at [207, 344] on icon at bounding box center [205, 344] width 9 height 1
click at [201, 249] on button "Select All" at bounding box center [208, 248] width 39 height 16
click at [238, 246] on button "Pack" at bounding box center [242, 248] width 25 height 16
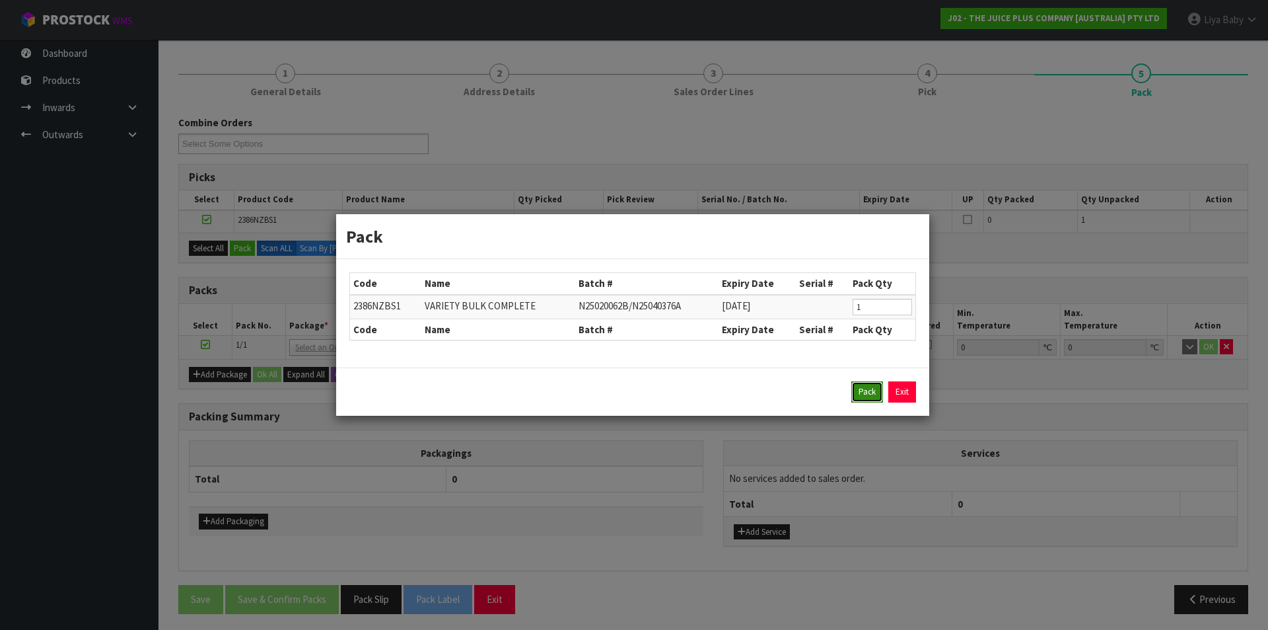
click at [870, 384] on button "Pack" at bounding box center [868, 391] width 32 height 21
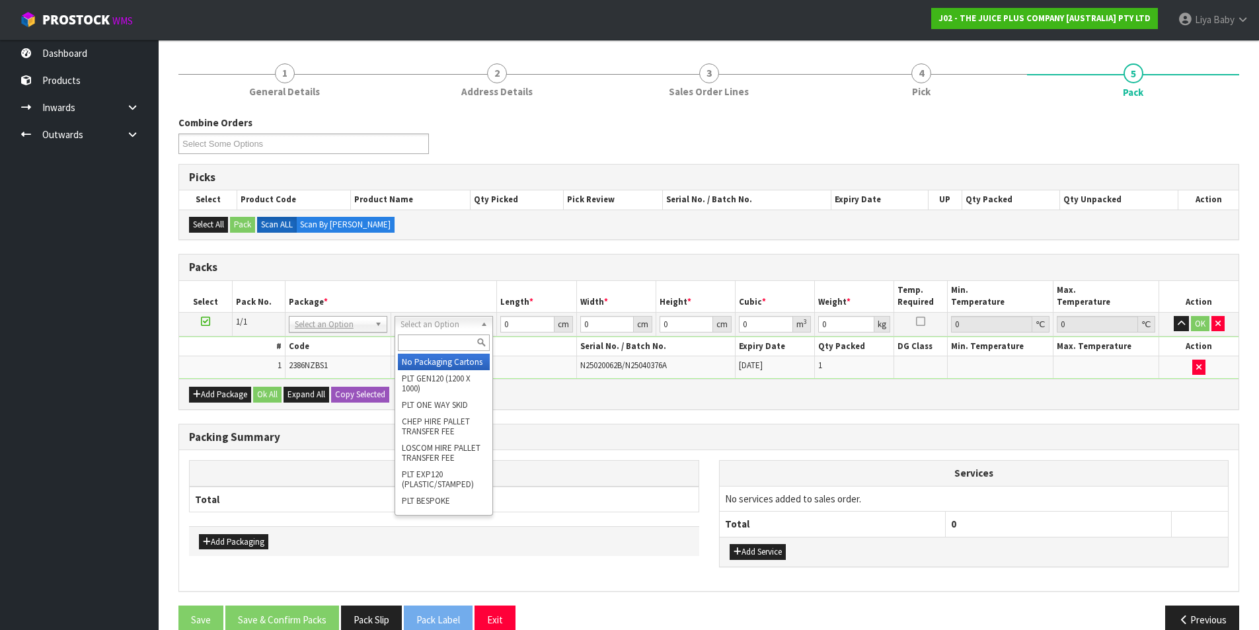
click at [423, 346] on input "text" at bounding box center [444, 342] width 92 height 17
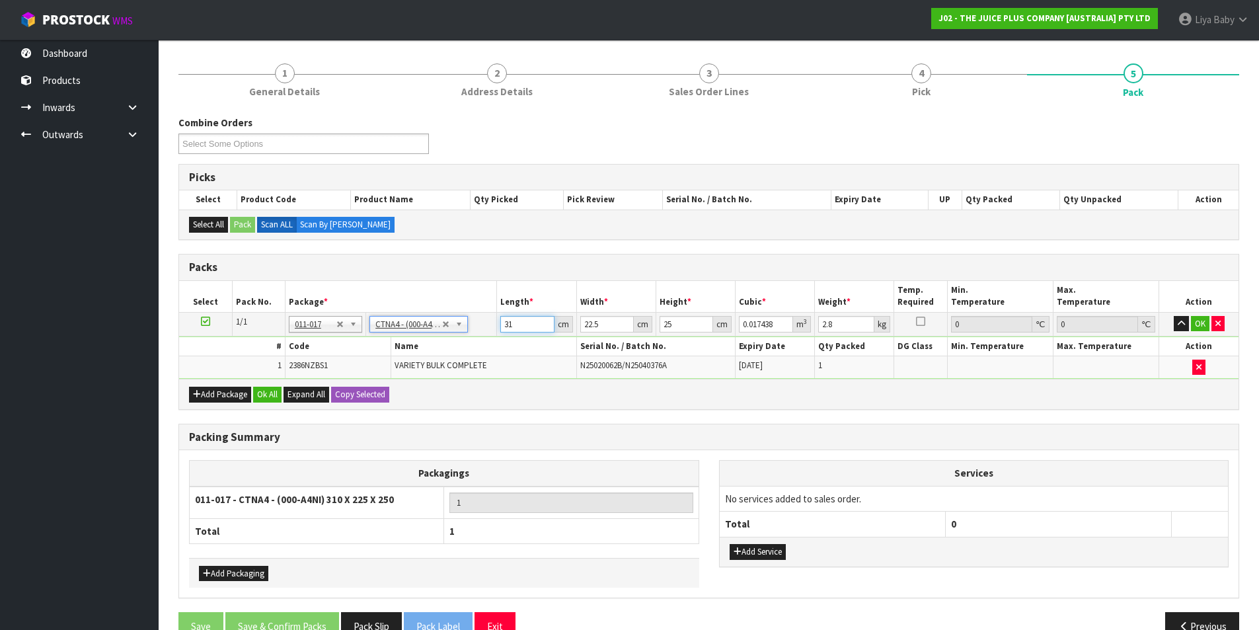
click at [534, 330] on input "31" at bounding box center [527, 324] width 54 height 17
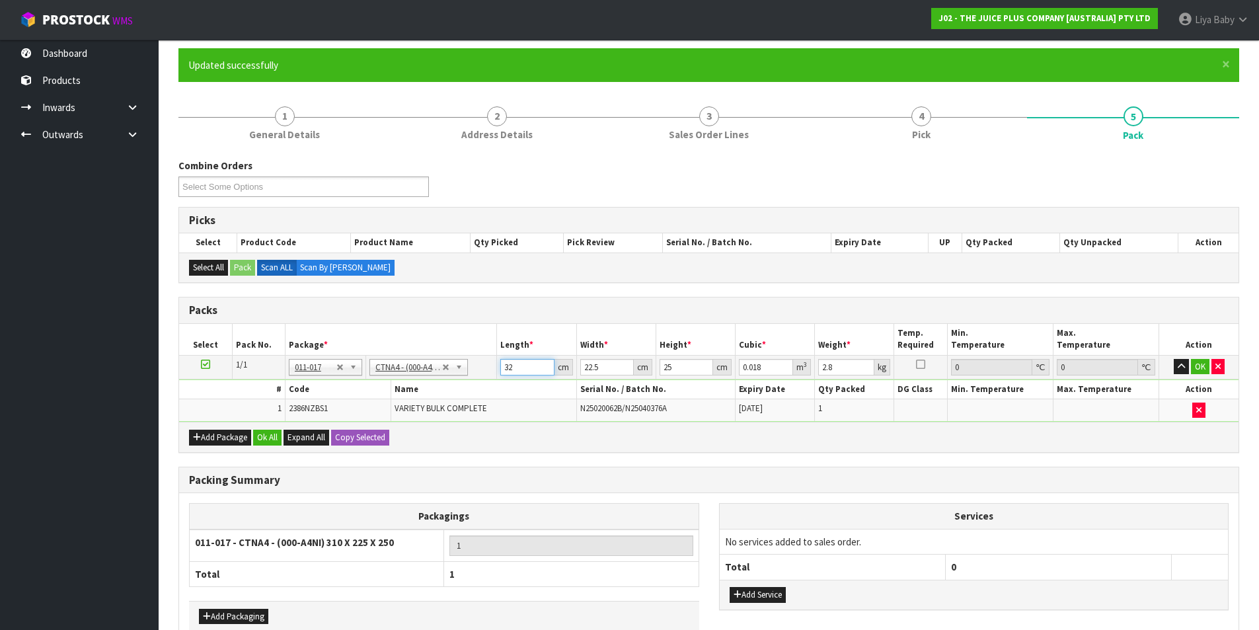
scroll to position [79, 0]
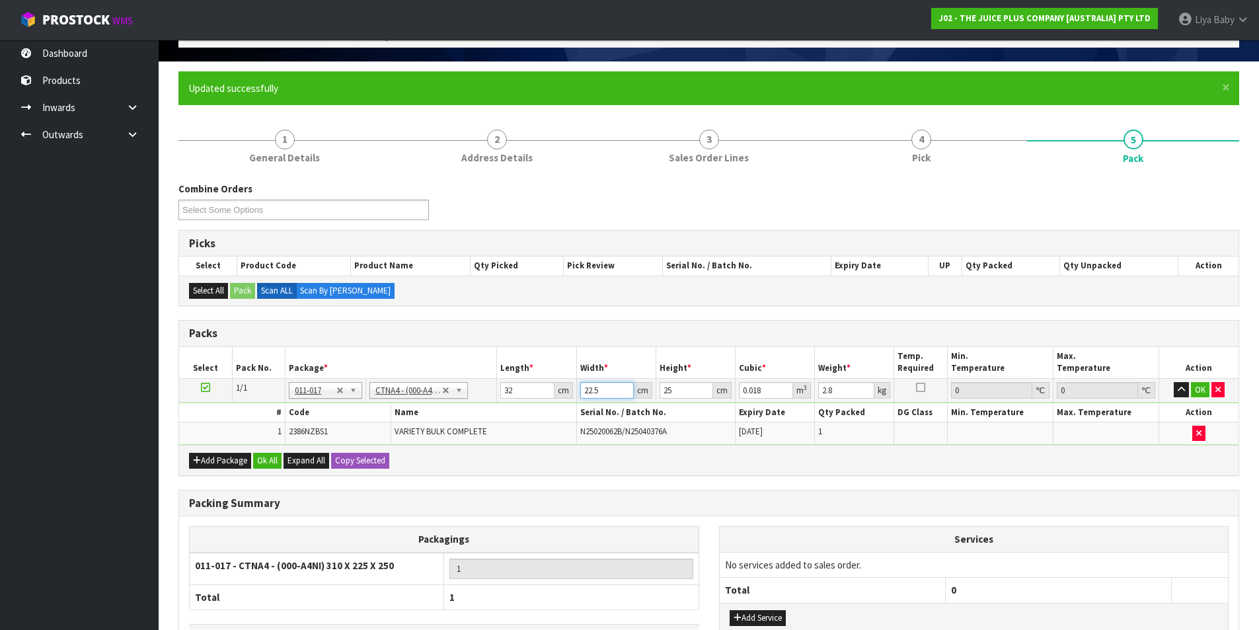
click at [597, 390] on input "22.5" at bounding box center [607, 390] width 54 height 17
click at [686, 387] on input "25" at bounding box center [686, 390] width 54 height 17
click at [848, 394] on input "2.8" at bounding box center [846, 390] width 56 height 17
click at [277, 458] on button "Ok All" at bounding box center [267, 461] width 28 height 16
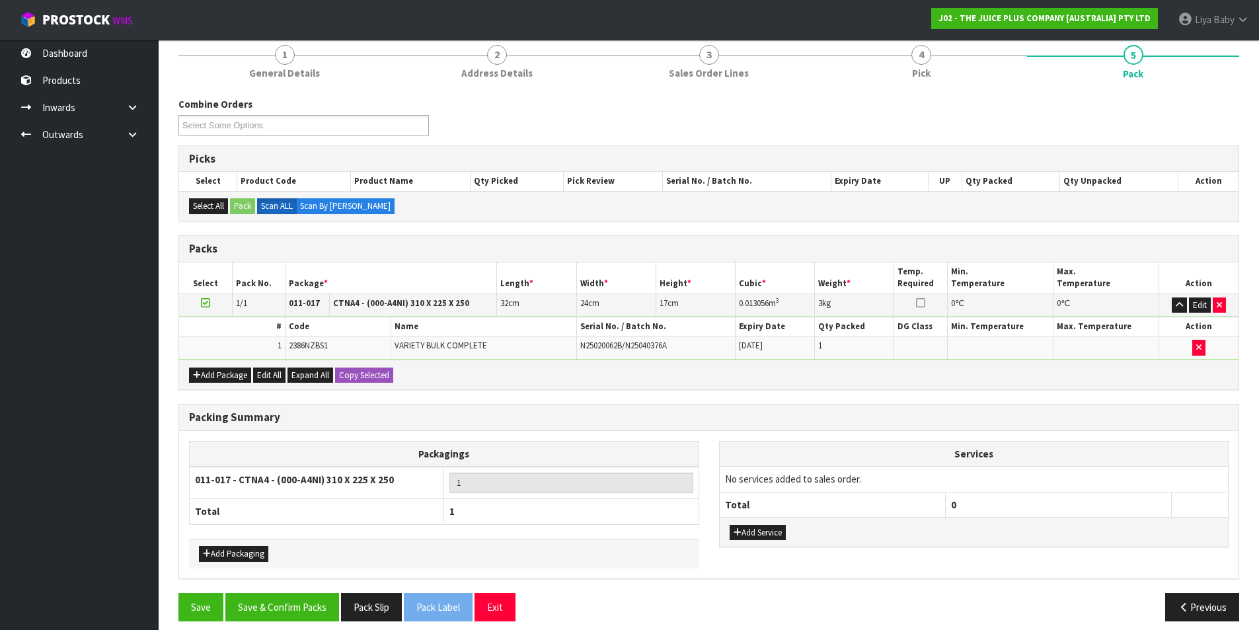
scroll to position [175, 0]
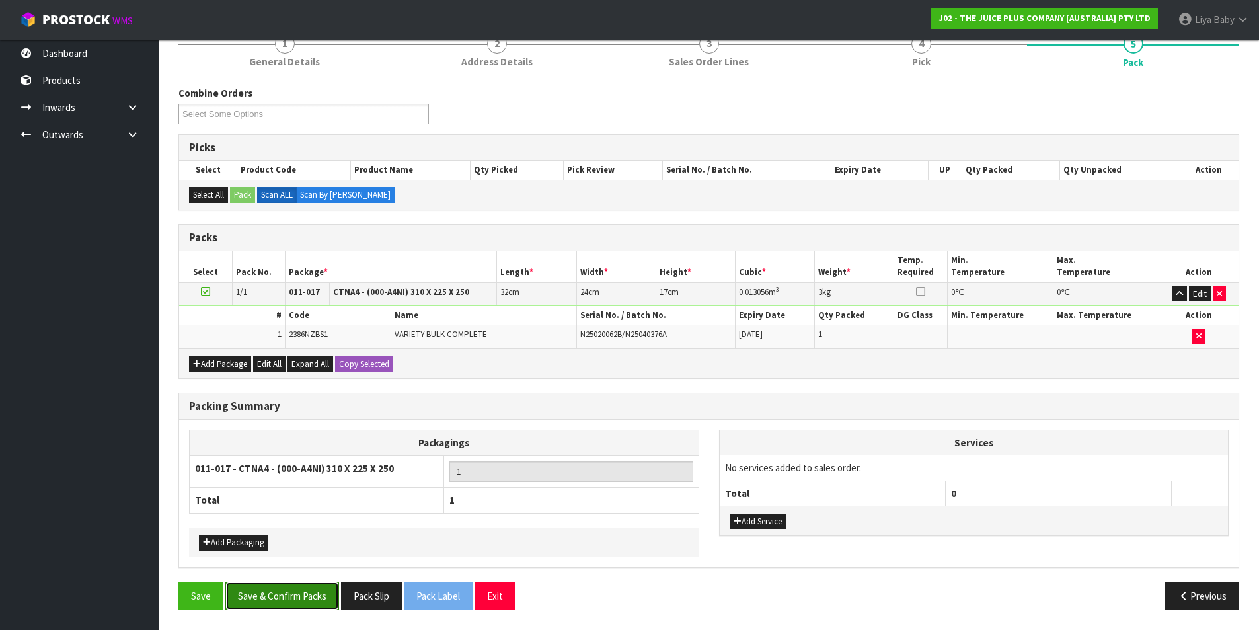
click at [303, 594] on button "Save & Confirm Packs" at bounding box center [282, 595] width 114 height 28
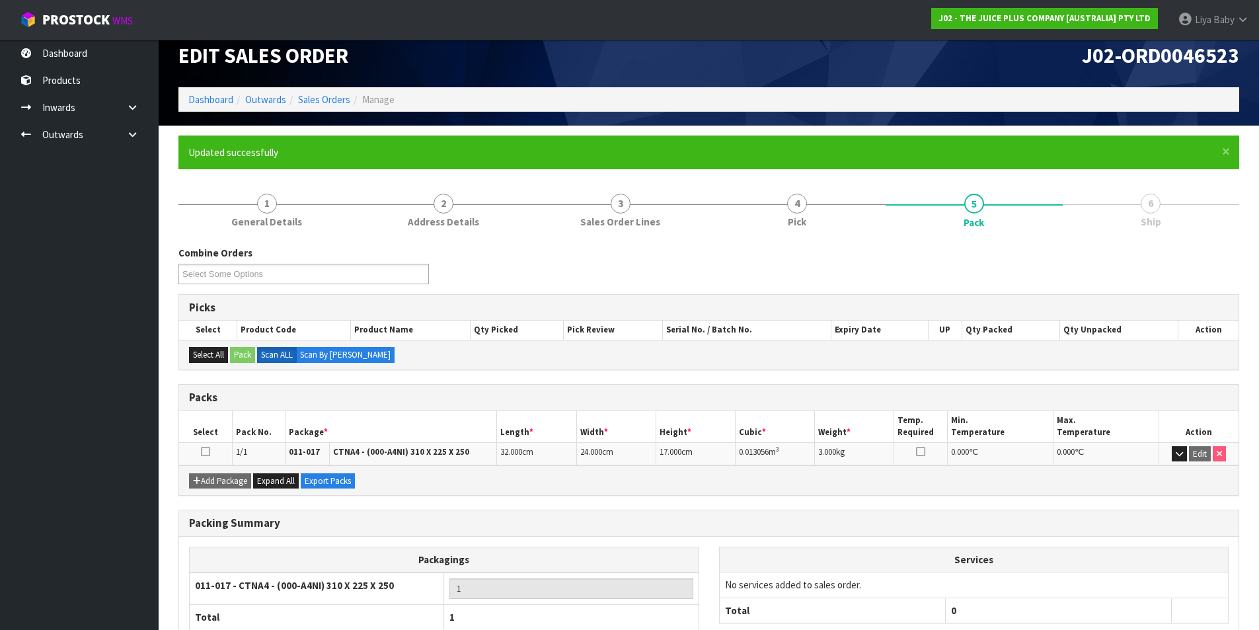
scroll to position [102, 0]
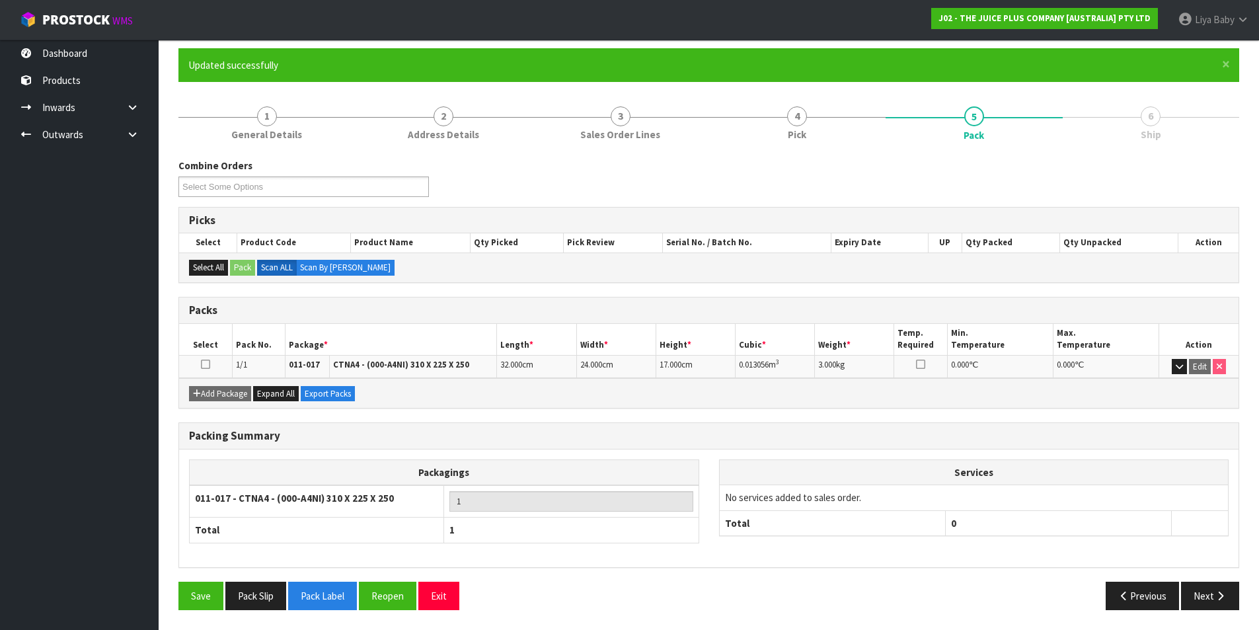
click at [207, 365] on icon at bounding box center [205, 364] width 9 height 1
click at [1219, 603] on button "Next" at bounding box center [1210, 595] width 58 height 28
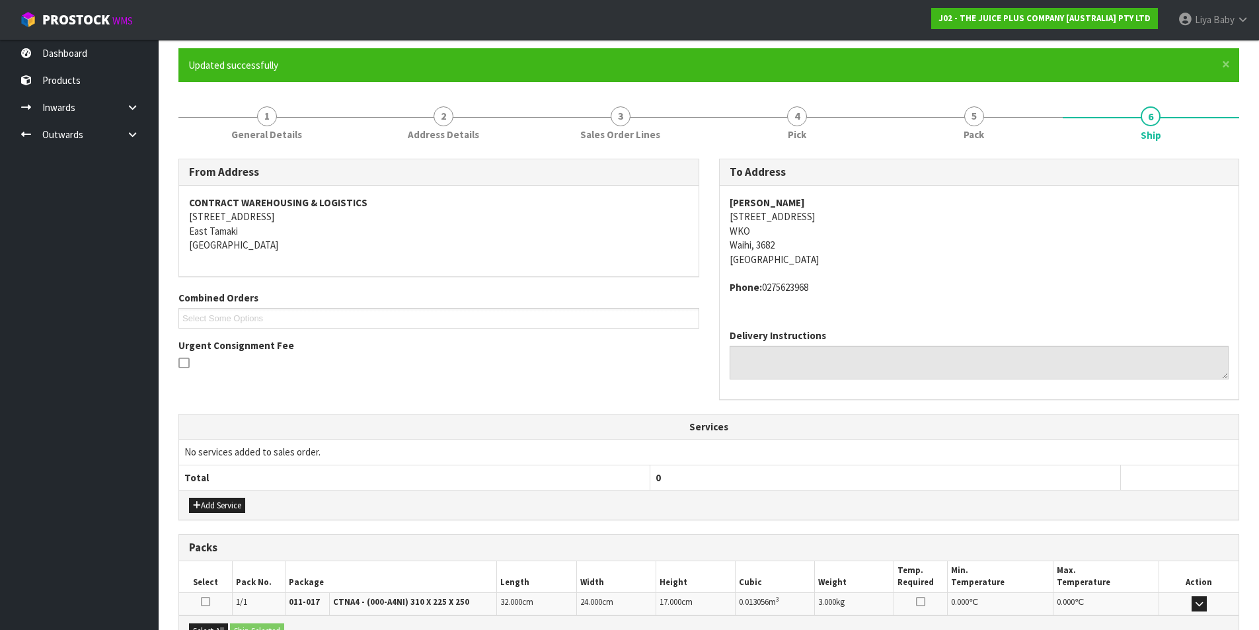
scroll to position [260, 0]
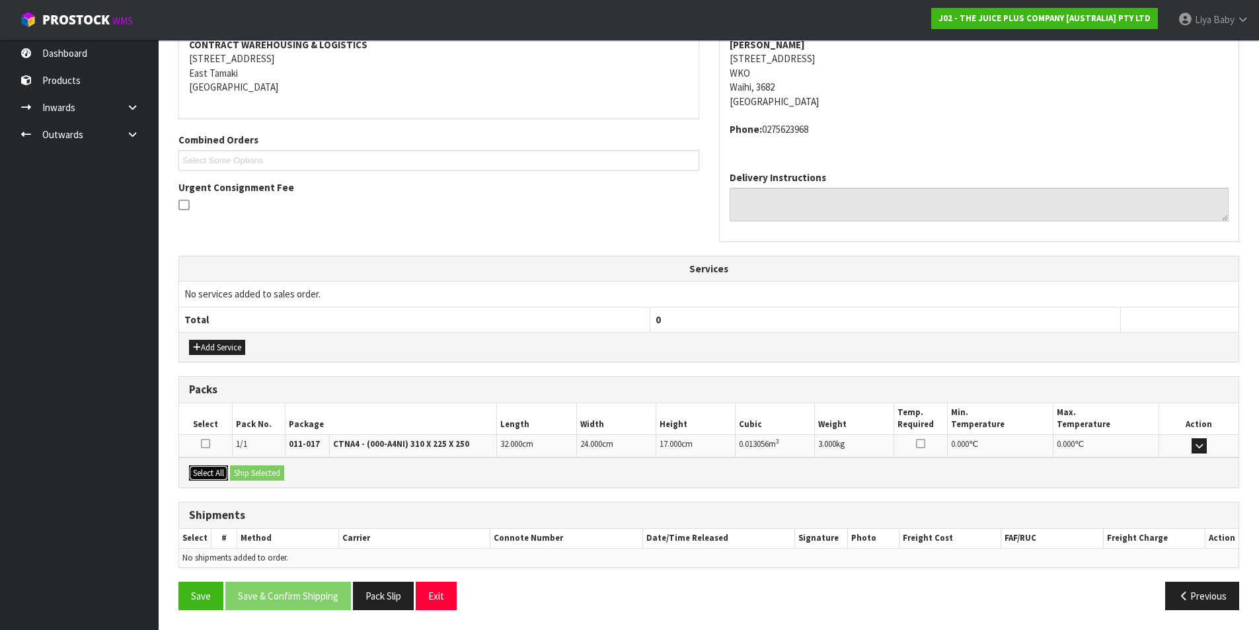
click at [200, 477] on button "Select All" at bounding box center [208, 473] width 39 height 16
click at [244, 472] on button "Ship Selected" at bounding box center [257, 473] width 54 height 16
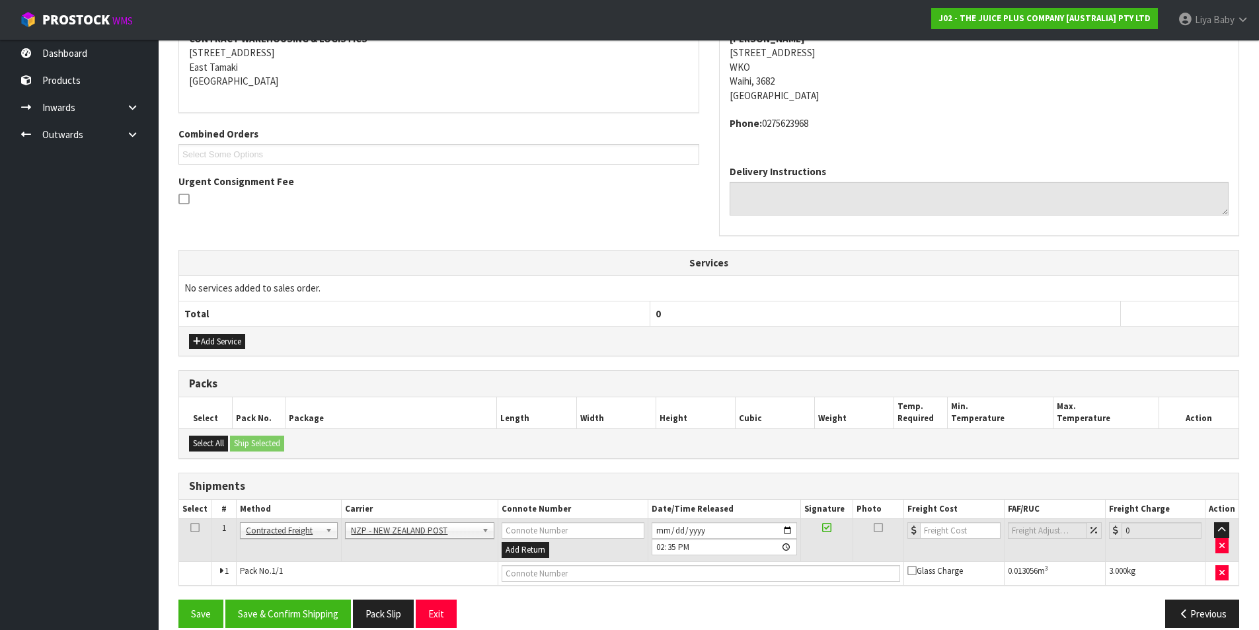
scroll to position [284, 0]
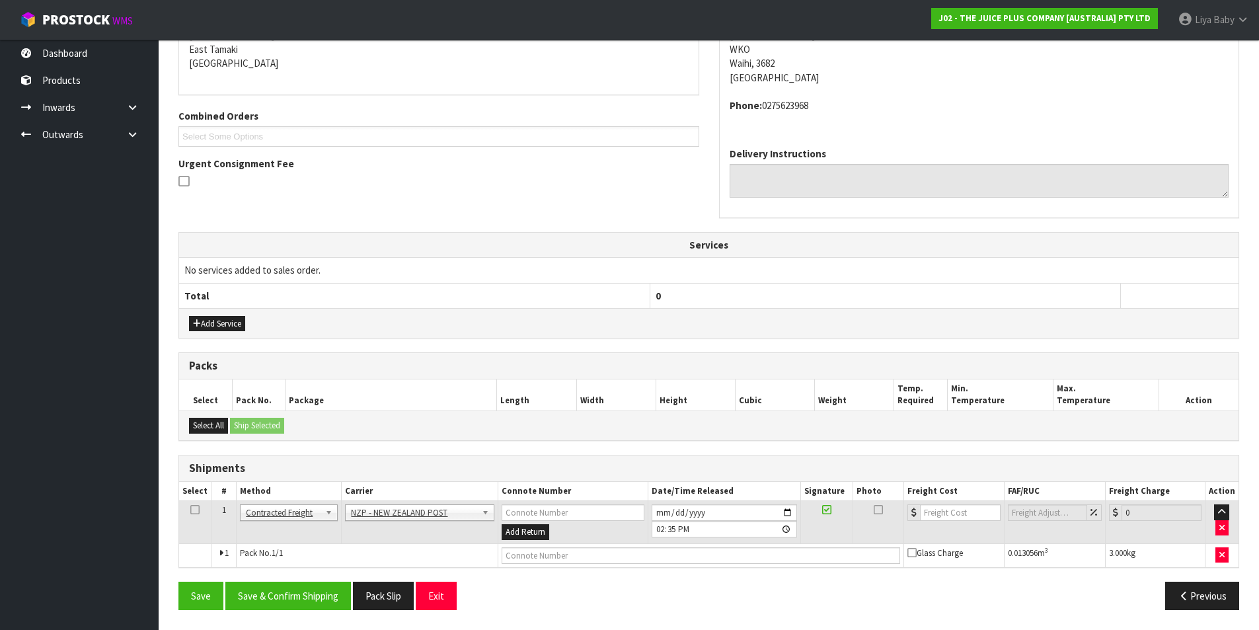
click at [198, 509] on icon at bounding box center [194, 509] width 9 height 1
click at [267, 586] on button "Save & Confirm Shipping" at bounding box center [288, 595] width 126 height 28
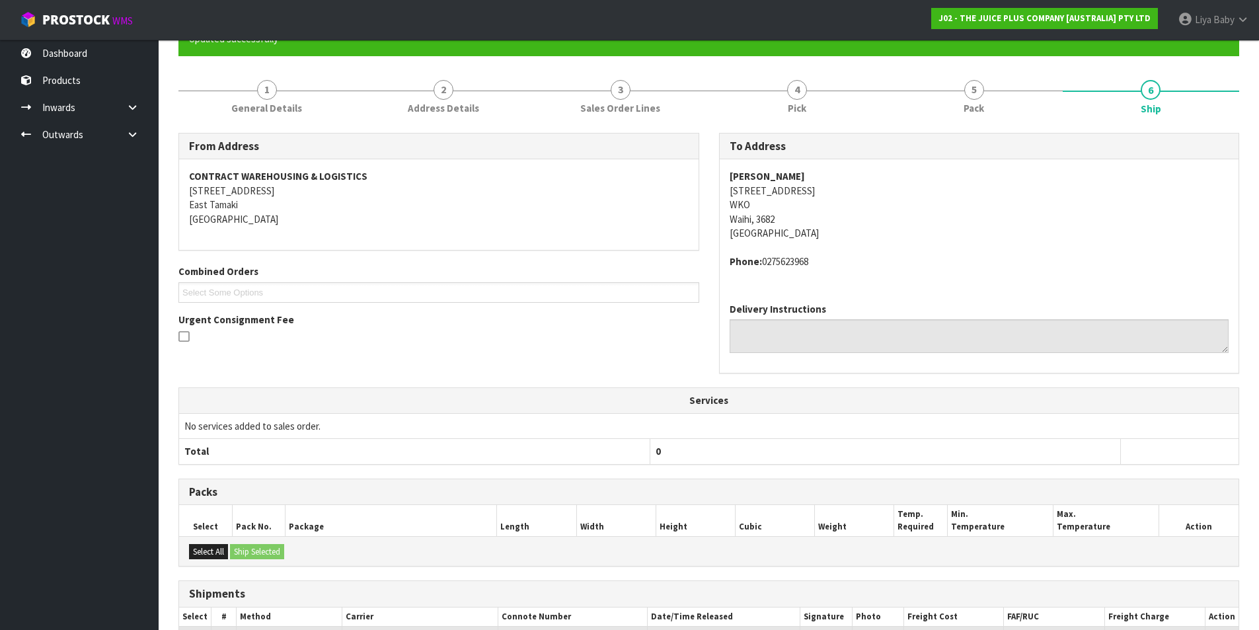
scroll to position [265, 0]
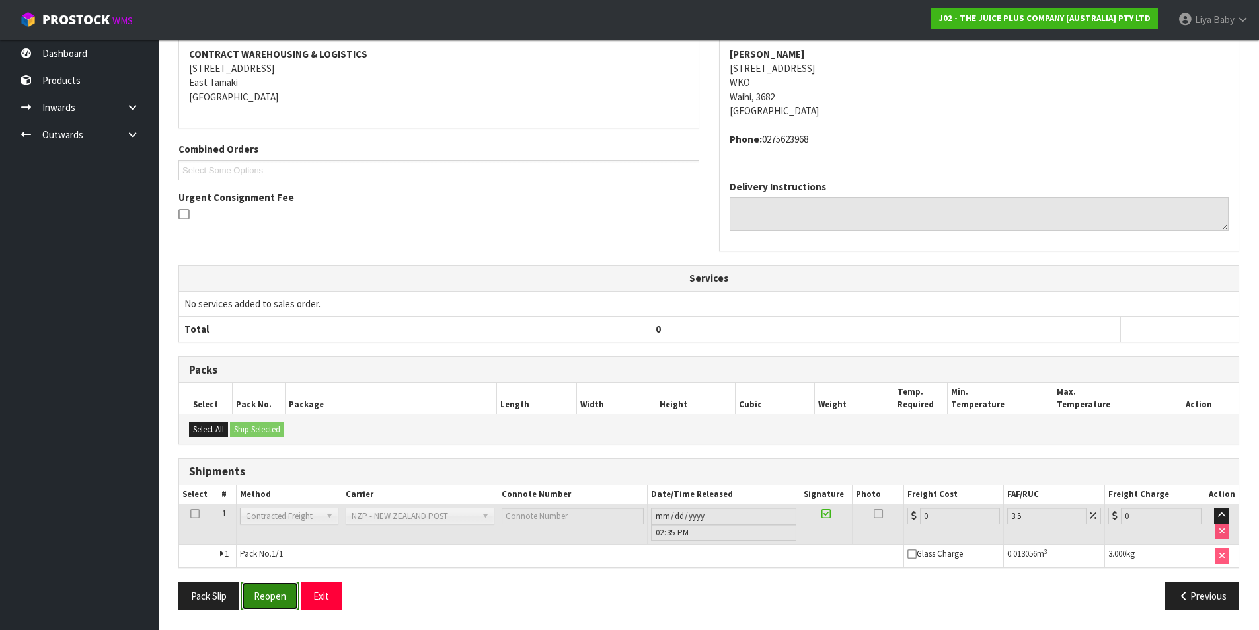
click at [261, 598] on button "Reopen" at bounding box center [269, 595] width 57 height 28
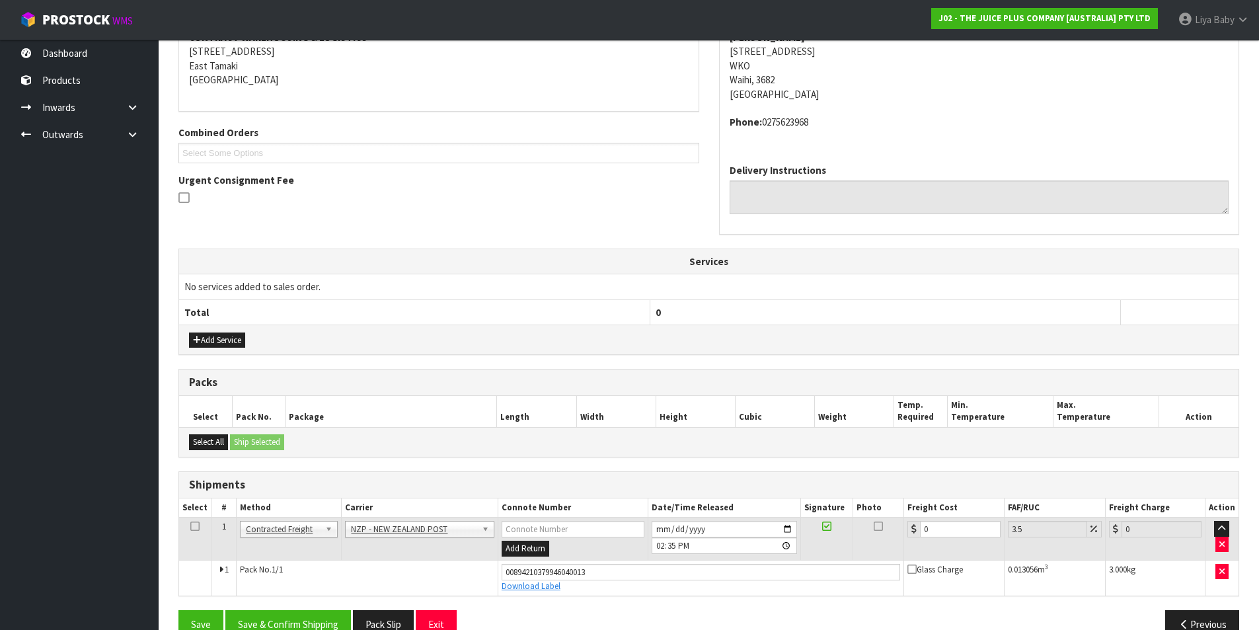
scroll to position [296, 0]
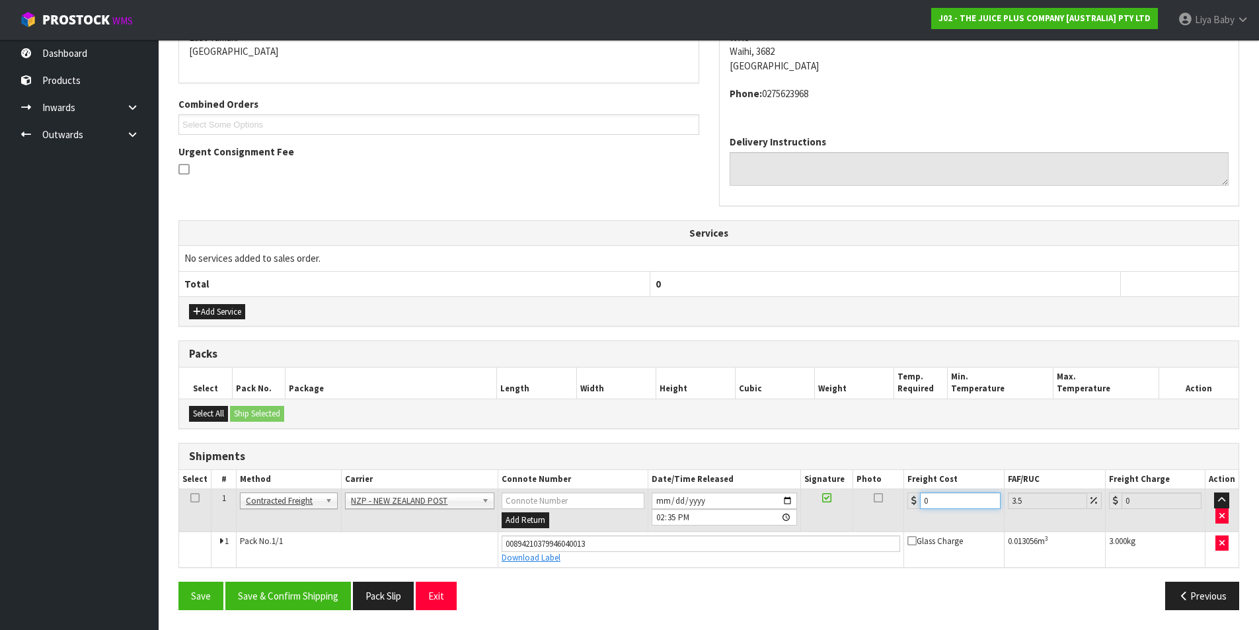
click at [941, 504] on input "0" at bounding box center [960, 500] width 80 height 17
click at [192, 497] on icon at bounding box center [194, 497] width 9 height 1
click at [195, 498] on icon at bounding box center [194, 497] width 9 height 1
click at [198, 498] on icon at bounding box center [194, 497] width 9 height 1
click at [292, 591] on button "Save & Confirm Shipping" at bounding box center [288, 595] width 126 height 28
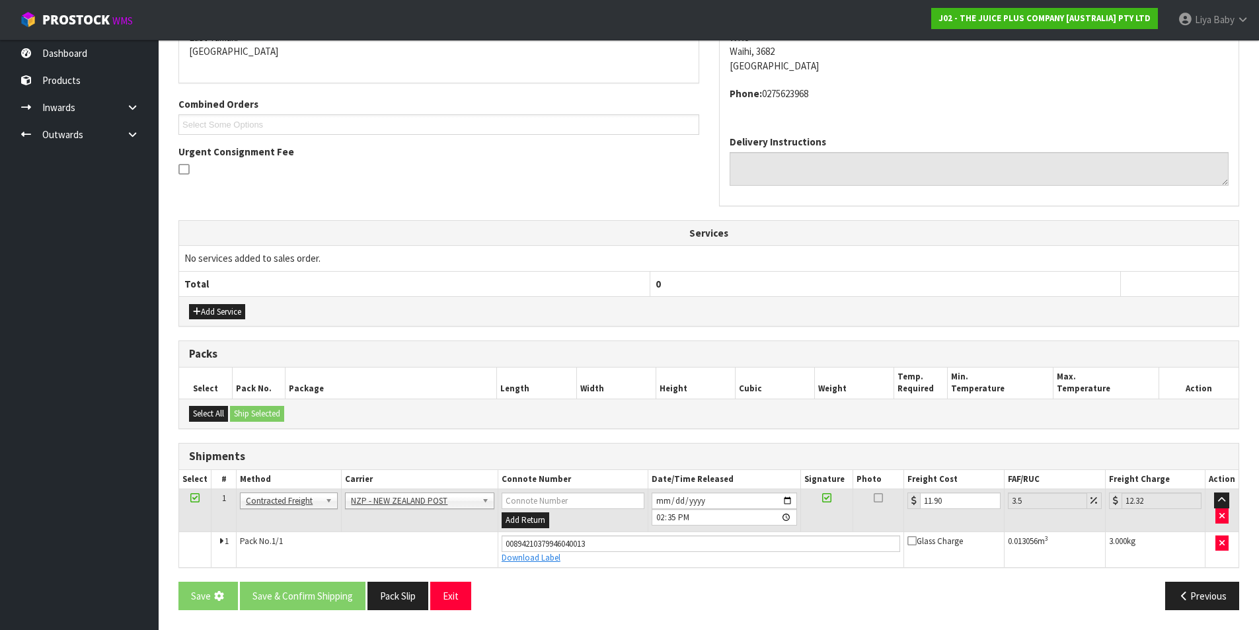
scroll to position [0, 0]
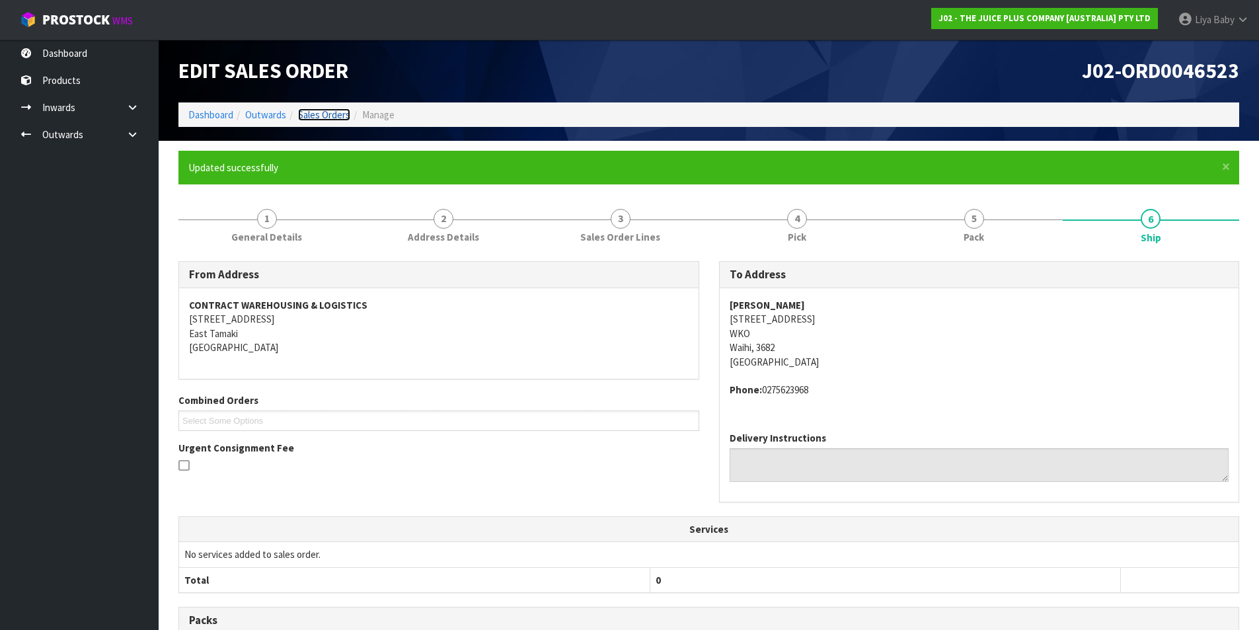
click at [339, 112] on link "Sales Orders" at bounding box center [324, 114] width 52 height 13
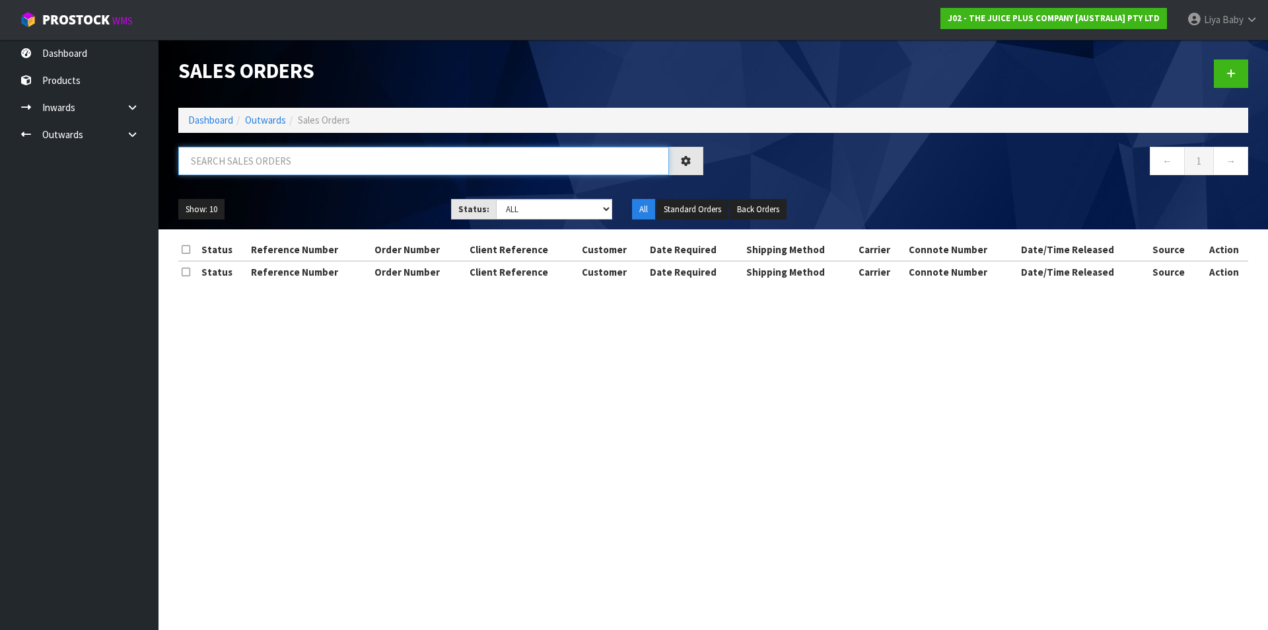
click at [291, 168] on input "text" at bounding box center [423, 161] width 491 height 28
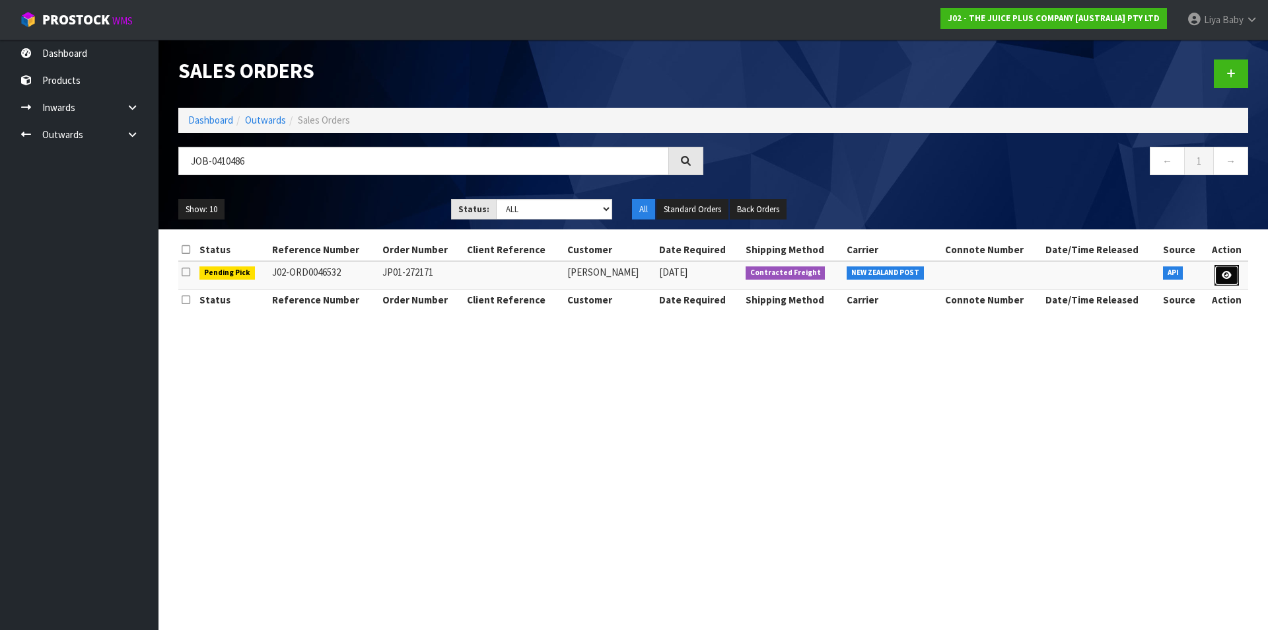
click at [1231, 271] on icon at bounding box center [1227, 275] width 10 height 9
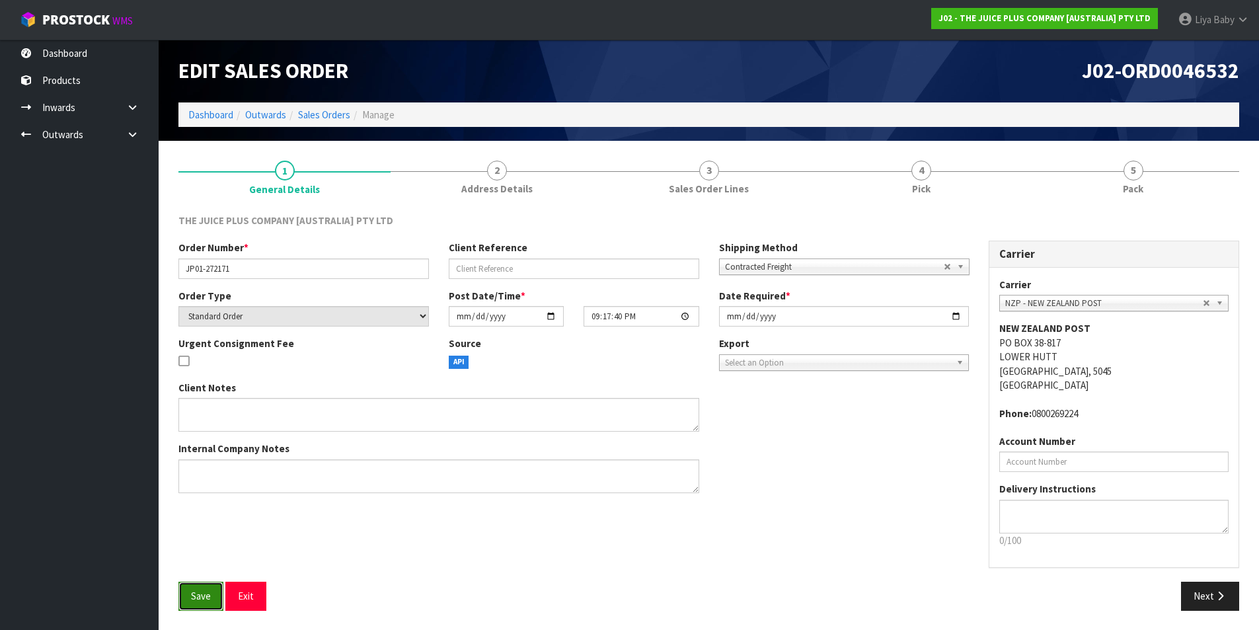
click at [212, 585] on button "Save" at bounding box center [200, 595] width 45 height 28
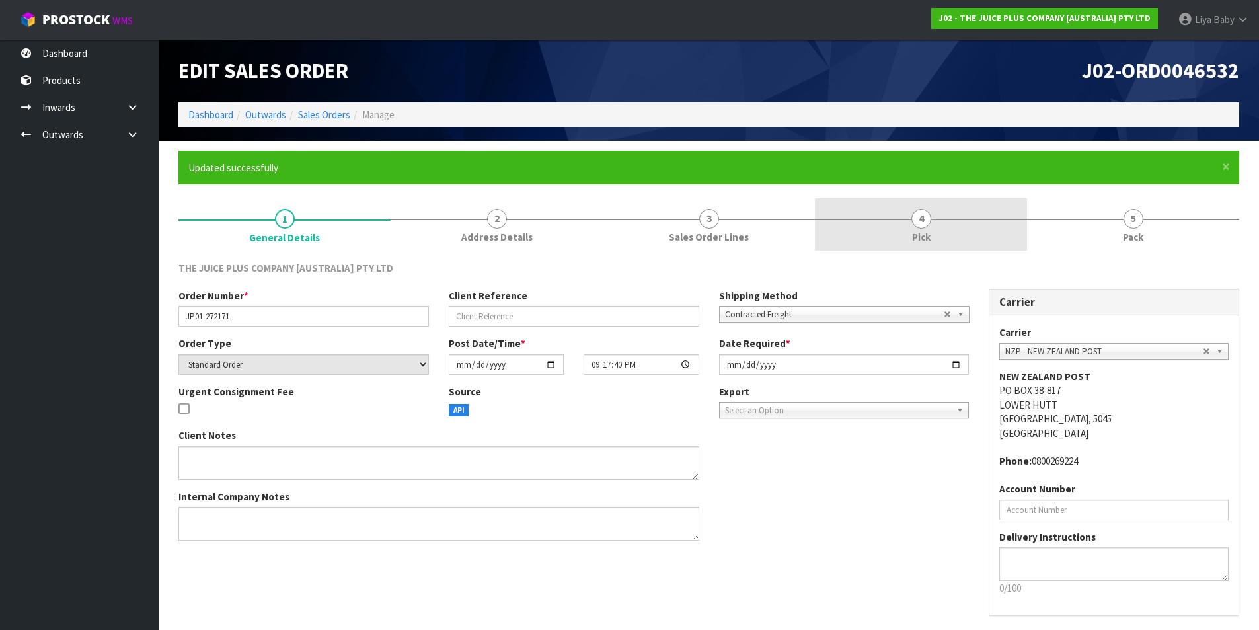
click at [932, 232] on link "4 Pick" at bounding box center [921, 224] width 212 height 52
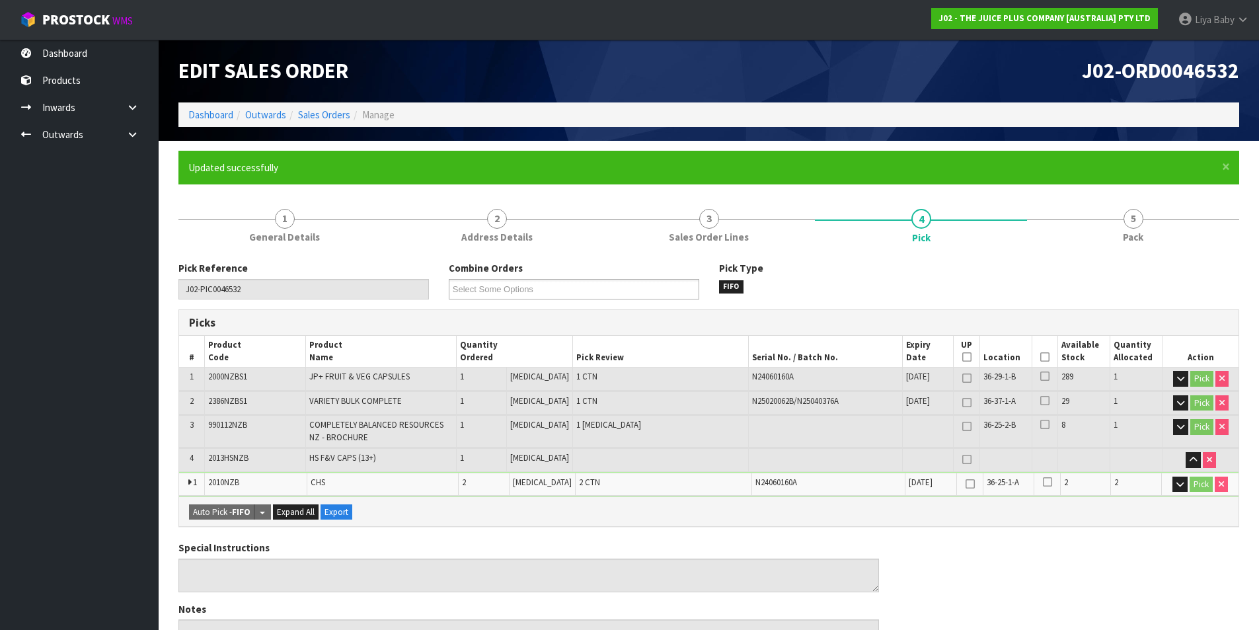
click at [1040, 357] on icon at bounding box center [1044, 357] width 9 height 1
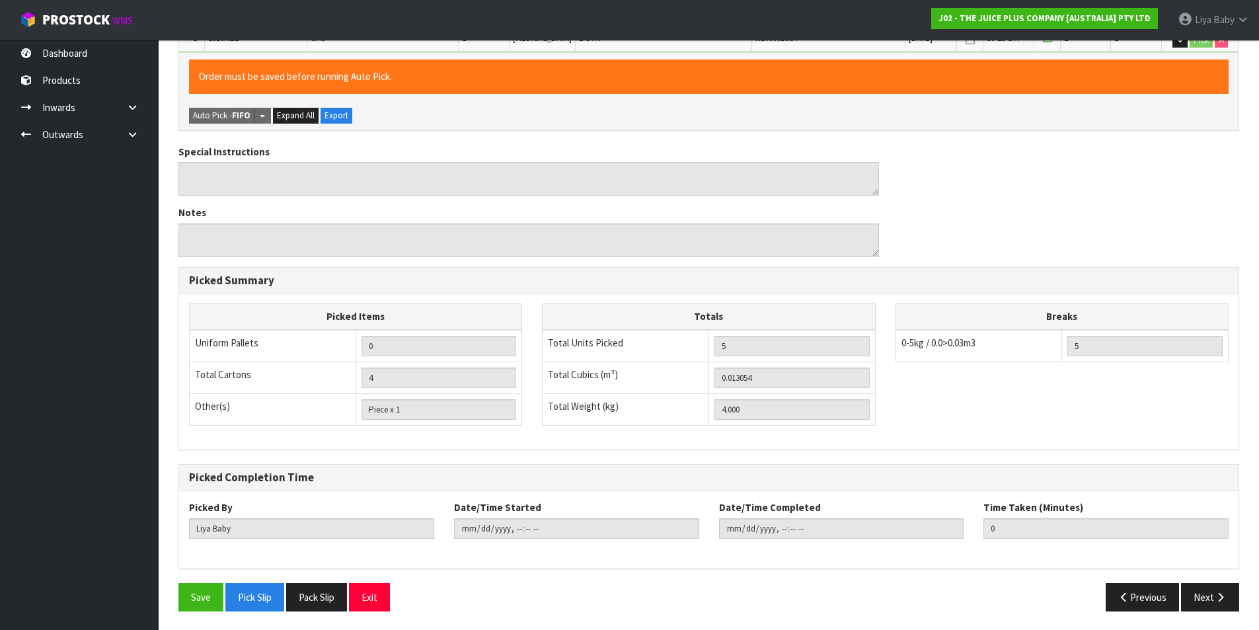
scroll to position [445, 0]
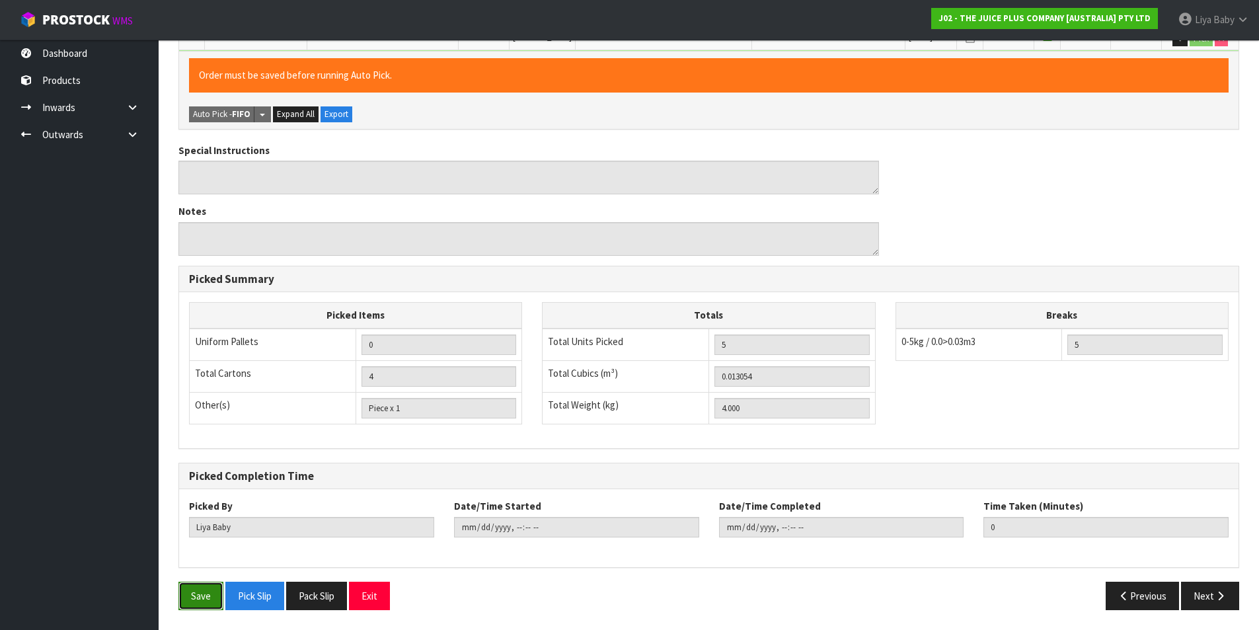
click at [209, 593] on button "Save" at bounding box center [200, 595] width 45 height 28
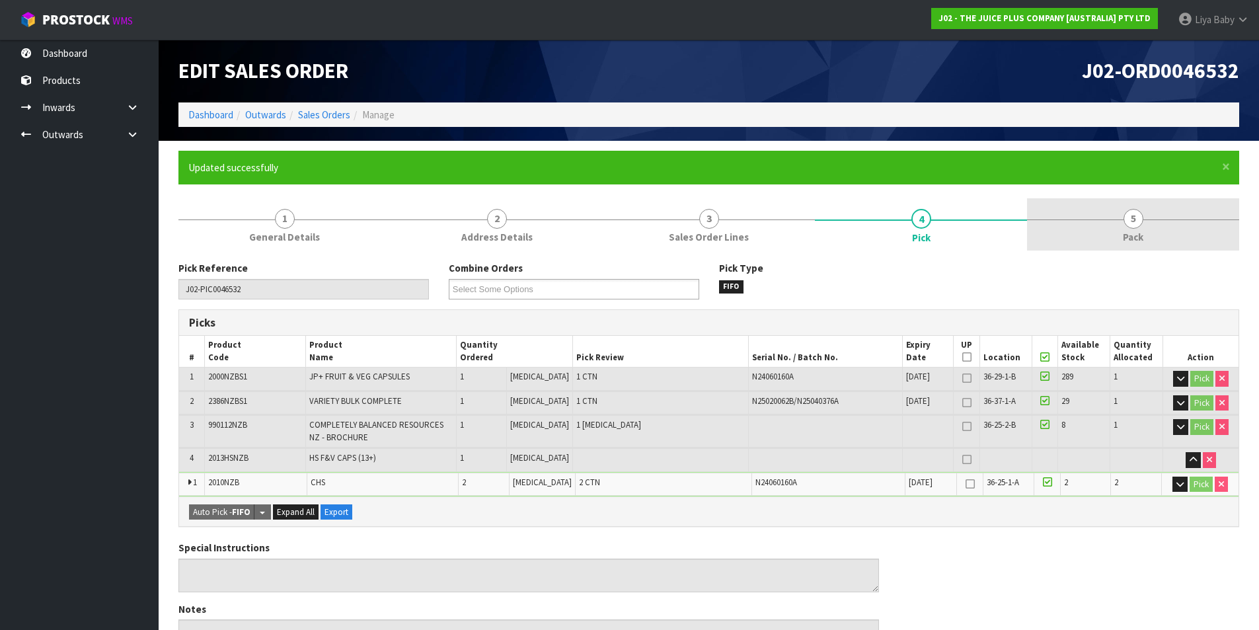
click at [1121, 219] on link "5 Pack" at bounding box center [1133, 224] width 212 height 52
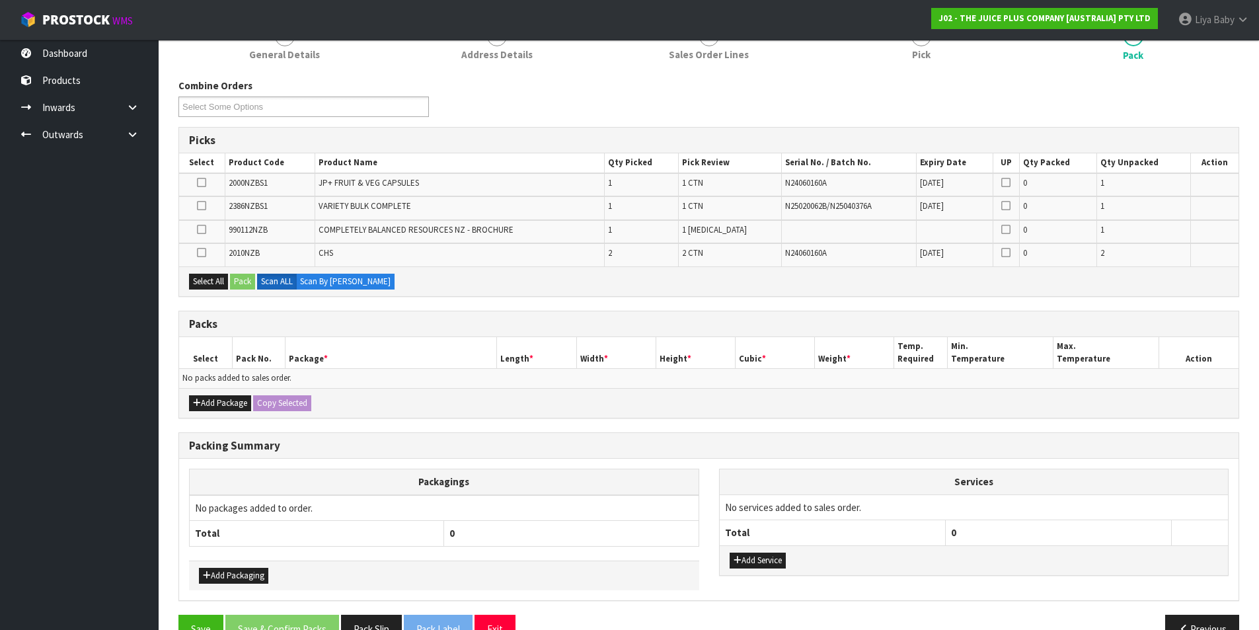
scroll to position [198, 0]
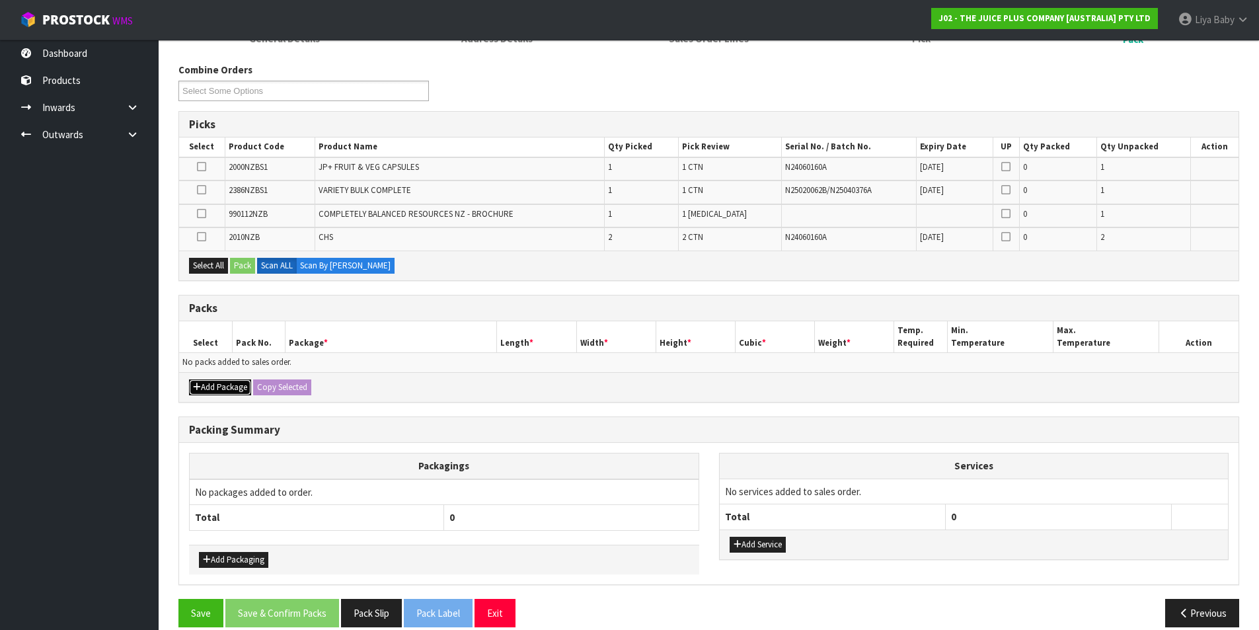
click at [215, 388] on button "Add Package" at bounding box center [220, 387] width 62 height 16
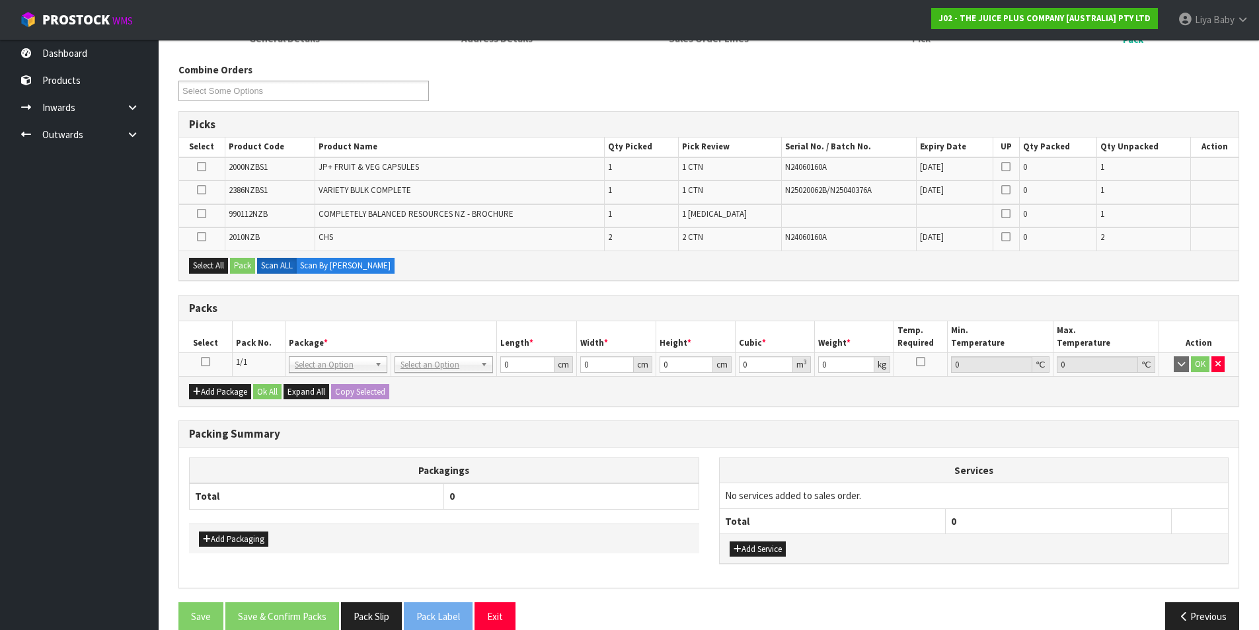
click at [200, 361] on td at bounding box center [205, 365] width 53 height 24
click at [207, 354] on td at bounding box center [205, 365] width 53 height 24
click at [203, 362] on icon at bounding box center [205, 361] width 9 height 1
click at [216, 270] on button "Select All" at bounding box center [208, 266] width 39 height 16
click at [247, 272] on button "Pack" at bounding box center [242, 266] width 25 height 16
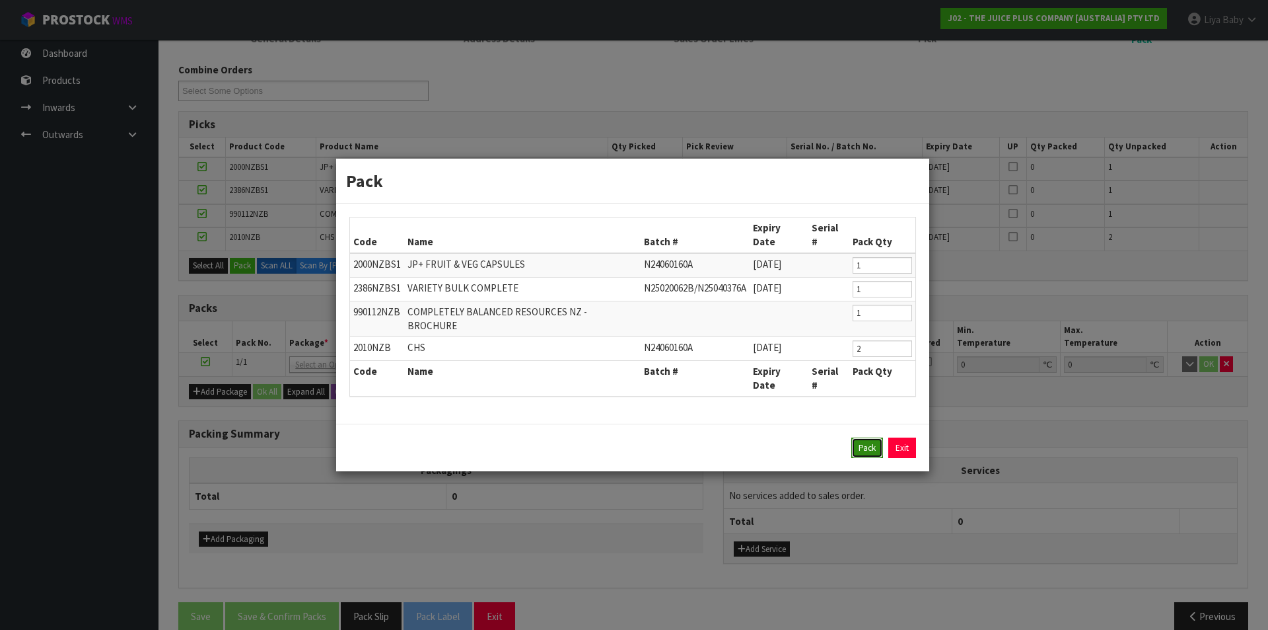
click at [870, 437] on button "Pack" at bounding box center [868, 447] width 32 height 21
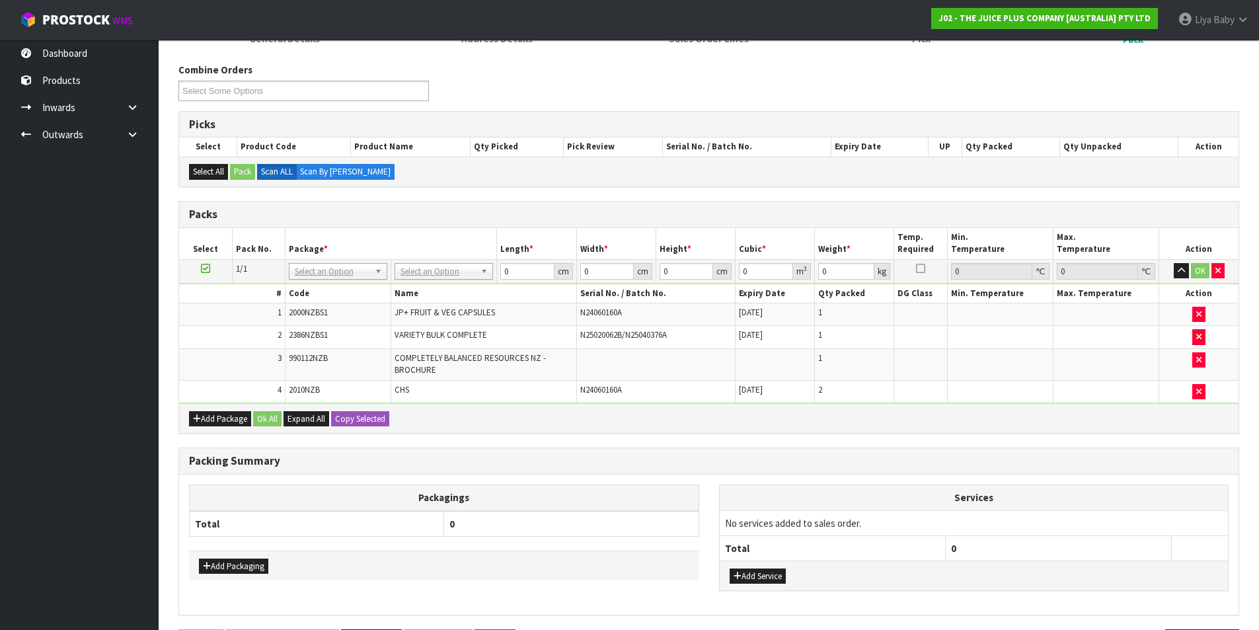
scroll to position [246, 0]
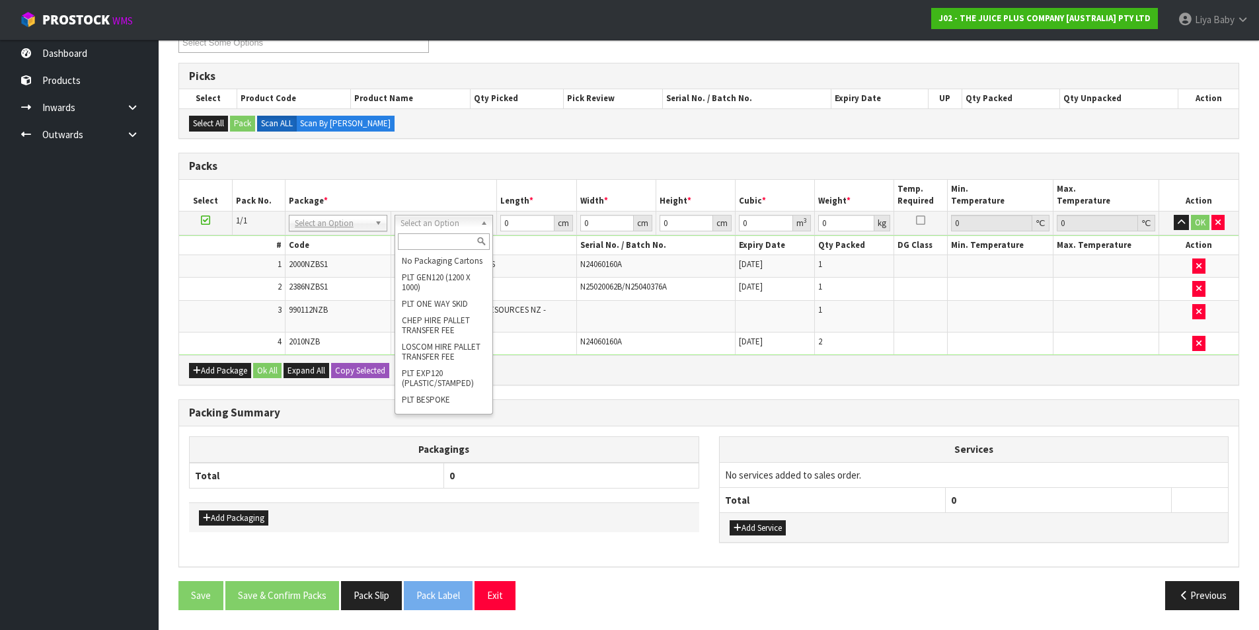
click at [430, 240] on input "text" at bounding box center [444, 241] width 92 height 17
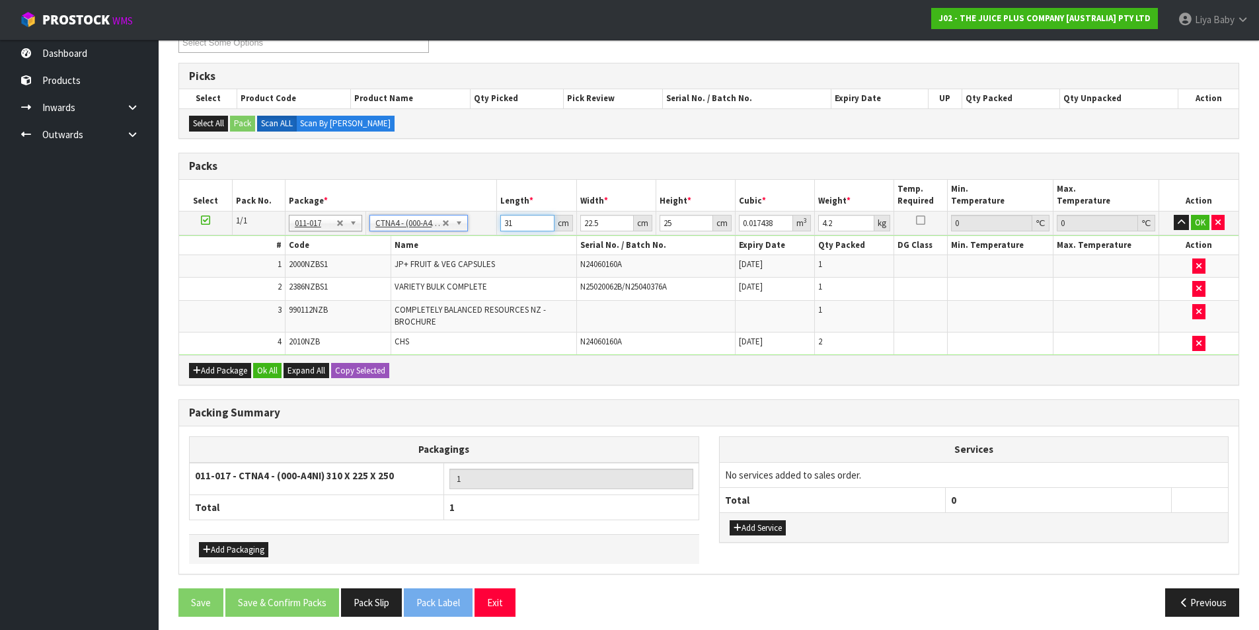
click at [536, 219] on input "31" at bounding box center [527, 223] width 54 height 17
click at [614, 223] on input "22.5" at bounding box center [607, 223] width 54 height 17
click at [683, 228] on input "25" at bounding box center [686, 223] width 54 height 17
click at [836, 227] on input "4.2" at bounding box center [846, 223] width 56 height 17
click at [273, 370] on button "Ok All" at bounding box center [267, 371] width 28 height 16
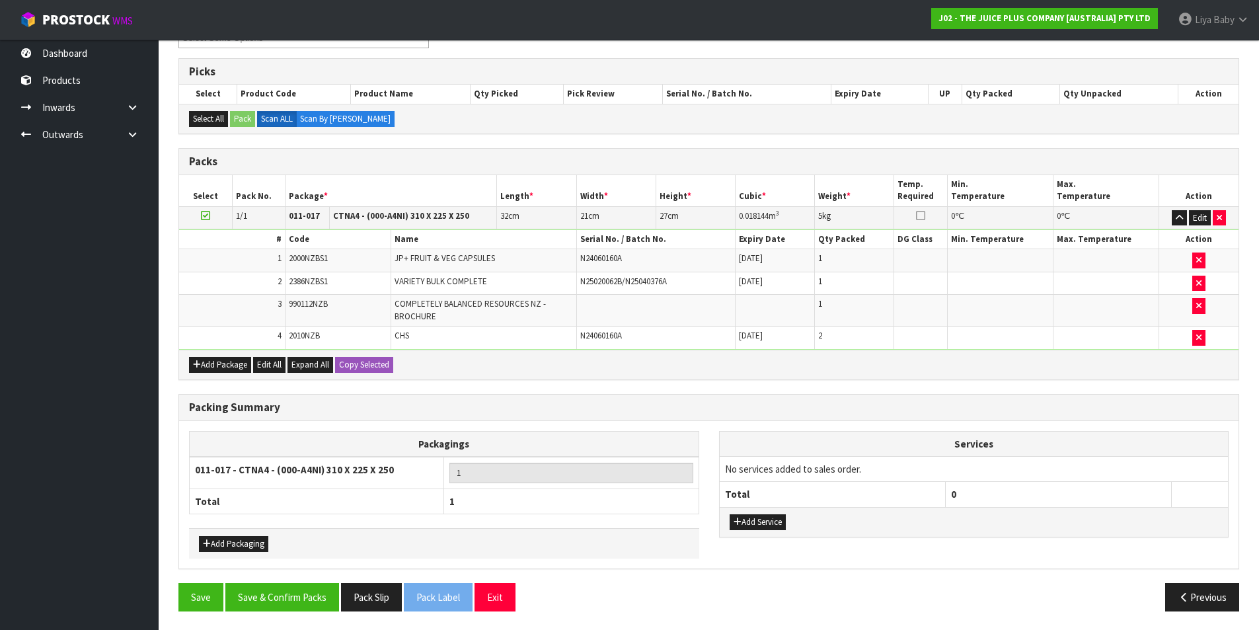
scroll to position [252, 0]
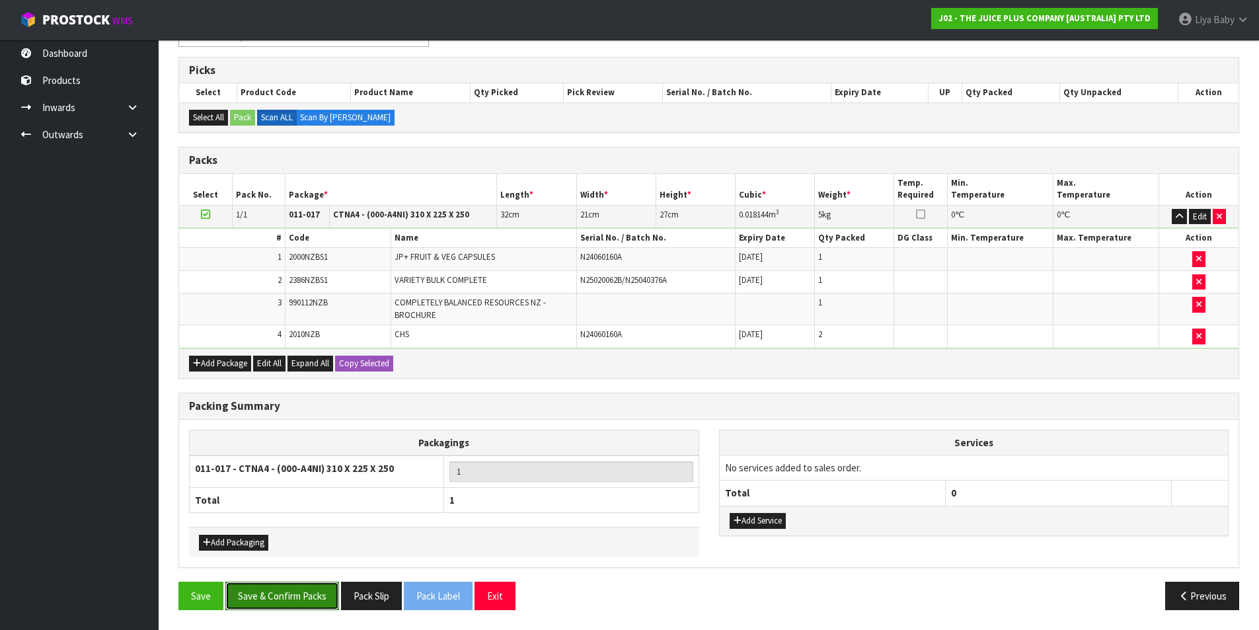
click at [281, 590] on button "Save & Confirm Packs" at bounding box center [282, 595] width 114 height 28
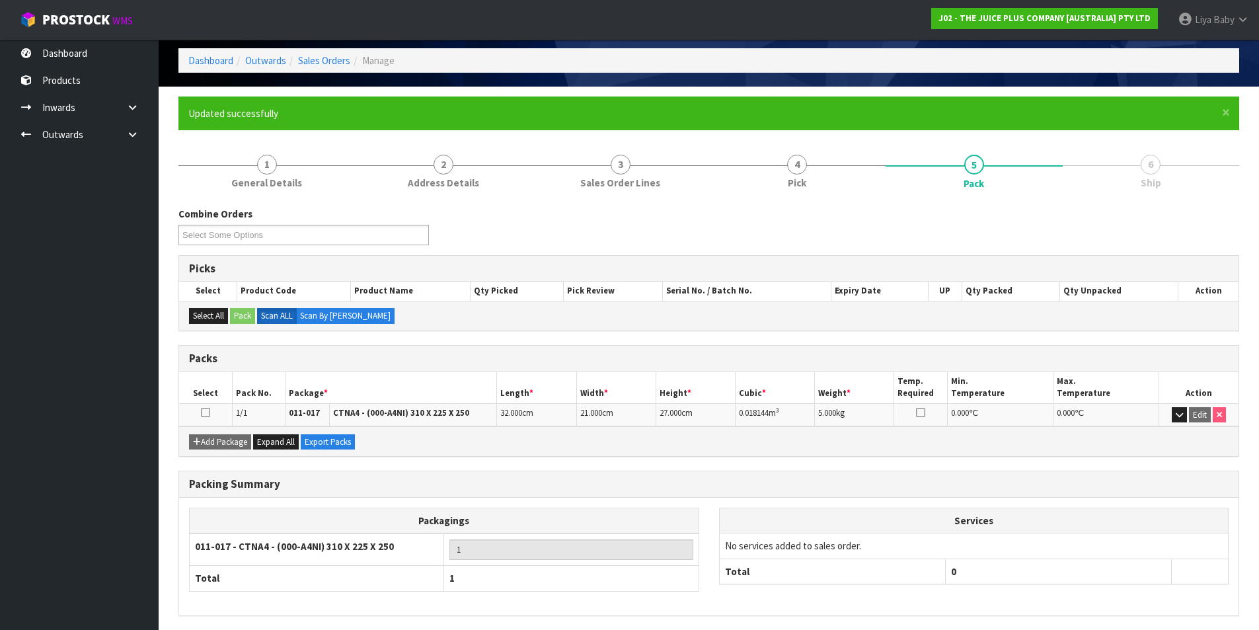
scroll to position [102, 0]
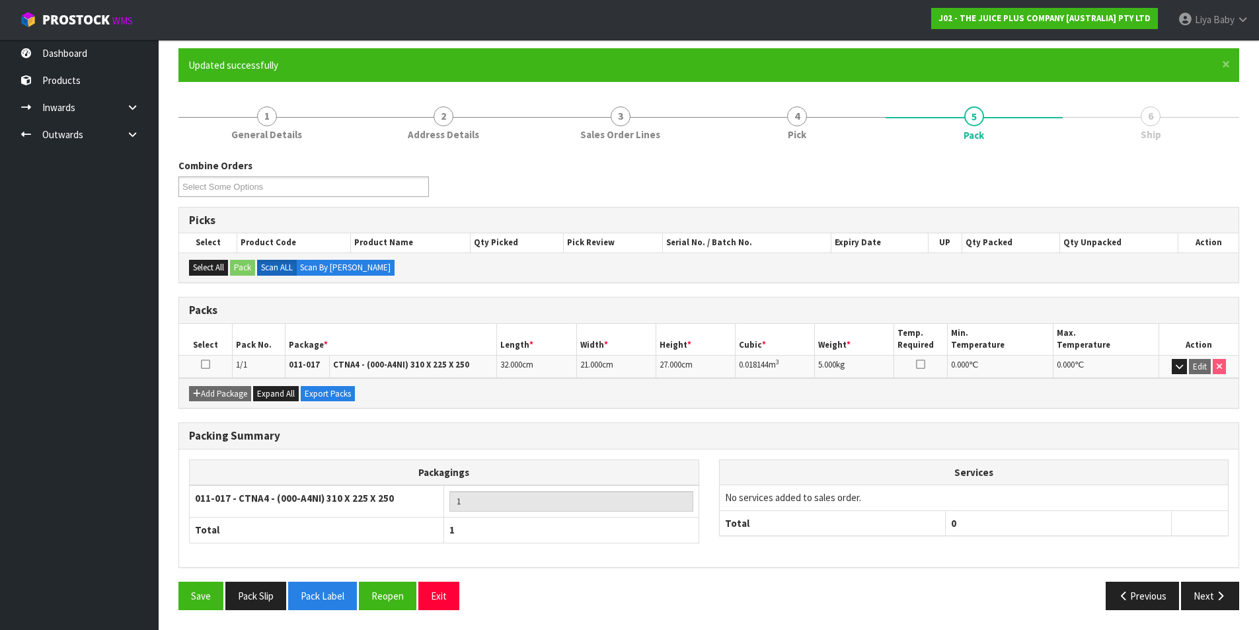
click at [201, 365] on icon at bounding box center [205, 364] width 9 height 1
click at [1194, 590] on button "Next" at bounding box center [1210, 595] width 58 height 28
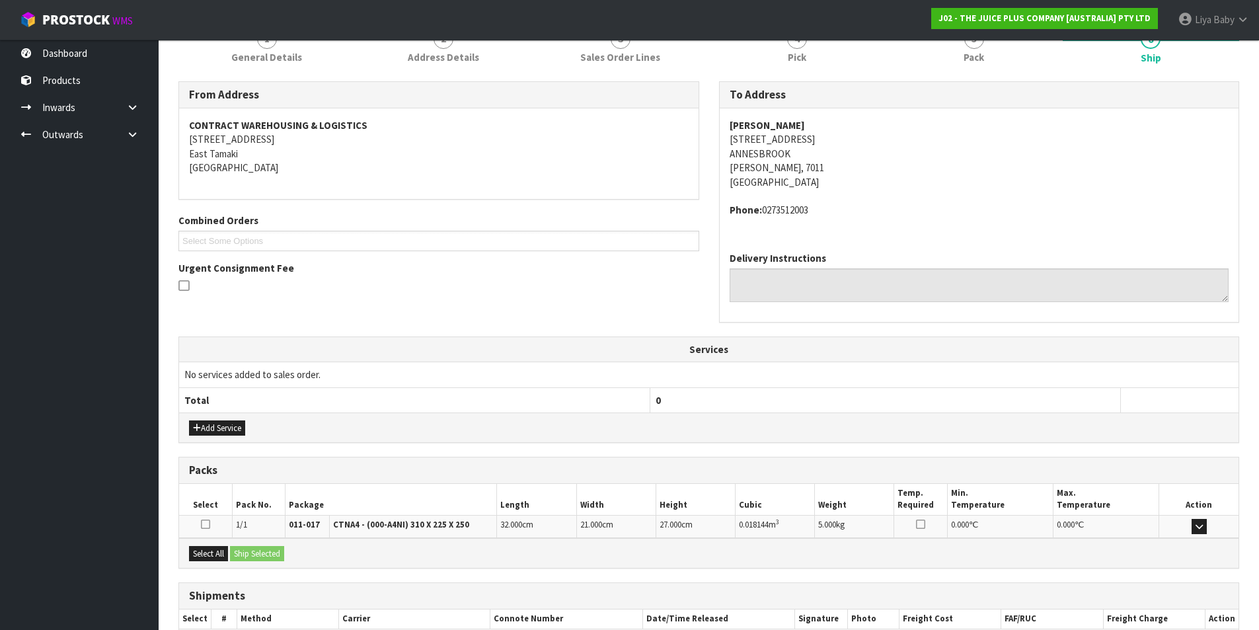
scroll to position [260, 0]
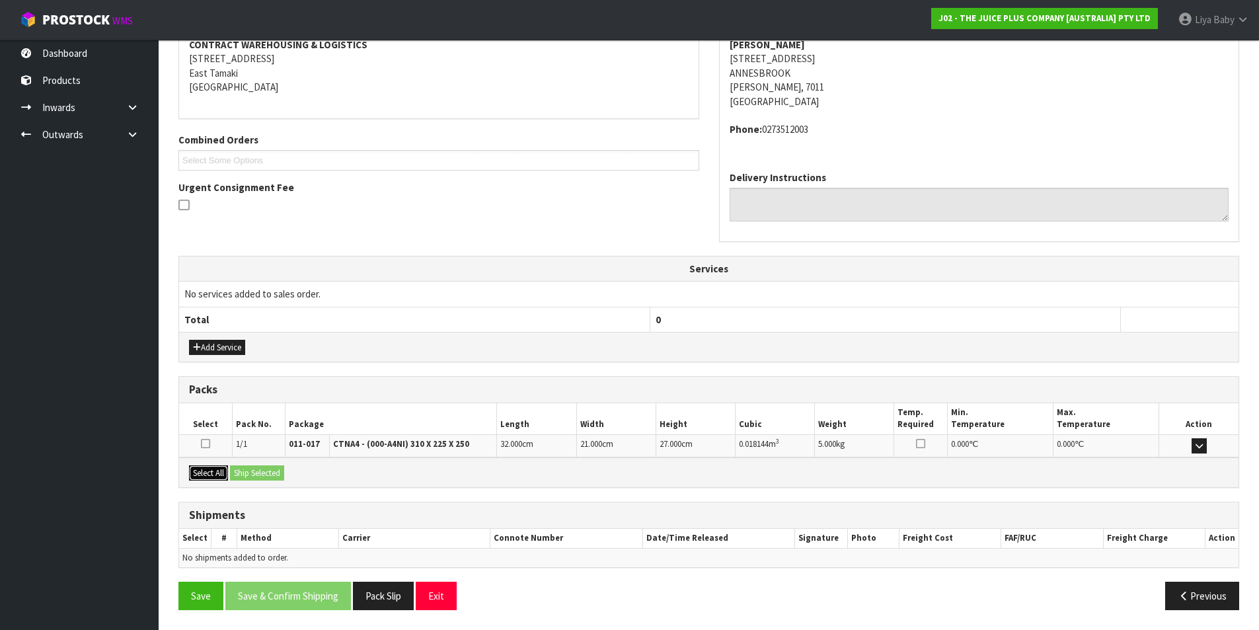
click at [221, 477] on button "Select All" at bounding box center [208, 473] width 39 height 16
click at [258, 477] on button "Ship Selected" at bounding box center [257, 473] width 54 height 16
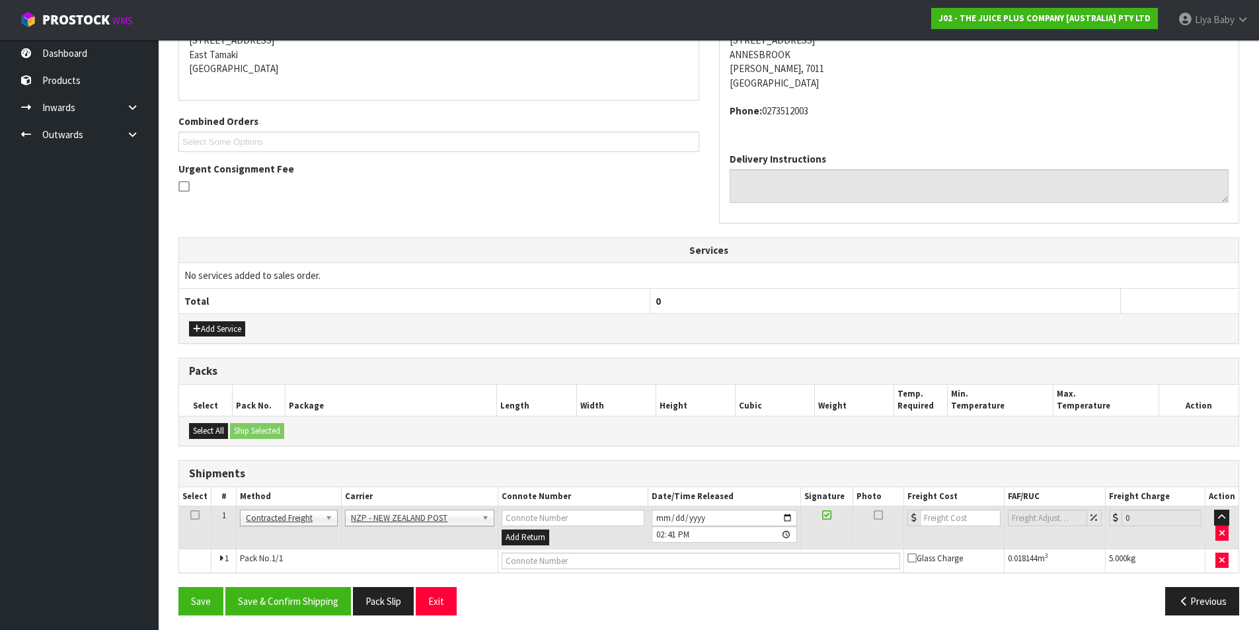
scroll to position [284, 0]
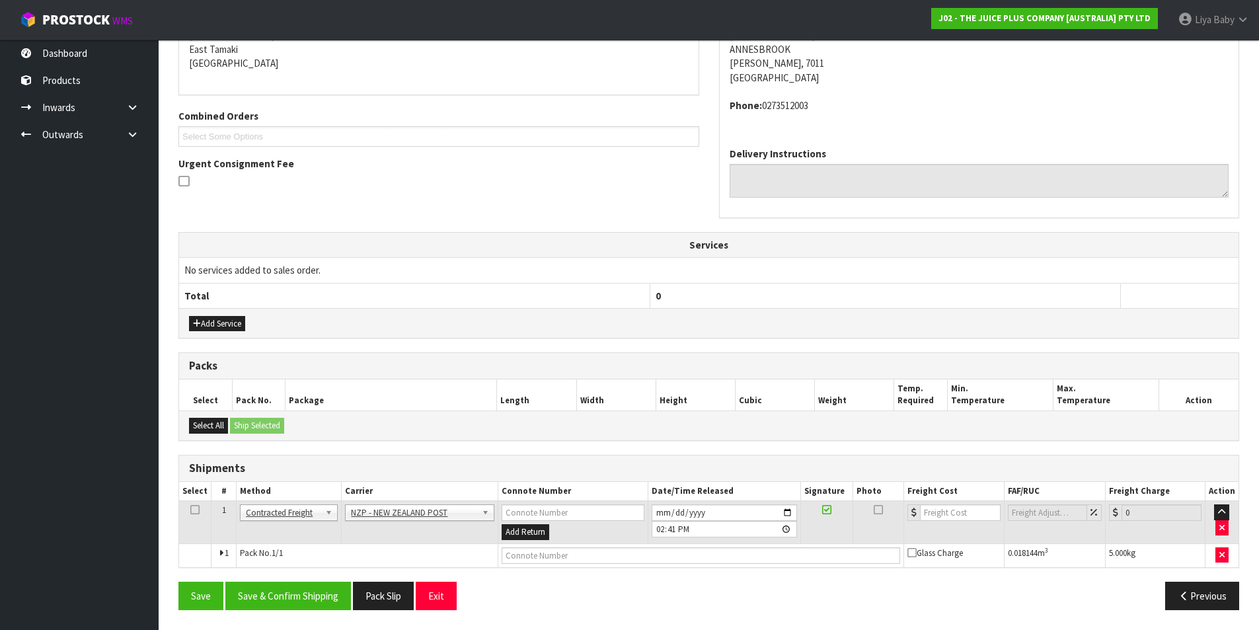
click at [198, 510] on icon at bounding box center [194, 509] width 9 height 1
click at [275, 591] on button "Save & Confirm Shipping" at bounding box center [288, 595] width 126 height 28
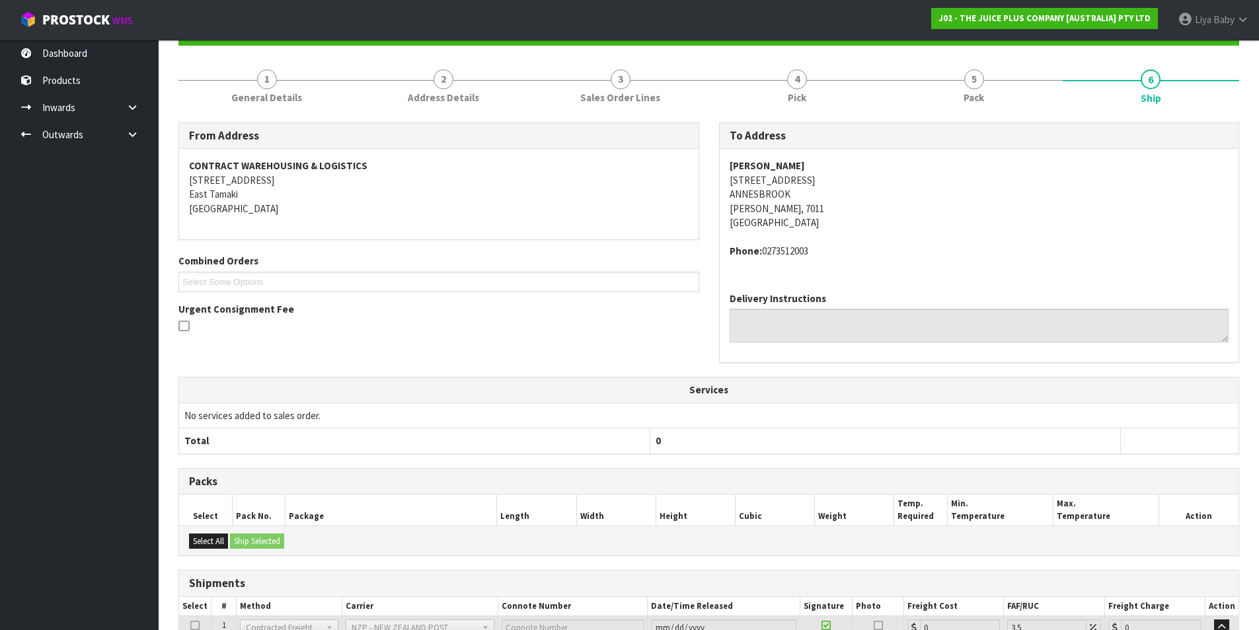
scroll to position [265, 0]
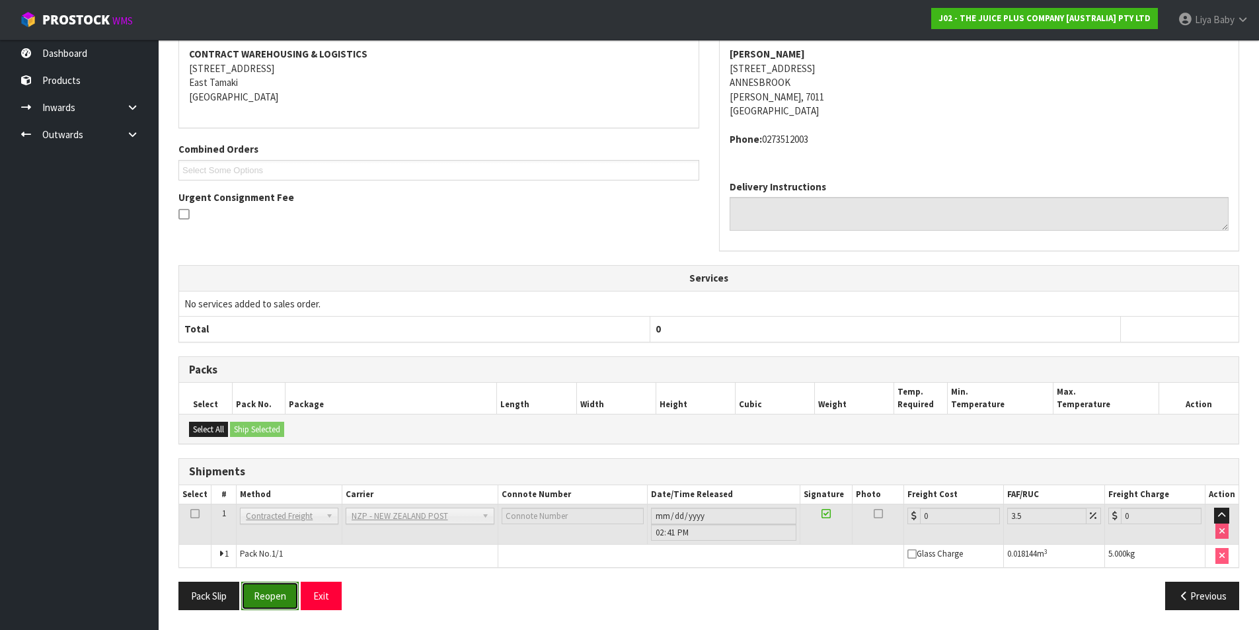
click at [276, 604] on button "Reopen" at bounding box center [269, 595] width 57 height 28
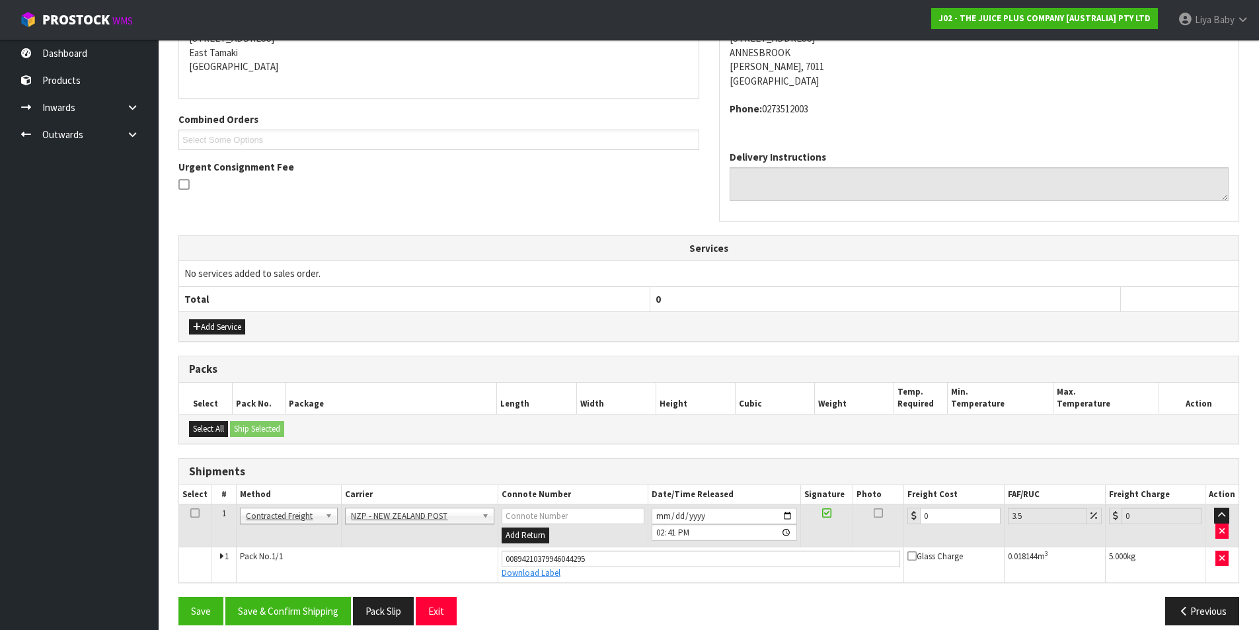
scroll to position [296, 0]
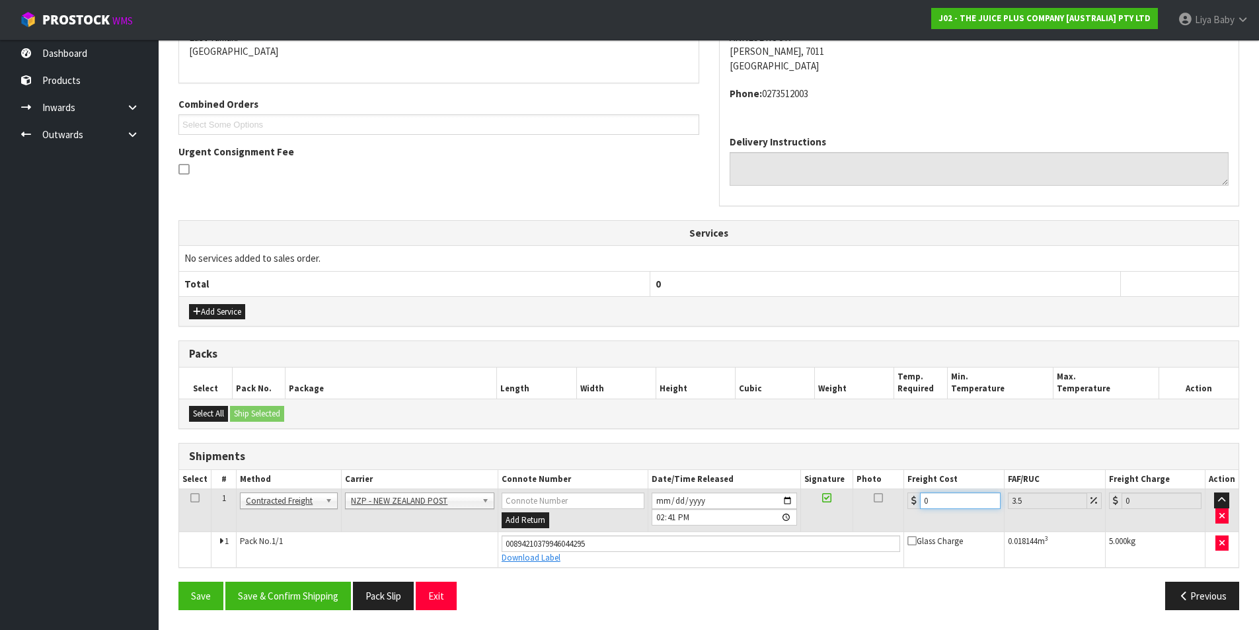
click at [968, 498] on input "0" at bounding box center [960, 500] width 80 height 17
click at [192, 497] on icon at bounding box center [194, 497] width 9 height 1
click at [282, 595] on button "Save & Confirm Shipping" at bounding box center [288, 595] width 126 height 28
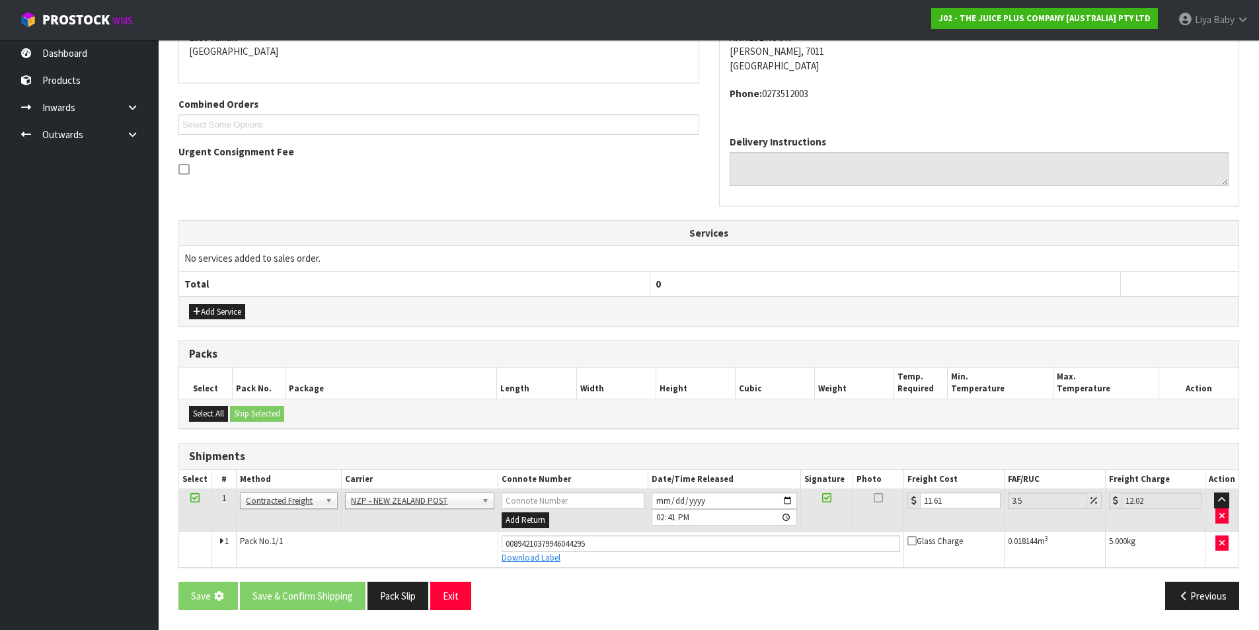
scroll to position [0, 0]
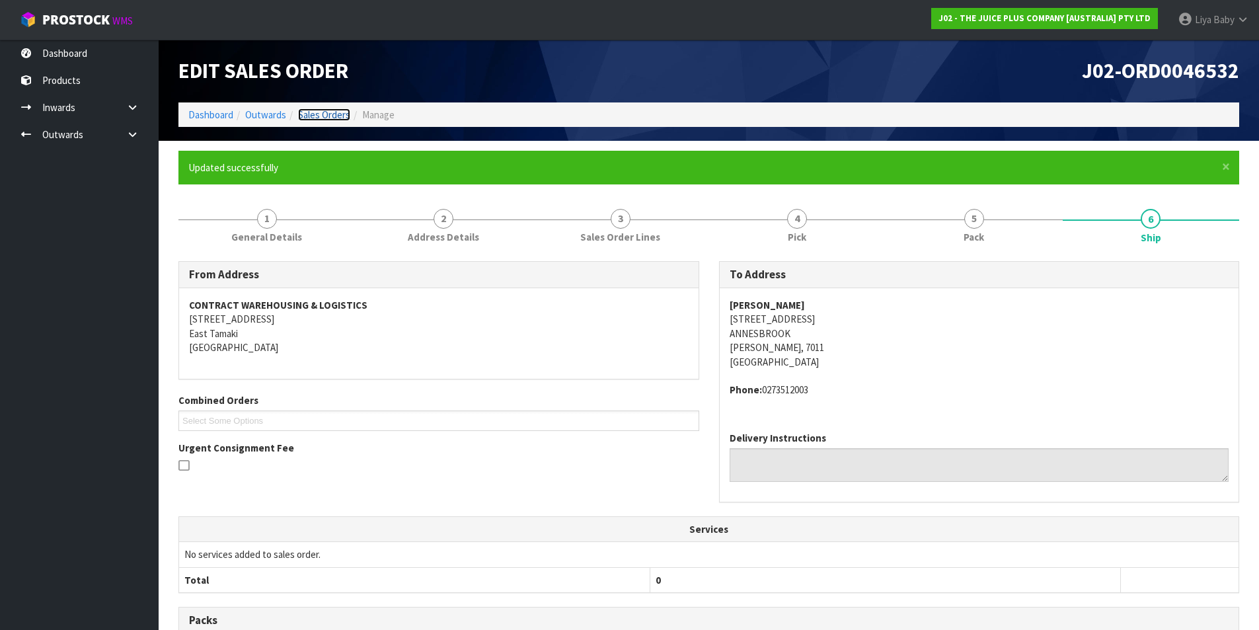
click at [337, 110] on link "Sales Orders" at bounding box center [324, 114] width 52 height 13
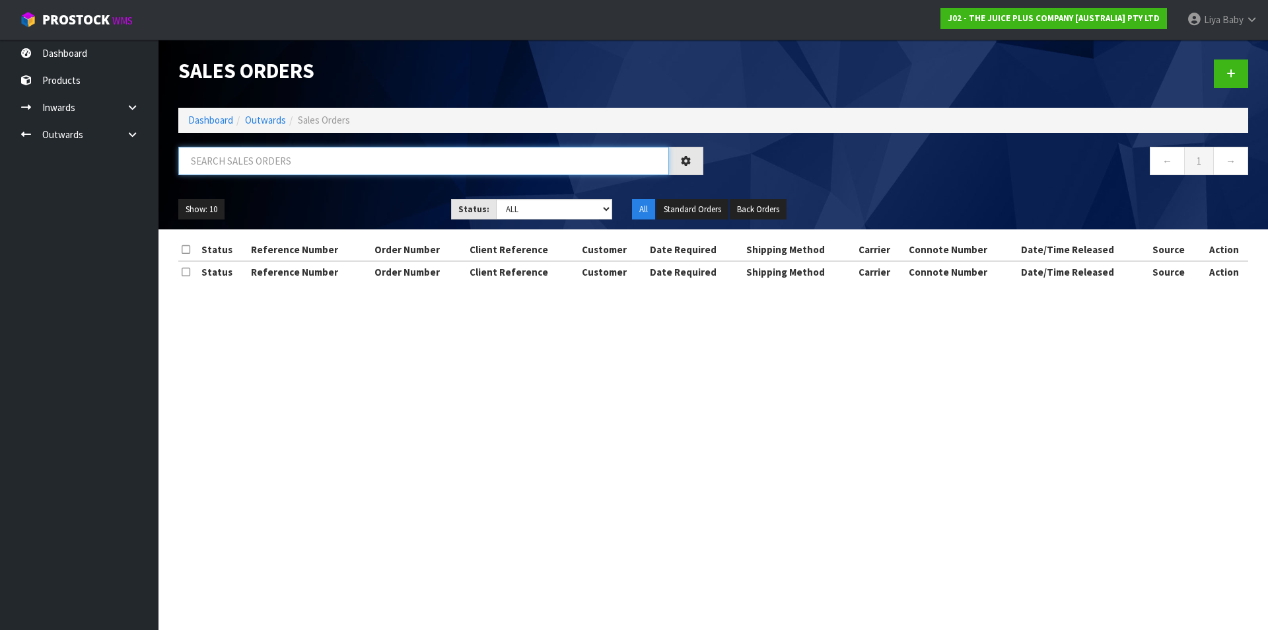
drag, startPoint x: 292, startPoint y: 165, endPoint x: 304, endPoint y: 121, distance: 45.8
click at [293, 163] on input "text" at bounding box center [423, 161] width 491 height 28
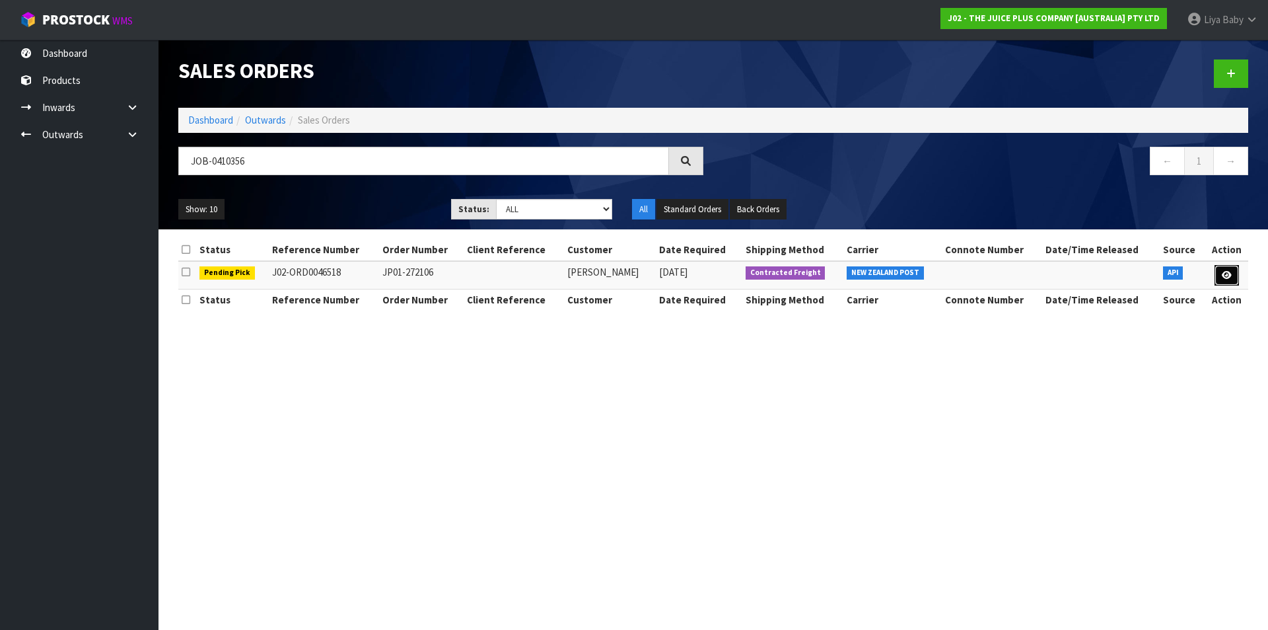
click at [1231, 277] on icon at bounding box center [1227, 275] width 10 height 9
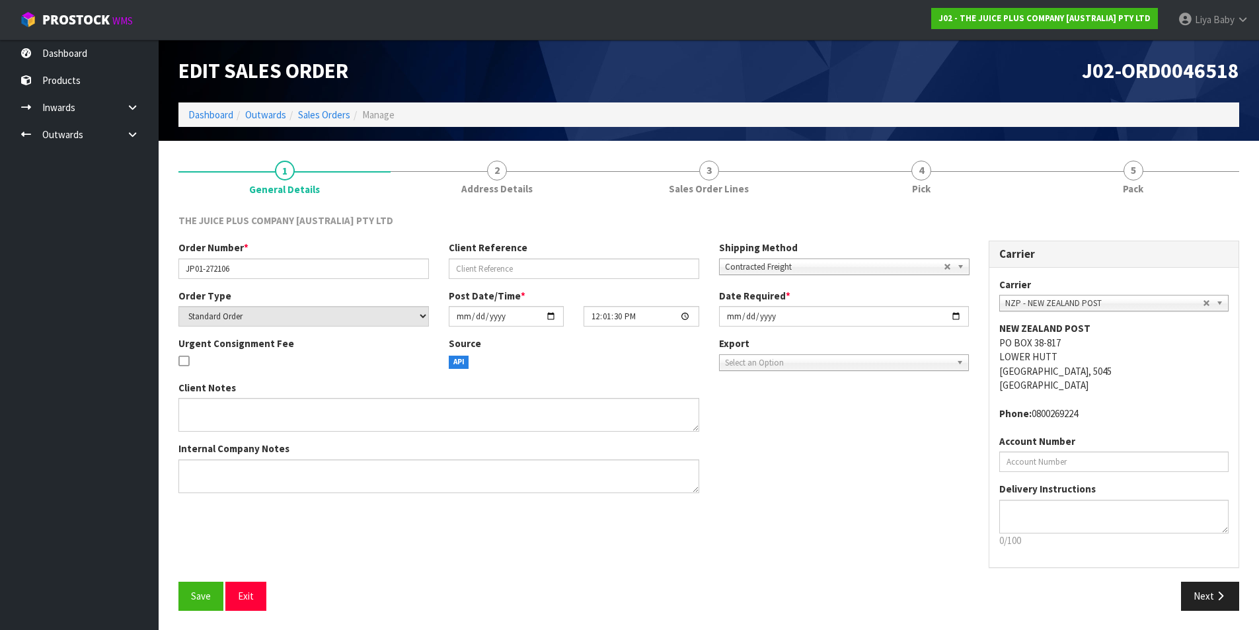
scroll to position [1, 0]
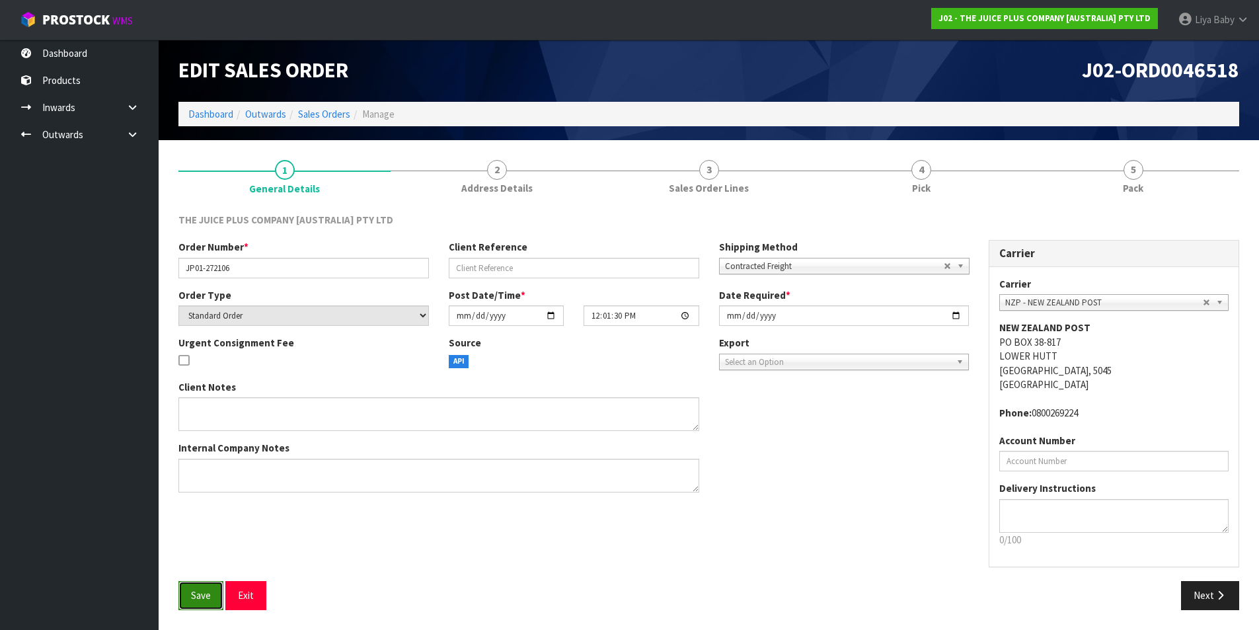
click at [206, 583] on button "Save" at bounding box center [200, 595] width 45 height 28
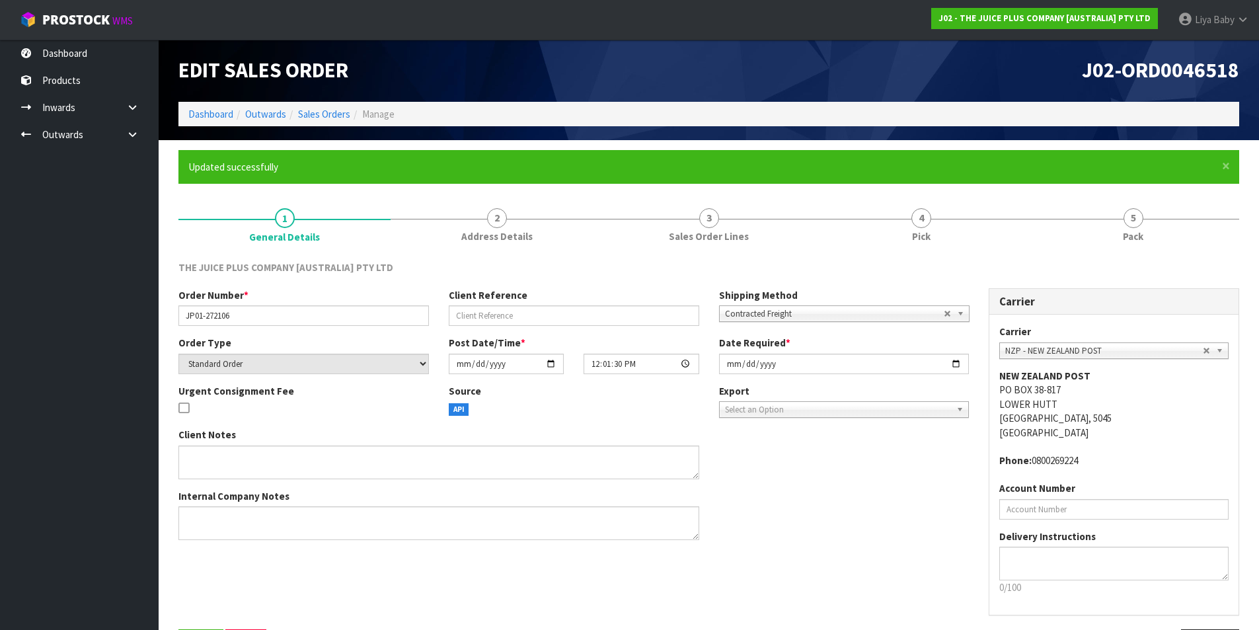
scroll to position [0, 0]
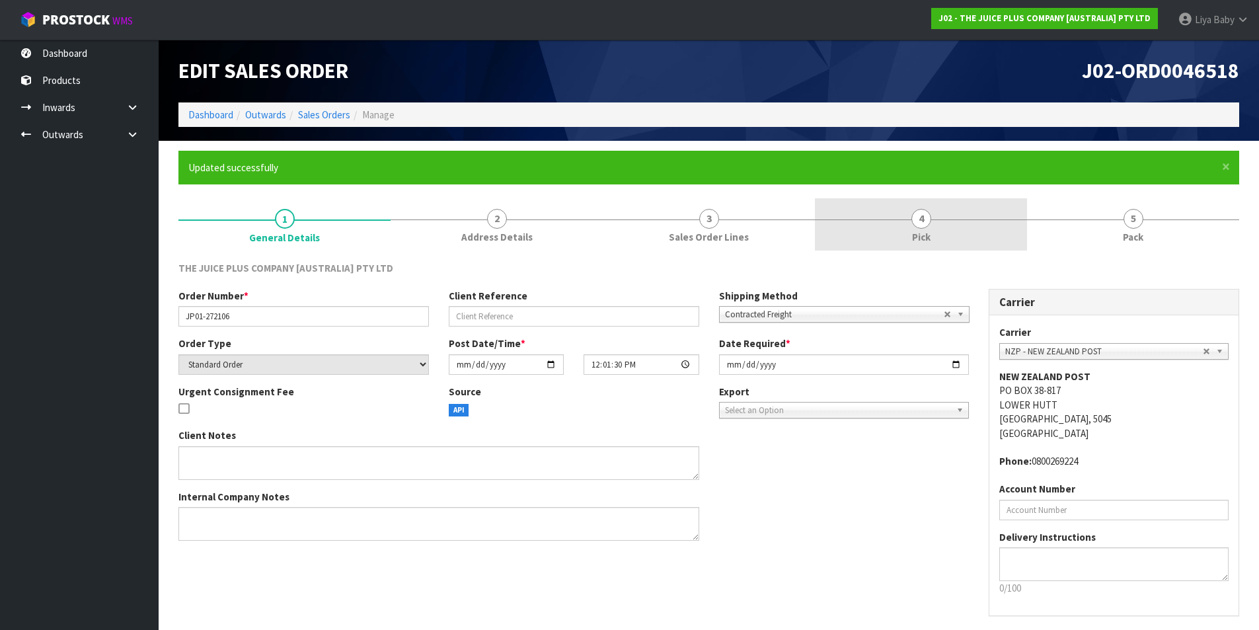
click at [942, 230] on link "4 Pick" at bounding box center [921, 224] width 212 height 52
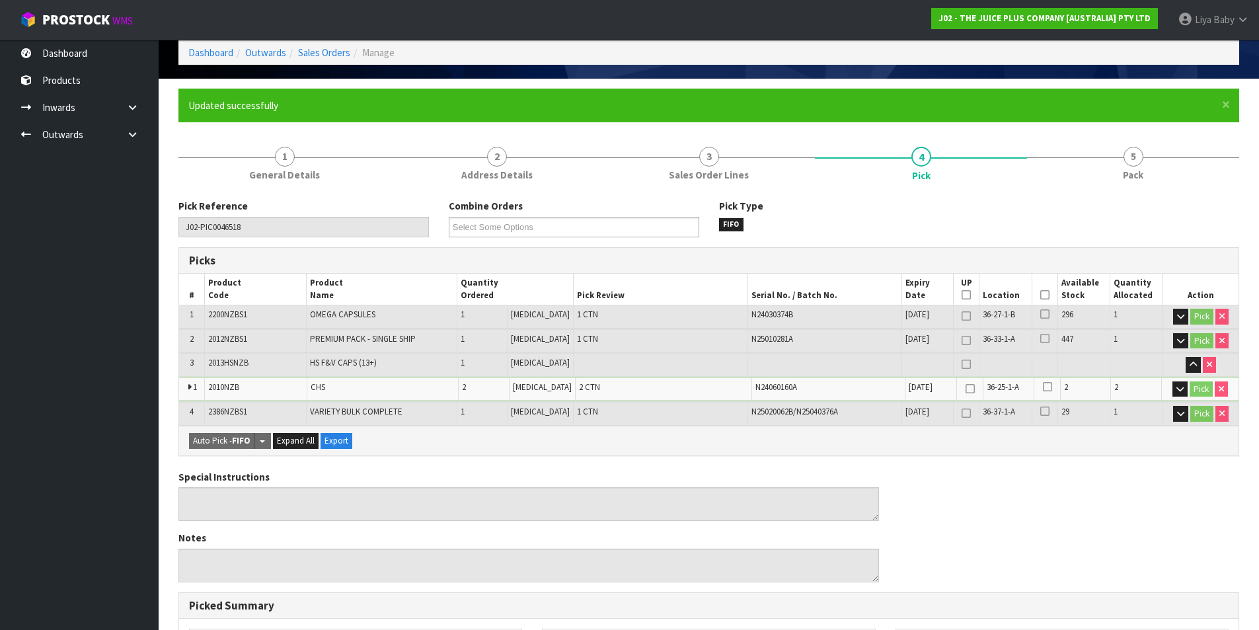
scroll to position [198, 0]
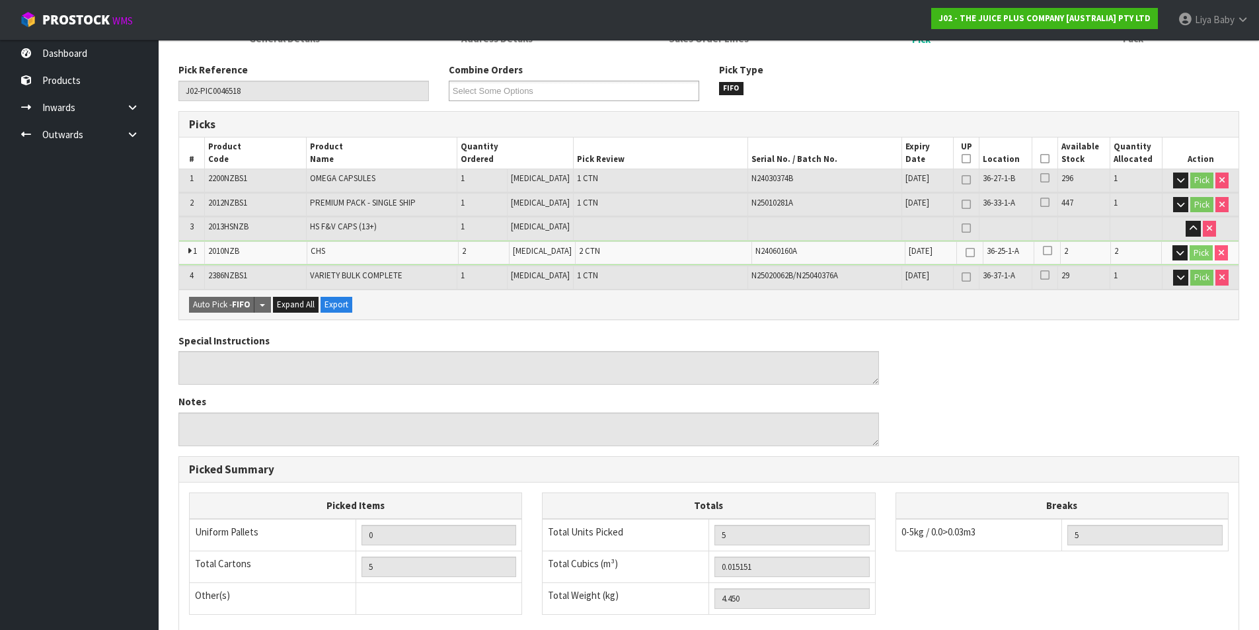
click at [1042, 159] on icon at bounding box center [1044, 159] width 9 height 1
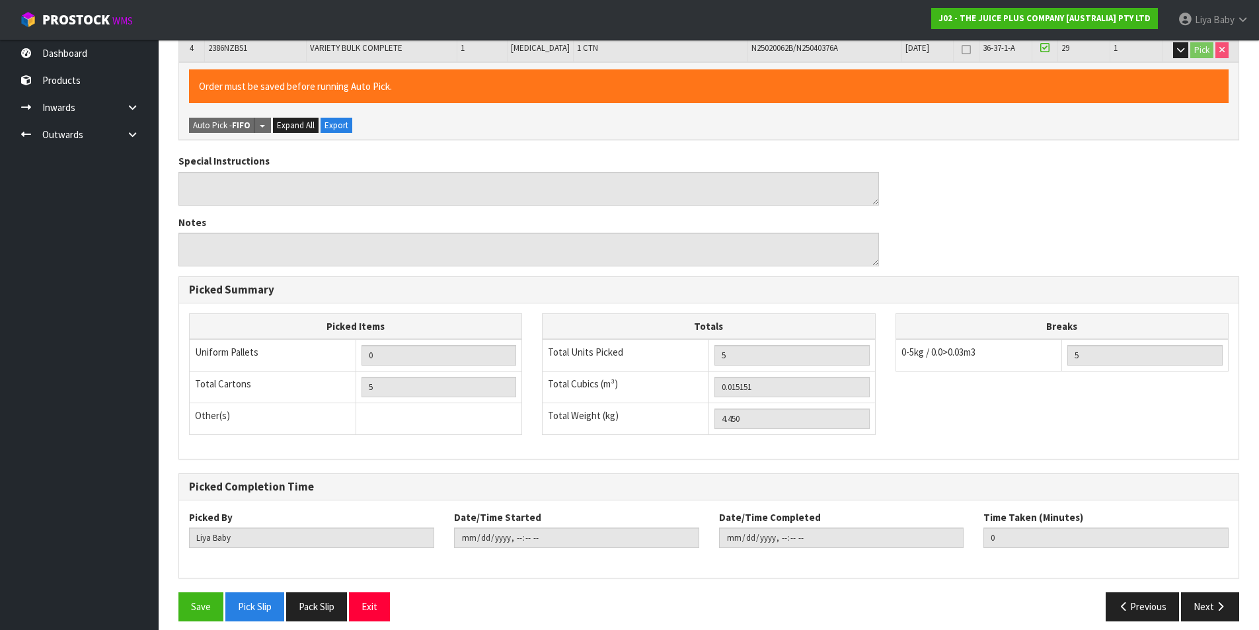
scroll to position [437, 0]
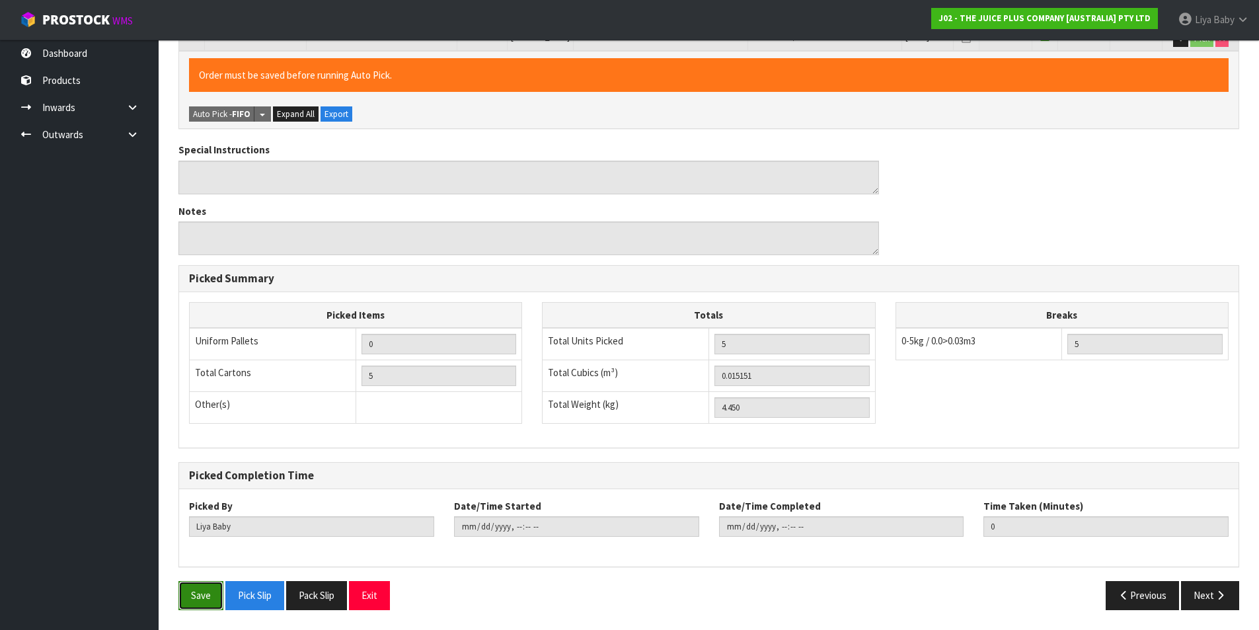
click at [193, 593] on button "Save" at bounding box center [200, 595] width 45 height 28
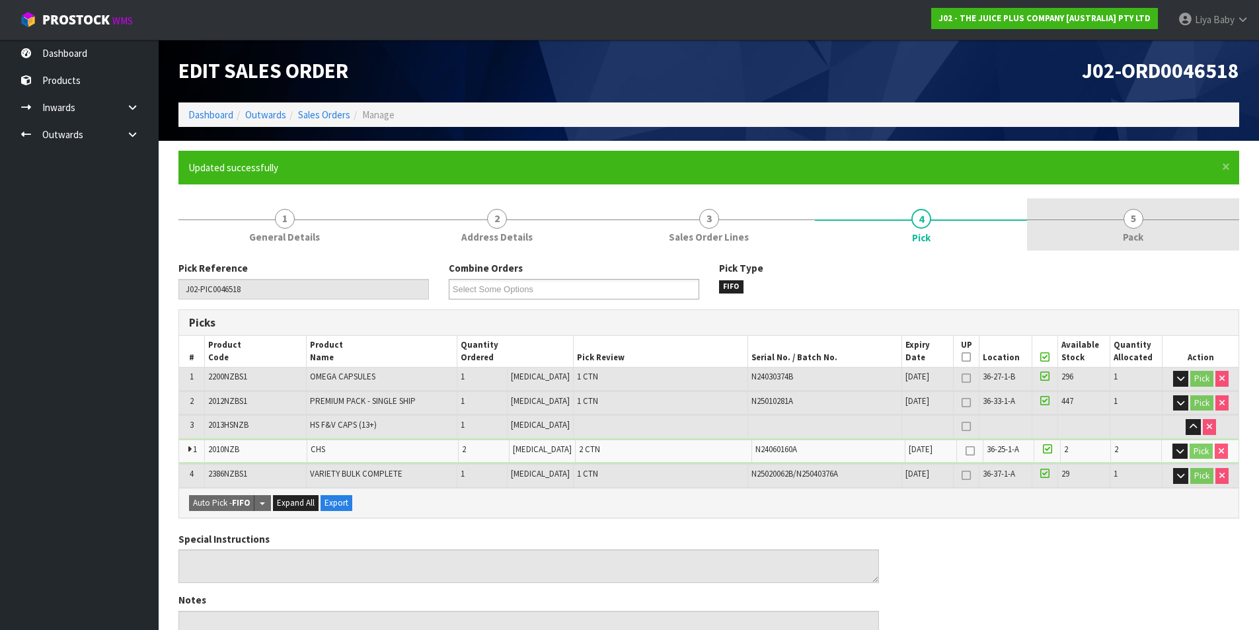
click at [1124, 244] on span "Pack" at bounding box center [1132, 237] width 20 height 14
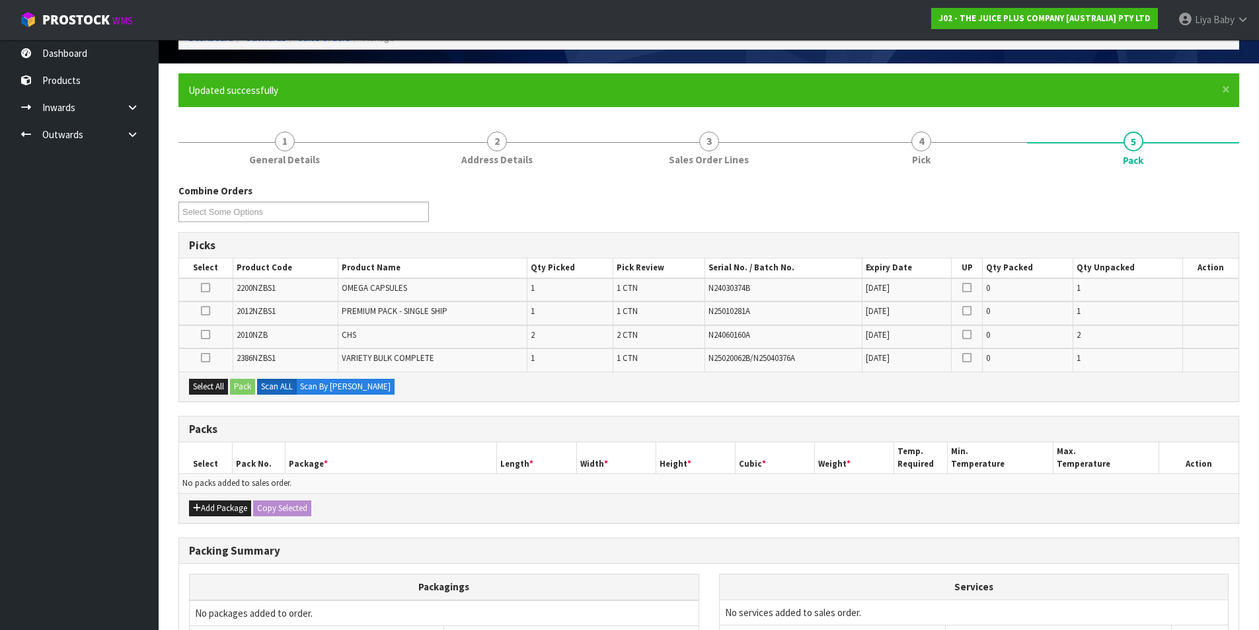
scroll to position [198, 0]
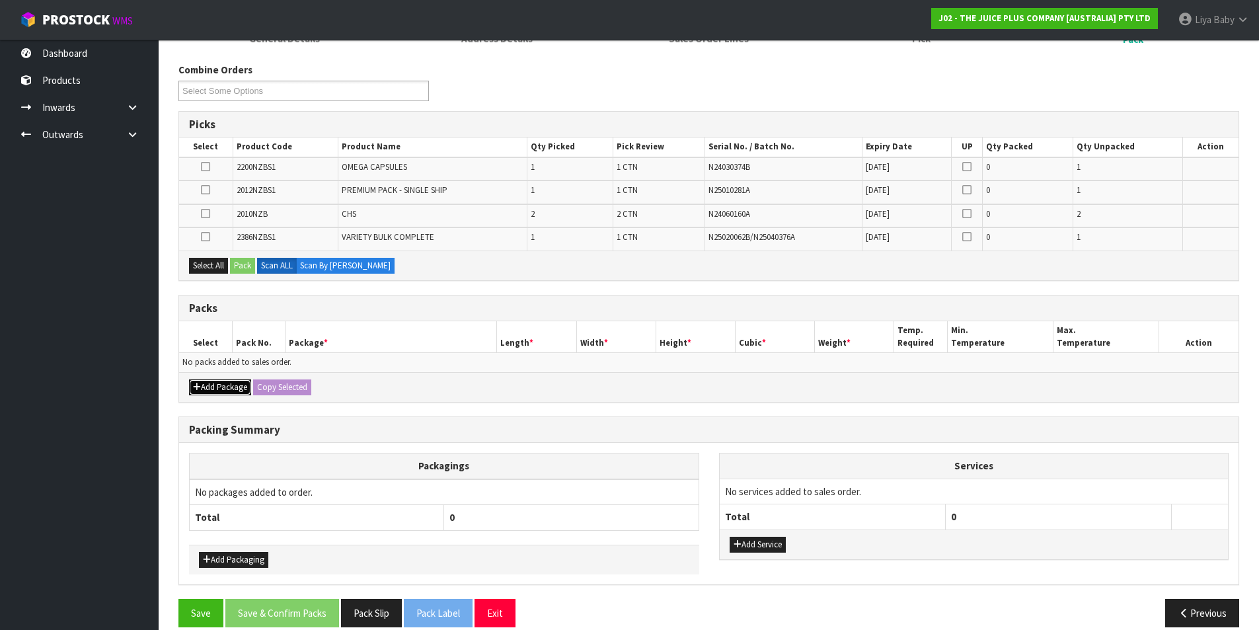
click at [211, 390] on button "Add Package" at bounding box center [220, 387] width 62 height 16
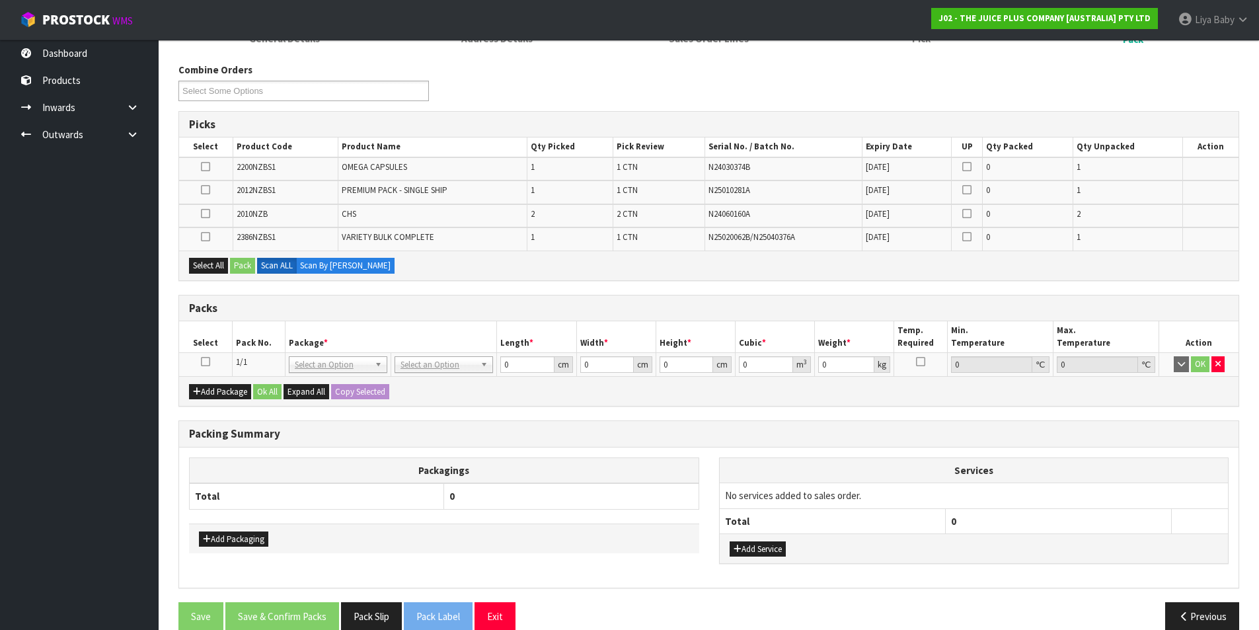
click at [203, 362] on icon at bounding box center [205, 361] width 9 height 1
click at [215, 268] on button "Select All" at bounding box center [208, 266] width 39 height 16
click at [233, 264] on button "Pack" at bounding box center [242, 266] width 25 height 16
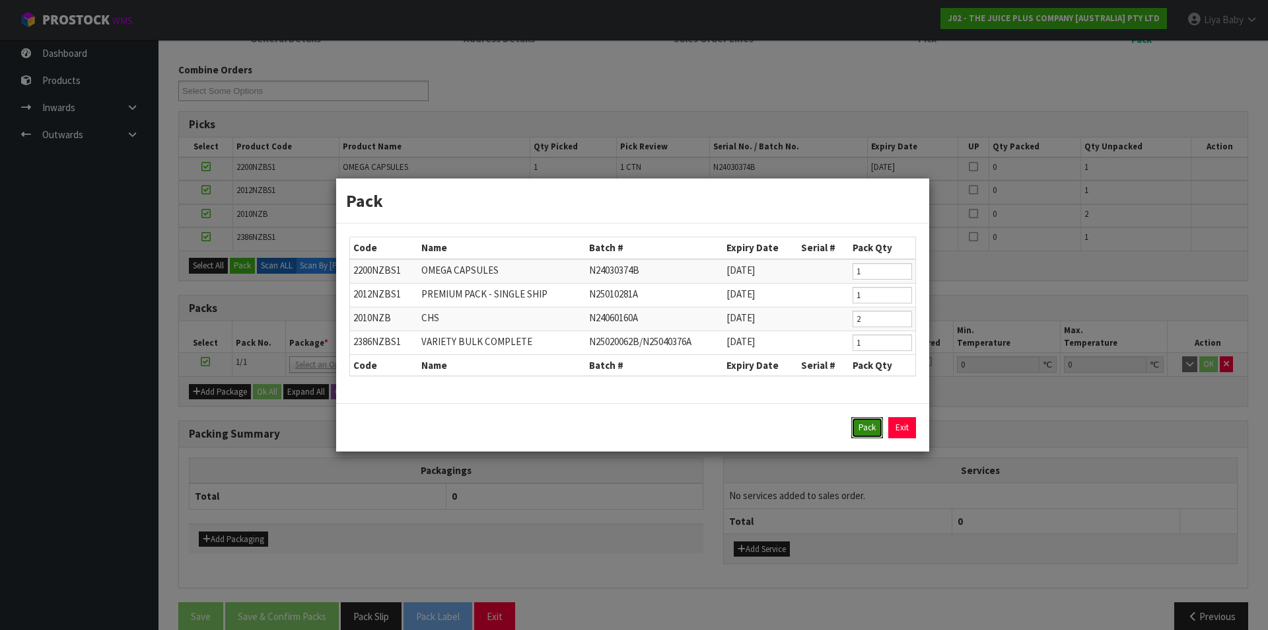
click at [871, 425] on button "Pack" at bounding box center [868, 427] width 32 height 21
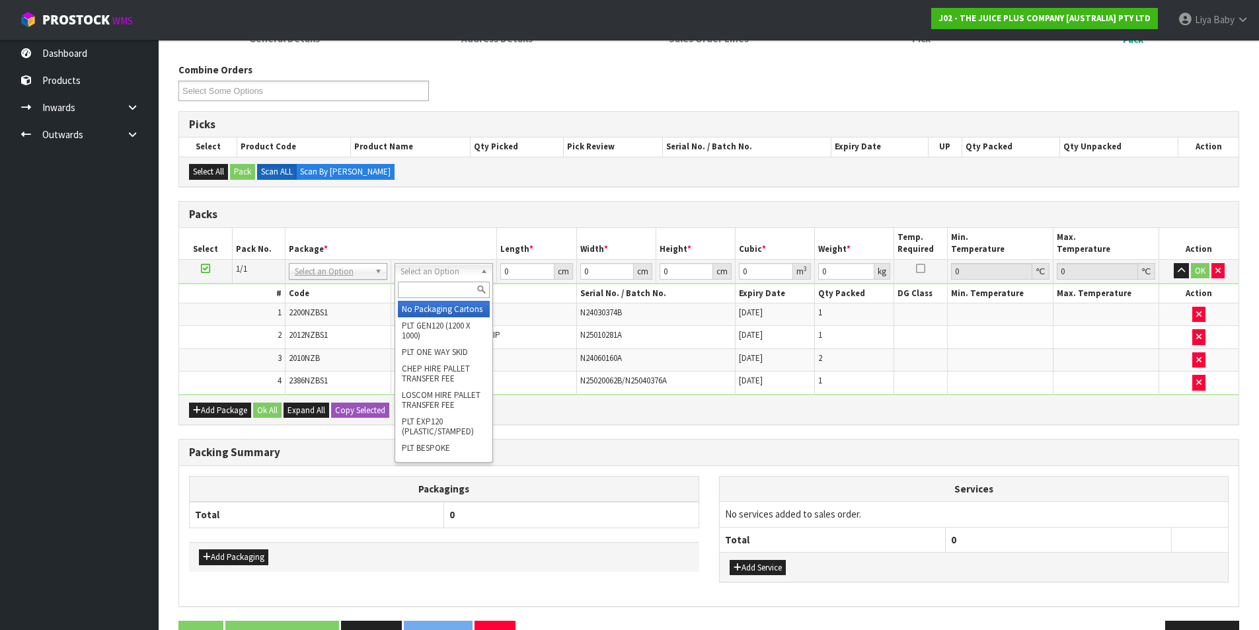
click at [434, 298] on div at bounding box center [443, 290] width 97 height 22
click at [434, 291] on input "text" at bounding box center [444, 289] width 92 height 17
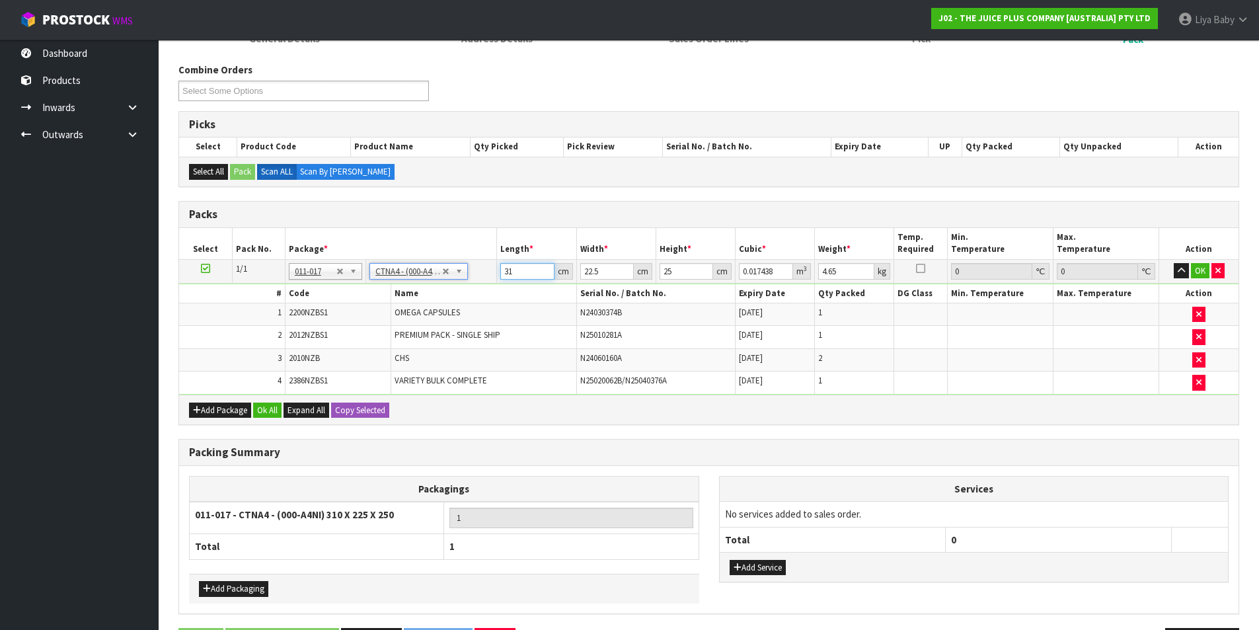
click at [534, 268] on input "31" at bounding box center [527, 271] width 54 height 17
click at [604, 275] on input "22.5" at bounding box center [607, 271] width 54 height 17
click at [681, 270] on input "25" at bounding box center [686, 271] width 54 height 17
click at [851, 268] on input "4.65" at bounding box center [846, 271] width 56 height 17
click at [257, 403] on button "Ok All" at bounding box center [267, 410] width 28 height 16
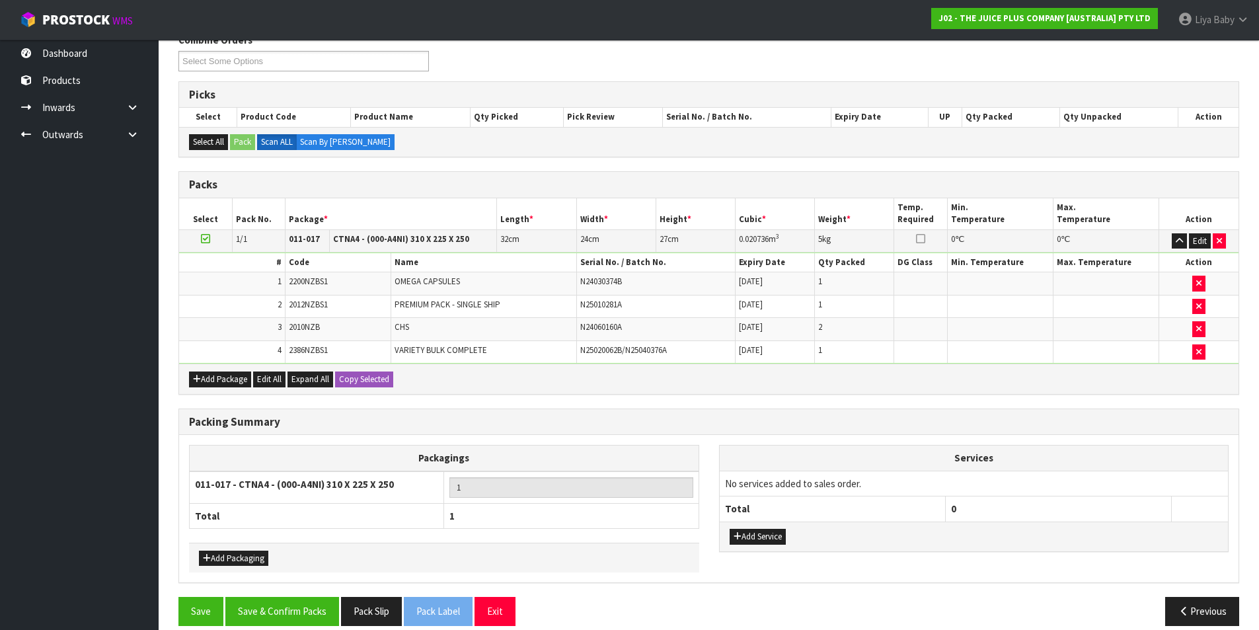
scroll to position [244, 0]
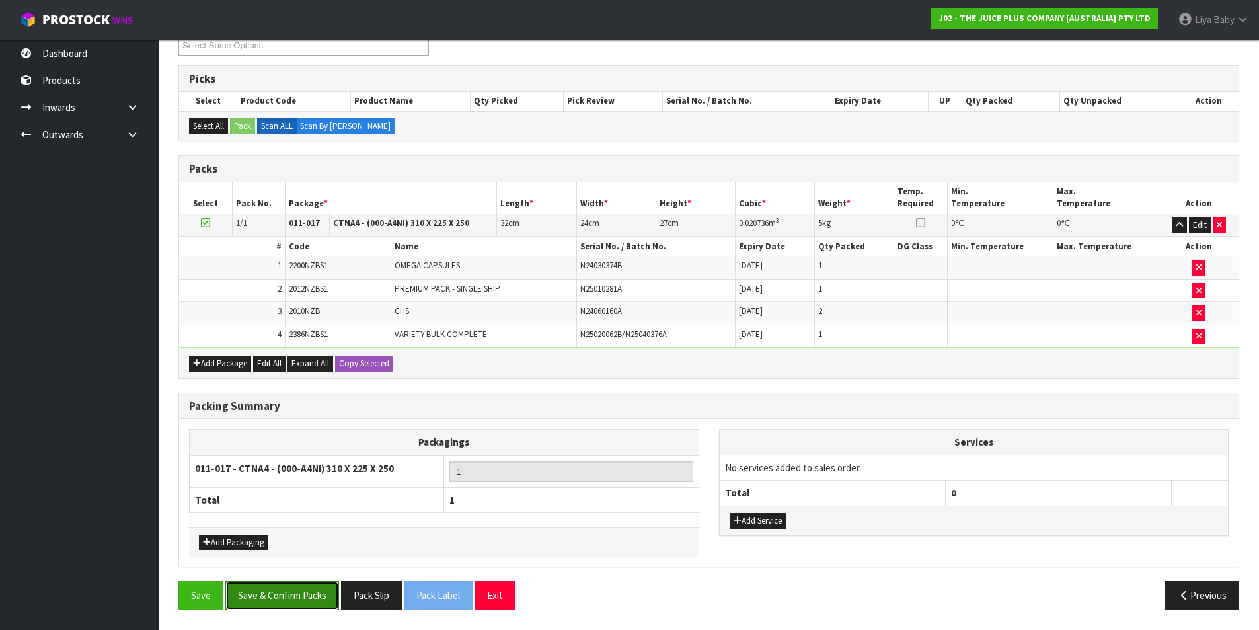
click at [277, 593] on button "Save & Confirm Packs" at bounding box center [282, 595] width 114 height 28
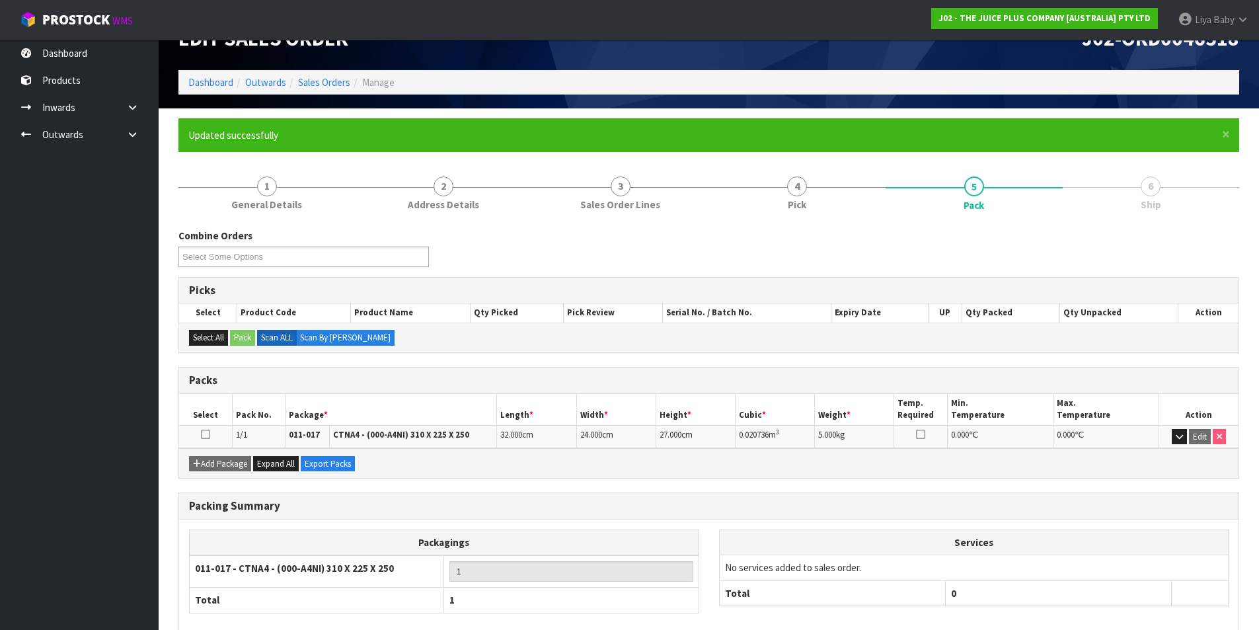
scroll to position [102, 0]
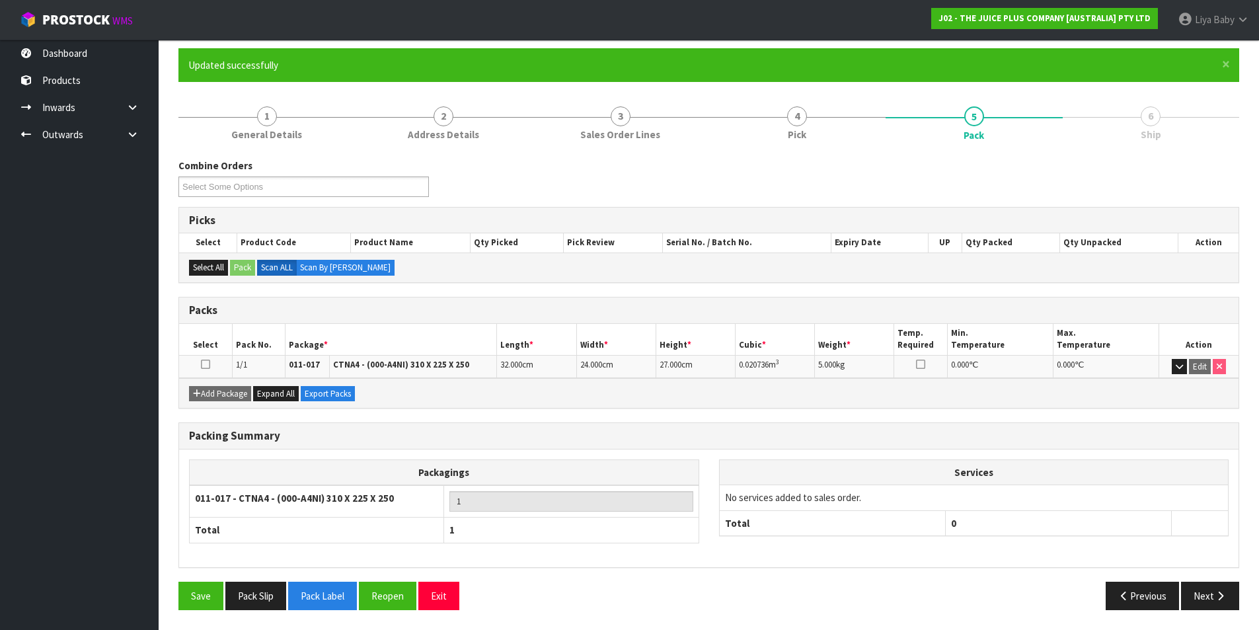
click at [208, 364] on icon at bounding box center [205, 364] width 9 height 1
click at [1203, 592] on button "Next" at bounding box center [1210, 595] width 58 height 28
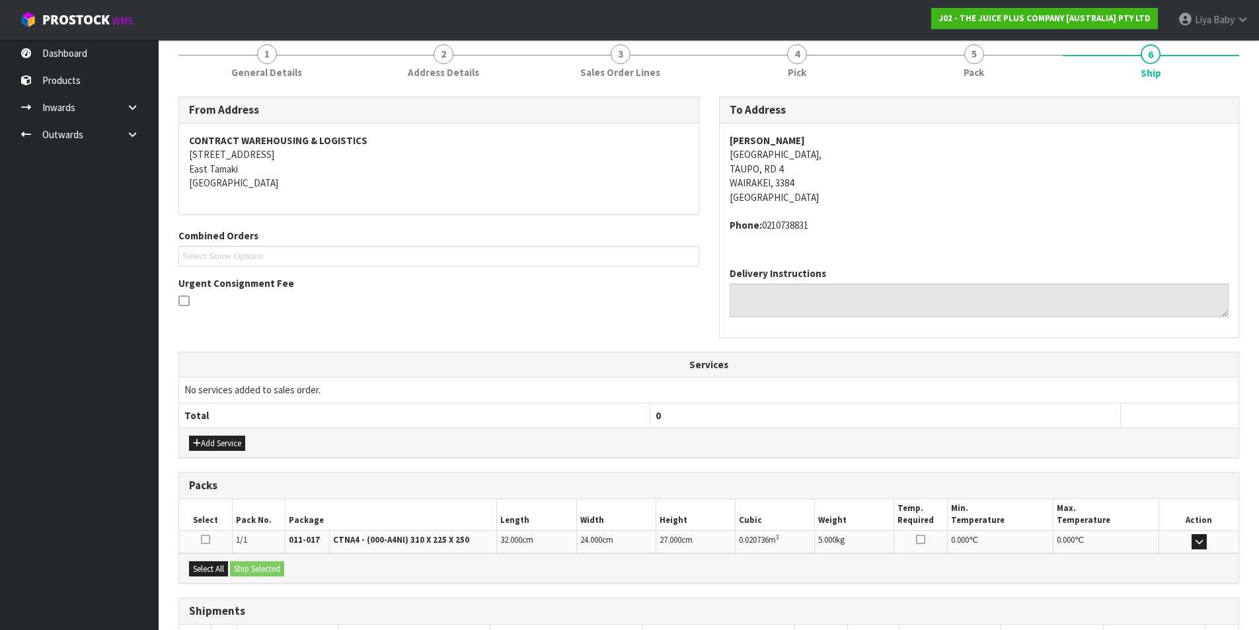
scroll to position [260, 0]
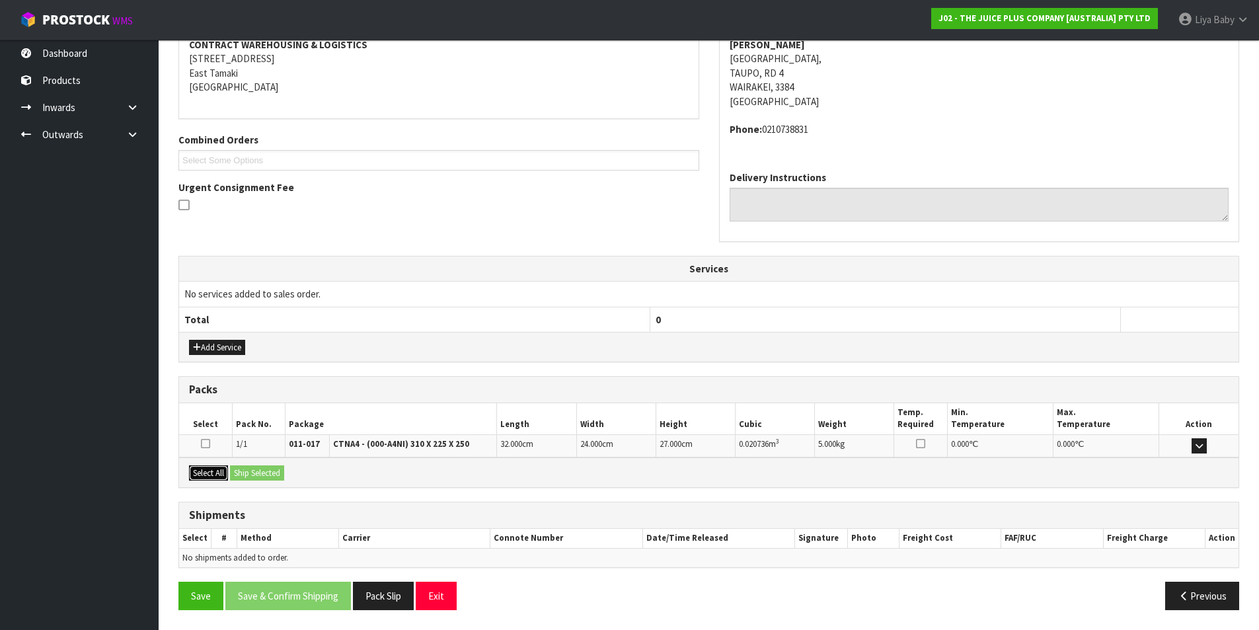
drag, startPoint x: 217, startPoint y: 466, endPoint x: 250, endPoint y: 468, distance: 33.1
click at [217, 466] on button "Select All" at bounding box center [208, 473] width 39 height 16
click at [252, 468] on button "Ship Selected" at bounding box center [257, 473] width 54 height 16
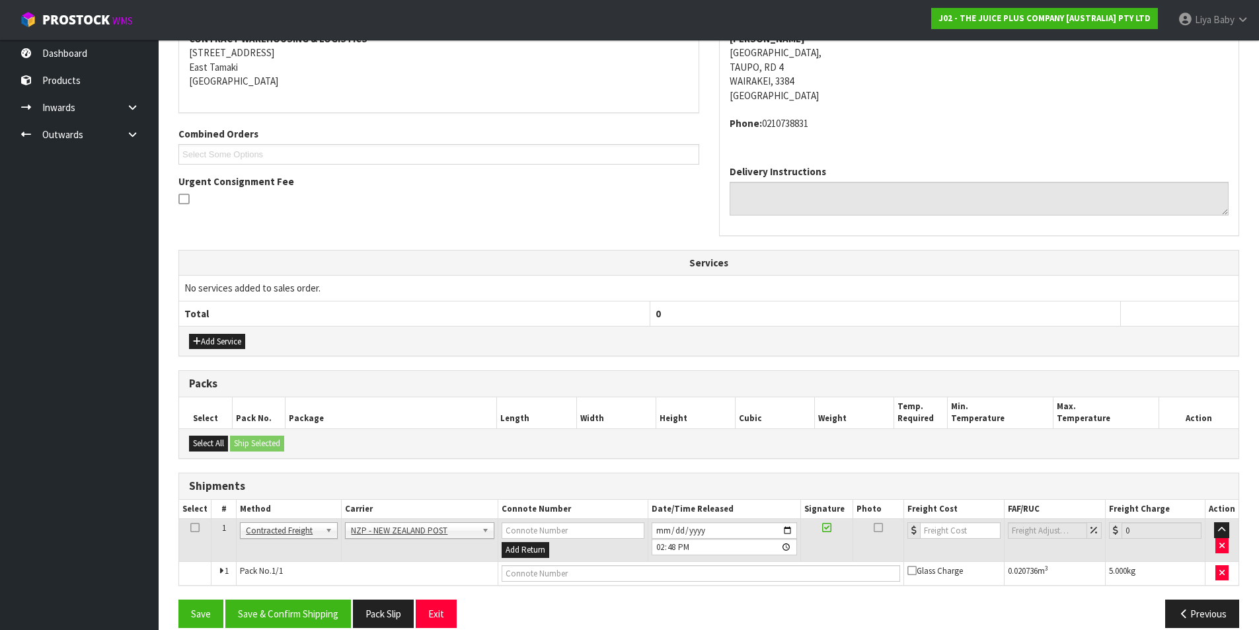
scroll to position [284, 0]
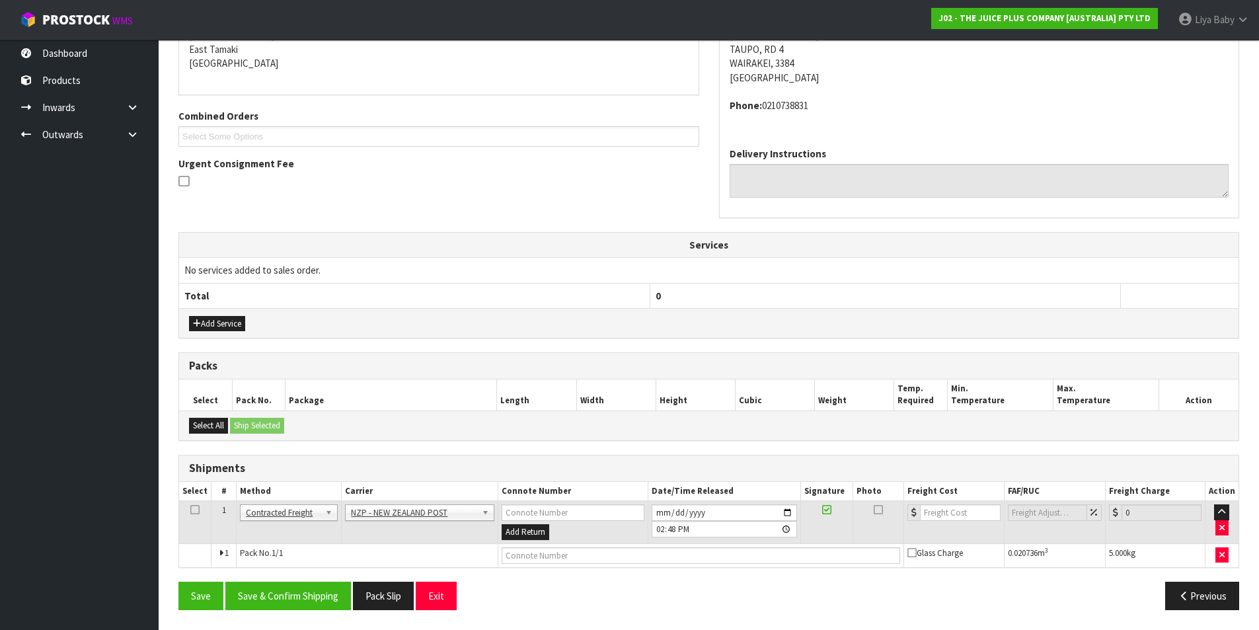
click at [198, 509] on icon at bounding box center [194, 509] width 9 height 1
click at [318, 601] on button "Save & Confirm Shipping" at bounding box center [288, 595] width 126 height 28
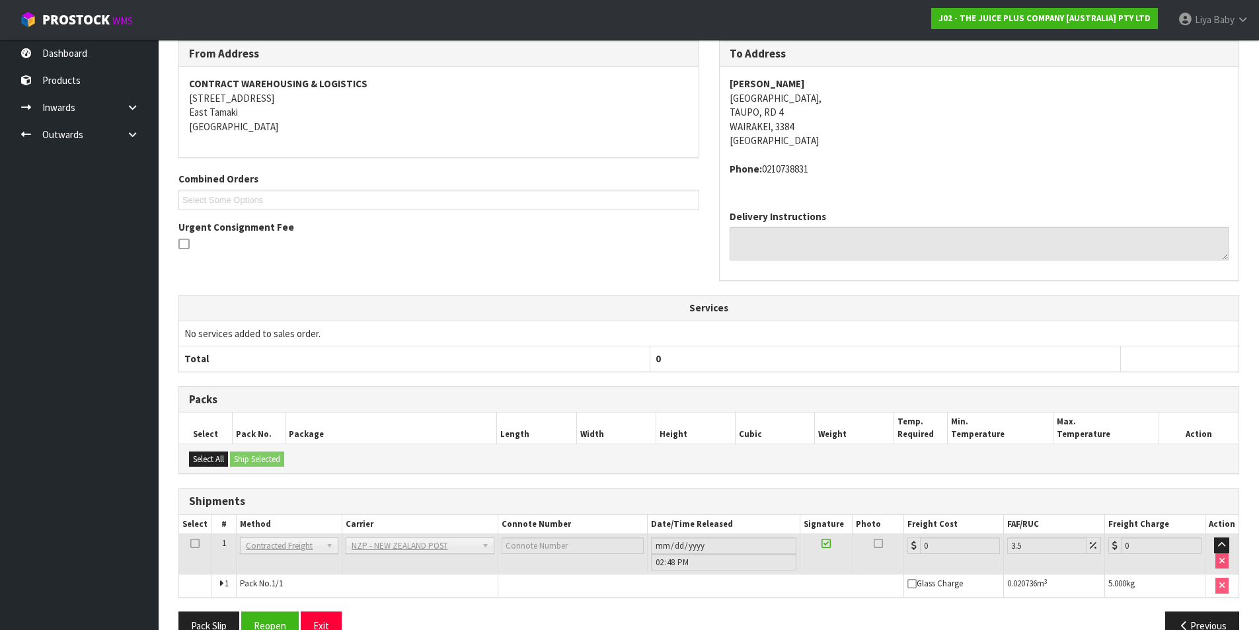
scroll to position [265, 0]
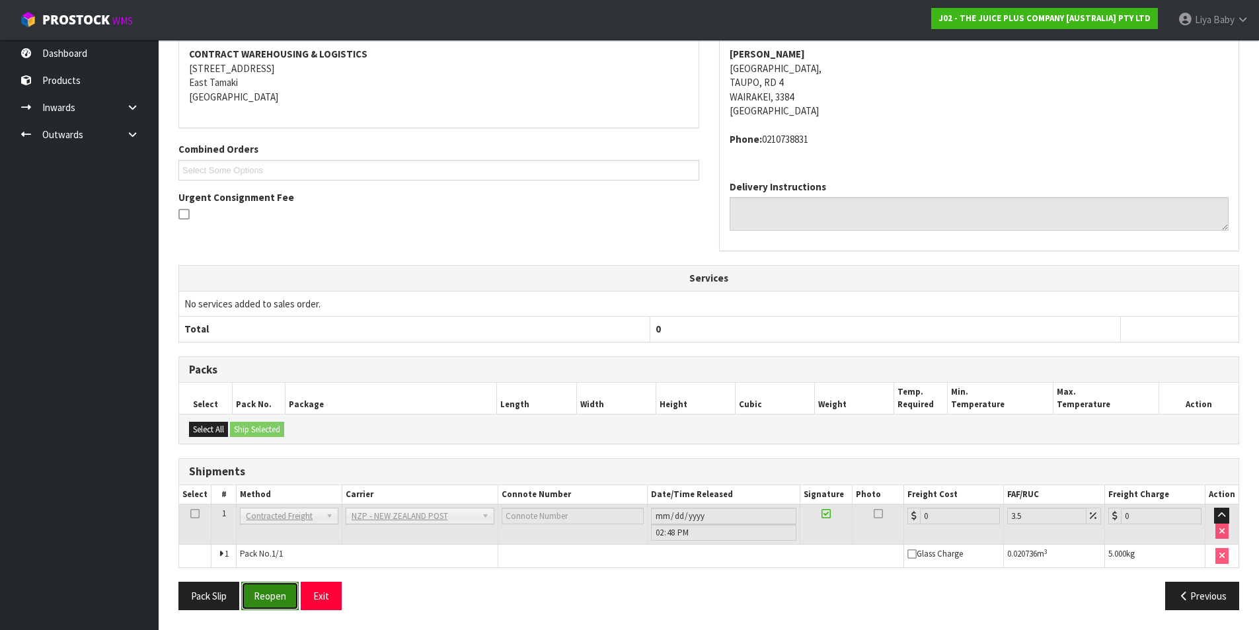
click at [254, 596] on button "Reopen" at bounding box center [269, 595] width 57 height 28
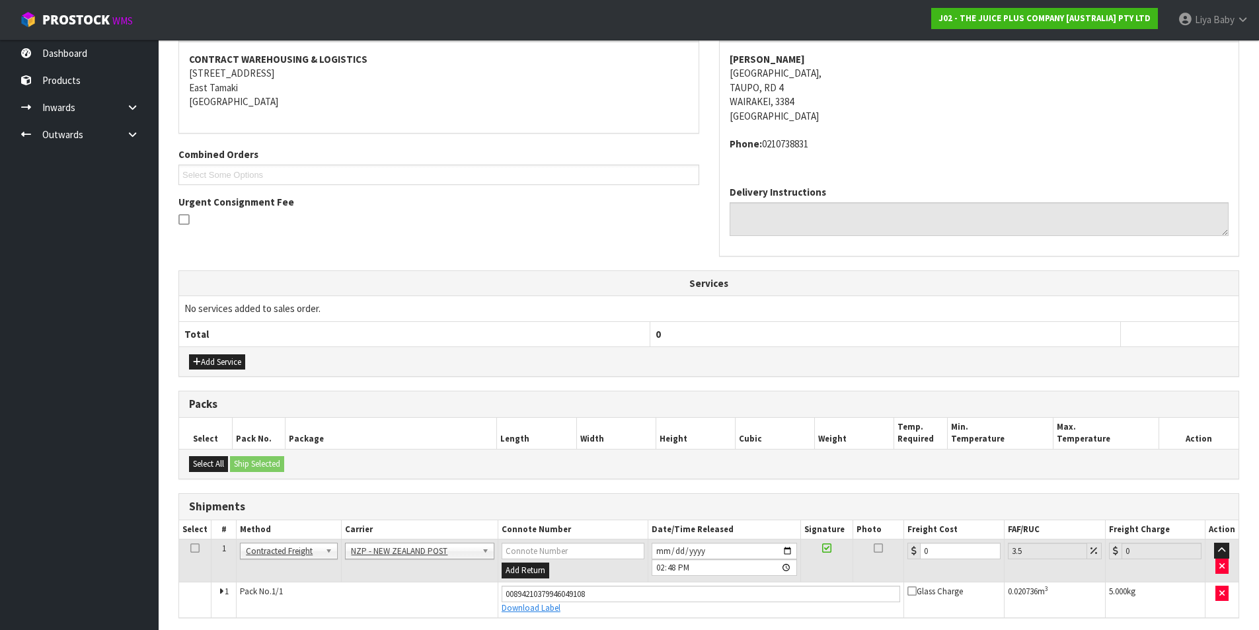
scroll to position [296, 0]
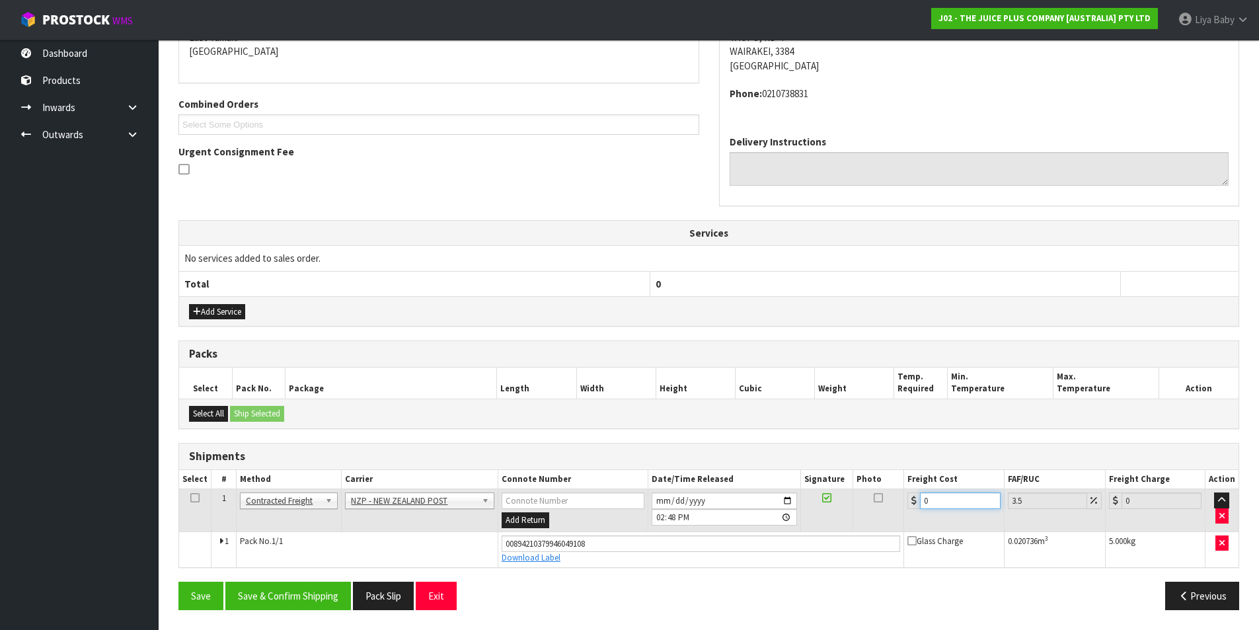
click at [935, 499] on input "0" at bounding box center [960, 500] width 80 height 17
click at [191, 497] on icon at bounding box center [194, 497] width 9 height 1
drag, startPoint x: 287, startPoint y: 595, endPoint x: 288, endPoint y: 583, distance: 11.3
click at [287, 594] on button "Save & Confirm Shipping" at bounding box center [288, 595] width 126 height 28
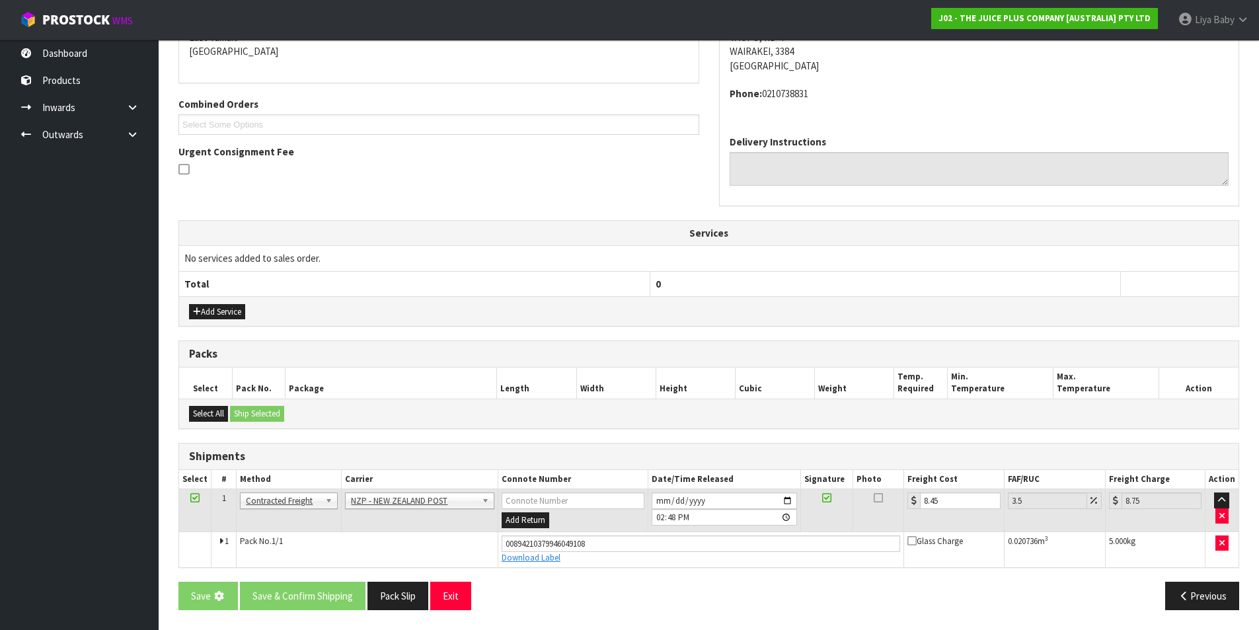
scroll to position [0, 0]
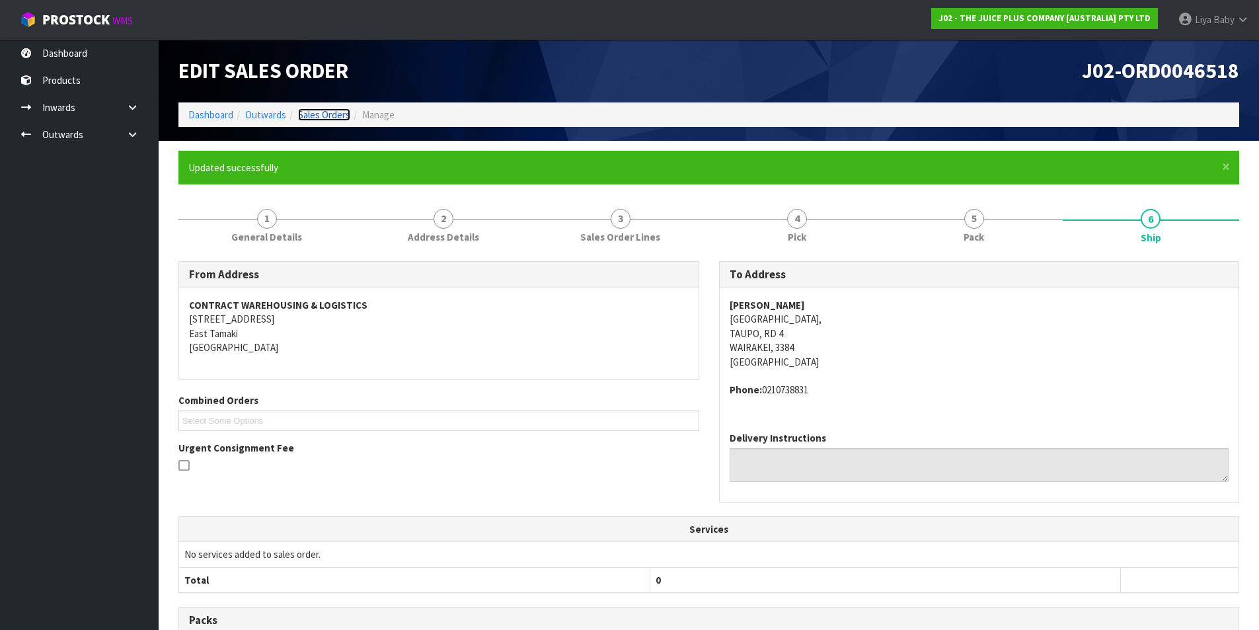
click at [333, 111] on link "Sales Orders" at bounding box center [324, 114] width 52 height 13
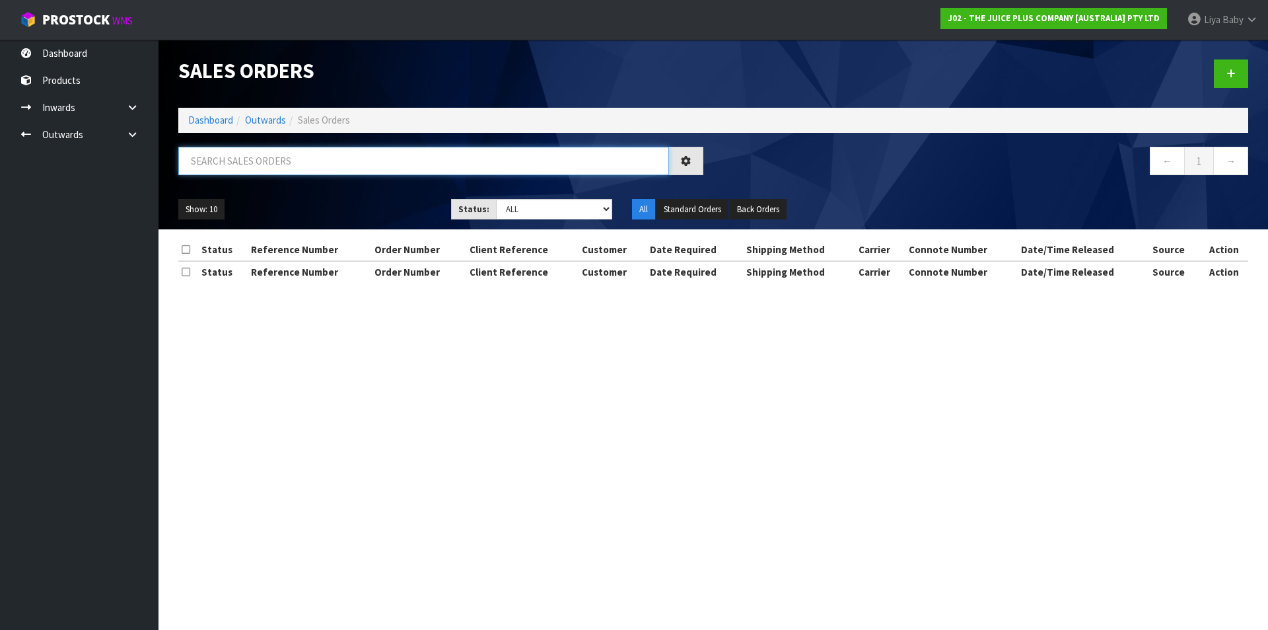
click at [289, 155] on input "text" at bounding box center [423, 161] width 491 height 28
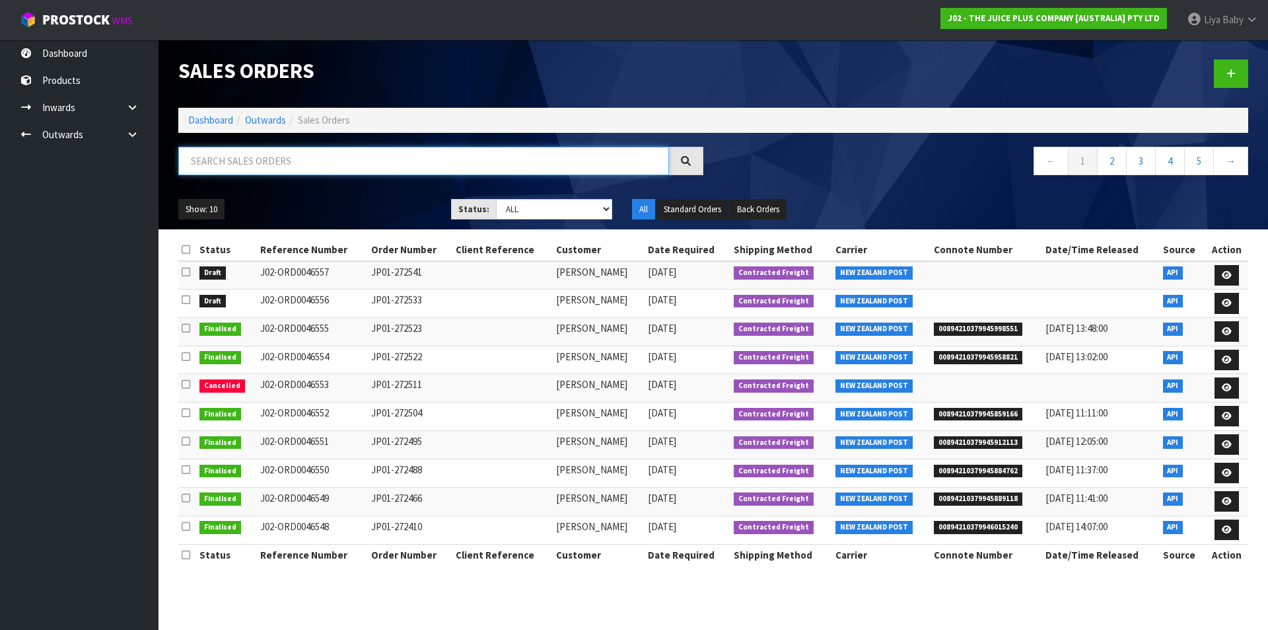
click at [232, 161] on input "text" at bounding box center [423, 161] width 491 height 28
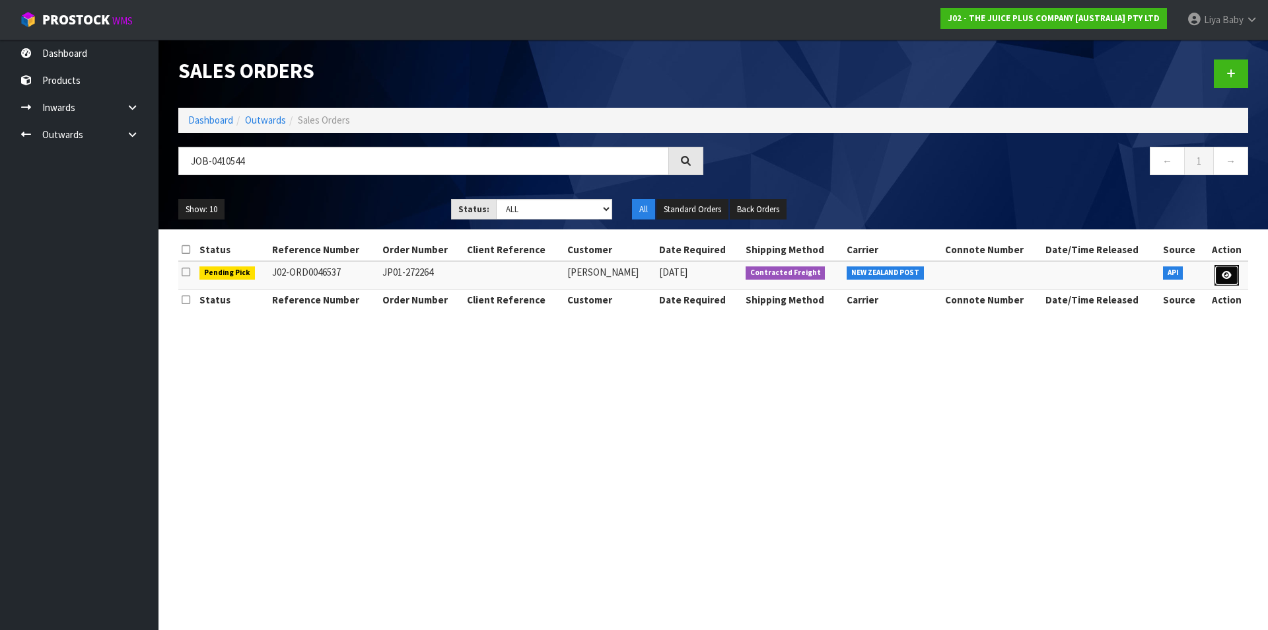
click at [1224, 275] on icon at bounding box center [1227, 275] width 10 height 9
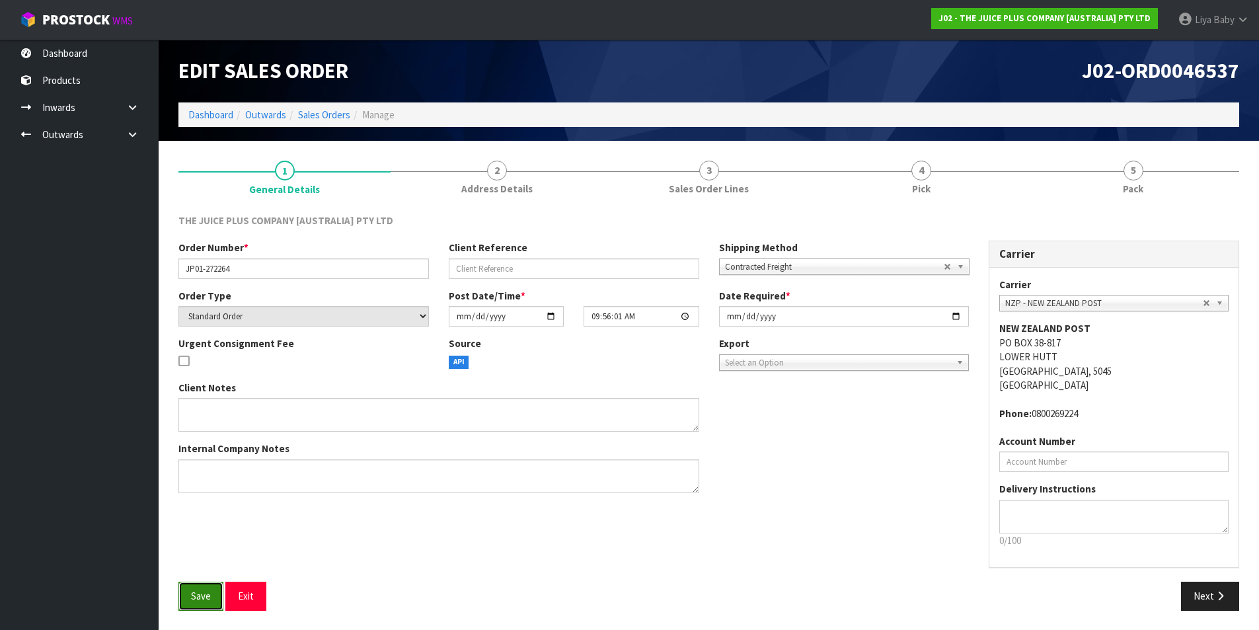
click at [201, 589] on button "Save" at bounding box center [200, 595] width 45 height 28
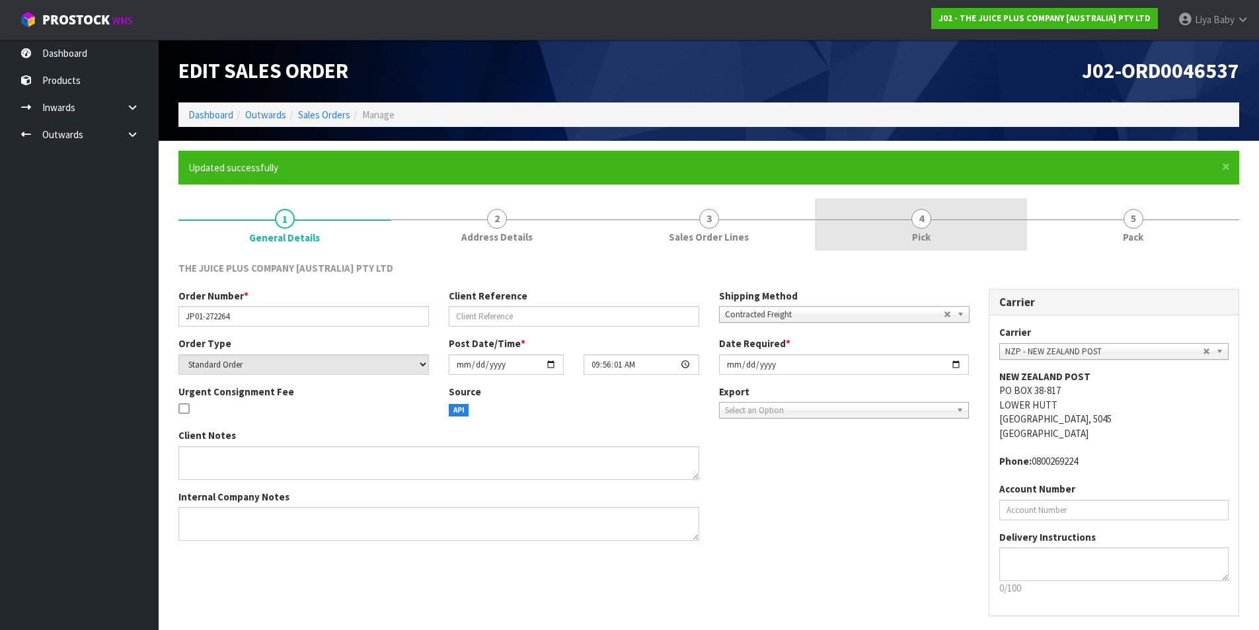
click at [936, 235] on link "4 Pick" at bounding box center [921, 224] width 212 height 52
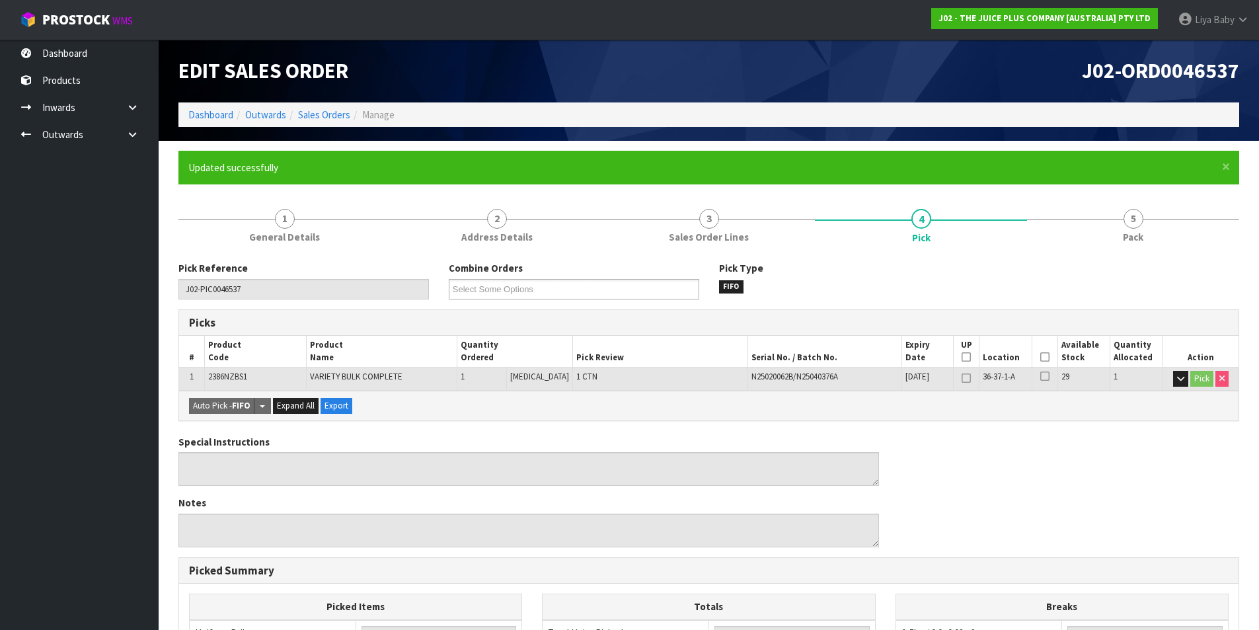
scroll to position [66, 0]
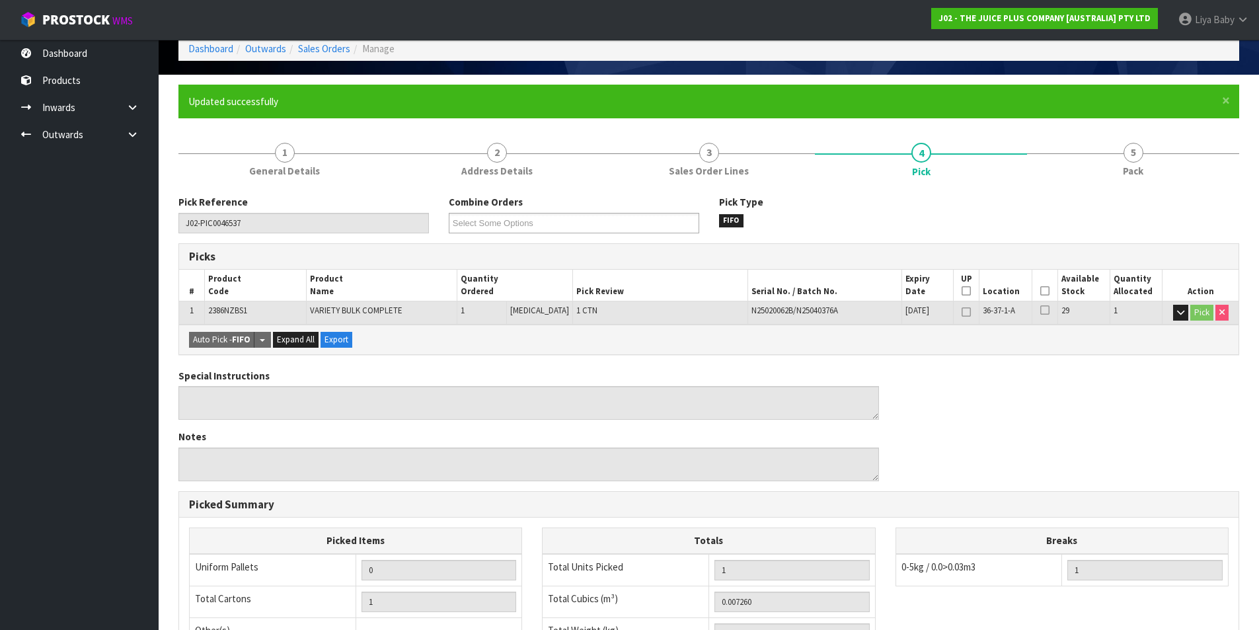
click at [1041, 291] on icon at bounding box center [1044, 291] width 9 height 1
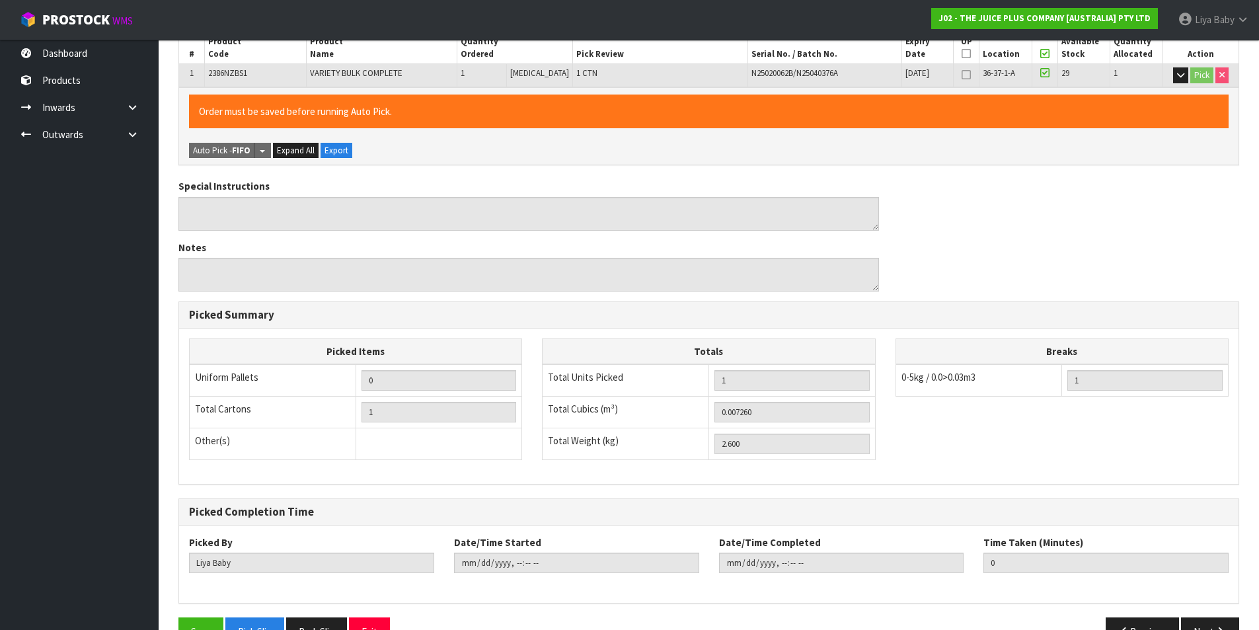
scroll to position [340, 0]
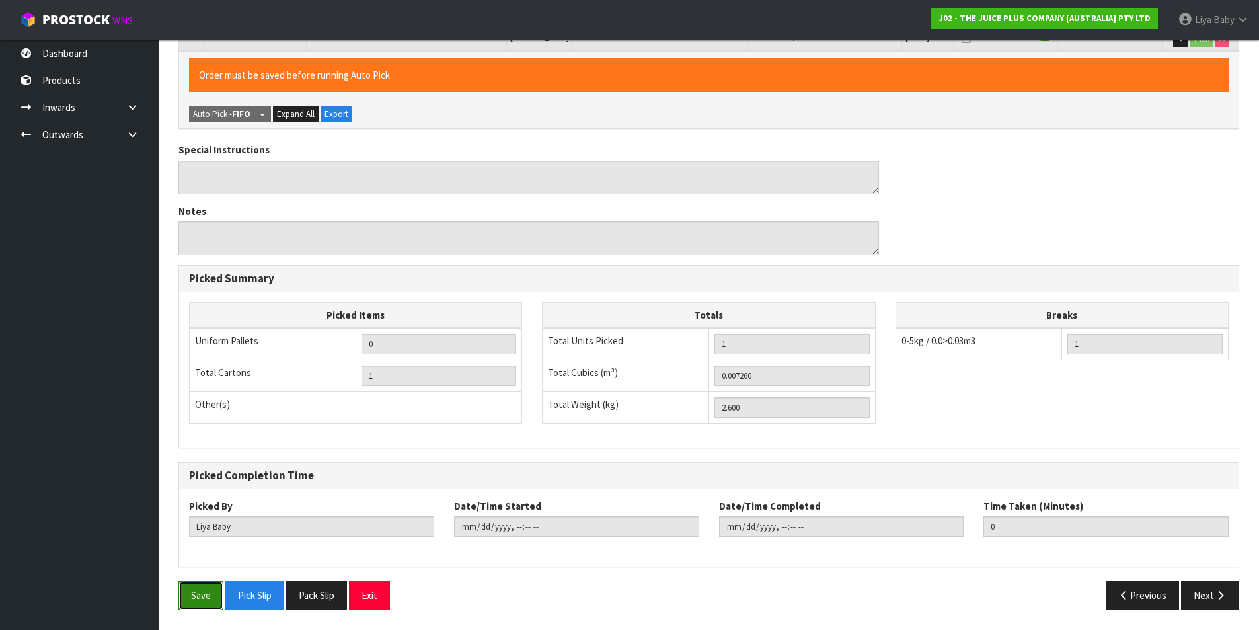
click at [182, 591] on button "Save" at bounding box center [200, 595] width 45 height 28
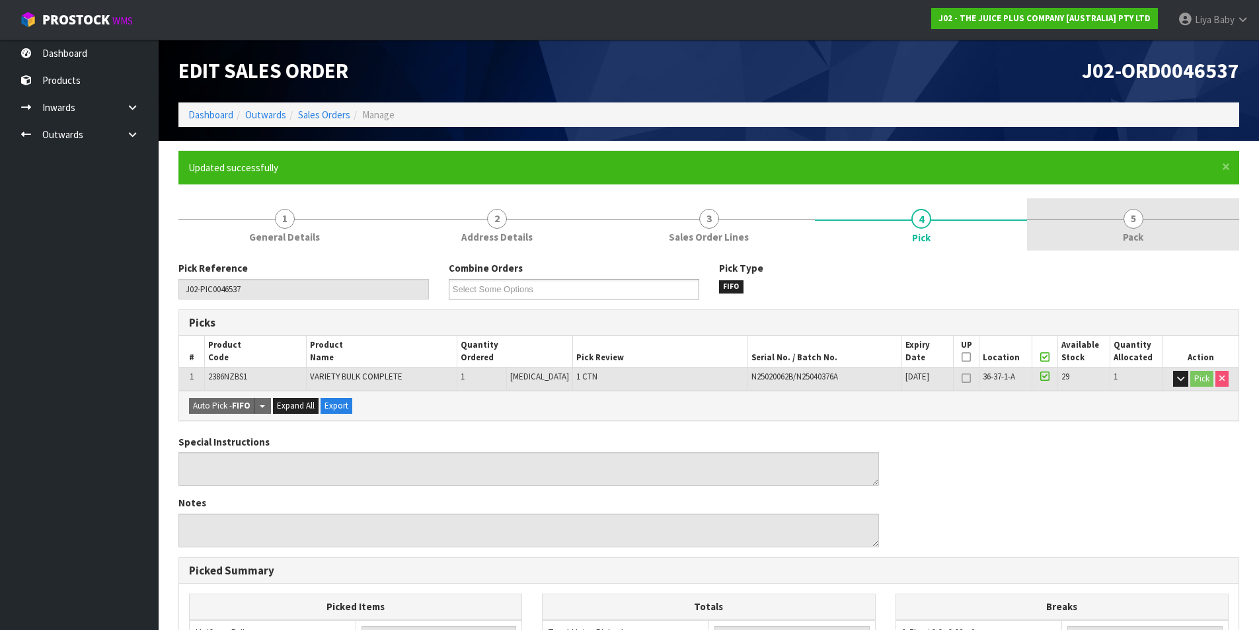
click at [1145, 233] on link "5 Pack" at bounding box center [1133, 224] width 212 height 52
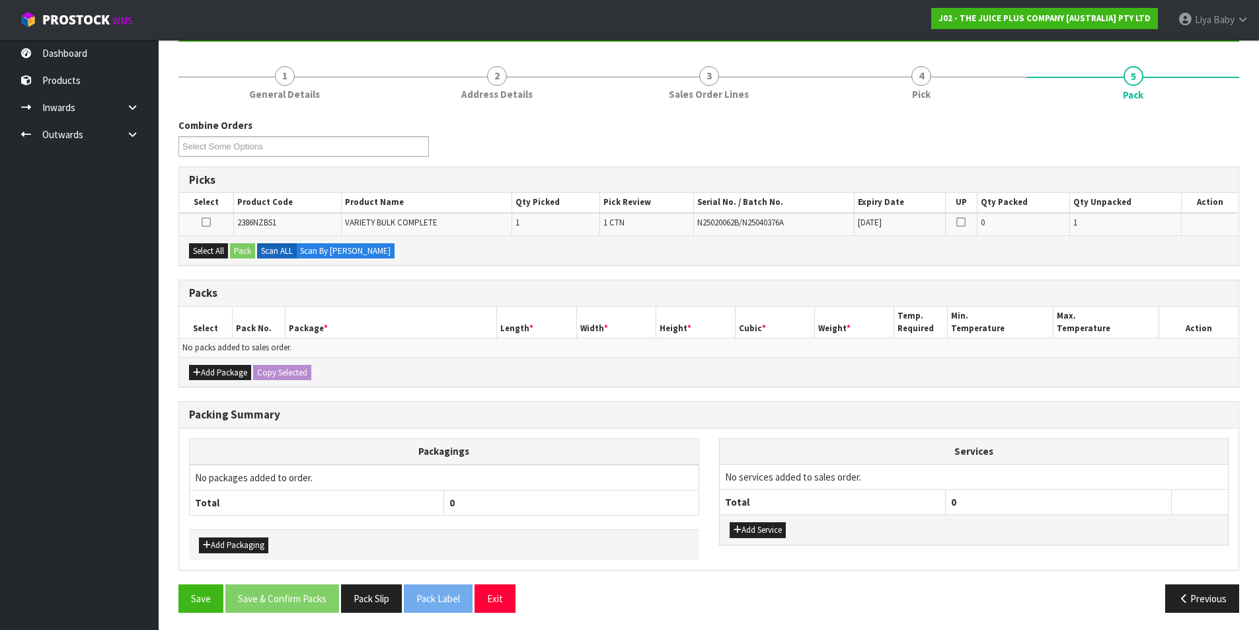
scroll to position [145, 0]
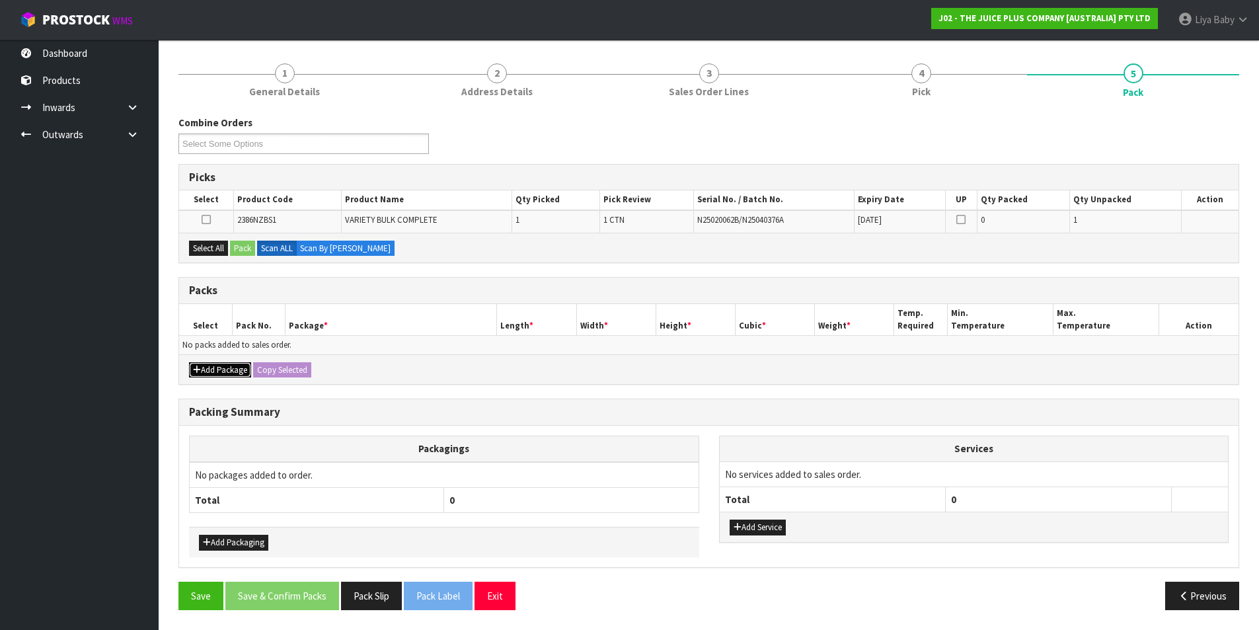
click at [227, 364] on button "Add Package" at bounding box center [220, 370] width 62 height 16
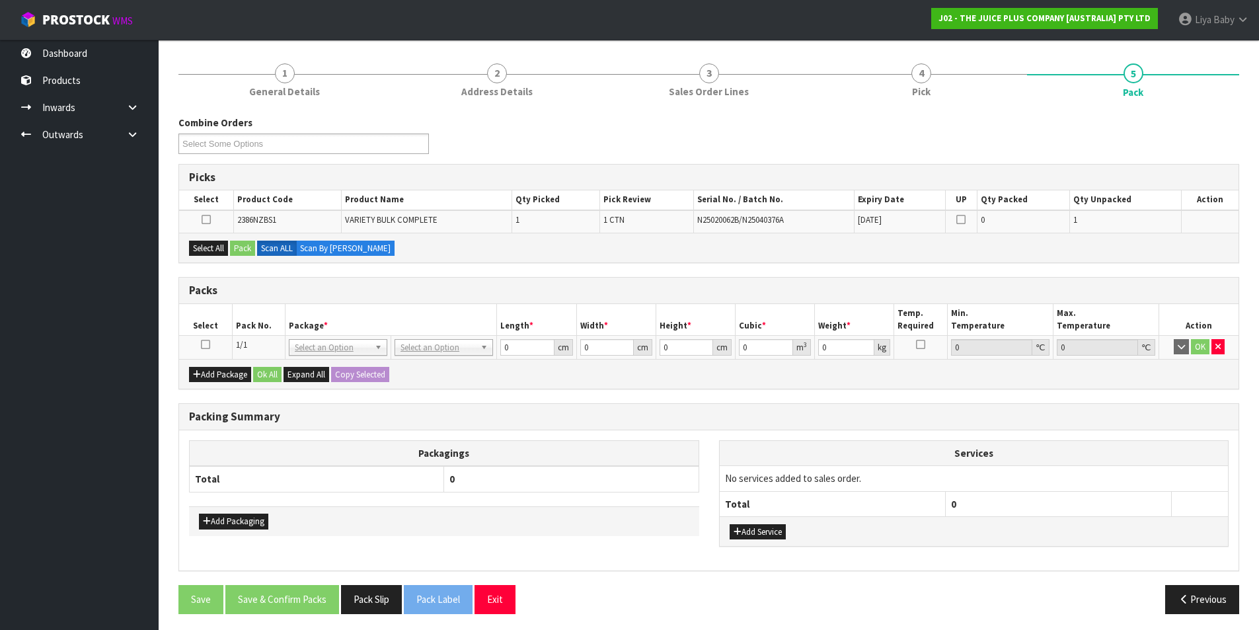
click at [208, 345] on icon at bounding box center [205, 344] width 9 height 1
click at [215, 249] on button "Select All" at bounding box center [208, 248] width 39 height 16
click at [245, 246] on button "Pack" at bounding box center [242, 248] width 25 height 16
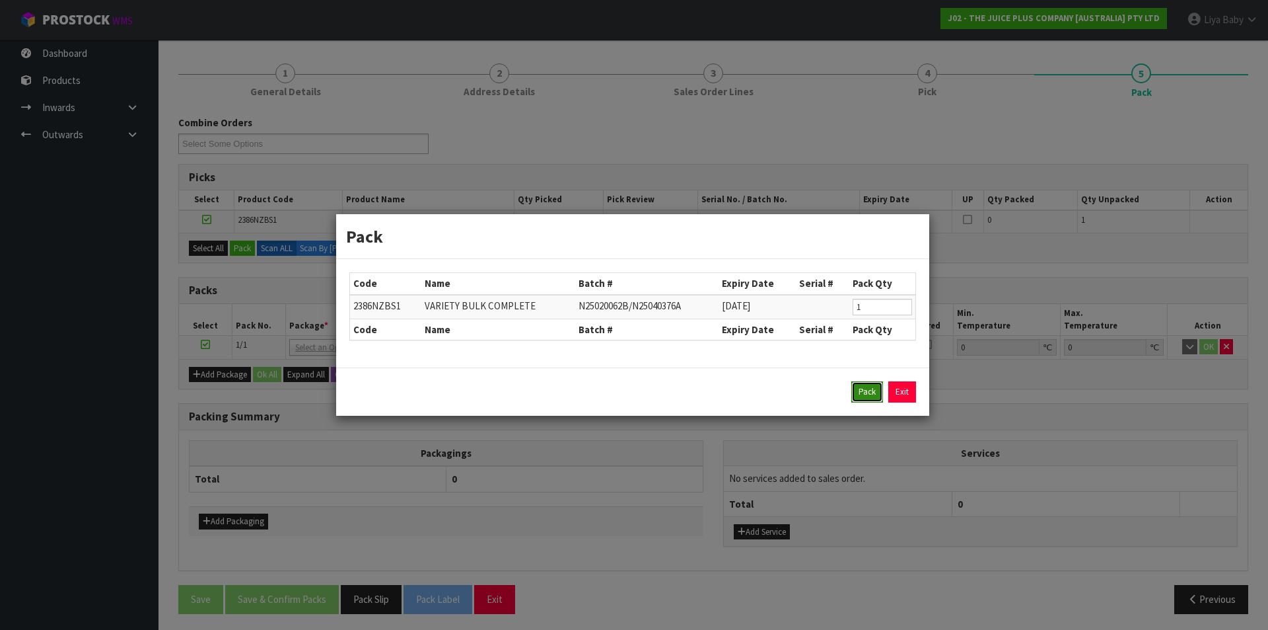
click at [873, 393] on button "Pack" at bounding box center [868, 391] width 32 height 21
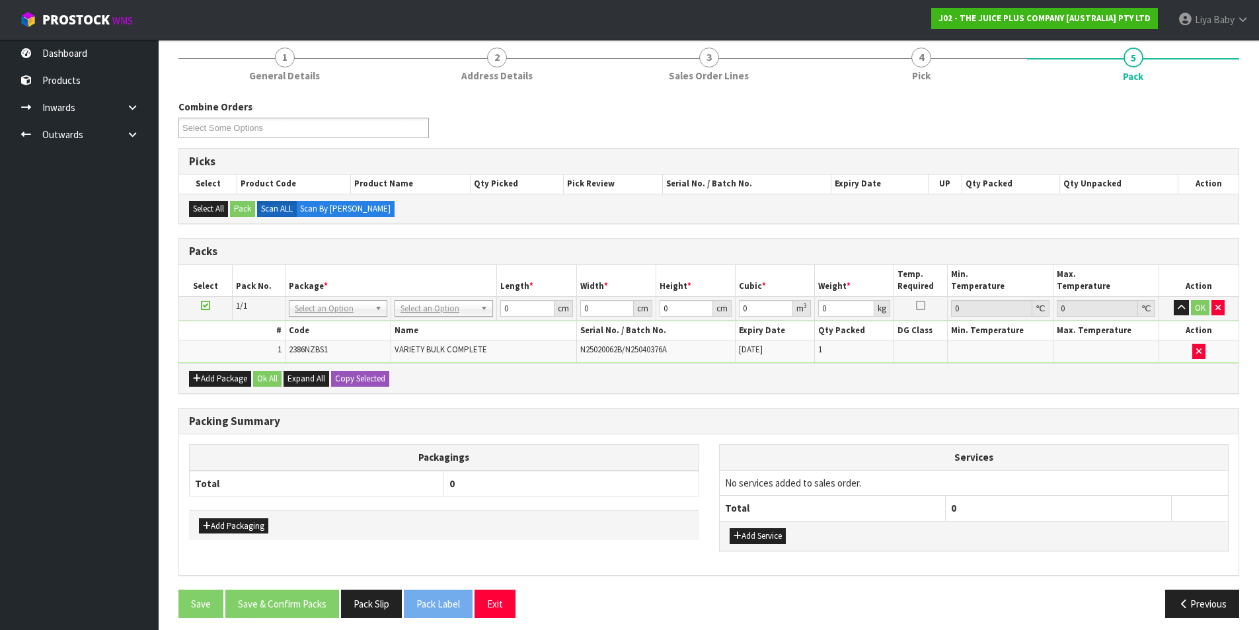
scroll to position [169, 0]
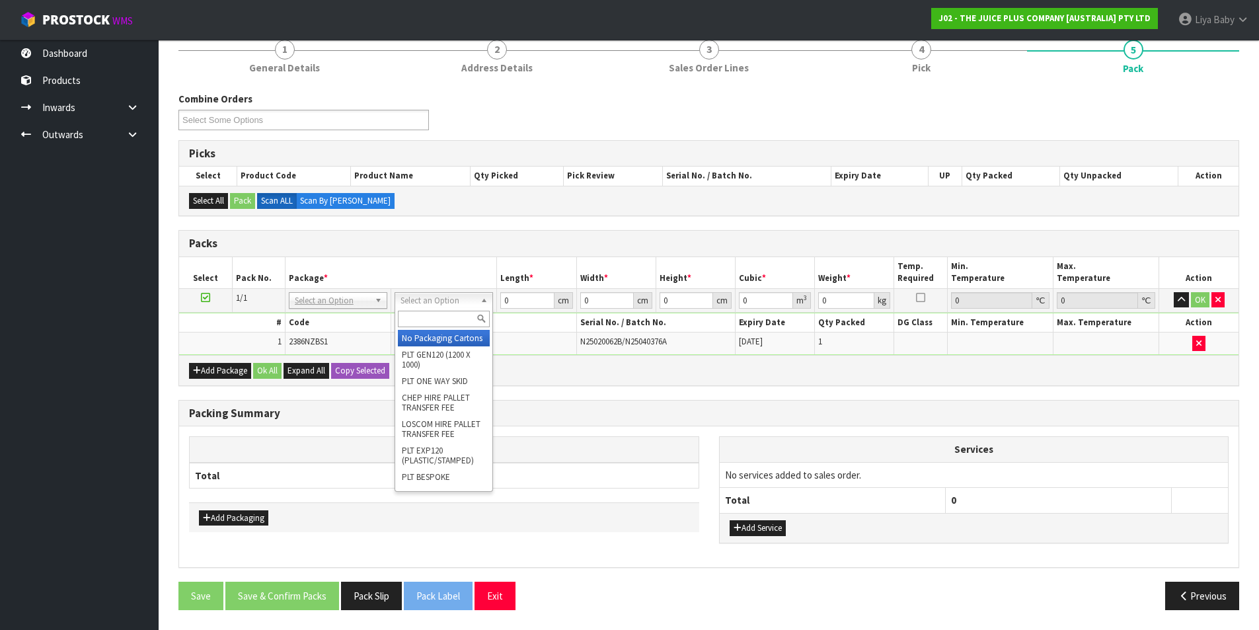
click at [416, 322] on input "text" at bounding box center [444, 319] width 92 height 17
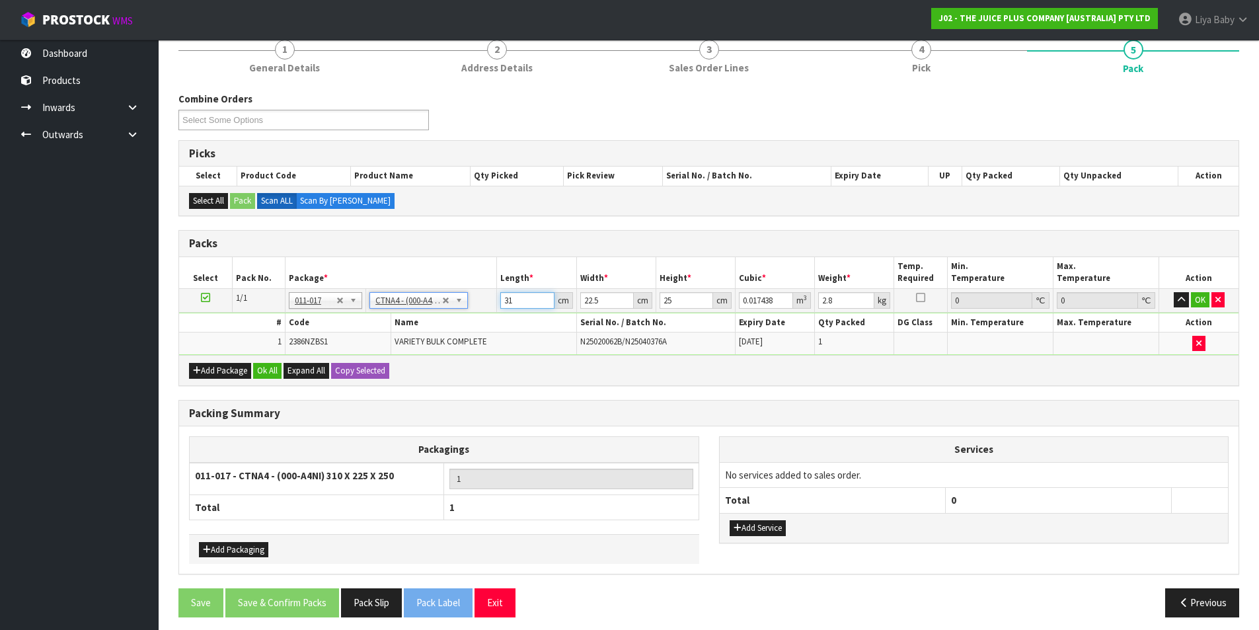
click at [521, 298] on input "31" at bounding box center [527, 300] width 54 height 17
click at [604, 297] on input "22.5" at bounding box center [607, 300] width 54 height 17
click at [675, 301] on input "25" at bounding box center [686, 300] width 54 height 17
click at [854, 295] on input "2.8" at bounding box center [846, 300] width 56 height 17
click at [271, 365] on button "Ok All" at bounding box center [267, 371] width 28 height 16
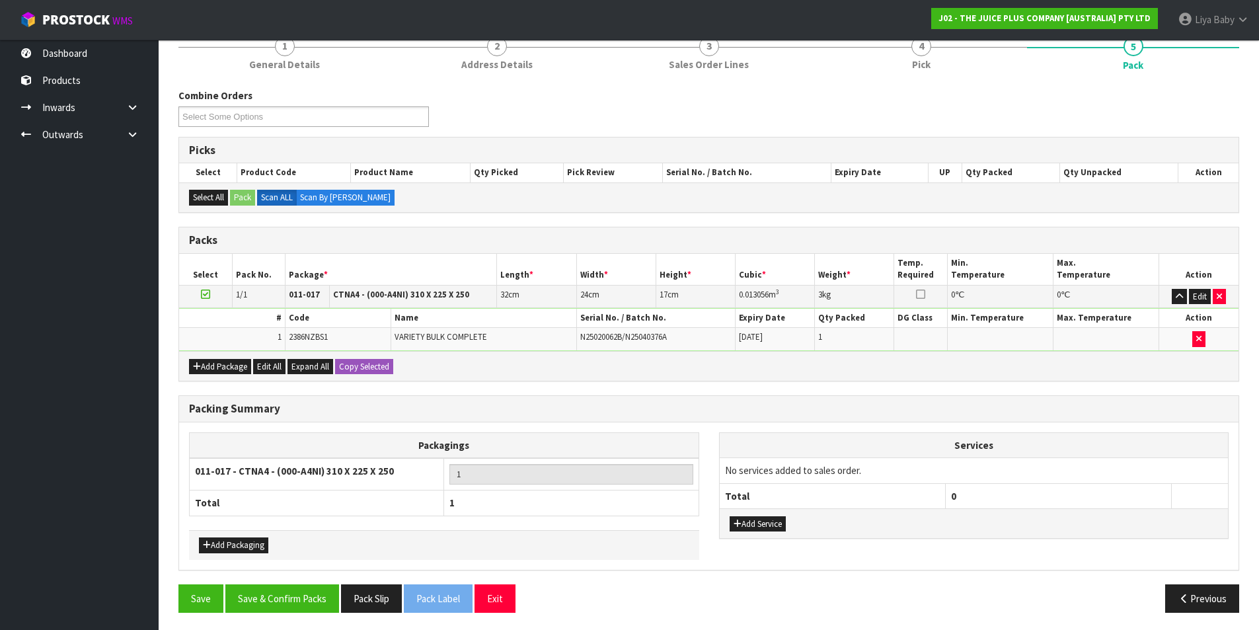
scroll to position [175, 0]
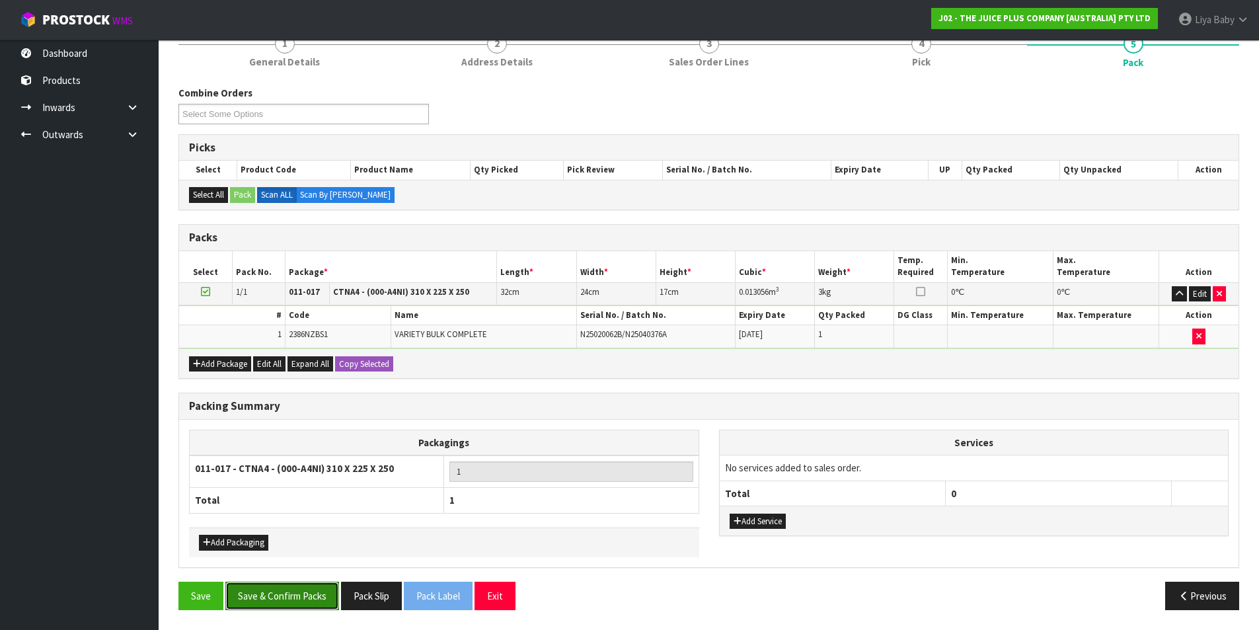
click at [312, 593] on button "Save & Confirm Packs" at bounding box center [282, 595] width 114 height 28
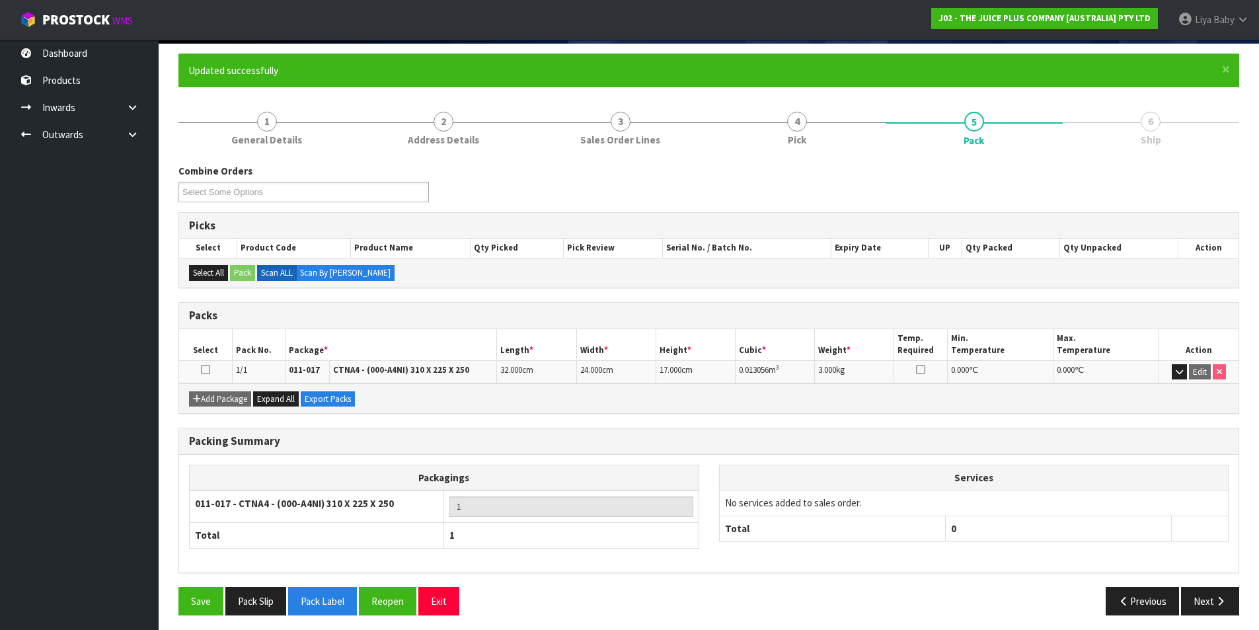
scroll to position [102, 0]
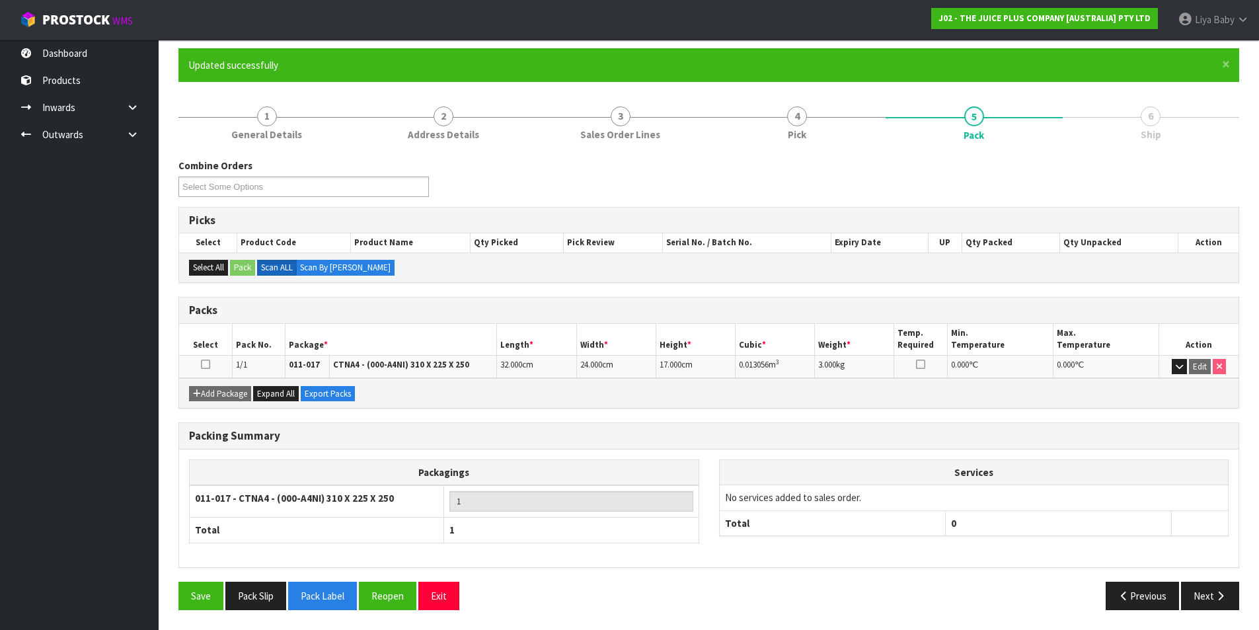
click at [211, 359] on td at bounding box center [205, 366] width 53 height 23
click at [212, 363] on td at bounding box center [205, 366] width 53 height 23
click at [203, 364] on icon at bounding box center [205, 364] width 9 height 1
click at [1204, 595] on button "Next" at bounding box center [1210, 595] width 58 height 28
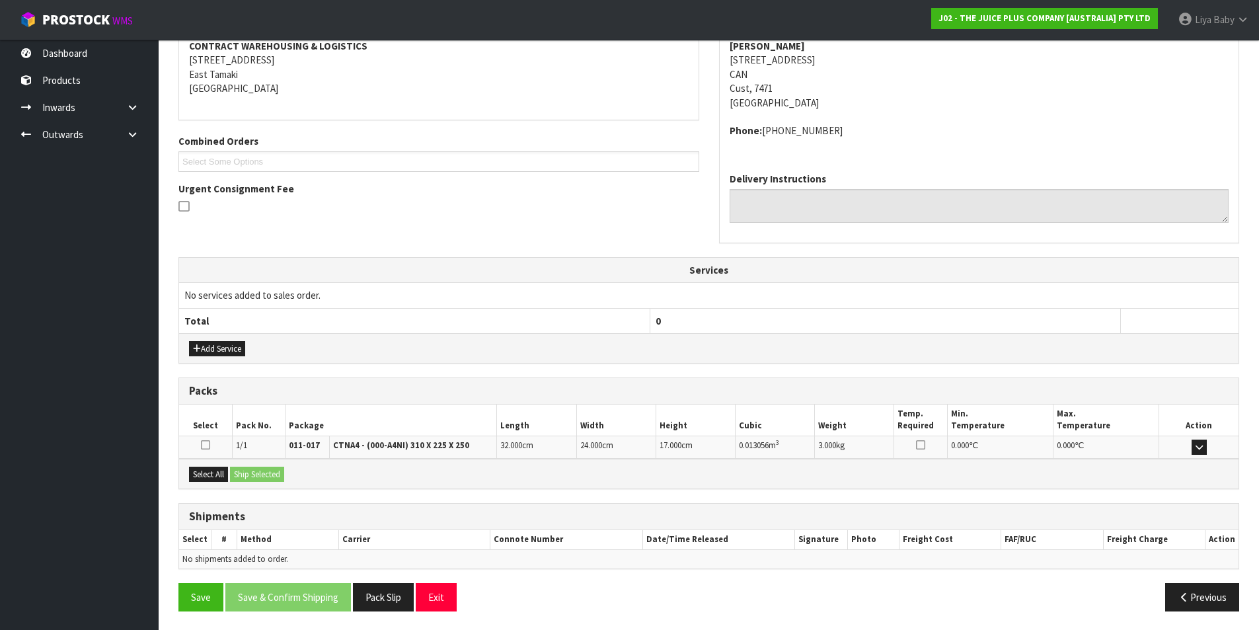
scroll to position [260, 0]
drag, startPoint x: 215, startPoint y: 476, endPoint x: 250, endPoint y: 476, distance: 34.4
click at [216, 476] on button "Select All" at bounding box center [208, 473] width 39 height 16
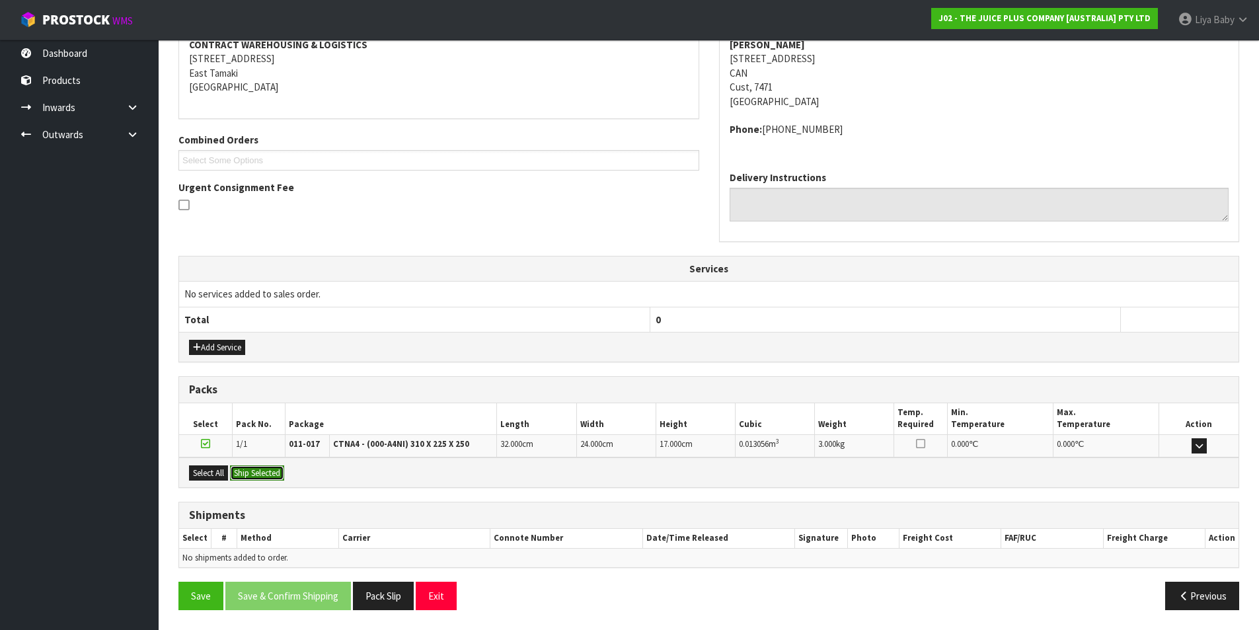
click at [250, 476] on button "Ship Selected" at bounding box center [257, 473] width 54 height 16
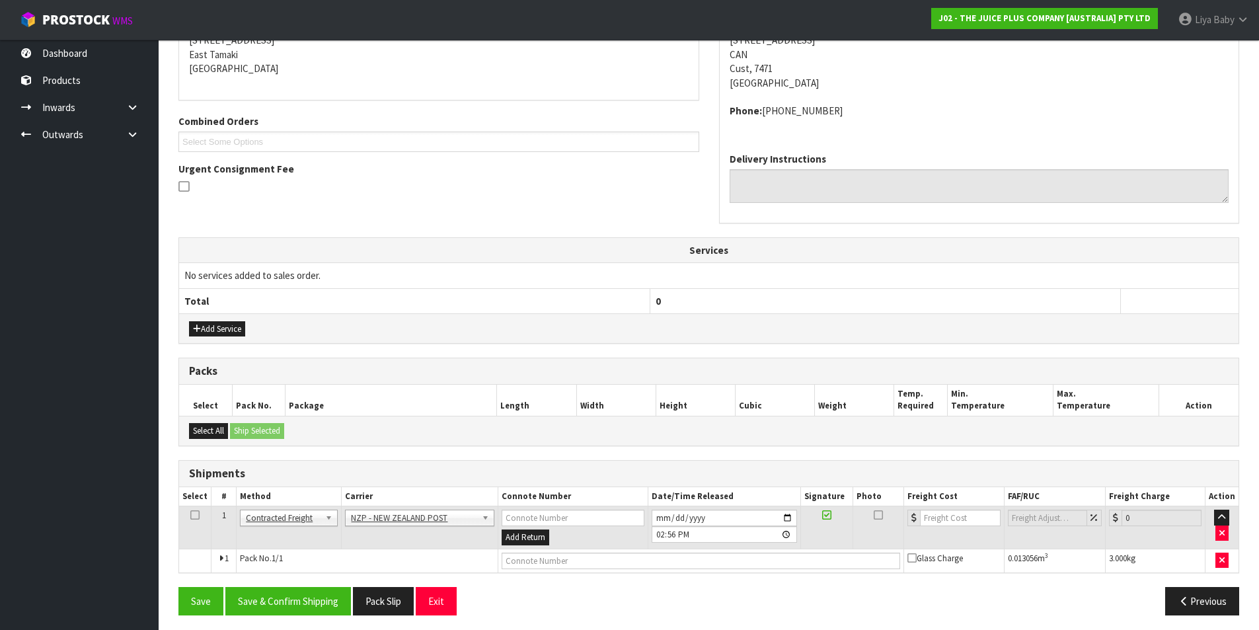
scroll to position [284, 0]
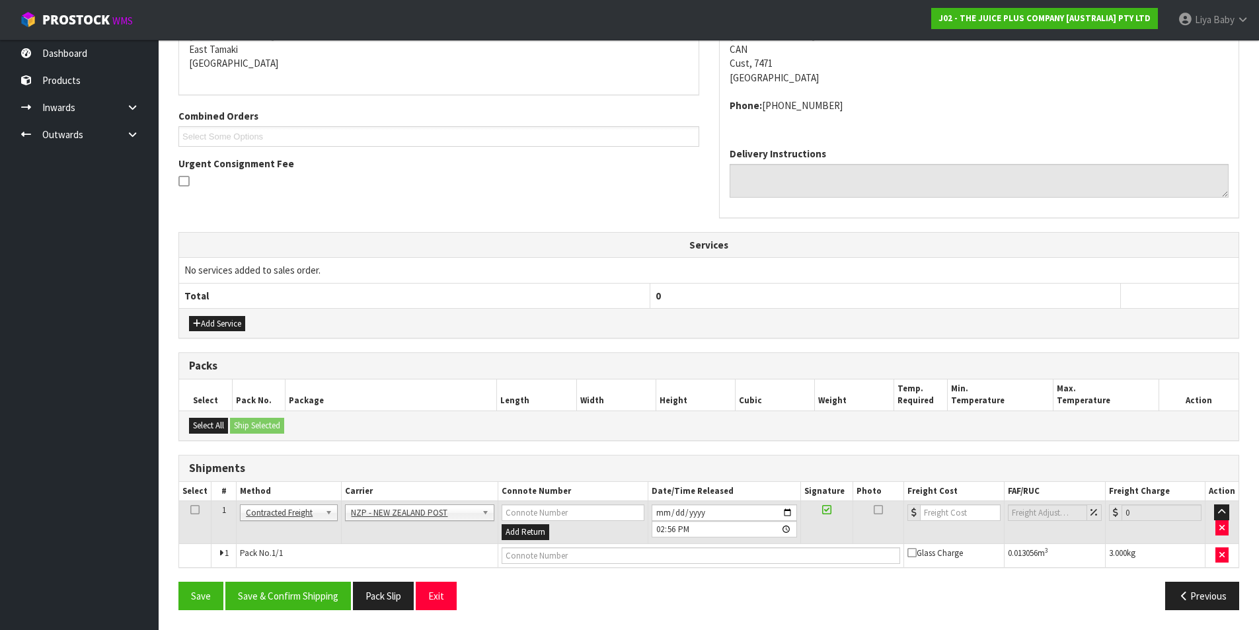
click at [197, 510] on icon at bounding box center [194, 509] width 9 height 1
click at [323, 605] on button "Save & Confirm Shipping" at bounding box center [288, 595] width 126 height 28
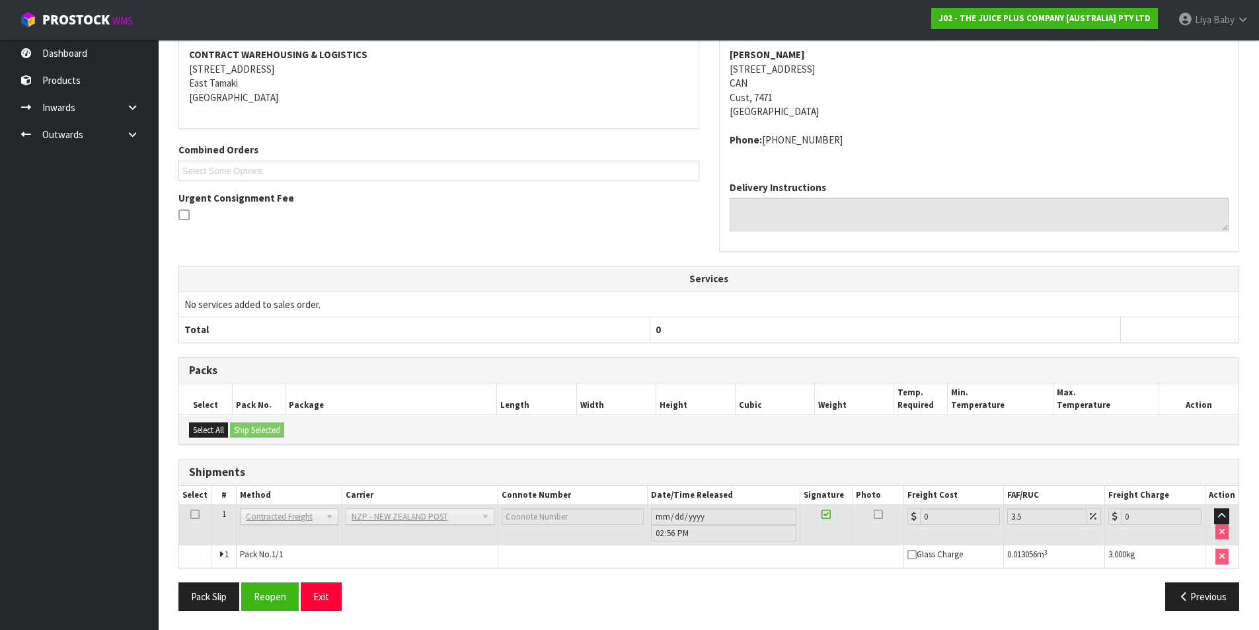
scroll to position [265, 0]
click at [277, 602] on button "Reopen" at bounding box center [269, 595] width 57 height 28
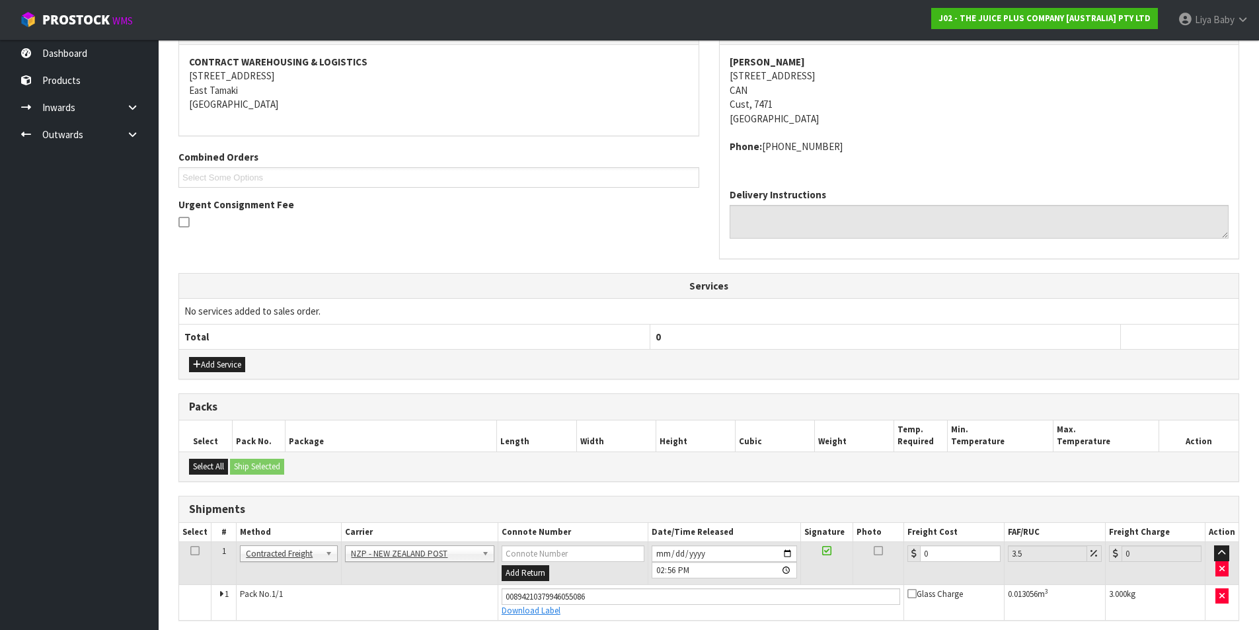
scroll to position [296, 0]
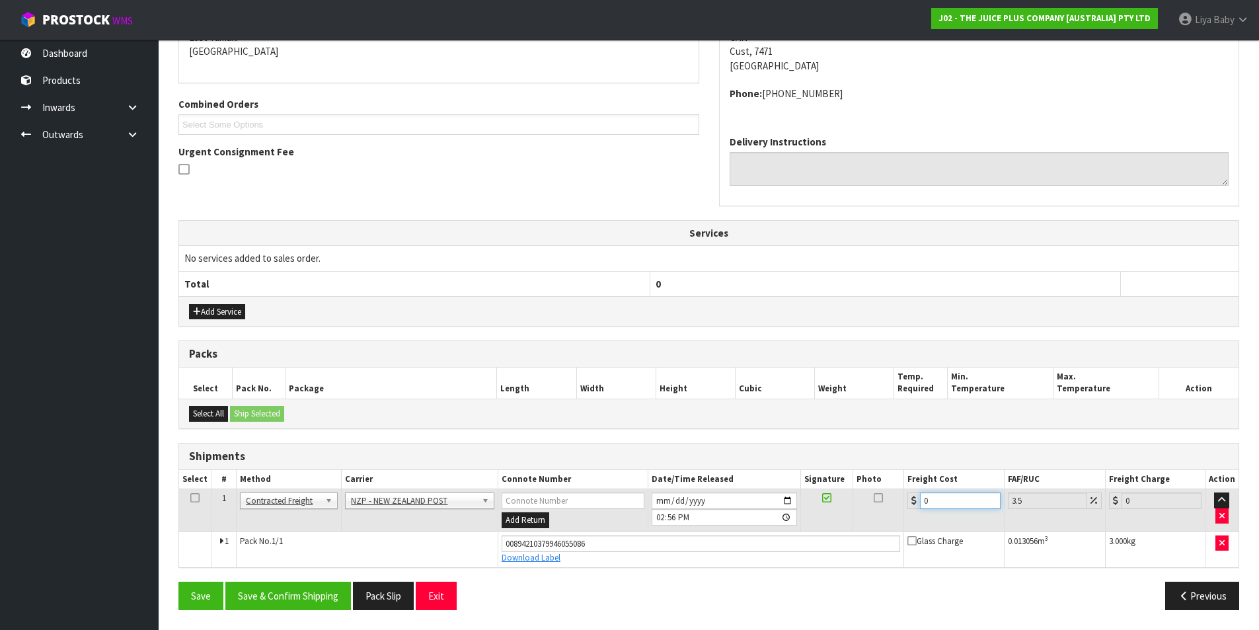
drag, startPoint x: 952, startPoint y: 501, endPoint x: 963, endPoint y: 507, distance: 13.0
click at [953, 501] on input "0" at bounding box center [960, 500] width 80 height 17
click at [198, 498] on icon at bounding box center [194, 497] width 9 height 1
click at [250, 596] on button "Save & Confirm Shipping" at bounding box center [288, 595] width 126 height 28
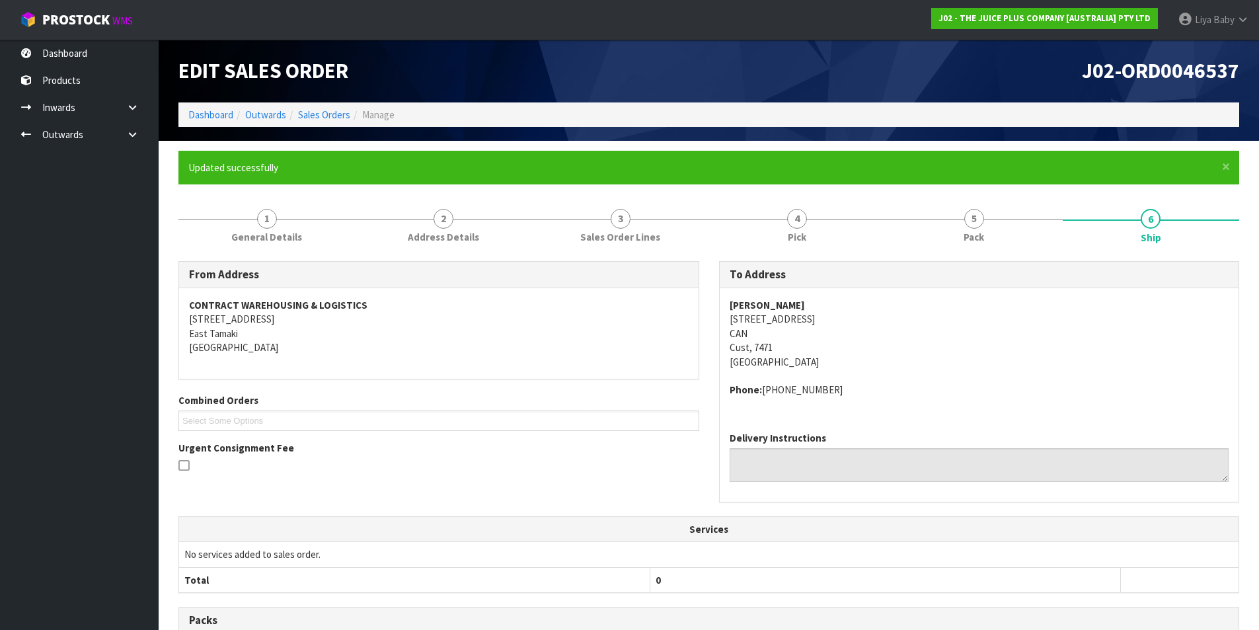
click at [339, 101] on div "Edit Sales Order" at bounding box center [438, 71] width 540 height 63
click at [338, 112] on link "Sales Orders" at bounding box center [324, 114] width 52 height 13
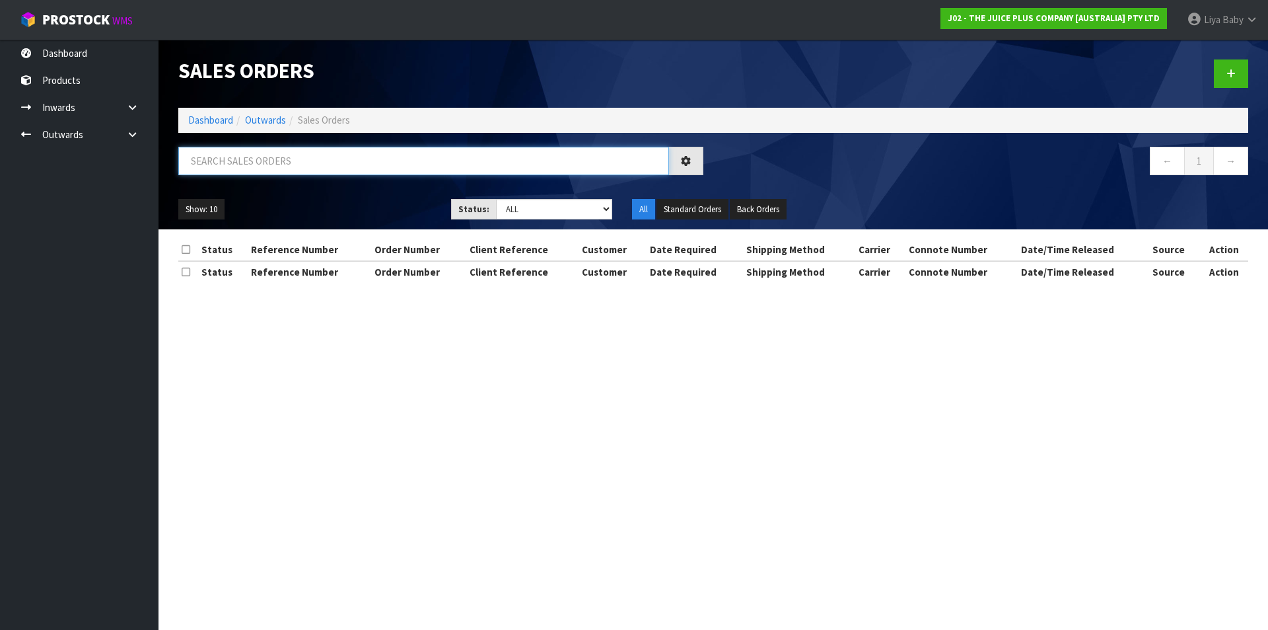
click at [293, 164] on input "text" at bounding box center [423, 161] width 491 height 28
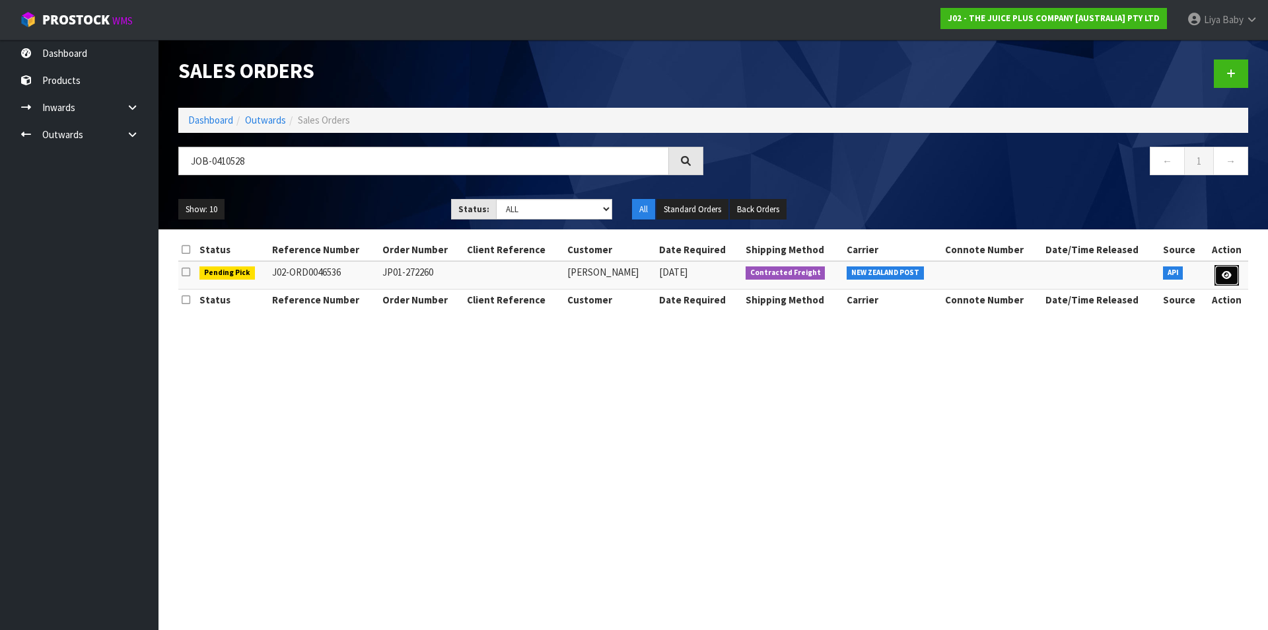
click at [1235, 277] on link at bounding box center [1227, 275] width 24 height 21
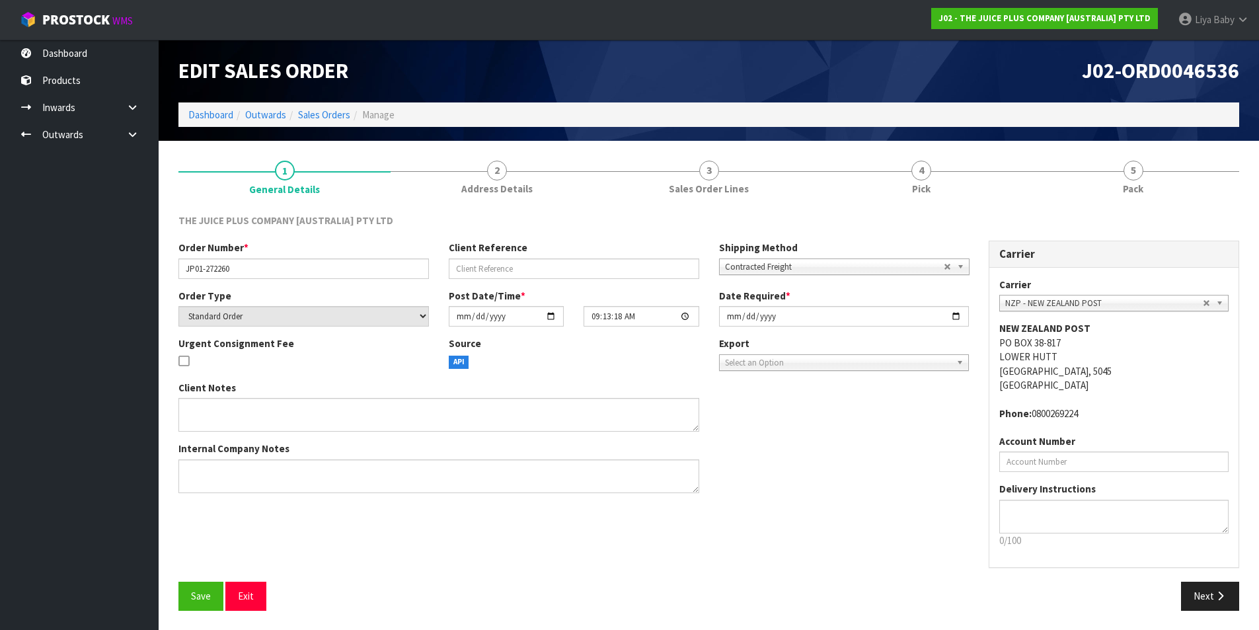
scroll to position [1, 0]
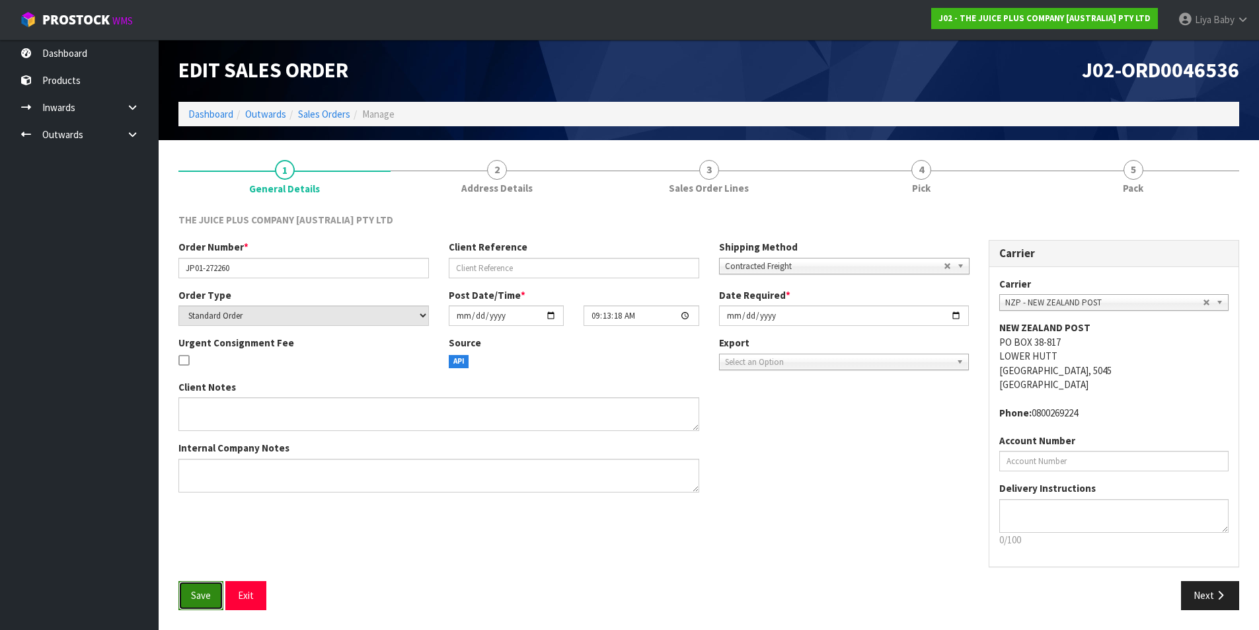
click at [196, 586] on button "Save" at bounding box center [200, 595] width 45 height 28
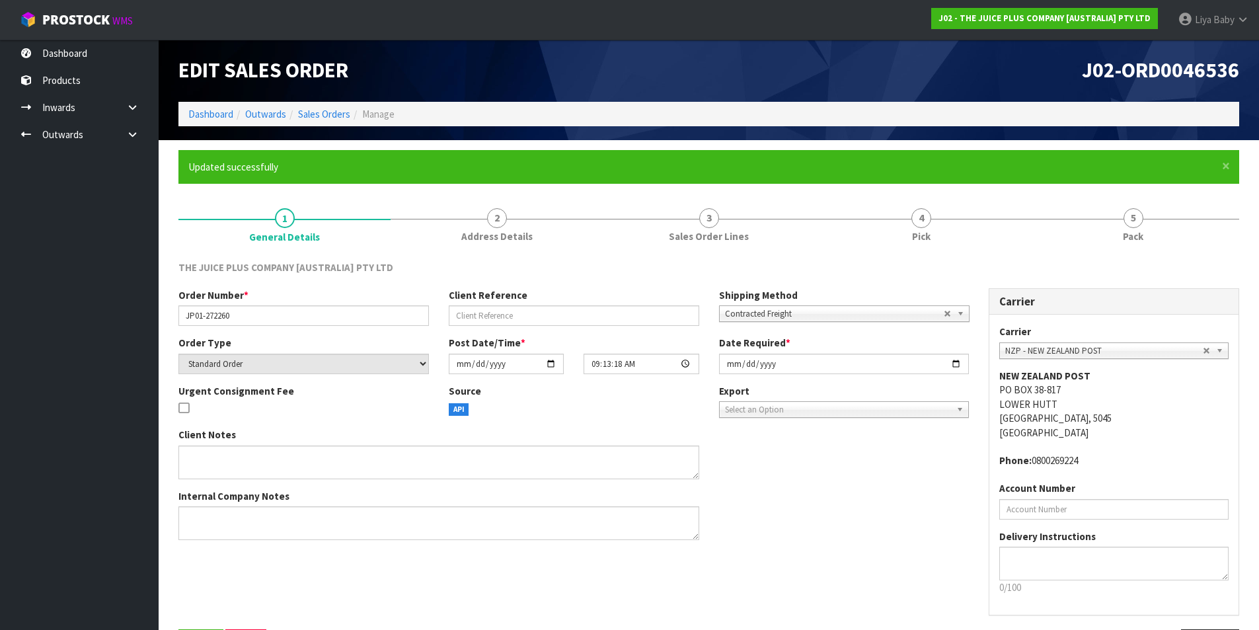
scroll to position [0, 0]
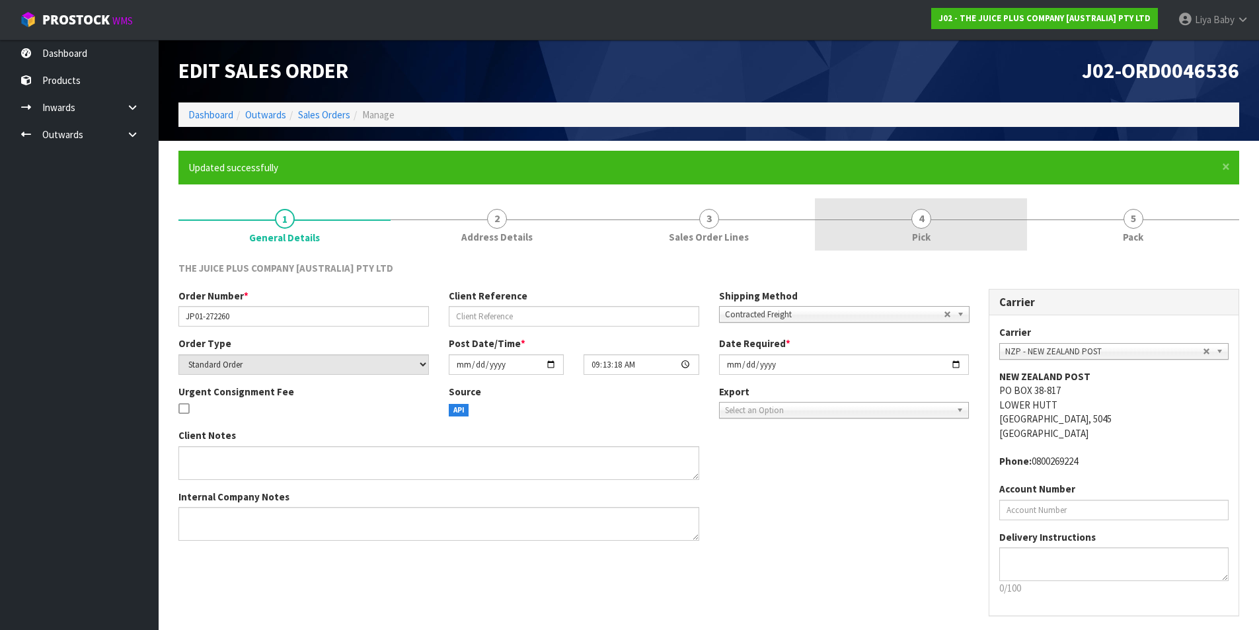
click at [936, 241] on link "4 Pick" at bounding box center [921, 224] width 212 height 52
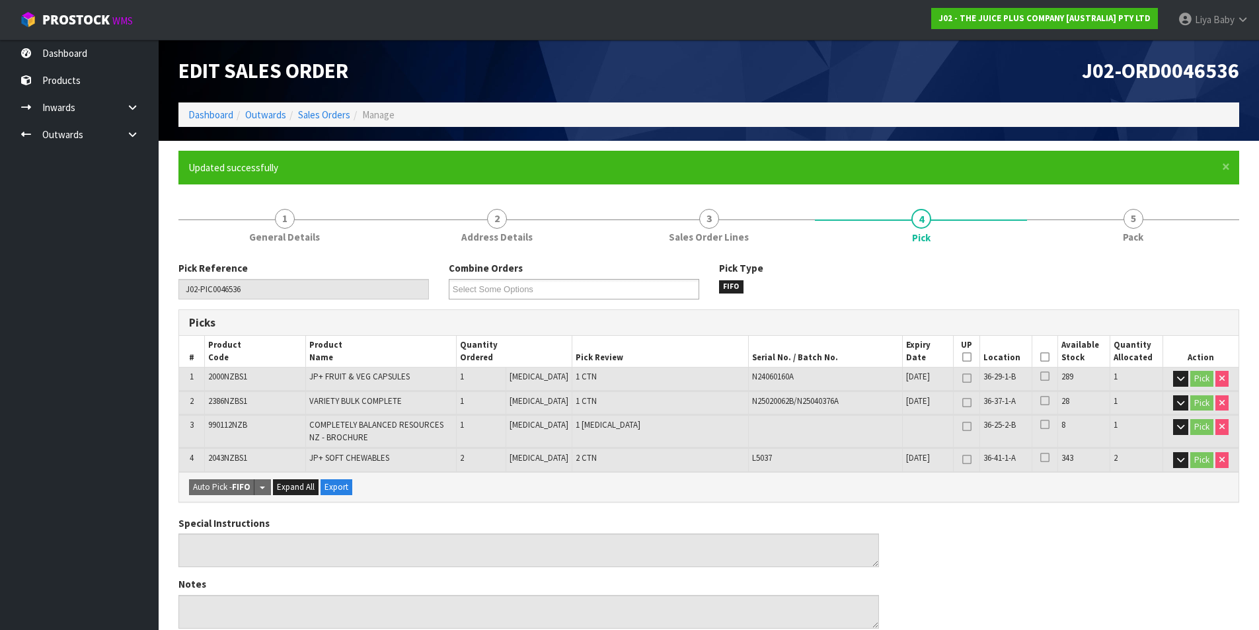
click at [1040, 357] on icon at bounding box center [1044, 357] width 9 height 1
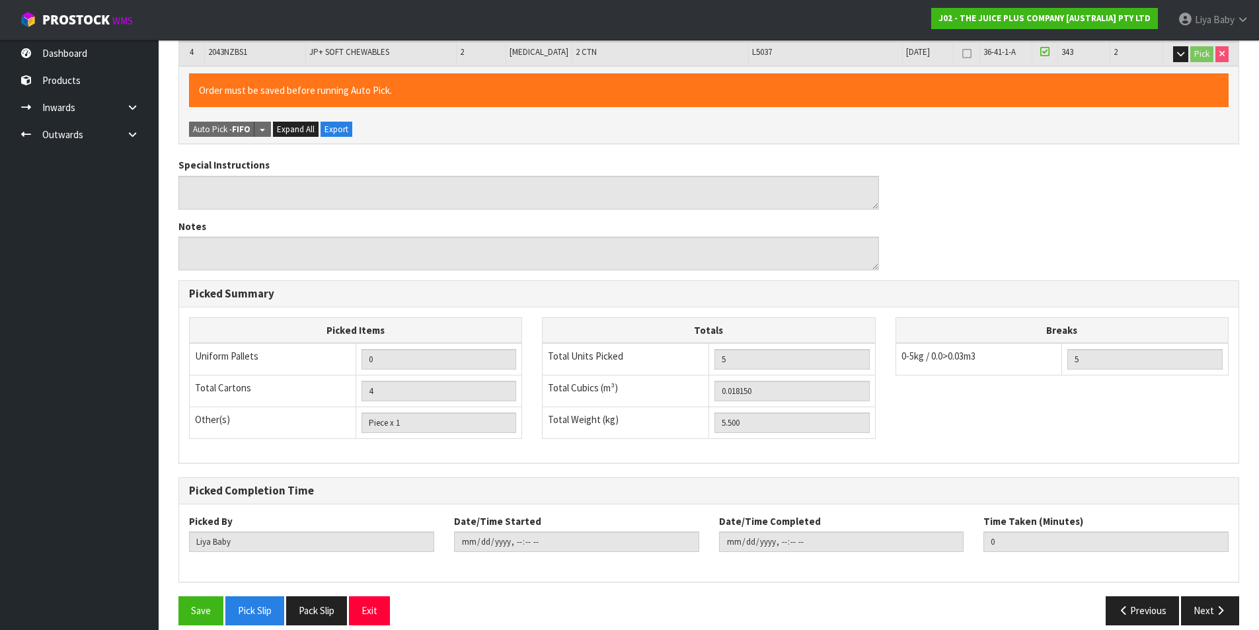
scroll to position [421, 0]
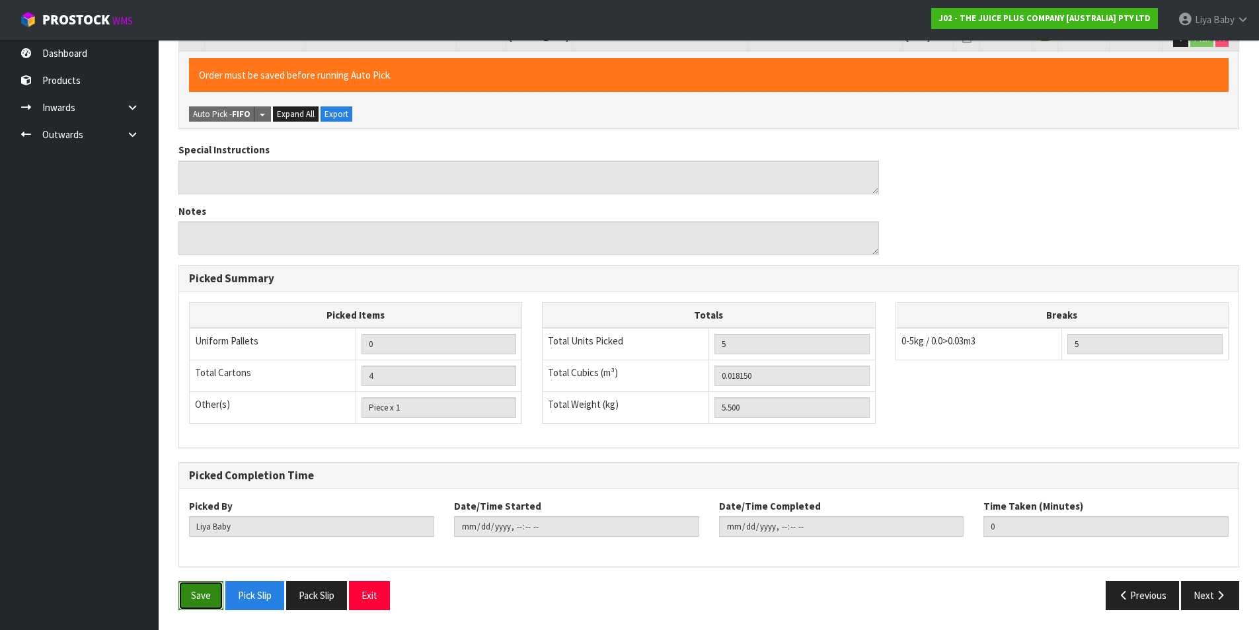
click at [205, 587] on button "Save" at bounding box center [200, 595] width 45 height 28
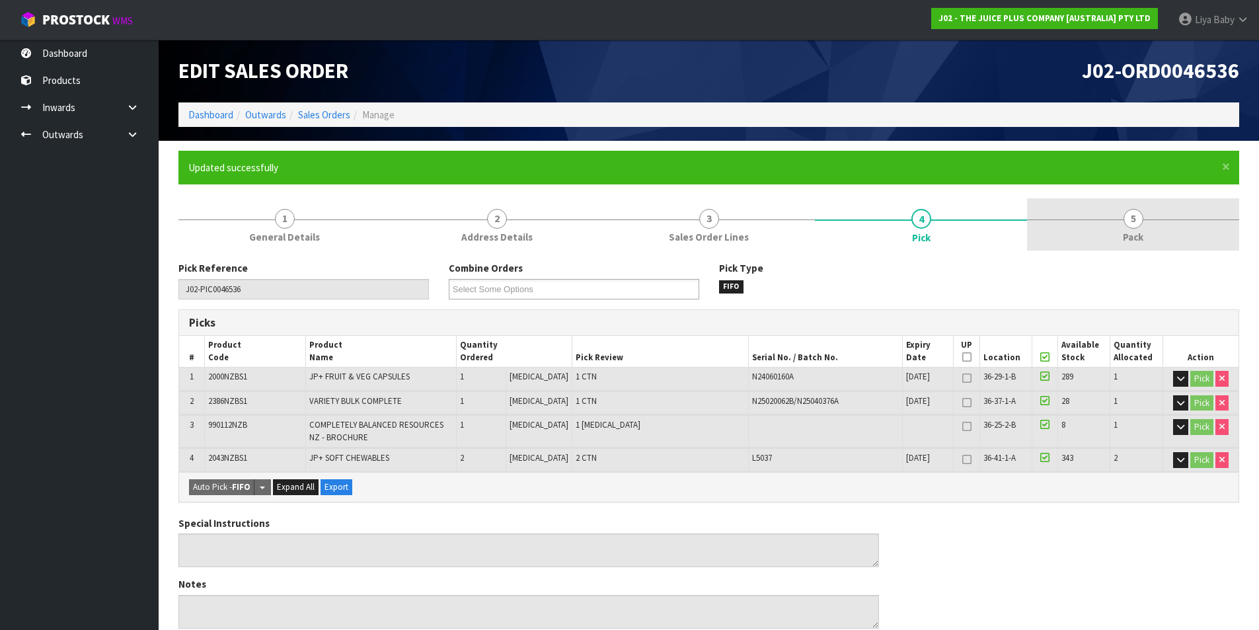
drag, startPoint x: 1105, startPoint y: 227, endPoint x: 1084, endPoint y: 247, distance: 29.0
click at [1105, 232] on link "5 Pack" at bounding box center [1133, 224] width 212 height 52
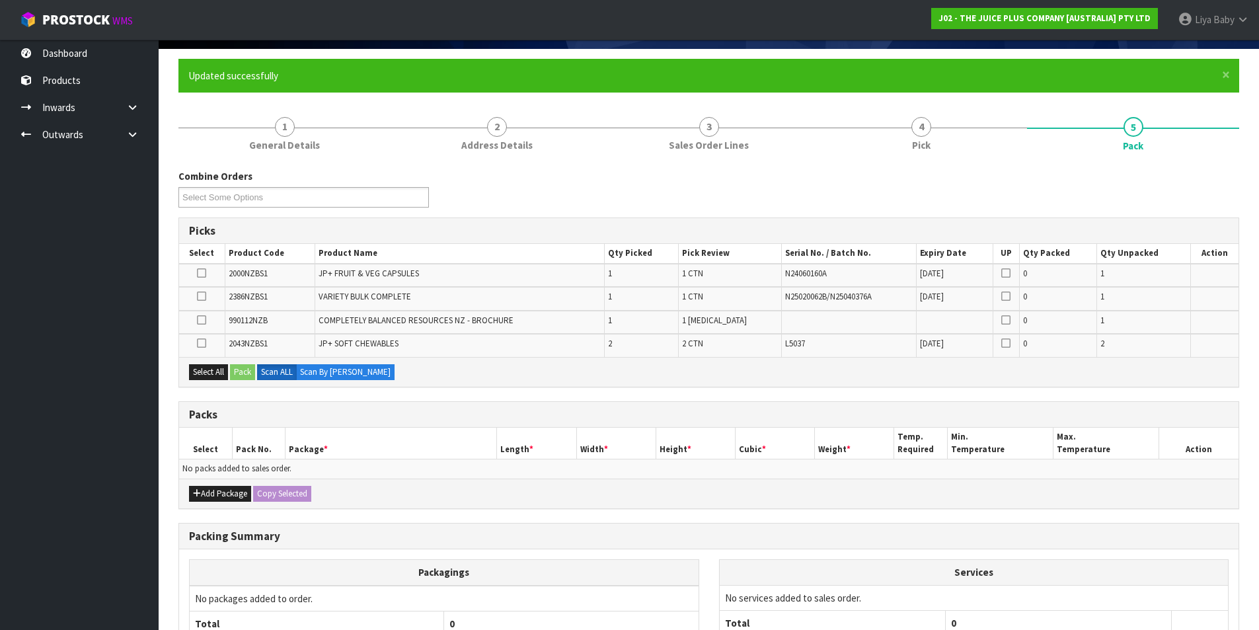
scroll to position [215, 0]
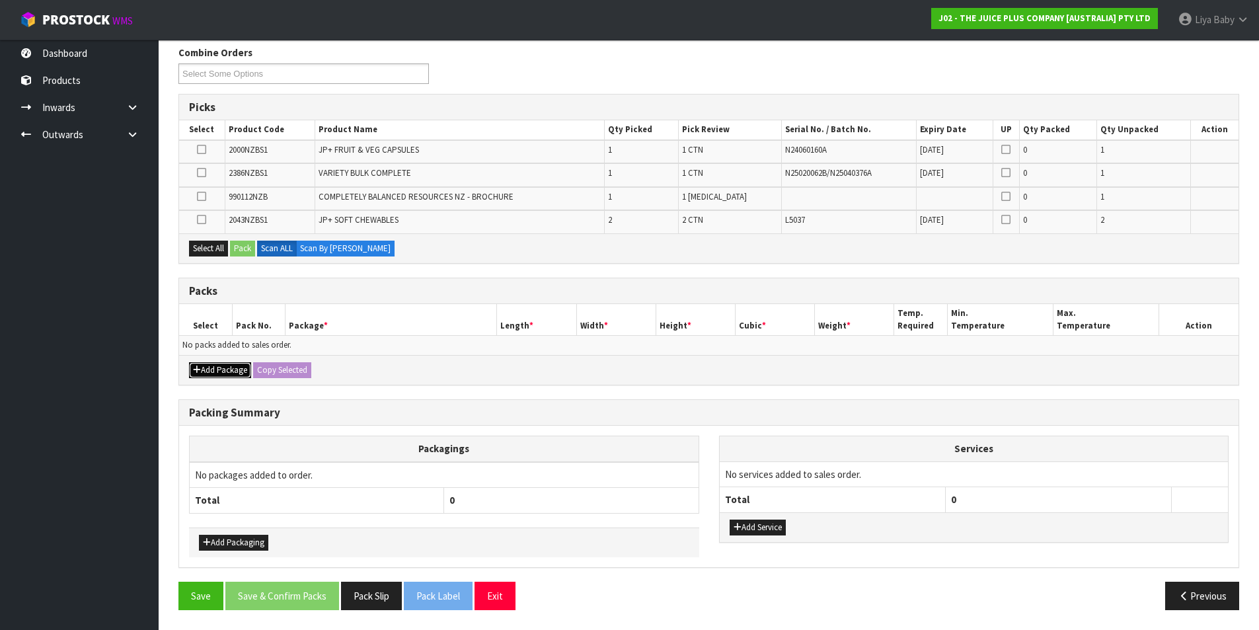
click at [221, 364] on button "Add Package" at bounding box center [220, 370] width 62 height 16
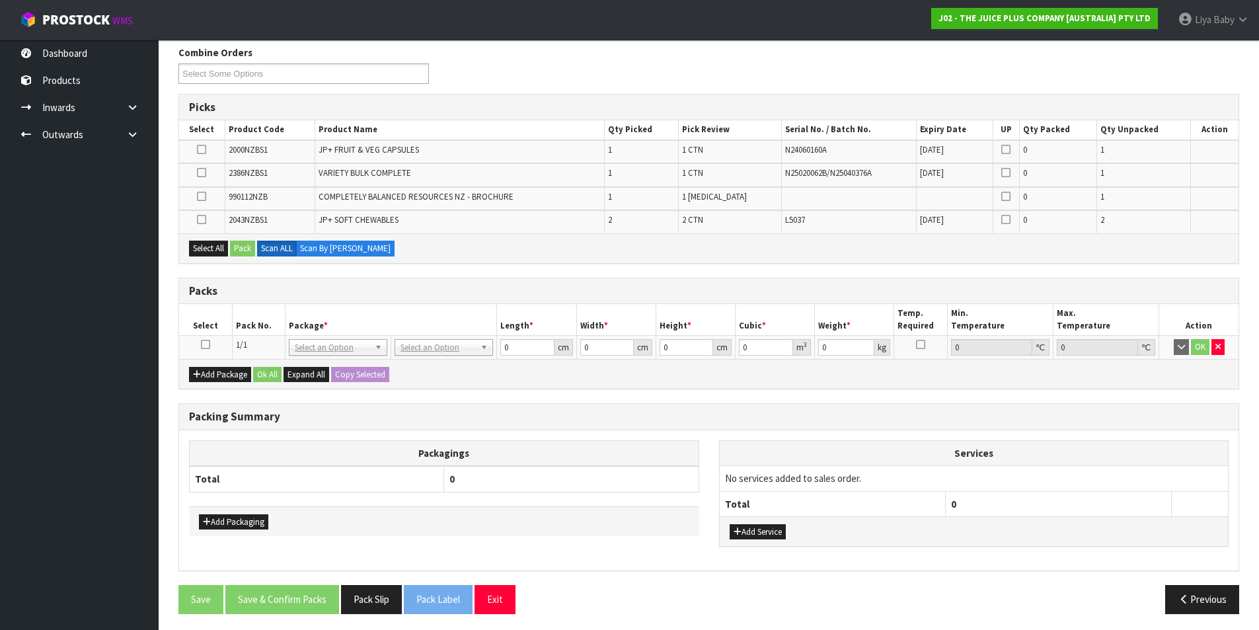
click at [203, 344] on icon at bounding box center [205, 344] width 9 height 1
click at [213, 253] on button "Select All" at bounding box center [208, 248] width 39 height 16
click at [236, 256] on div "Select All Pack Scan ALL Scan By [PERSON_NAME]" at bounding box center [708, 248] width 1059 height 30
click at [243, 250] on button "Pack" at bounding box center [242, 248] width 25 height 16
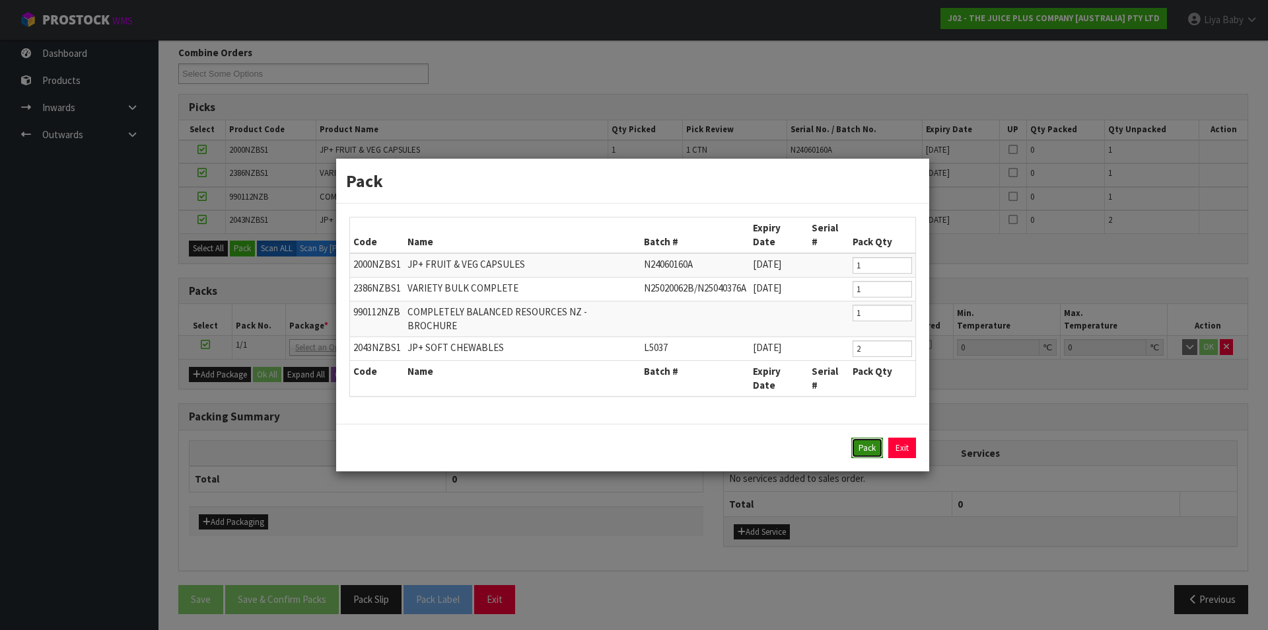
click at [872, 437] on button "Pack" at bounding box center [868, 447] width 32 height 21
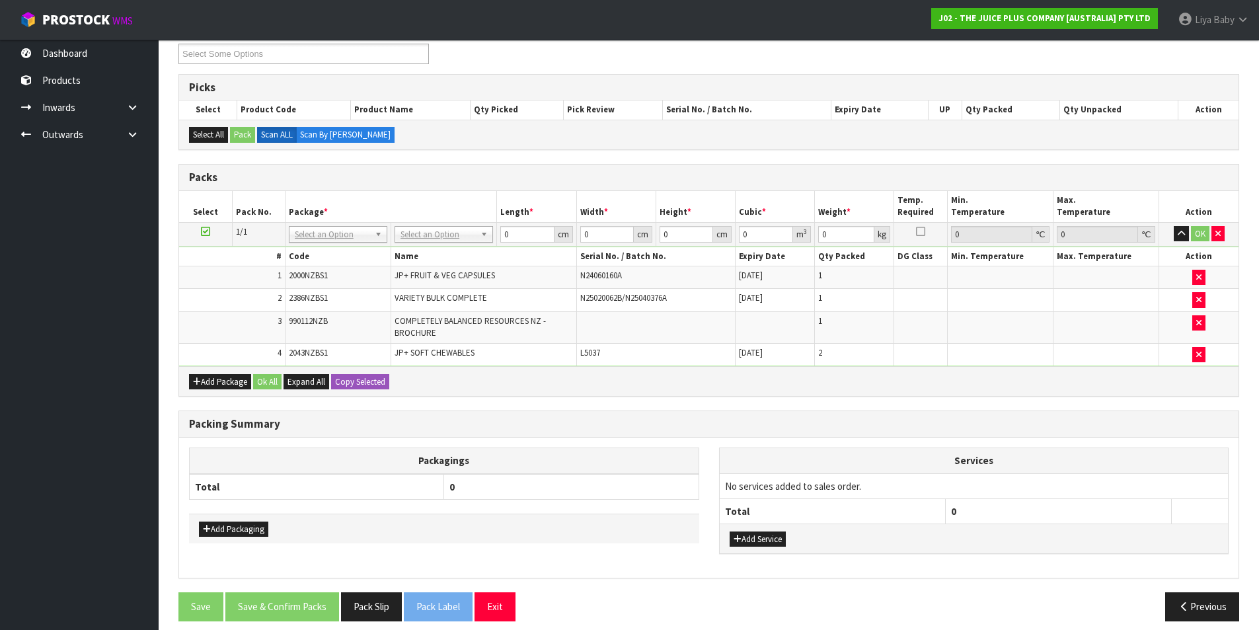
scroll to position [246, 0]
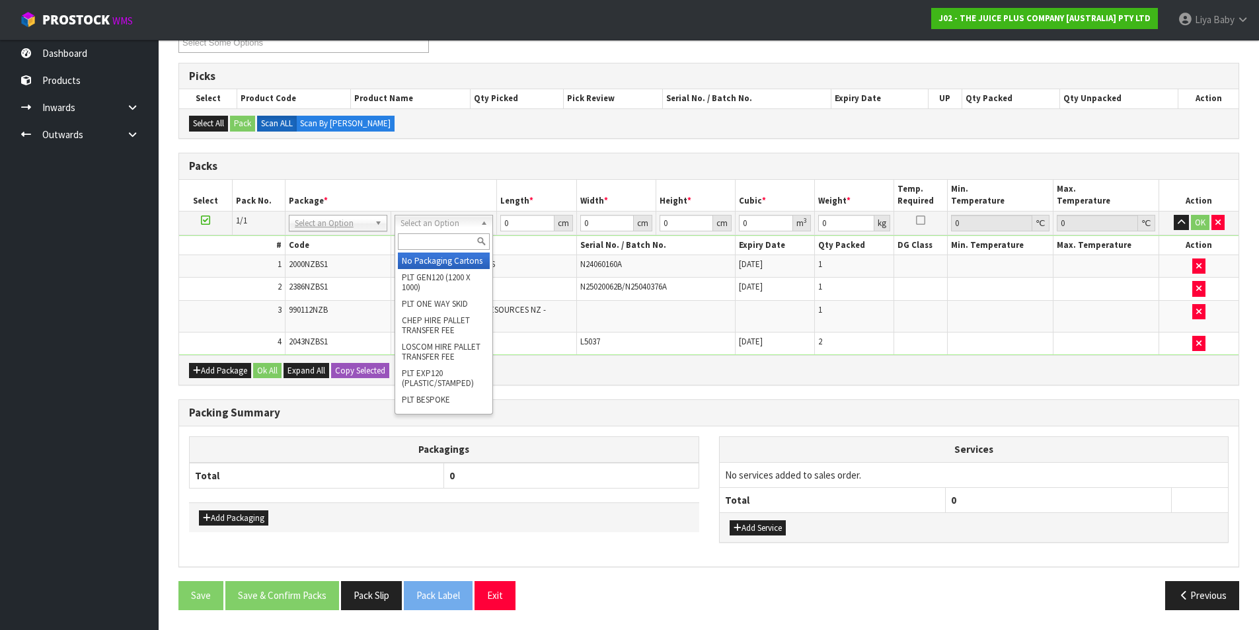
click at [450, 239] on input "text" at bounding box center [444, 241] width 92 height 17
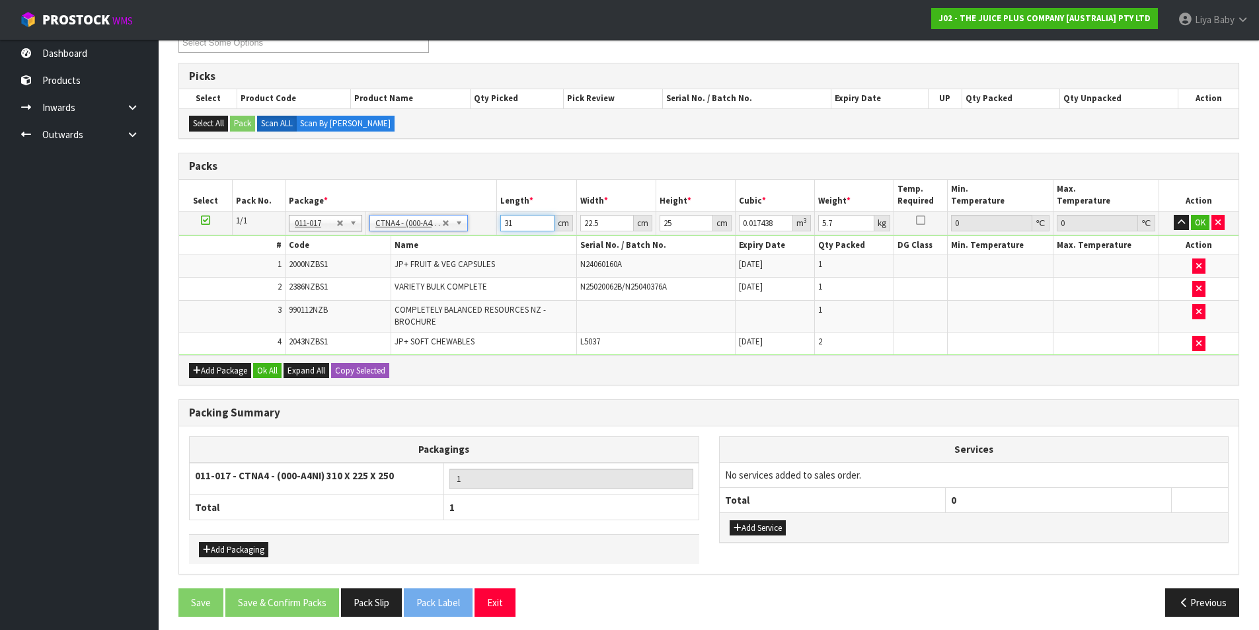
click at [529, 223] on input "31" at bounding box center [527, 223] width 54 height 17
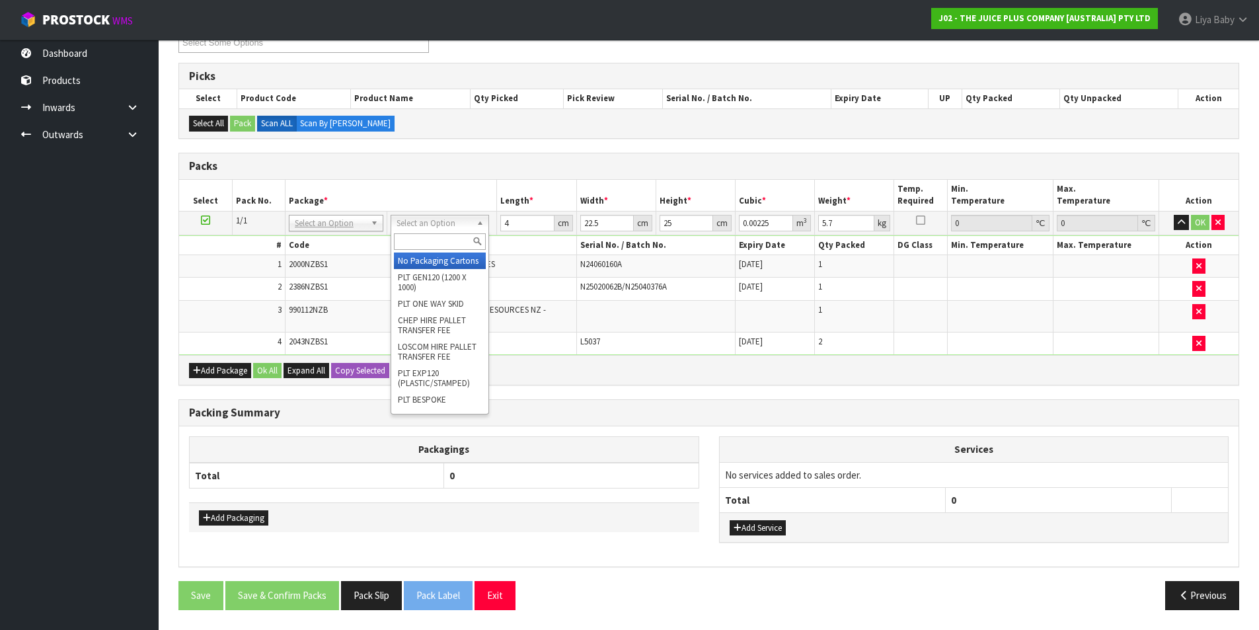
click at [450, 236] on input "text" at bounding box center [440, 241] width 92 height 17
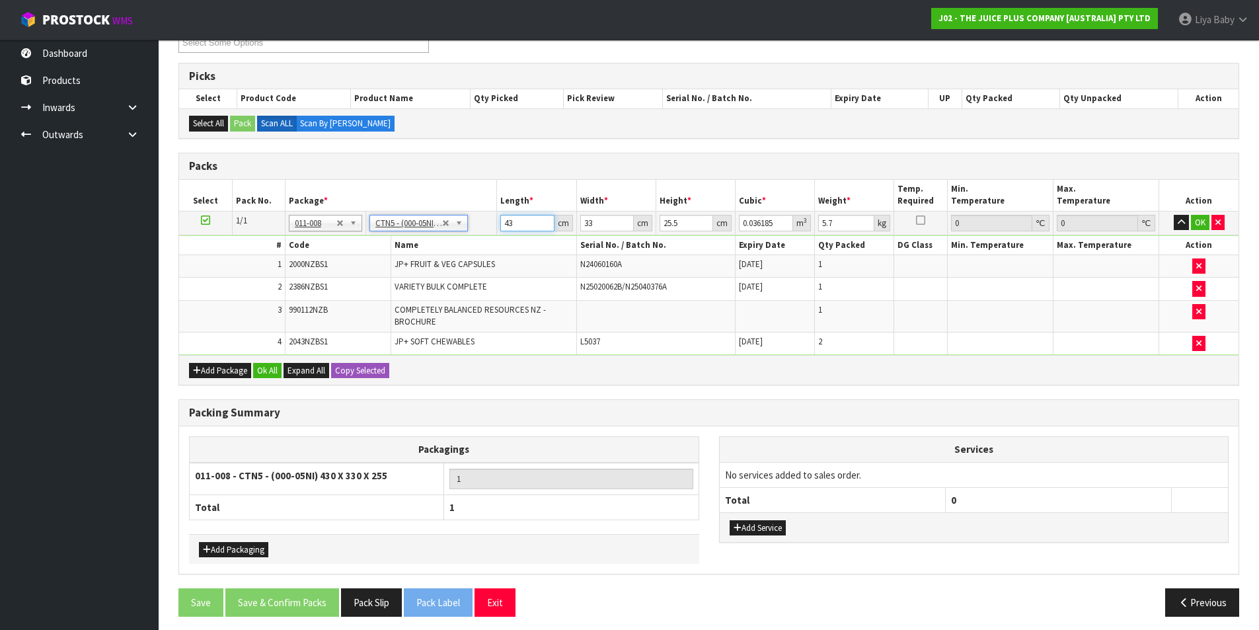
click at [524, 228] on input "43" at bounding box center [527, 223] width 54 height 17
click at [586, 218] on input "33" at bounding box center [607, 223] width 54 height 17
click at [605, 227] on input "33" at bounding box center [607, 223] width 54 height 17
click at [690, 219] on input "25.5" at bounding box center [686, 223] width 54 height 17
click at [850, 227] on input "5.7" at bounding box center [846, 223] width 56 height 17
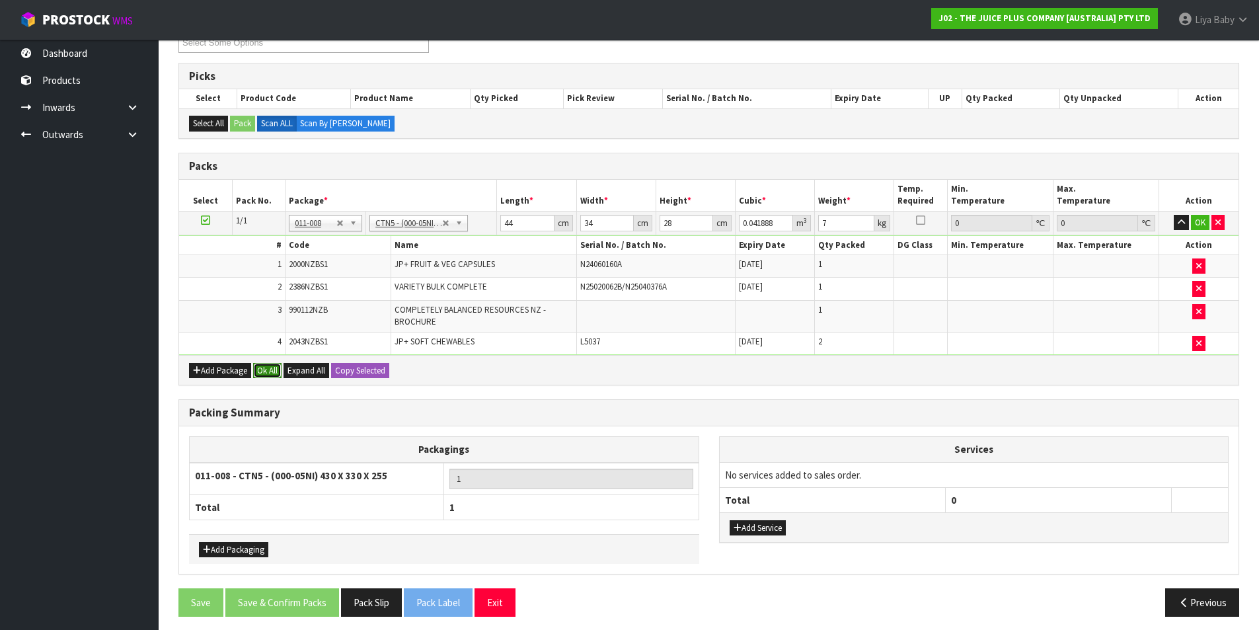
click at [261, 368] on button "Ok All" at bounding box center [267, 371] width 28 height 16
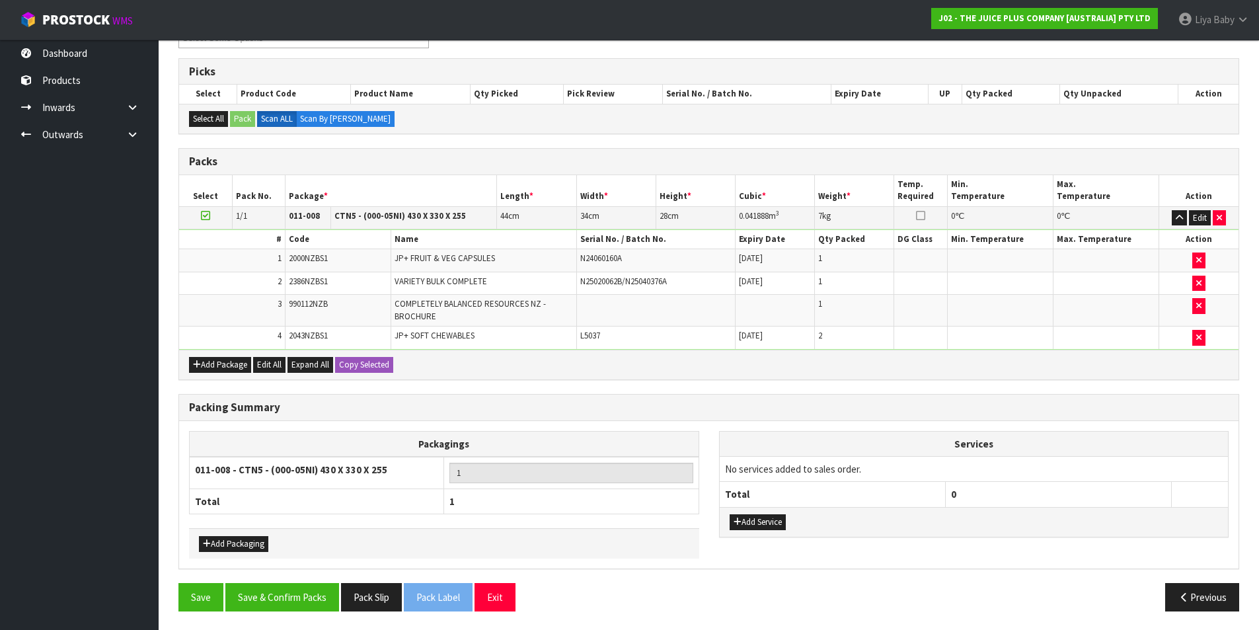
scroll to position [252, 0]
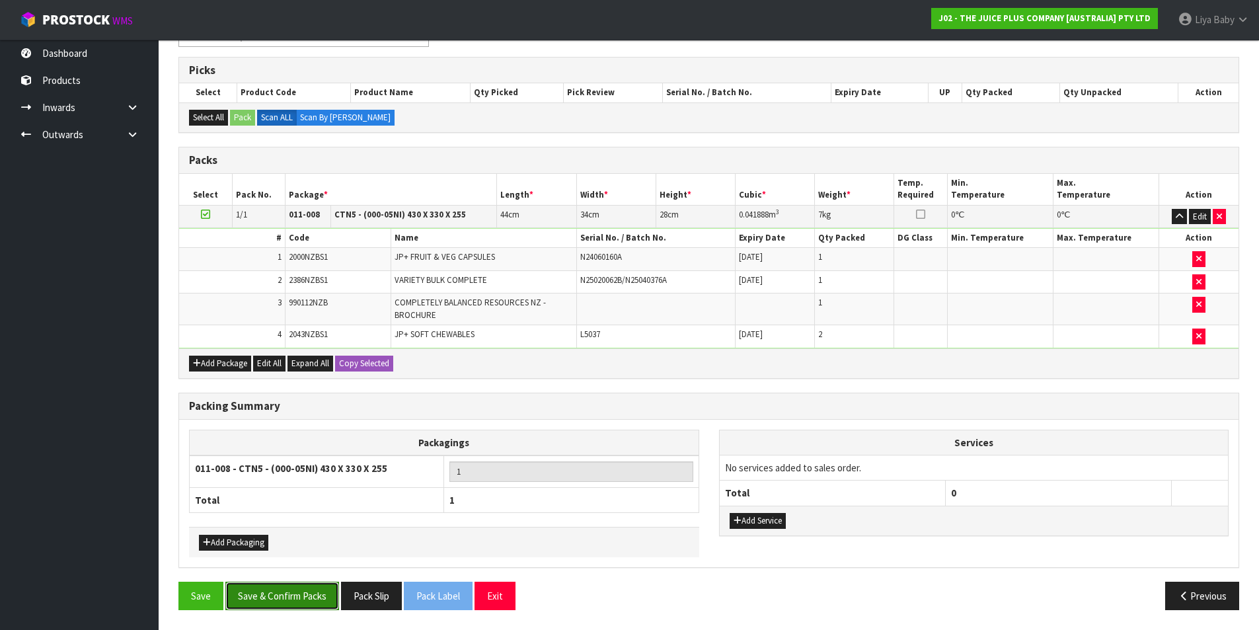
click at [293, 600] on button "Save & Confirm Packs" at bounding box center [282, 595] width 114 height 28
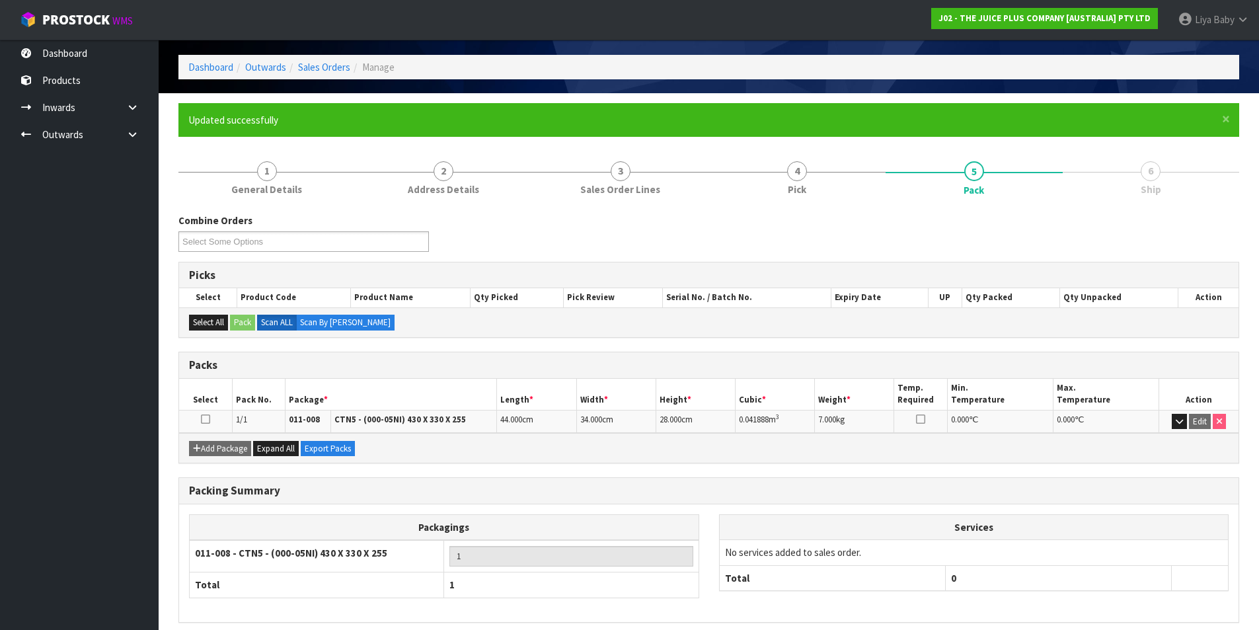
scroll to position [102, 0]
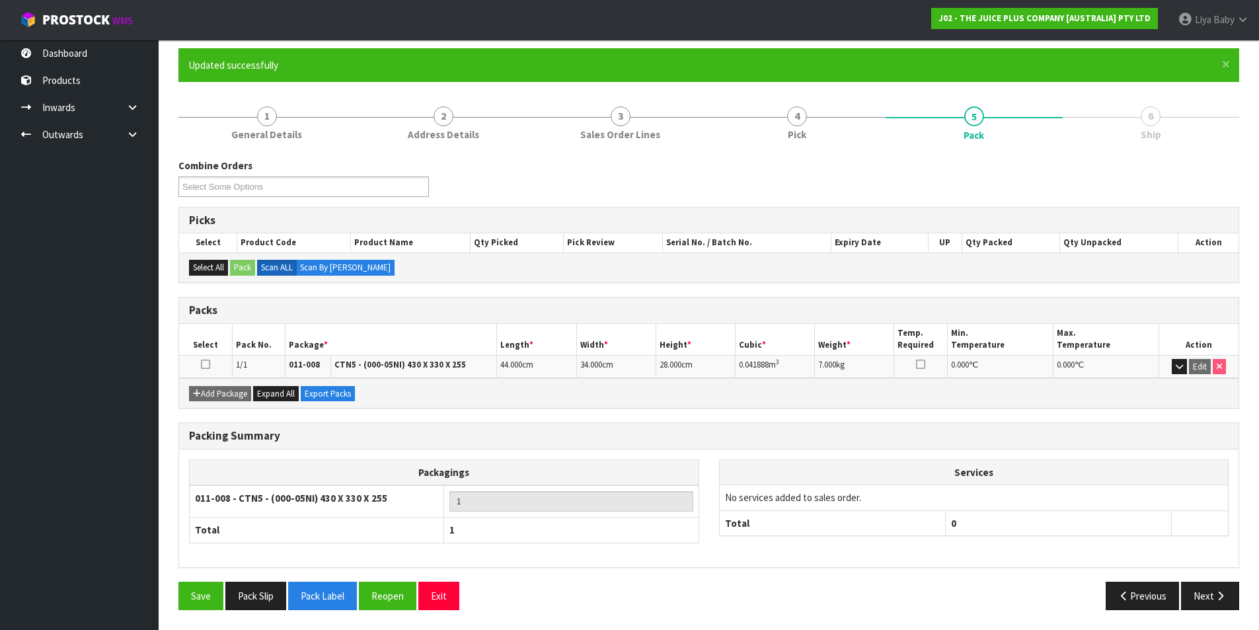
click at [203, 365] on icon at bounding box center [205, 364] width 9 height 1
click at [1212, 596] on button "Next" at bounding box center [1210, 595] width 58 height 28
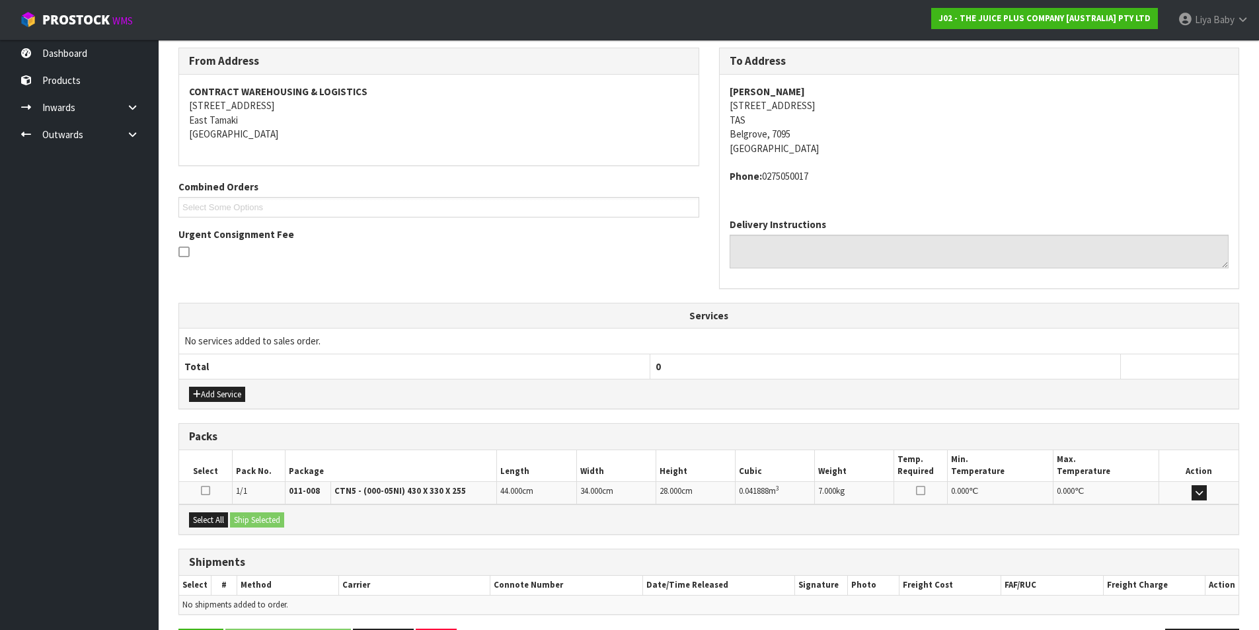
scroll to position [260, 0]
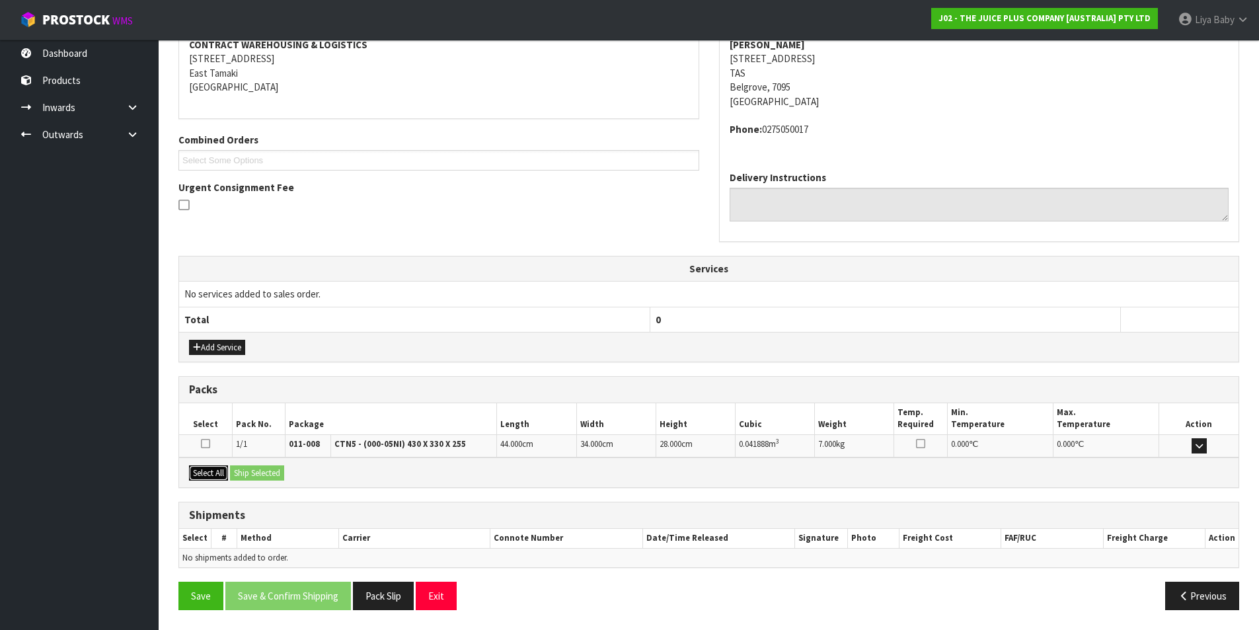
drag, startPoint x: 203, startPoint y: 468, endPoint x: 216, endPoint y: 470, distance: 13.4
click at [201, 468] on button "Select All" at bounding box center [208, 473] width 39 height 16
click at [284, 474] on button "Ship Selected" at bounding box center [257, 473] width 54 height 16
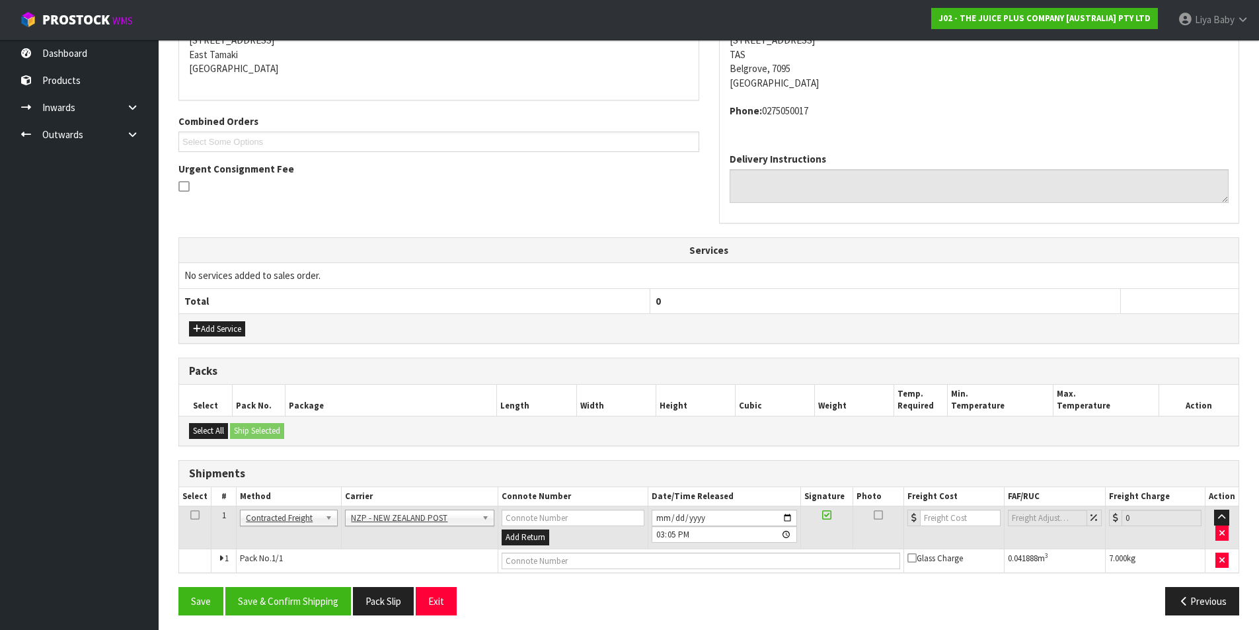
scroll to position [284, 0]
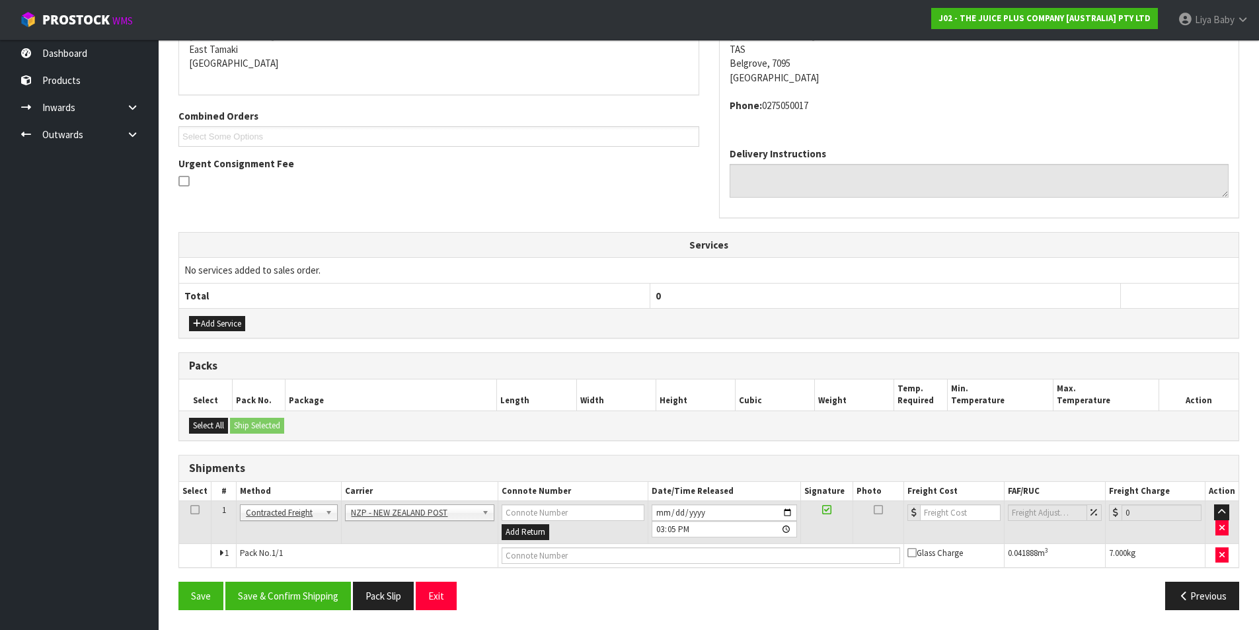
click at [194, 509] on icon at bounding box center [194, 509] width 9 height 1
click at [279, 596] on button "Save & Confirm Shipping" at bounding box center [288, 595] width 126 height 28
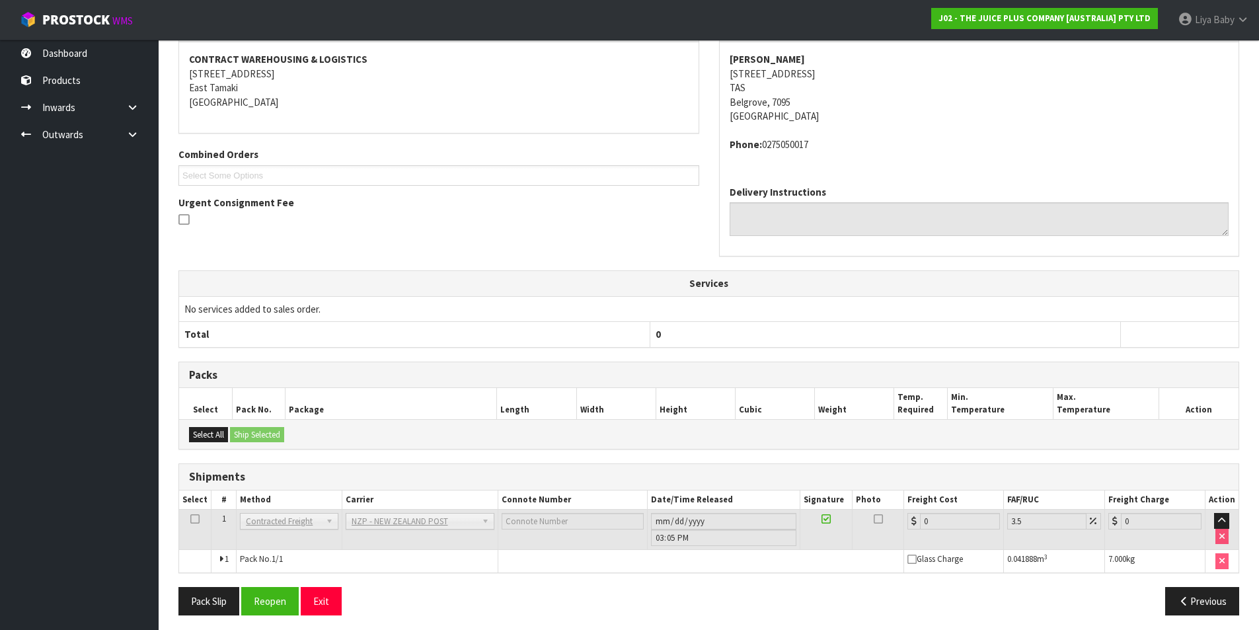
scroll to position [265, 0]
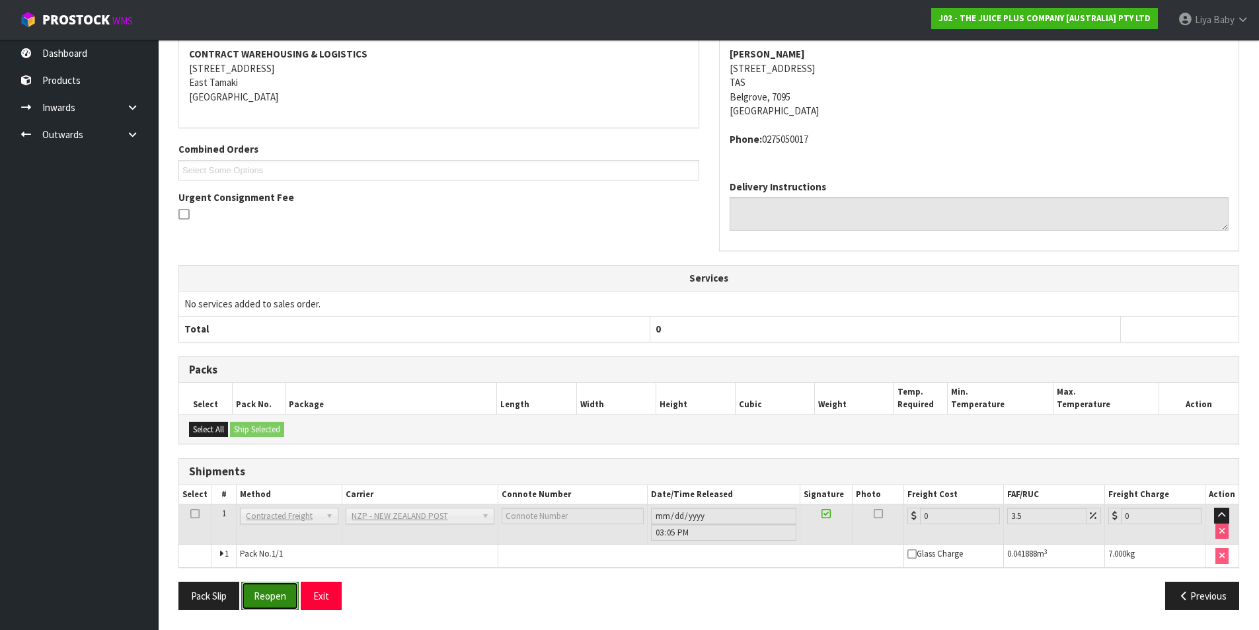
click at [270, 591] on button "Reopen" at bounding box center [269, 595] width 57 height 28
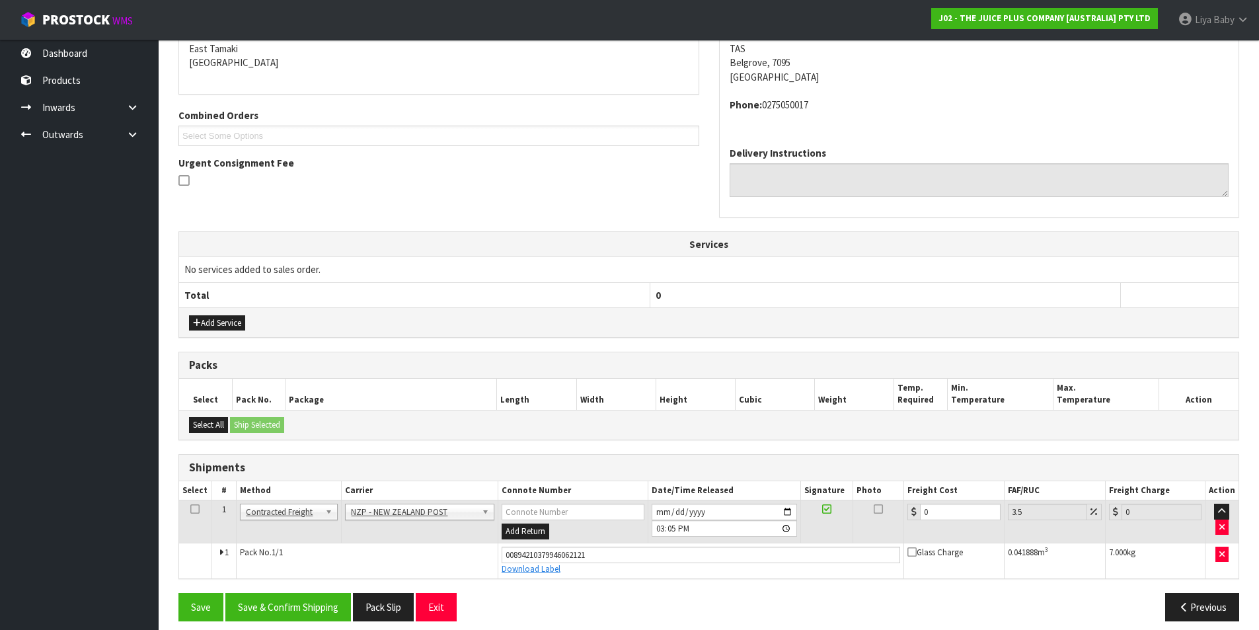
scroll to position [296, 0]
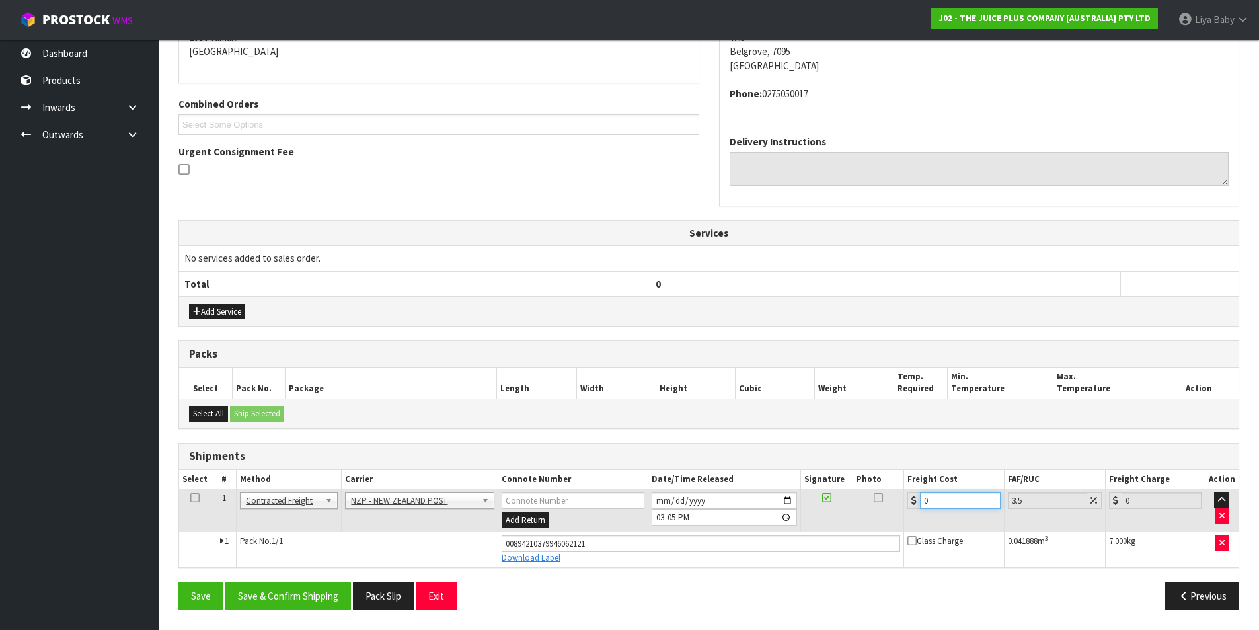
click at [938, 494] on input "0" at bounding box center [960, 500] width 80 height 17
click at [192, 497] on icon at bounding box center [194, 497] width 9 height 1
click at [264, 592] on button "Save & Confirm Shipping" at bounding box center [288, 595] width 126 height 28
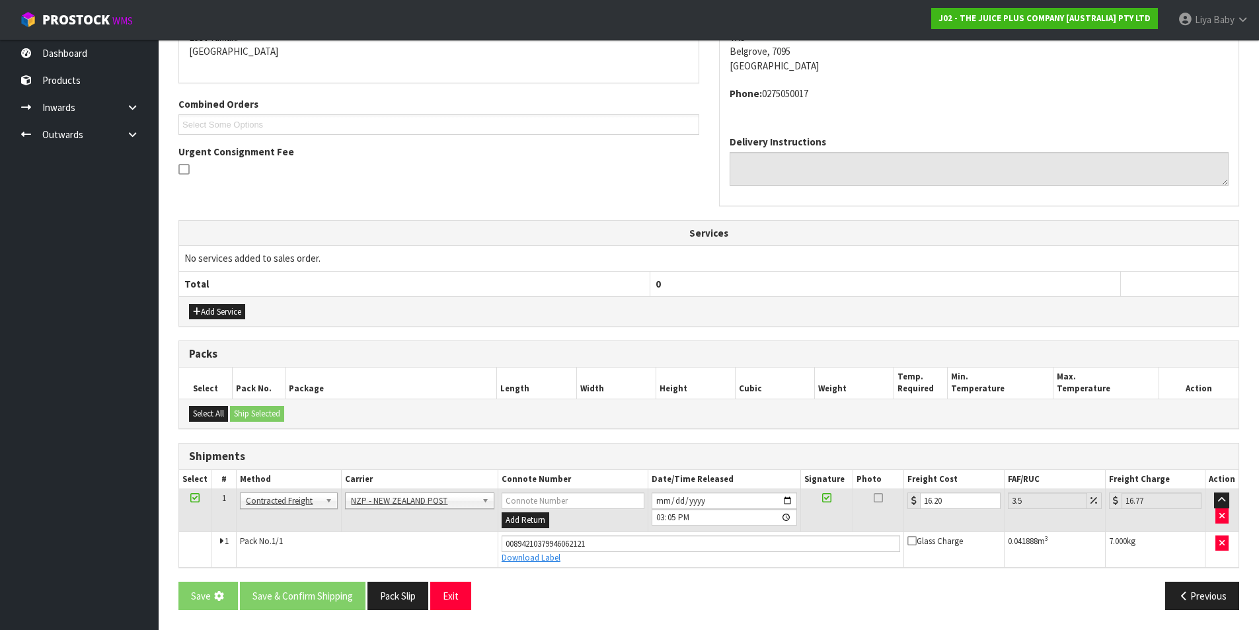
scroll to position [0, 0]
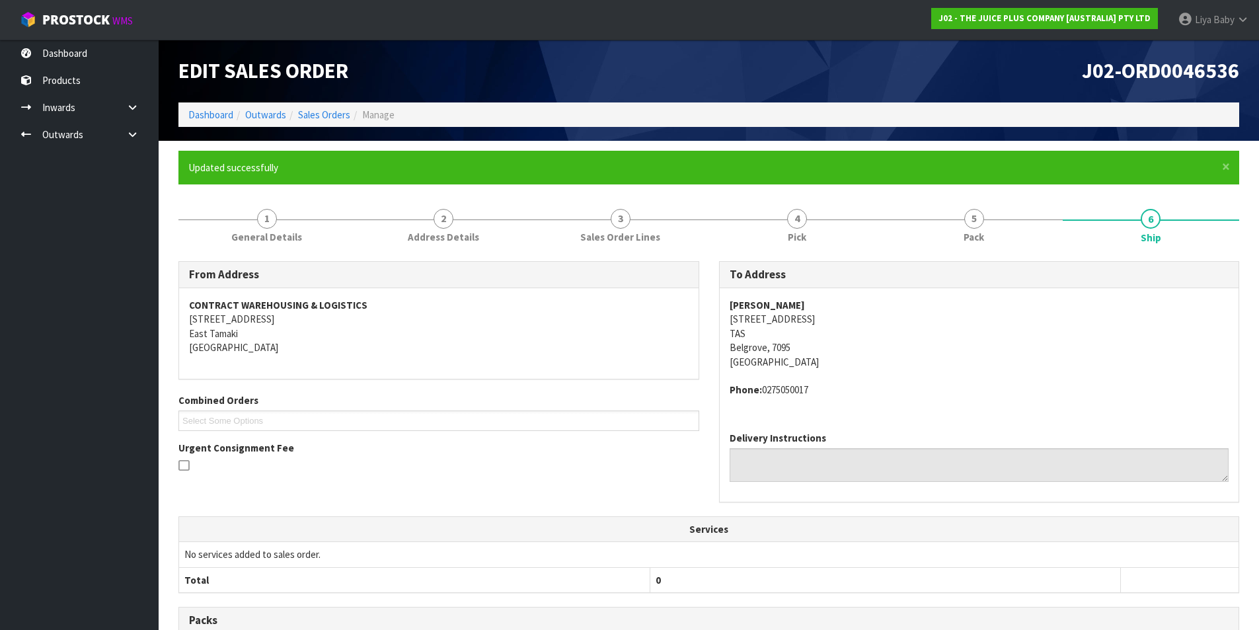
click at [330, 108] on li "Sales Orders" at bounding box center [318, 115] width 64 height 14
click at [326, 110] on link "Sales Orders" at bounding box center [324, 114] width 52 height 13
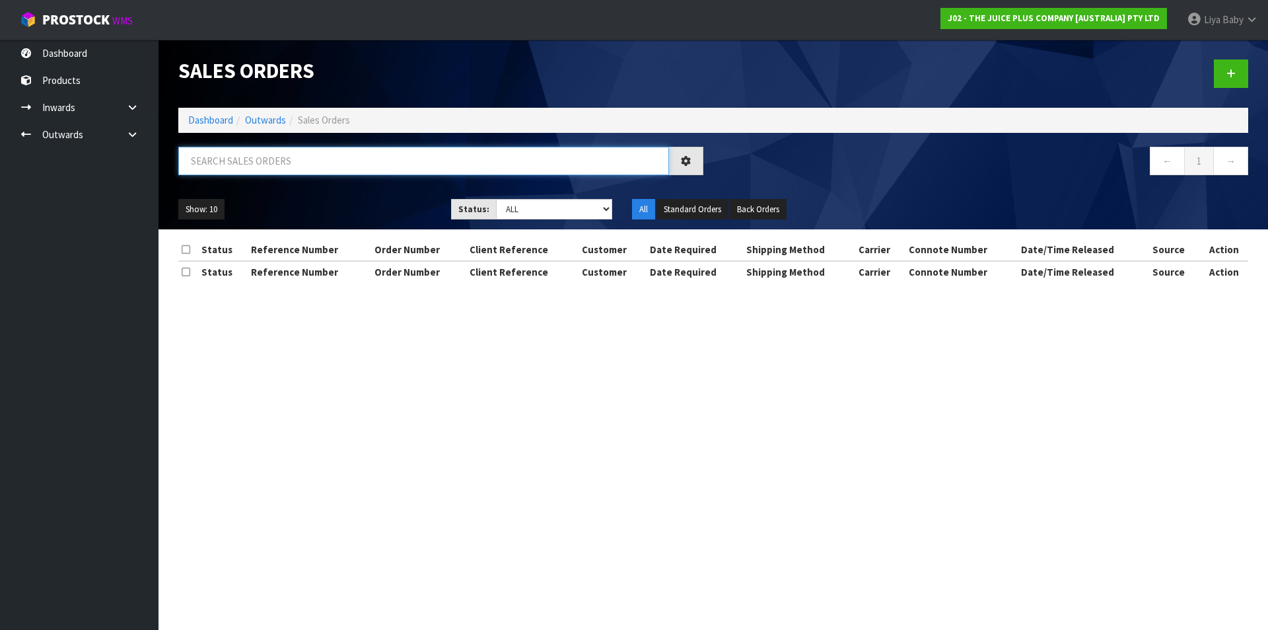
click at [285, 156] on input "text" at bounding box center [423, 161] width 491 height 28
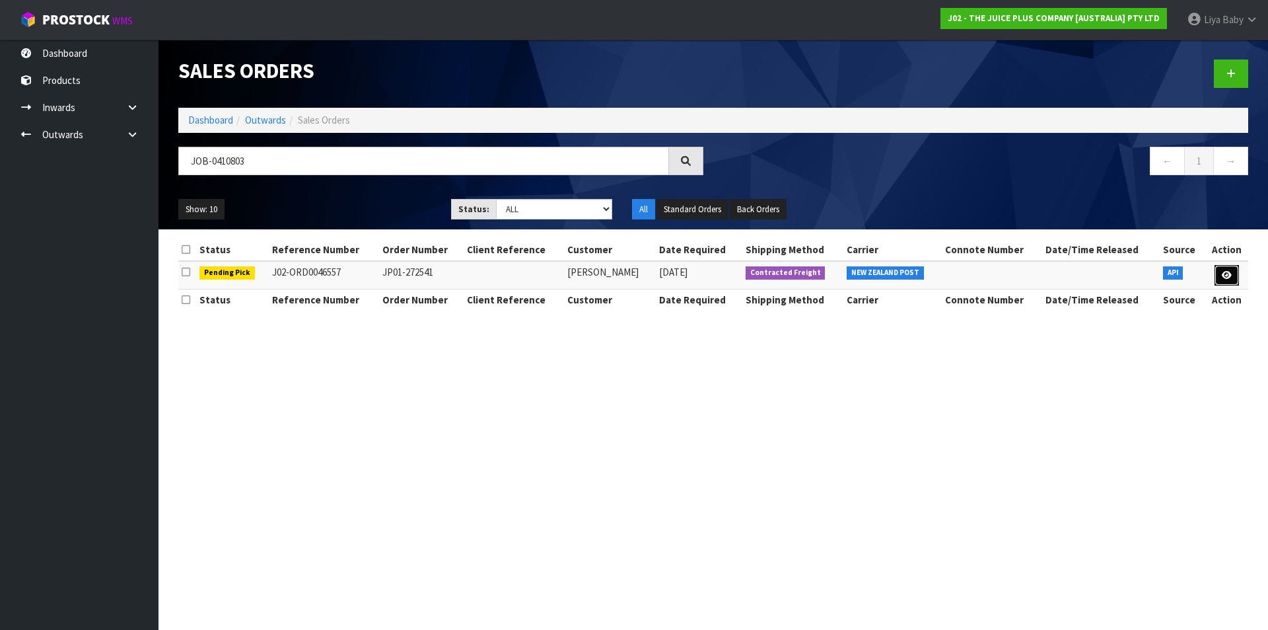
click at [1226, 272] on icon at bounding box center [1227, 275] width 10 height 9
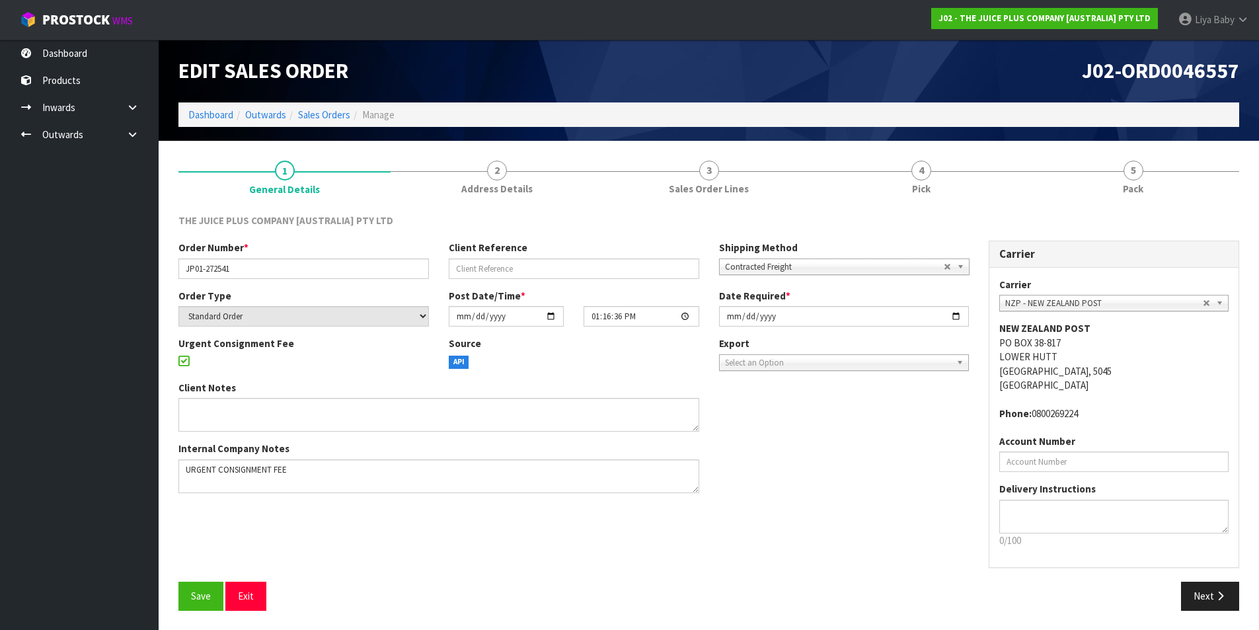
scroll to position [1, 0]
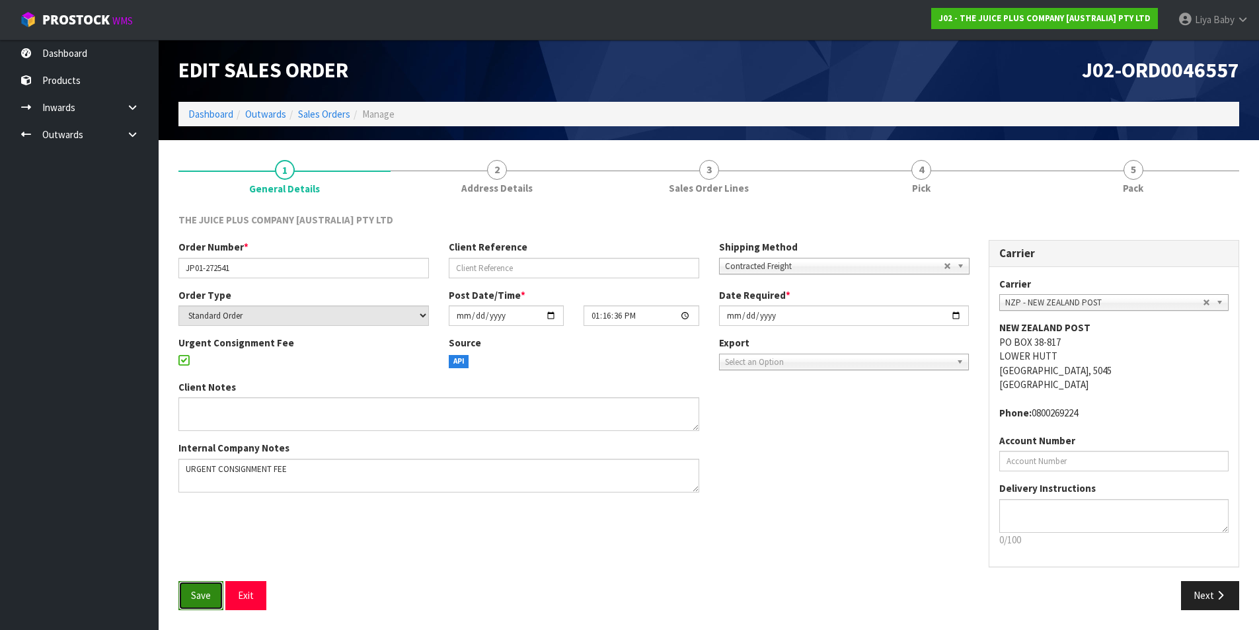
click at [210, 590] on span "Save" at bounding box center [201, 595] width 20 height 13
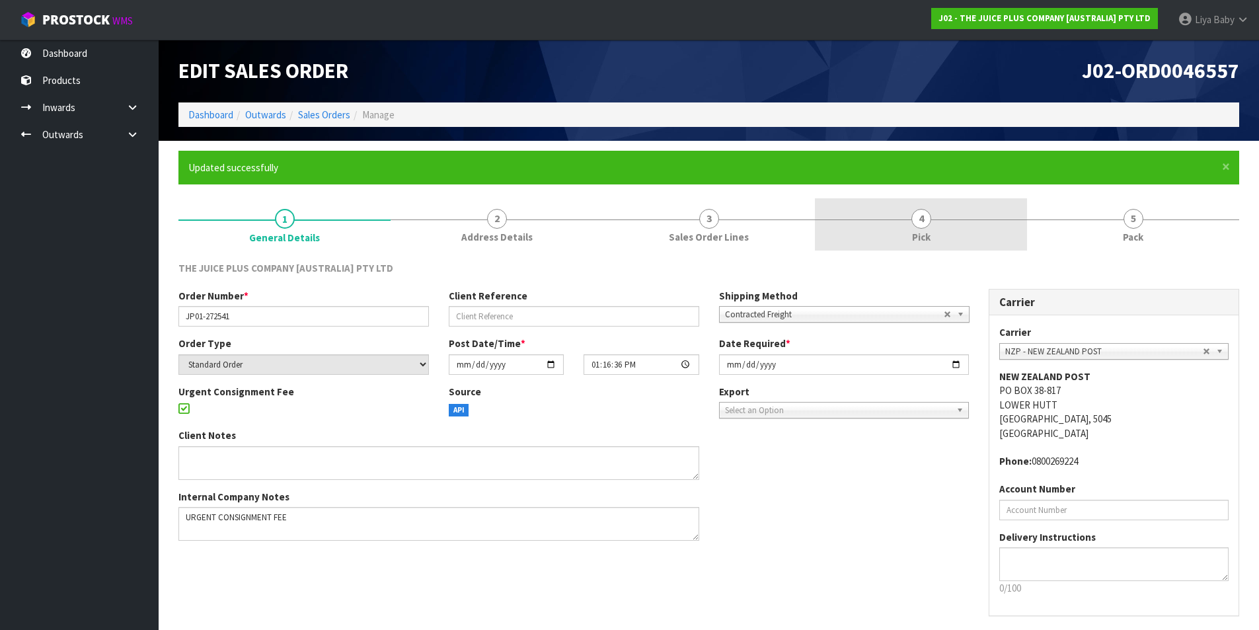
click at [933, 230] on link "4 Pick" at bounding box center [921, 224] width 212 height 52
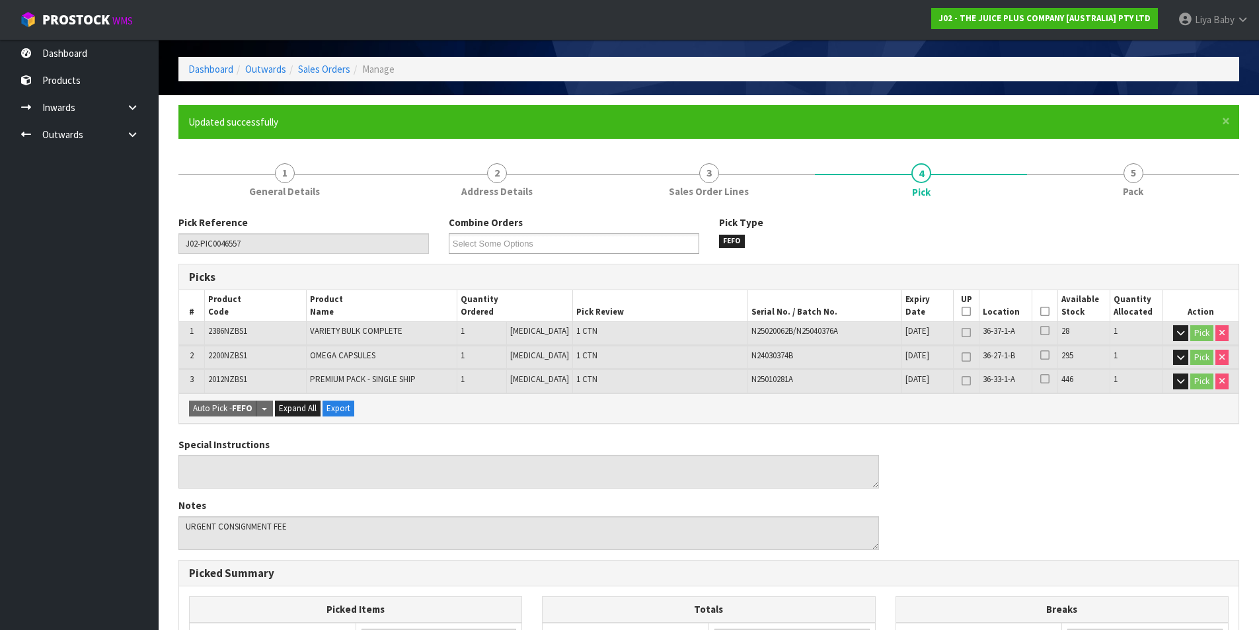
scroll to position [66, 0]
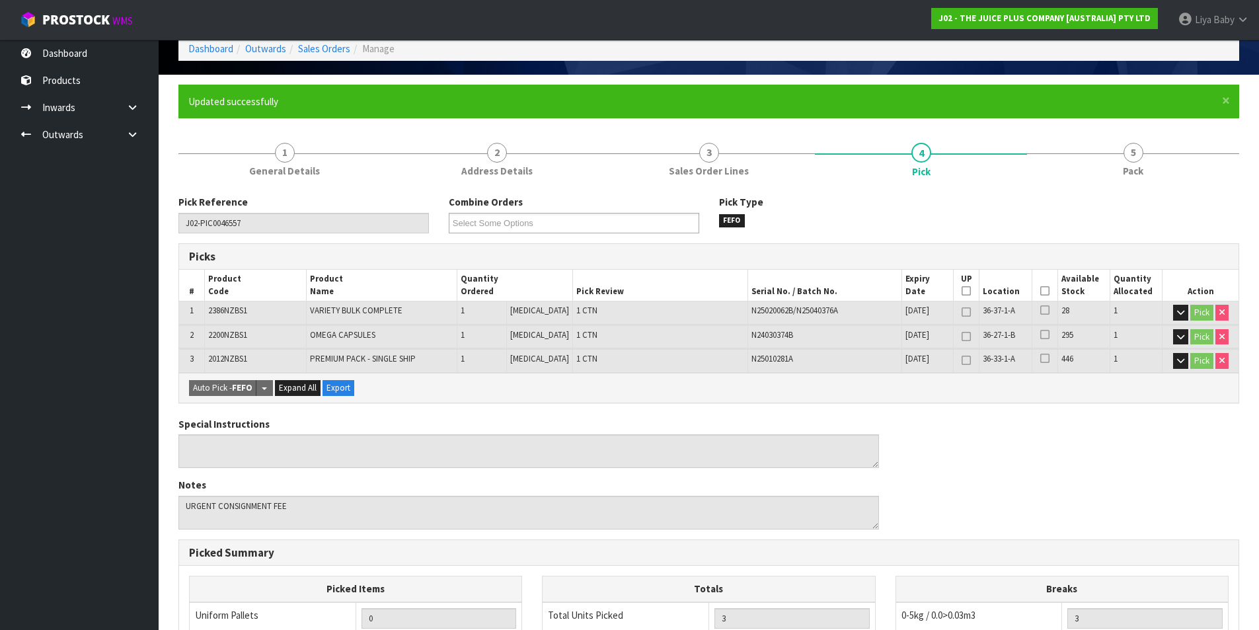
click at [1042, 291] on icon at bounding box center [1044, 291] width 9 height 1
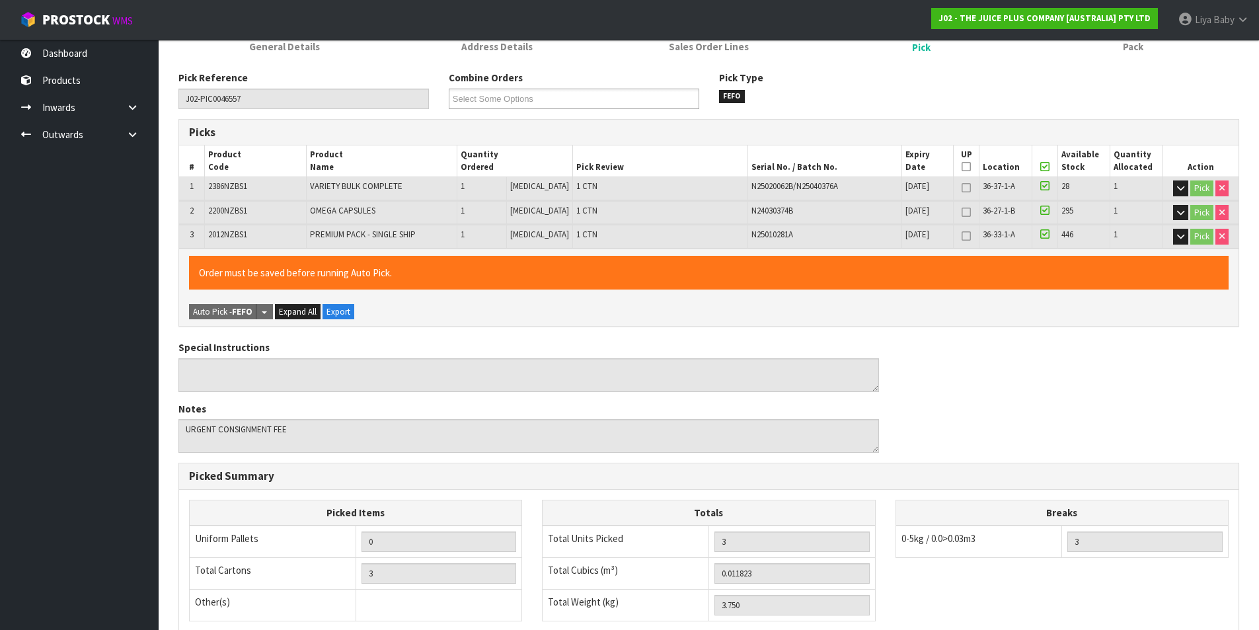
scroll to position [388, 0]
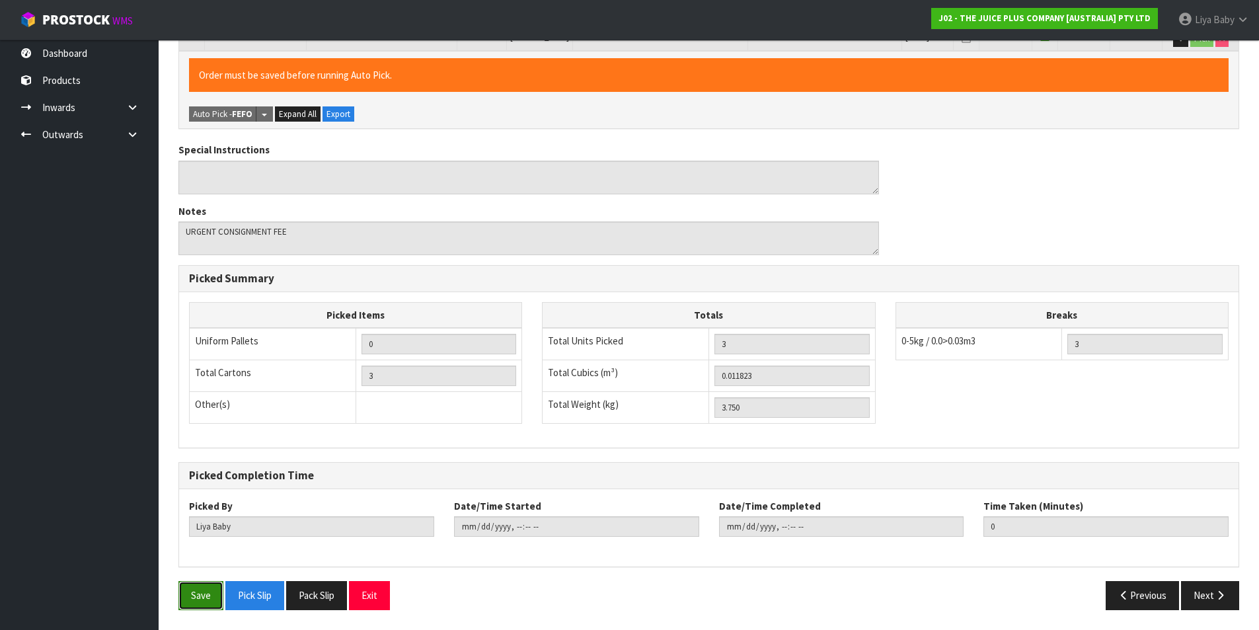
click at [195, 593] on button "Save" at bounding box center [200, 595] width 45 height 28
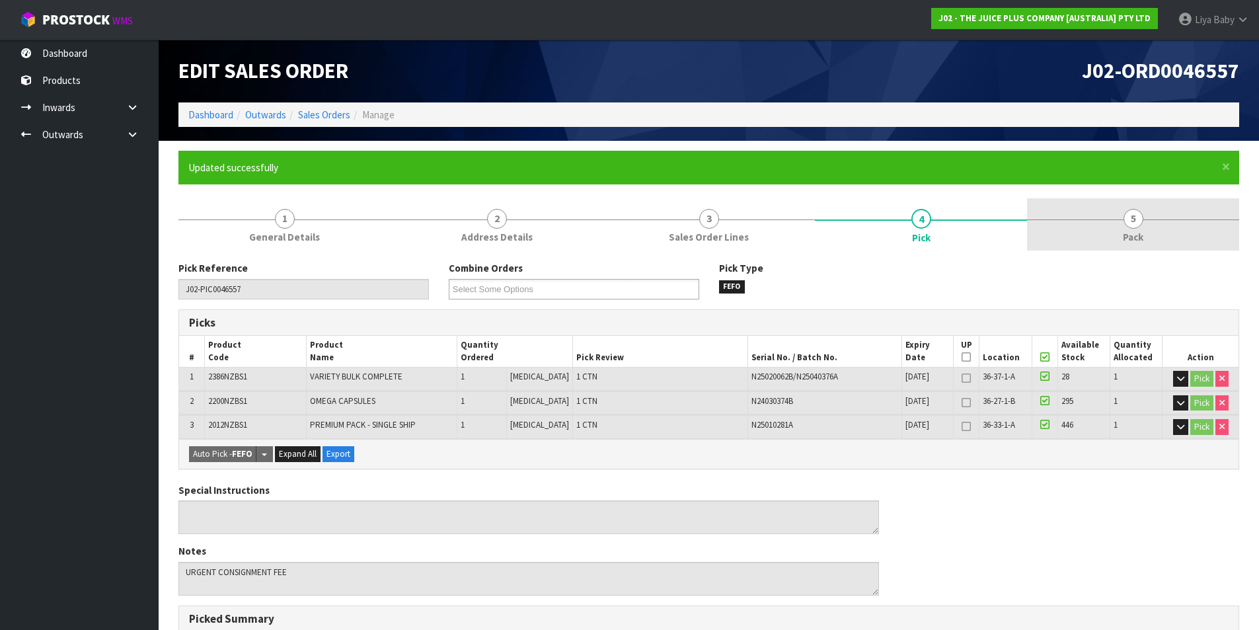
click at [1120, 215] on link "5 Pack" at bounding box center [1133, 224] width 212 height 52
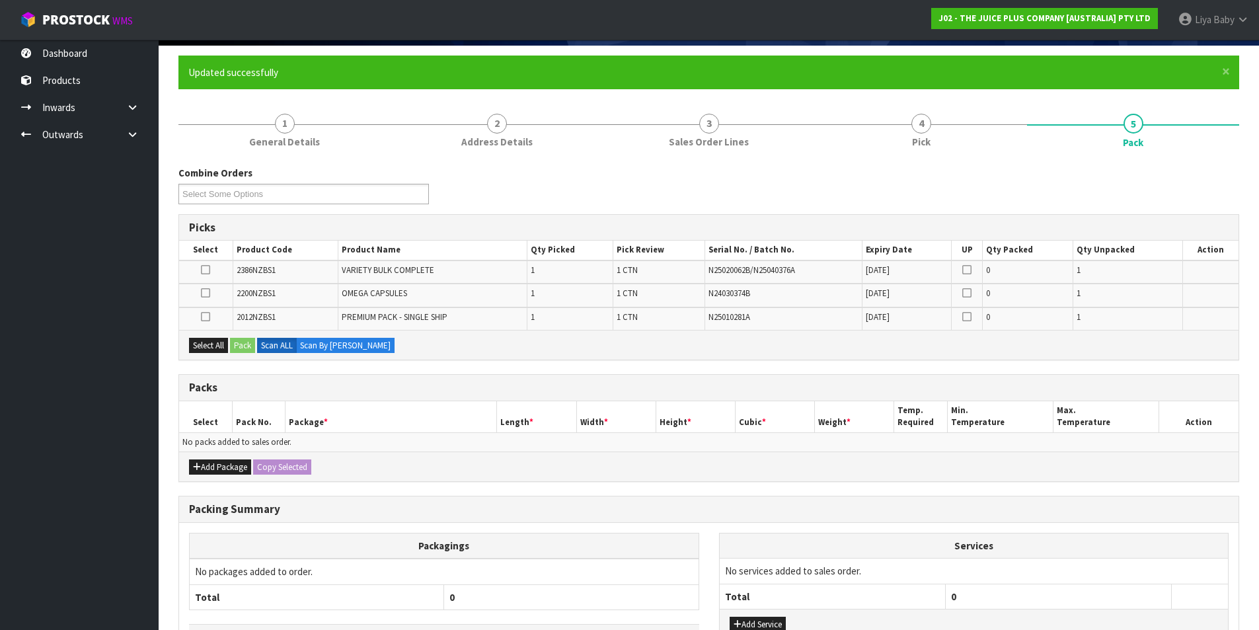
scroll to position [192, 0]
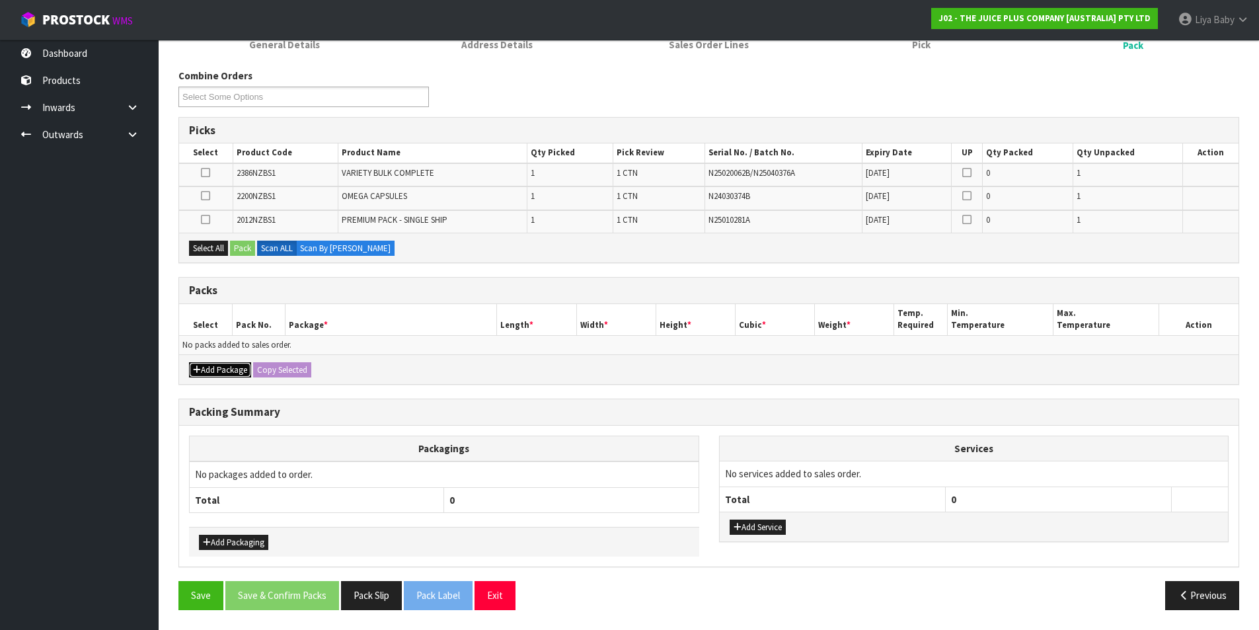
click at [211, 368] on button "Add Package" at bounding box center [220, 370] width 62 height 16
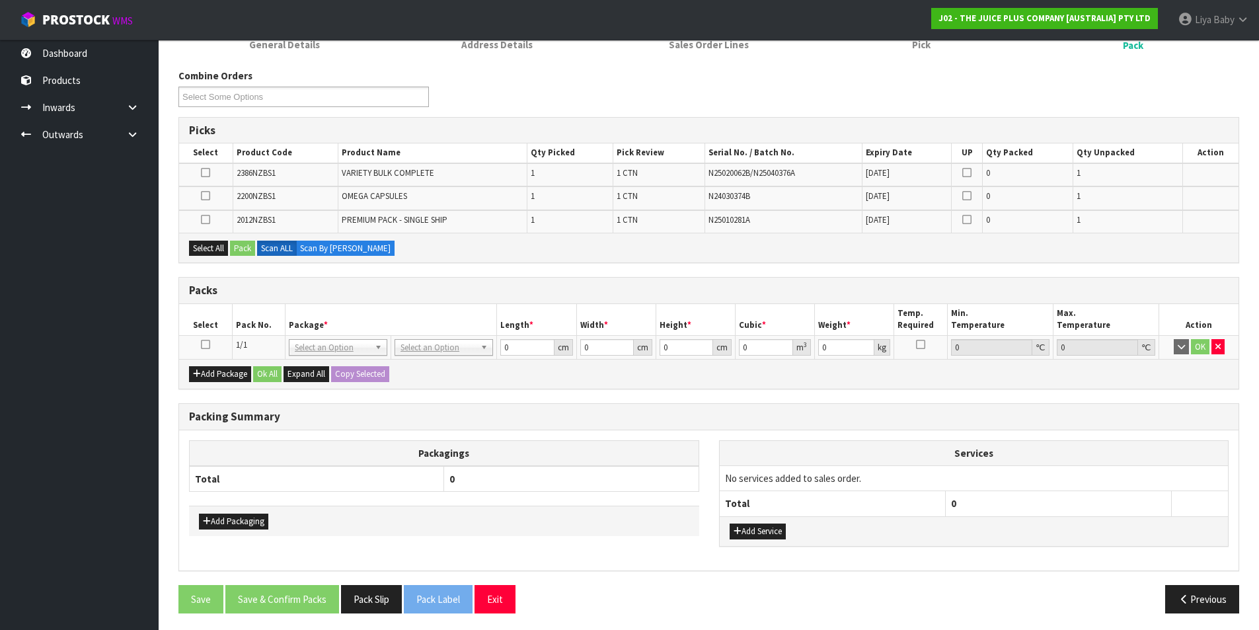
click at [205, 344] on icon at bounding box center [205, 344] width 9 height 1
click at [205, 251] on button "Select All" at bounding box center [208, 248] width 39 height 16
click at [235, 242] on button "Pack" at bounding box center [242, 248] width 25 height 16
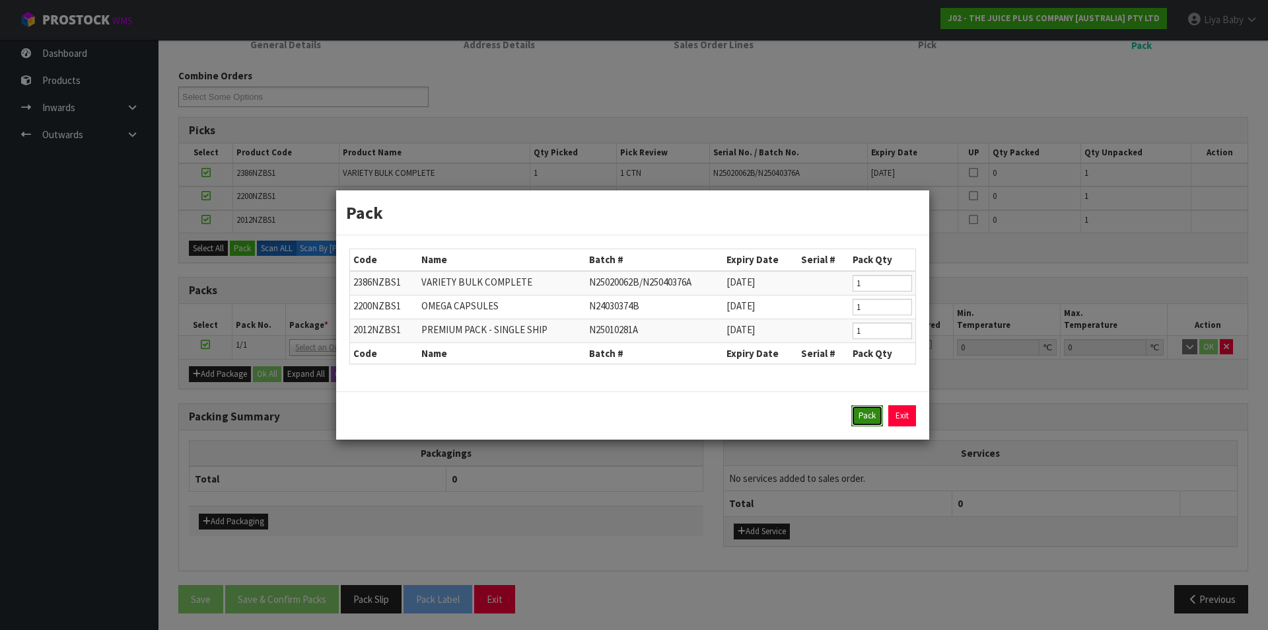
click at [860, 414] on button "Pack" at bounding box center [868, 415] width 32 height 21
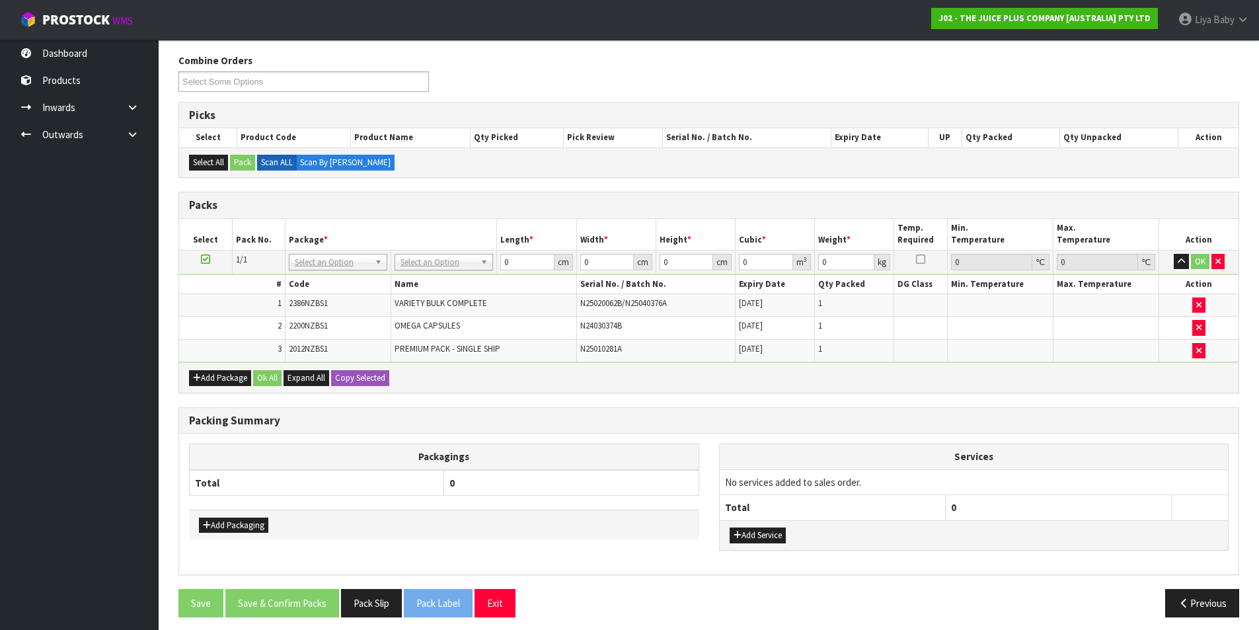
scroll to position [215, 0]
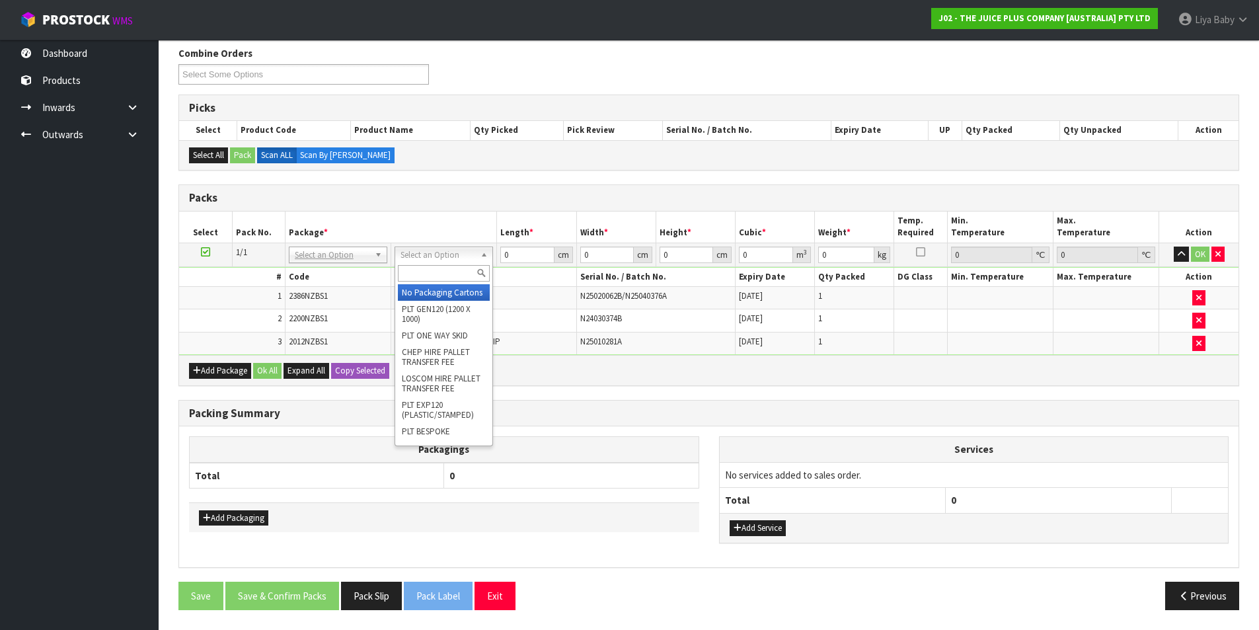
drag, startPoint x: 422, startPoint y: 272, endPoint x: 410, endPoint y: 268, distance: 12.3
click at [421, 271] on input "text" at bounding box center [444, 273] width 92 height 17
click at [427, 272] on input "CTNBA4" at bounding box center [444, 273] width 92 height 17
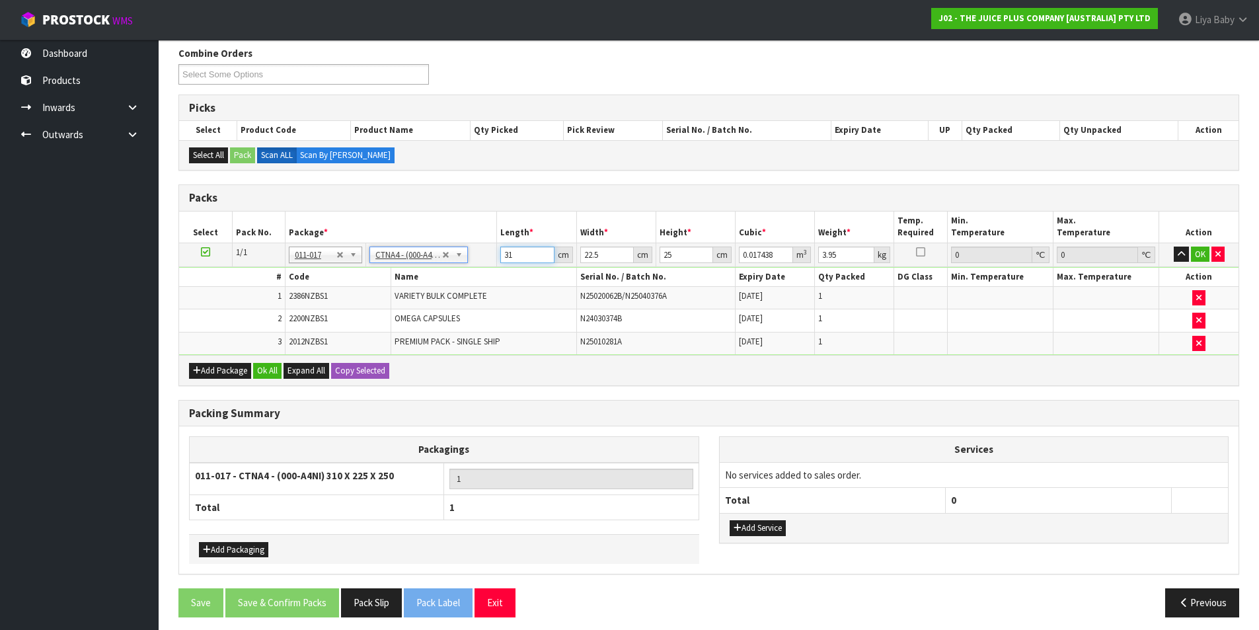
click at [520, 256] on input "31" at bounding box center [527, 254] width 54 height 17
click at [606, 258] on input "22.5" at bounding box center [607, 254] width 54 height 17
click at [677, 248] on input "25" at bounding box center [686, 254] width 54 height 17
click at [840, 252] on input "3.95" at bounding box center [846, 254] width 56 height 17
click at [266, 369] on button "Ok All" at bounding box center [267, 371] width 28 height 16
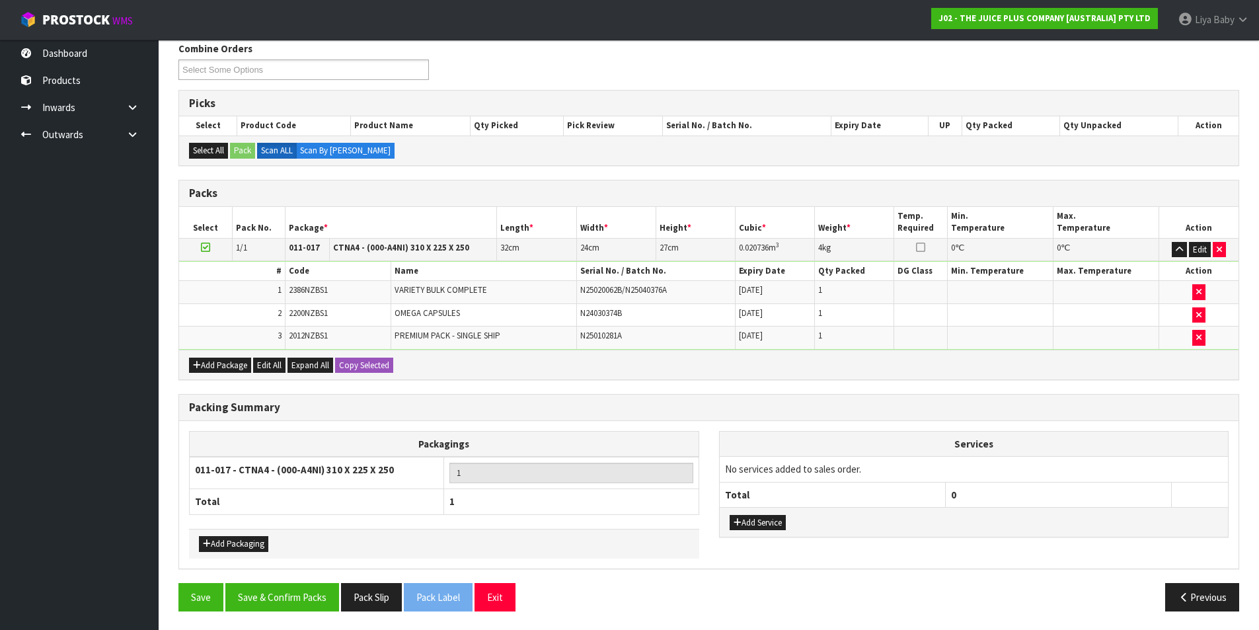
scroll to position [221, 0]
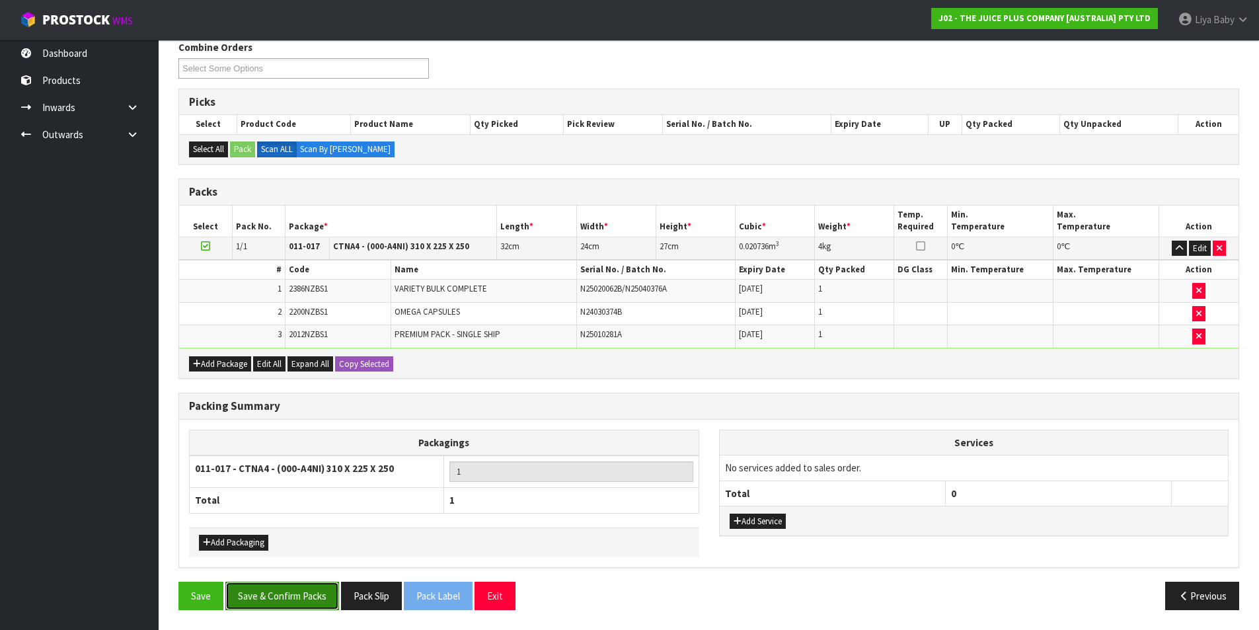
click at [272, 600] on button "Save & Confirm Packs" at bounding box center [282, 595] width 114 height 28
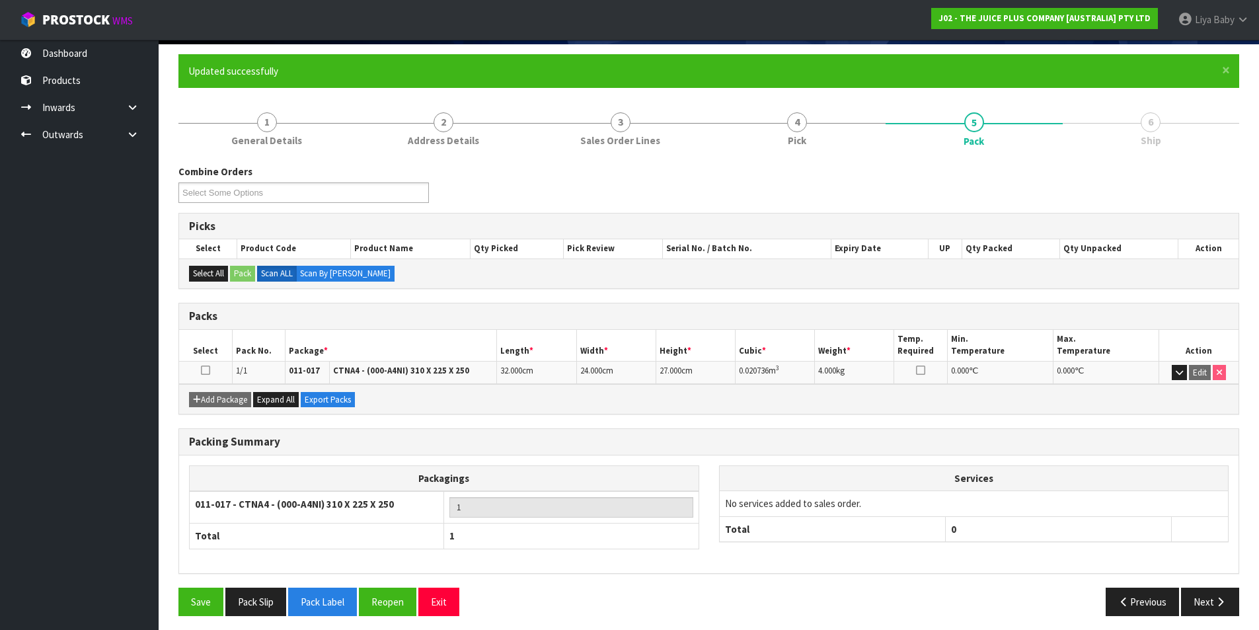
scroll to position [102, 0]
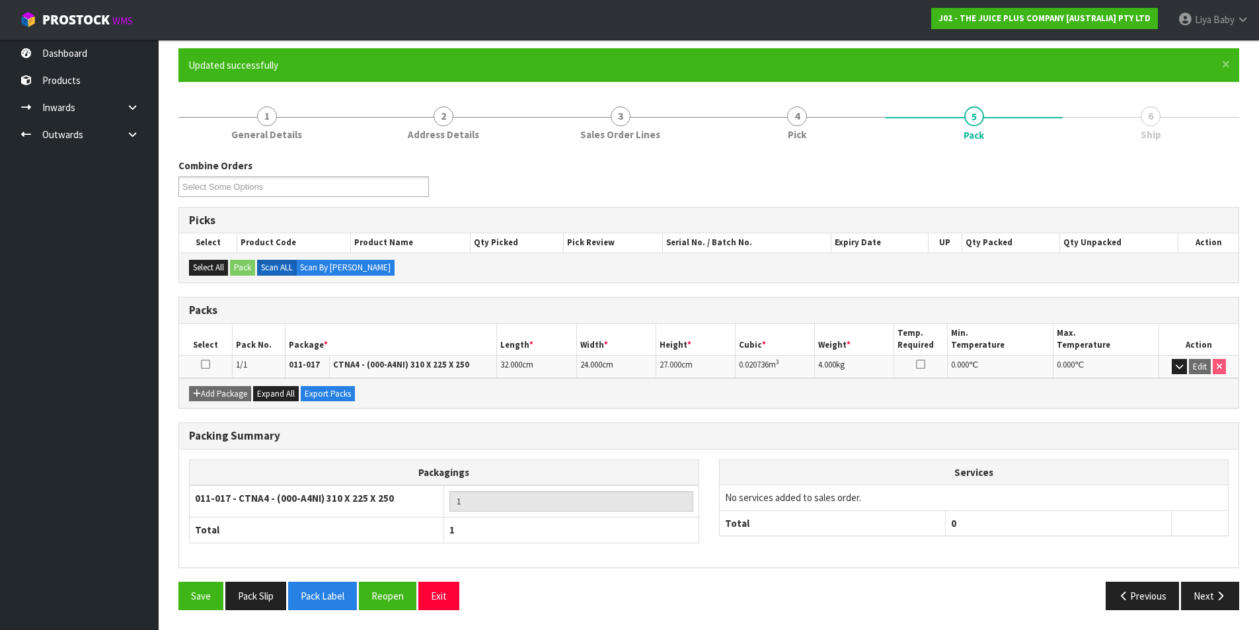
drag, startPoint x: 204, startPoint y: 363, endPoint x: 214, endPoint y: 381, distance: 21.0
click at [204, 364] on icon at bounding box center [205, 364] width 9 height 1
click at [1224, 597] on icon "button" at bounding box center [1220, 596] width 13 height 10
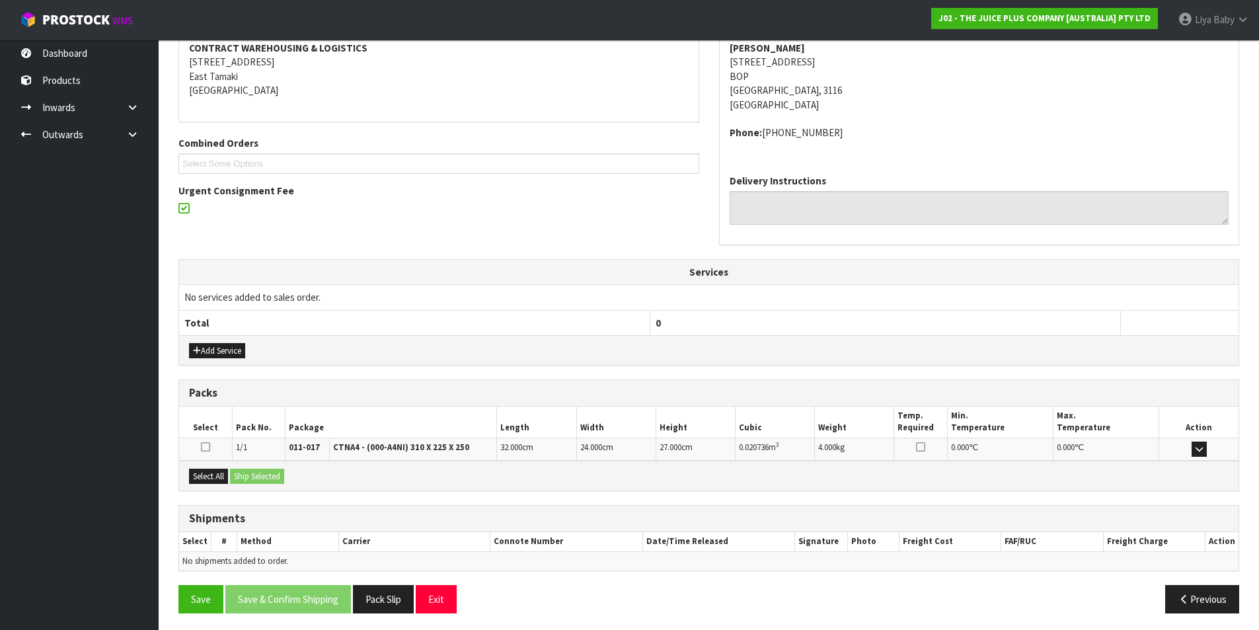
scroll to position [260, 0]
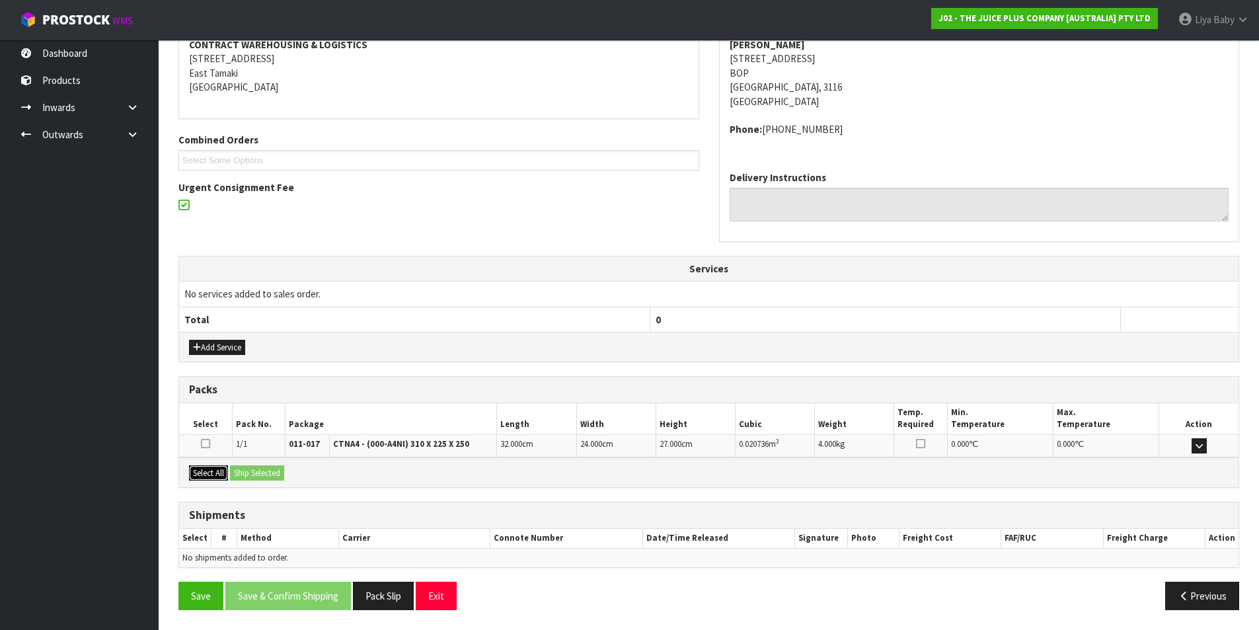
click at [213, 471] on button "Select All" at bounding box center [208, 473] width 39 height 16
drag, startPoint x: 256, startPoint y: 474, endPoint x: 248, endPoint y: 497, distance: 25.3
click at [258, 474] on button "Ship Selected" at bounding box center [257, 473] width 54 height 16
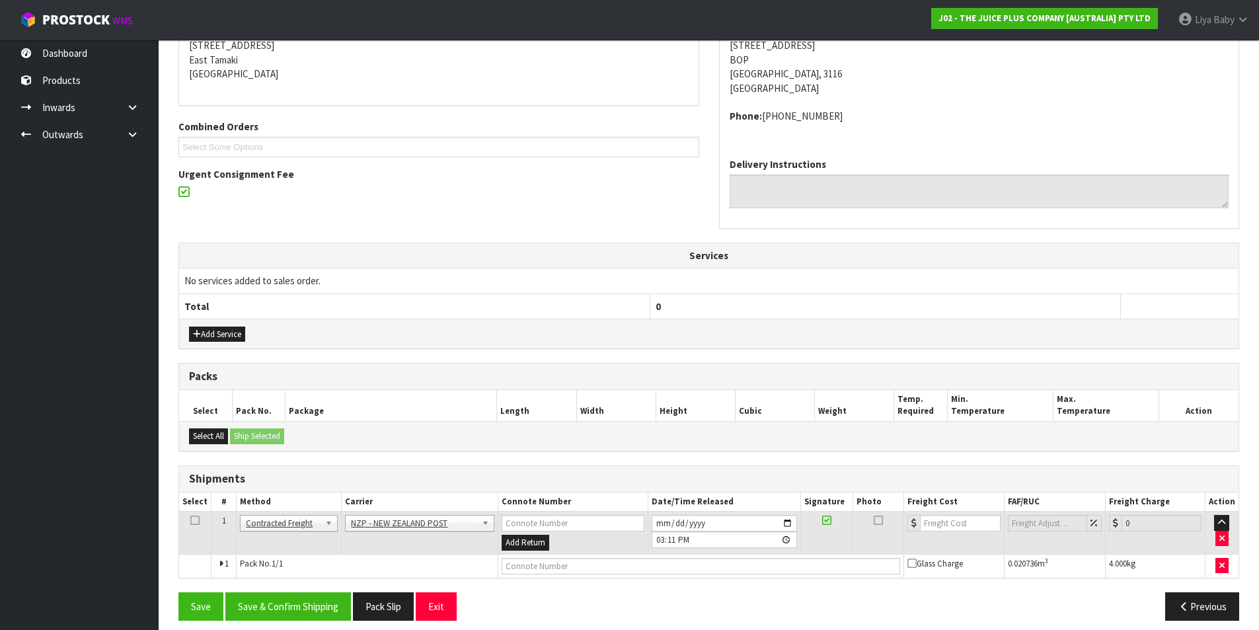
scroll to position [284, 0]
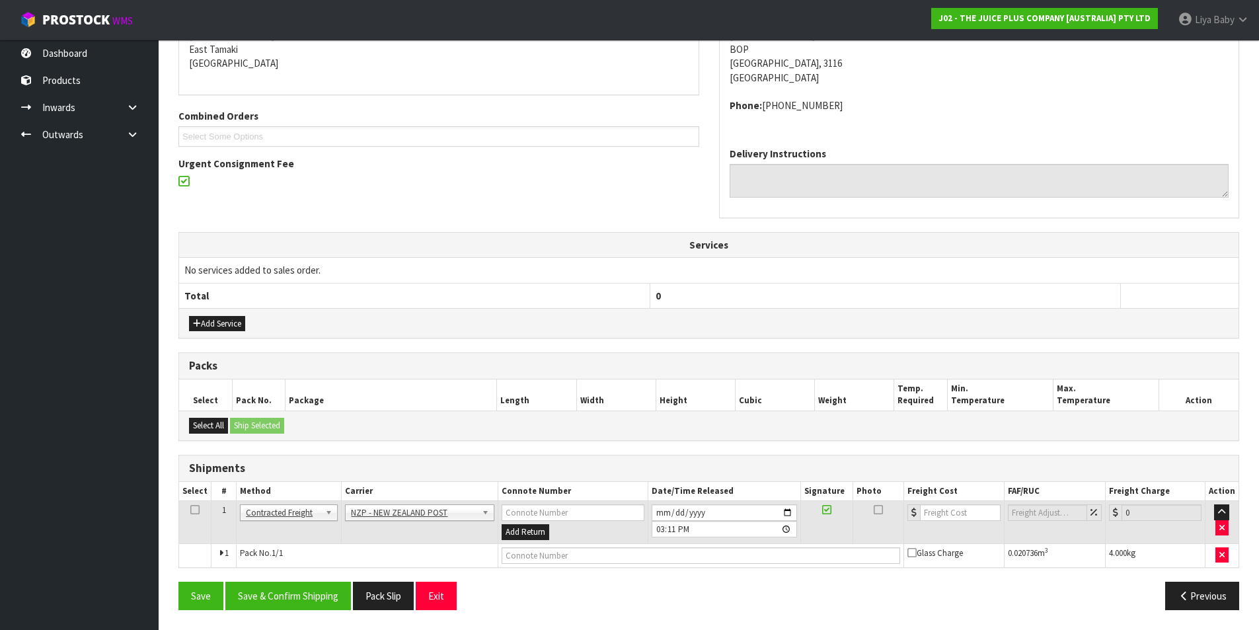
click at [194, 510] on icon at bounding box center [194, 509] width 9 height 1
drag, startPoint x: 289, startPoint y: 603, endPoint x: 296, endPoint y: 597, distance: 9.0
click at [291, 602] on button "Save & Confirm Shipping" at bounding box center [288, 595] width 126 height 28
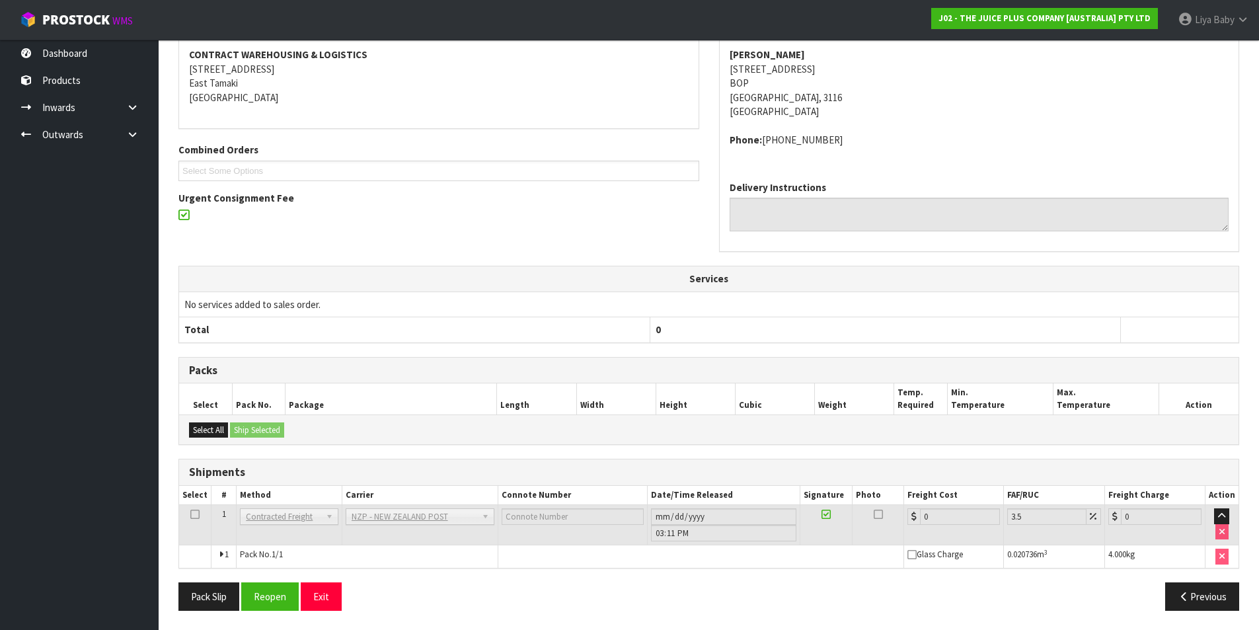
scroll to position [265, 0]
click at [274, 604] on button "Reopen" at bounding box center [269, 595] width 57 height 28
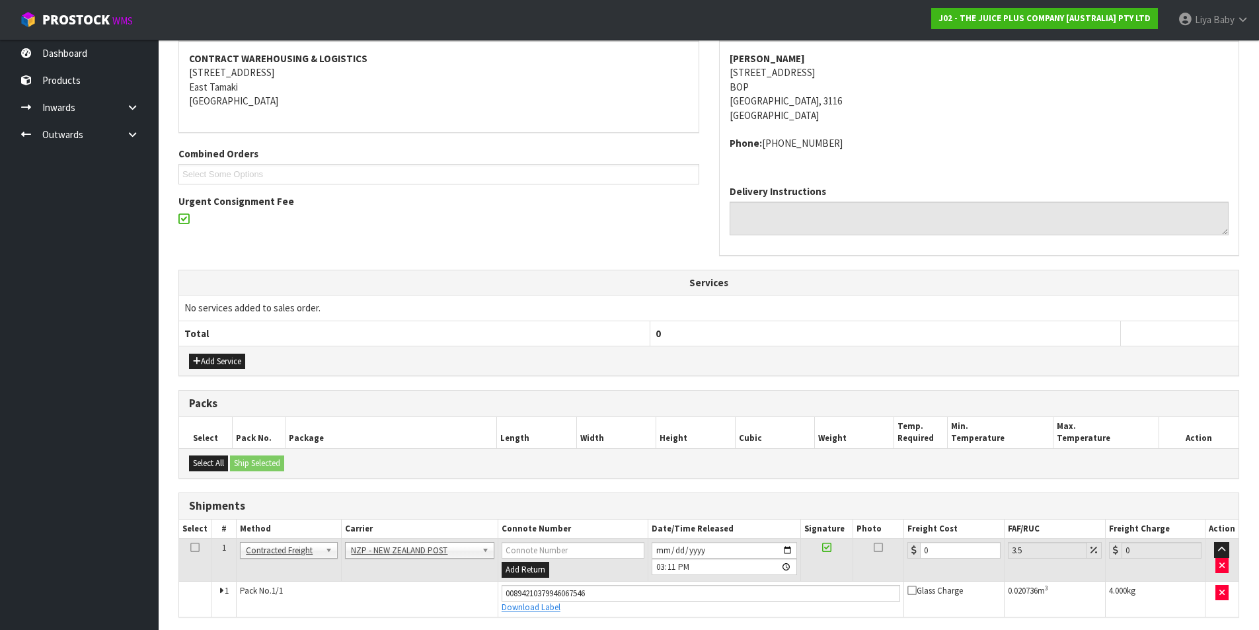
scroll to position [296, 0]
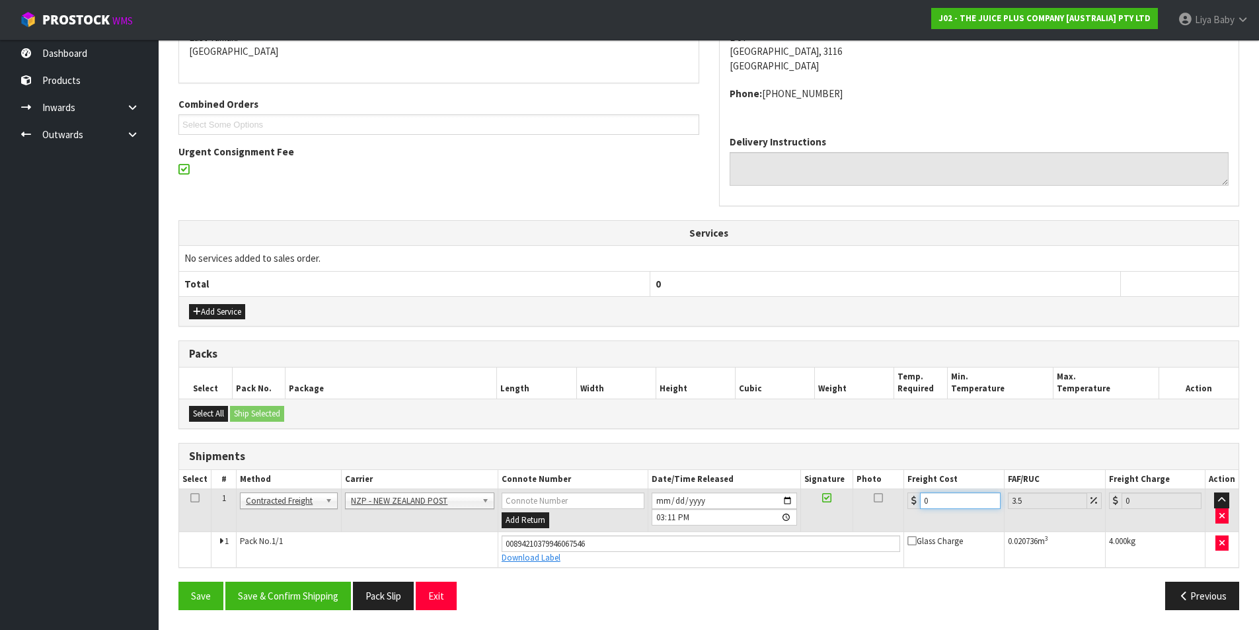
click at [939, 494] on input "0" at bounding box center [960, 500] width 80 height 17
click at [195, 497] on icon at bounding box center [194, 497] width 9 height 1
click at [245, 593] on button "Save & Confirm Shipping" at bounding box center [288, 595] width 126 height 28
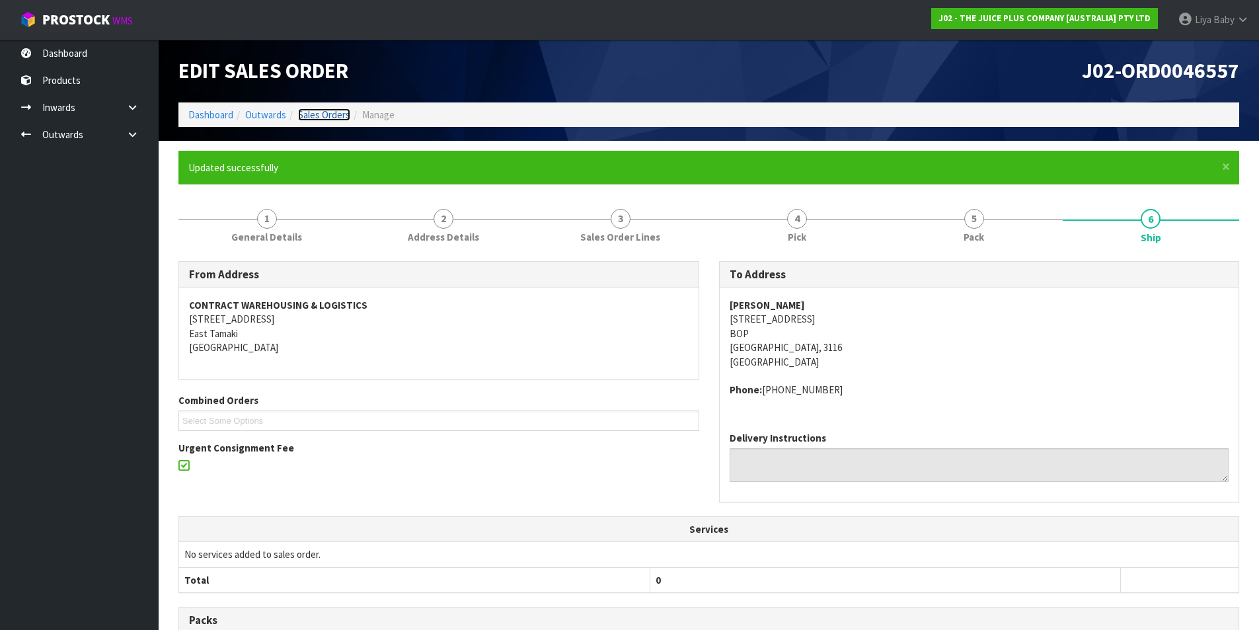
click at [330, 109] on link "Sales Orders" at bounding box center [324, 114] width 52 height 13
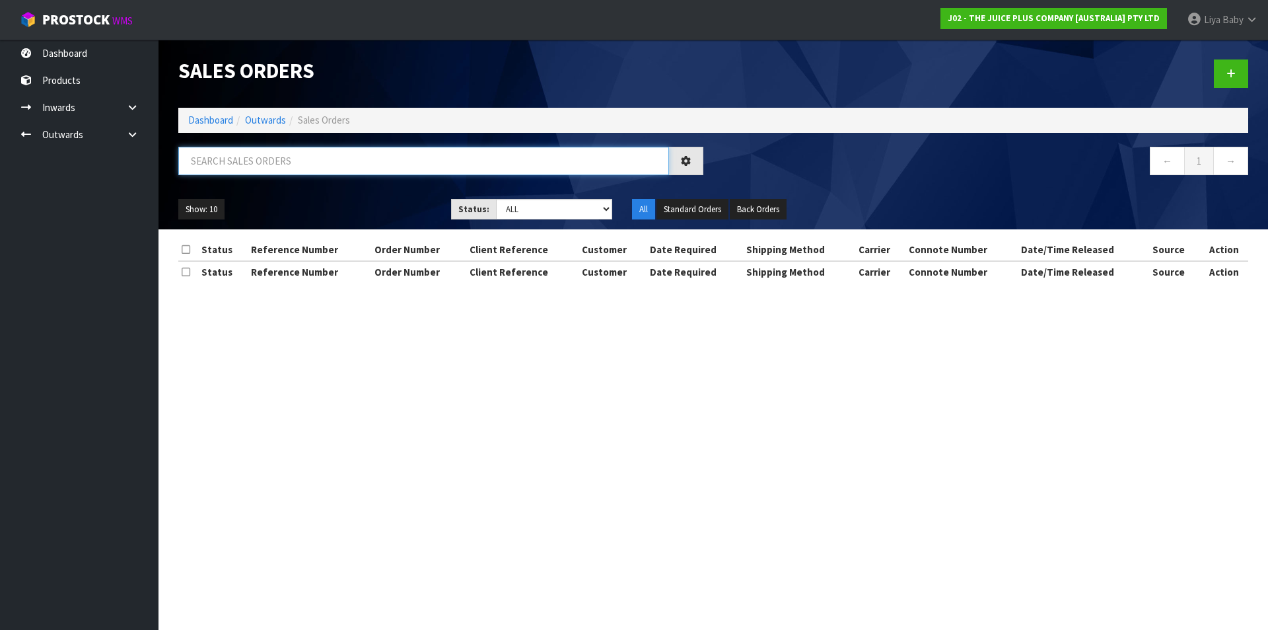
click at [300, 154] on input "text" at bounding box center [423, 161] width 491 height 28
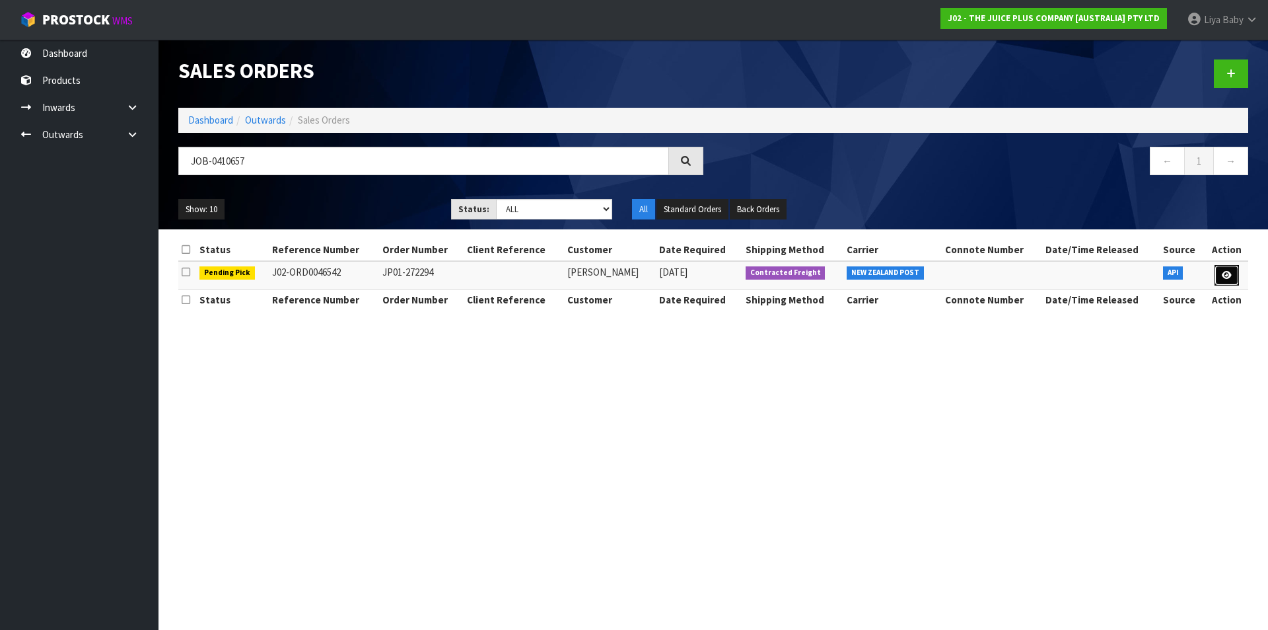
click at [1227, 272] on icon at bounding box center [1227, 275] width 10 height 9
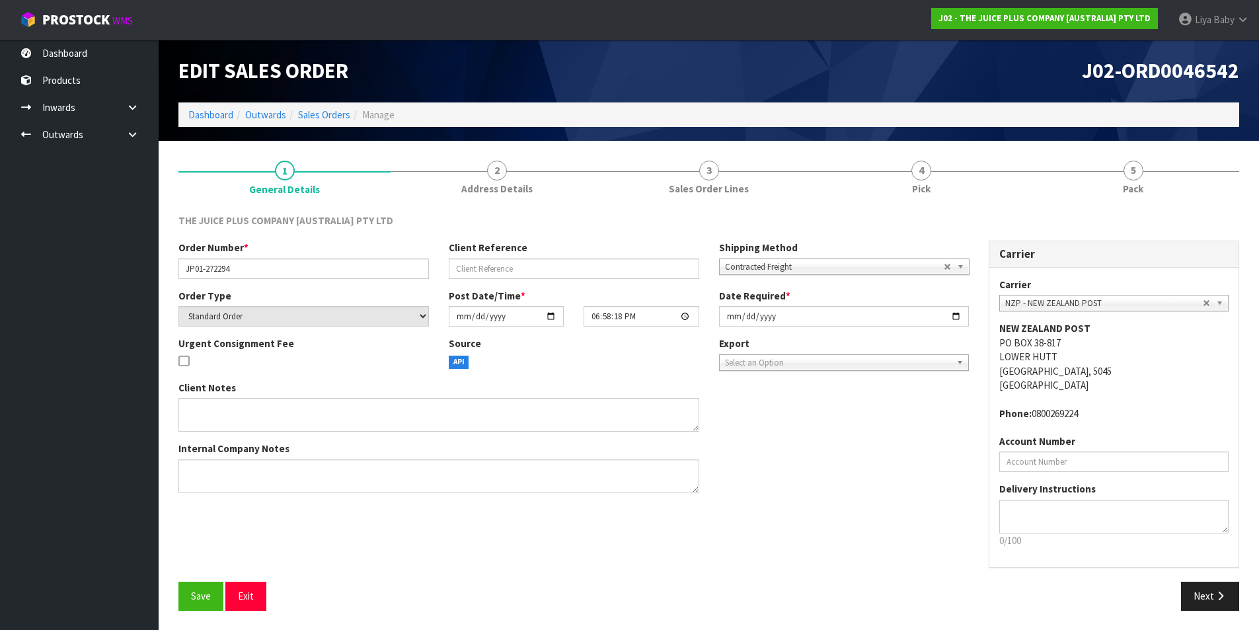
scroll to position [1, 0]
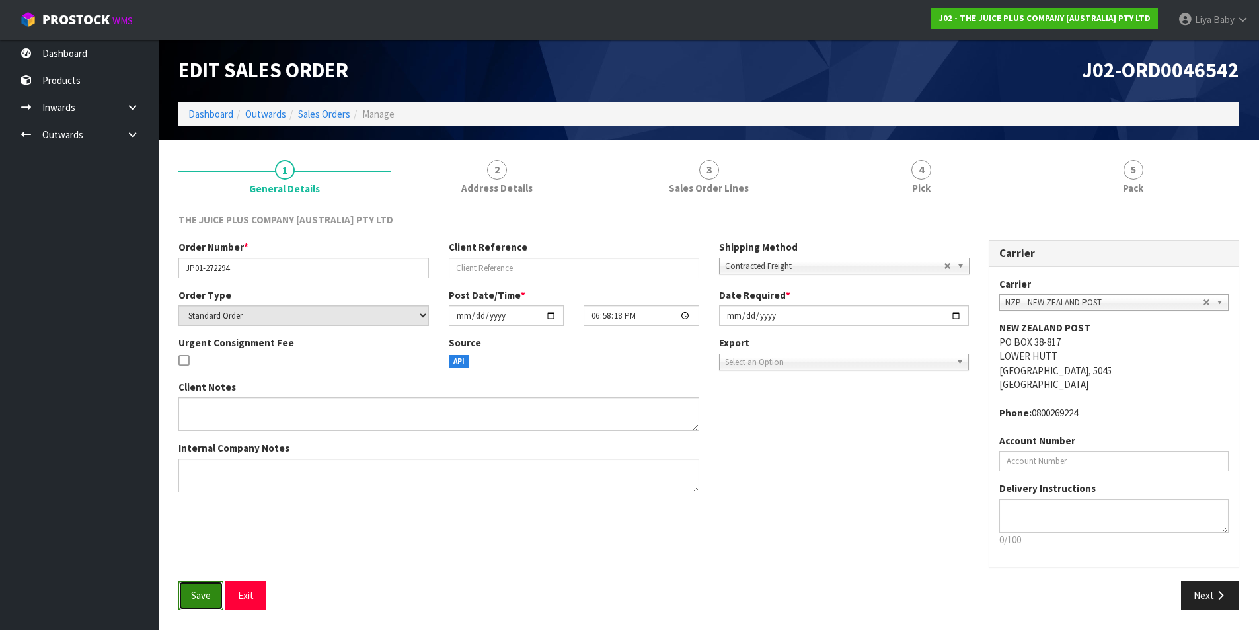
click at [182, 600] on button "Save" at bounding box center [200, 595] width 45 height 28
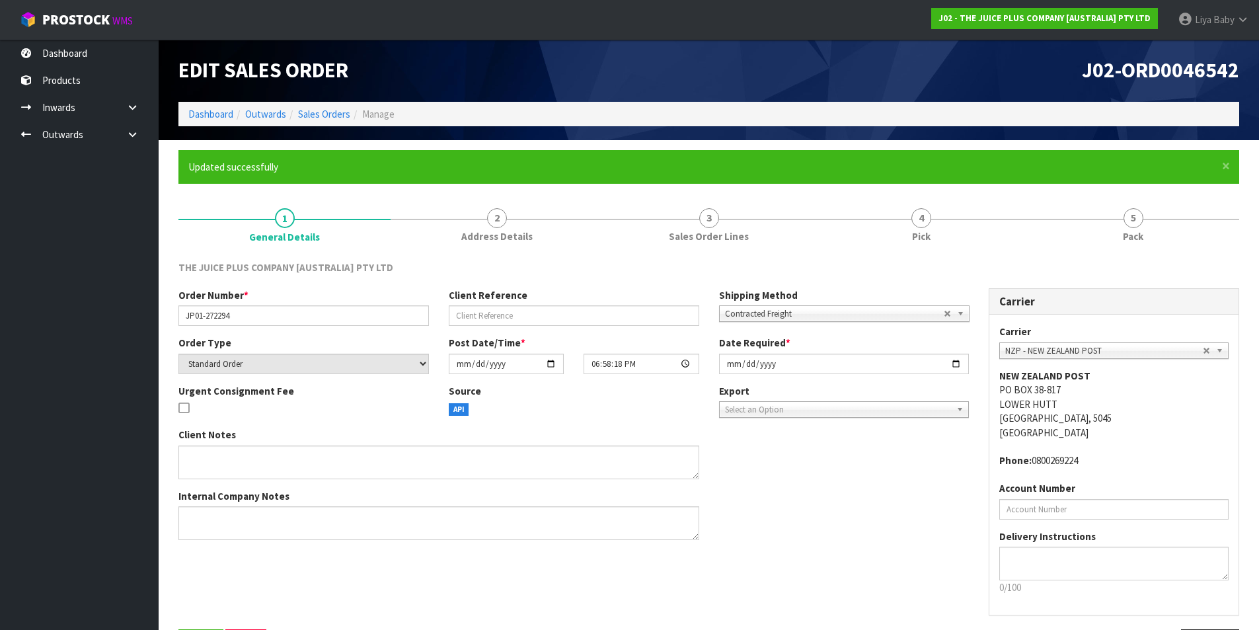
scroll to position [0, 0]
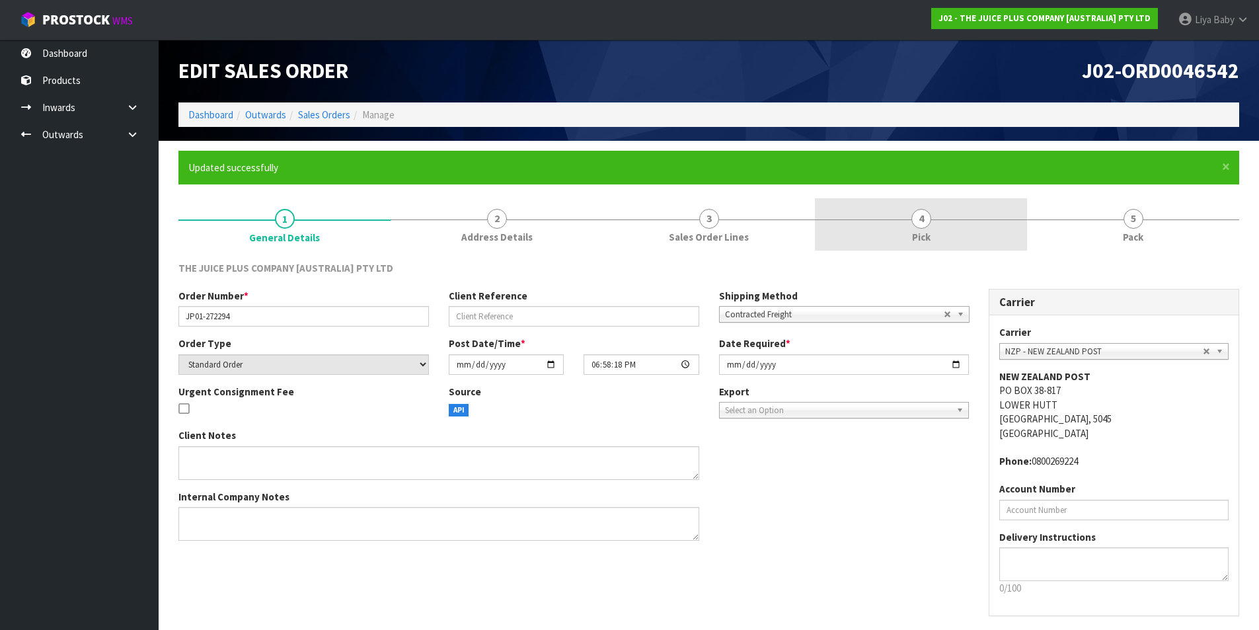
click at [909, 229] on link "4 Pick" at bounding box center [921, 224] width 212 height 52
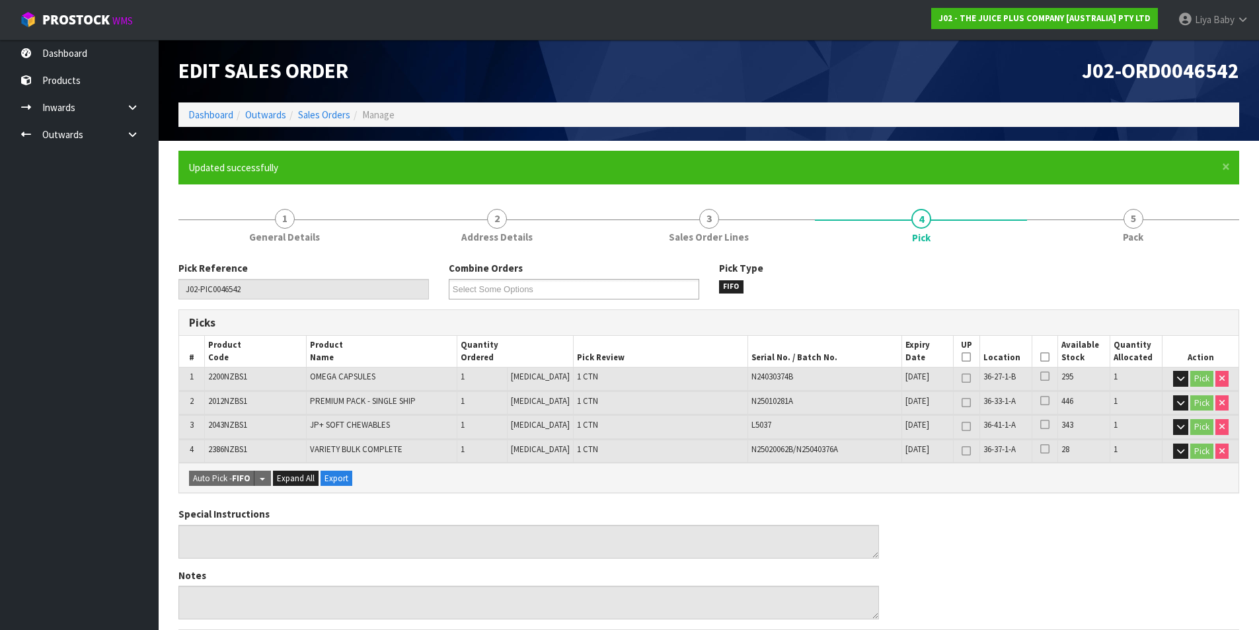
click at [1042, 357] on icon at bounding box center [1044, 357] width 9 height 1
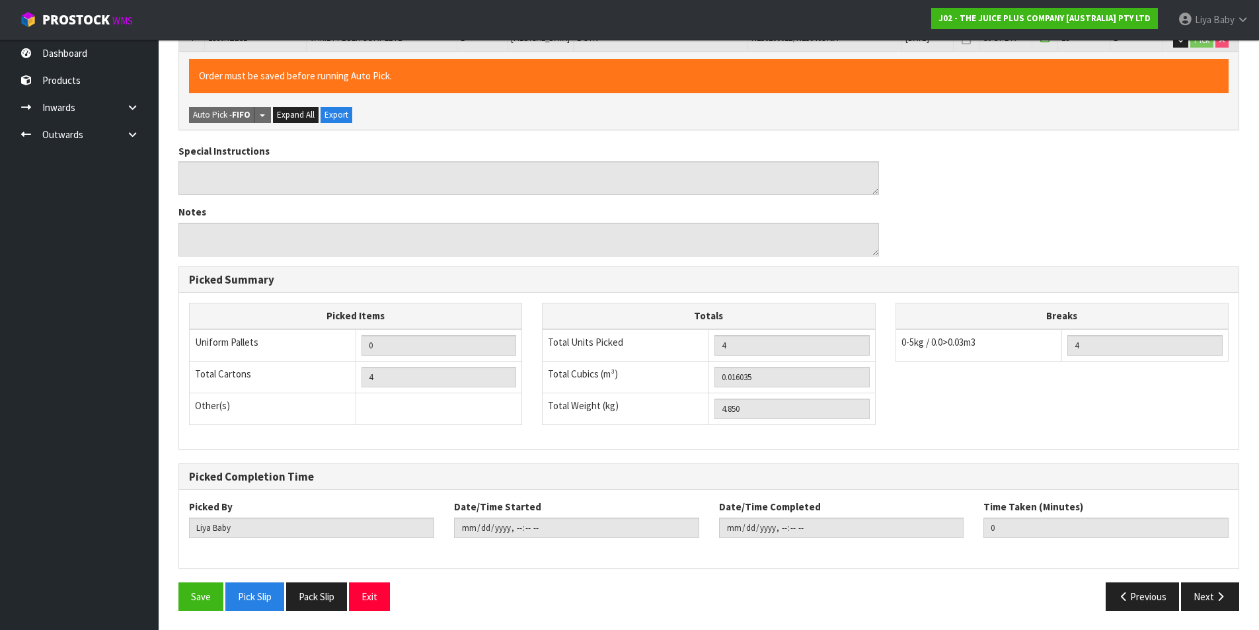
scroll to position [412, 0]
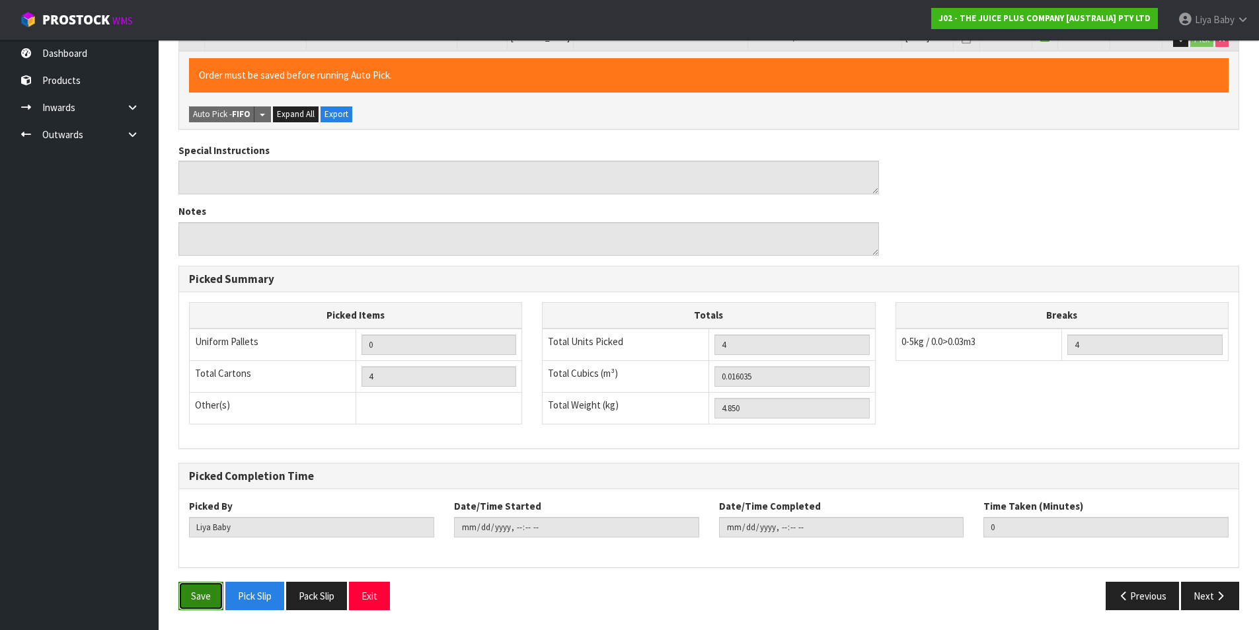
click at [193, 600] on button "Save" at bounding box center [200, 595] width 45 height 28
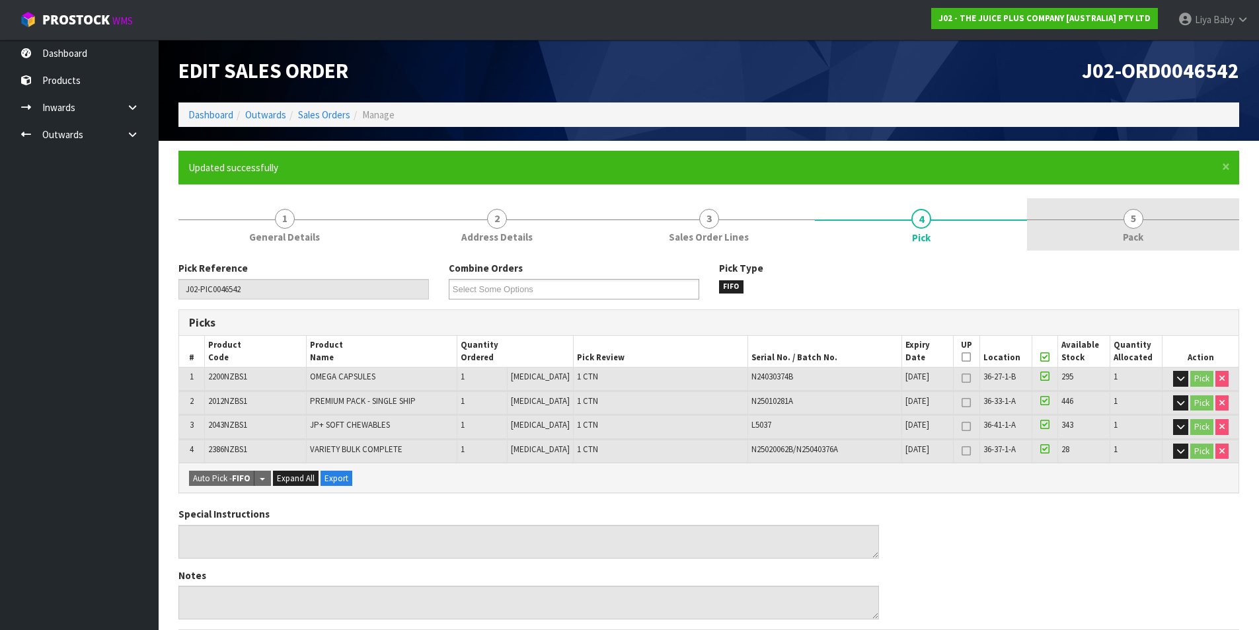
click at [1139, 223] on span "5" at bounding box center [1133, 219] width 20 height 20
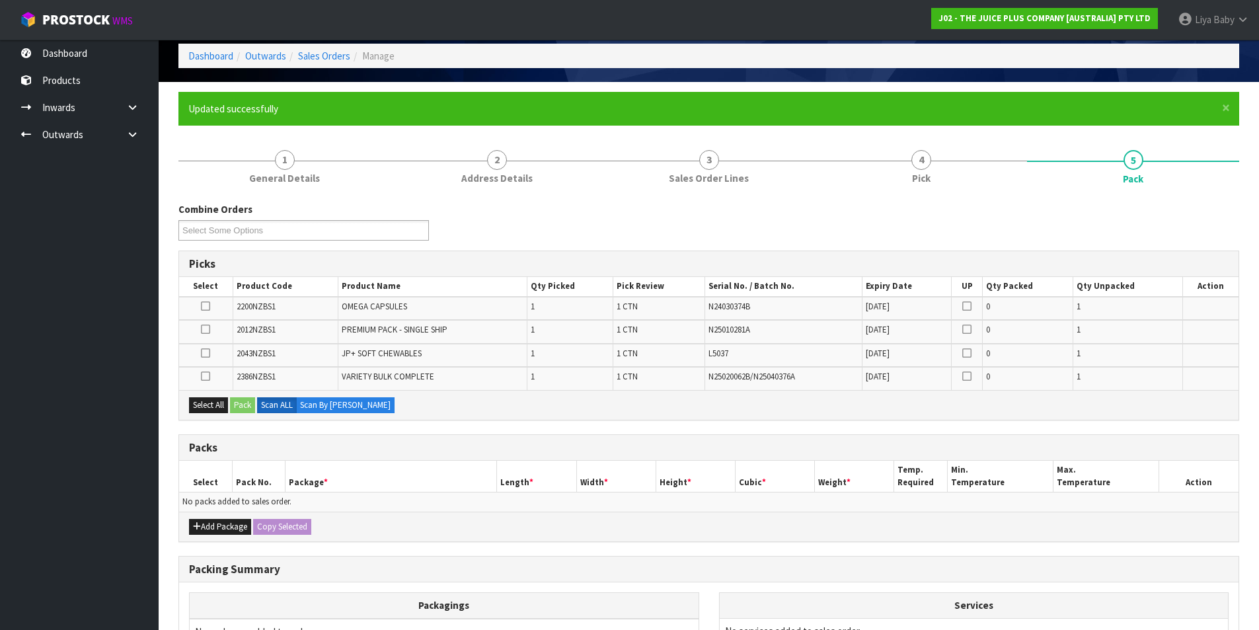
scroll to position [132, 0]
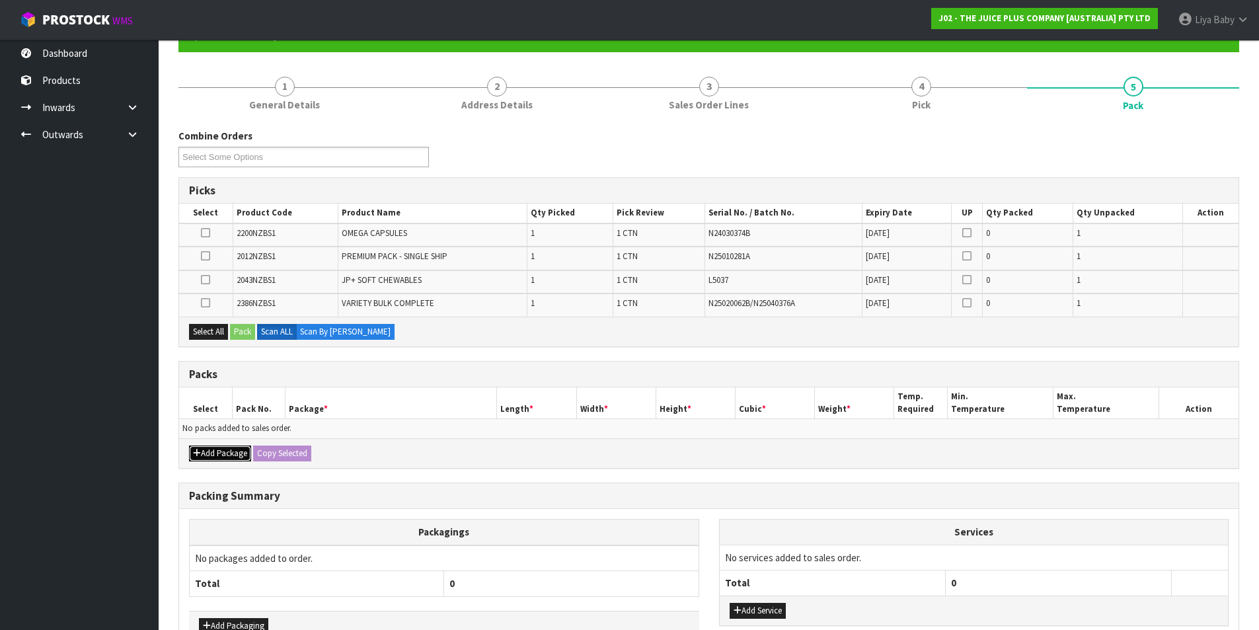
click at [211, 456] on button "Add Package" at bounding box center [220, 453] width 62 height 16
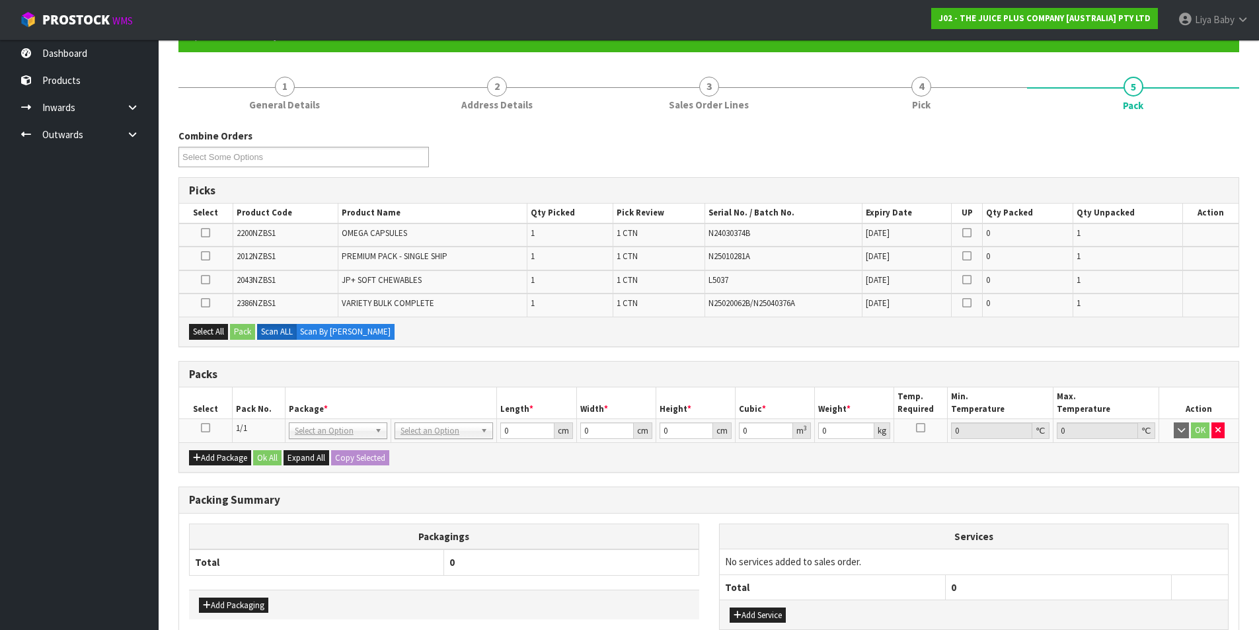
click at [201, 427] on icon at bounding box center [205, 427] width 9 height 1
click at [208, 328] on button "Select All" at bounding box center [208, 332] width 39 height 16
click at [238, 324] on button "Pack" at bounding box center [242, 332] width 25 height 16
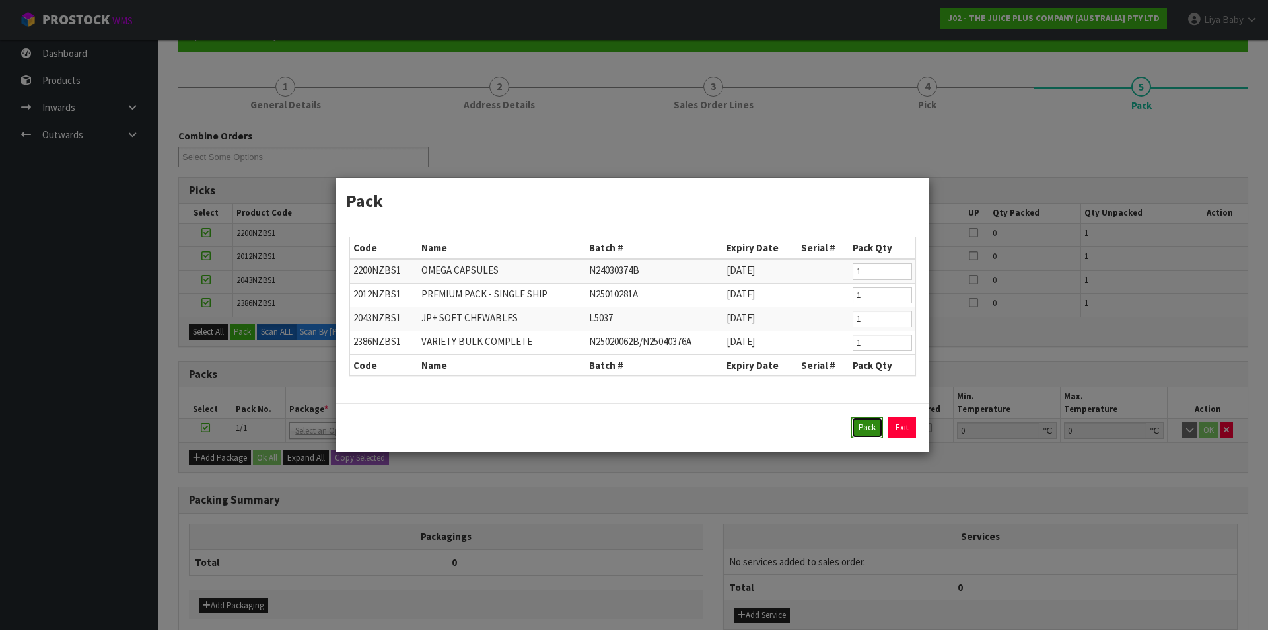
click at [860, 425] on button "Pack" at bounding box center [868, 427] width 32 height 21
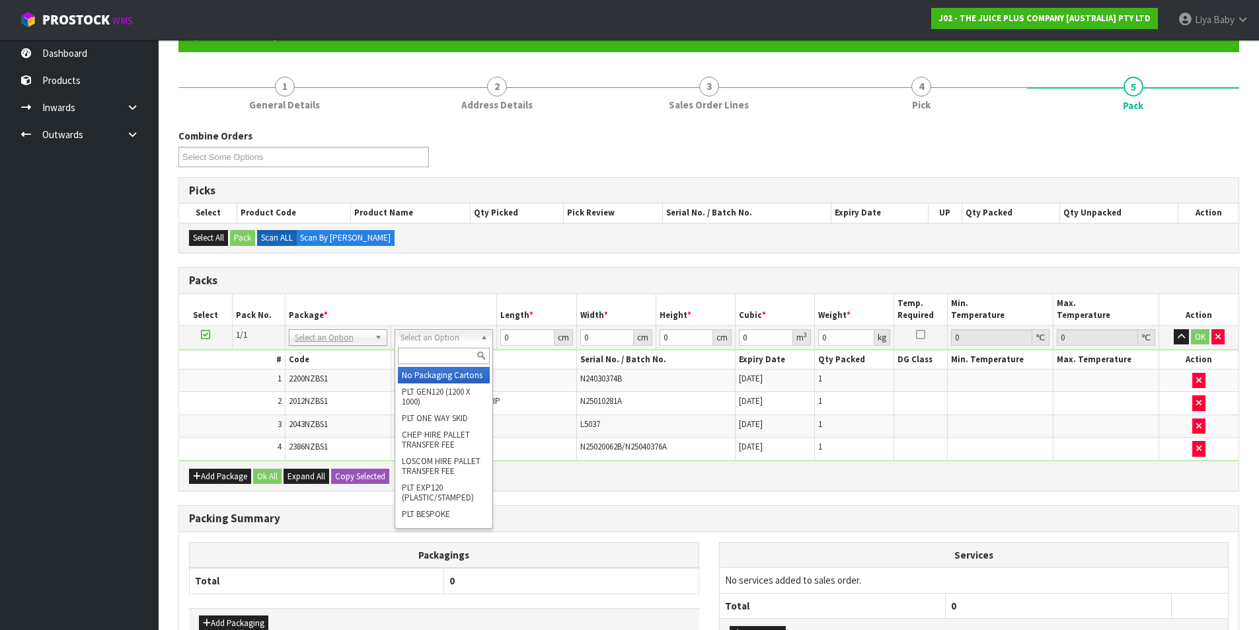
click at [436, 352] on input "text" at bounding box center [444, 356] width 92 height 17
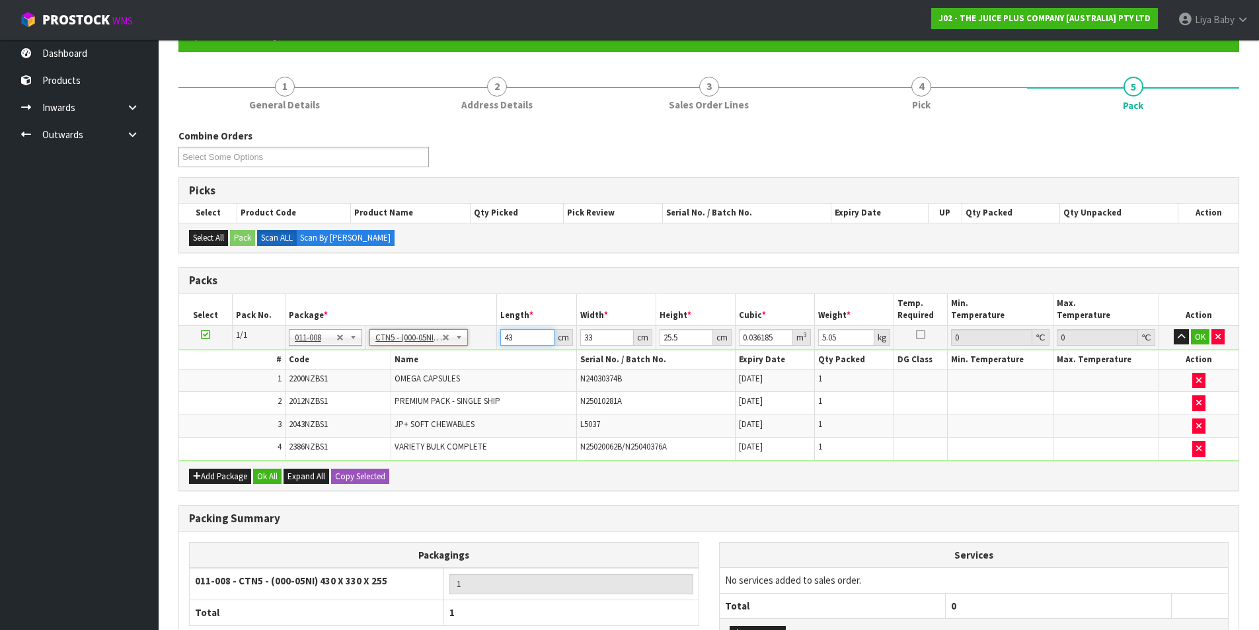
click at [523, 338] on input "43" at bounding box center [527, 337] width 54 height 17
click at [592, 338] on input "33" at bounding box center [607, 337] width 54 height 17
click at [688, 336] on input "25.5" at bounding box center [686, 337] width 54 height 17
click at [844, 339] on input "5.05" at bounding box center [846, 337] width 56 height 17
click at [262, 477] on button "Ok All" at bounding box center [267, 476] width 28 height 16
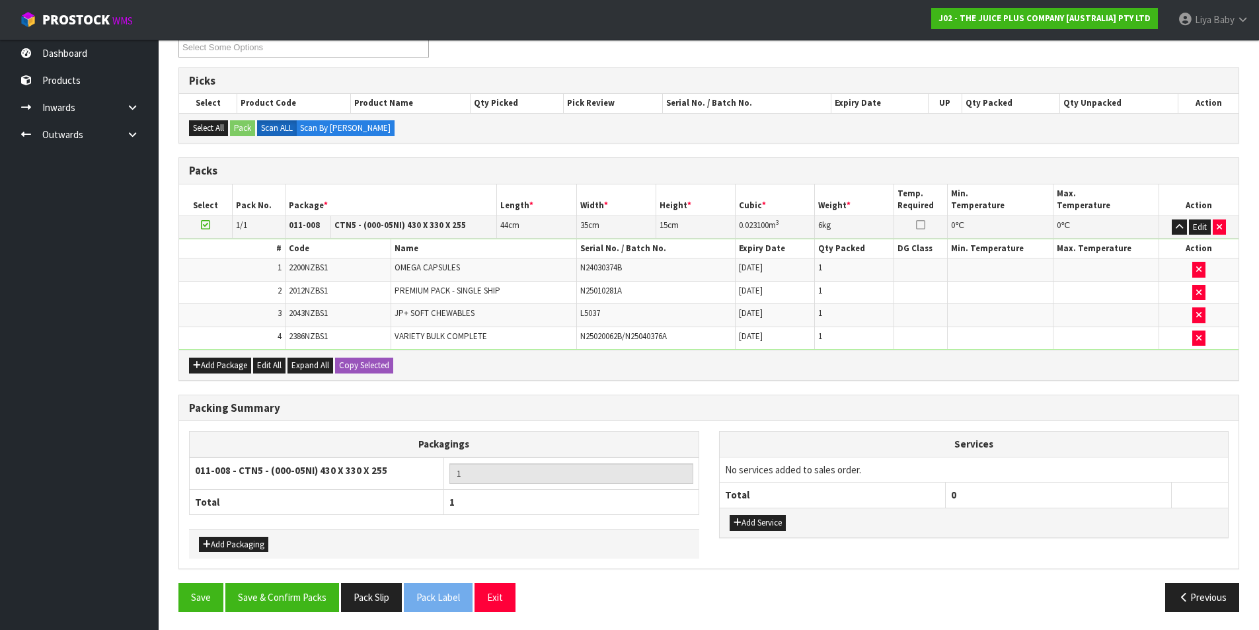
scroll to position [244, 0]
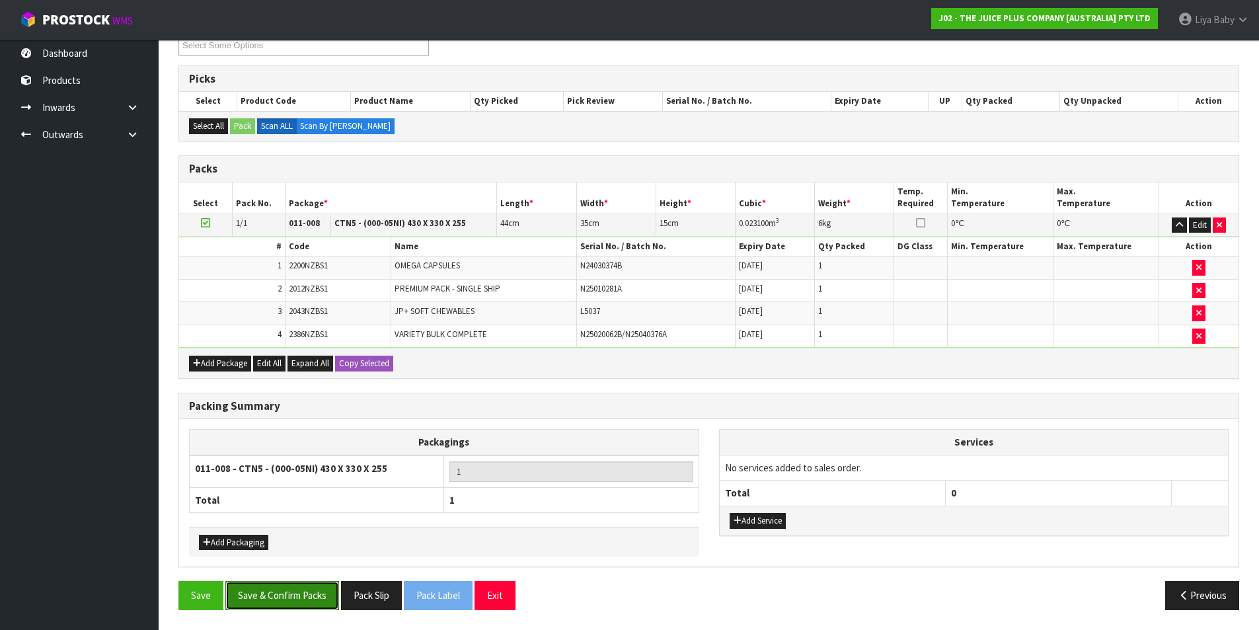
click at [274, 588] on button "Save & Confirm Packs" at bounding box center [282, 595] width 114 height 28
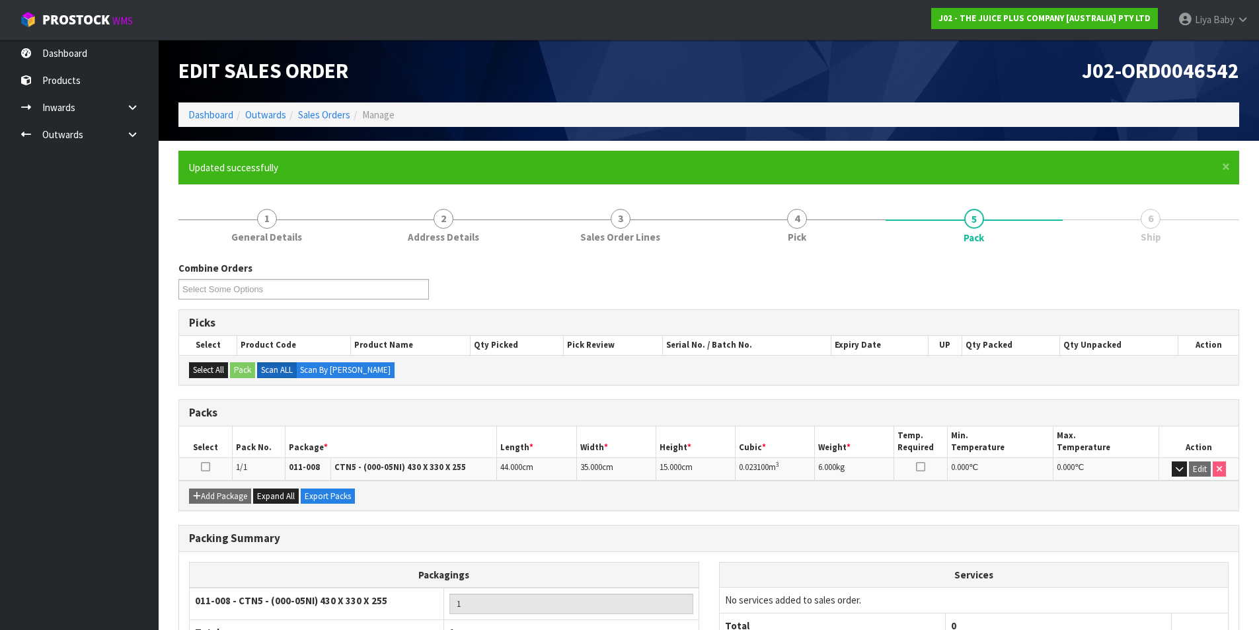
scroll to position [102, 0]
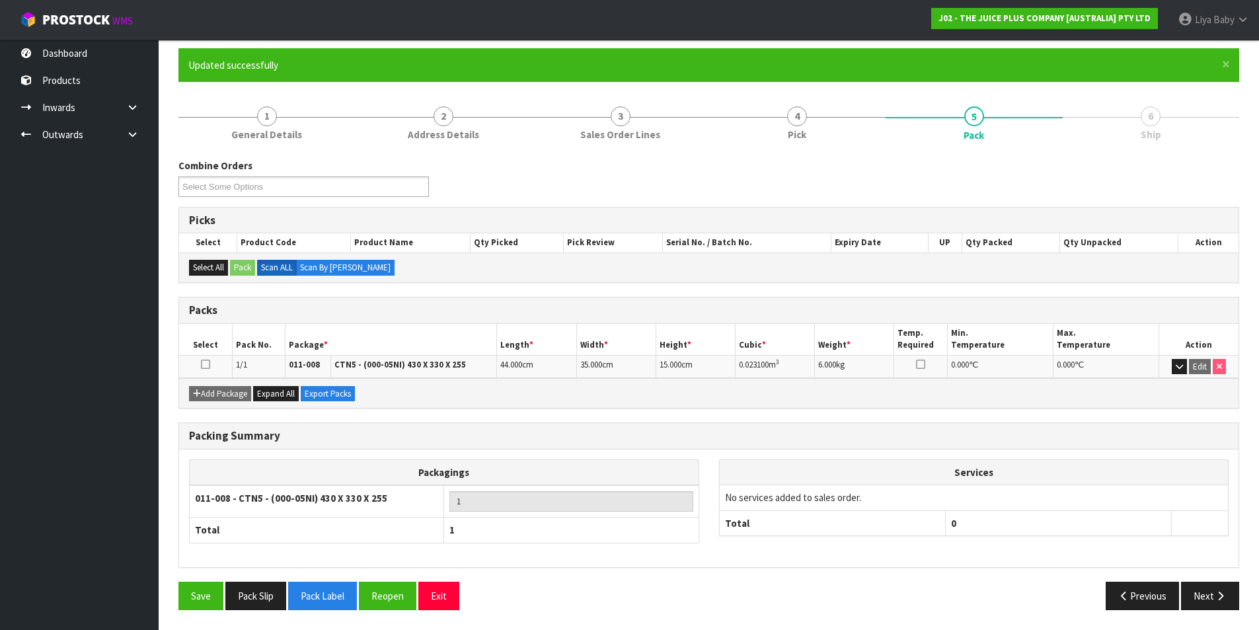
click at [206, 365] on icon at bounding box center [205, 364] width 9 height 1
click at [1239, 594] on div "Previous Next" at bounding box center [979, 595] width 540 height 28
click at [1221, 600] on icon "button" at bounding box center [1220, 596] width 13 height 10
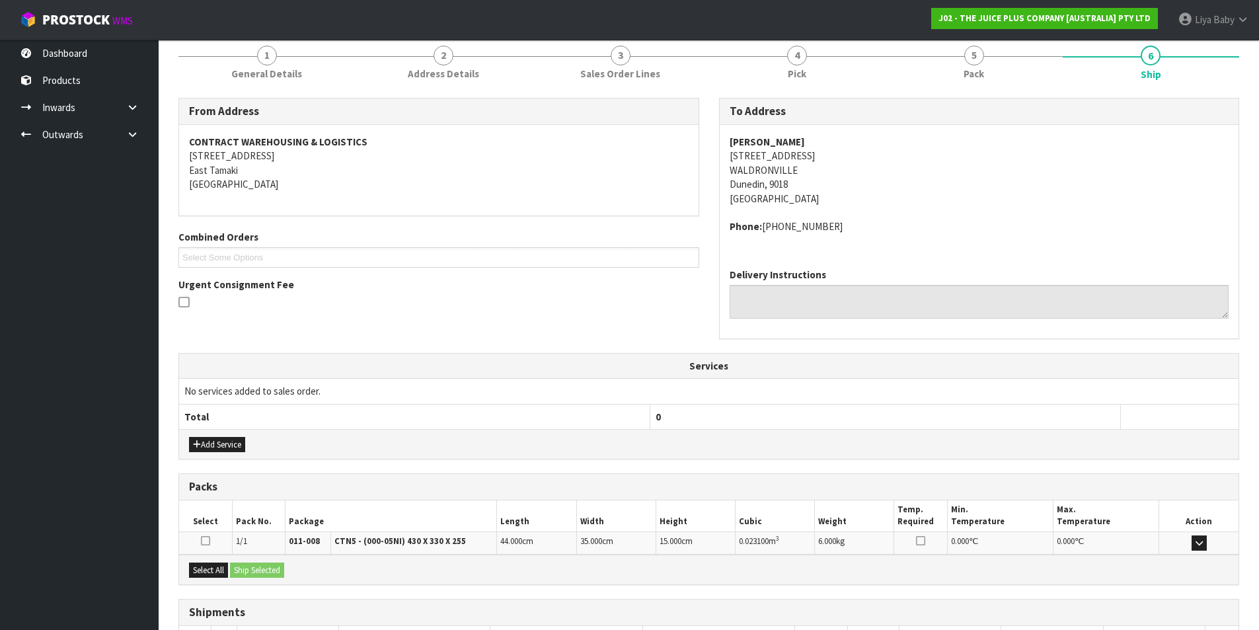
scroll to position [260, 0]
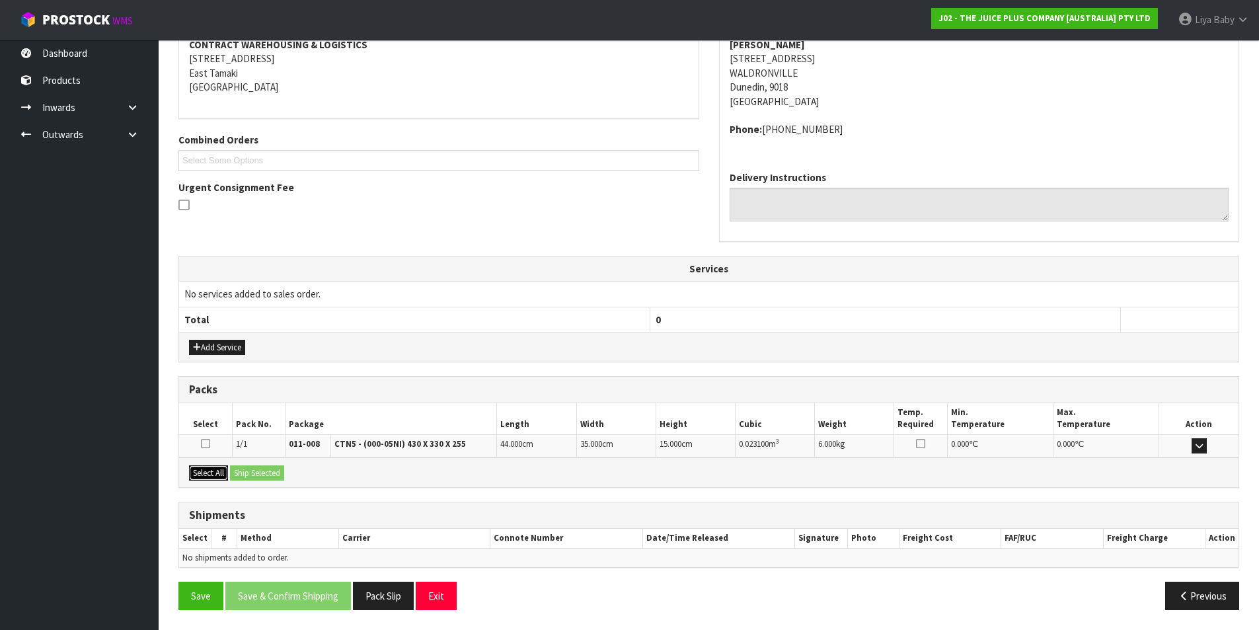
click at [222, 470] on button "Select All" at bounding box center [208, 473] width 39 height 16
click at [251, 470] on button "Ship Selected" at bounding box center [257, 473] width 54 height 16
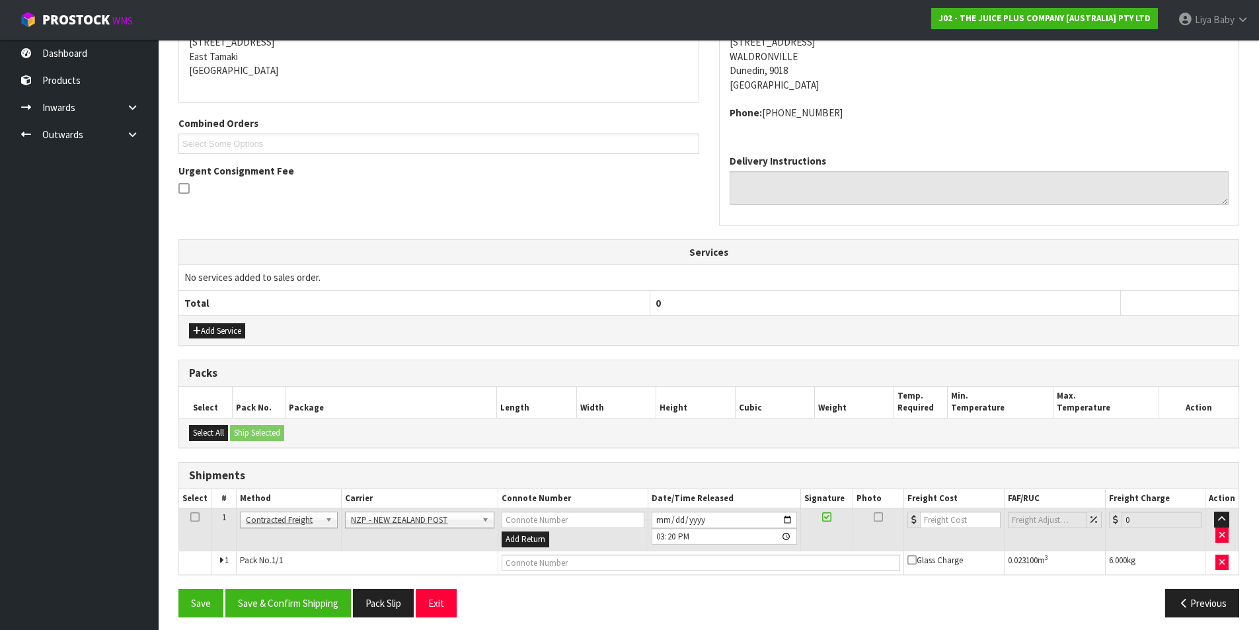
scroll to position [284, 0]
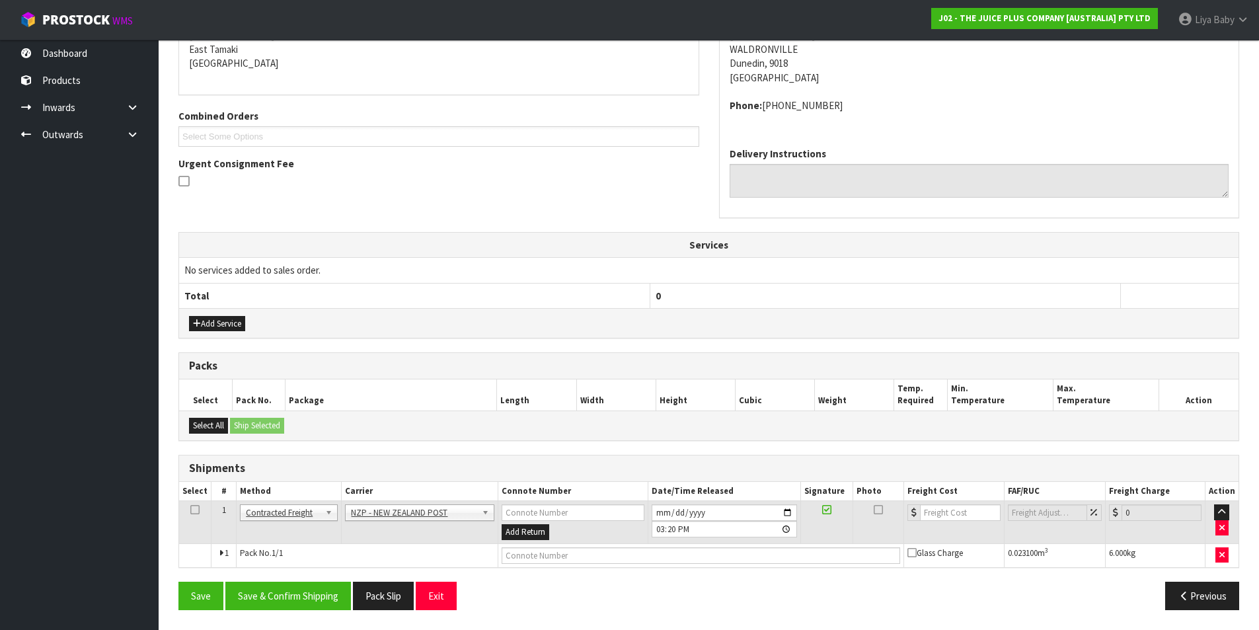
click at [194, 509] on icon at bounding box center [194, 509] width 9 height 1
click at [303, 600] on button "Save & Confirm Shipping" at bounding box center [288, 595] width 126 height 28
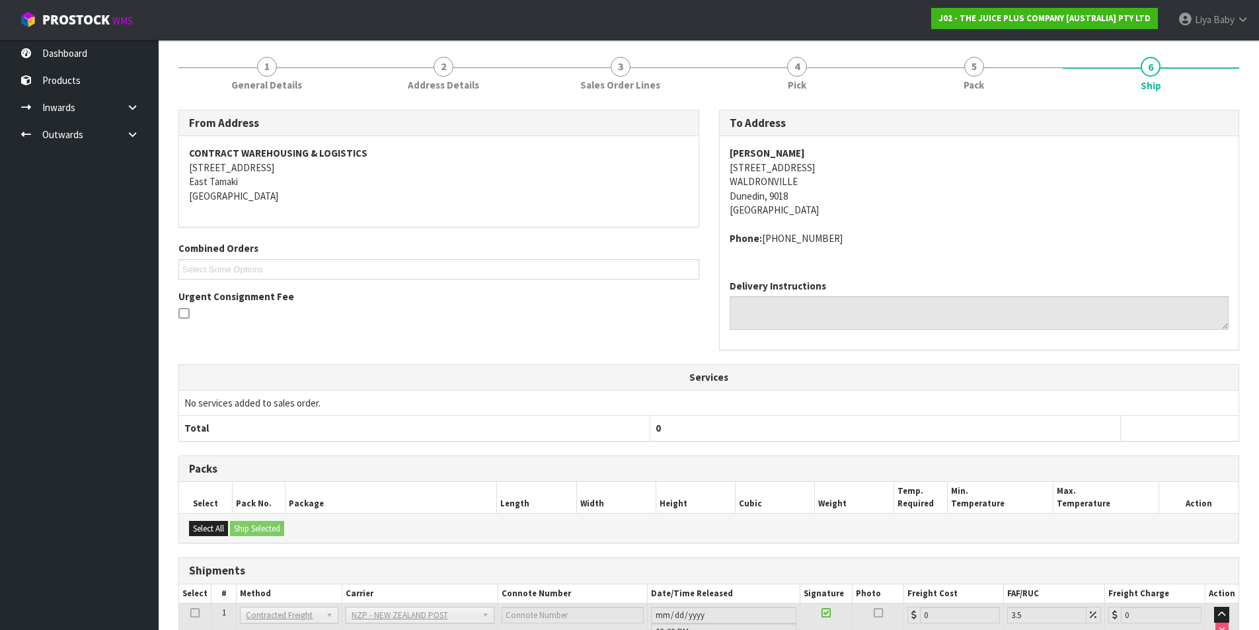
scroll to position [265, 0]
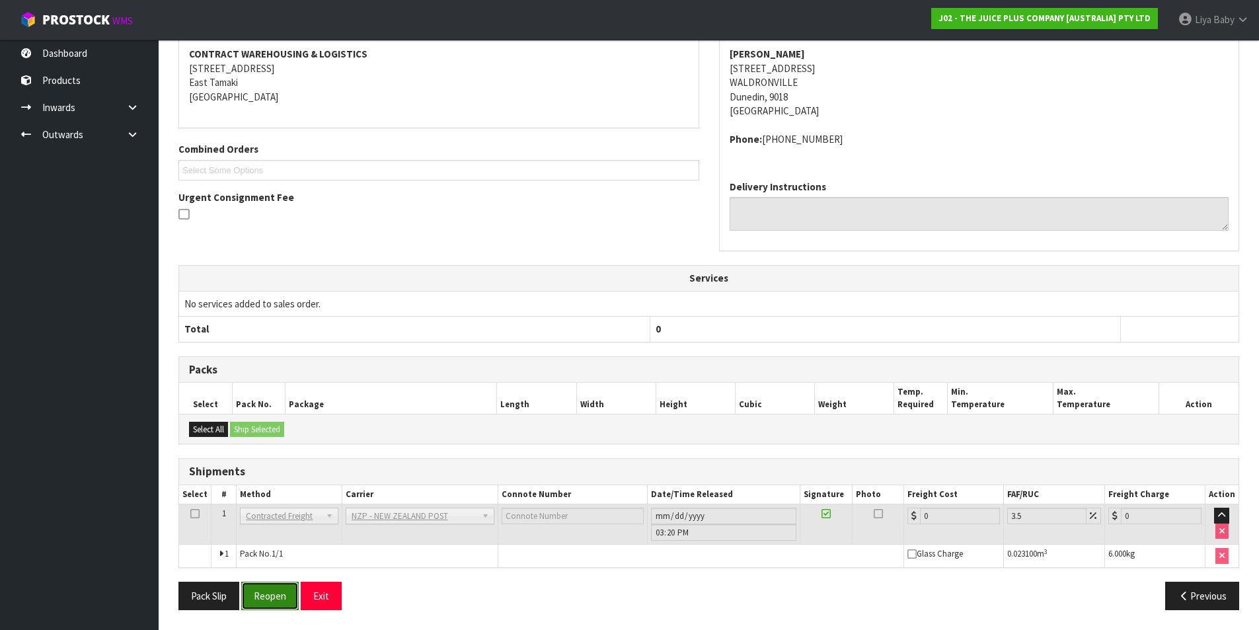
click at [274, 594] on button "Reopen" at bounding box center [269, 595] width 57 height 28
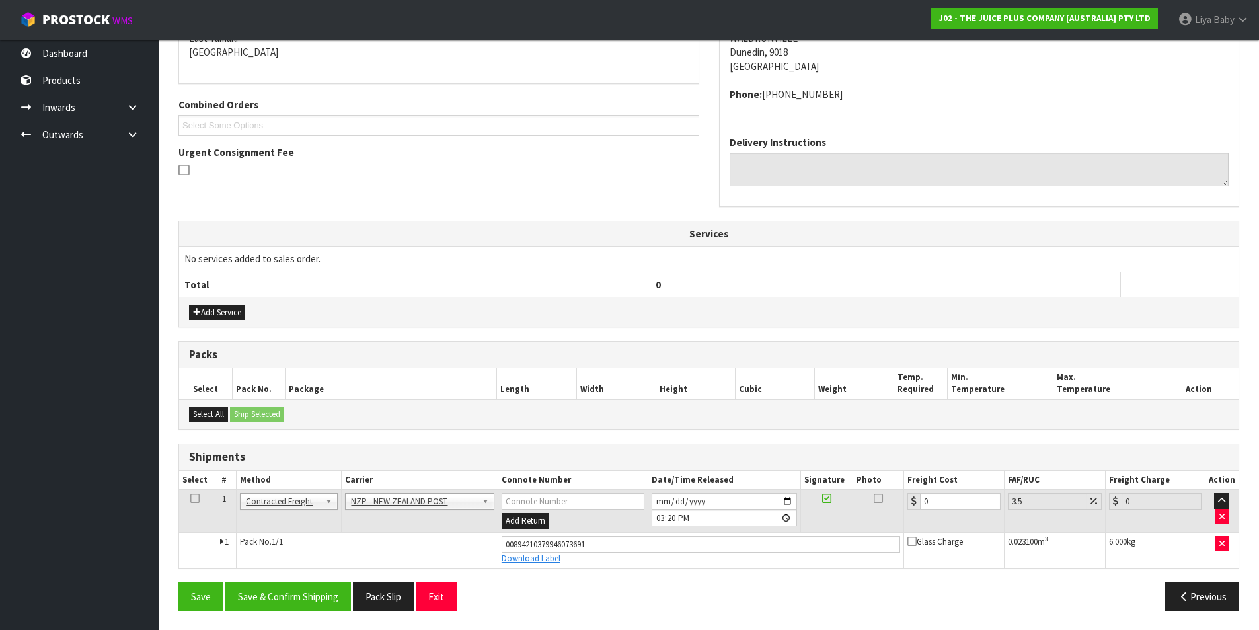
scroll to position [296, 0]
click at [931, 503] on input "0" at bounding box center [960, 500] width 80 height 17
click at [190, 497] on icon at bounding box center [194, 497] width 9 height 1
click at [314, 601] on button "Save & Confirm Shipping" at bounding box center [288, 595] width 126 height 28
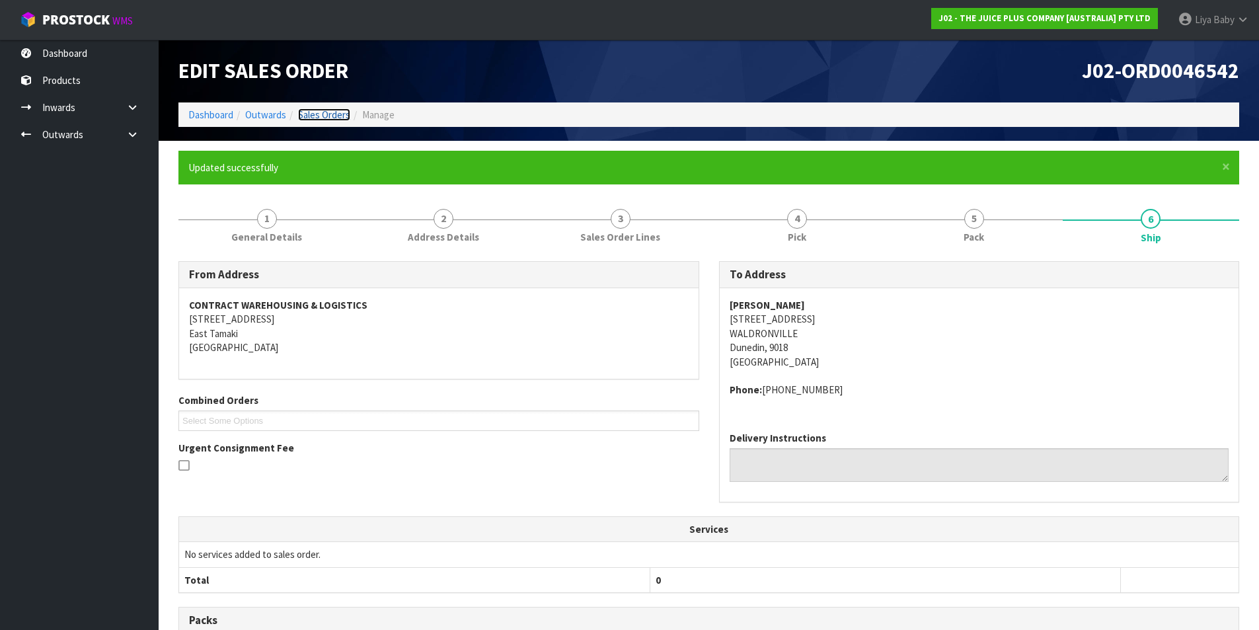
click at [340, 110] on link "Sales Orders" at bounding box center [324, 114] width 52 height 13
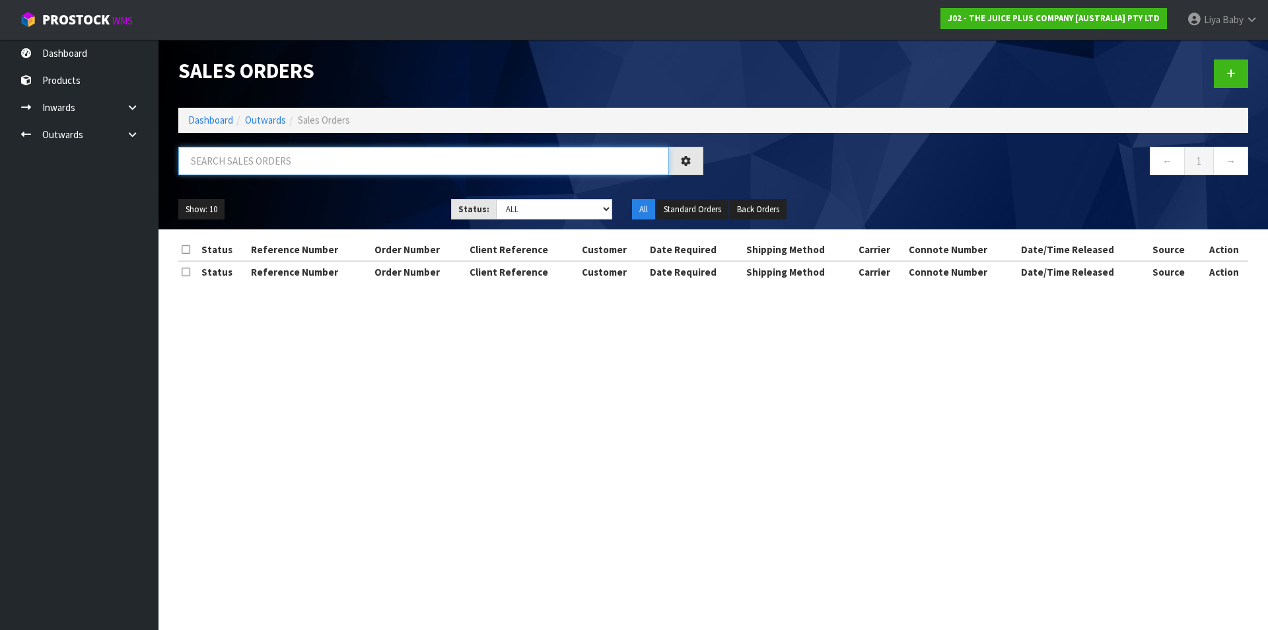
click at [271, 166] on input "text" at bounding box center [423, 161] width 491 height 28
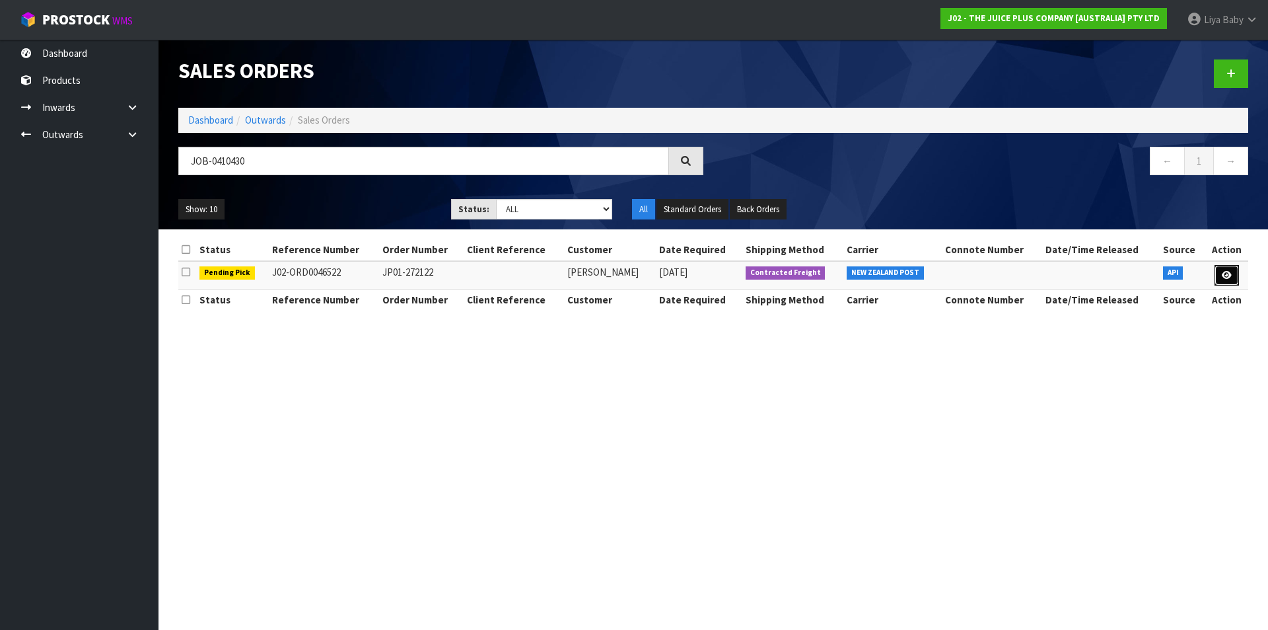
click at [1225, 274] on icon at bounding box center [1227, 275] width 10 height 9
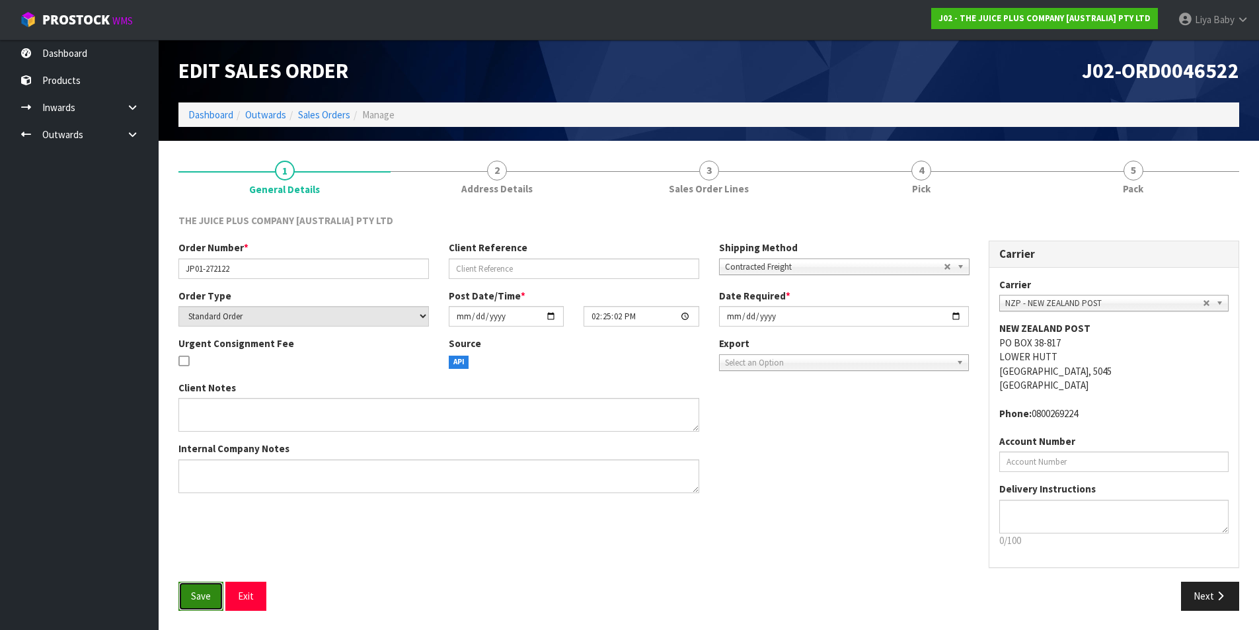
click at [198, 592] on span "Save" at bounding box center [201, 595] width 20 height 13
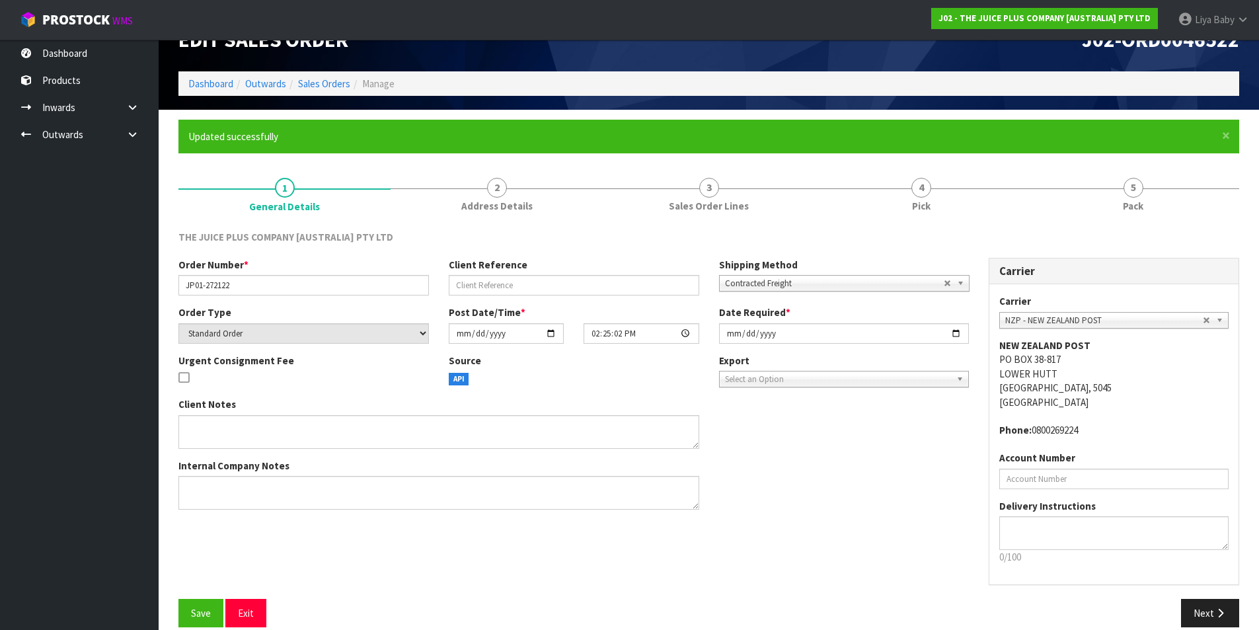
scroll to position [48, 0]
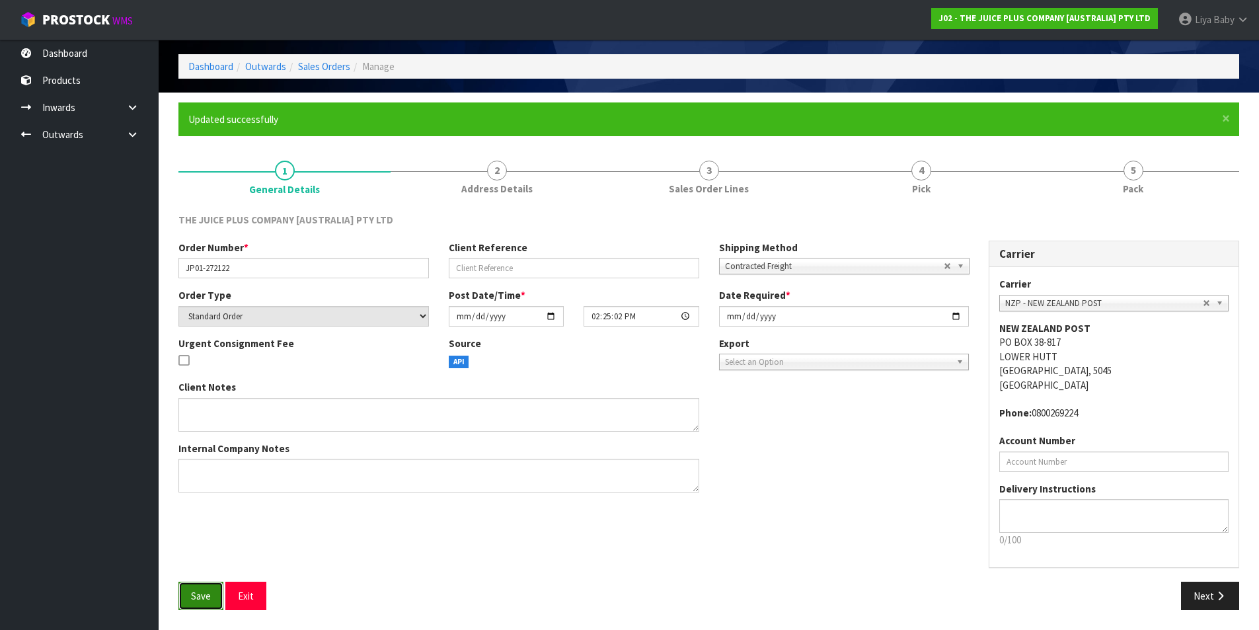
click at [204, 593] on span "Save" at bounding box center [201, 595] width 20 height 13
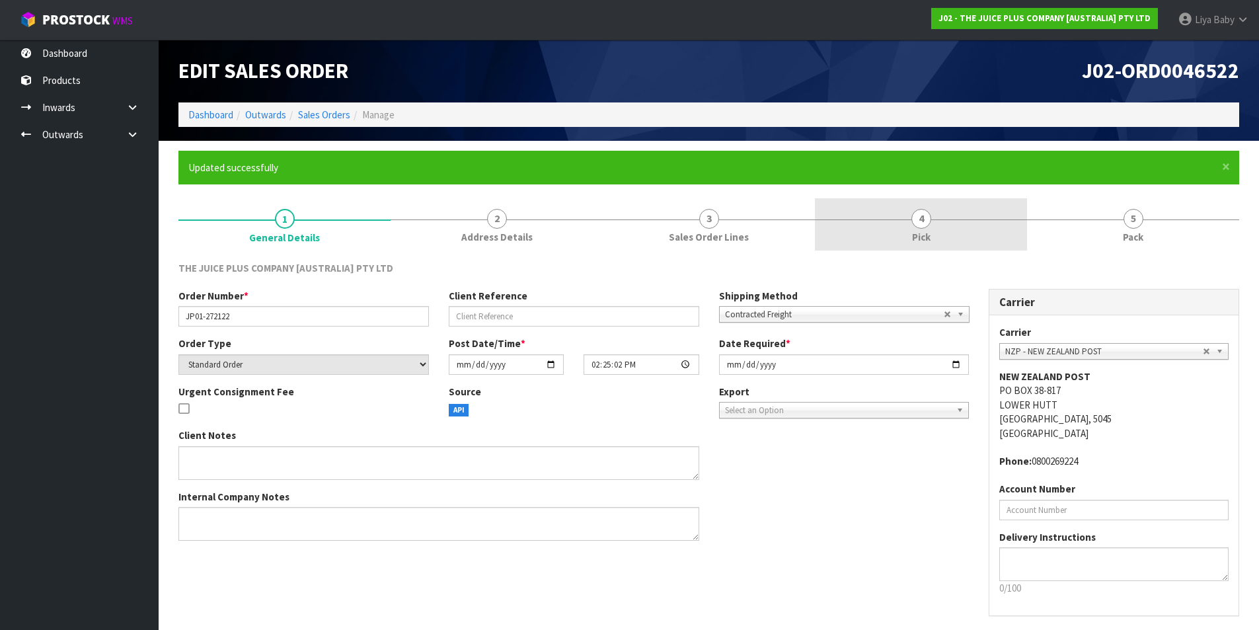
click at [947, 221] on link "4 Pick" at bounding box center [921, 224] width 212 height 52
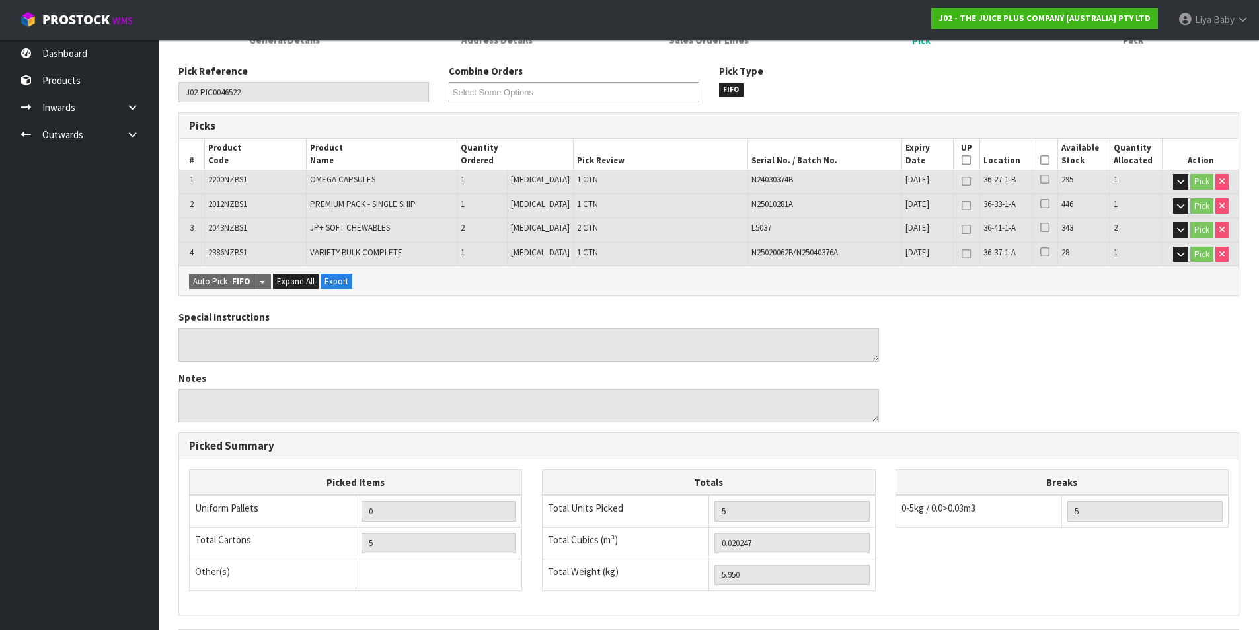
scroll to position [198, 0]
click at [1042, 159] on icon at bounding box center [1044, 159] width 9 height 1
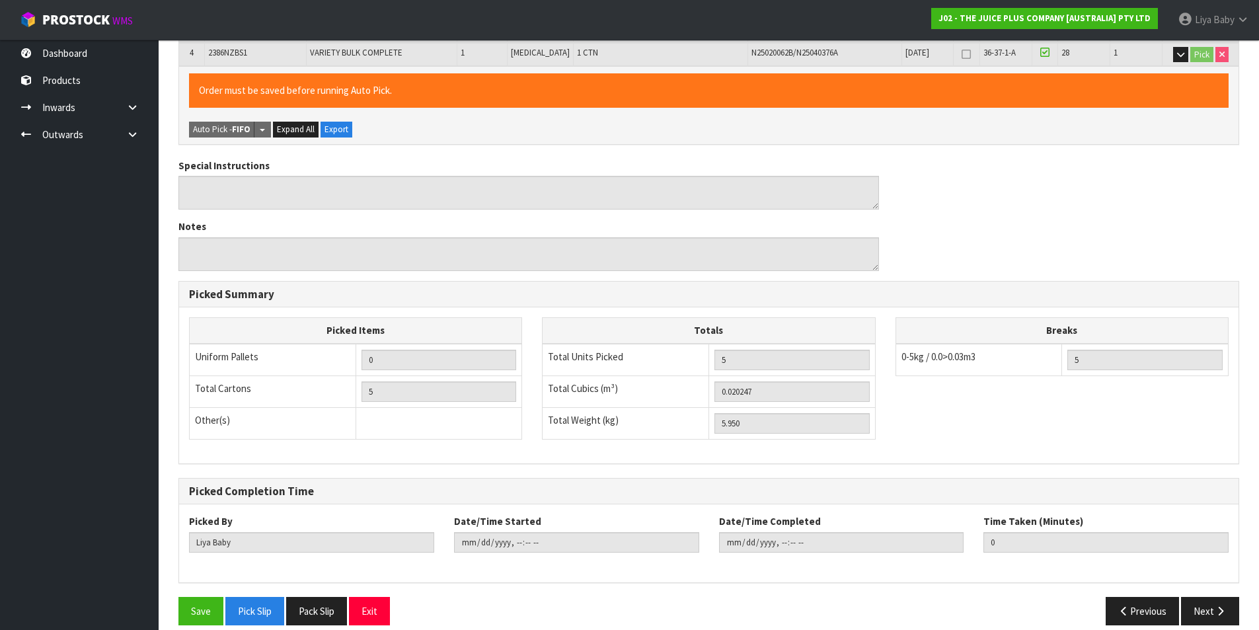
scroll to position [412, 0]
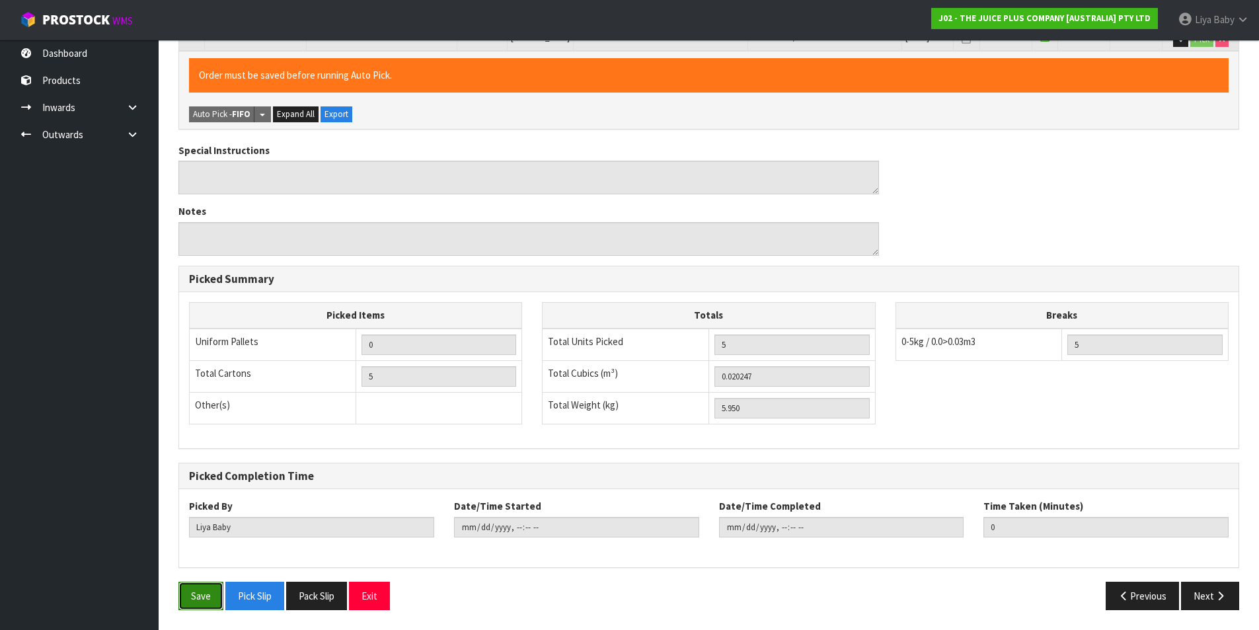
click at [186, 601] on button "Save" at bounding box center [200, 595] width 45 height 28
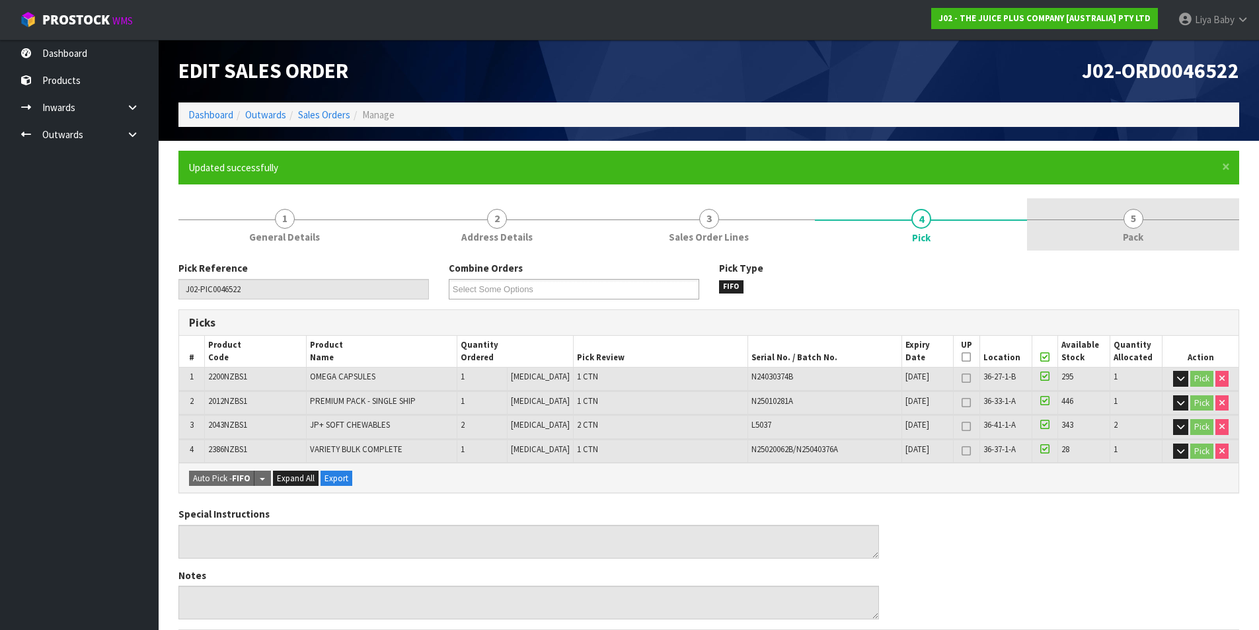
click at [1086, 224] on link "5 Pack" at bounding box center [1133, 224] width 212 height 52
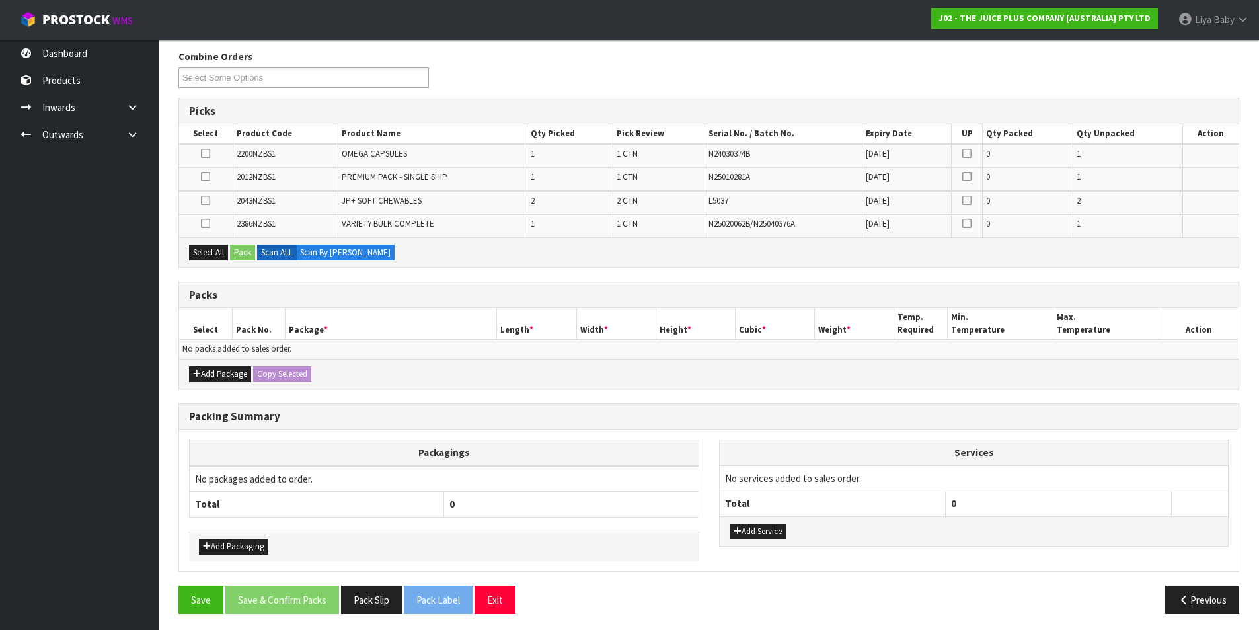
scroll to position [215, 0]
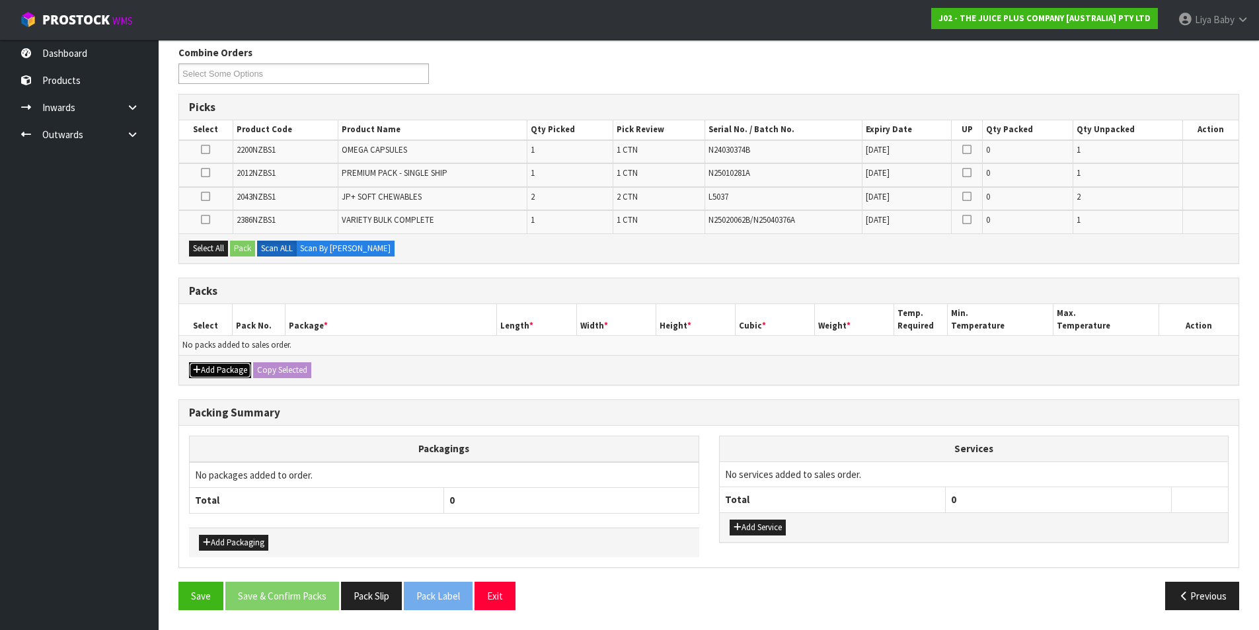
click at [224, 377] on button "Add Package" at bounding box center [220, 370] width 62 height 16
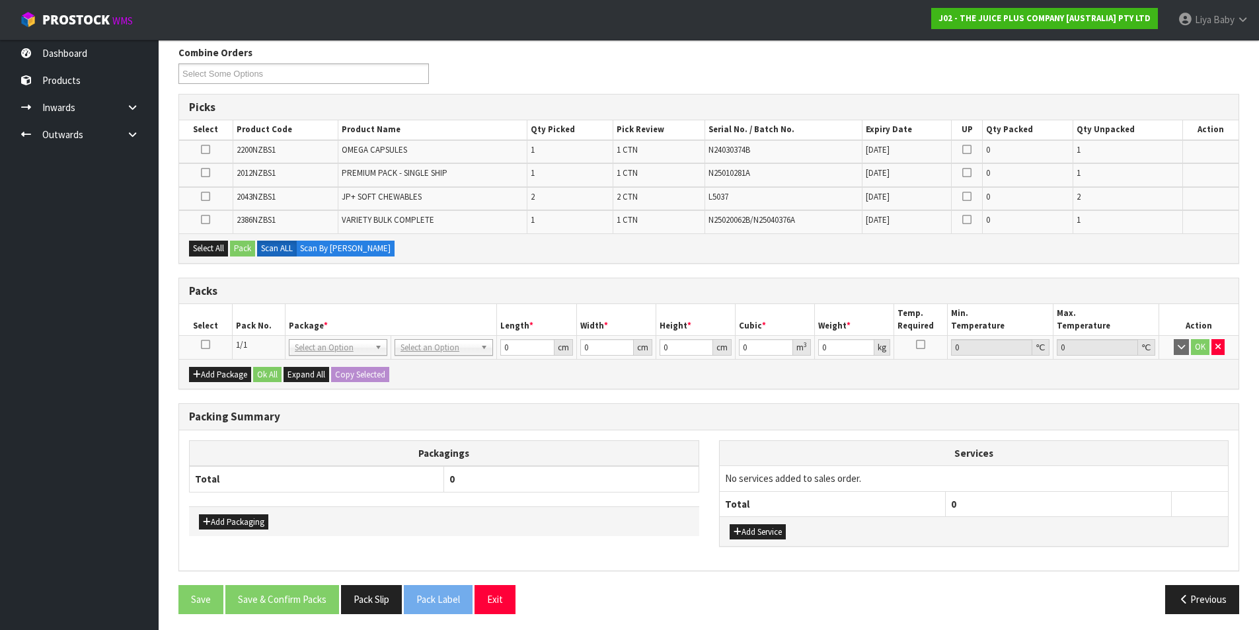
drag, startPoint x: 210, startPoint y: 341, endPoint x: 204, endPoint y: 347, distance: 8.4
click at [210, 342] on td at bounding box center [205, 348] width 53 height 24
click at [203, 344] on icon at bounding box center [205, 344] width 9 height 1
click at [209, 249] on button "Select All" at bounding box center [208, 248] width 39 height 16
click at [244, 245] on button "Pack" at bounding box center [242, 248] width 25 height 16
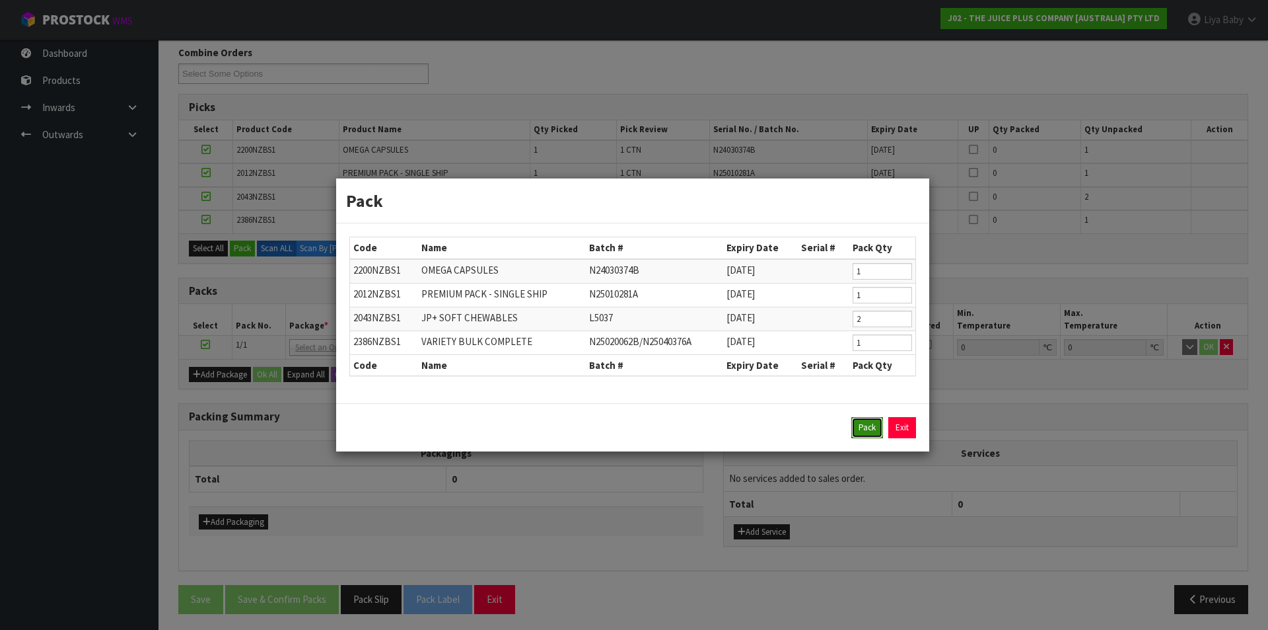
click at [856, 430] on button "Pack" at bounding box center [868, 427] width 32 height 21
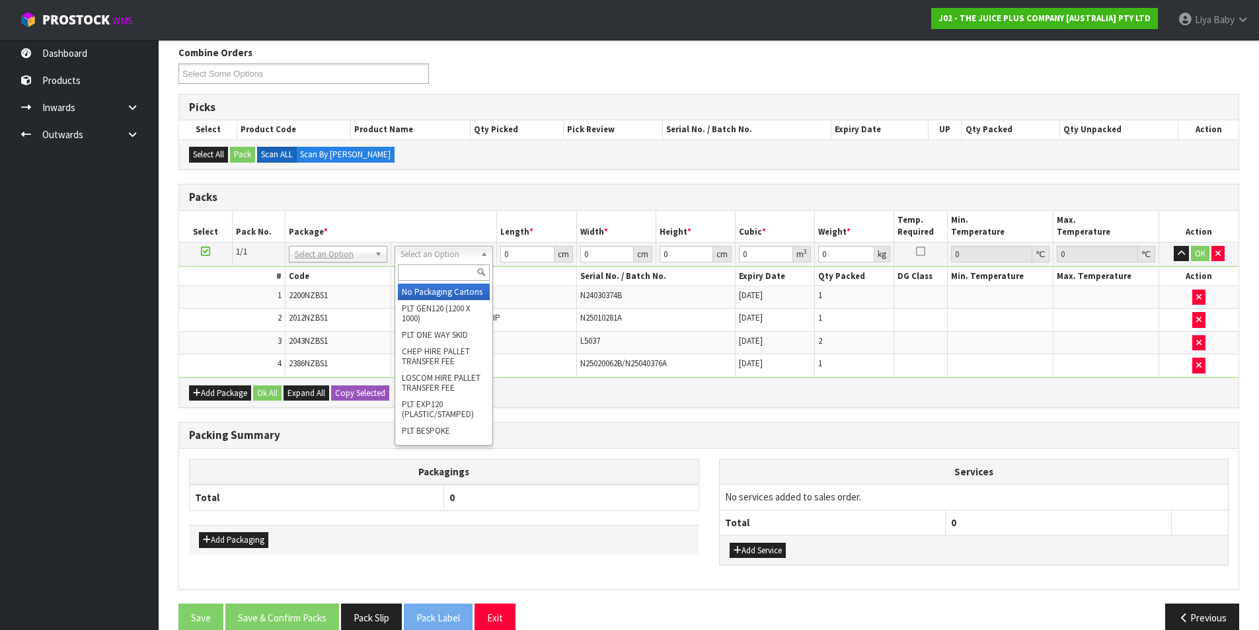
click at [445, 278] on input "text" at bounding box center [444, 272] width 92 height 17
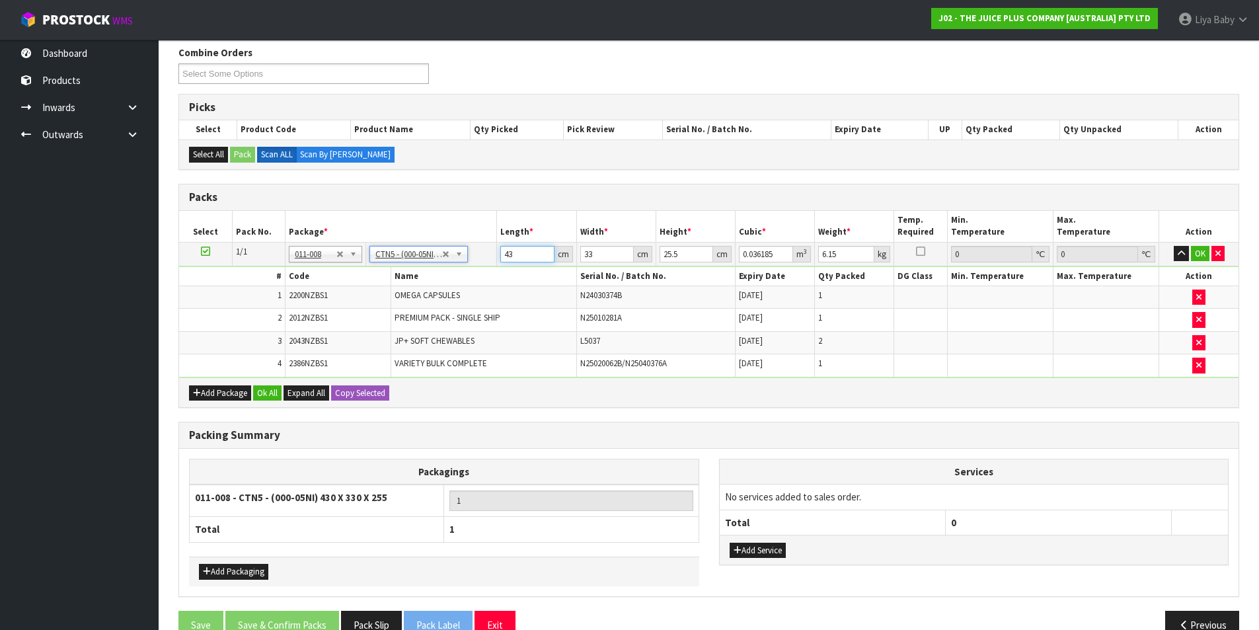
click at [523, 256] on input "43" at bounding box center [527, 254] width 54 height 17
click at [601, 255] on input "33" at bounding box center [607, 254] width 54 height 17
click at [684, 250] on input "25.5" at bounding box center [686, 254] width 54 height 17
click at [848, 253] on input "6.15" at bounding box center [846, 254] width 56 height 17
click at [268, 390] on button "Ok All" at bounding box center [267, 393] width 28 height 16
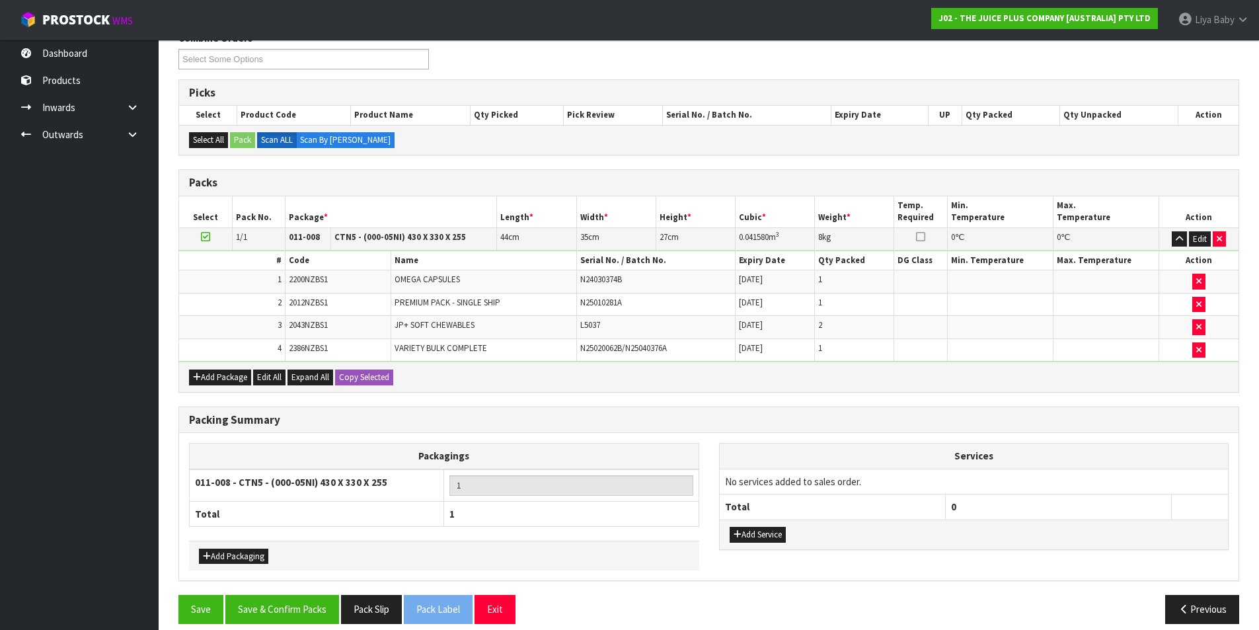
scroll to position [244, 0]
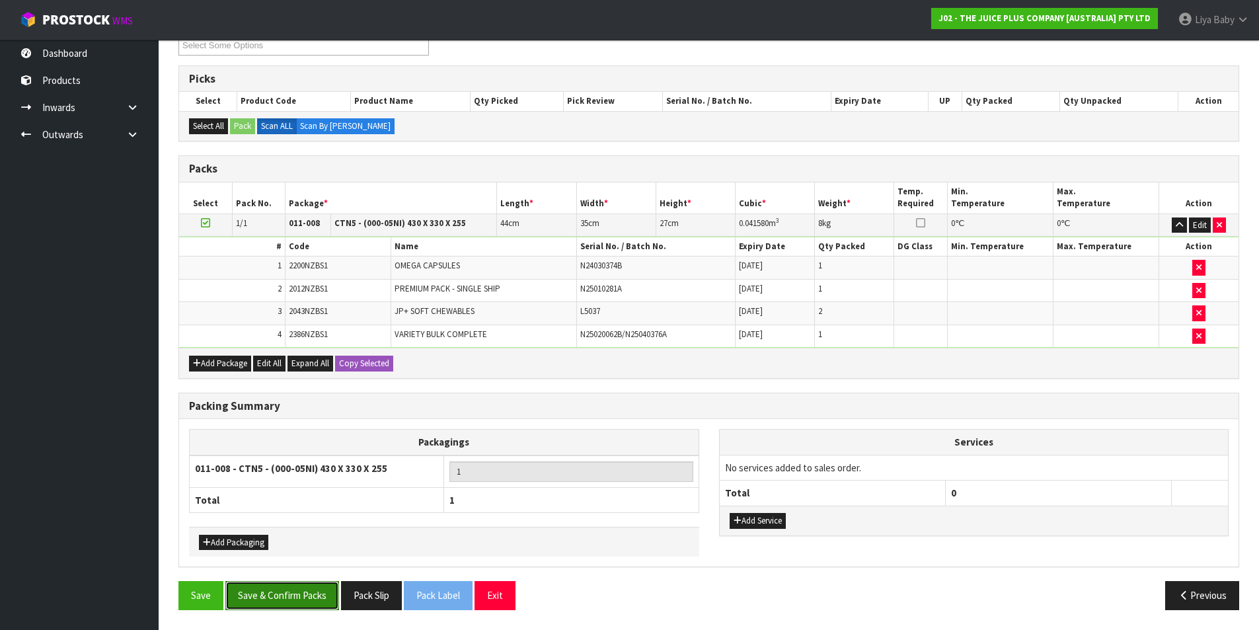
click at [268, 597] on button "Save & Confirm Packs" at bounding box center [282, 595] width 114 height 28
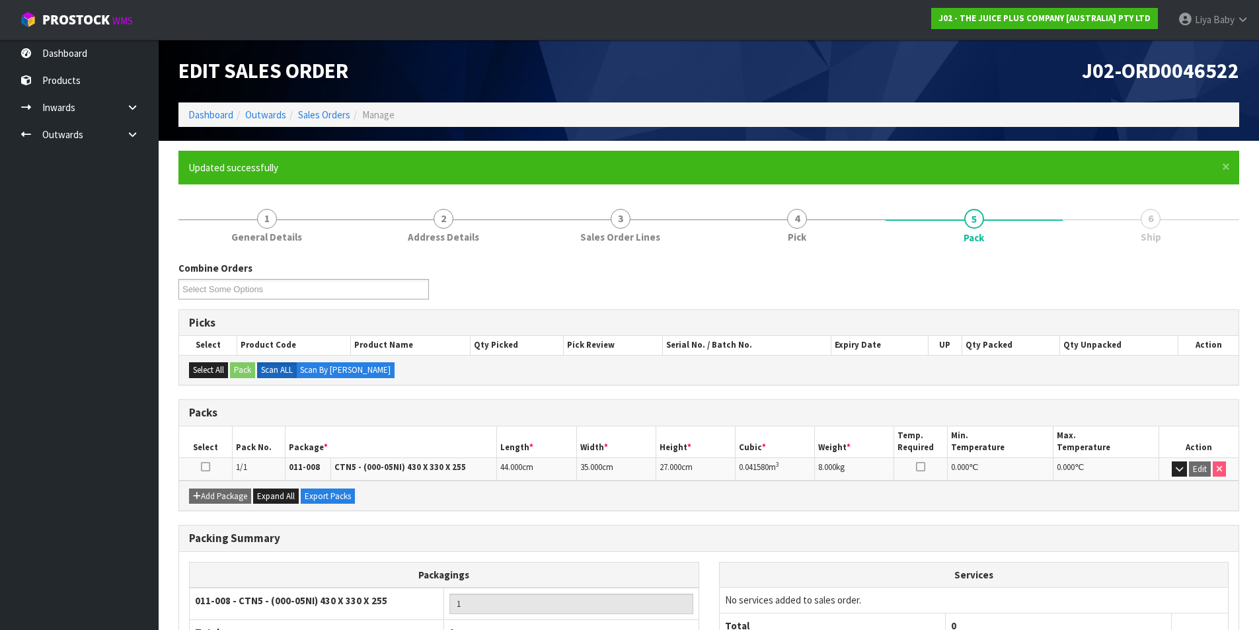
scroll to position [102, 0]
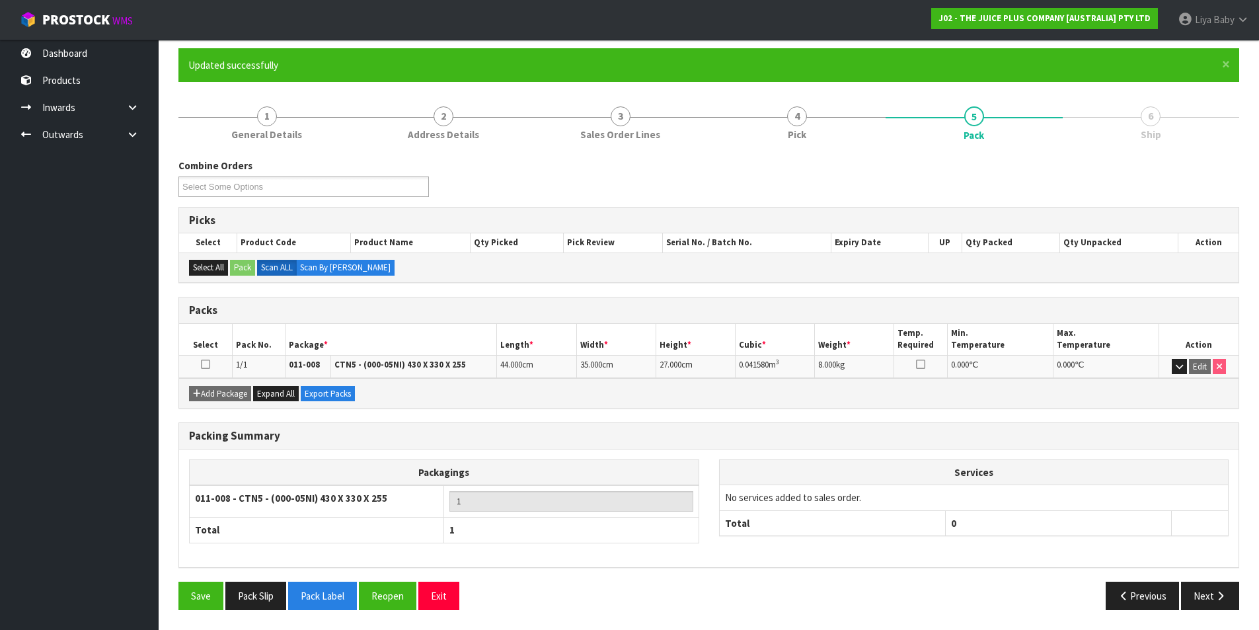
click at [207, 364] on icon at bounding box center [205, 364] width 9 height 1
click at [1198, 585] on button "Next" at bounding box center [1210, 595] width 58 height 28
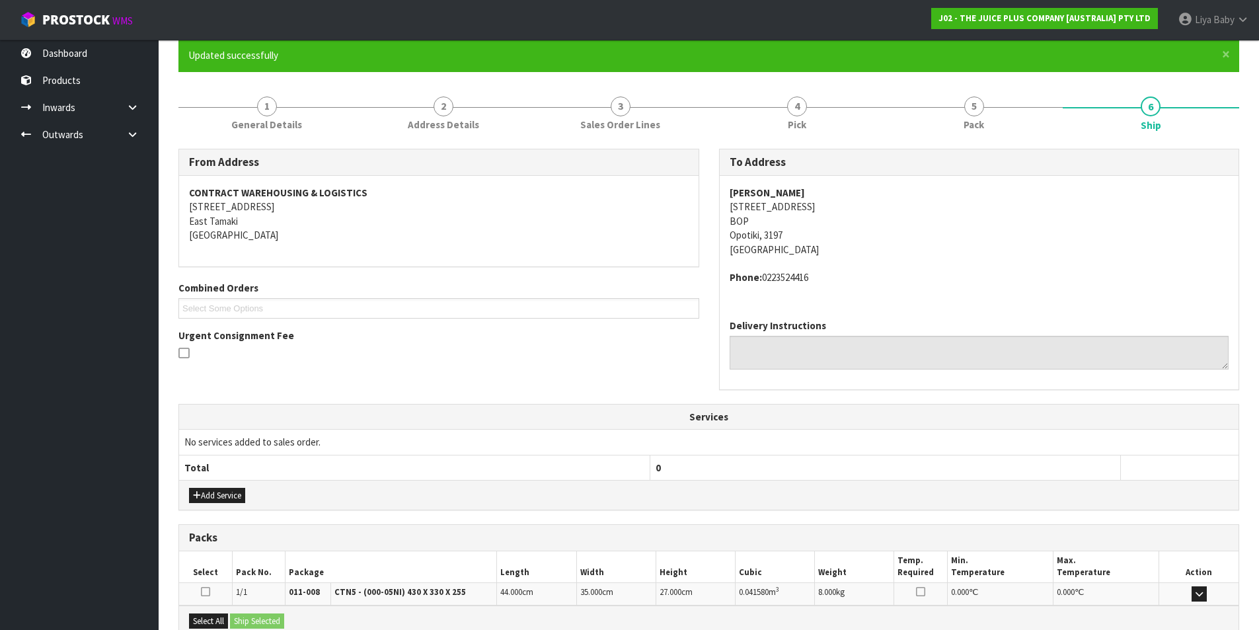
scroll to position [260, 0]
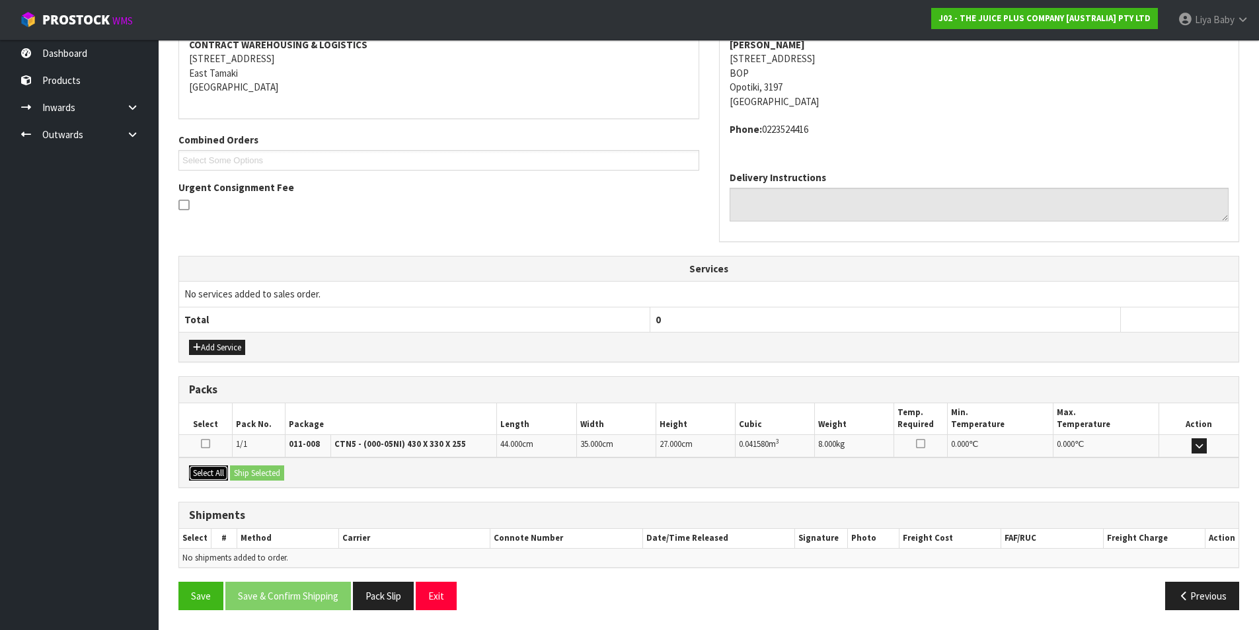
click at [220, 470] on button "Select All" at bounding box center [208, 473] width 39 height 16
click at [251, 469] on button "Ship Selected" at bounding box center [257, 473] width 54 height 16
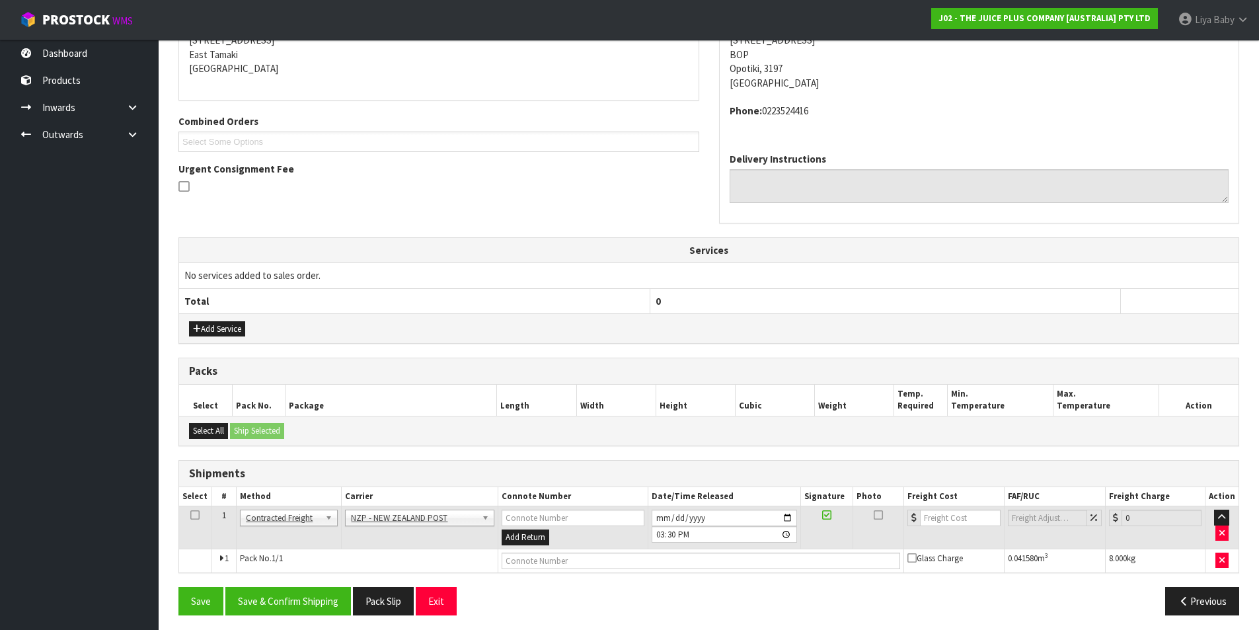
scroll to position [284, 0]
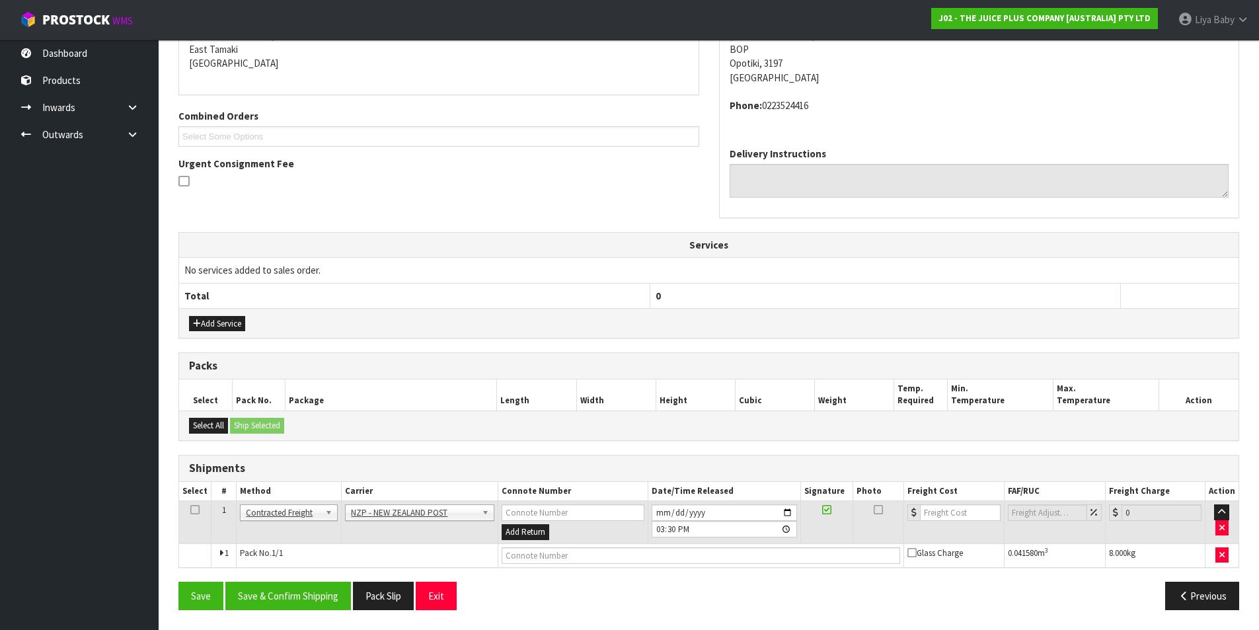
click at [193, 509] on icon at bounding box center [194, 509] width 9 height 1
click at [254, 594] on button "Save & Confirm Shipping" at bounding box center [288, 595] width 126 height 28
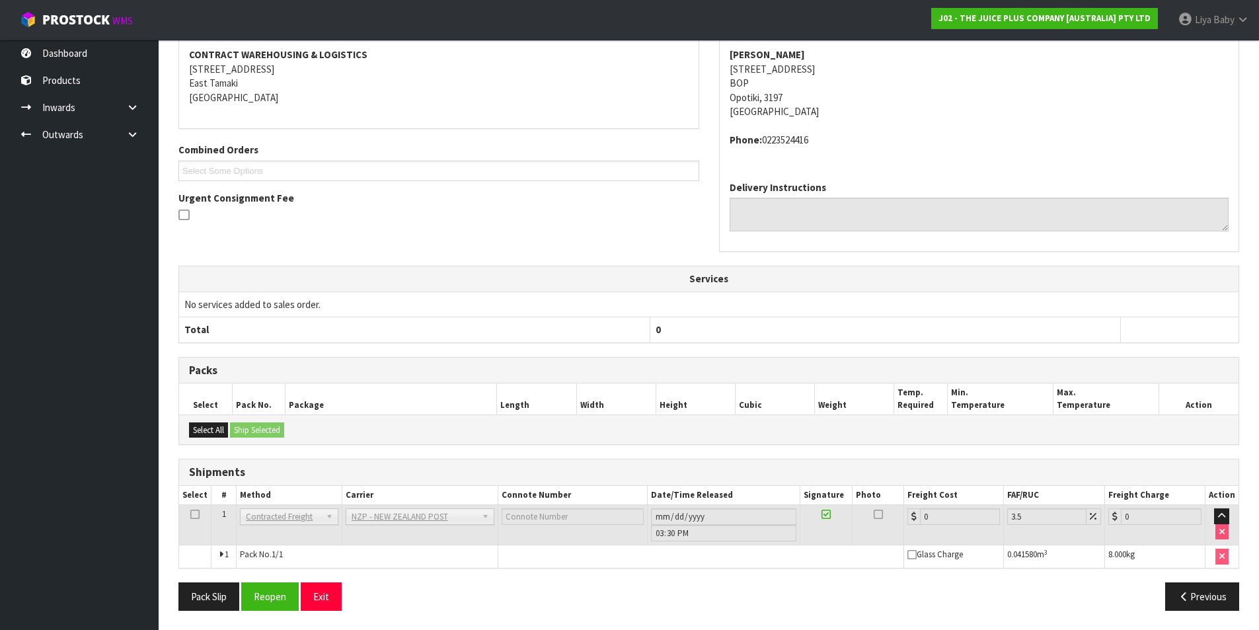
scroll to position [265, 0]
click at [286, 591] on button "Reopen" at bounding box center [269, 595] width 57 height 28
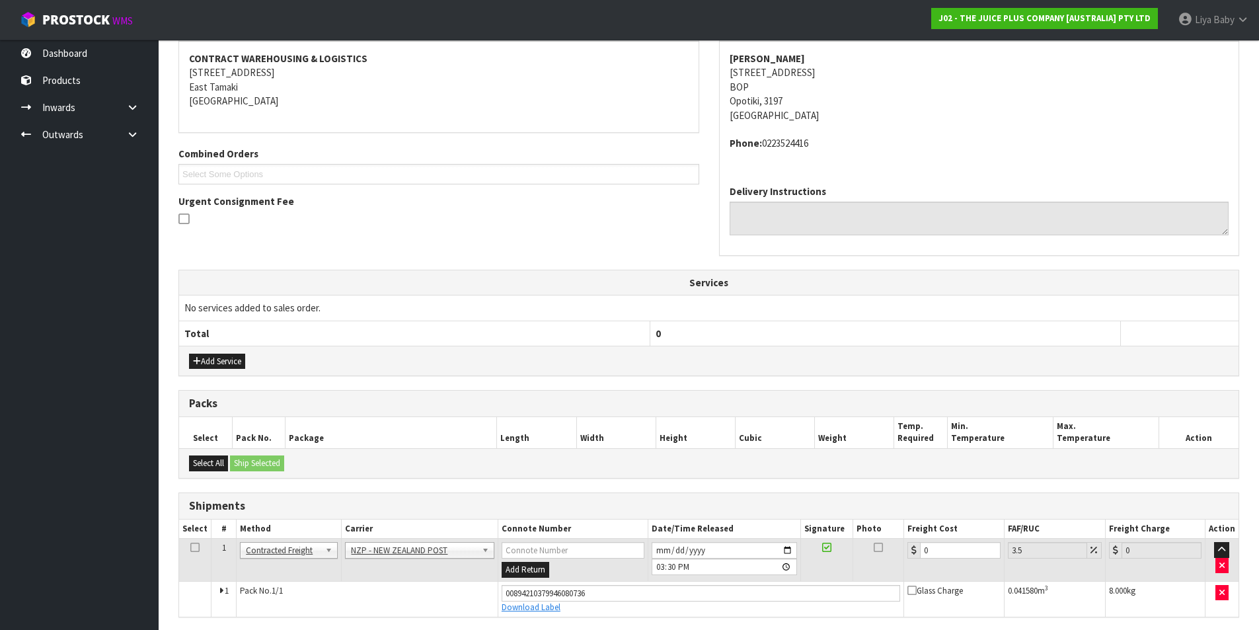
scroll to position [296, 0]
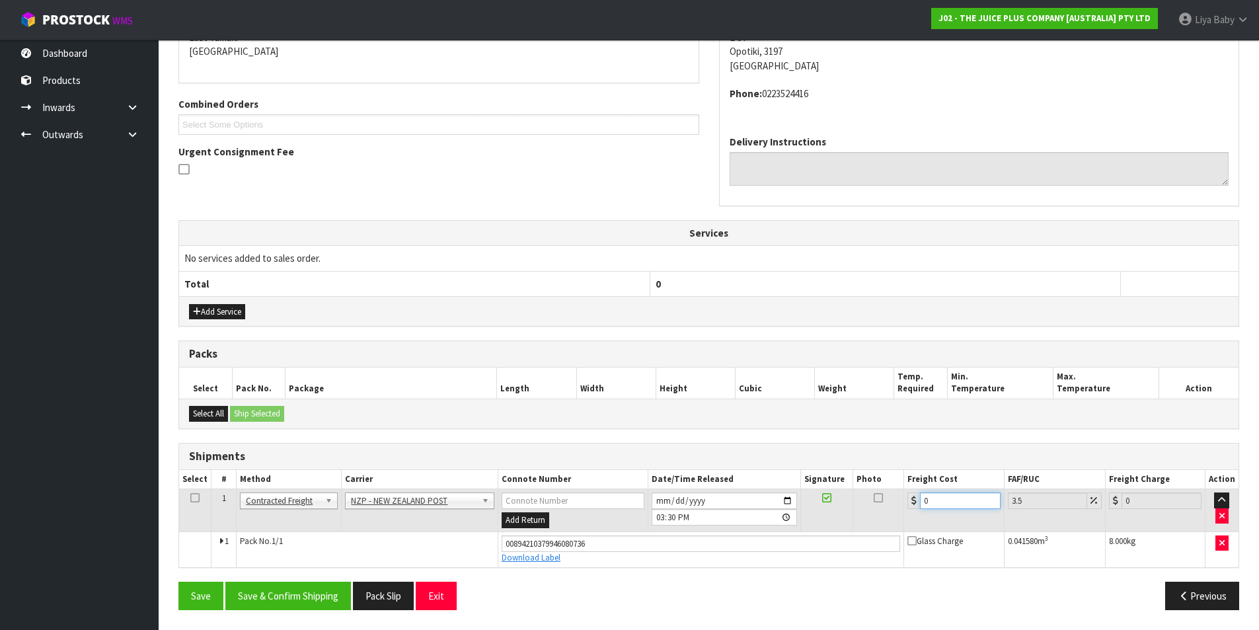
click at [932, 503] on input "0" at bounding box center [960, 500] width 80 height 17
click at [934, 501] on input "1304" at bounding box center [960, 500] width 80 height 17
drag, startPoint x: 194, startPoint y: 498, endPoint x: 203, endPoint y: 536, distance: 39.4
click at [194, 498] on icon at bounding box center [194, 497] width 9 height 1
click at [268, 599] on button "Save & Confirm Shipping" at bounding box center [288, 595] width 126 height 28
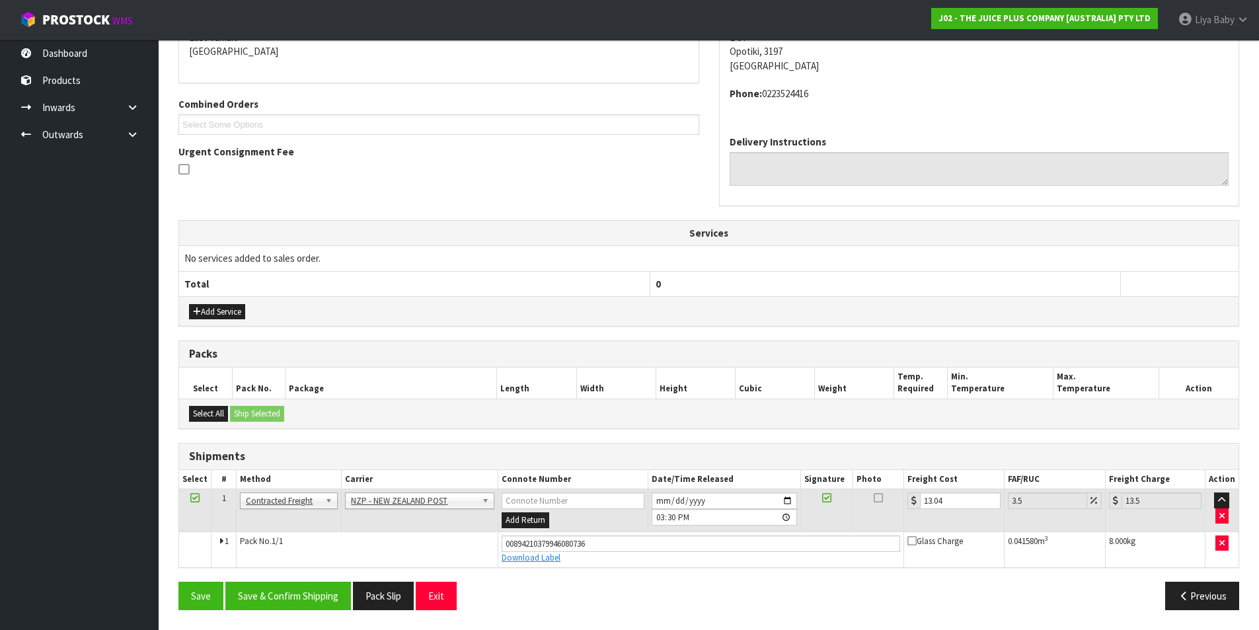
scroll to position [0, 0]
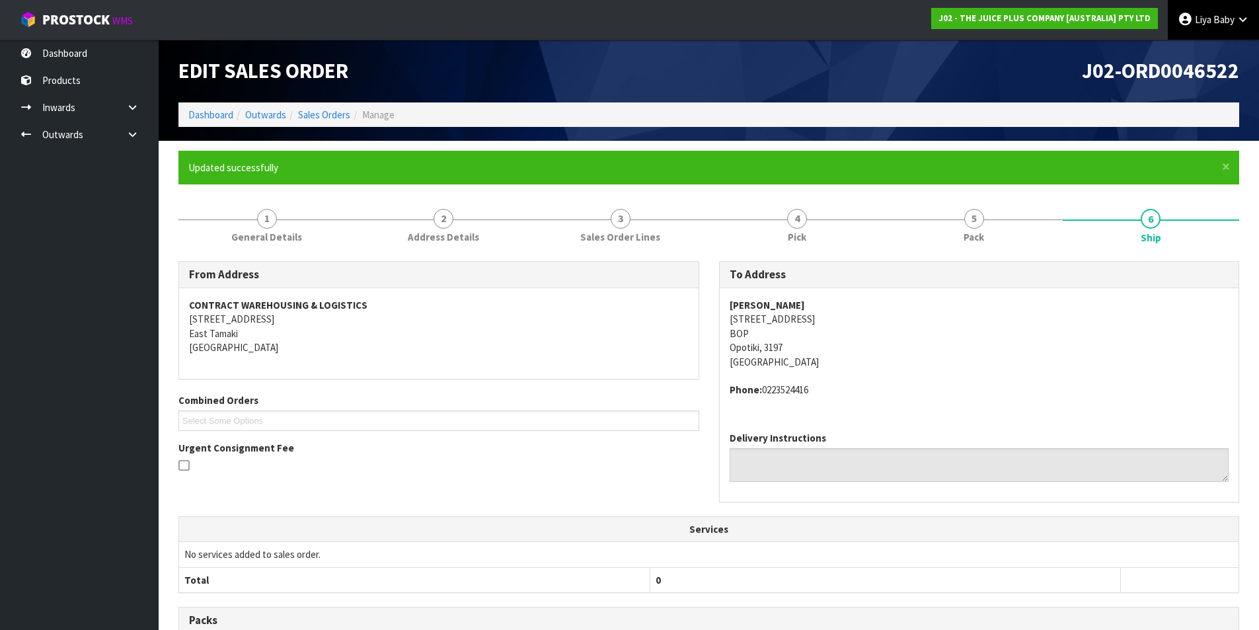
click at [1208, 17] on span "Liya" at bounding box center [1202, 19] width 17 height 13
click at [1186, 54] on link "Logout" at bounding box center [1206, 53] width 104 height 18
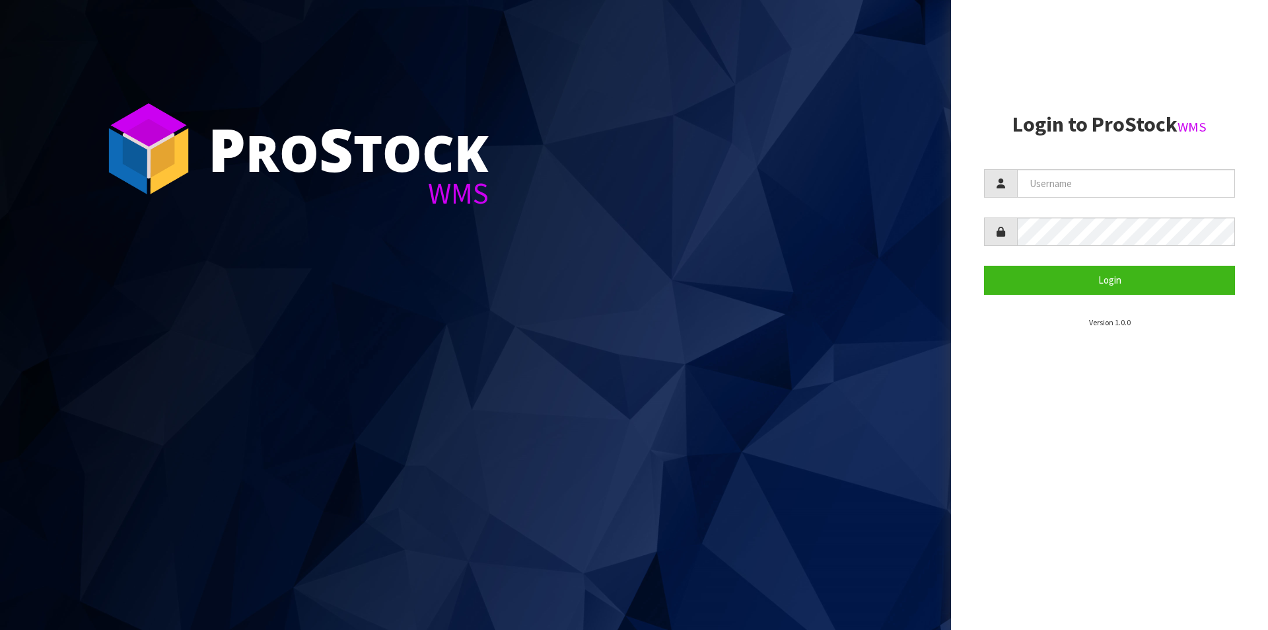
click at [893, 388] on section "P ro S tock WMS" at bounding box center [475, 315] width 951 height 630
click at [897, 407] on section "P ro S tock WMS" at bounding box center [475, 315] width 951 height 630
